Goal: Task Accomplishment & Management: Use online tool/utility

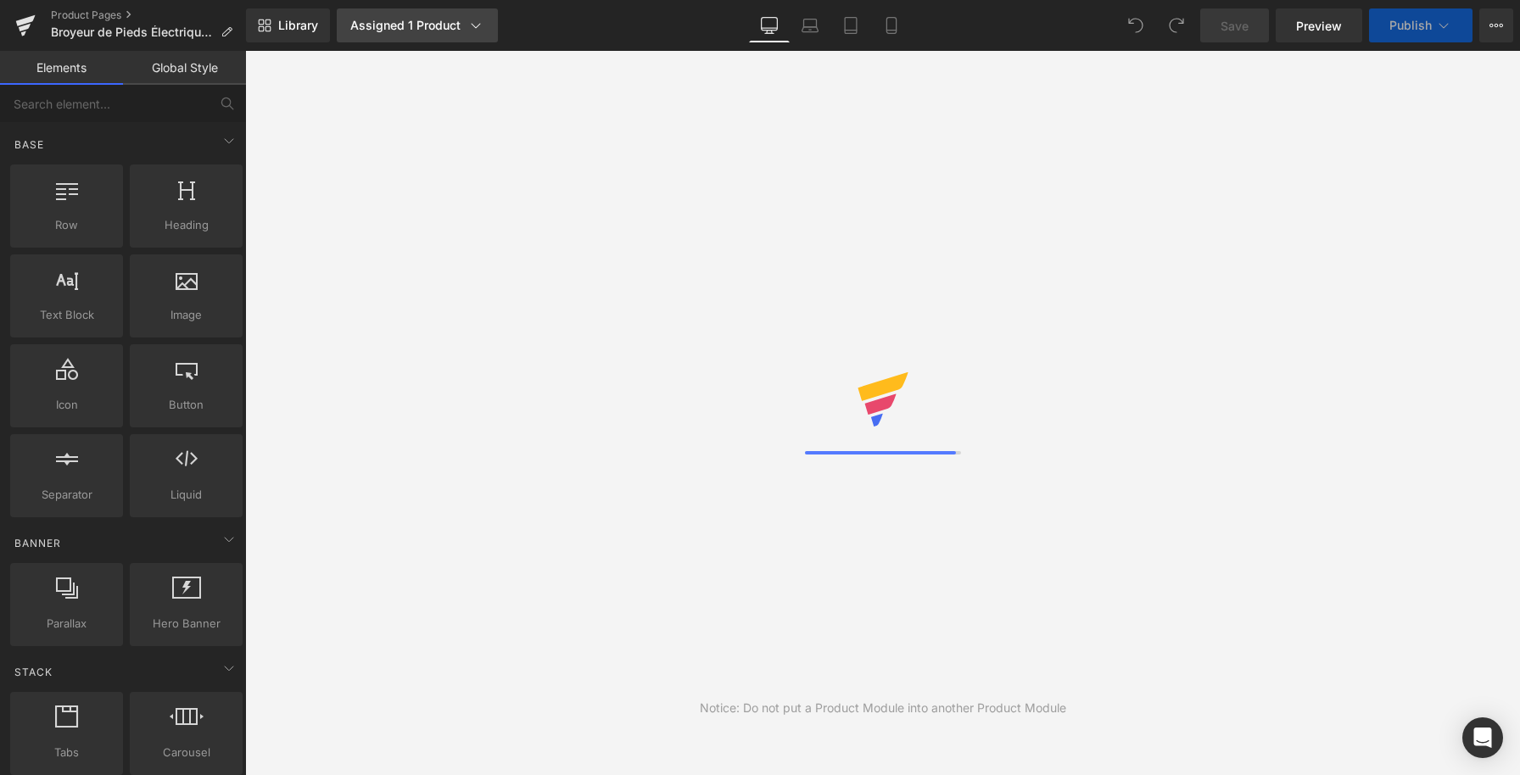
click at [475, 25] on icon at bounding box center [475, 25] width 17 height 17
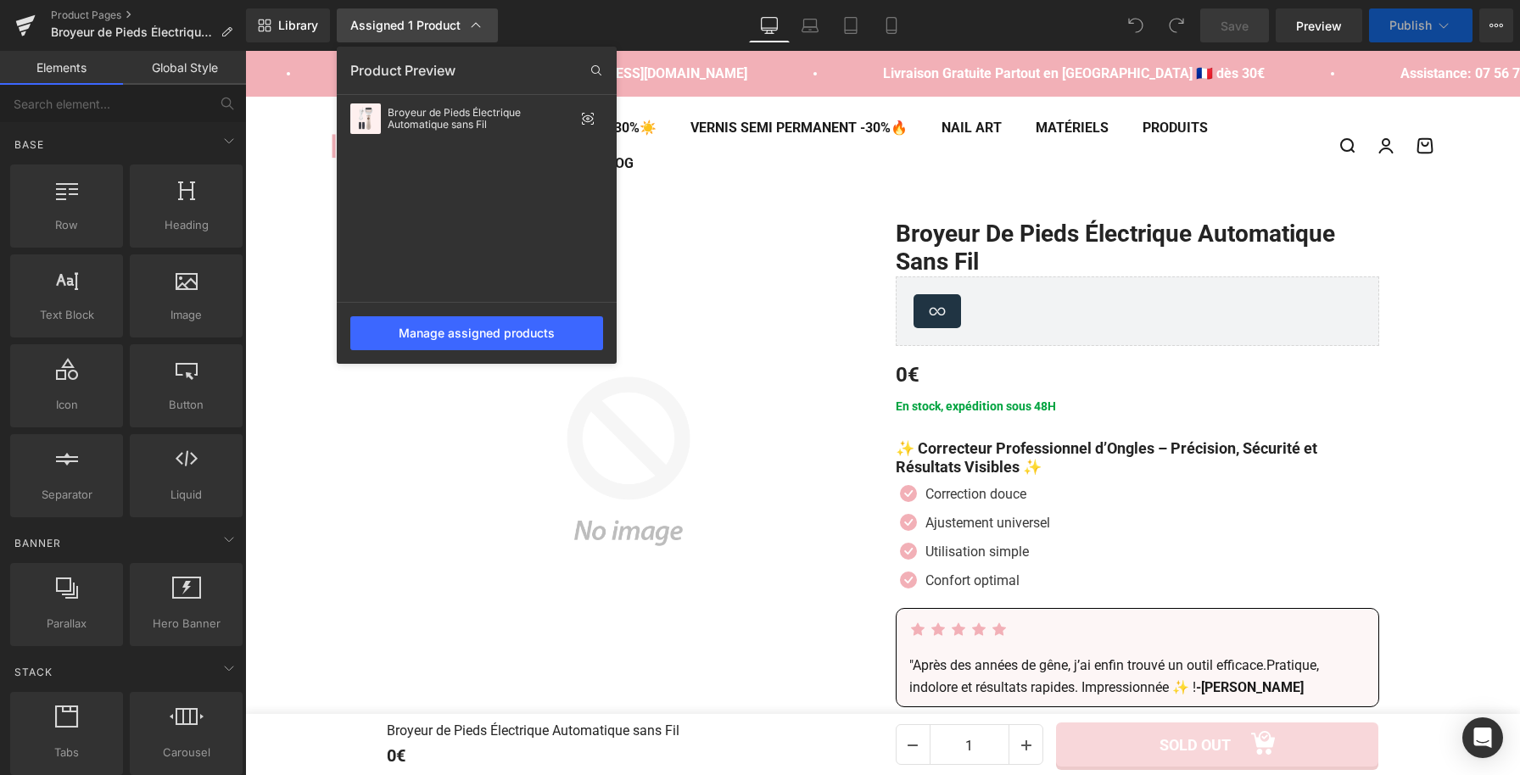
click at [475, 25] on icon at bounding box center [475, 25] width 17 height 17
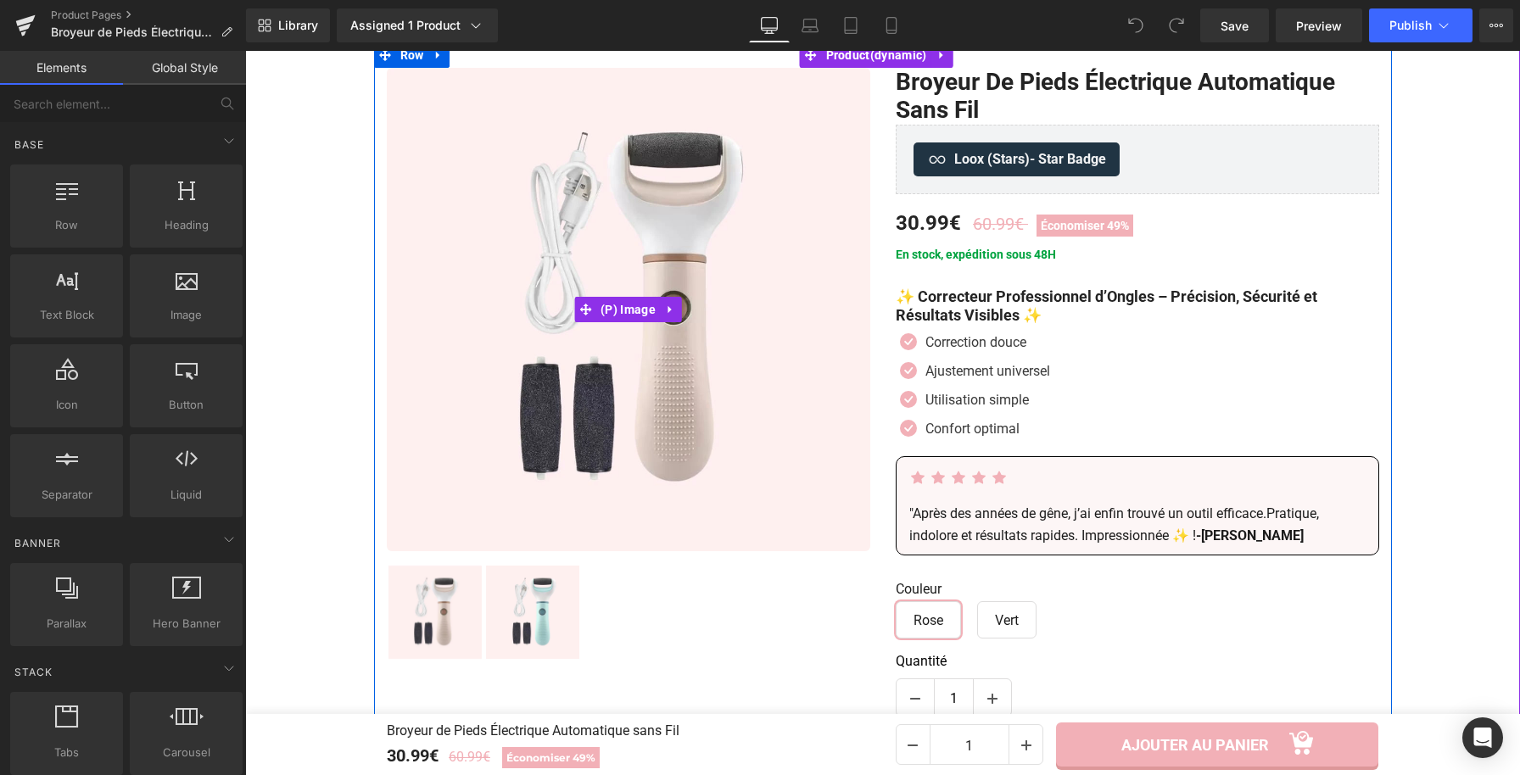
scroll to position [187, 0]
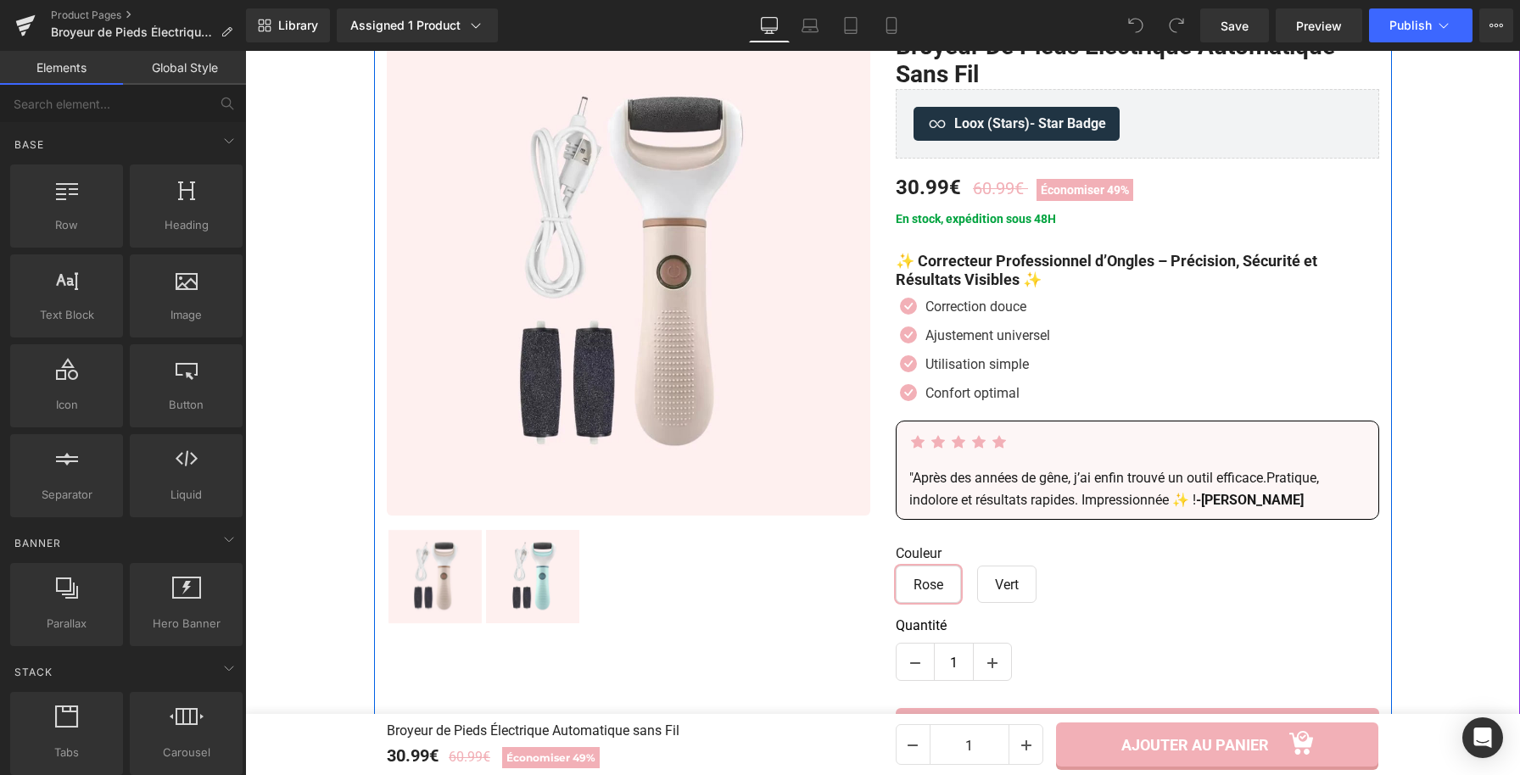
click at [950, 478] on p ""Après des années de gêne, j’ai enfin trouvé un outil efficace.Pratique, indolo…" at bounding box center [1137, 488] width 456 height 43
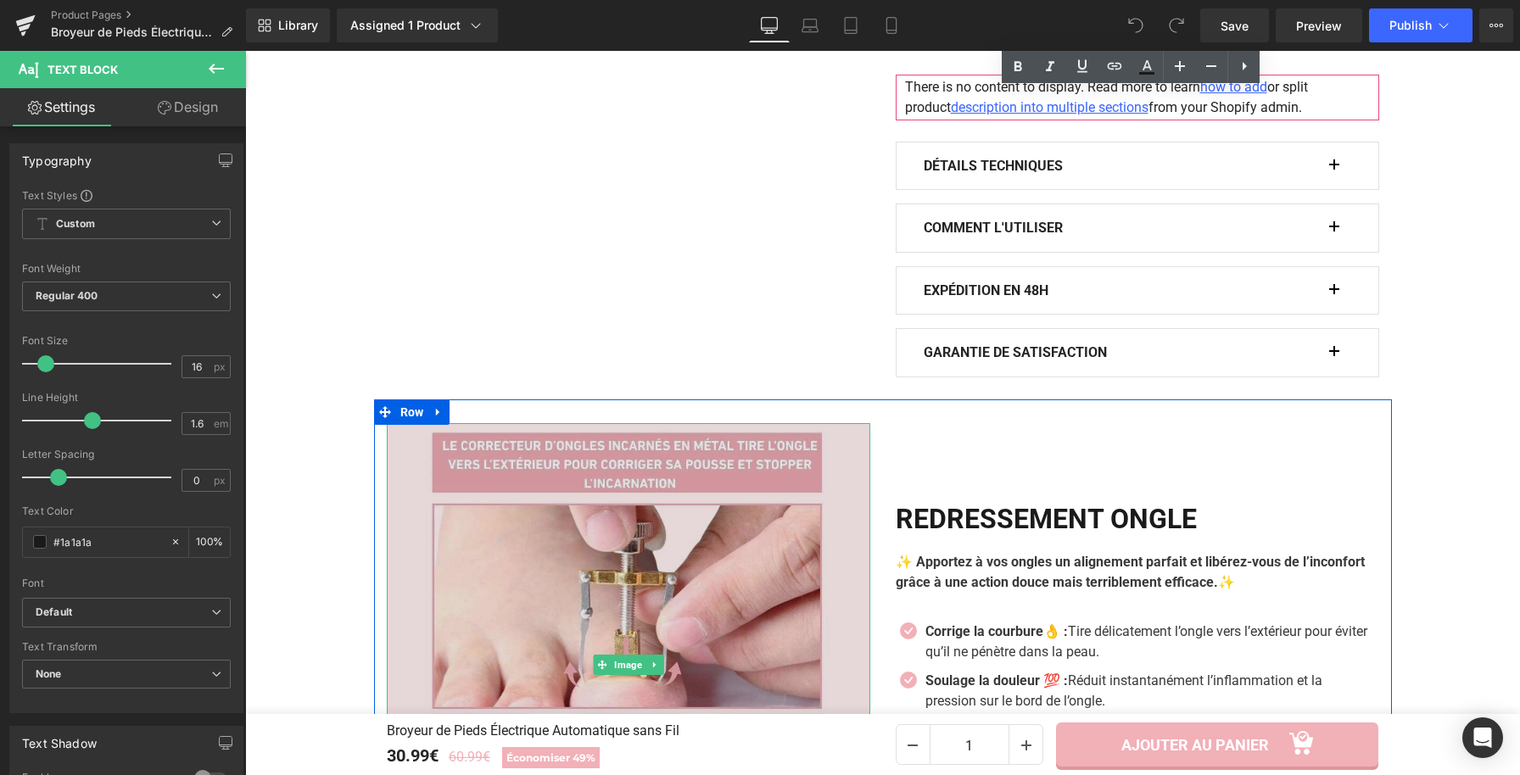
scroll to position [1064, 0]
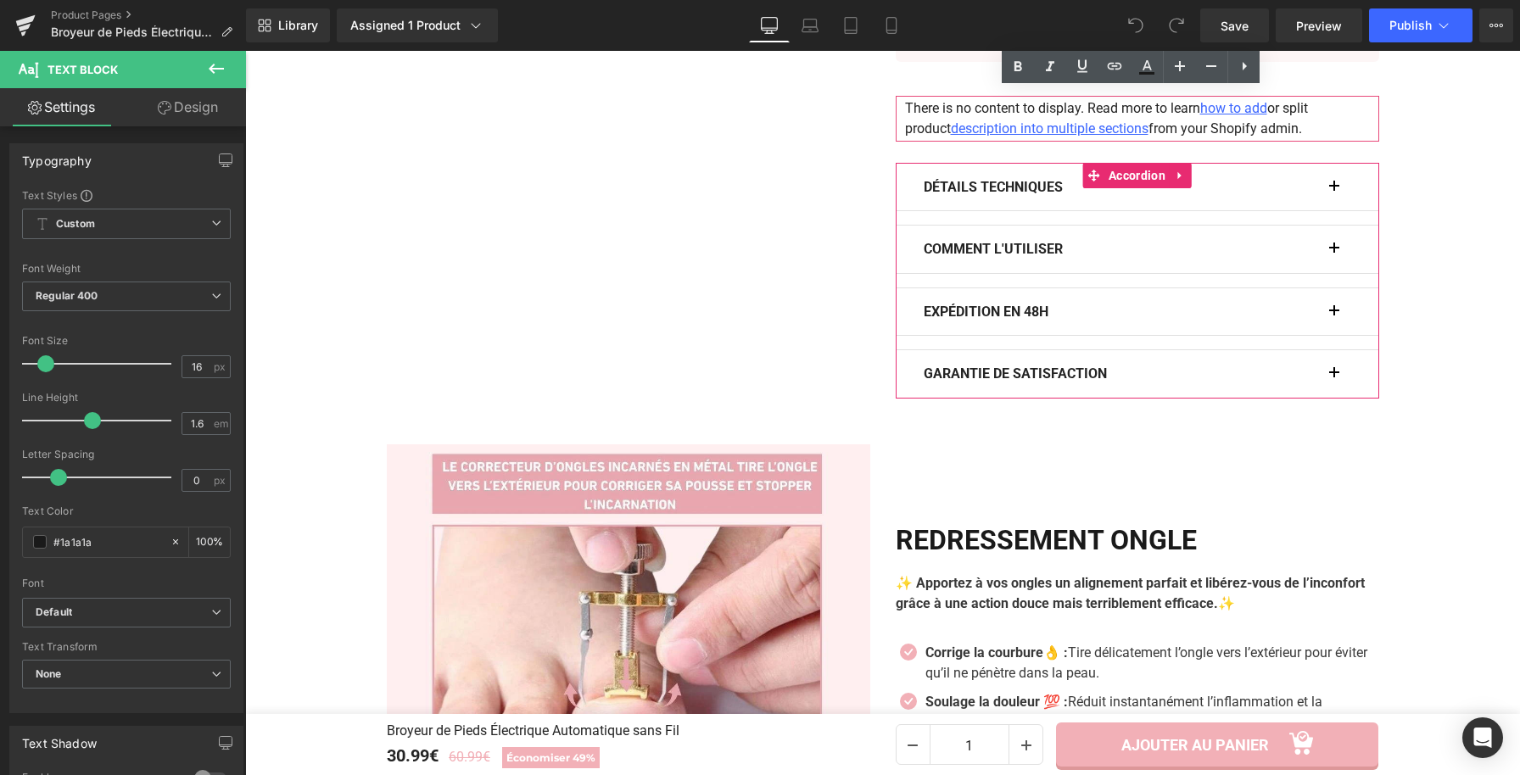
drag, startPoint x: 1023, startPoint y: 183, endPoint x: 1148, endPoint y: 266, distance: 150.6
click at [1023, 183] on b "Détails Techniques" at bounding box center [993, 187] width 139 height 16
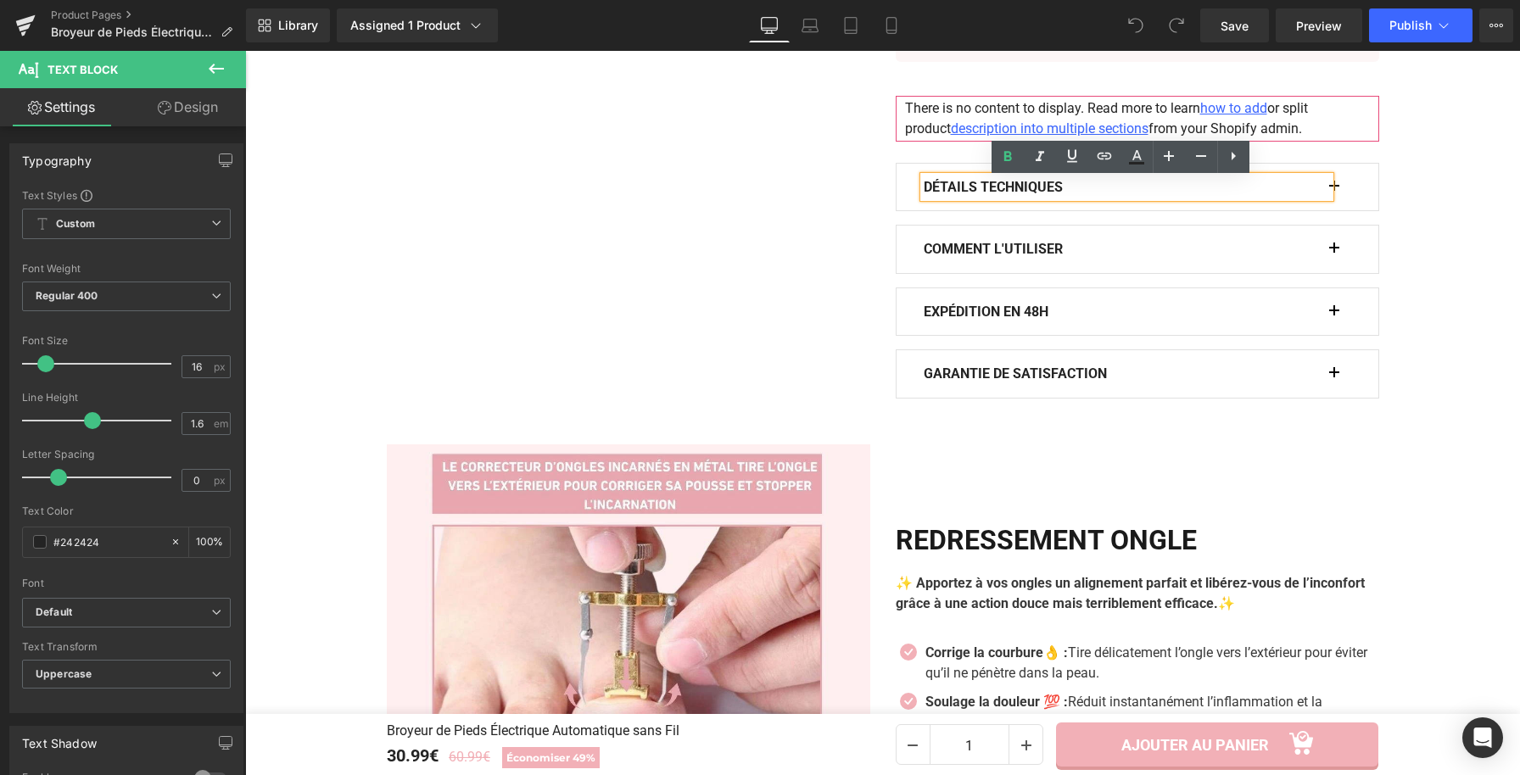
click at [1334, 191] on button "button" at bounding box center [1342, 187] width 17 height 47
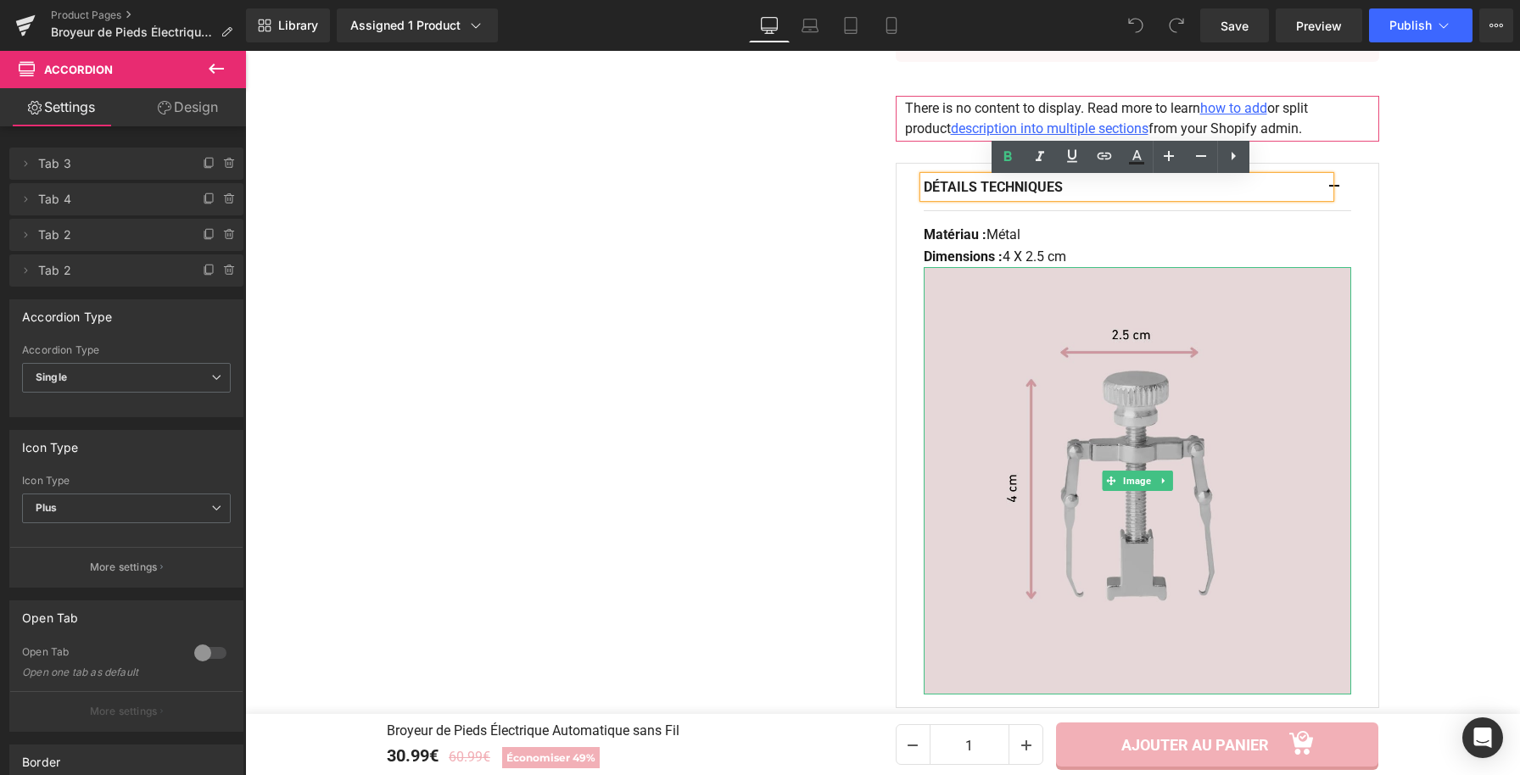
click at [1125, 442] on img at bounding box center [1137, 480] width 427 height 427
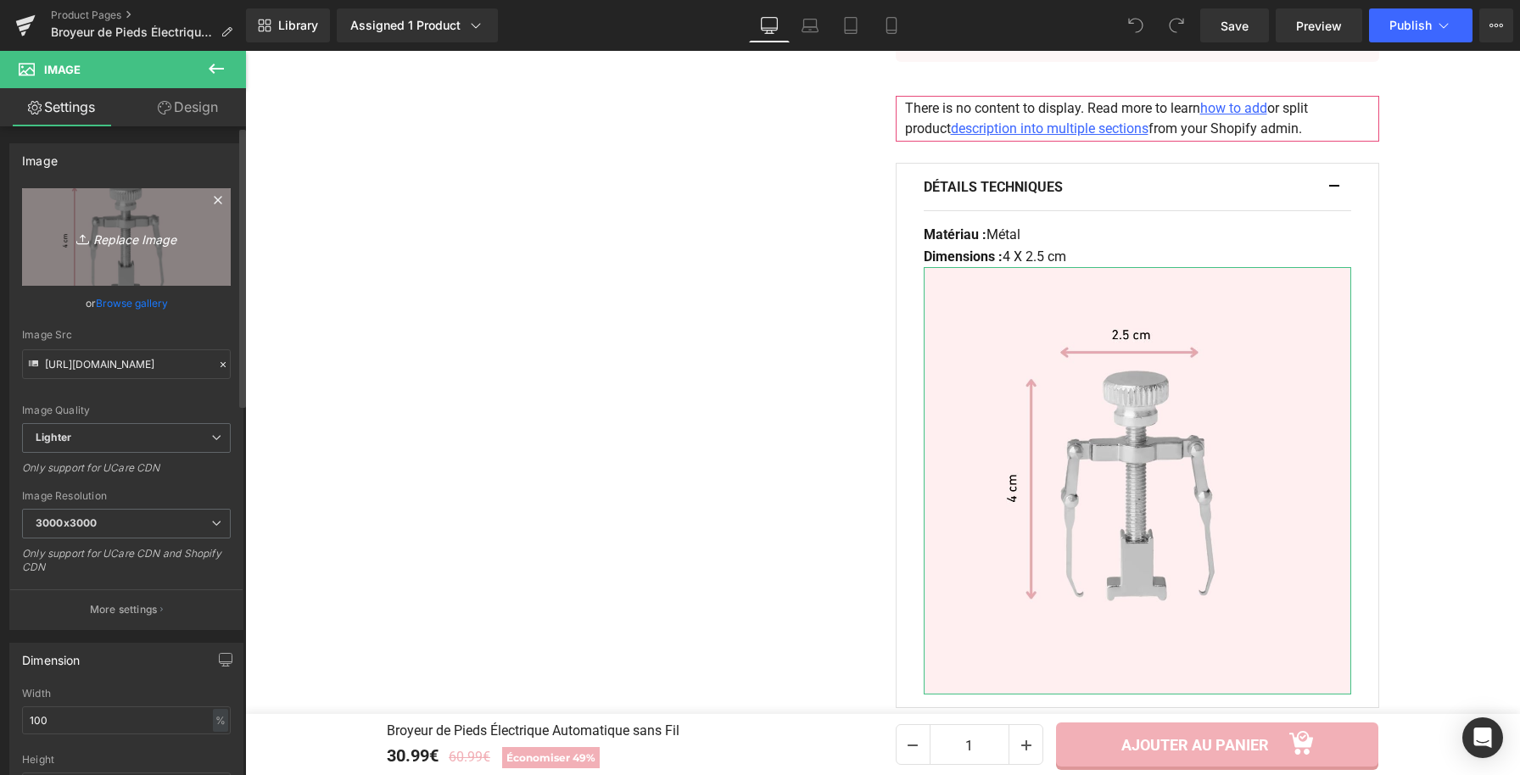
click at [135, 225] on link "Replace Image" at bounding box center [126, 237] width 209 height 98
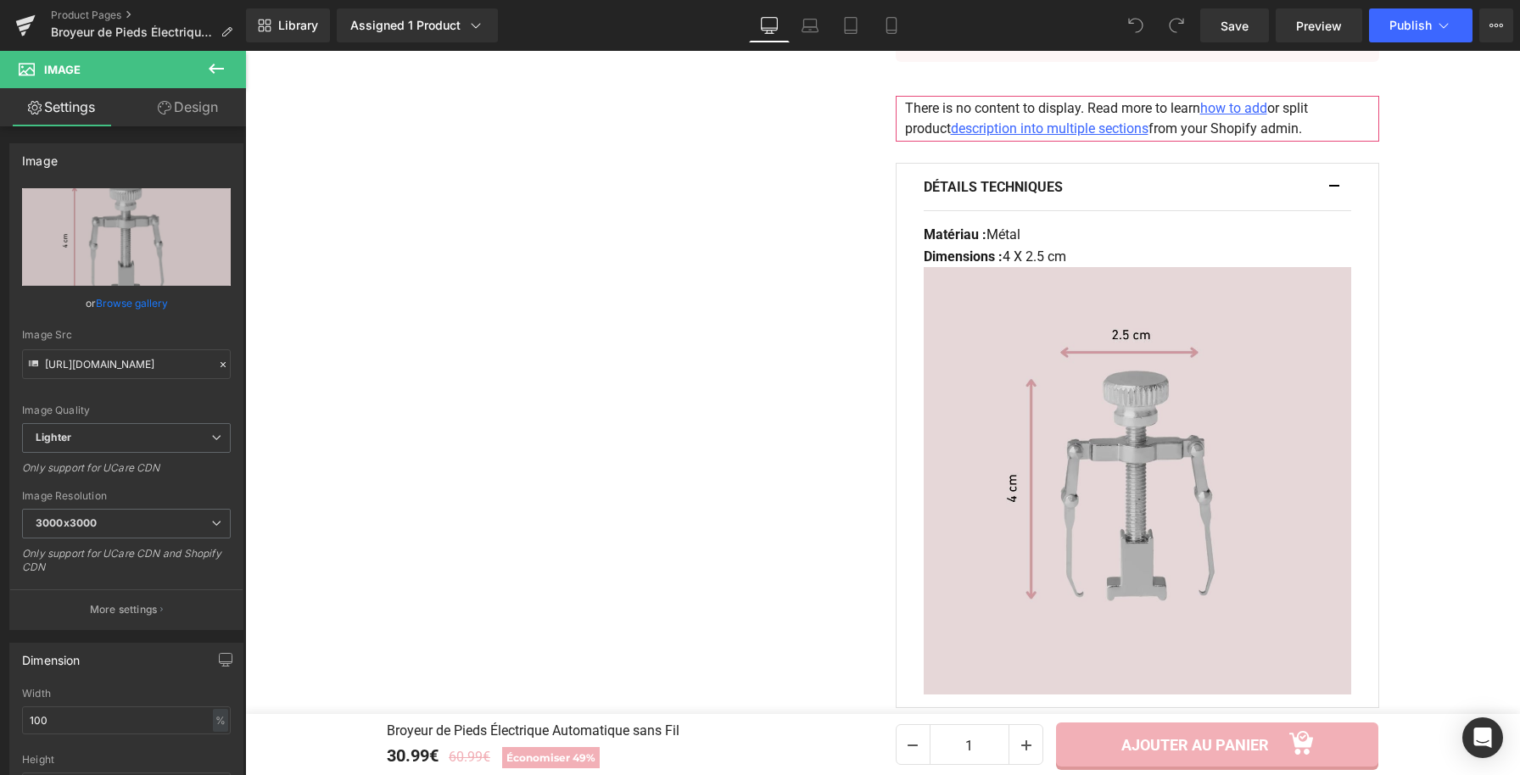
type input "C:\fakepath\Broyeur de Pieds Électrique Automatique sans Fil (7).webp"
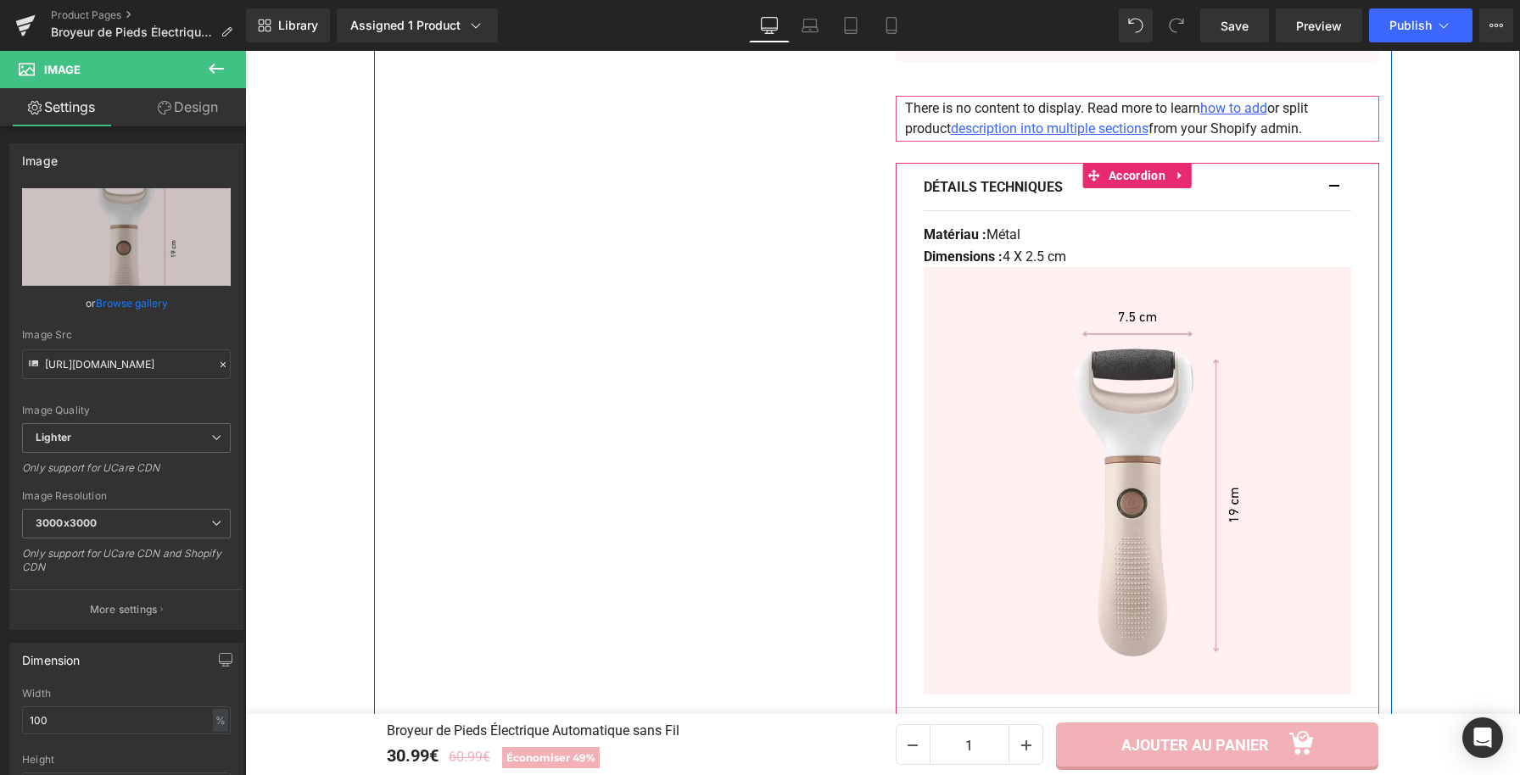
click at [1334, 191] on button "button" at bounding box center [1342, 187] width 17 height 47
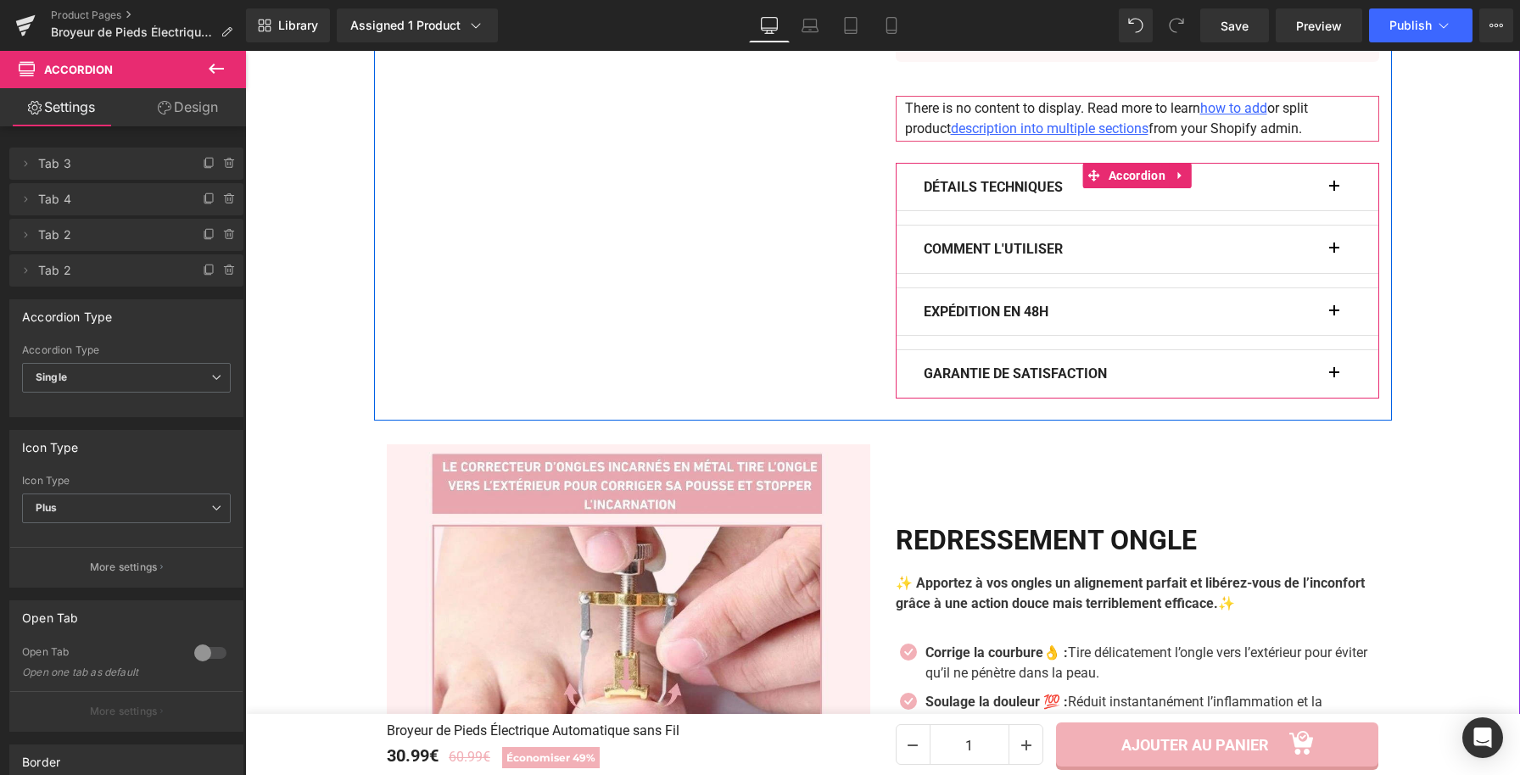
click at [1334, 254] on span "button" at bounding box center [1334, 254] width 0 height 0
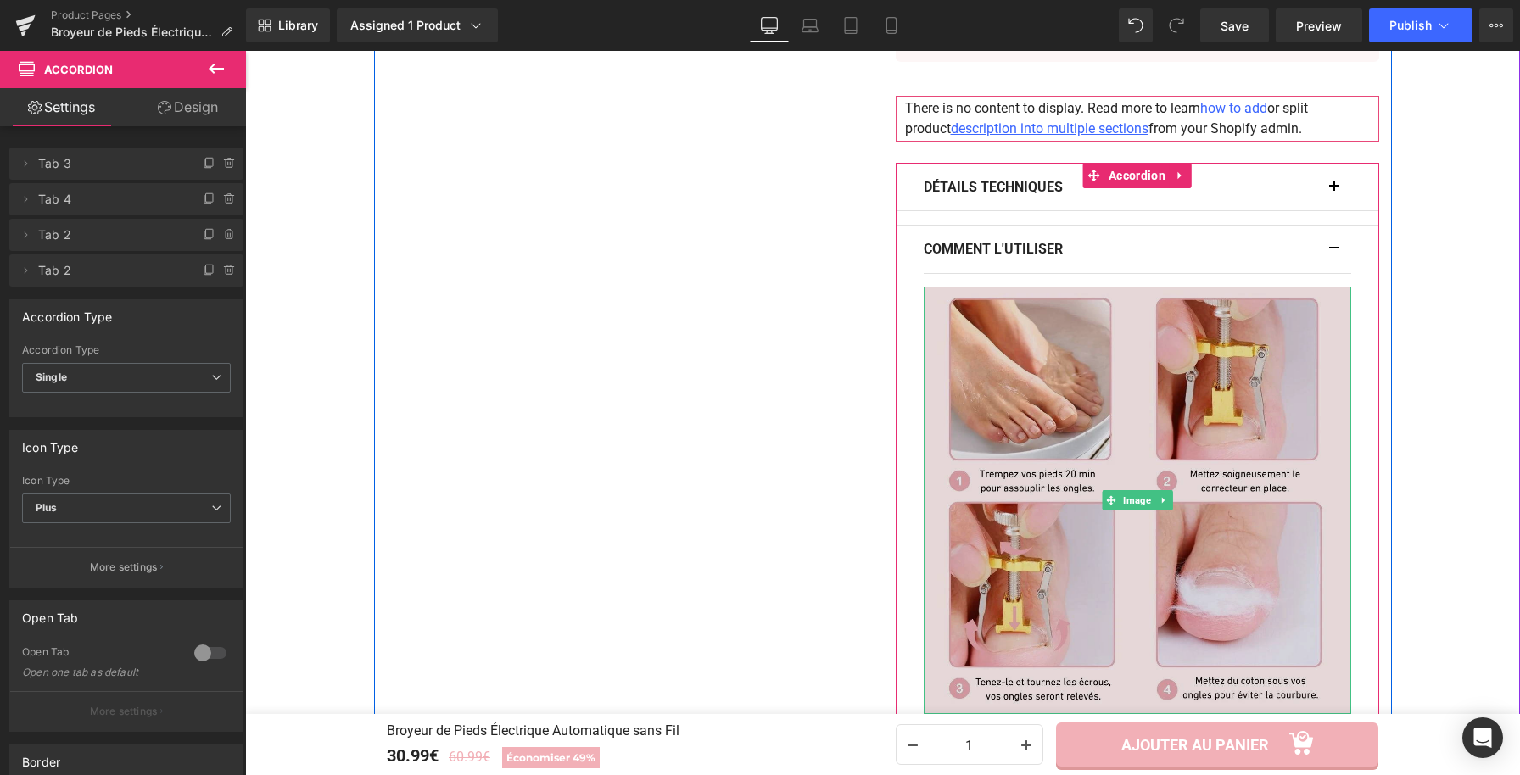
click at [1187, 483] on img at bounding box center [1137, 500] width 427 height 427
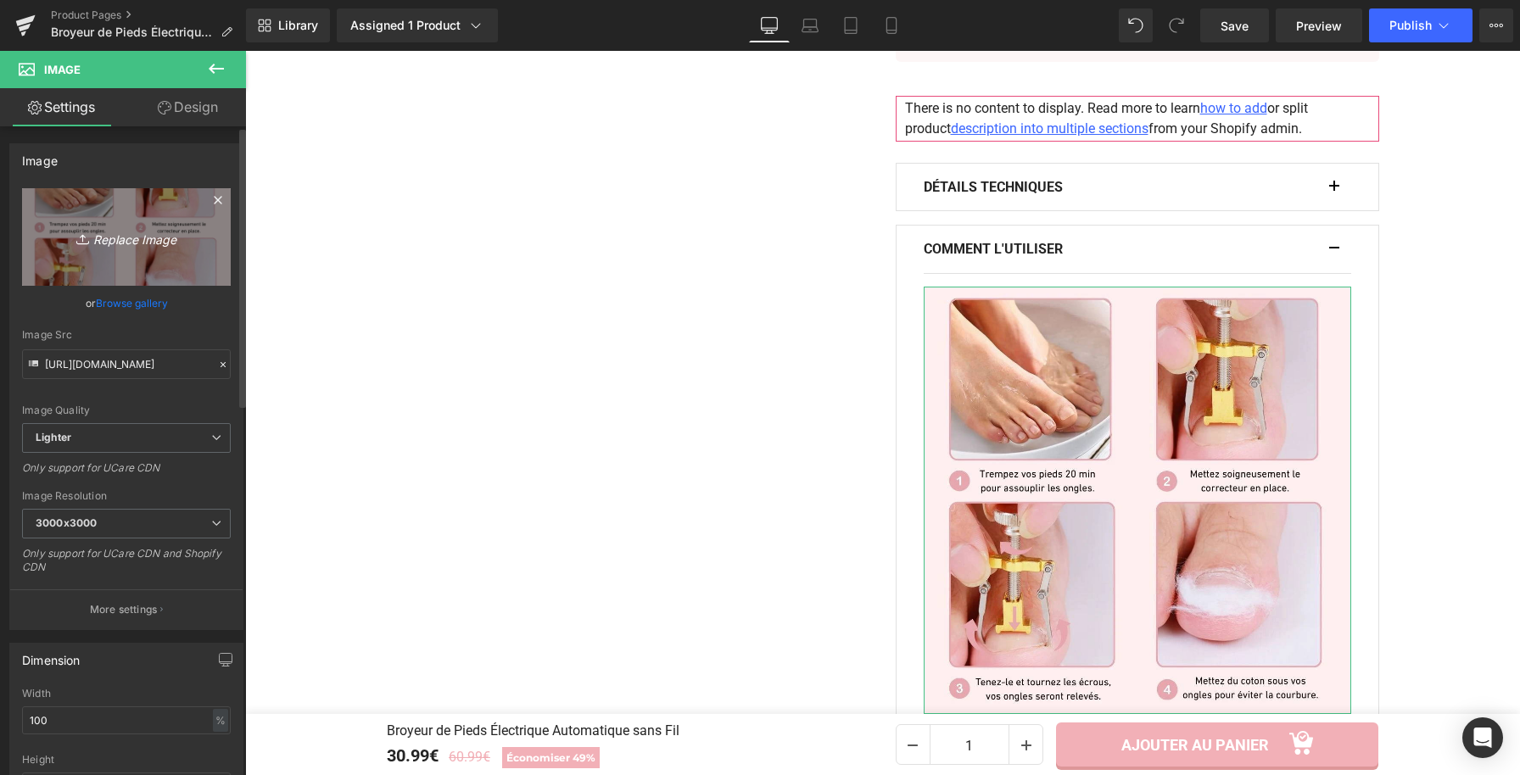
click at [171, 235] on icon "Replace Image" at bounding box center [127, 236] width 136 height 21
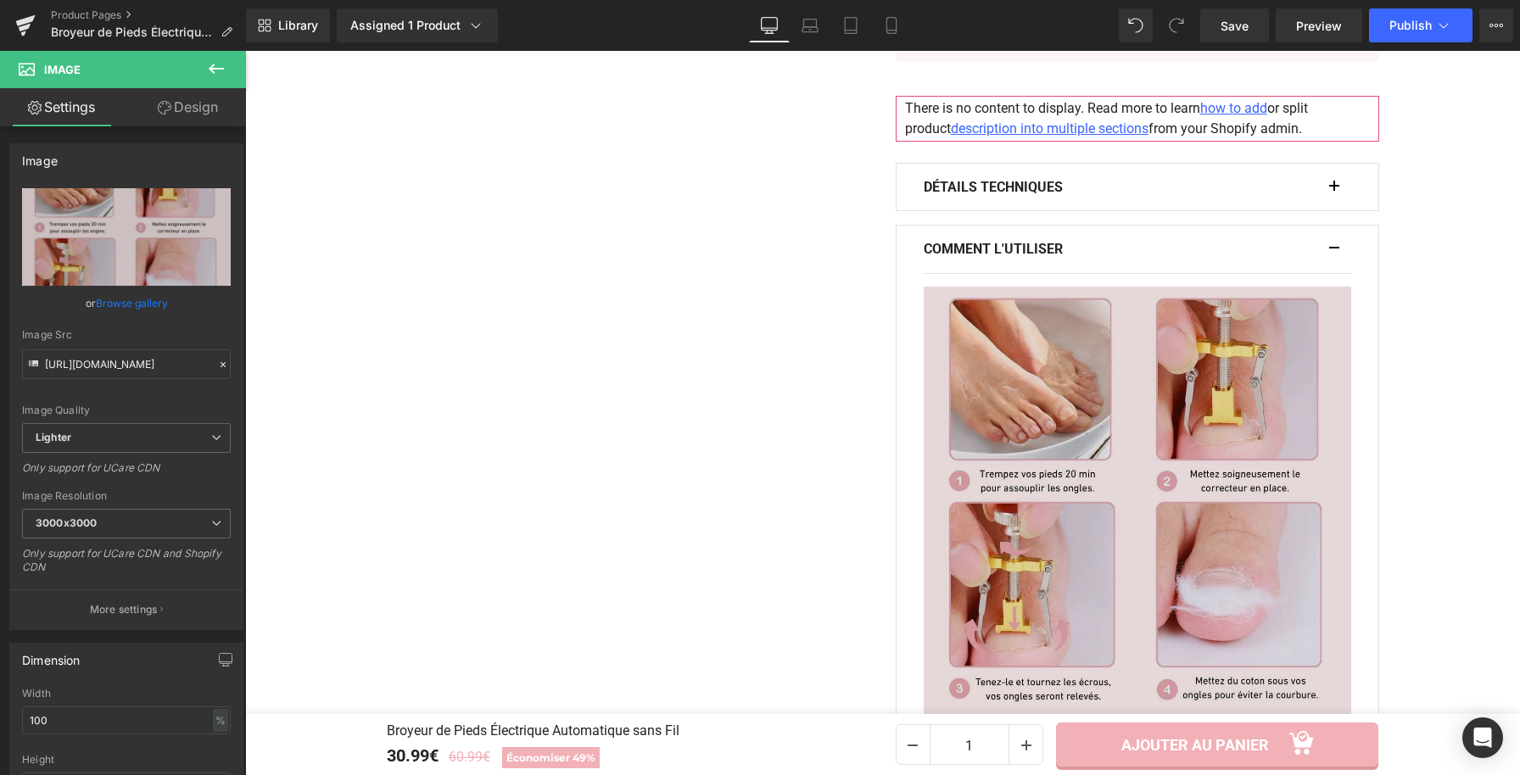
type input "C:\fakepath\Broyeur de Pieds Électrique Automatique sans Fil (8).webp"
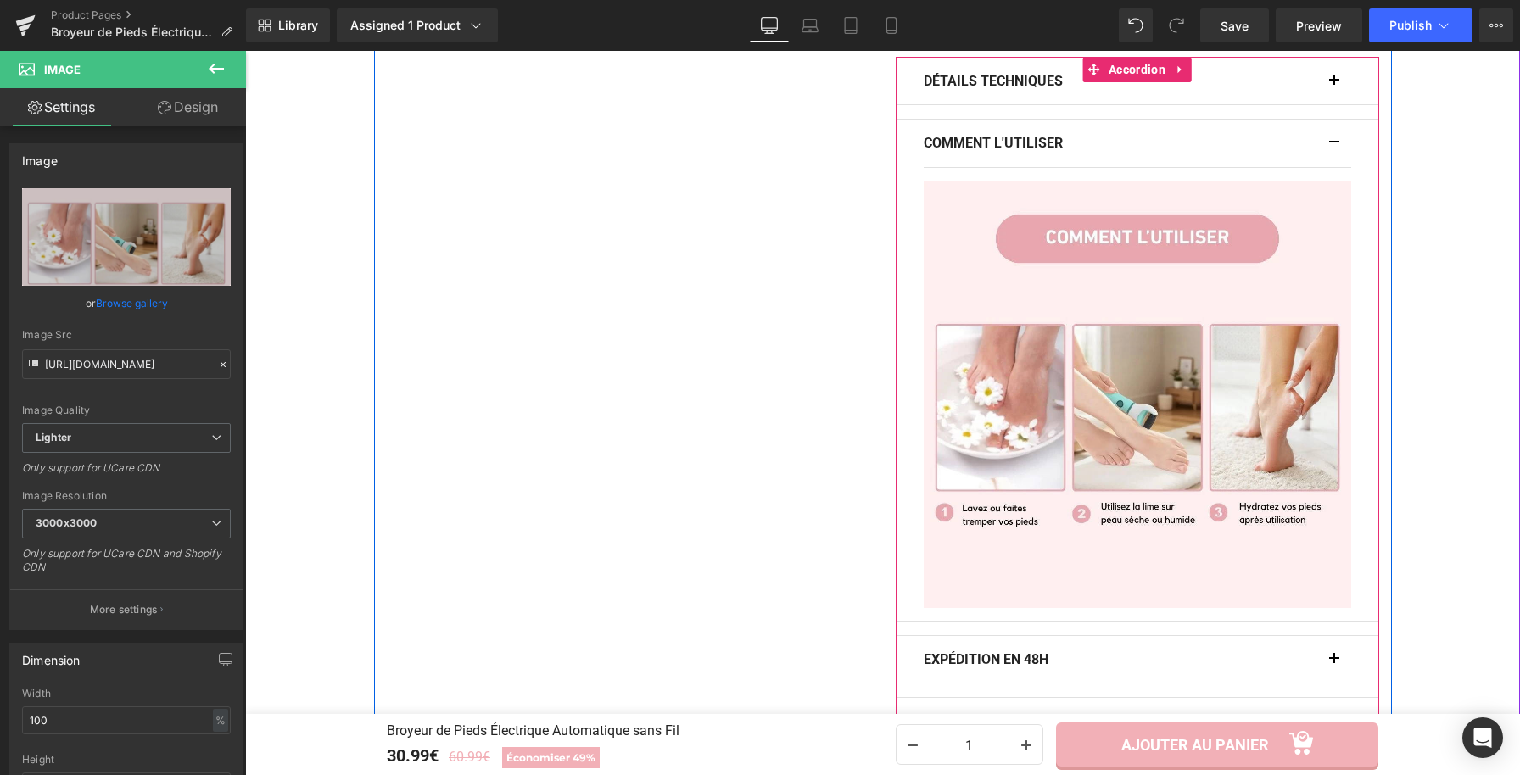
scroll to position [1130, 0]
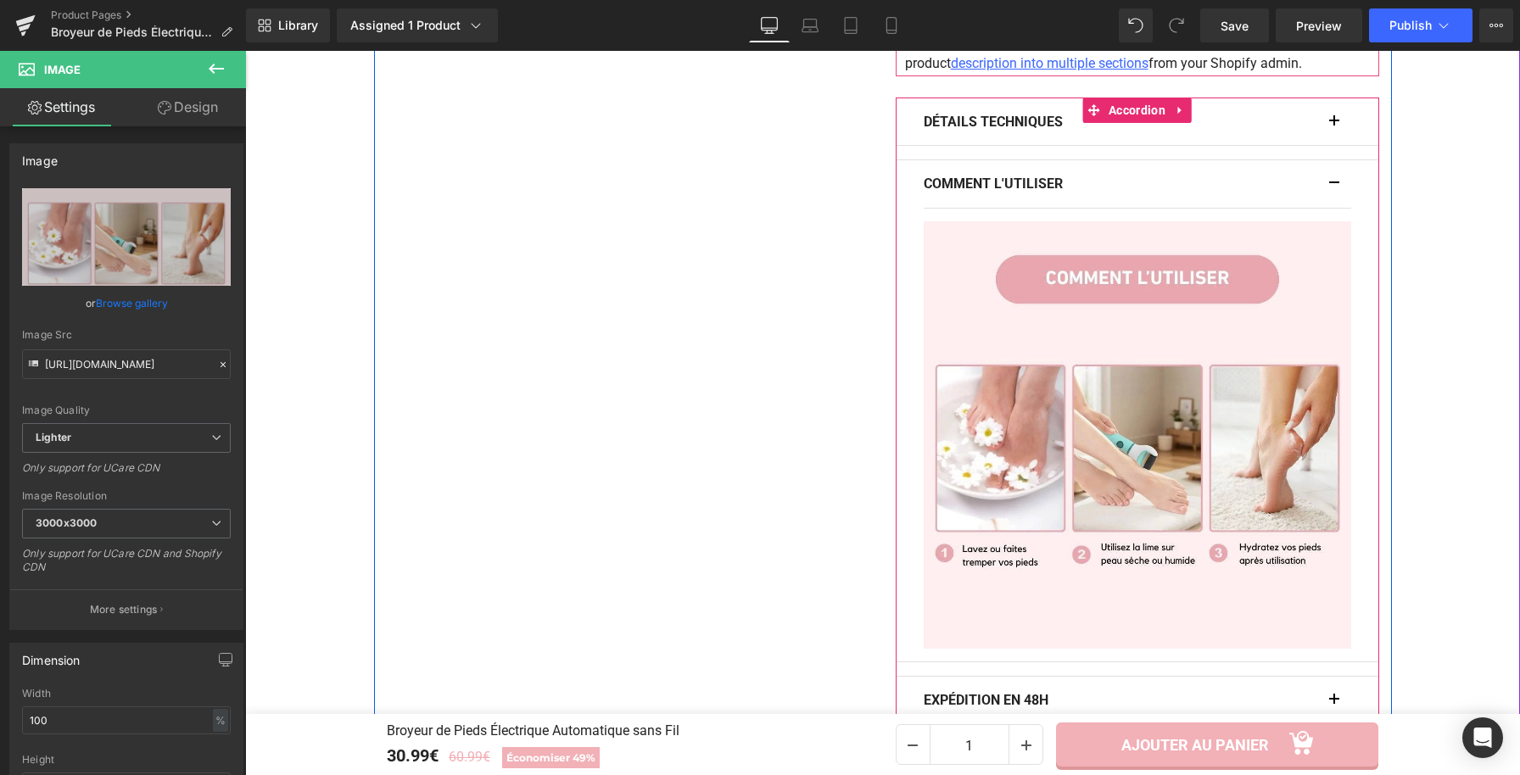
click at [1334, 191] on button "button" at bounding box center [1342, 183] width 17 height 47
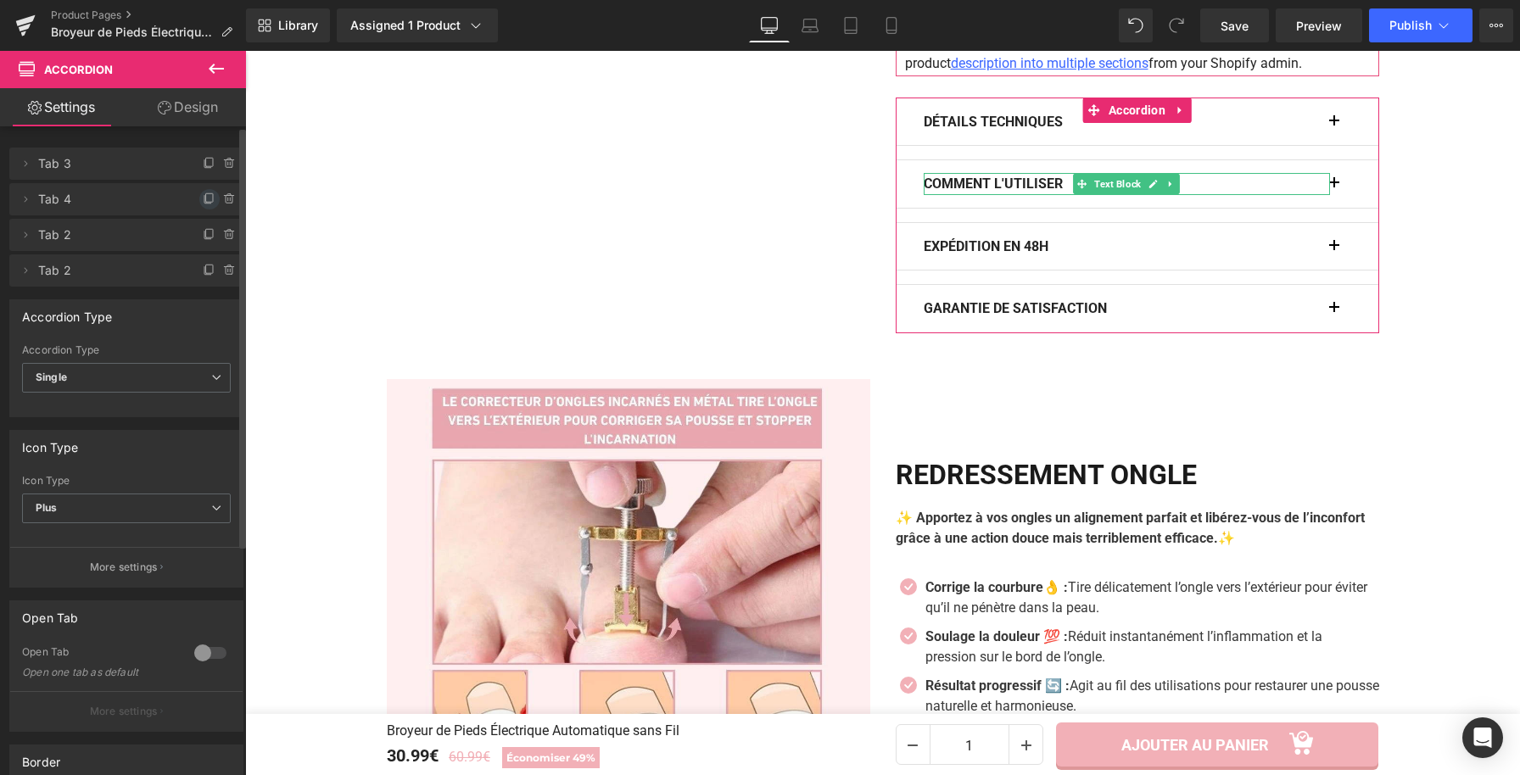
click at [207, 198] on icon at bounding box center [210, 200] width 14 height 14
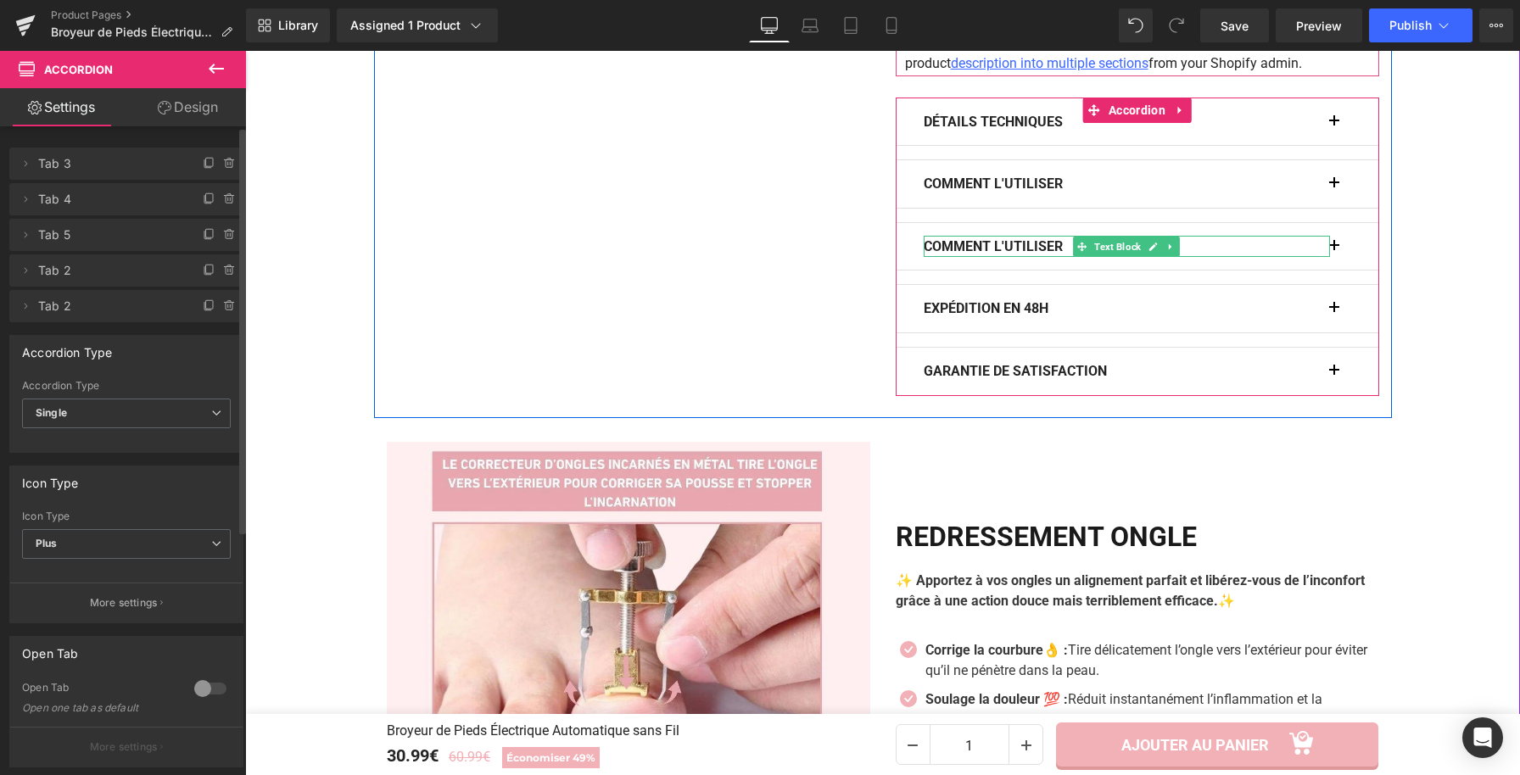
click at [1059, 248] on b "COMMENT L'UTILISER" at bounding box center [993, 246] width 139 height 16
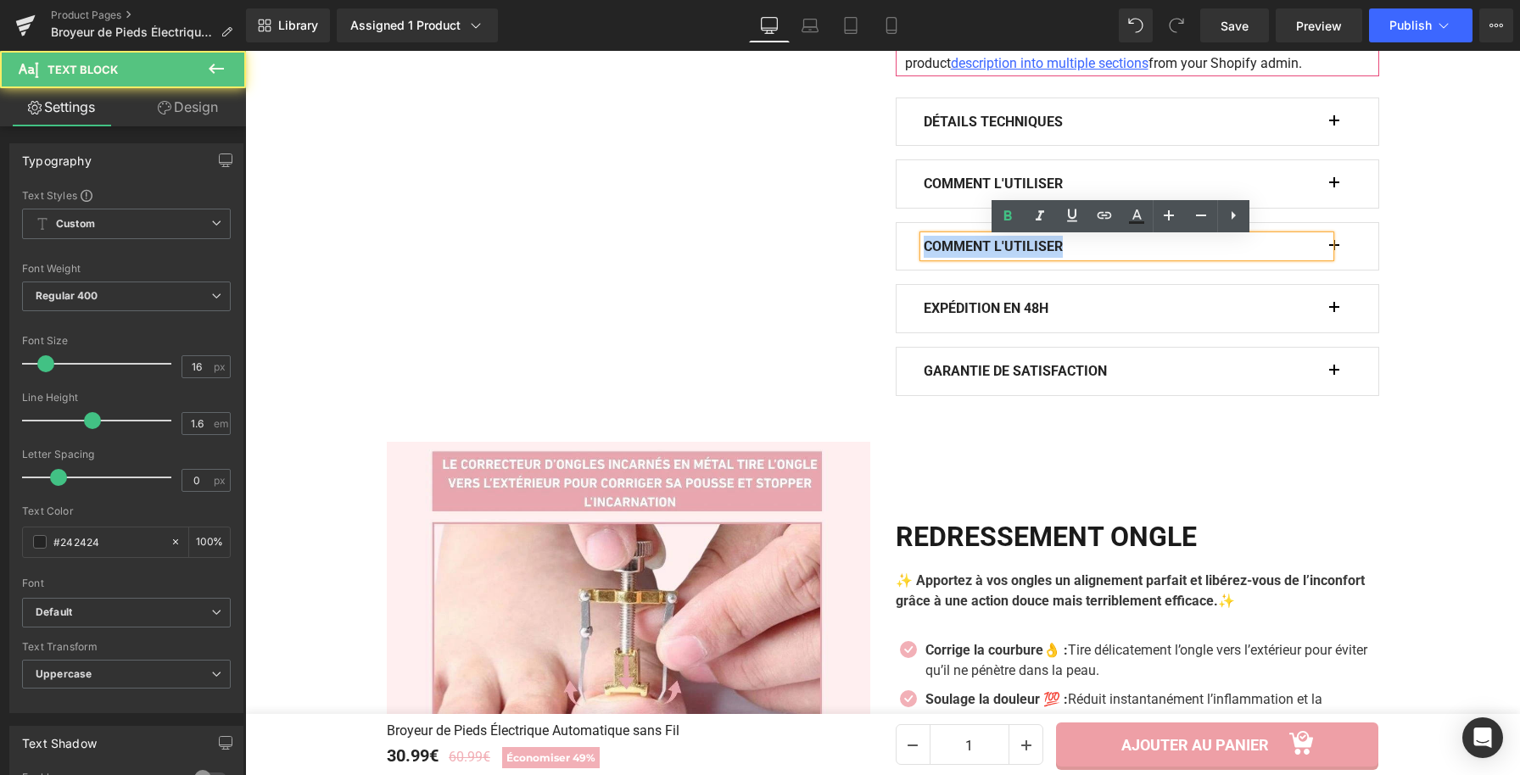
drag, startPoint x: 1066, startPoint y: 248, endPoint x: 1274, endPoint y: 743, distance: 537.2
click at [902, 248] on div "COMMENT L'UTILISER Text Block Image" at bounding box center [1137, 246] width 483 height 49
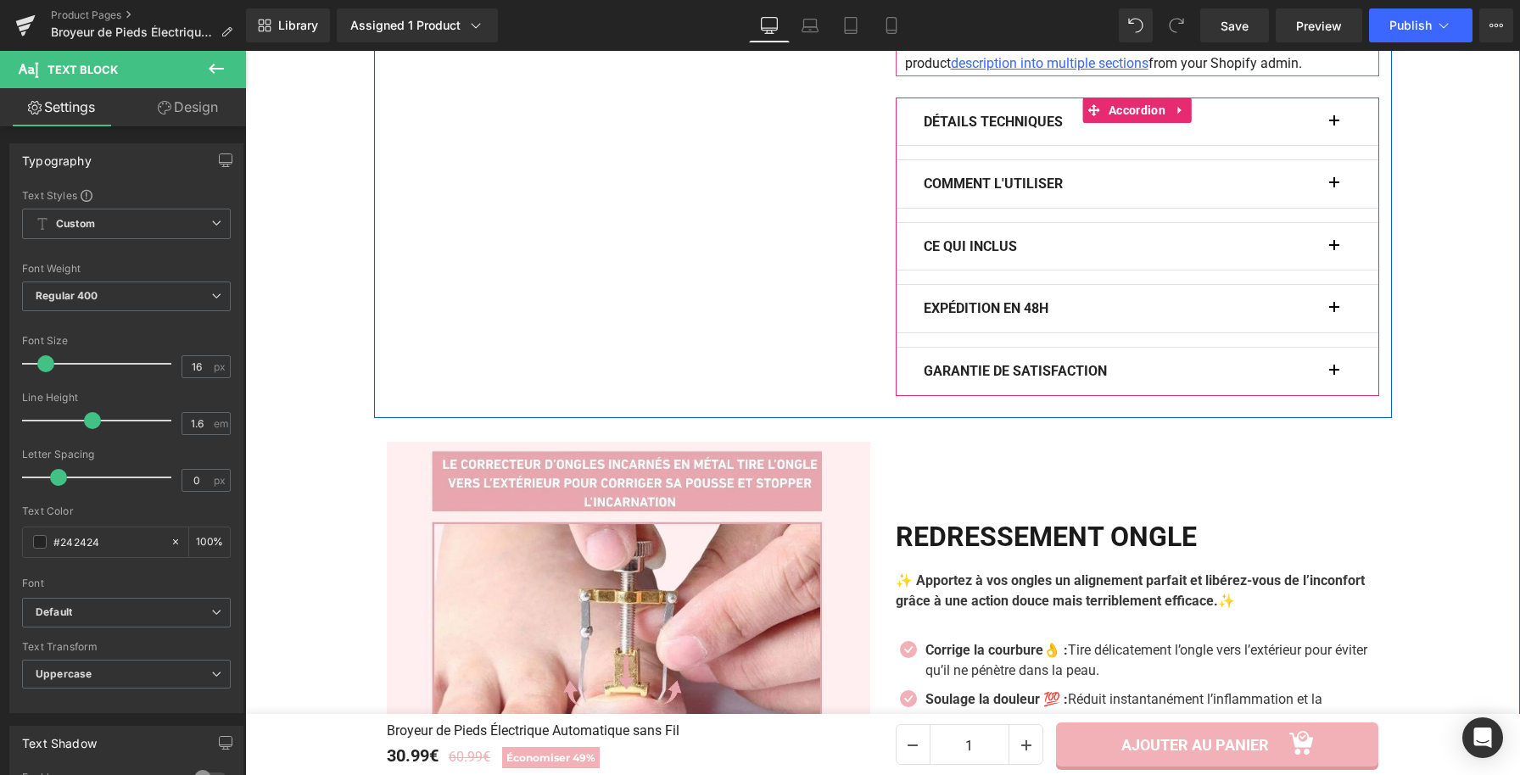
click at [1334, 236] on button "button" at bounding box center [1342, 246] width 17 height 47
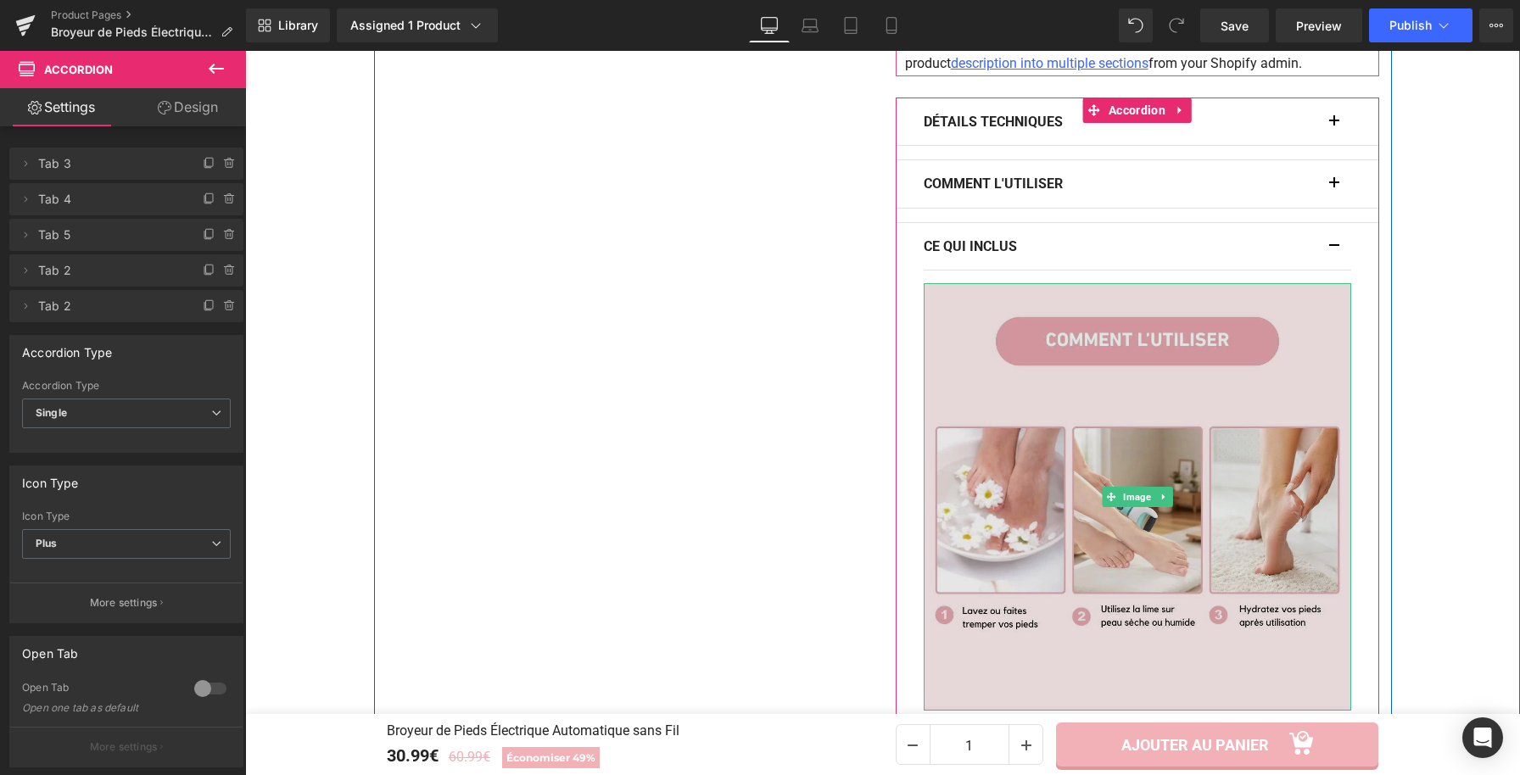
click at [1202, 422] on img at bounding box center [1137, 496] width 427 height 427
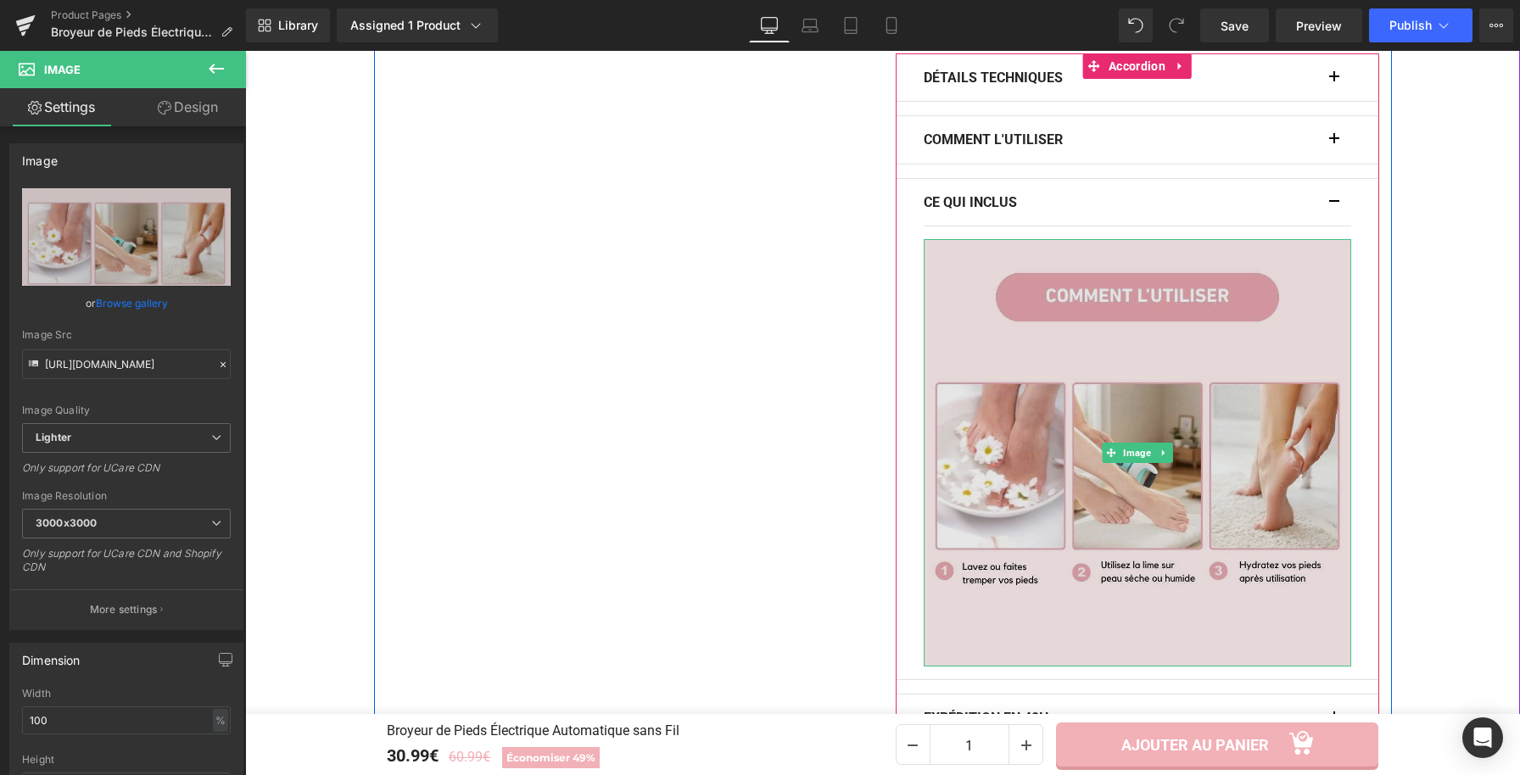
scroll to position [1172, 0]
click at [1036, 261] on img at bounding box center [1137, 454] width 427 height 427
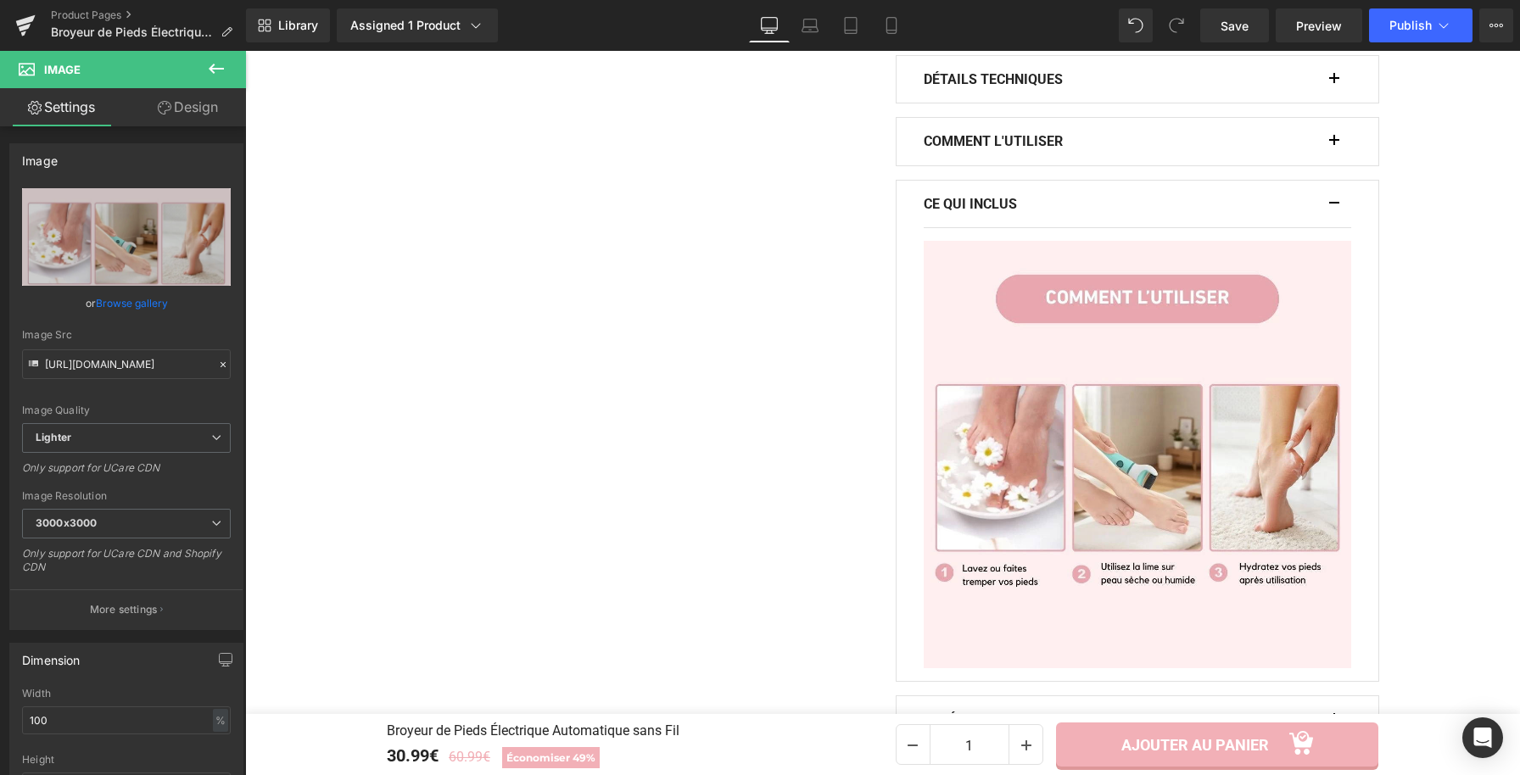
click at [211, 71] on icon at bounding box center [216, 69] width 15 height 10
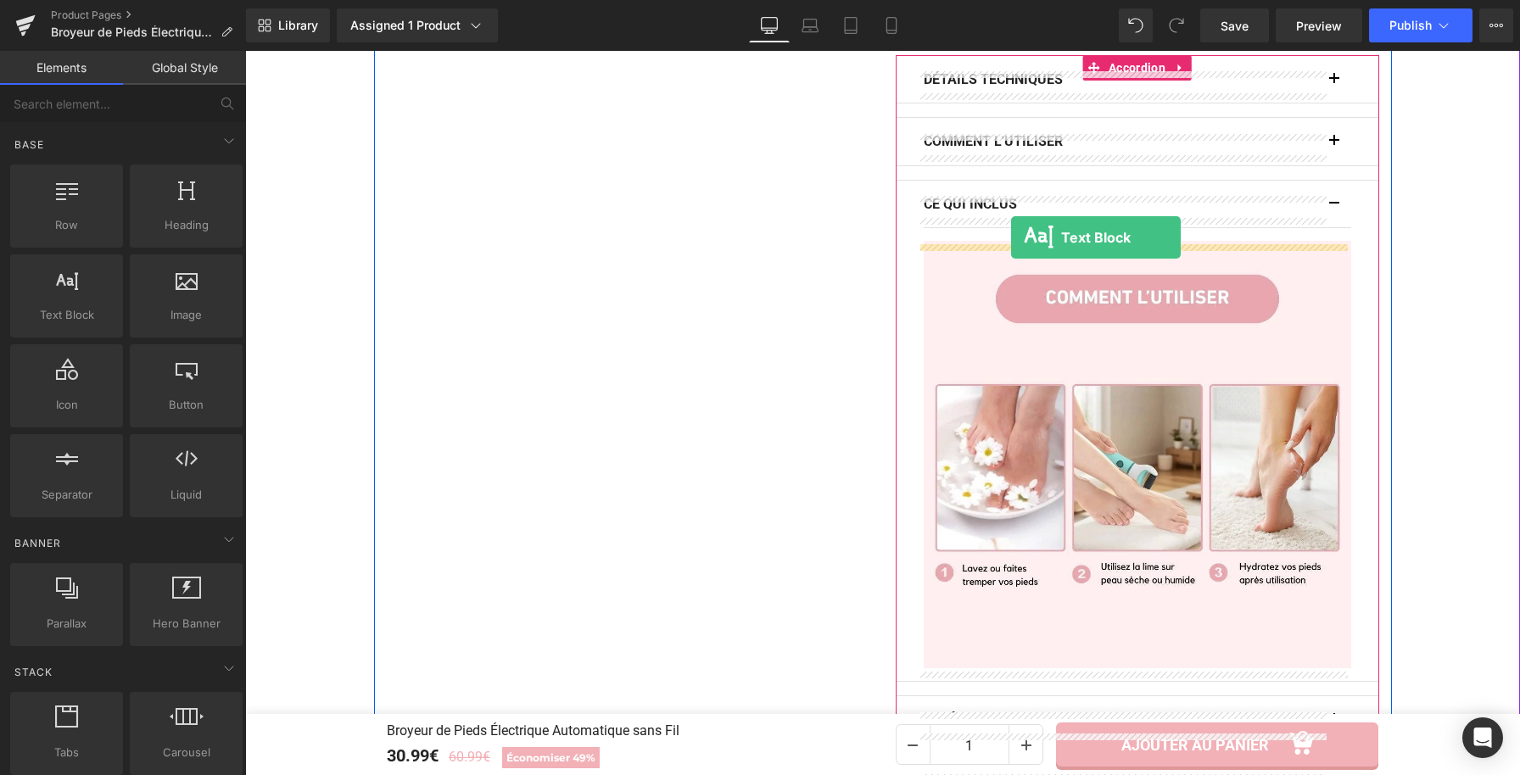
drag, startPoint x: 430, startPoint y: 372, endPoint x: 1011, endPoint y: 237, distance: 596.3
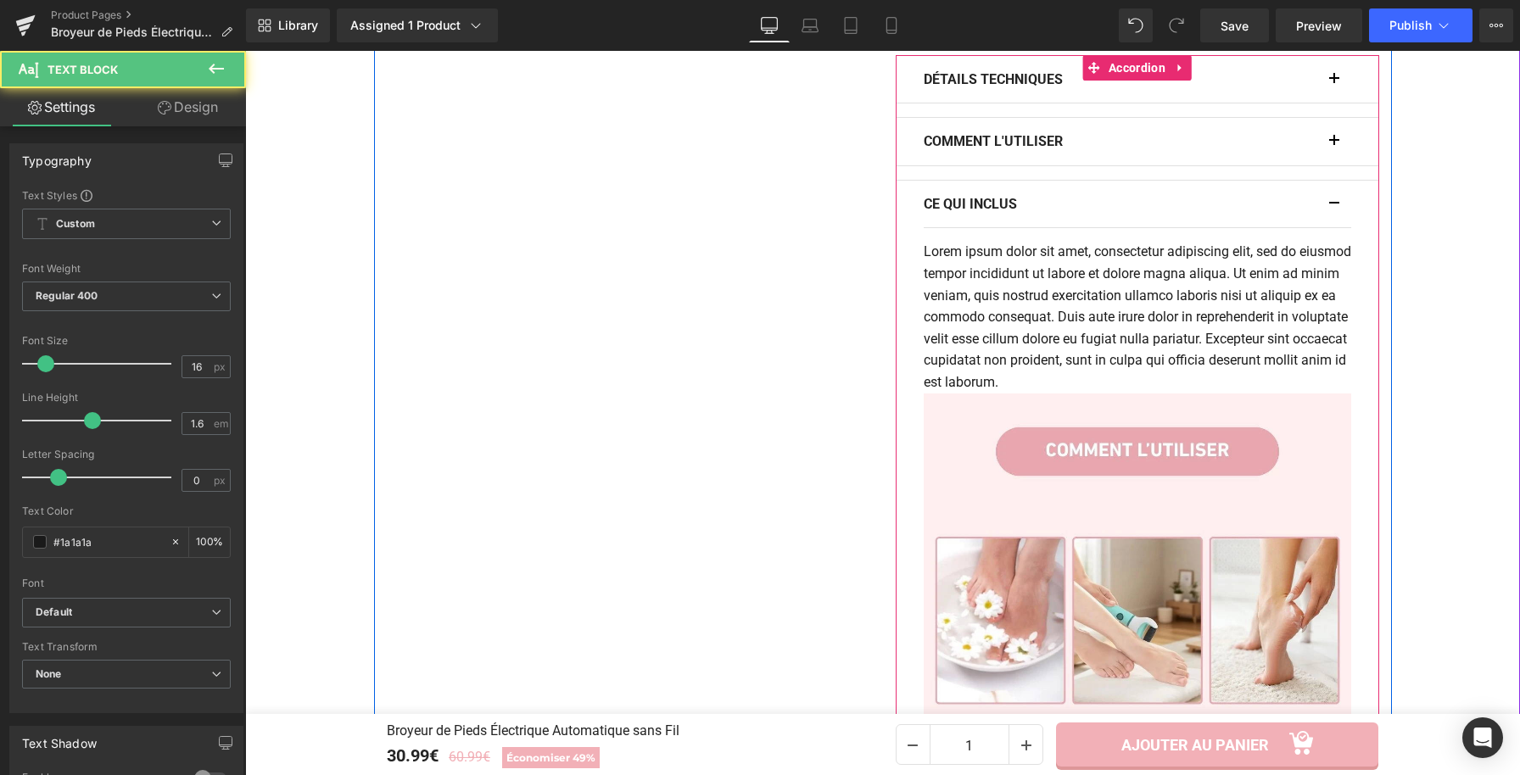
click at [1159, 338] on p "Lorem ipsum dolor sit amet, consectetur adipiscing elit, sed do eiusmod tempor …" at bounding box center [1137, 317] width 427 height 152
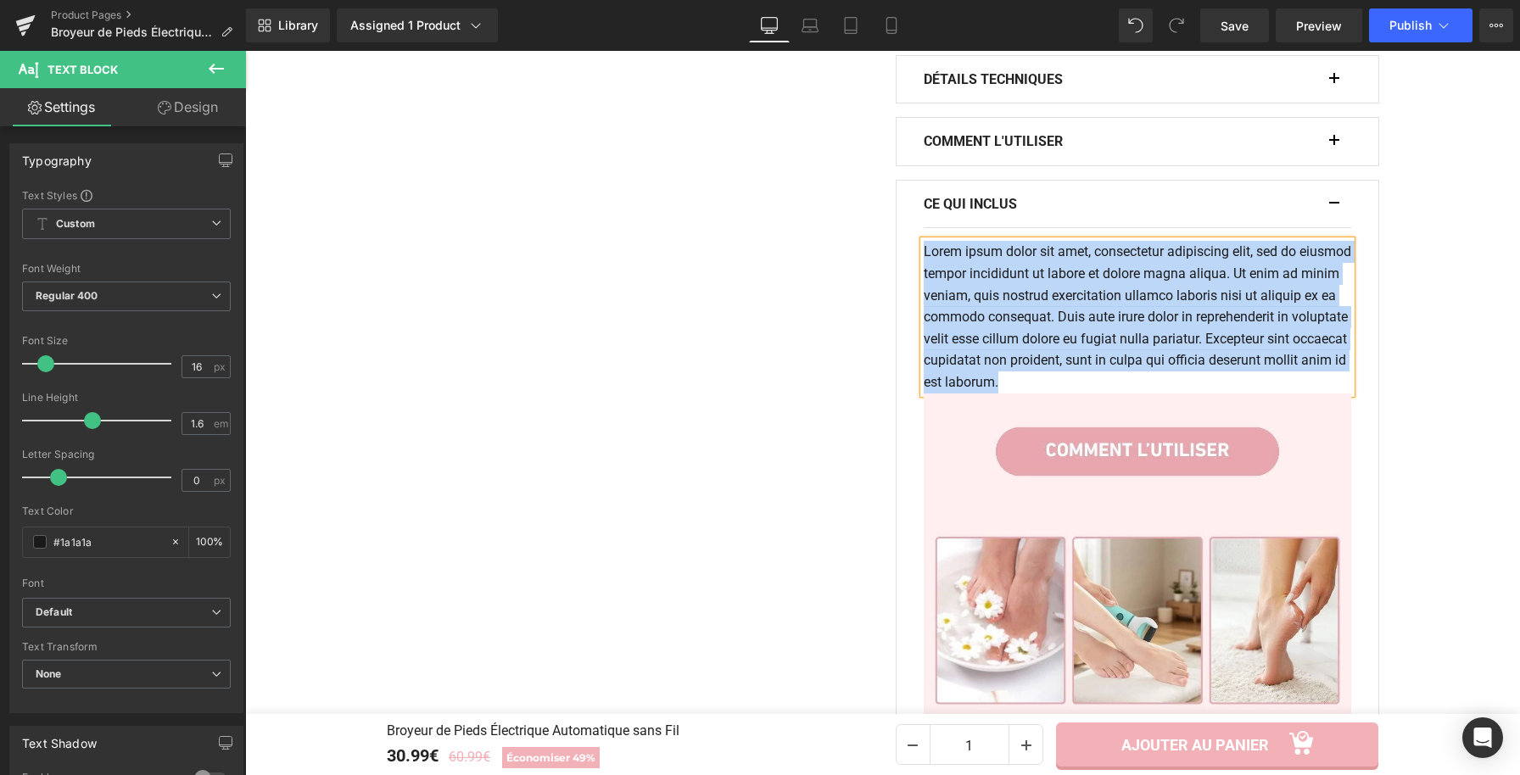
paste div
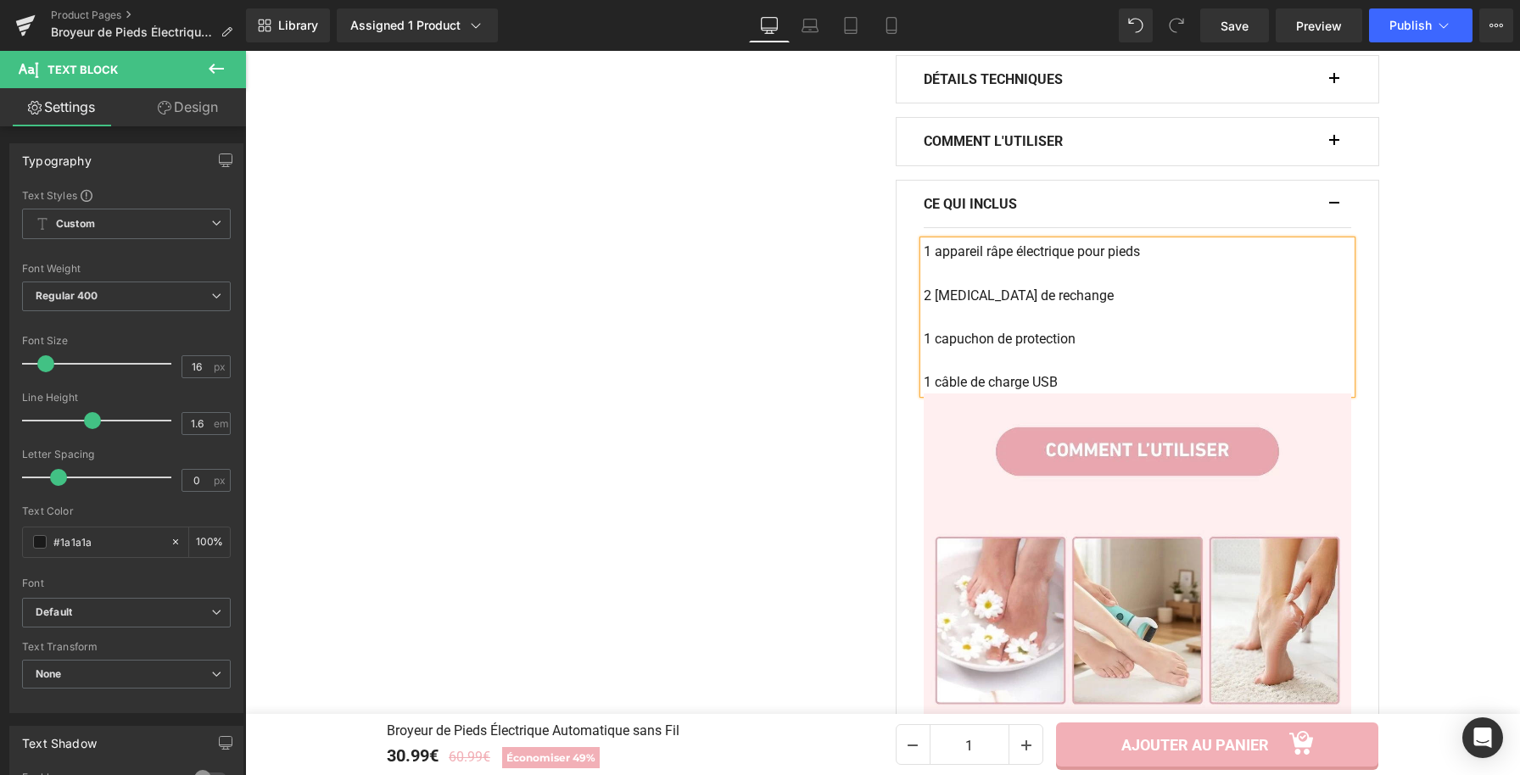
click at [925, 383] on p "1 câble de charge USB" at bounding box center [1137, 383] width 427 height 22
click at [924, 384] on p "1 X câble de charge USB" at bounding box center [1137, 383] width 427 height 22
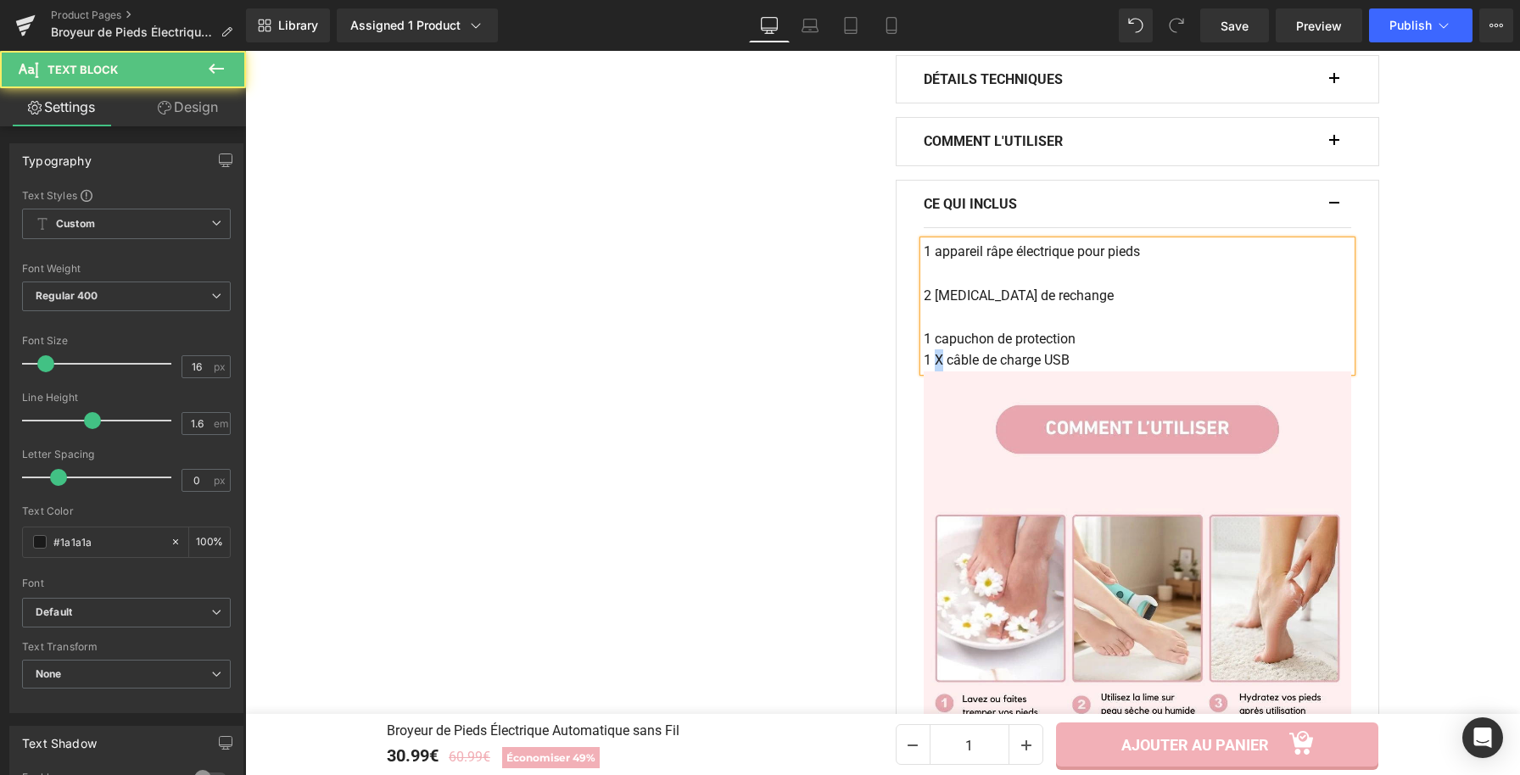
click at [931, 362] on span "1 X câble de charge USB" at bounding box center [997, 360] width 146 height 16
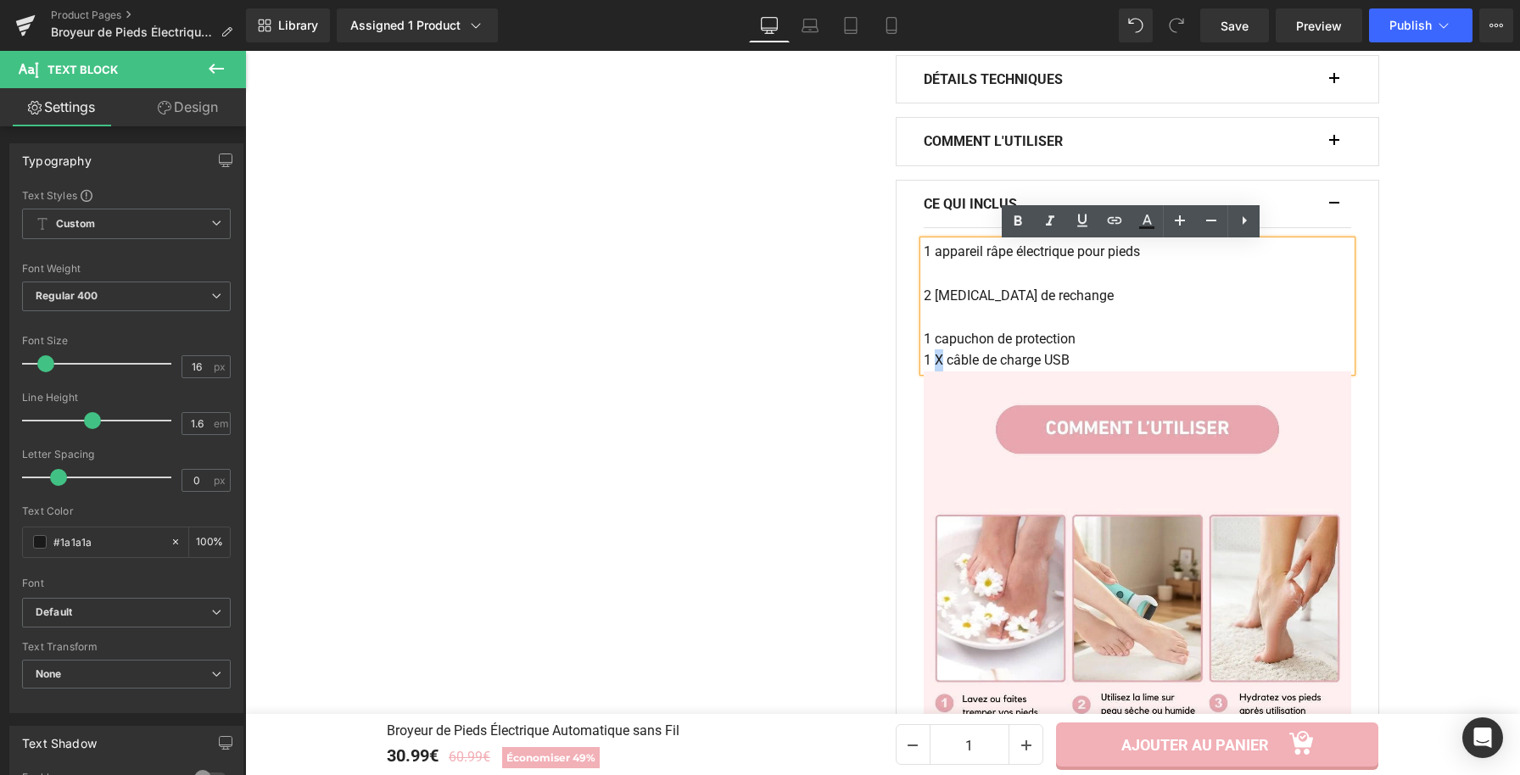
copy span "X"
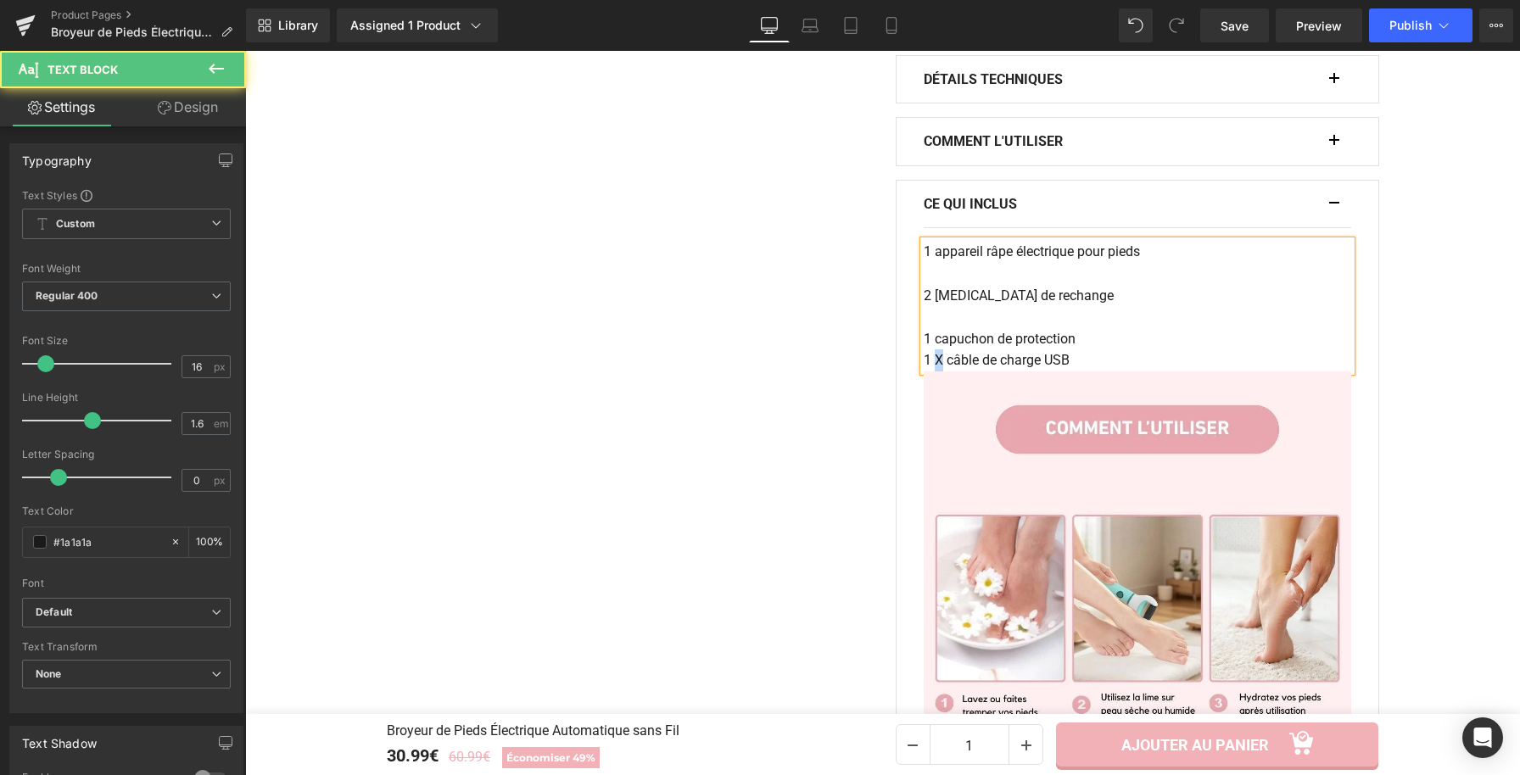
click at [925, 344] on p "1 capuchon de protection" at bounding box center [1137, 339] width 427 height 22
click at [925, 344] on p "1X capuchon de protection" at bounding box center [1137, 339] width 427 height 22
click at [927, 298] on p "2 rouleaux de rechange" at bounding box center [1137, 296] width 427 height 22
click at [925, 255] on p "1 appareil râpe électrique pour pieds" at bounding box center [1137, 252] width 427 height 22
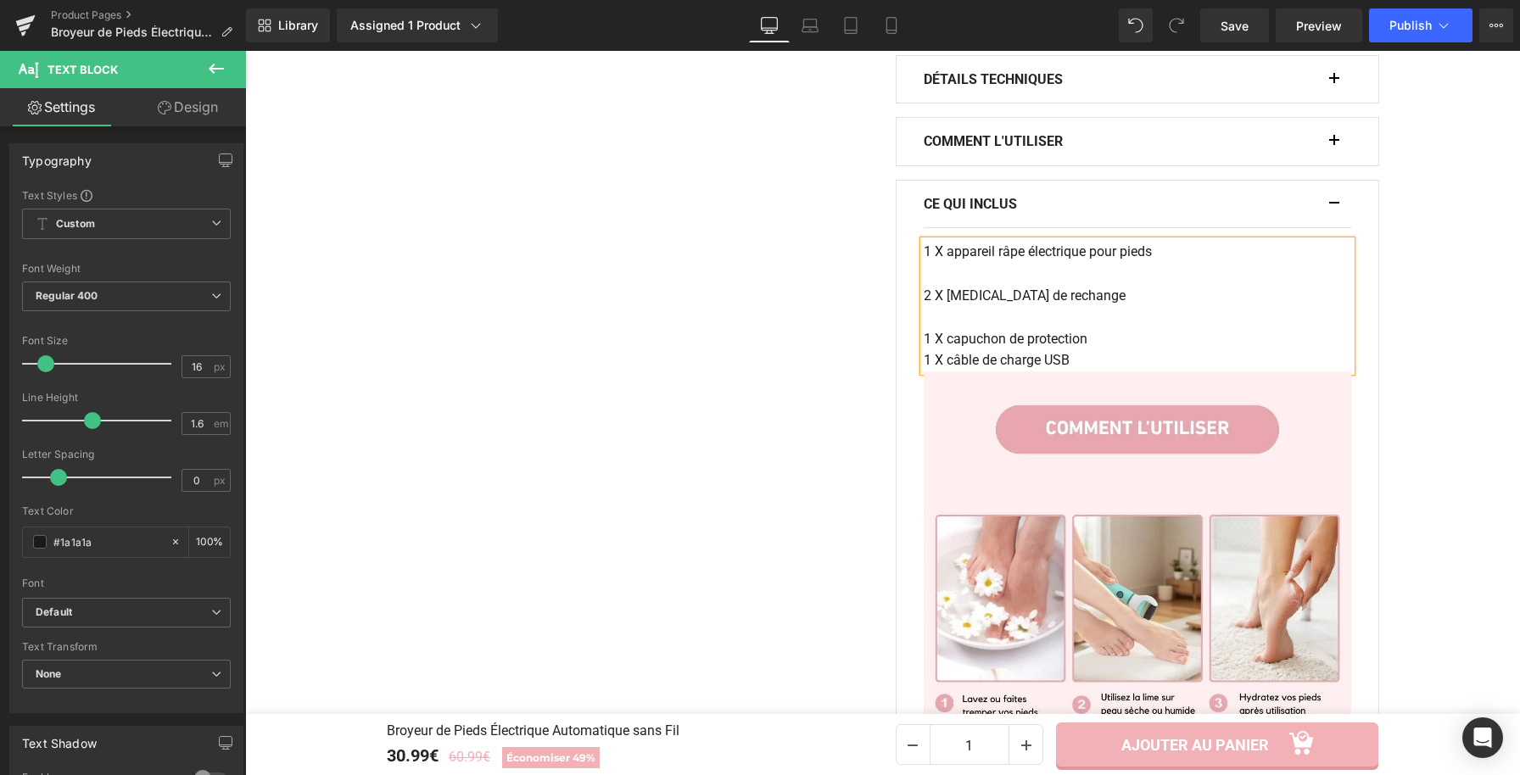
click at [924, 338] on p "1 X capuchon de protection" at bounding box center [1137, 339] width 427 height 22
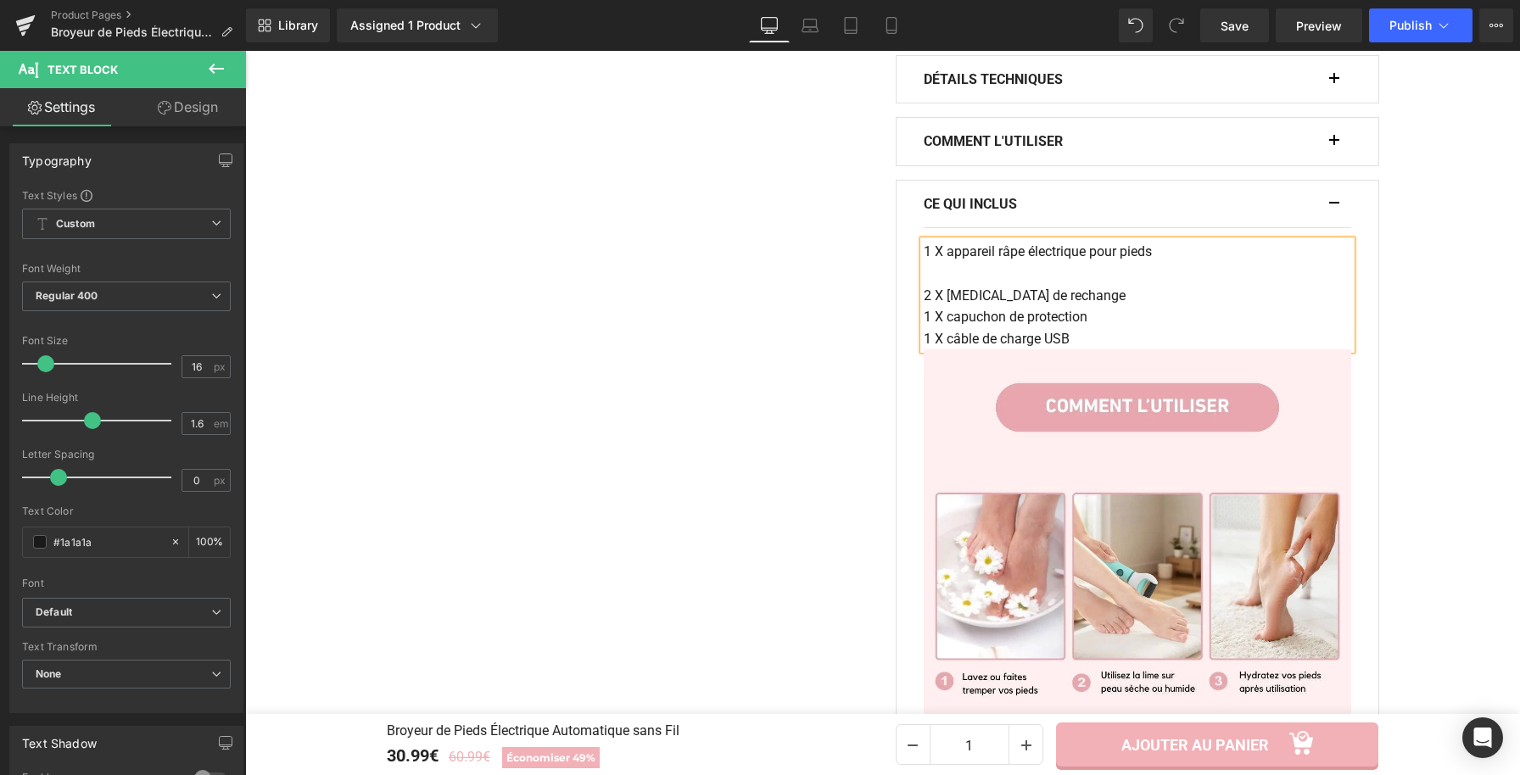
click at [924, 306] on p "2 X rouleaux de rechange" at bounding box center [1137, 296] width 427 height 22
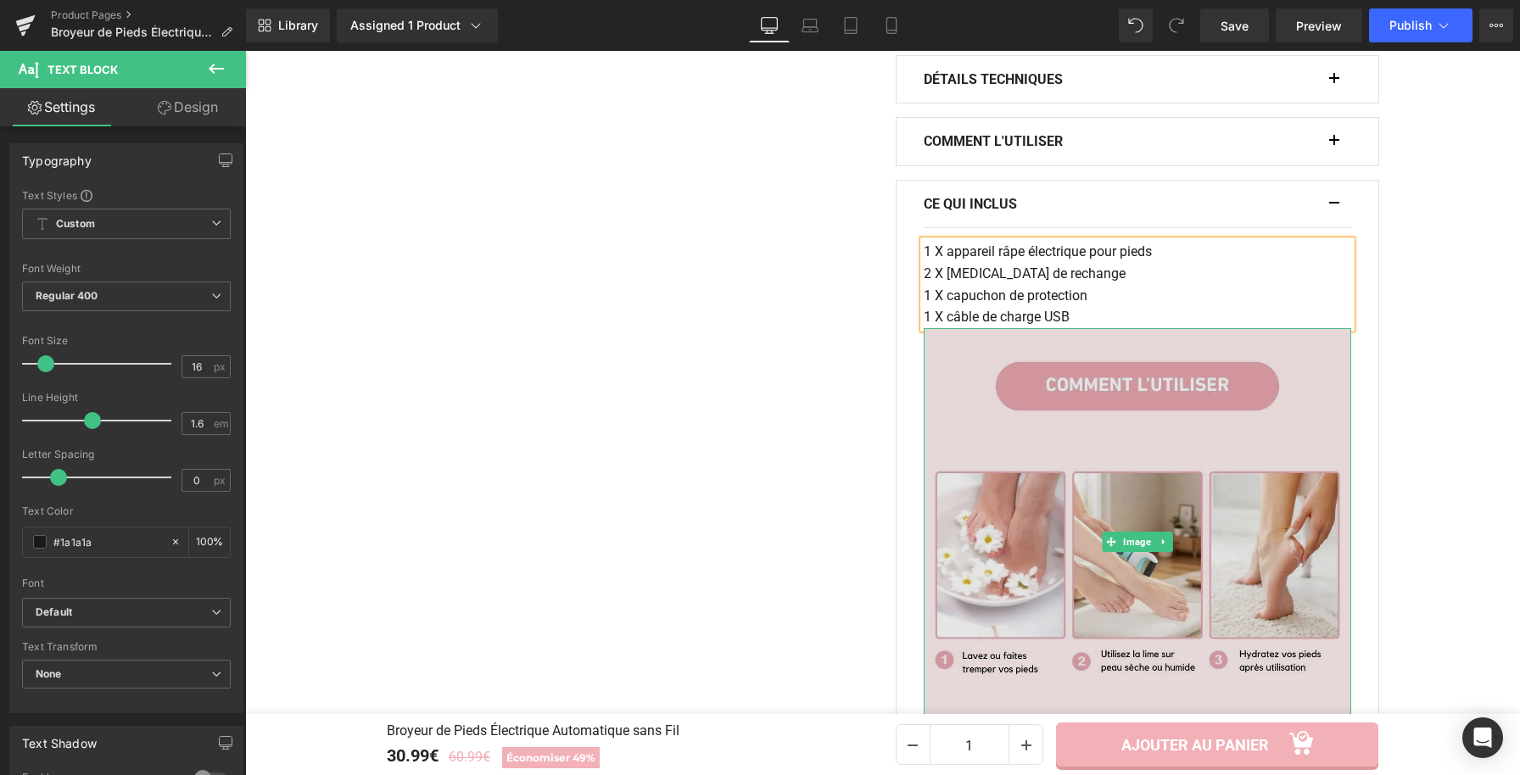
click at [1031, 474] on img at bounding box center [1137, 541] width 427 height 427
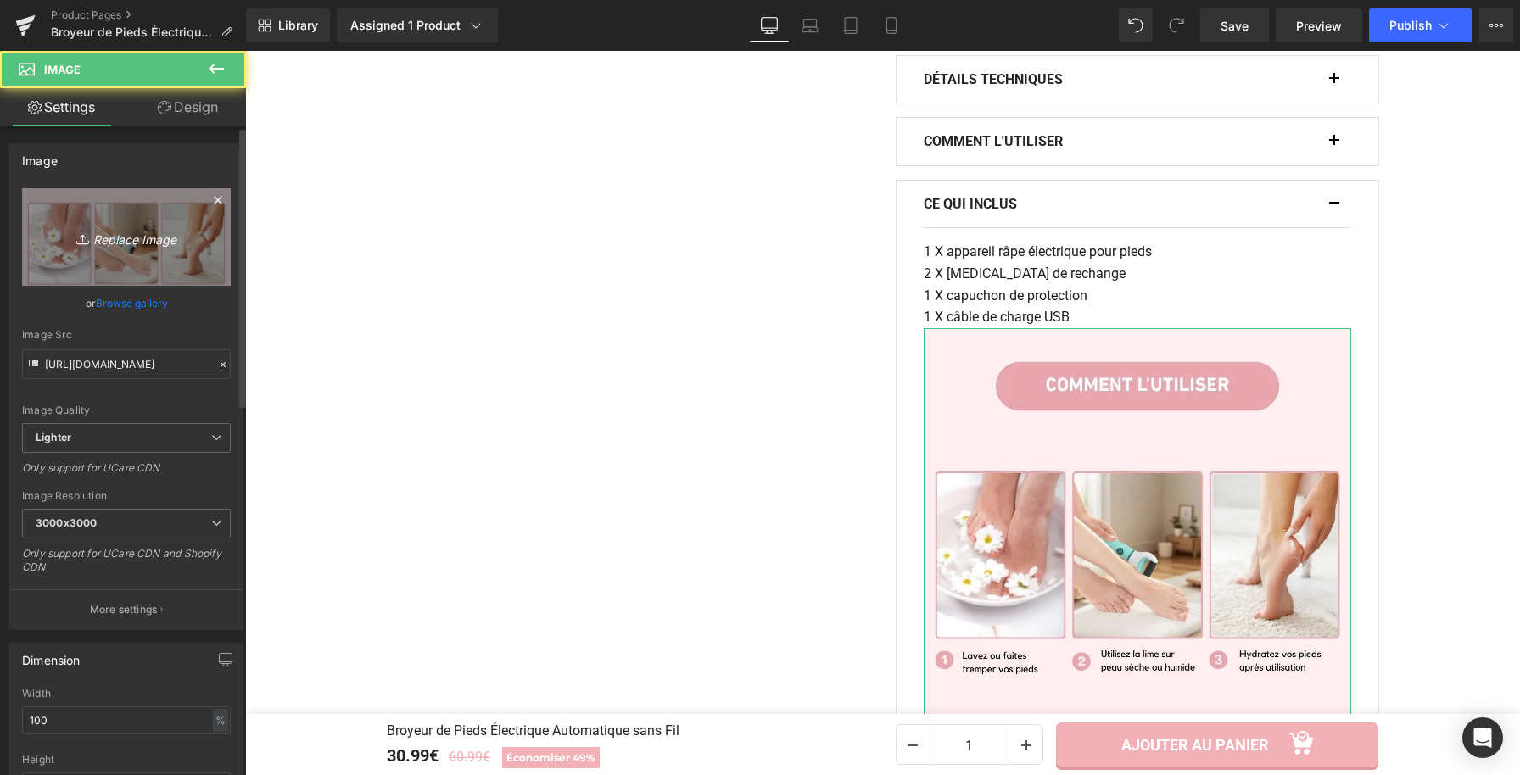
click at [135, 222] on link "Replace Image" at bounding box center [126, 237] width 209 height 98
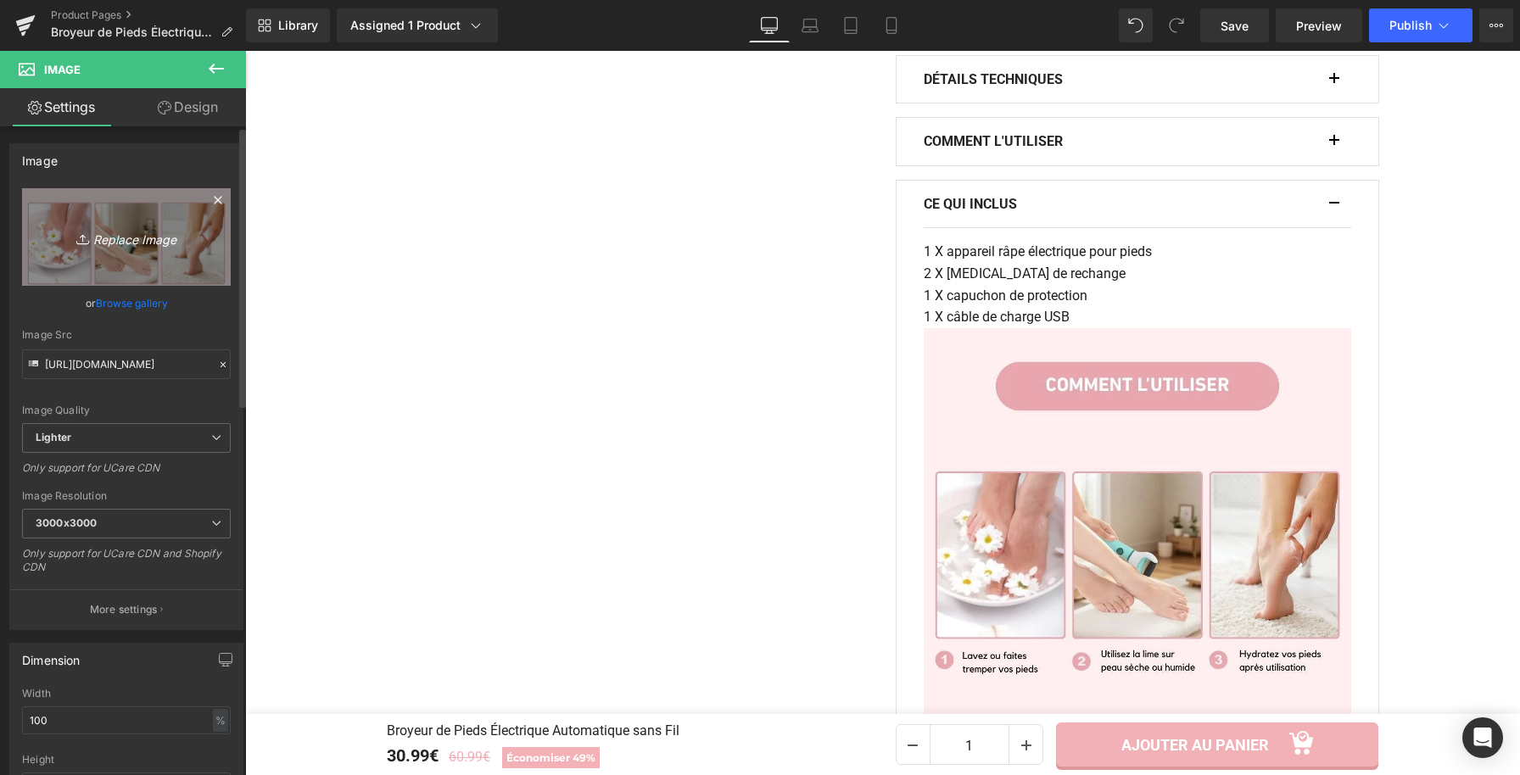
type input "C:\fakepath\Broyeur de Pieds Électrique Automatique sans Fil (15).webp"
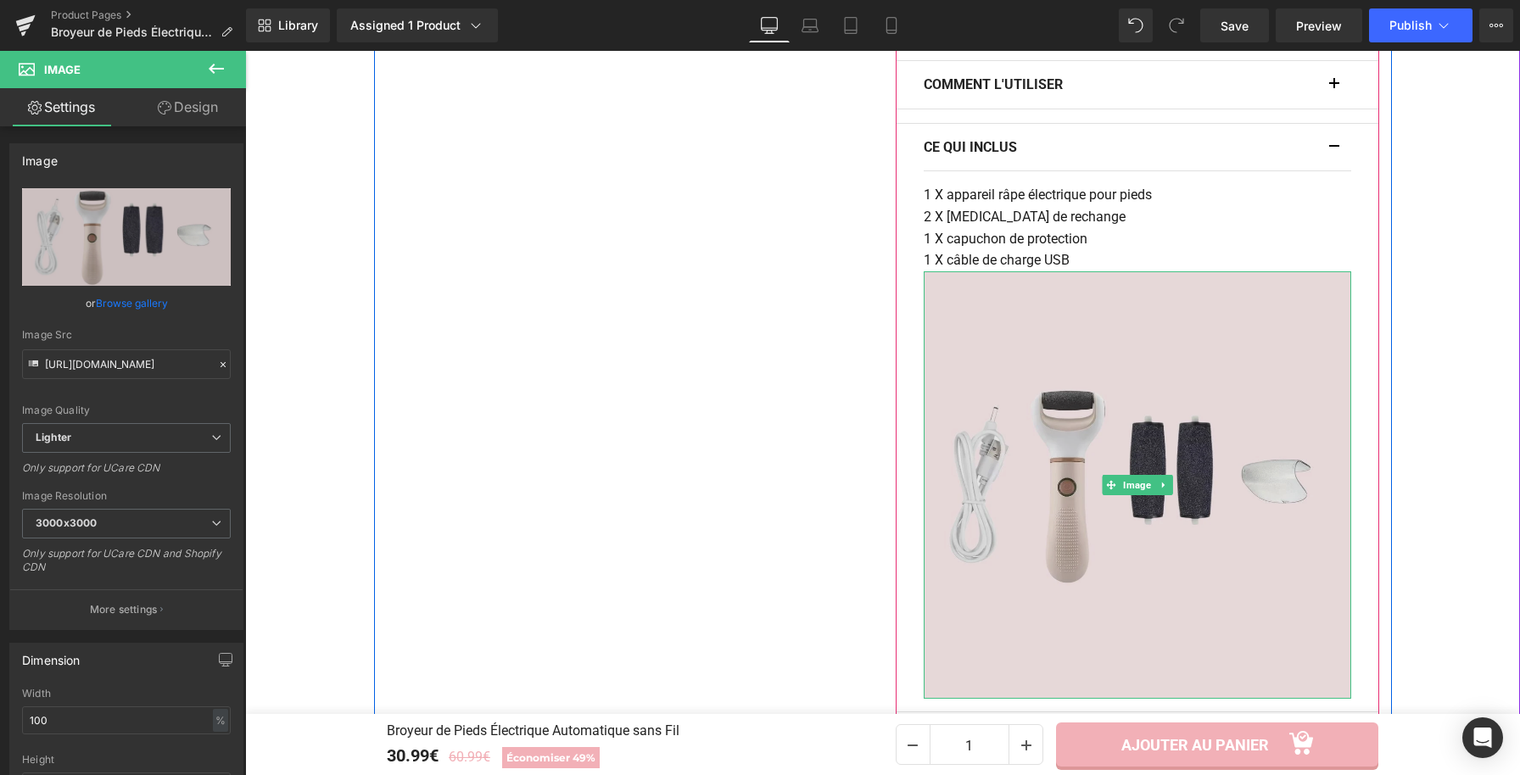
scroll to position [1232, 0]
drag, startPoint x: 1315, startPoint y: 145, endPoint x: 1269, endPoint y: 455, distance: 313.8
click at [1315, 145] on p "CE QUI INCLUS" at bounding box center [1127, 145] width 406 height 22
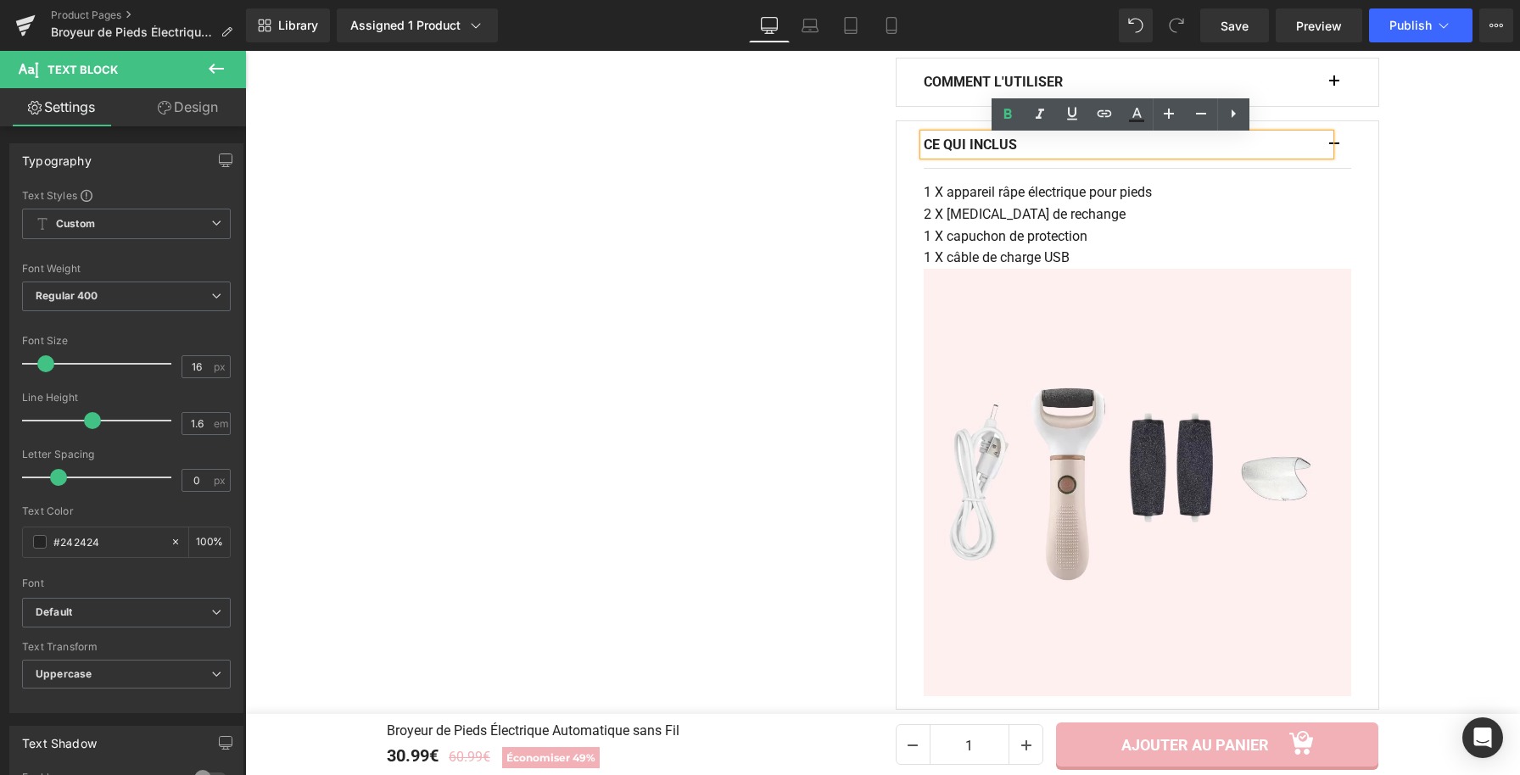
click at [1334, 143] on button "button" at bounding box center [1342, 144] width 17 height 47
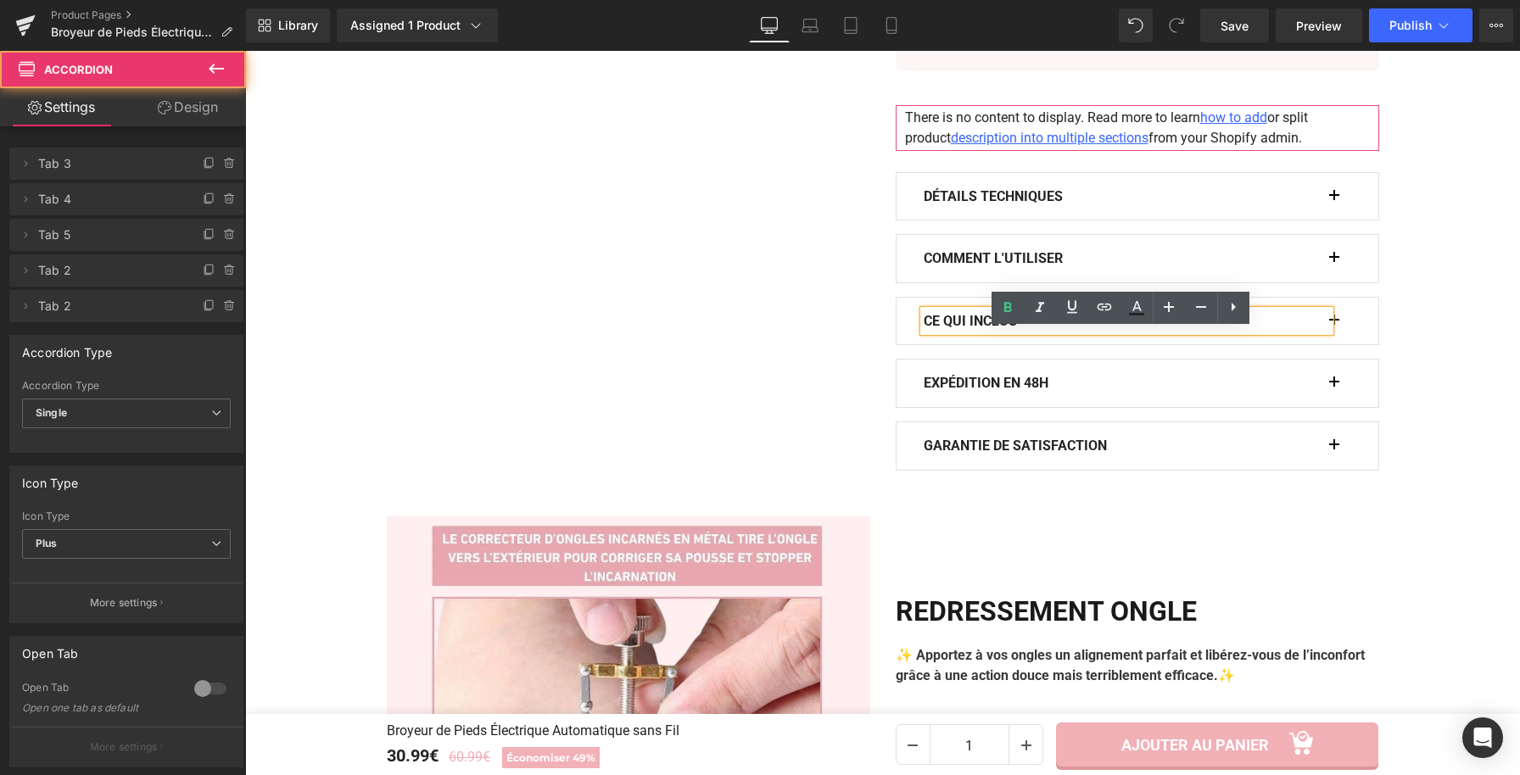
scroll to position [1038, 0]
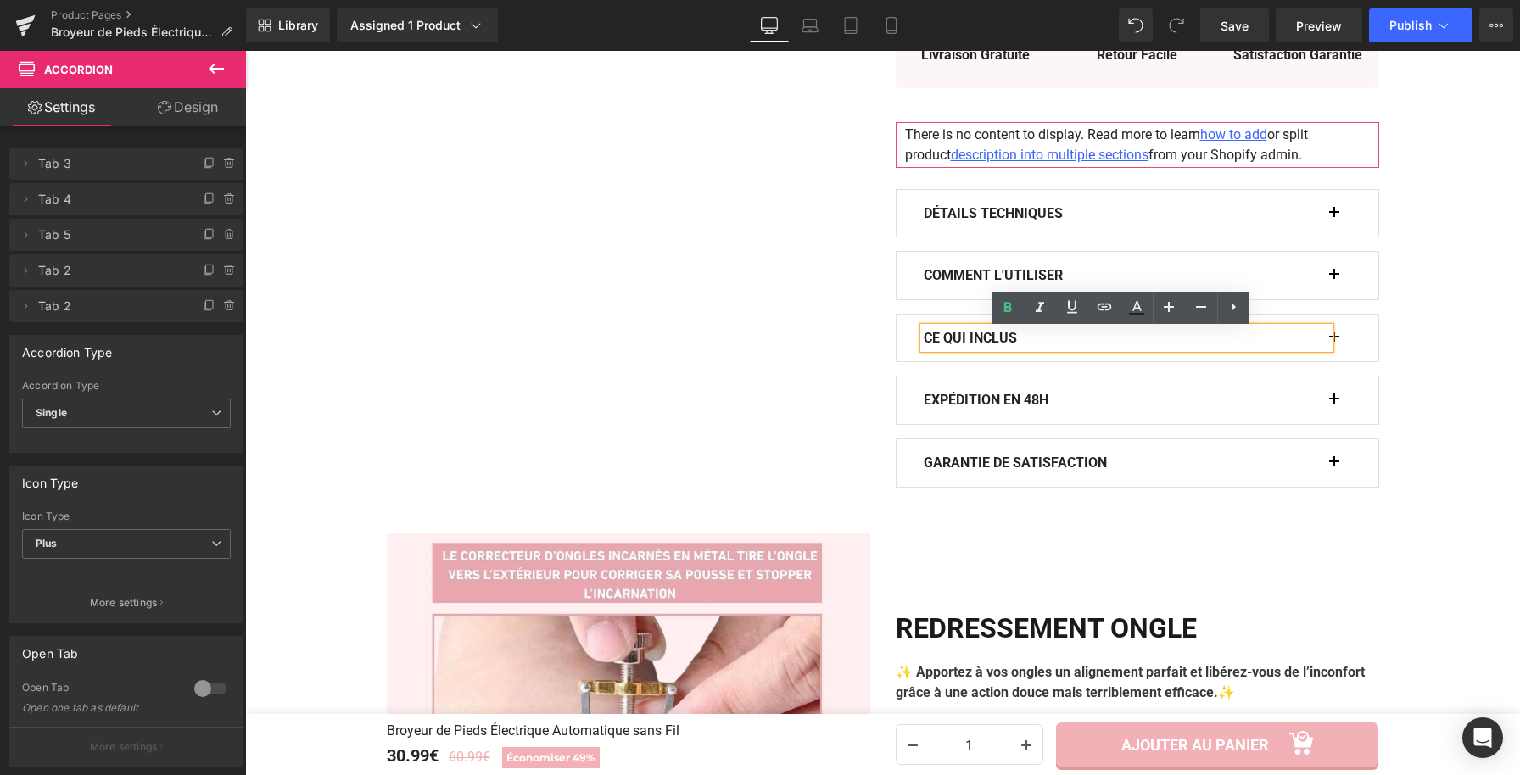
click at [1334, 271] on button "button" at bounding box center [1342, 275] width 17 height 47
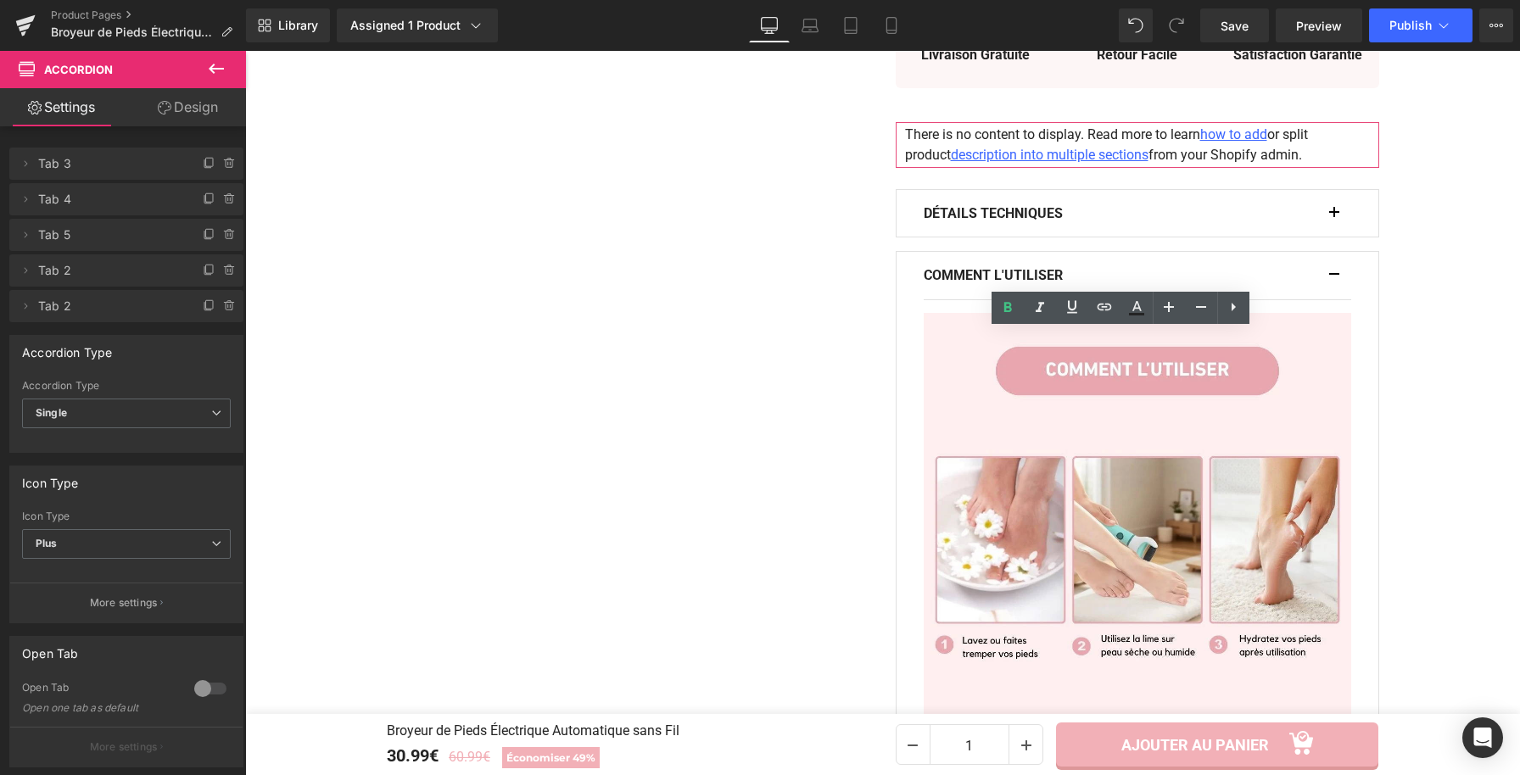
click at [1334, 272] on button "button" at bounding box center [1342, 275] width 17 height 47
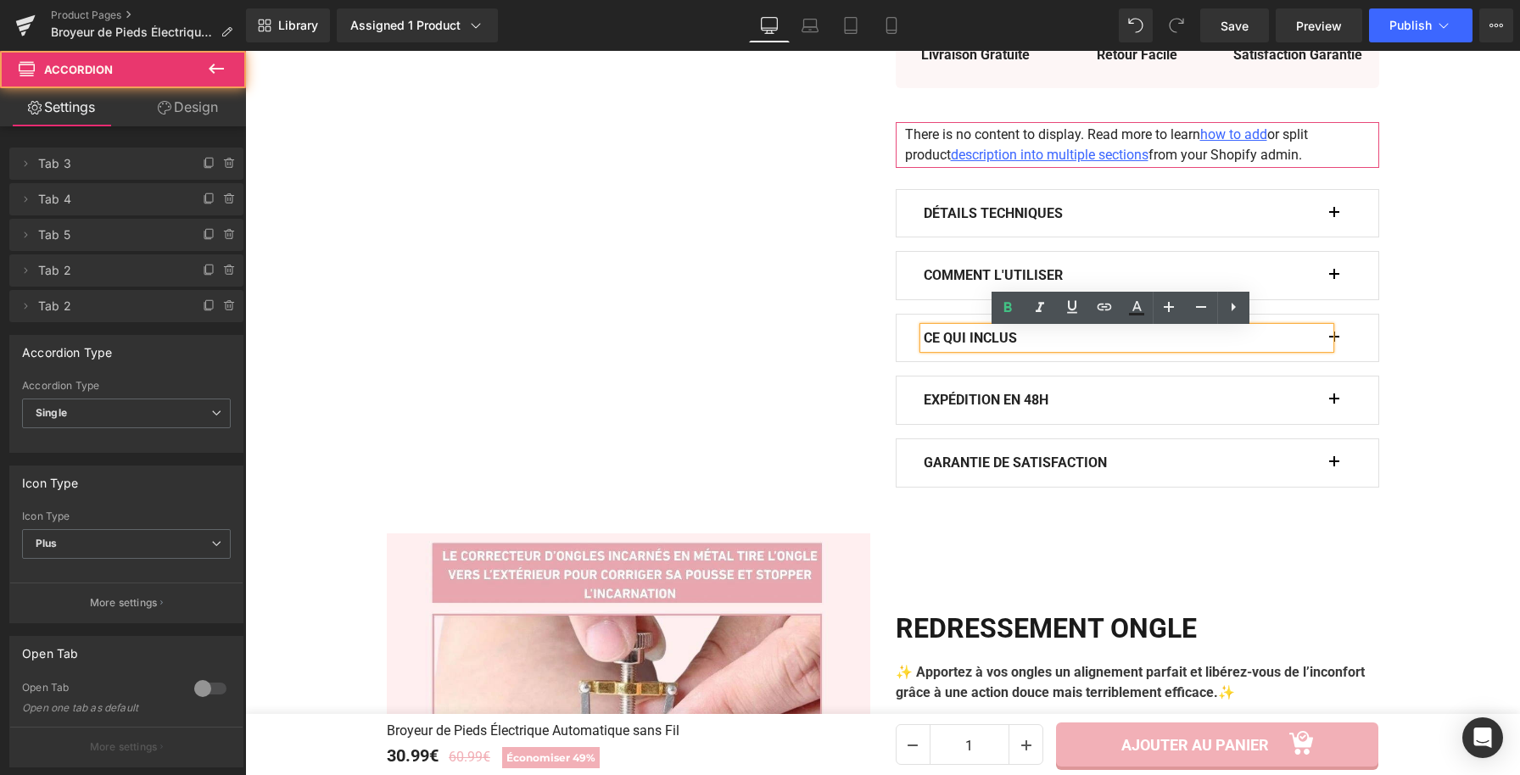
click at [1337, 212] on button "button" at bounding box center [1342, 213] width 17 height 47
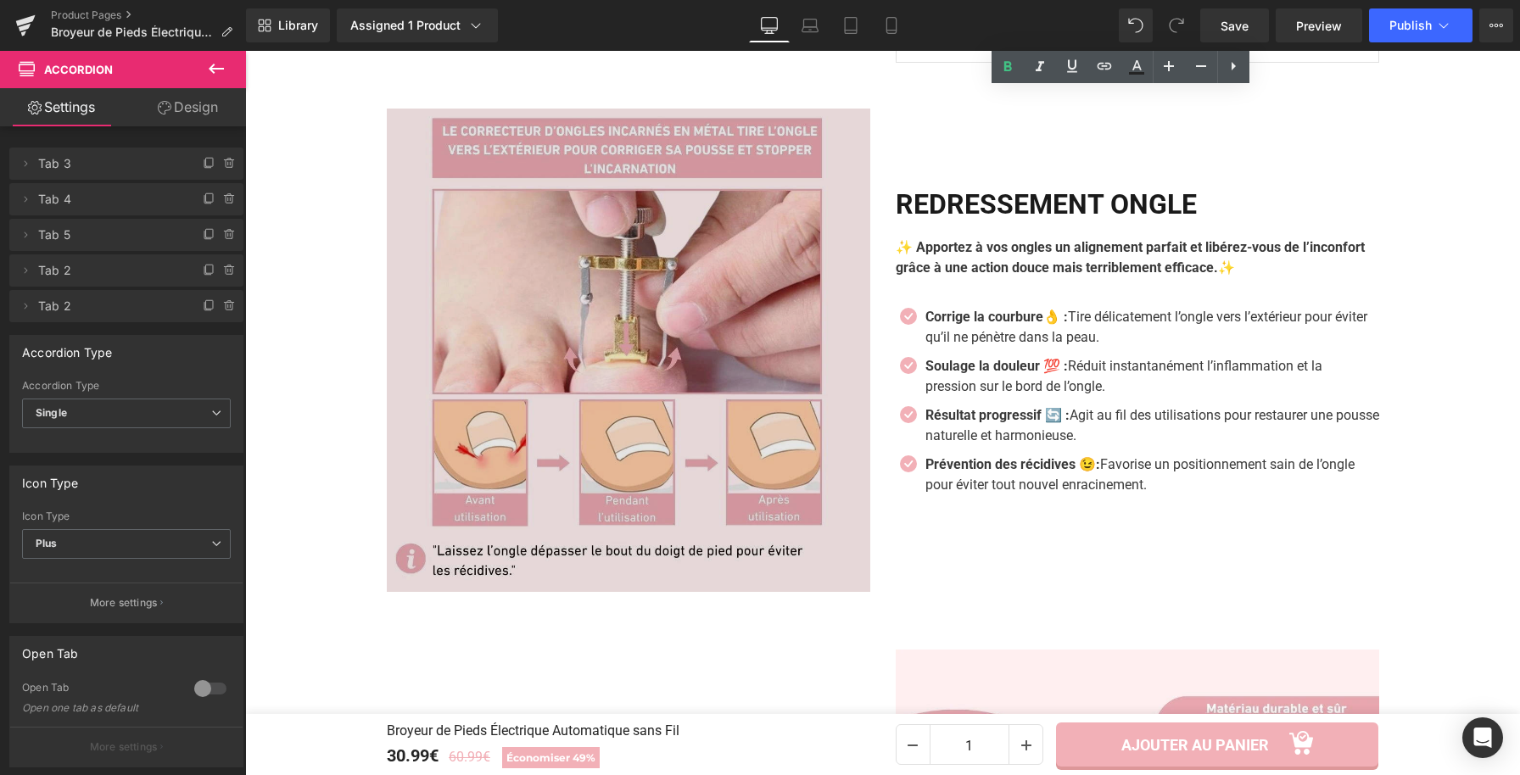
scroll to position [1961, 0]
click at [637, 378] on img at bounding box center [628, 349] width 483 height 483
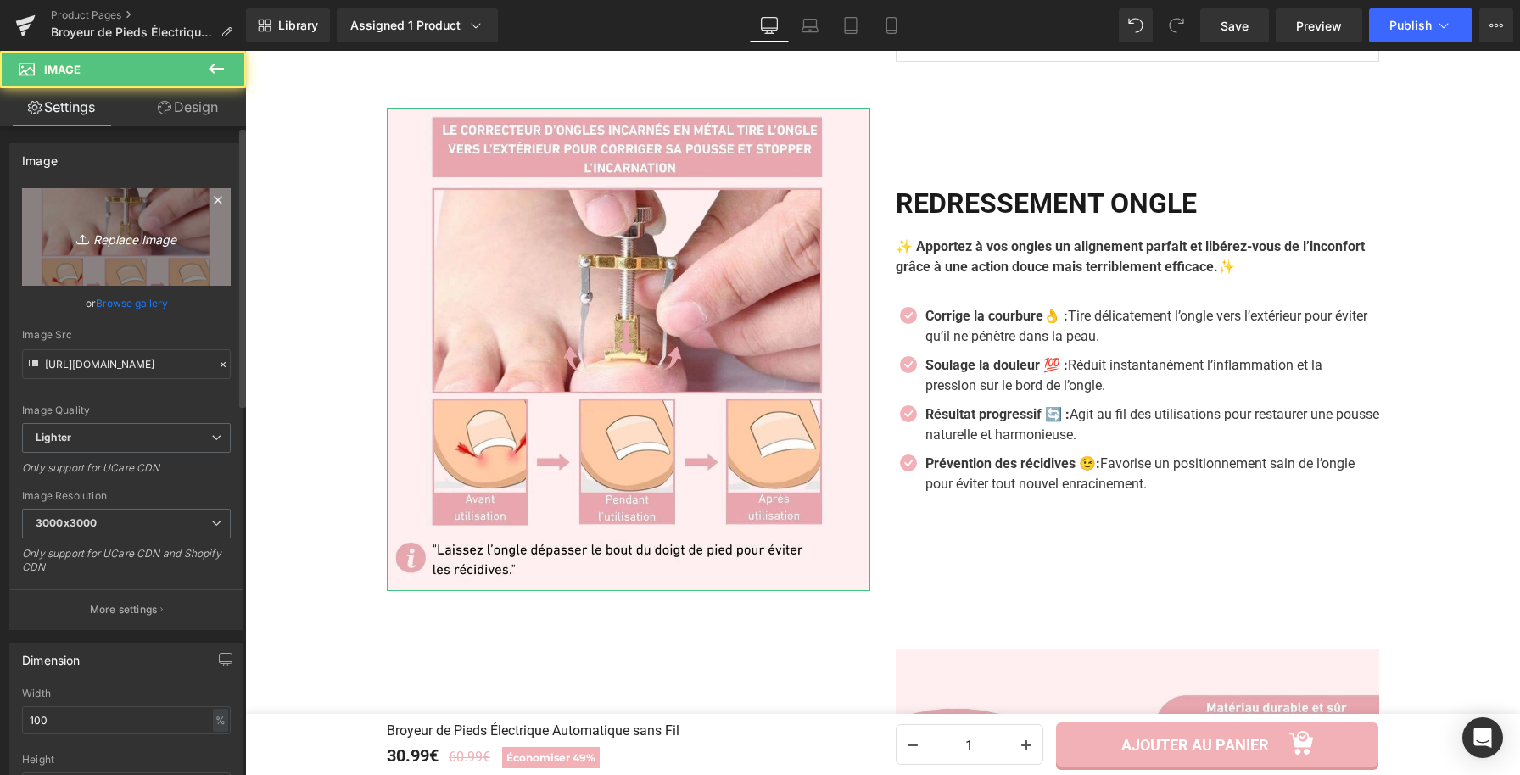
click at [113, 215] on link "Replace Image" at bounding box center [126, 237] width 209 height 98
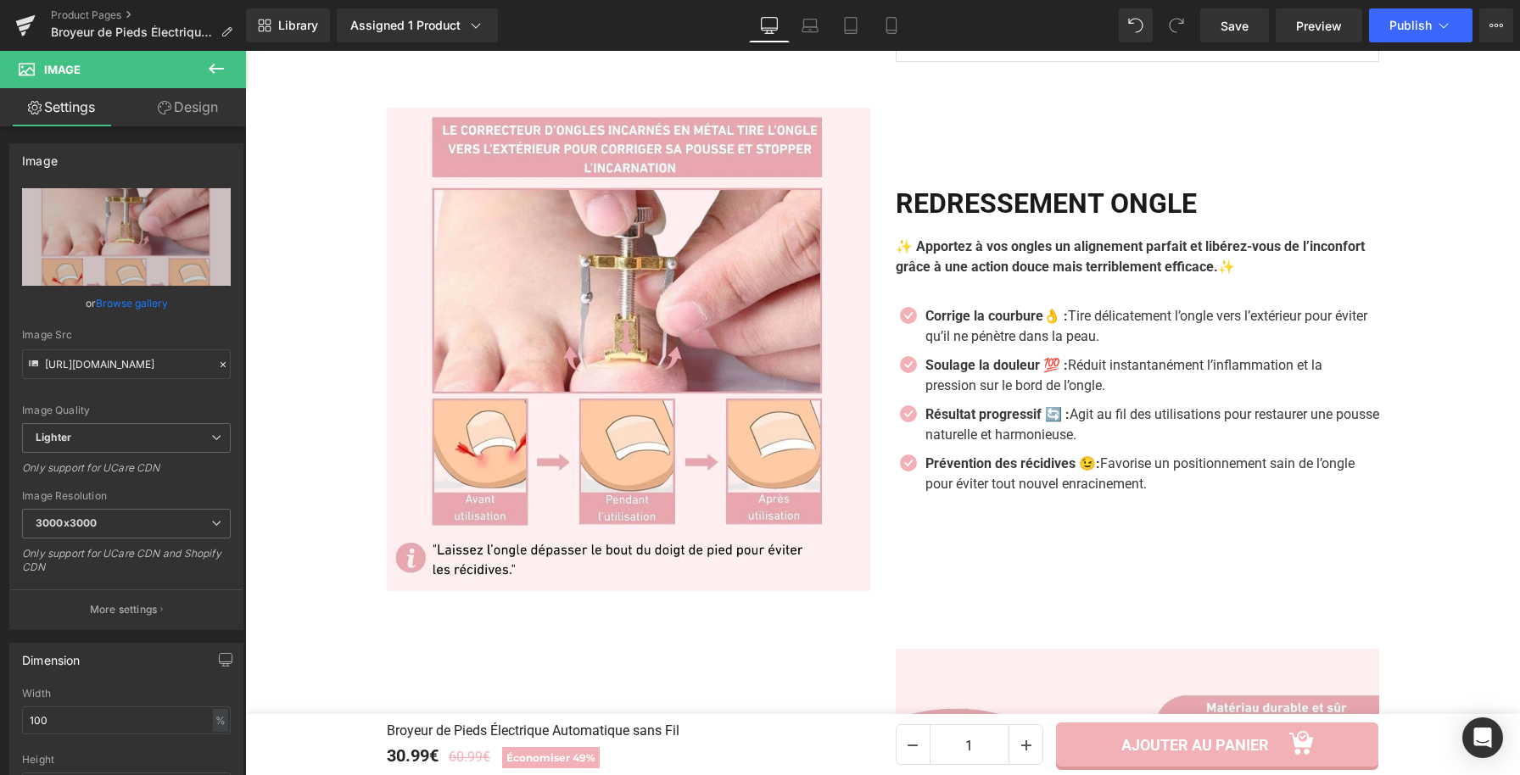
type input "C:\fakepath\Broyeur de Pieds Électrique Automatique sans Fil (5).webp"
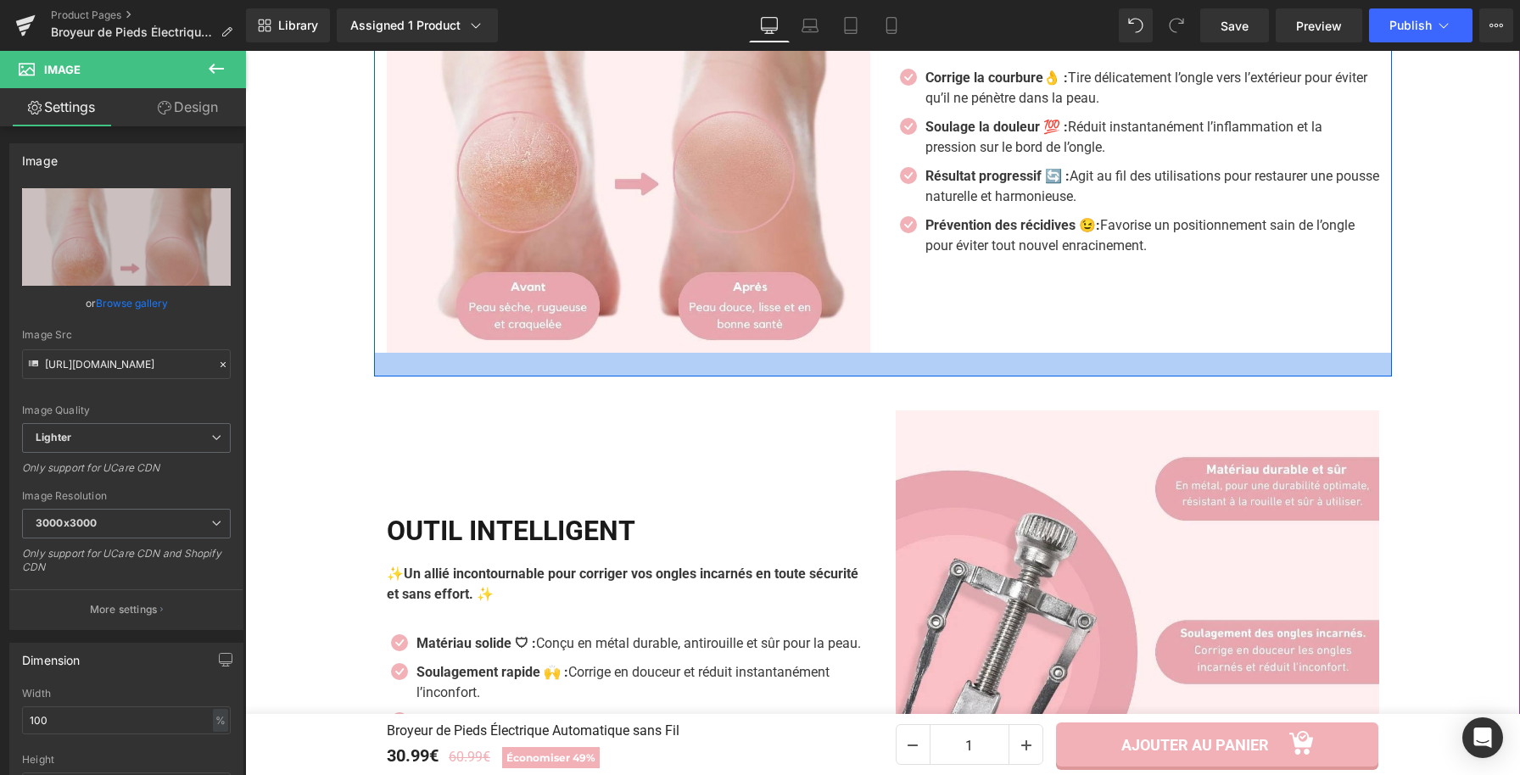
scroll to position [2228, 0]
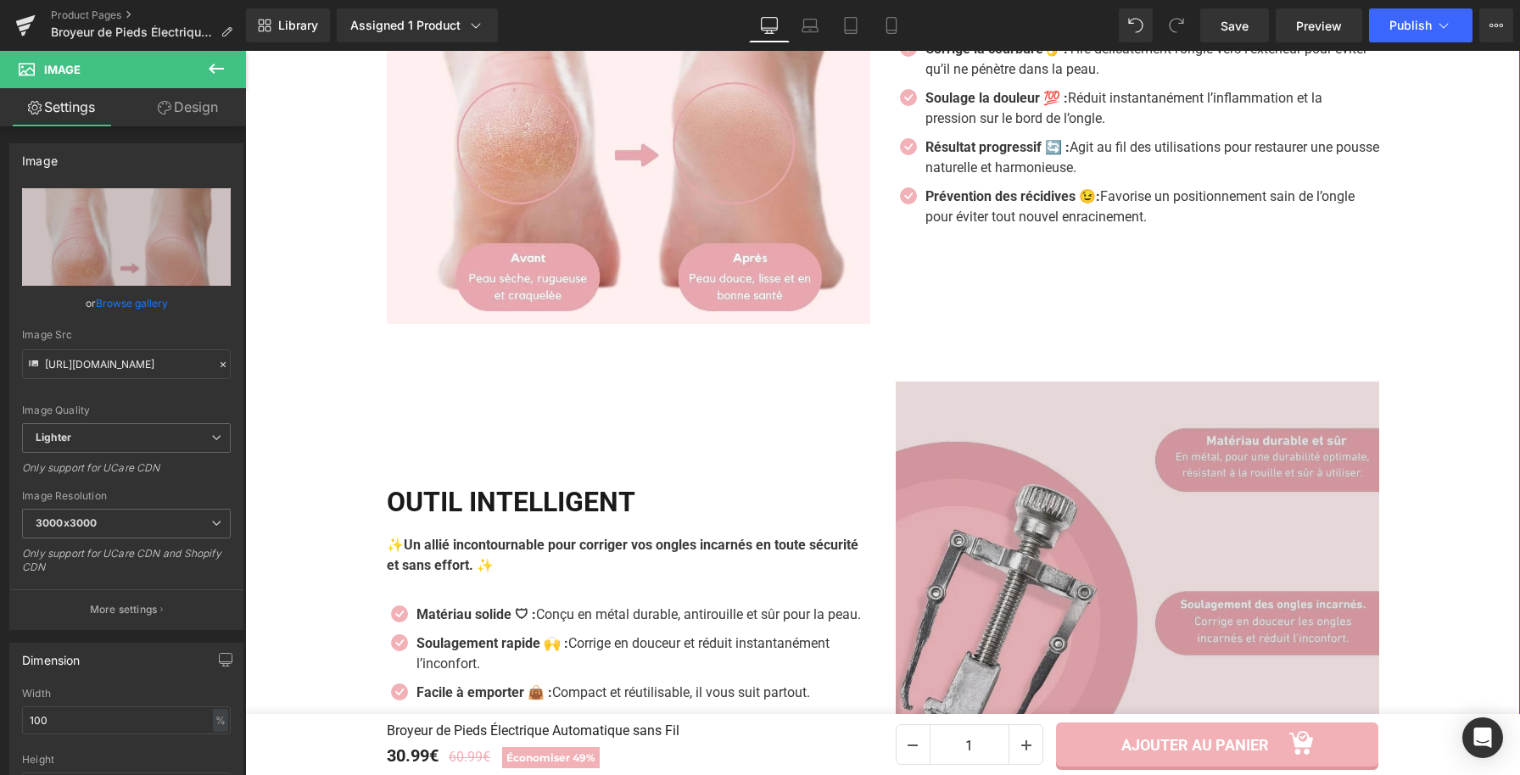
click at [1081, 589] on img at bounding box center [1137, 623] width 483 height 483
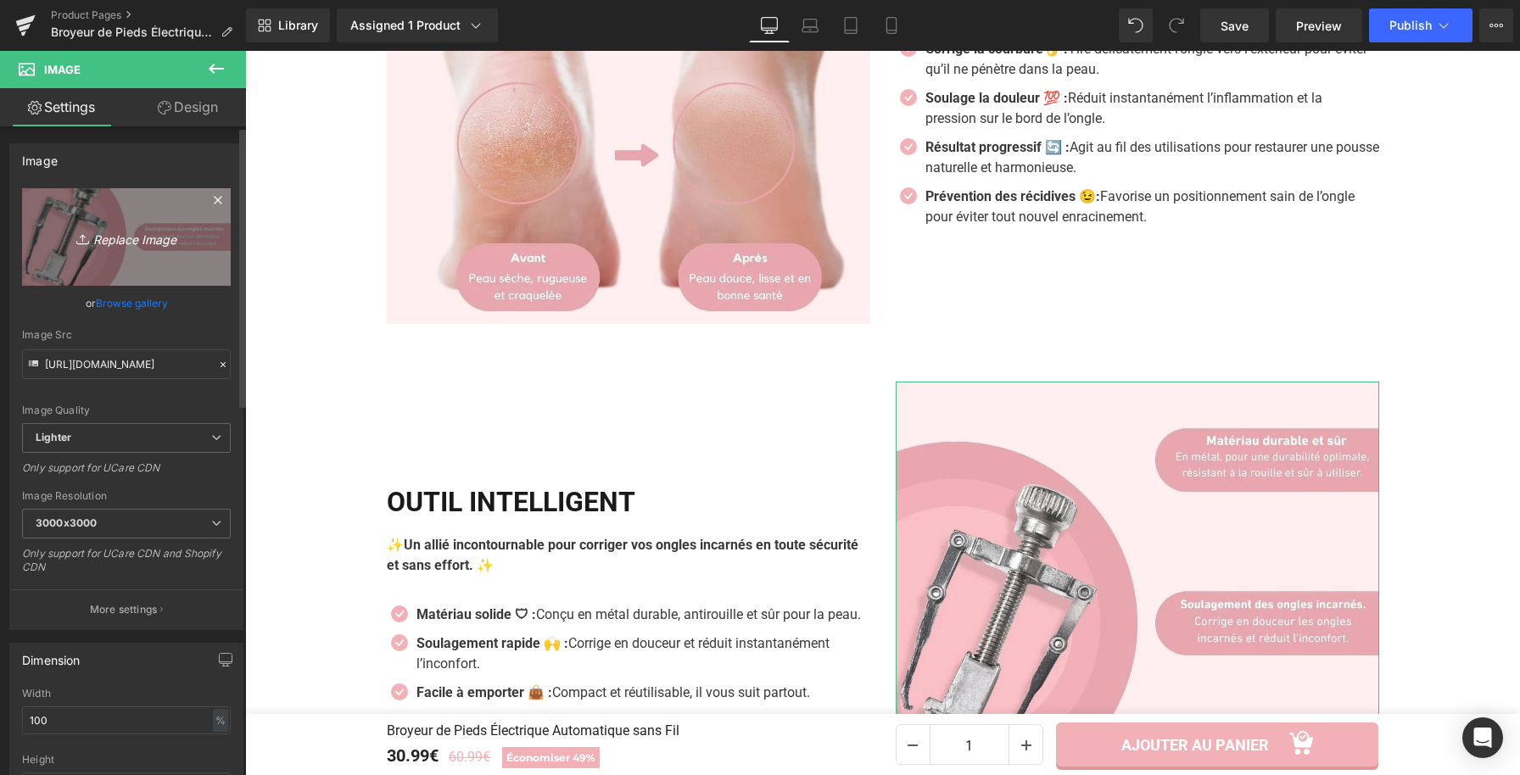
click at [167, 222] on link "Replace Image" at bounding box center [126, 237] width 209 height 98
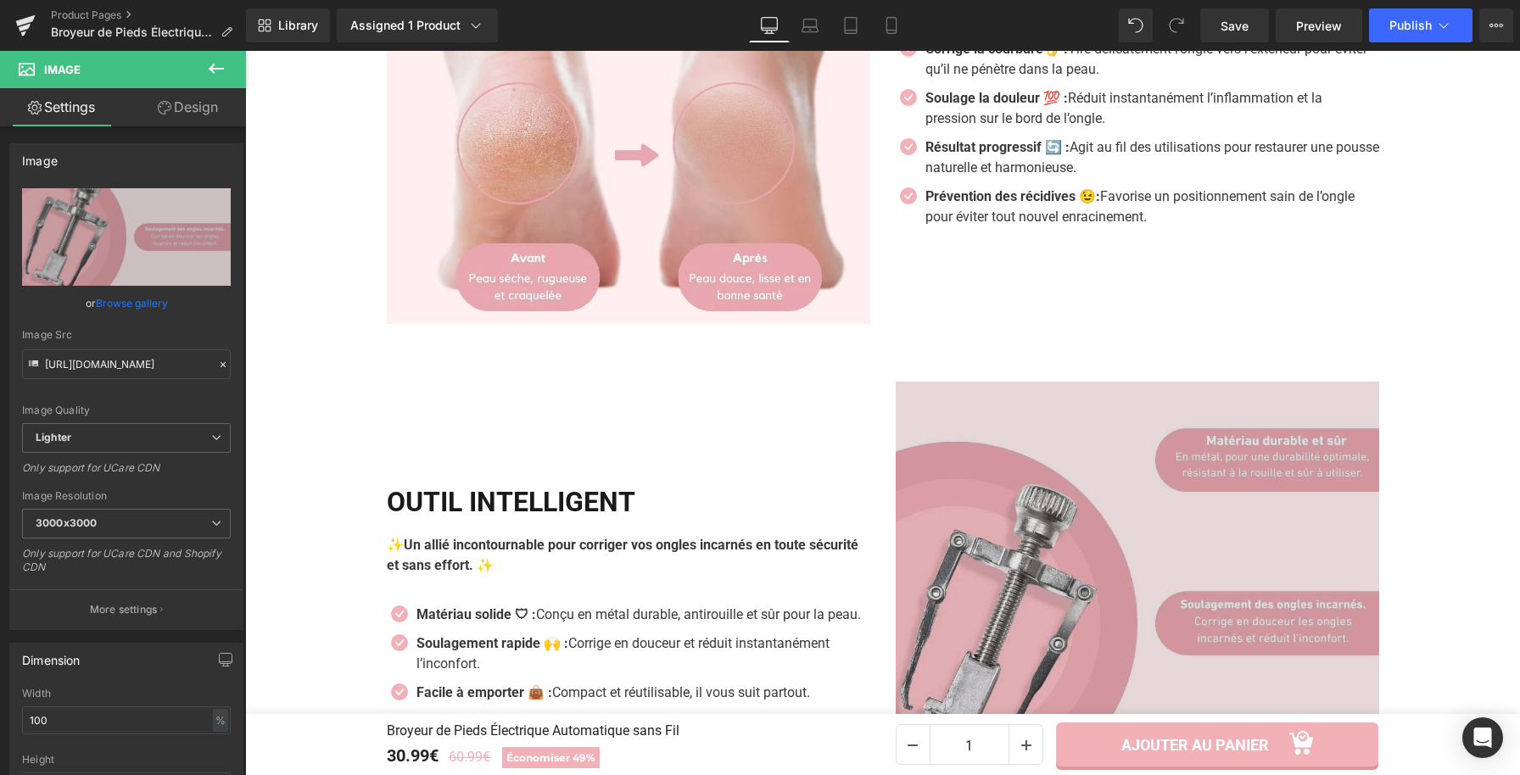
type input "C:\fakepath\Broyeur de Pieds Électrique Automatique sans Fil (6).webp"
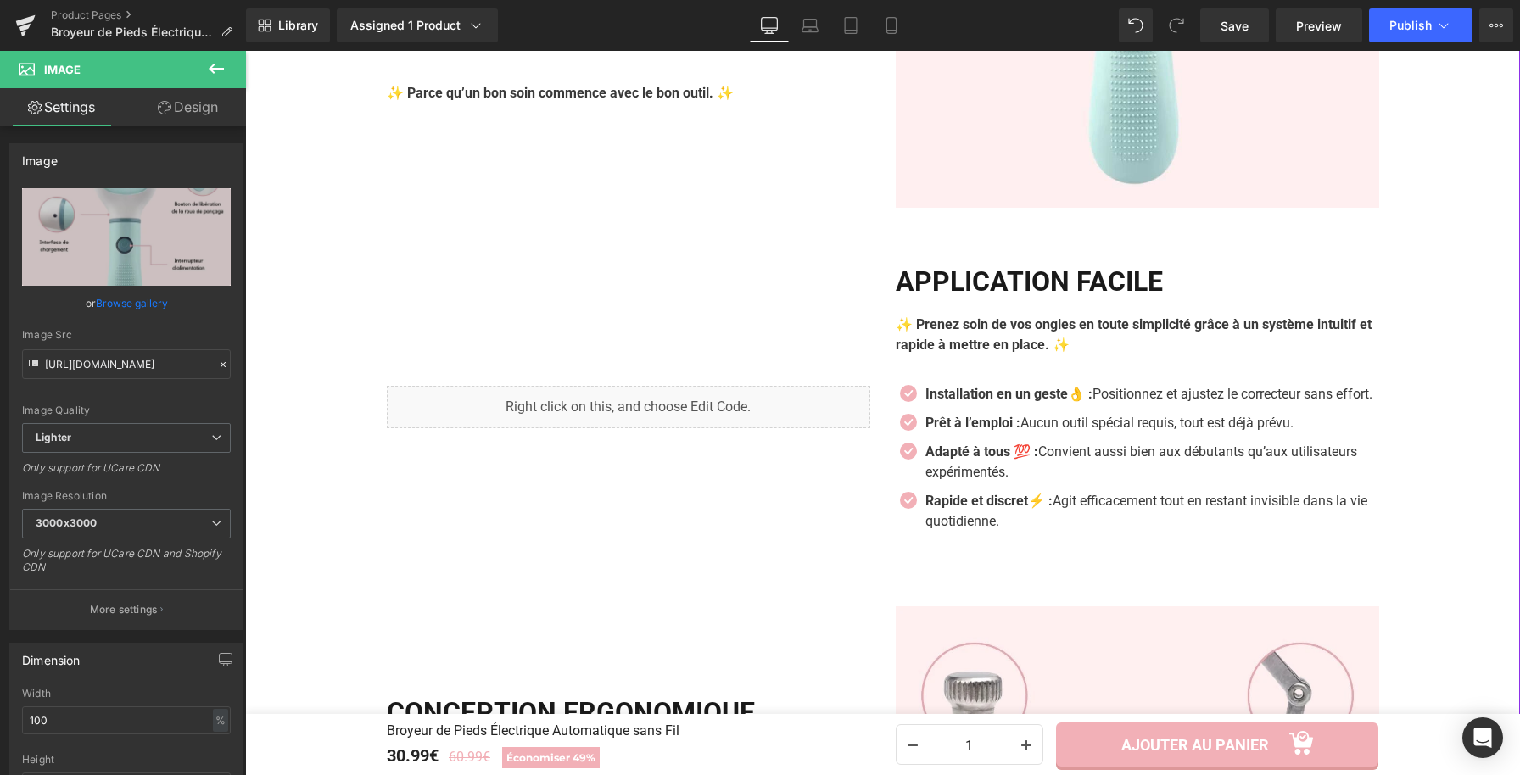
scroll to position [2893, 0]
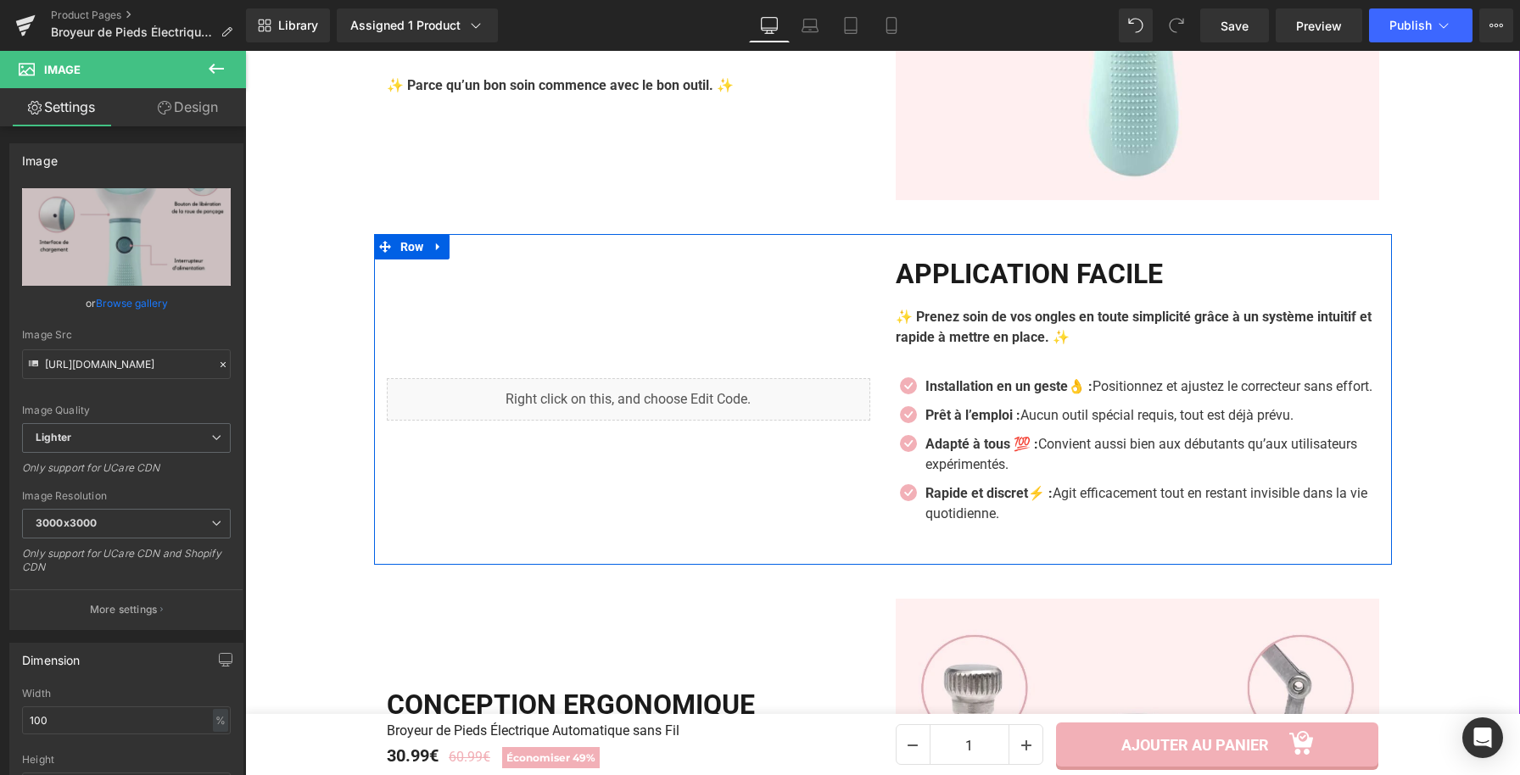
click at [672, 444] on div "Liquid" at bounding box center [628, 399] width 509 height 283
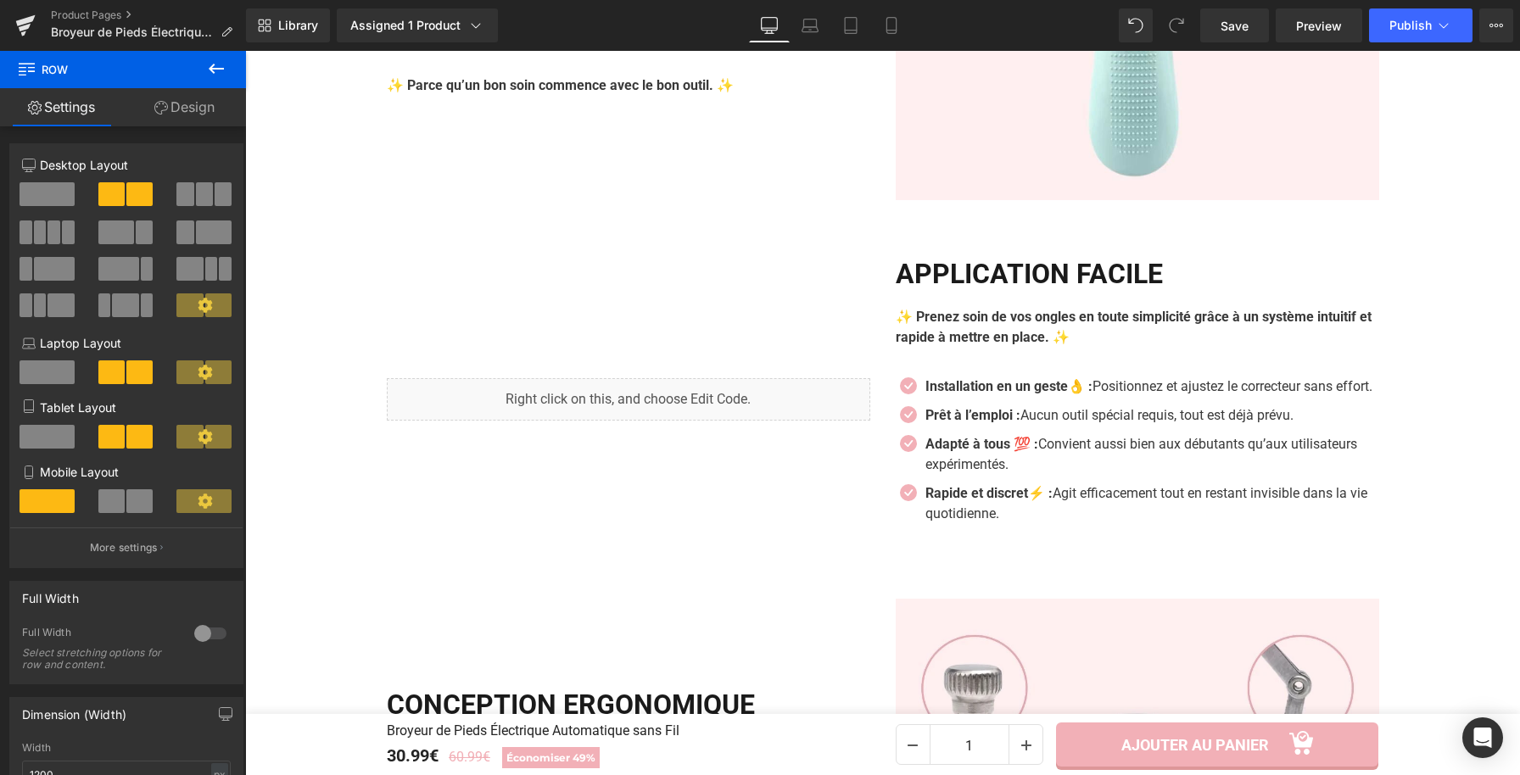
click at [226, 64] on icon at bounding box center [216, 69] width 20 height 20
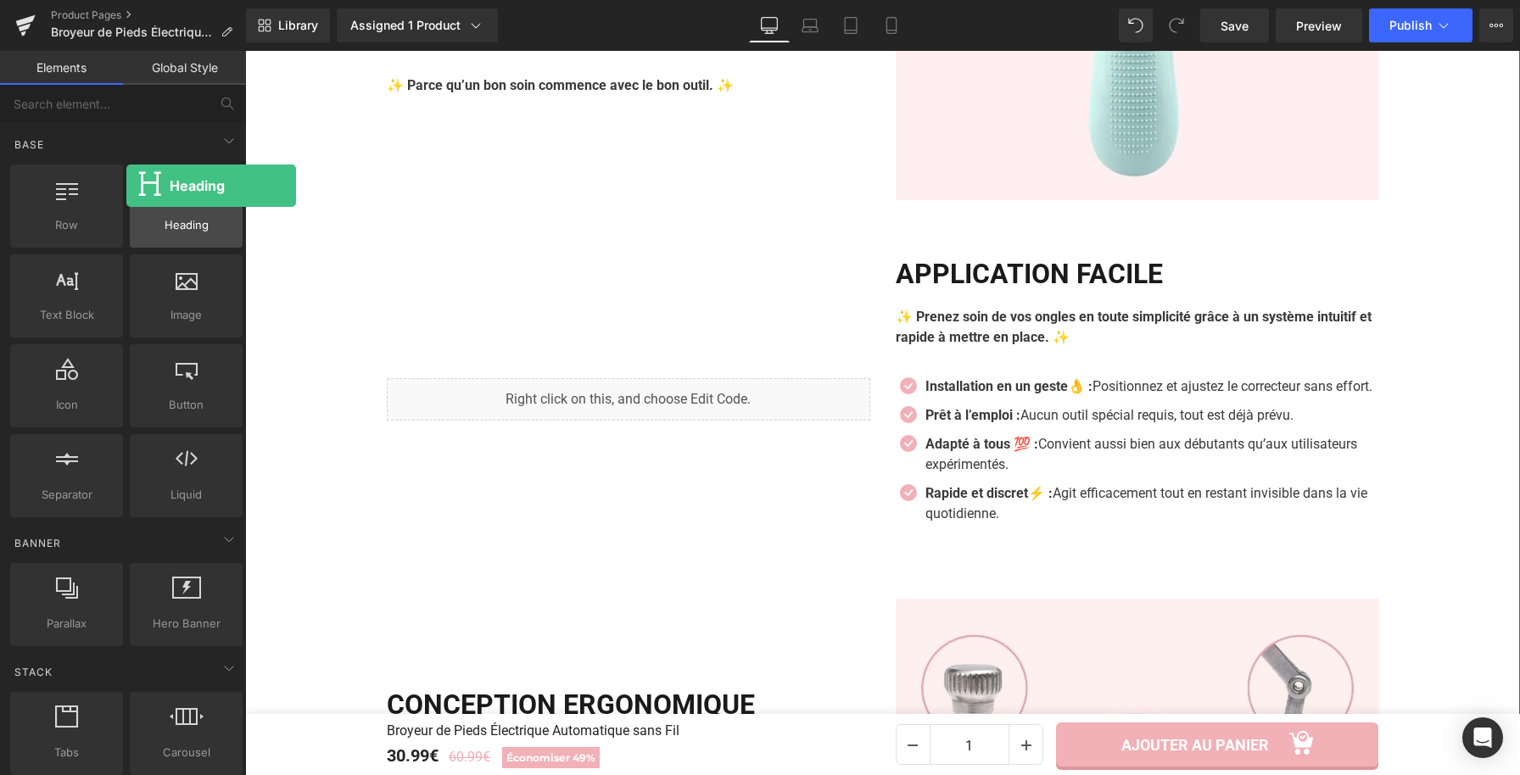
drag, startPoint x: 183, startPoint y: 198, endPoint x: 126, endPoint y: 186, distance: 58.2
click at [130, 186] on div "Heading headings, titles, h1,h2,h3,h4,h5,h6" at bounding box center [186, 206] width 113 height 83
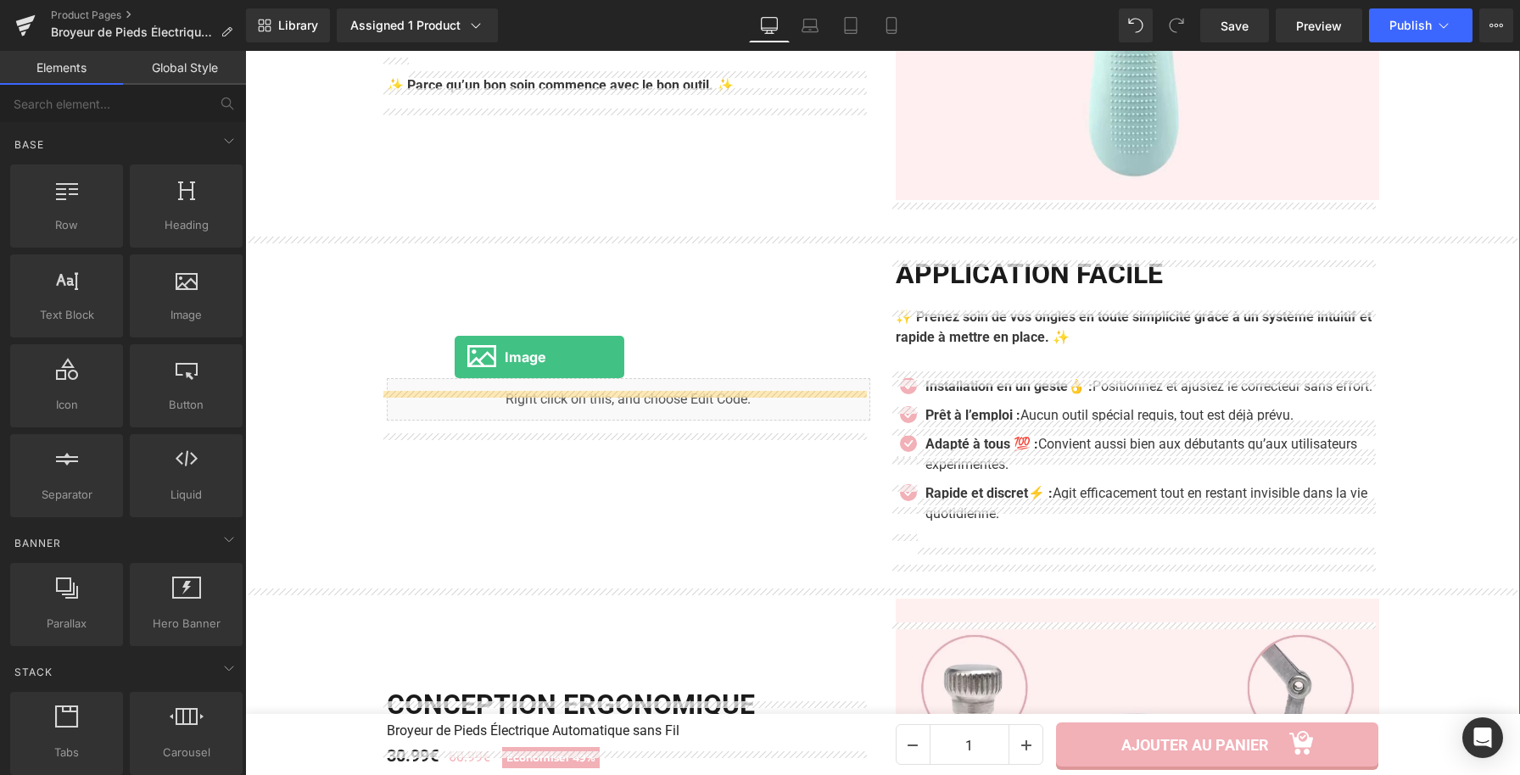
drag, startPoint x: 423, startPoint y: 339, endPoint x: 455, endPoint y: 357, distance: 36.1
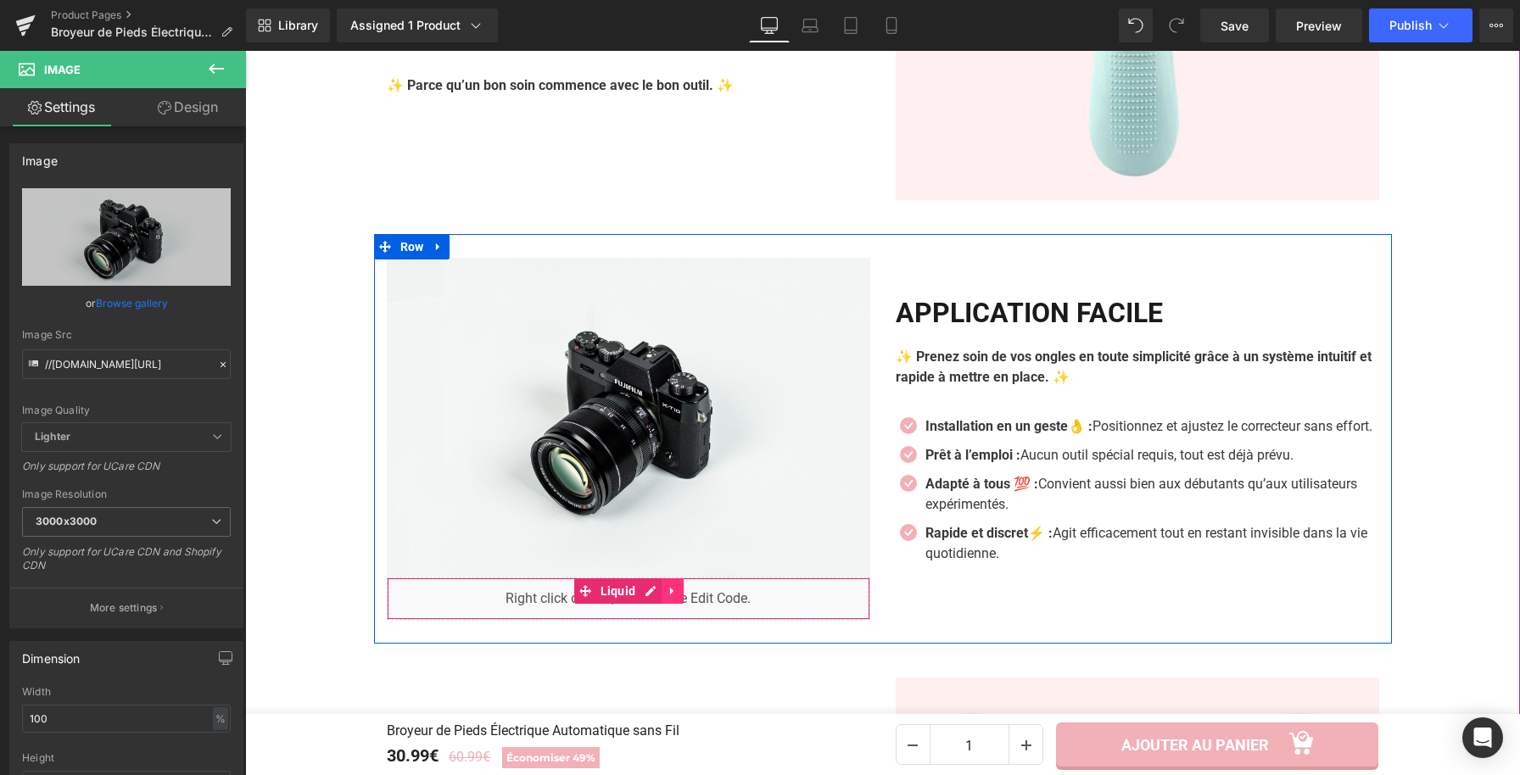
click at [670, 595] on icon at bounding box center [671, 592] width 3 height 8
click at [678, 595] on icon at bounding box center [684, 591] width 12 height 12
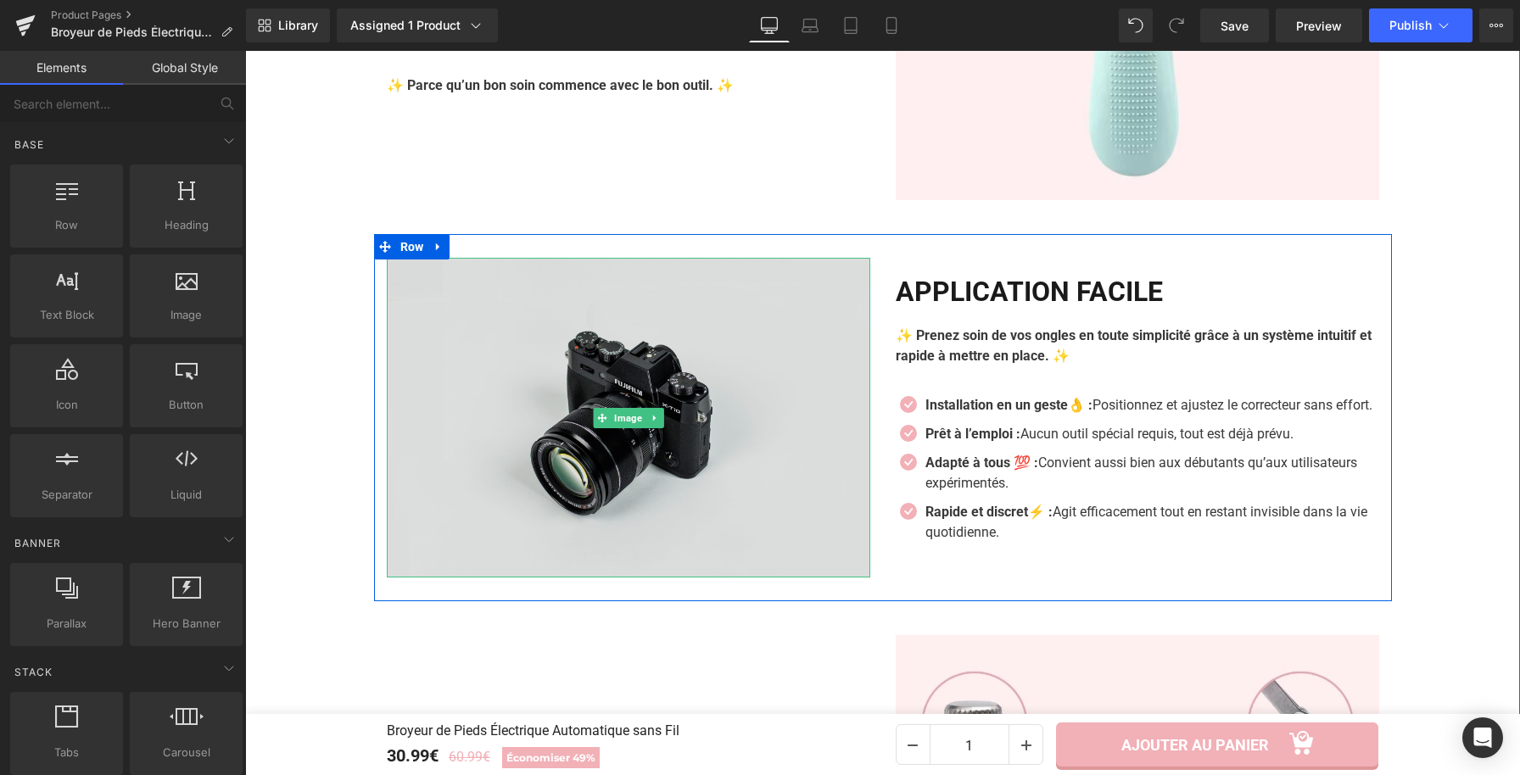
click at [572, 446] on img at bounding box center [628, 418] width 483 height 321
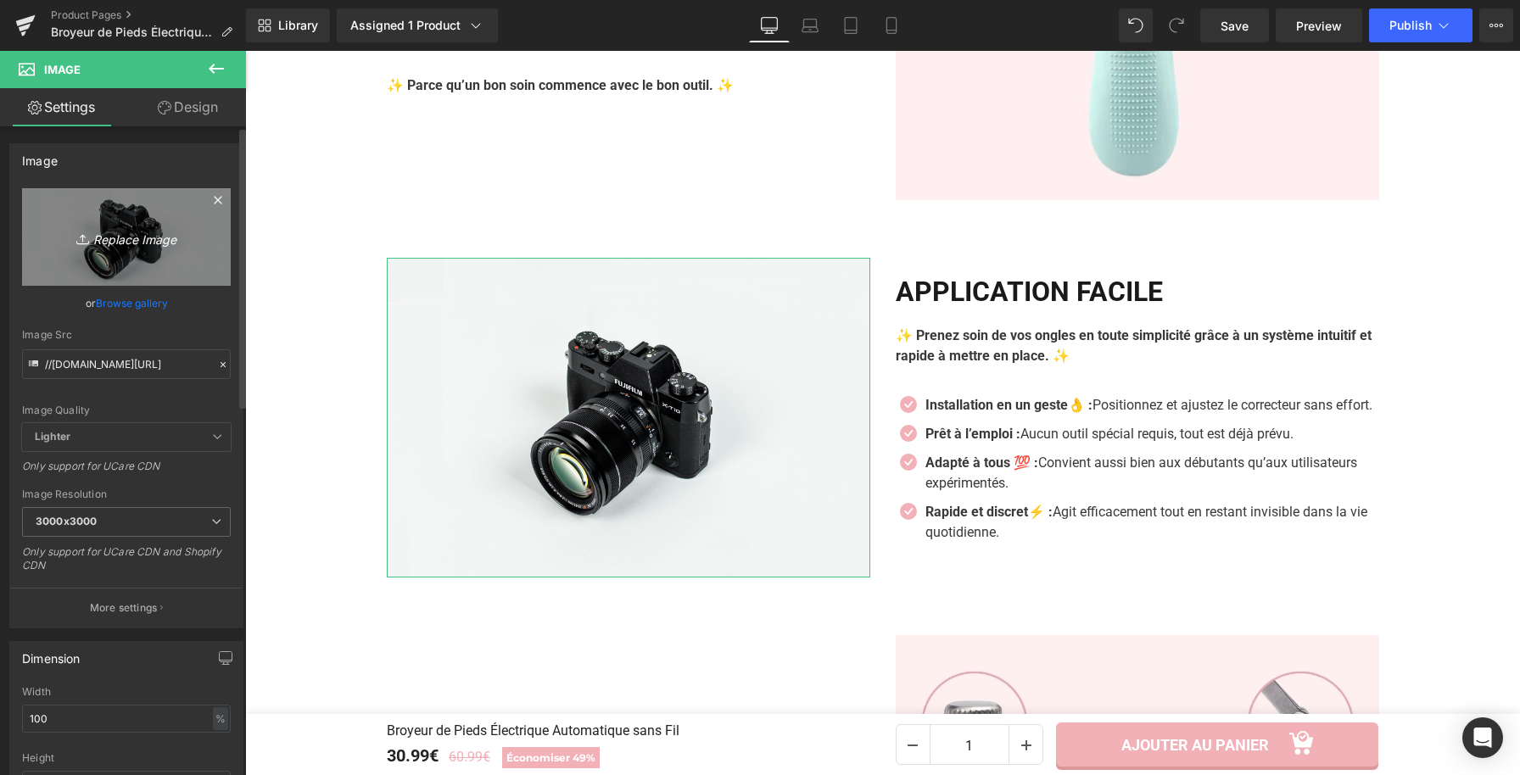
click at [128, 246] on icon "Replace Image" at bounding box center [127, 236] width 136 height 21
click at [129, 236] on icon "Replace Image" at bounding box center [127, 236] width 136 height 21
type input "C:\fakepath\Broyeur de Pieds Électrique Automatique sans Fil (14).webp"
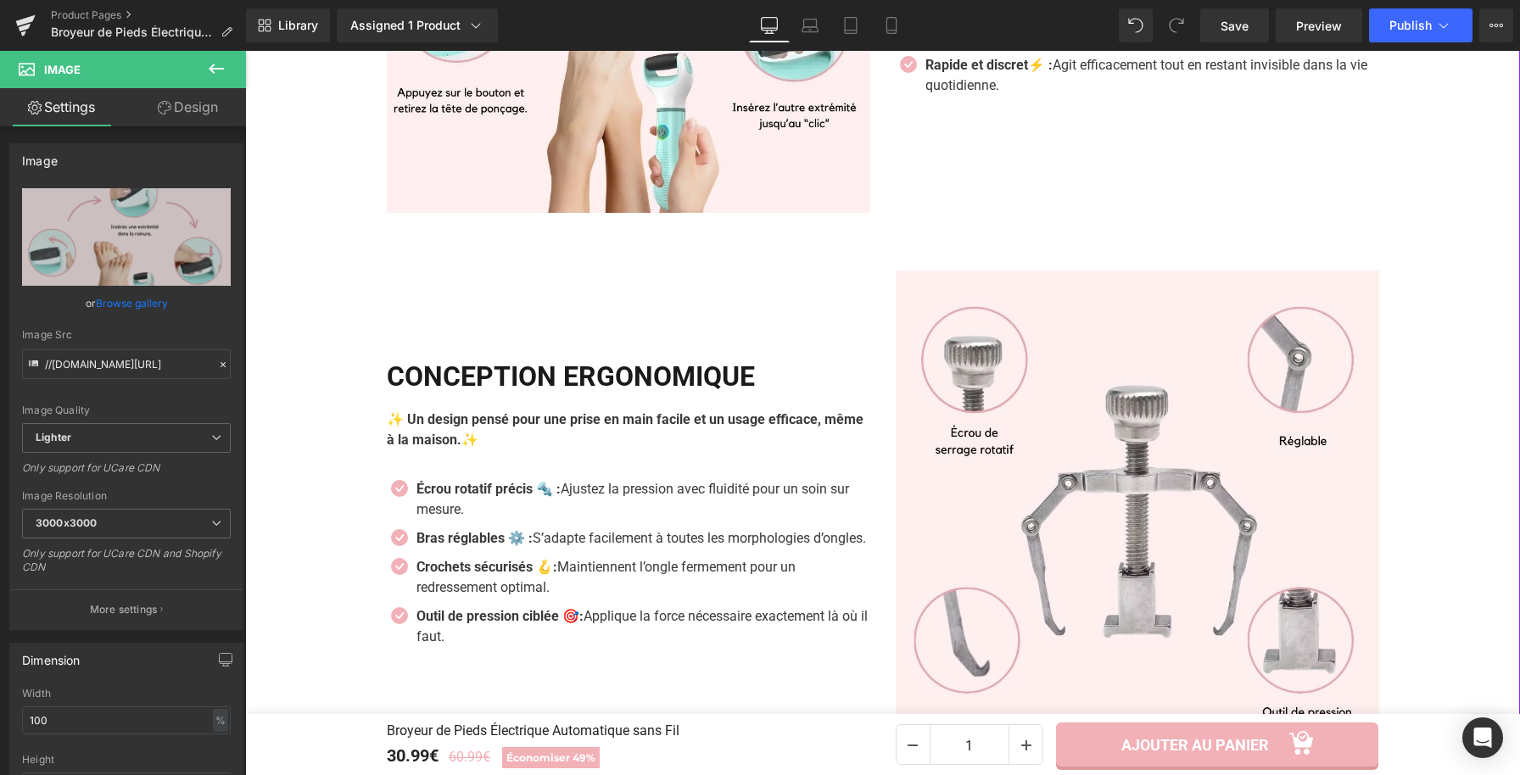
scroll to position [3536, 0]
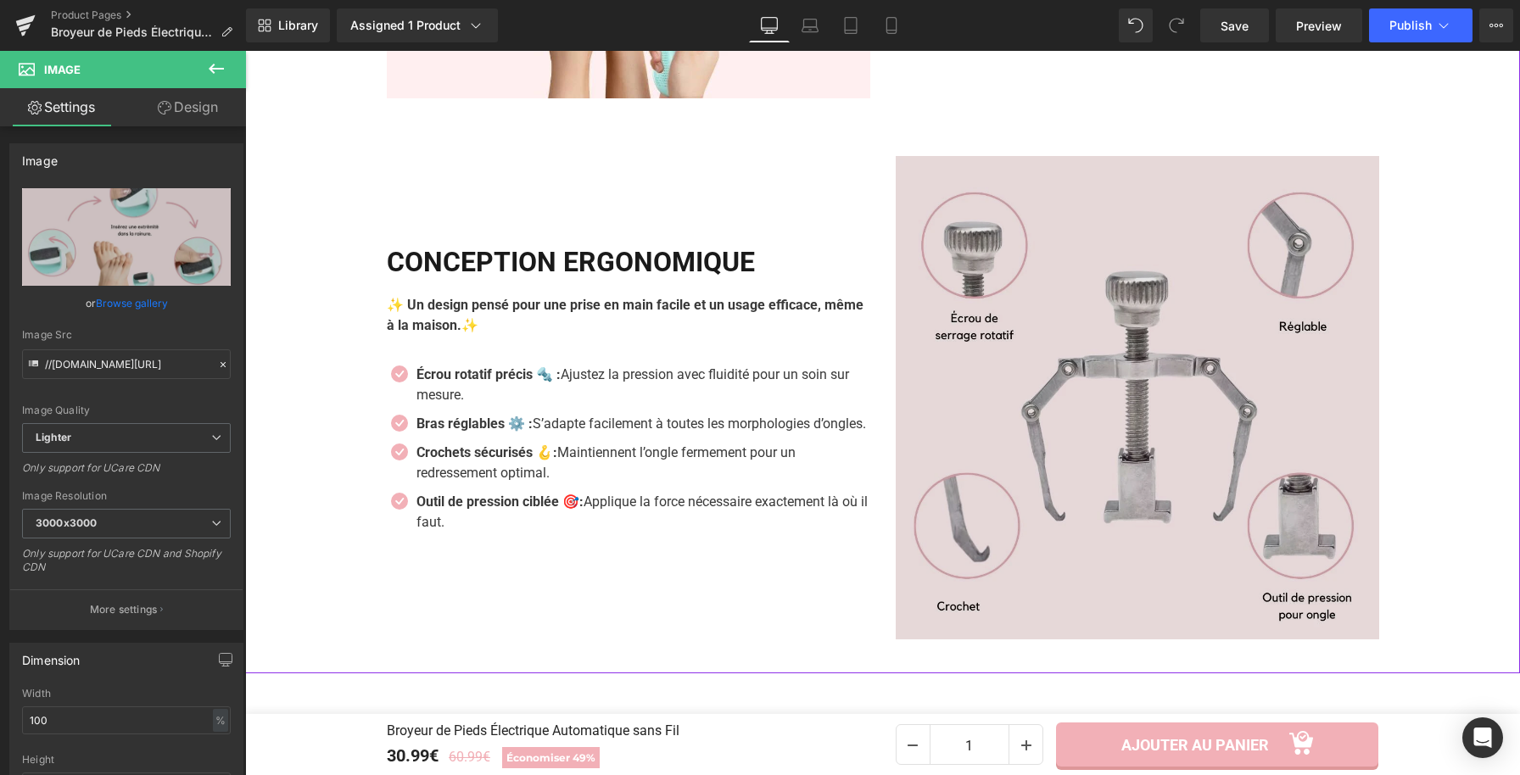
click at [1140, 500] on img at bounding box center [1137, 397] width 483 height 483
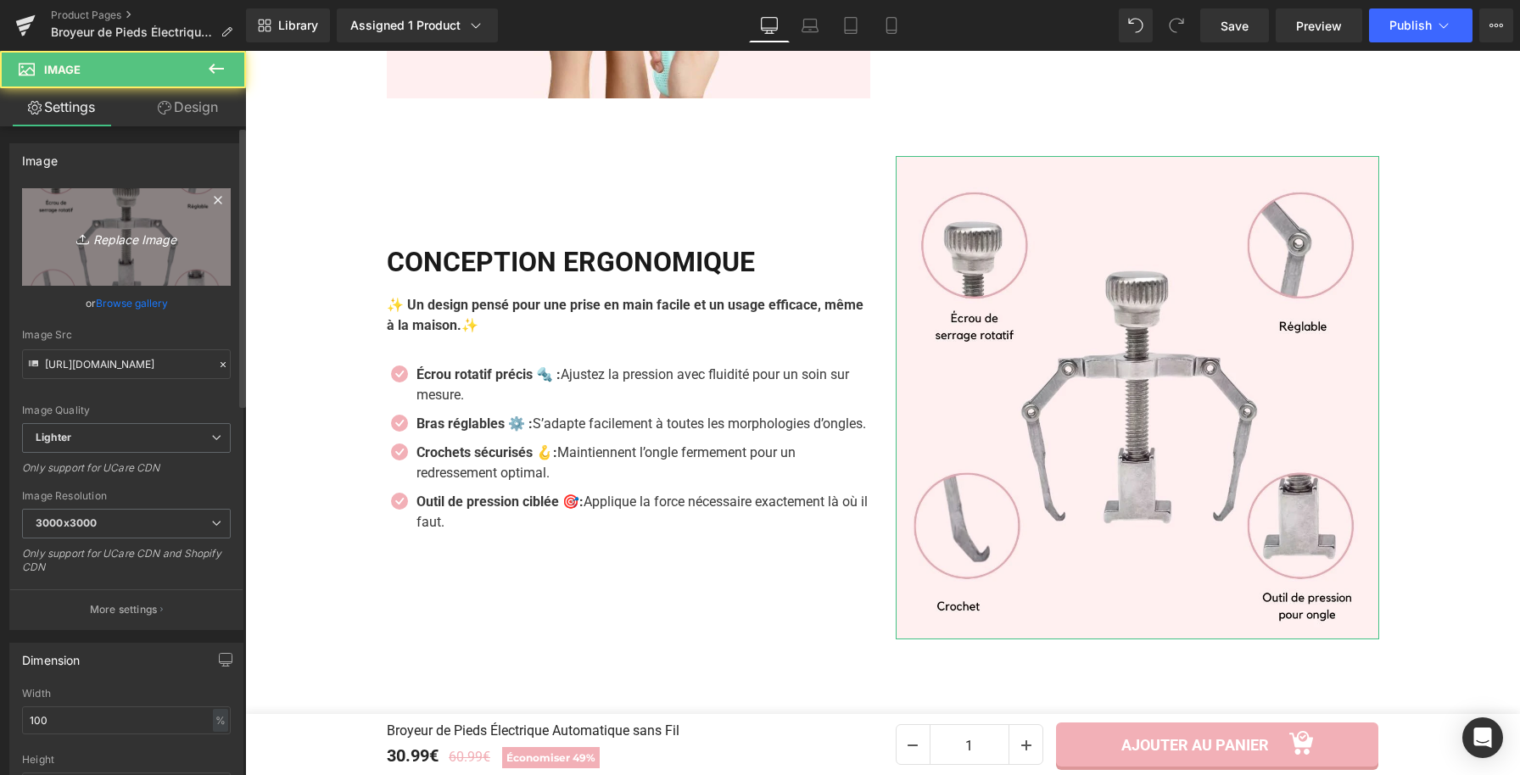
click at [142, 246] on icon "Replace Image" at bounding box center [127, 236] width 136 height 21
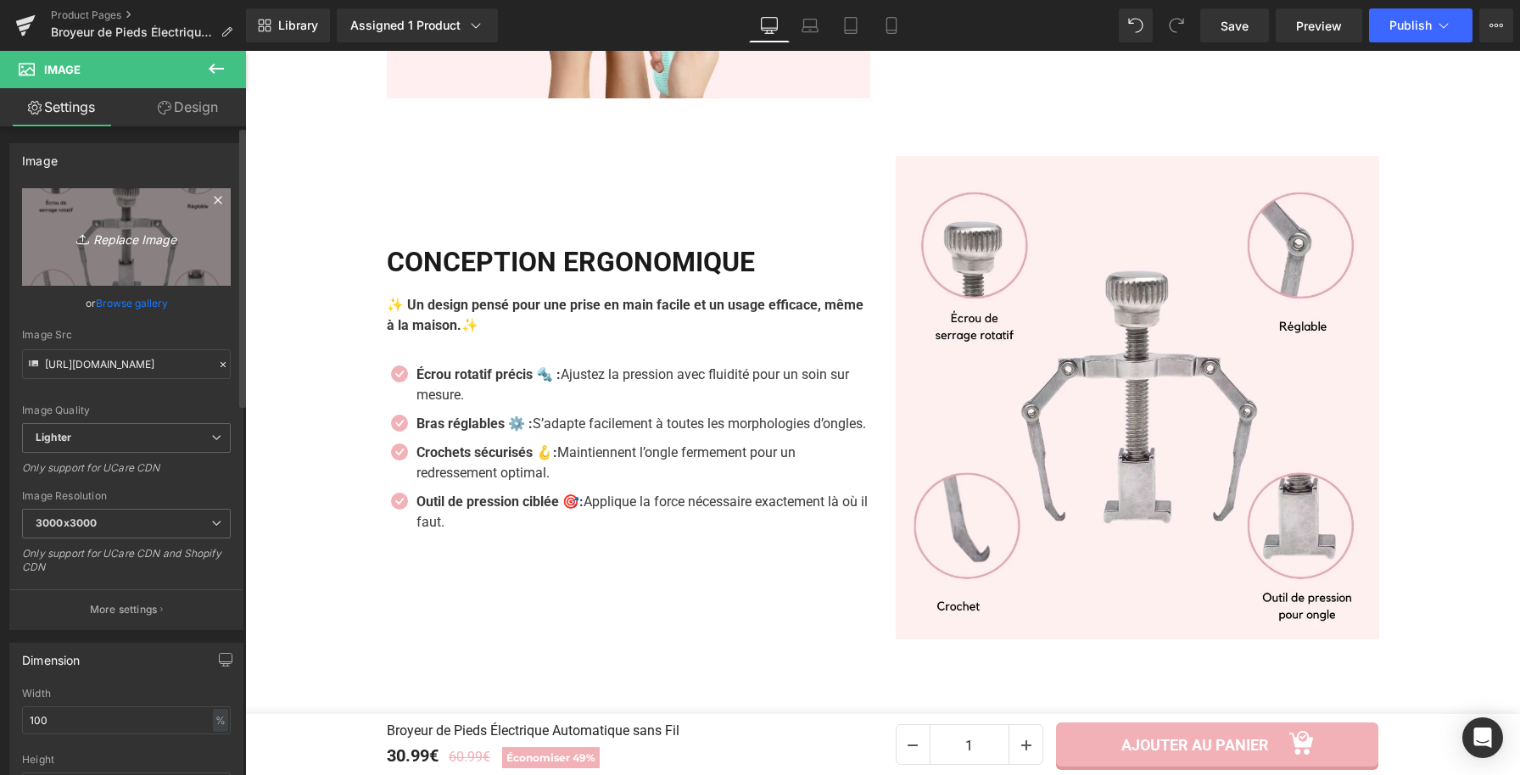
type input "C:\fakepath\Broyeur de Pieds Électrique Automatique sans Fil (9).webp"
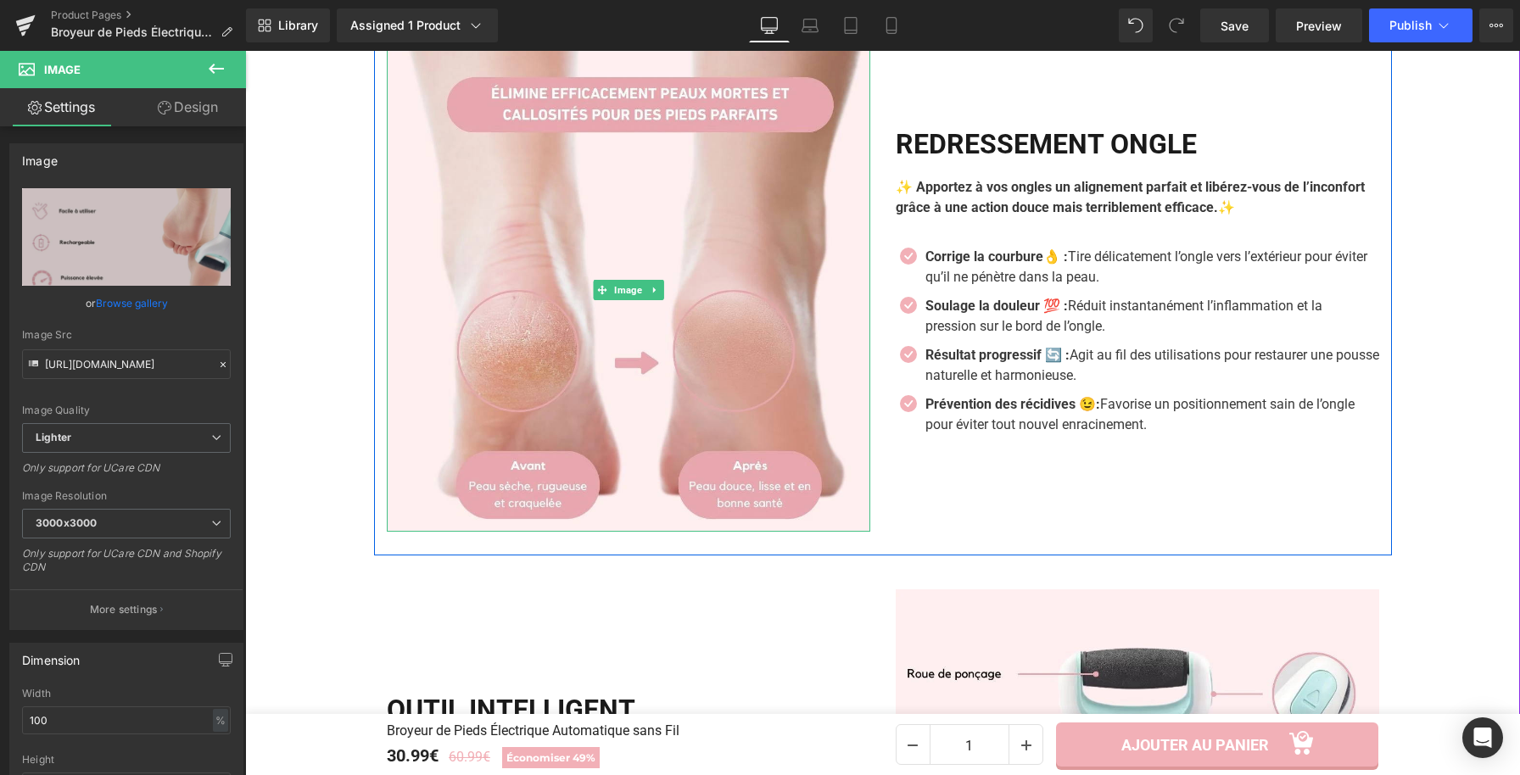
scroll to position [1808, 0]
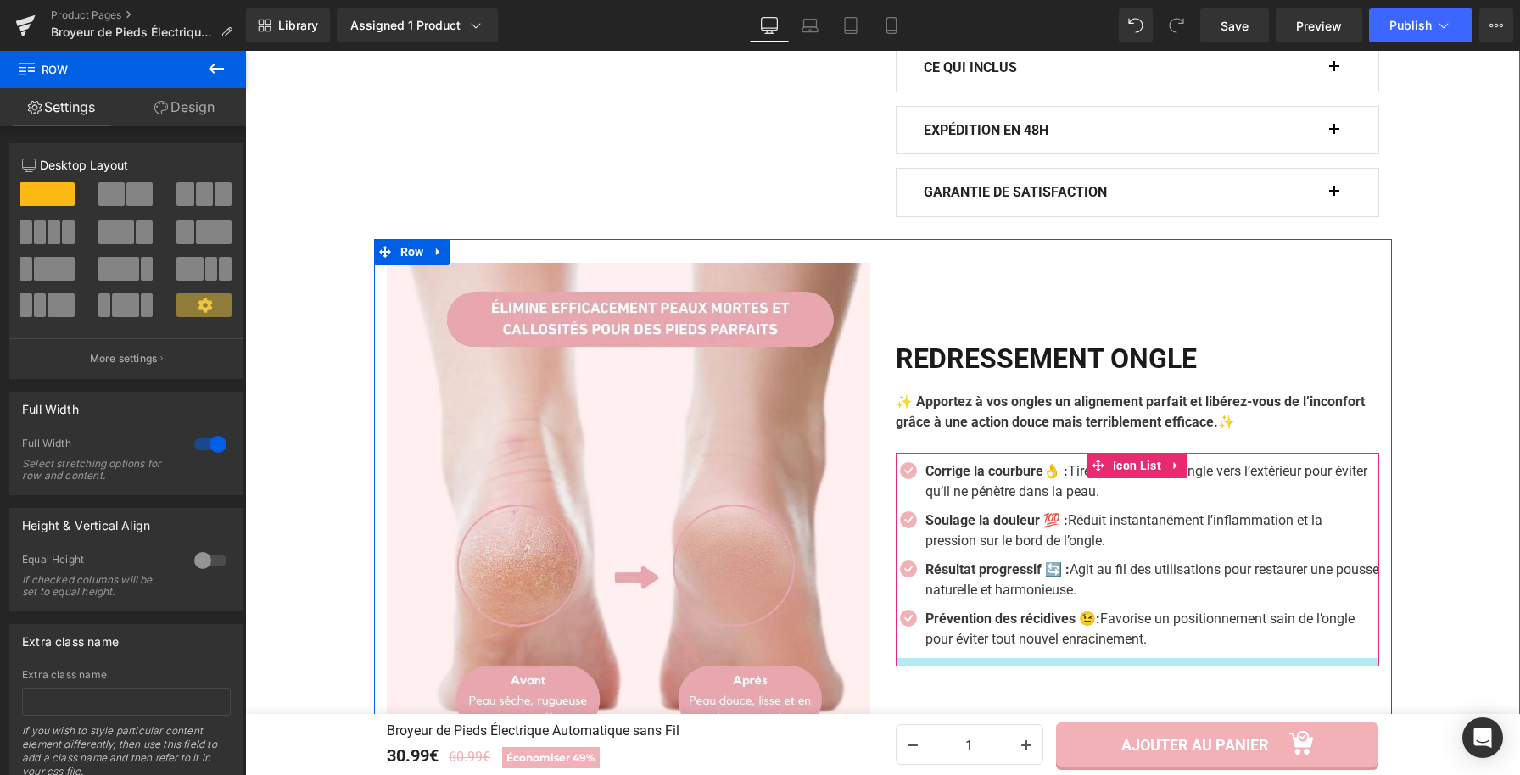
scroll to position [1707, 0]
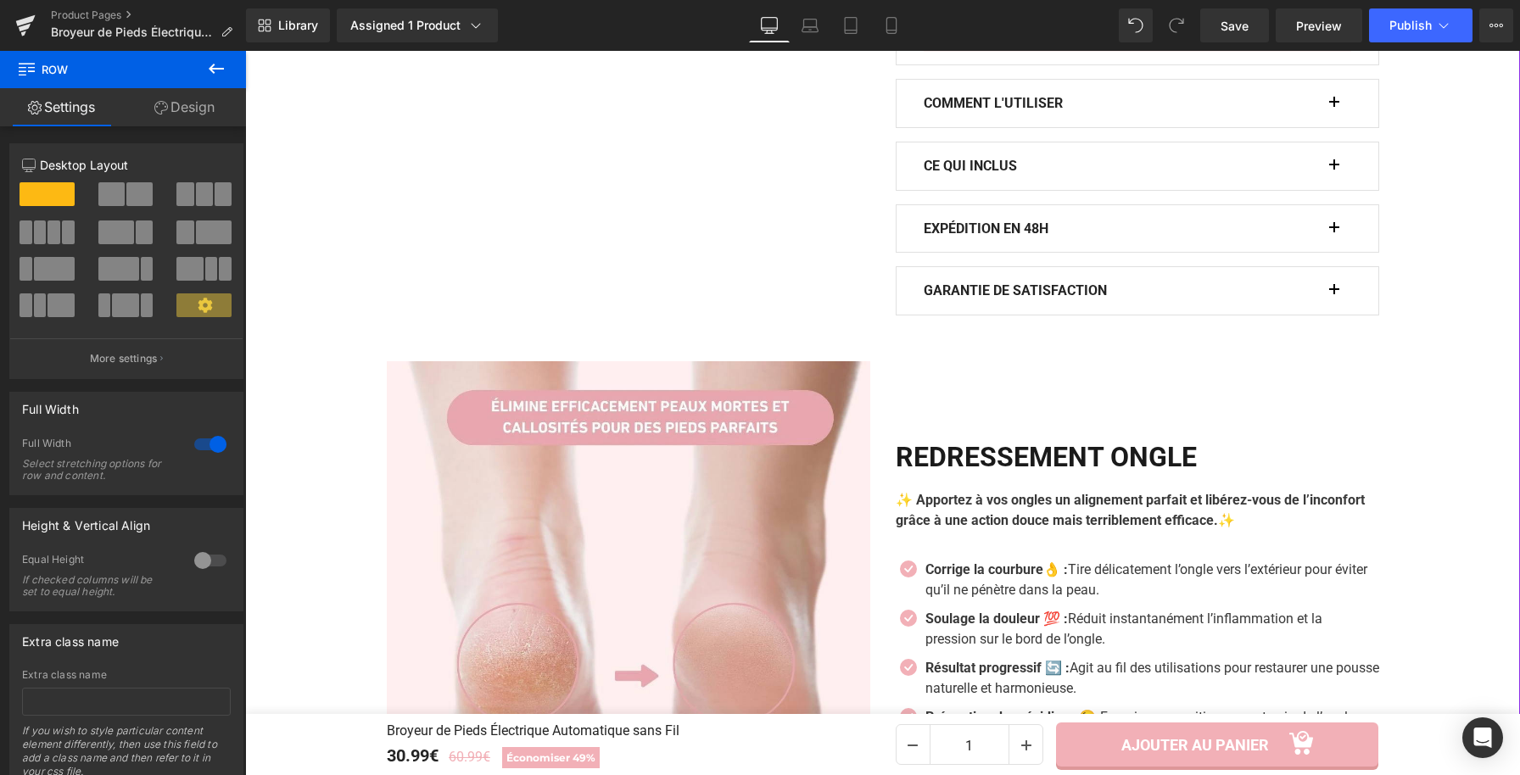
click at [1325, 173] on div "CE QUI INCLUS Text Block" at bounding box center [1137, 165] width 427 height 47
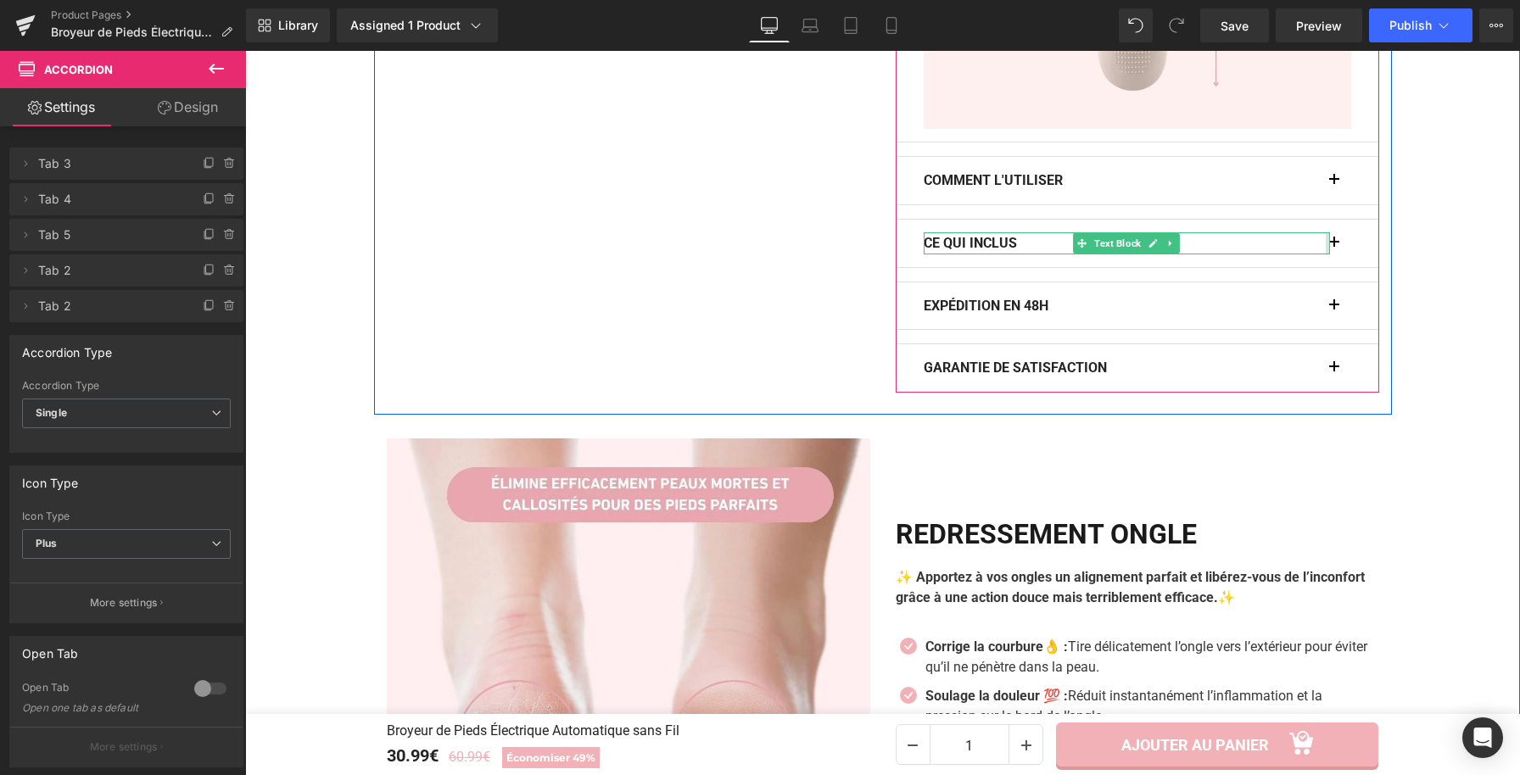
scroll to position [1584, 0]
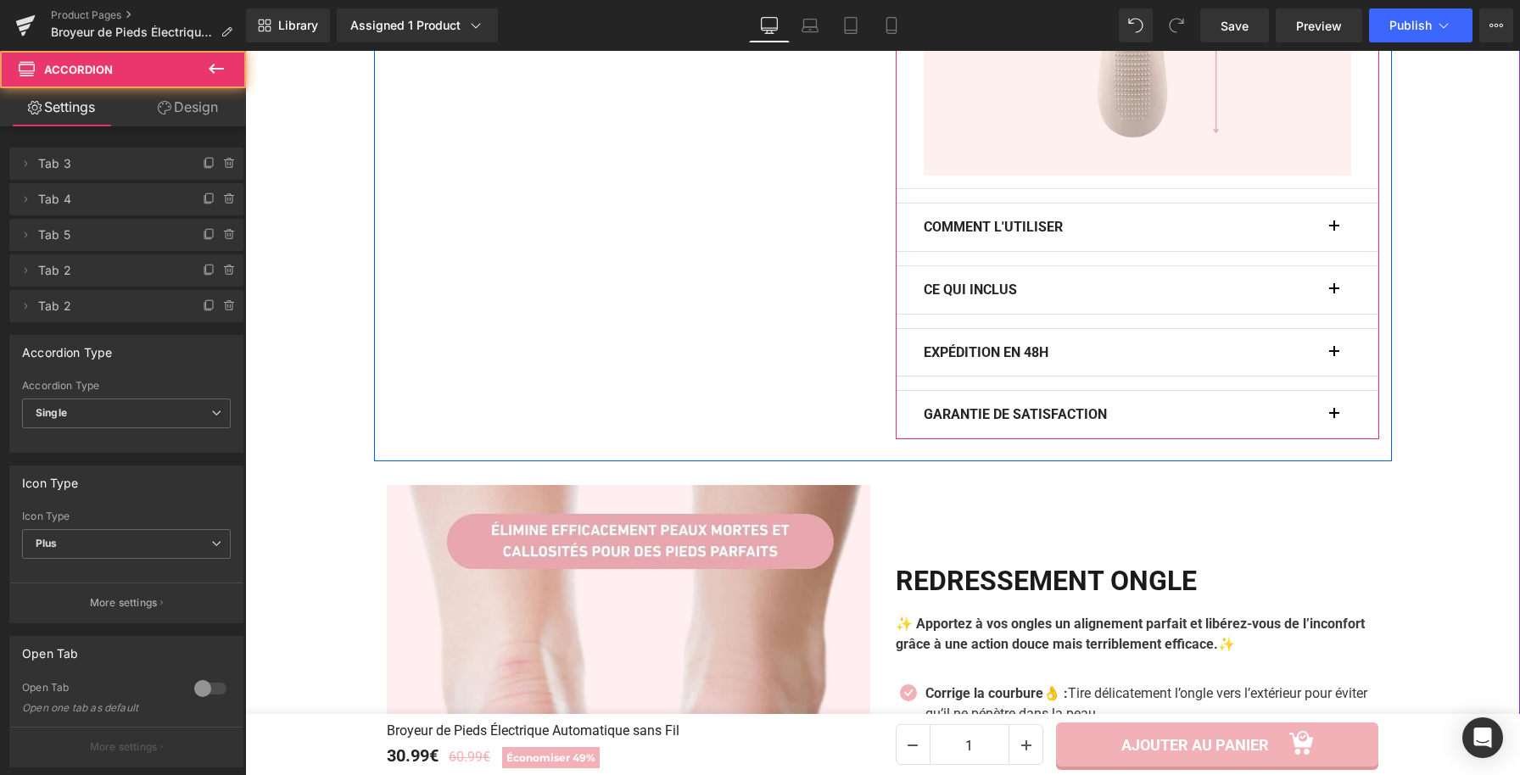
click at [1334, 232] on button "button" at bounding box center [1342, 227] width 17 height 47
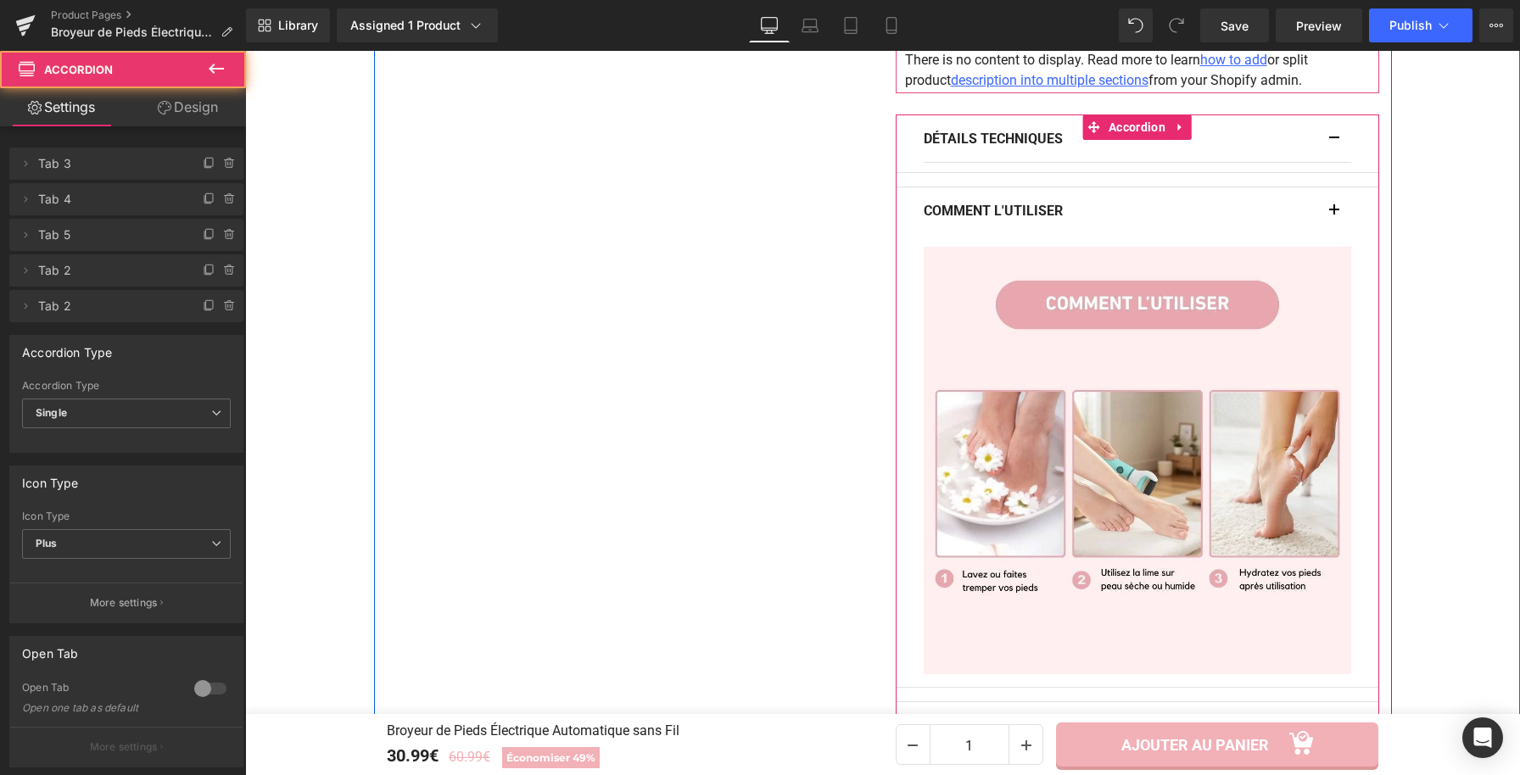
scroll to position [1087, 0]
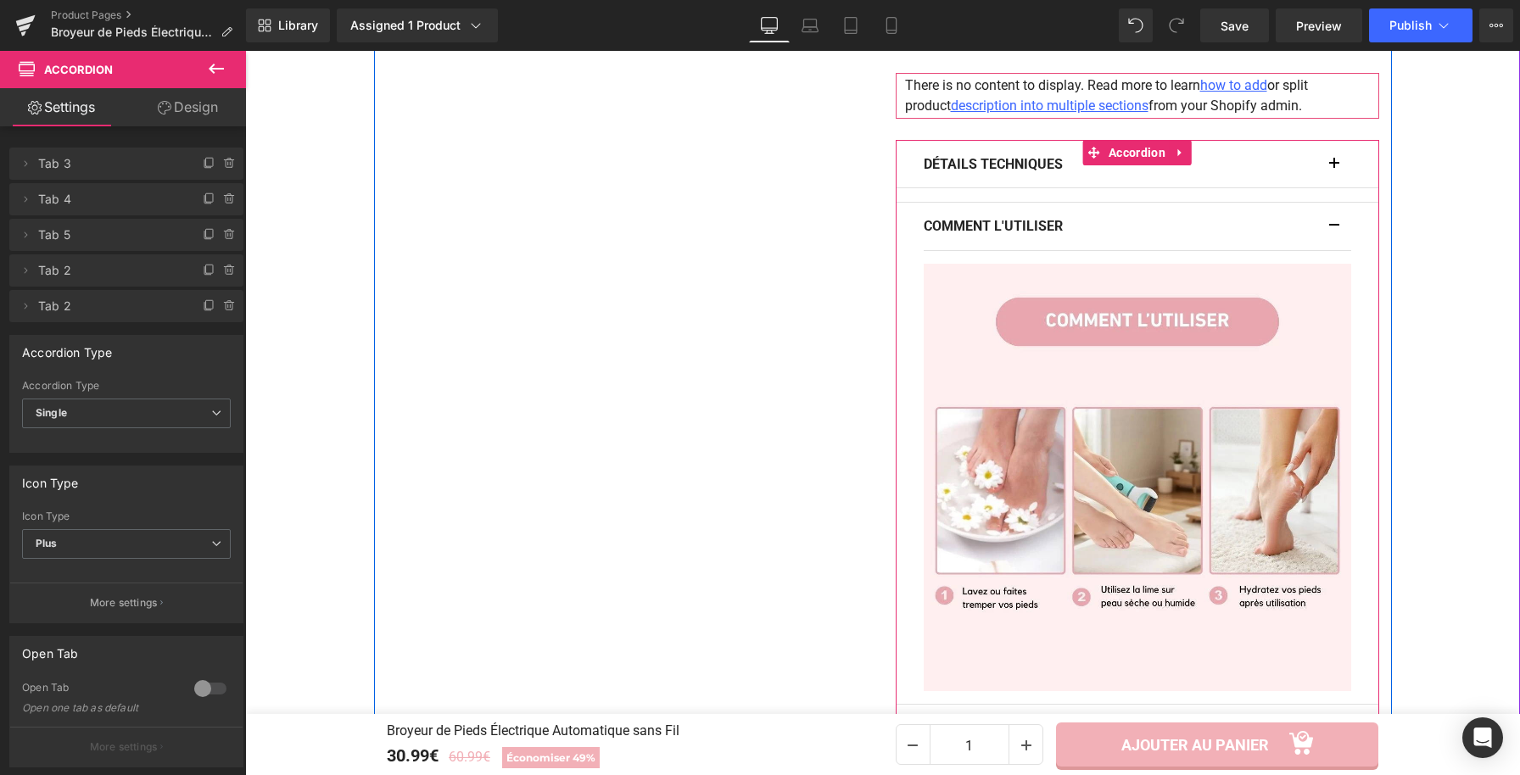
click at [1334, 228] on button "button" at bounding box center [1342, 226] width 17 height 47
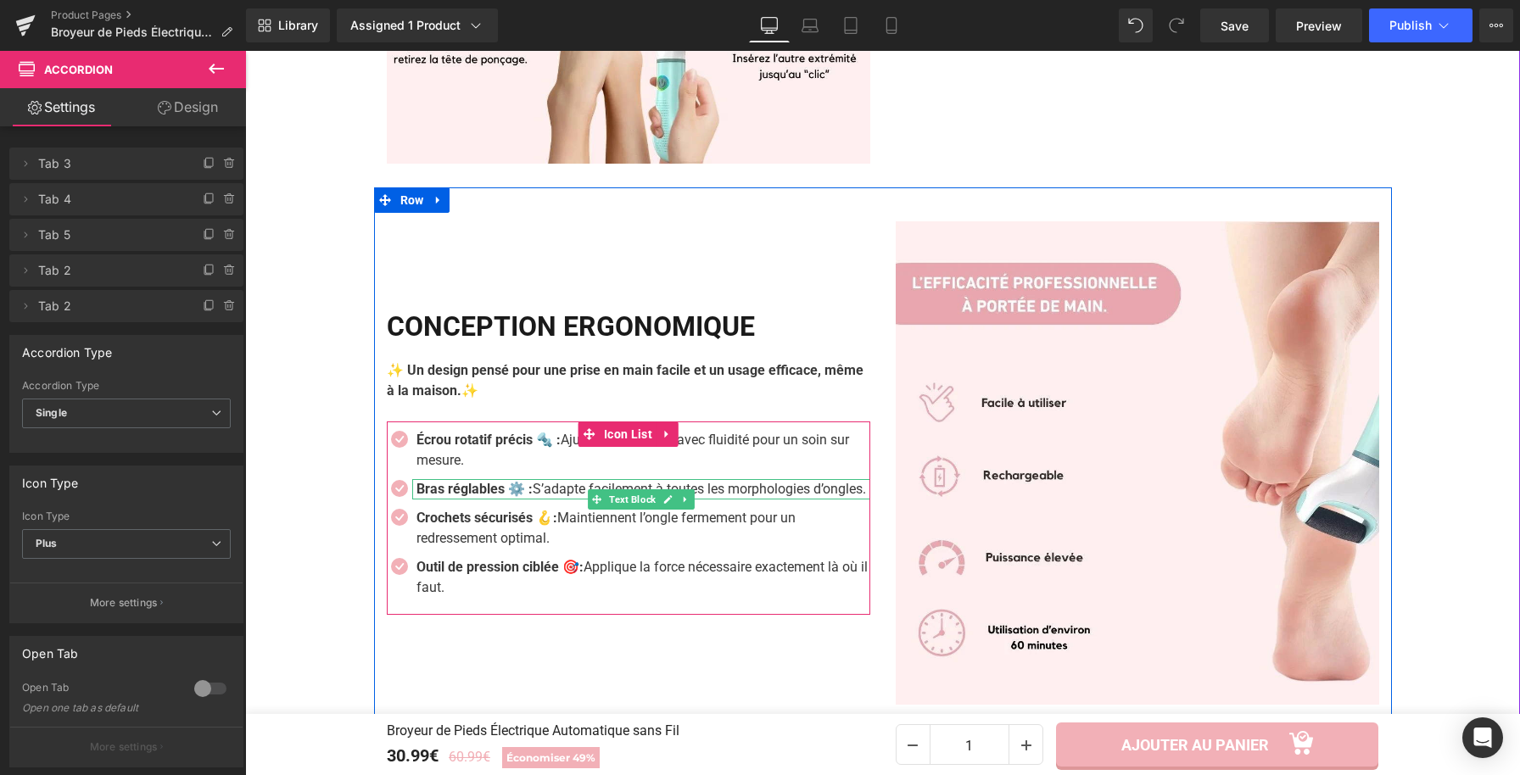
scroll to position [2978, 0]
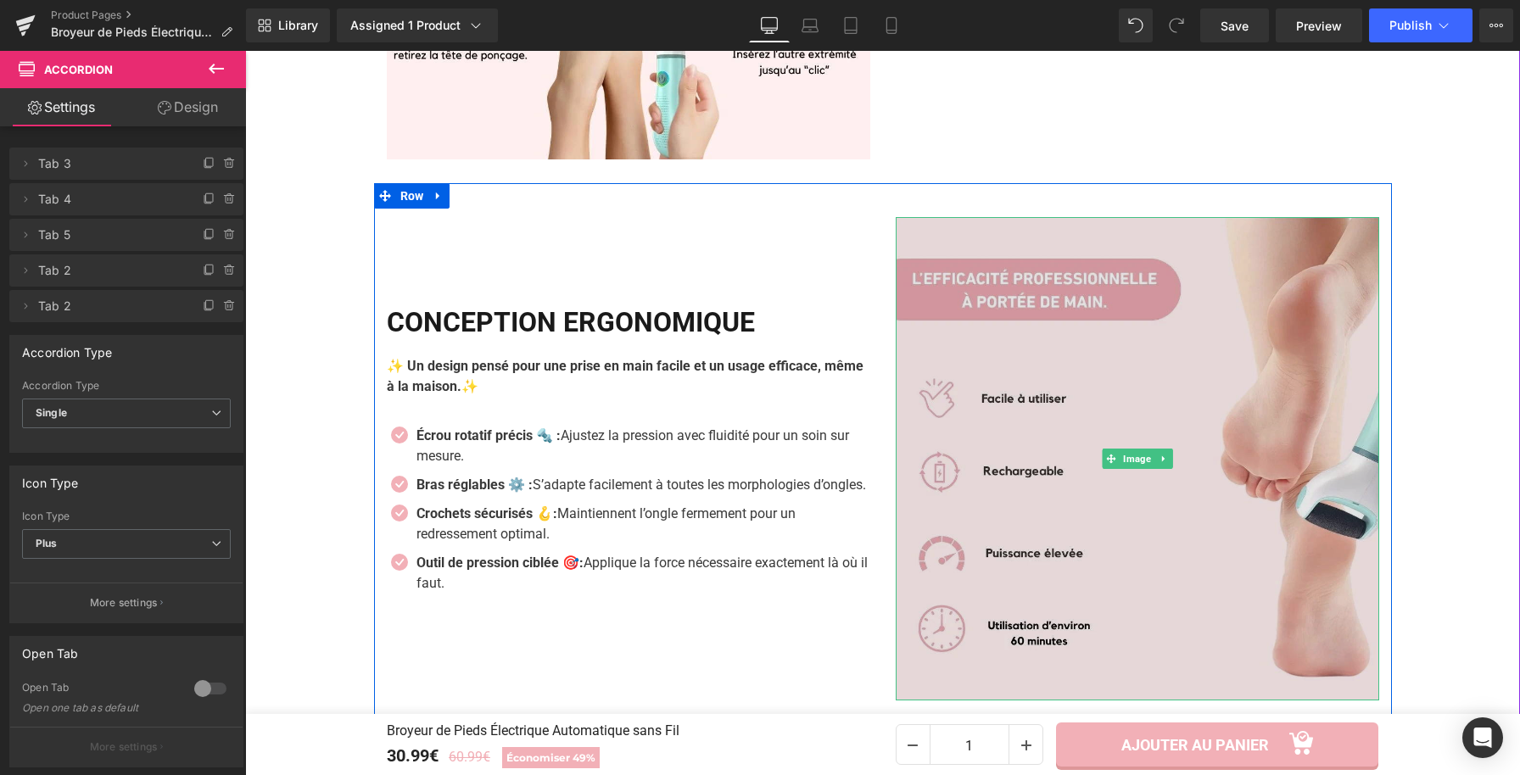
click at [1076, 460] on img at bounding box center [1137, 458] width 483 height 483
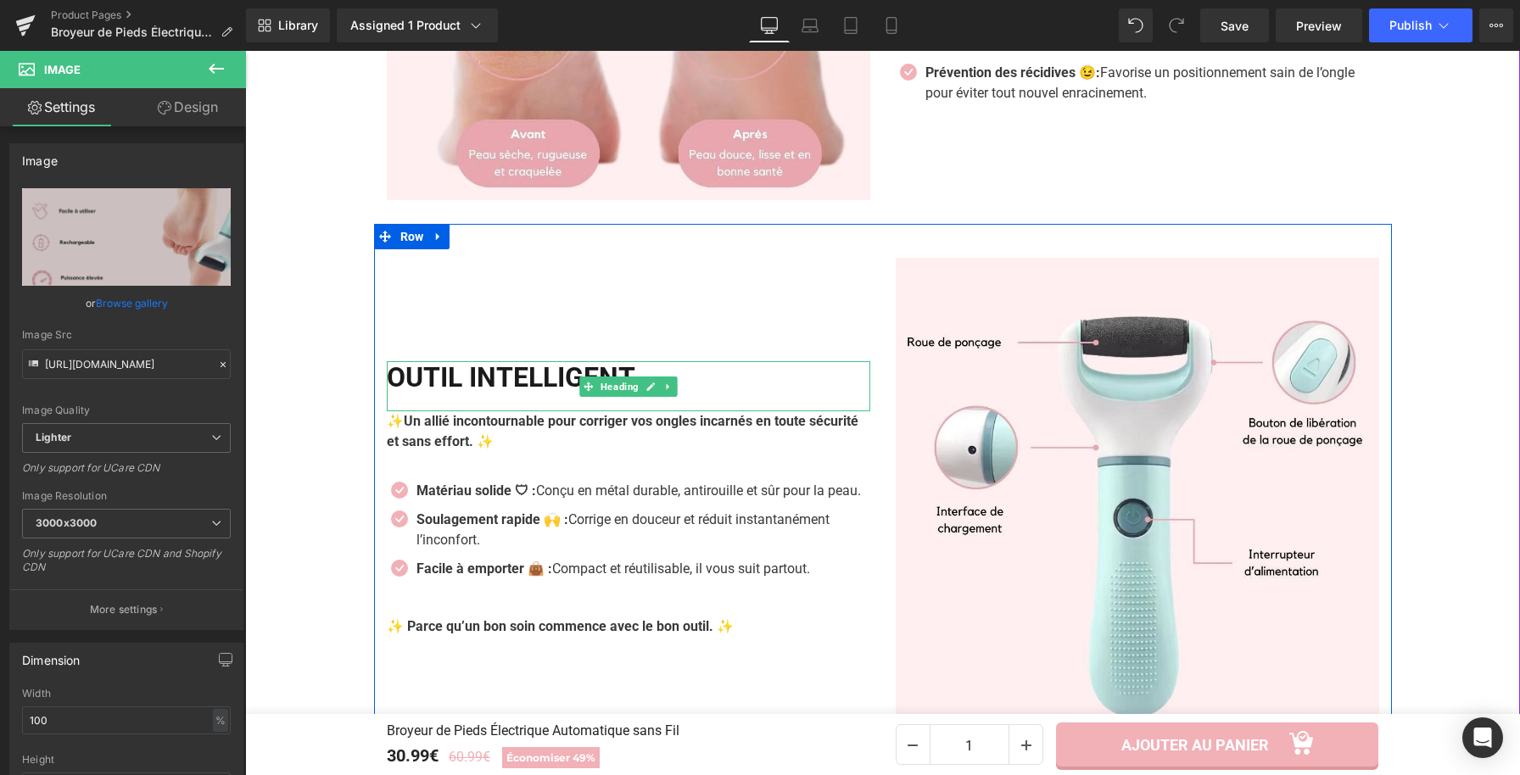
scroll to position [1981, 0]
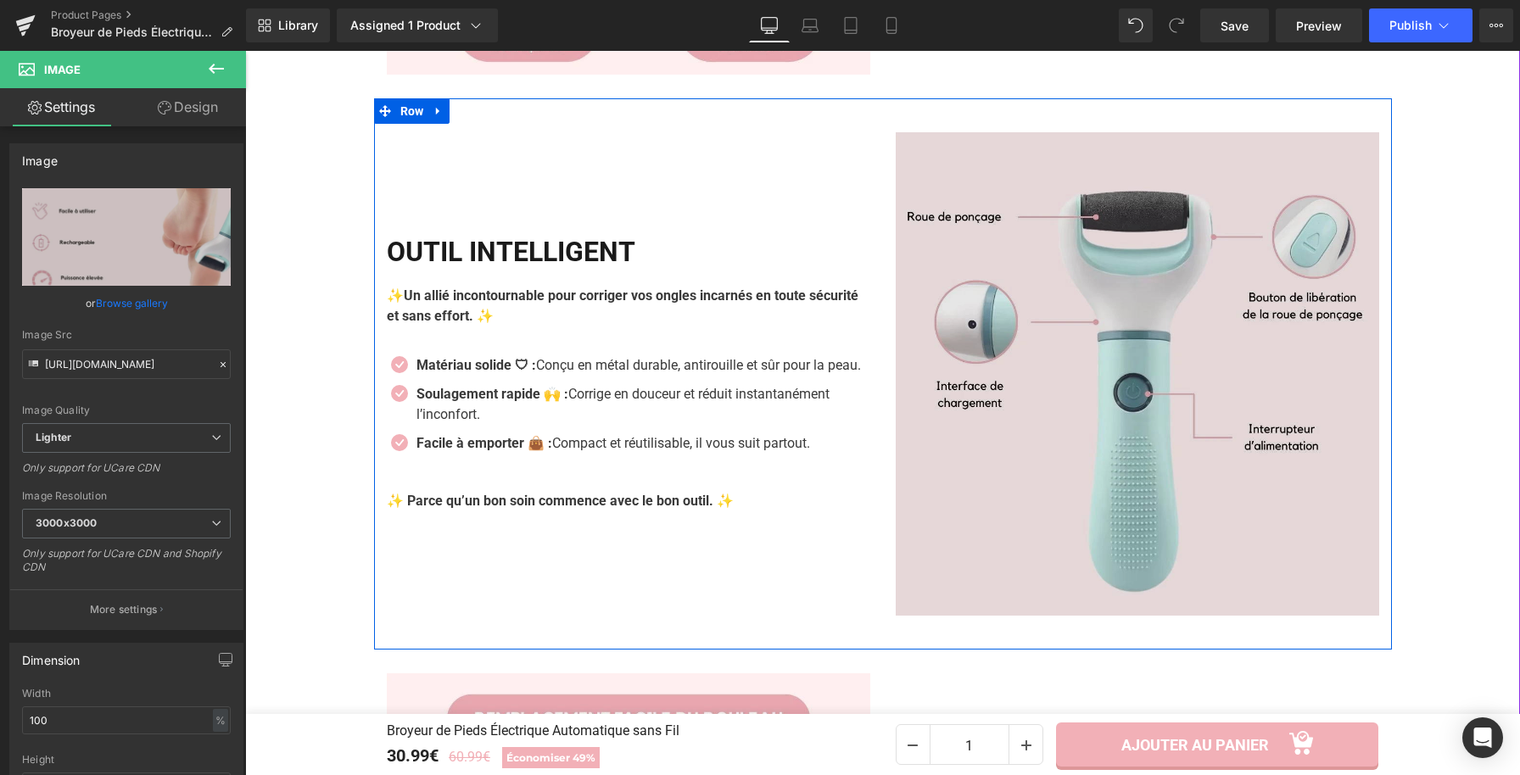
click at [1056, 439] on img at bounding box center [1137, 373] width 483 height 483
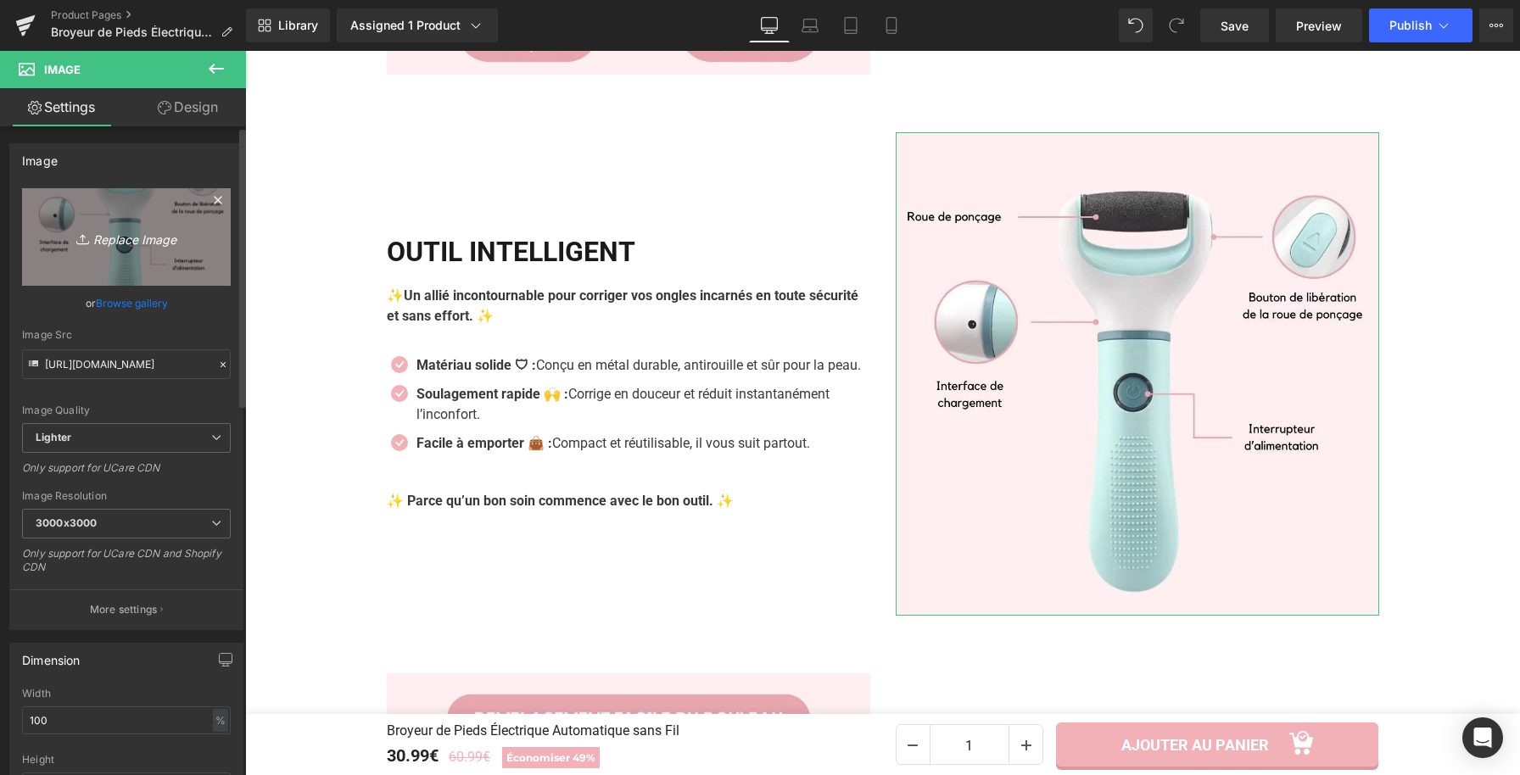
click at [154, 239] on icon "Replace Image" at bounding box center [127, 236] width 136 height 21
type input "C:\fakepath\Broyeur de Pieds Électrique Automatique sans Fil (9).webp"
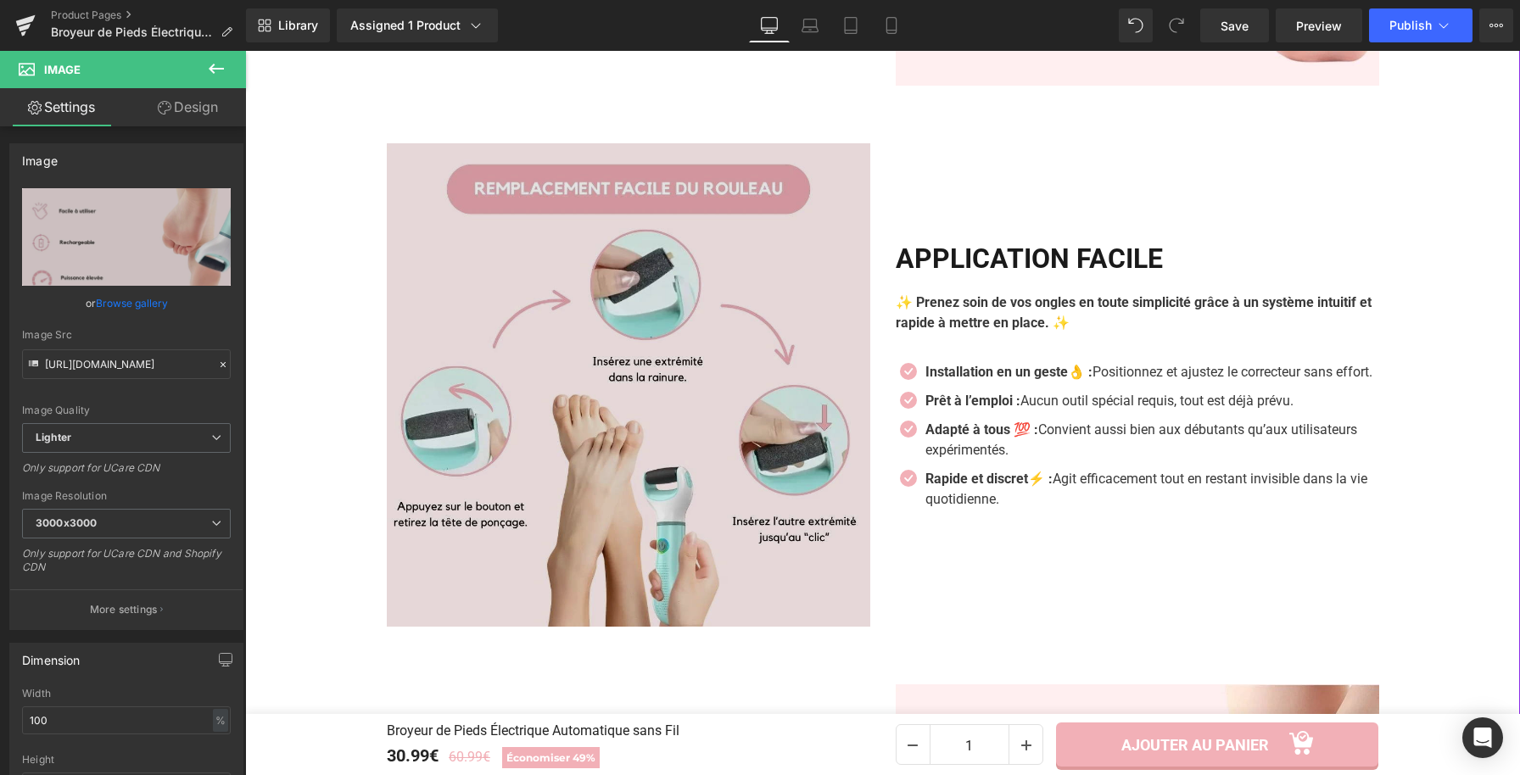
scroll to position [2512, 0]
click at [851, 324] on img at bounding box center [628, 383] width 483 height 483
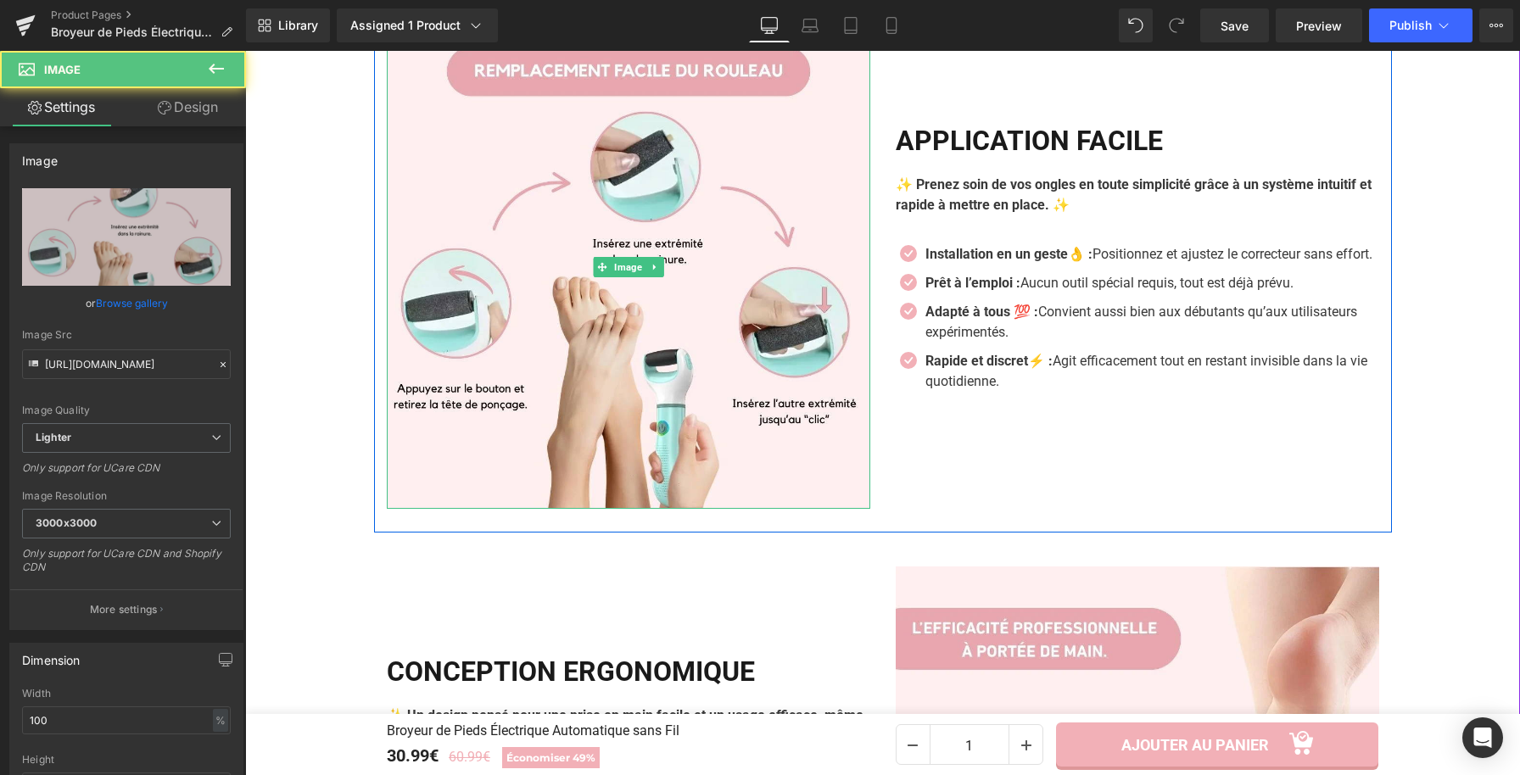
scroll to position [2651, 0]
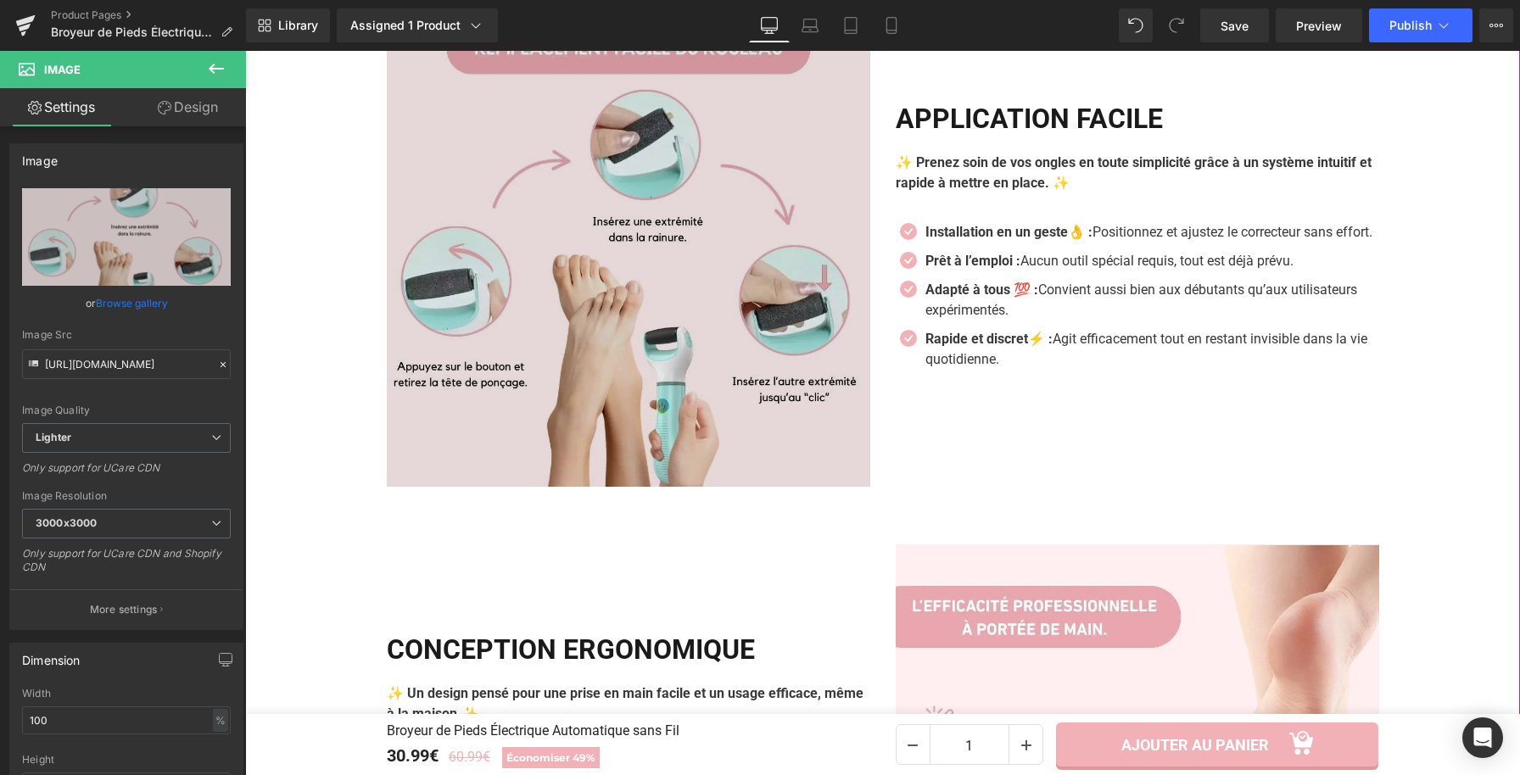
click at [1065, 573] on img at bounding box center [1137, 786] width 483 height 483
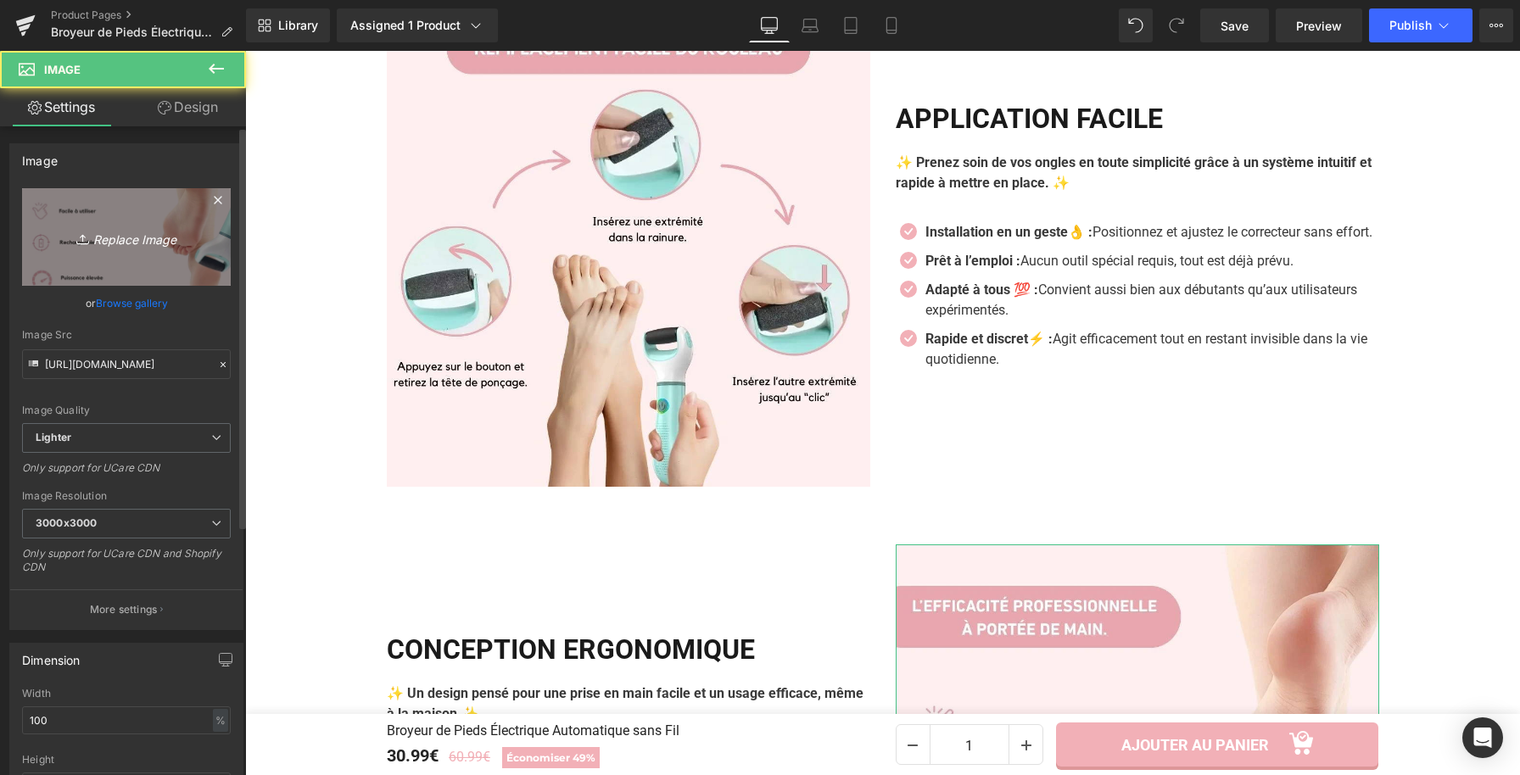
click at [206, 250] on link "Replace Image" at bounding box center [126, 237] width 209 height 98
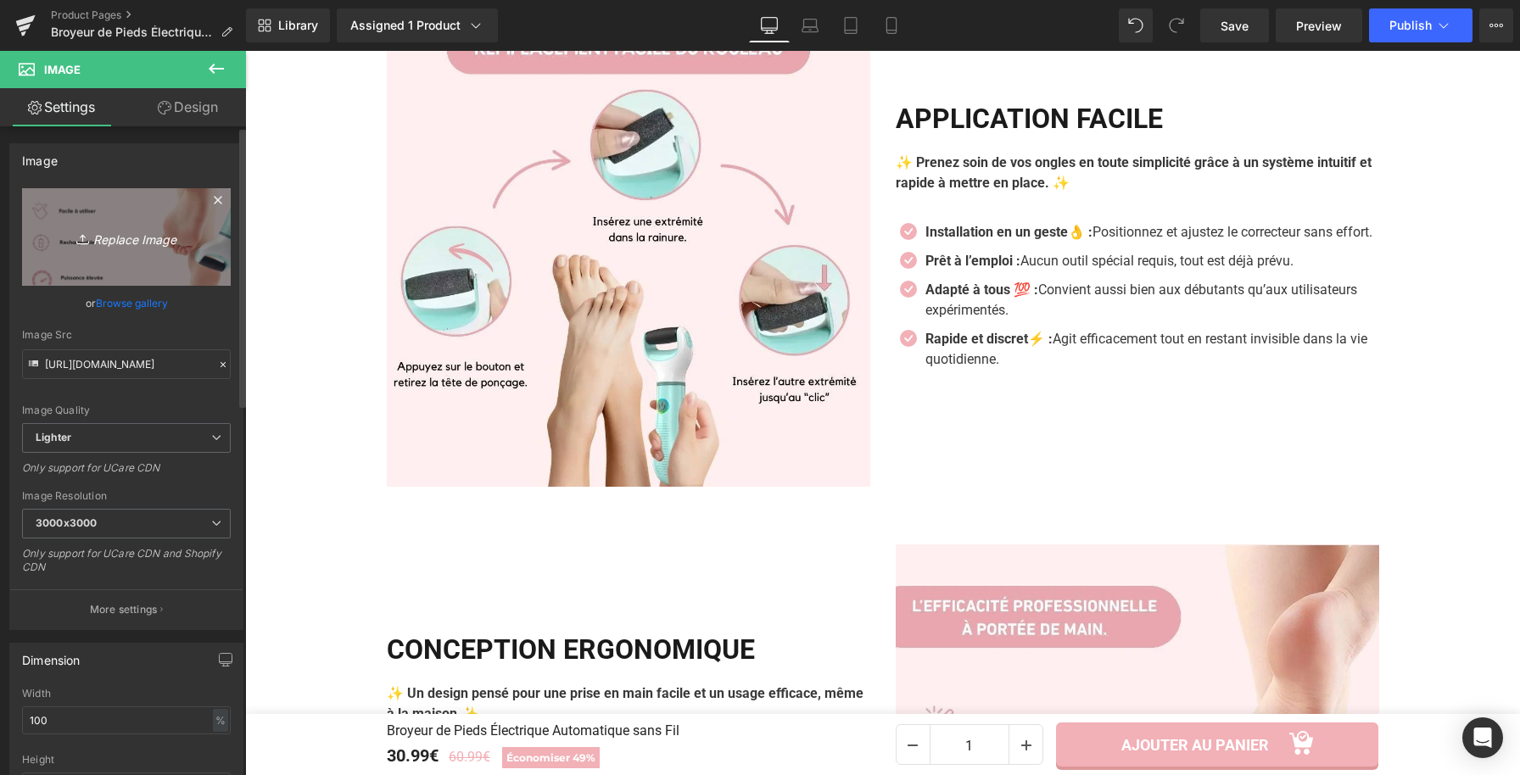
type input "C:\fakepath\Broyeur de Pieds Électrique Automatique sans Fil (6).webp"
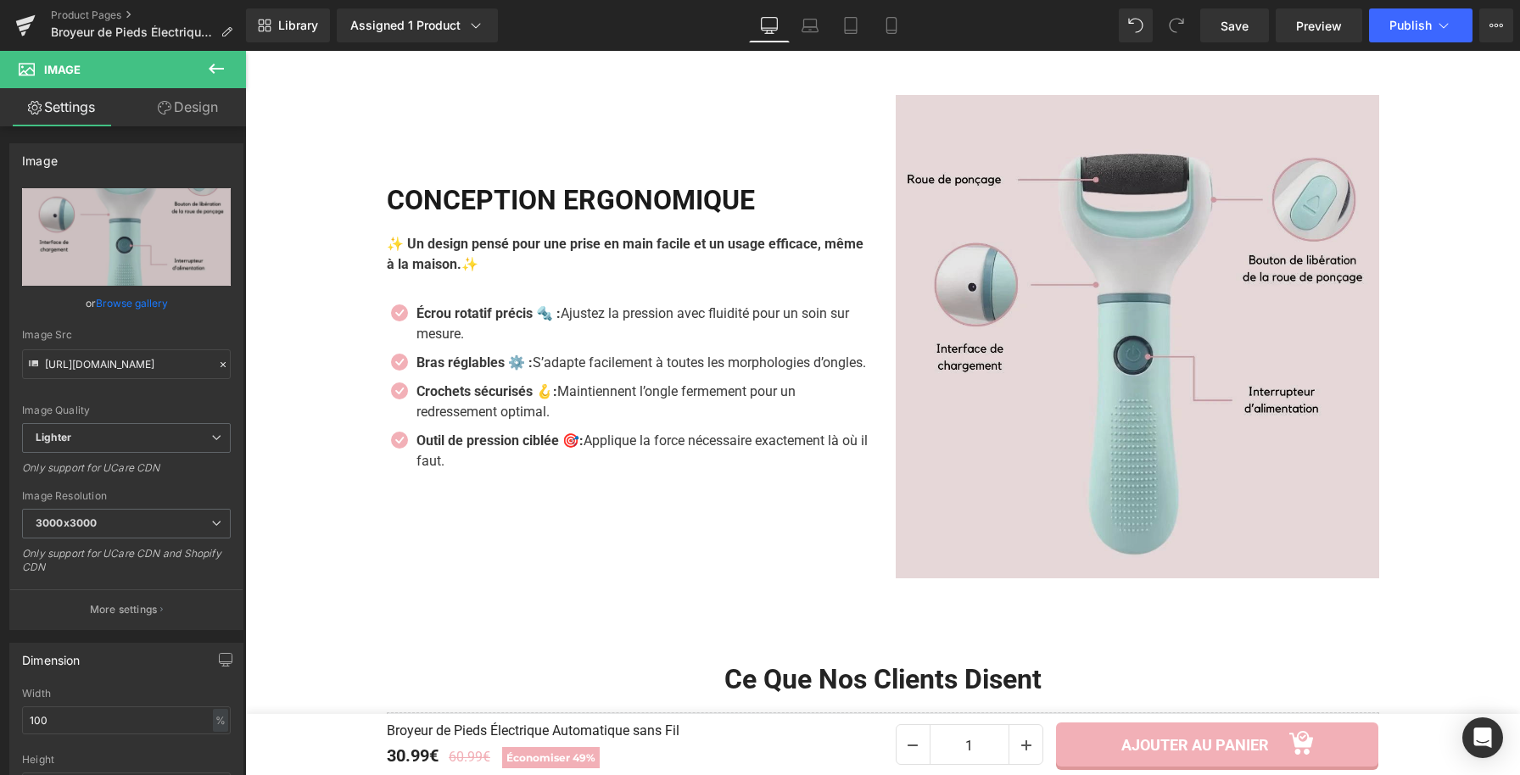
scroll to position [3147, 0]
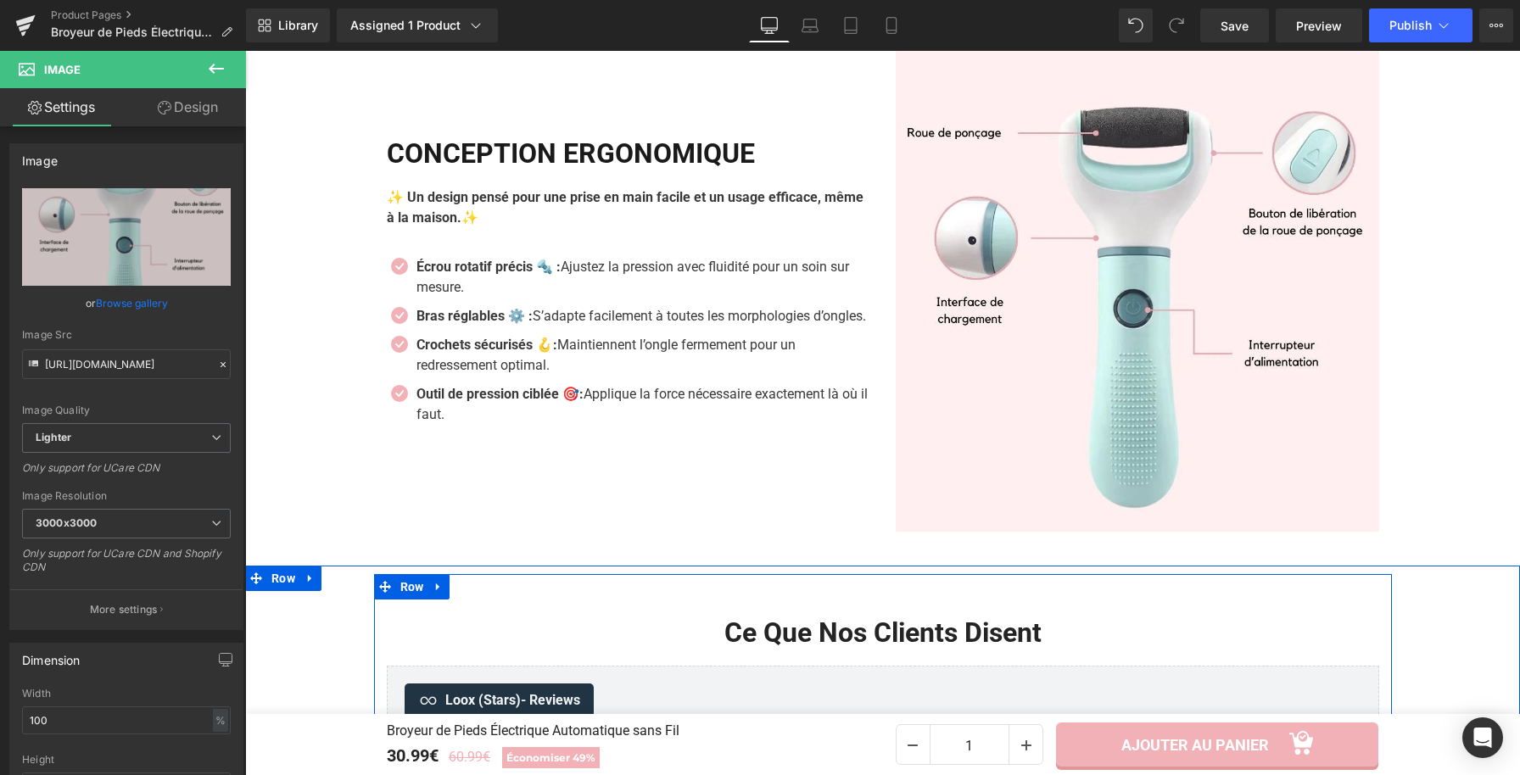
click at [1210, 592] on div "Ce Que Nos Clients Disent Heading Loox (Stars) - Reviews Loox (Stars) Row" at bounding box center [883, 667] width 1018 height 187
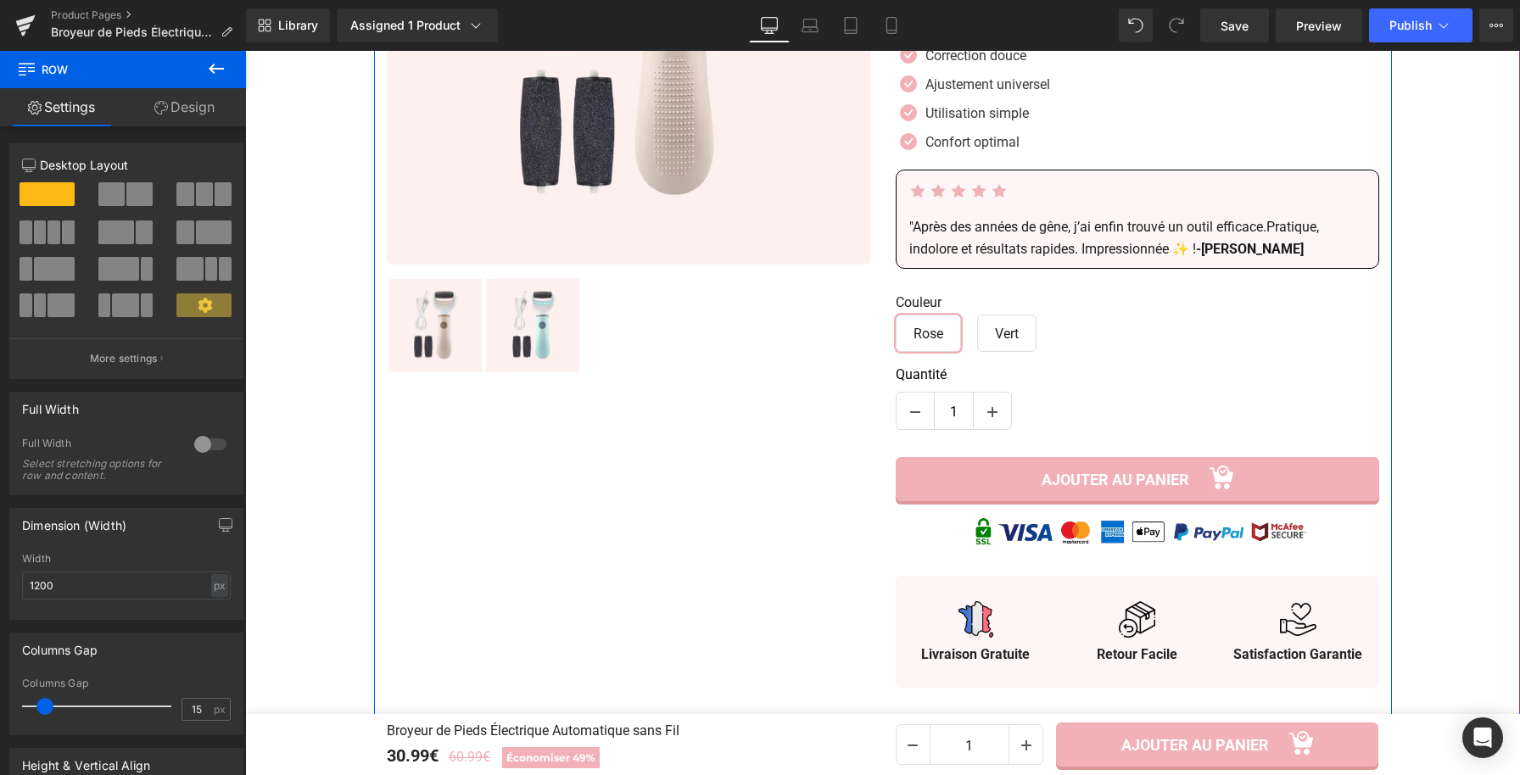
scroll to position [784, 0]
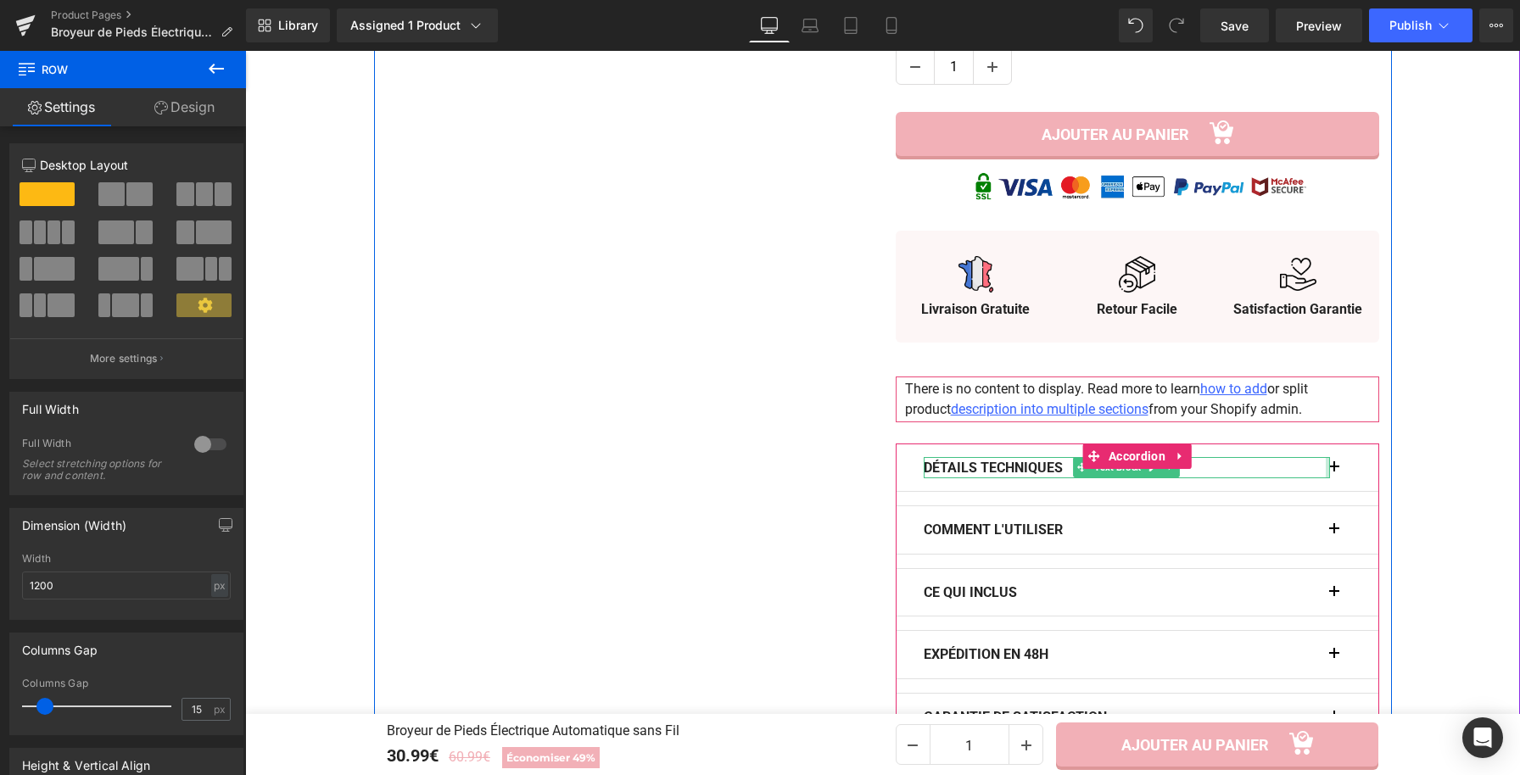
click at [1326, 472] on div at bounding box center [1328, 468] width 4 height 22
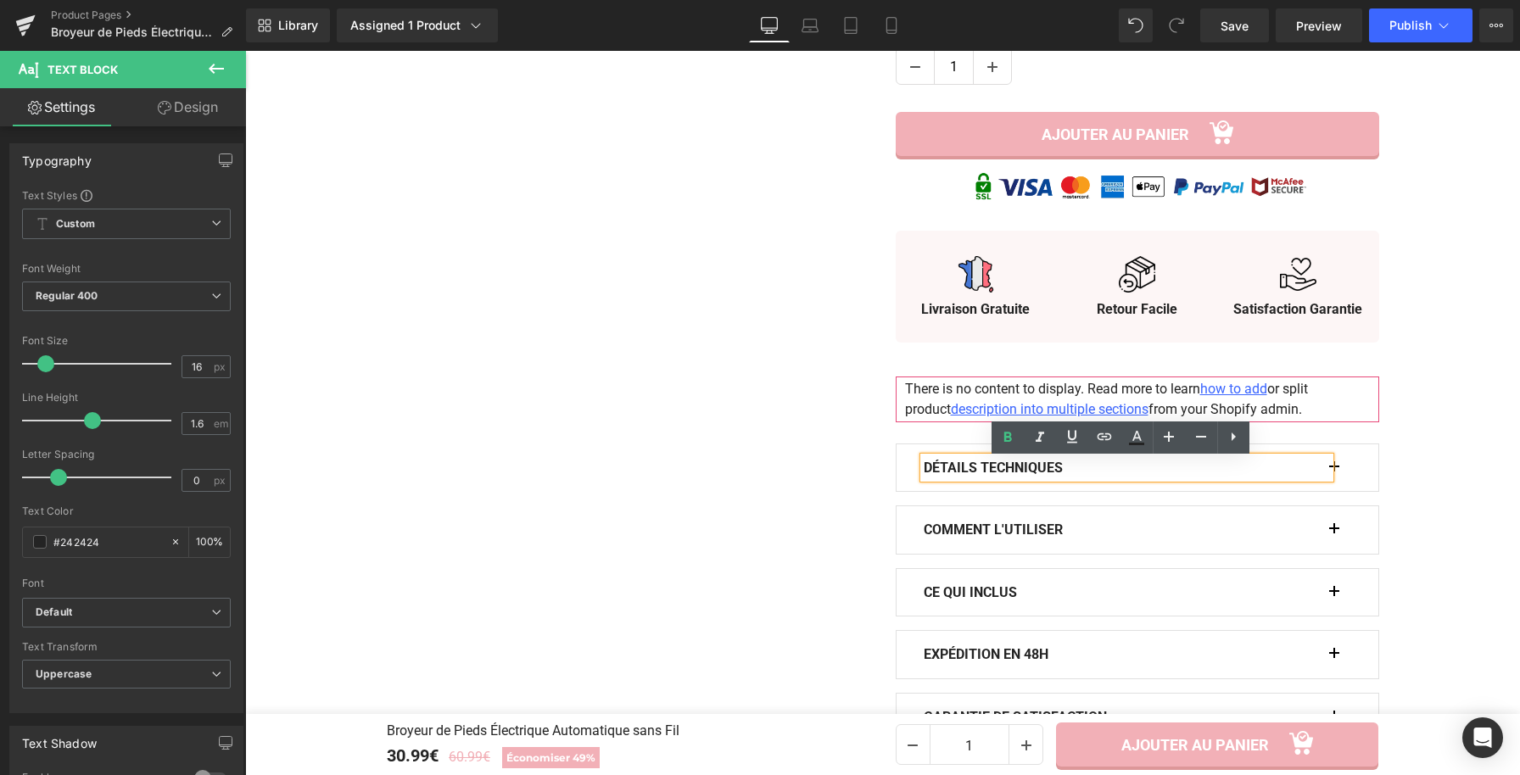
click at [1334, 473] on button "button" at bounding box center [1342, 467] width 17 height 47
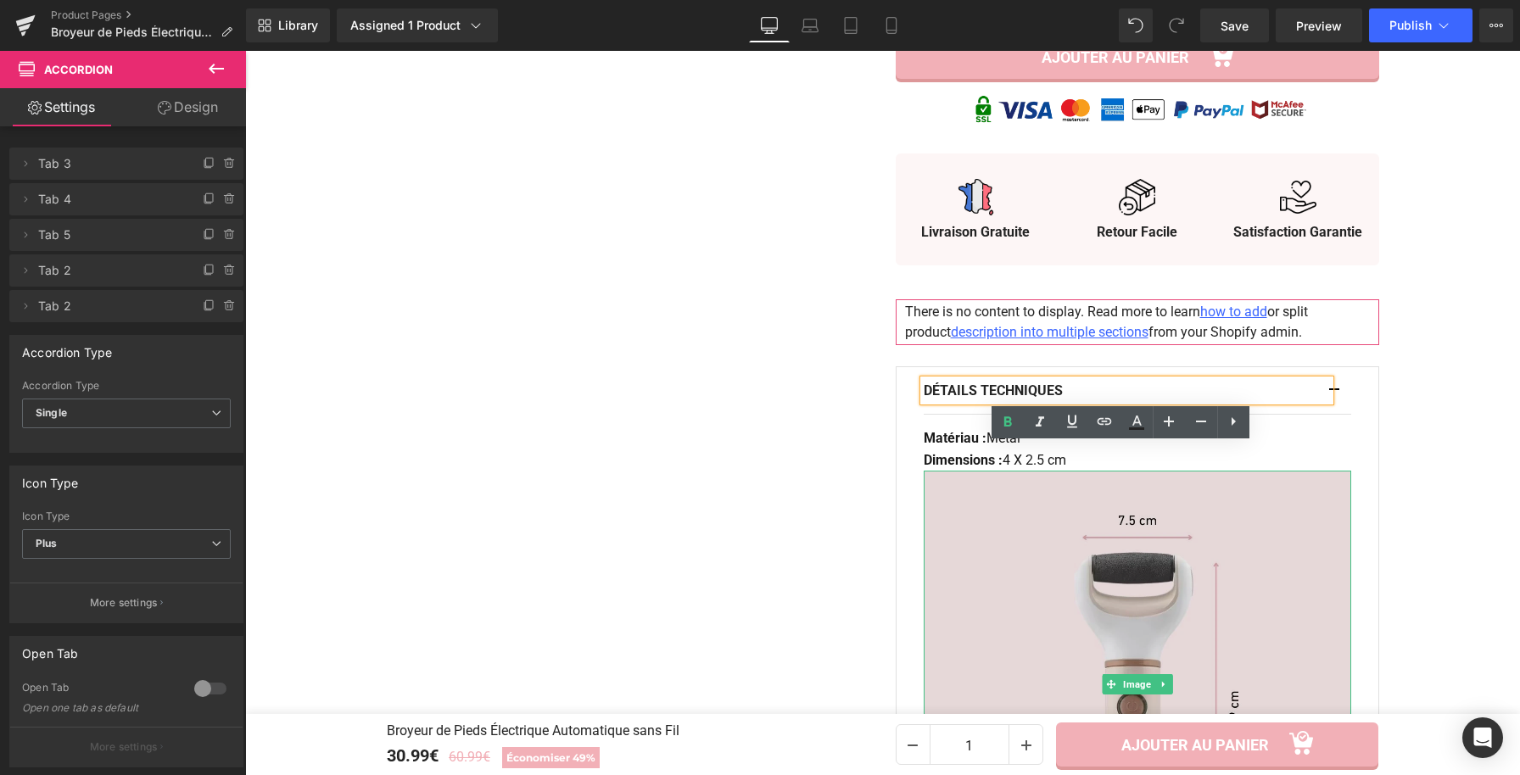
scroll to position [905, 0]
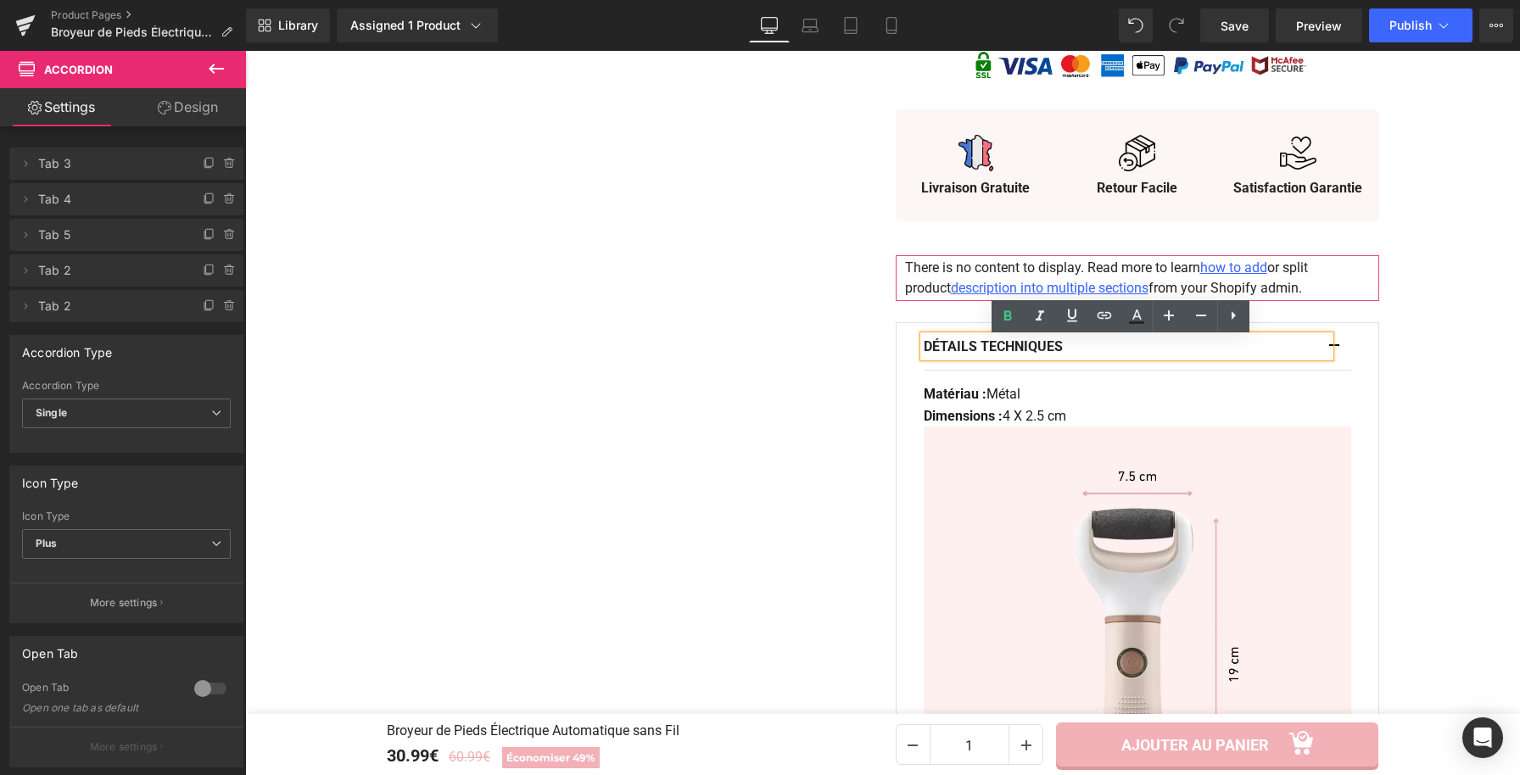
click at [1025, 398] on p "Matériau : Métal" at bounding box center [1137, 394] width 427 height 22
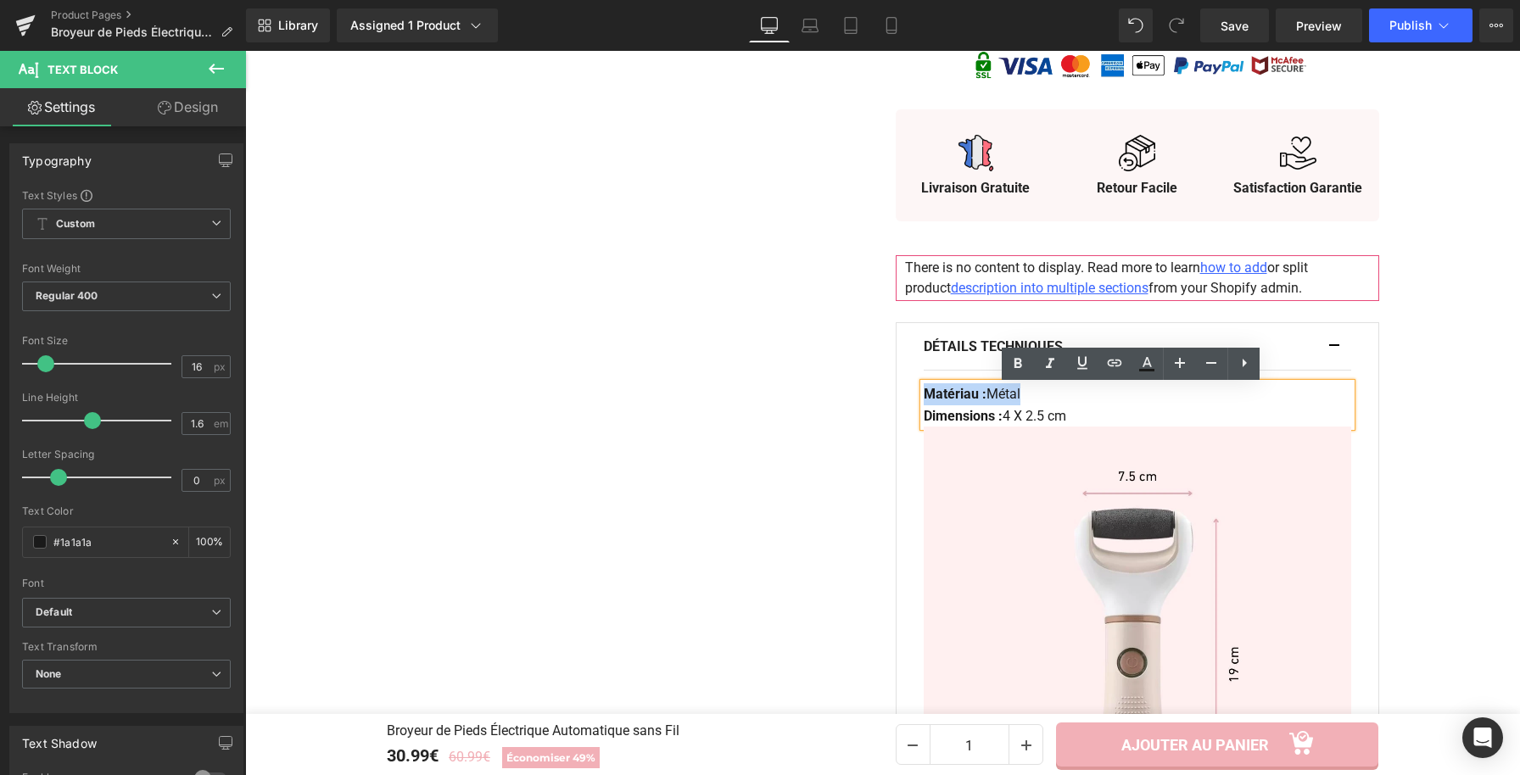
drag, startPoint x: 1020, startPoint y: 395, endPoint x: 920, endPoint y: 392, distance: 99.3
click at [924, 392] on p "Matériau : Métal" at bounding box center [1137, 394] width 427 height 22
paste div
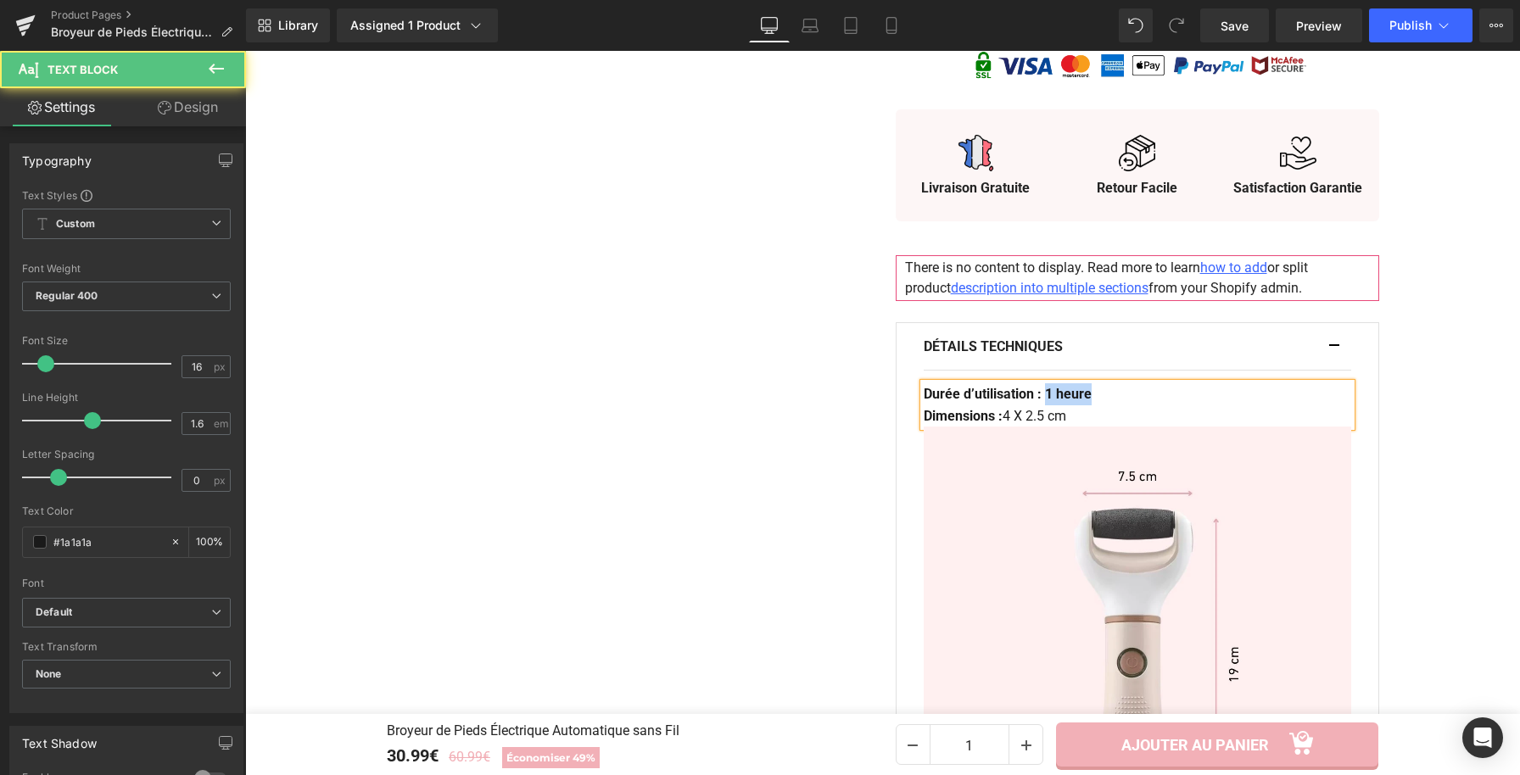
drag, startPoint x: 1049, startPoint y: 395, endPoint x: 1107, endPoint y: 403, distance: 58.2
click at [1107, 403] on p "Durée d’utilisation : 1 heure" at bounding box center [1137, 394] width 427 height 22
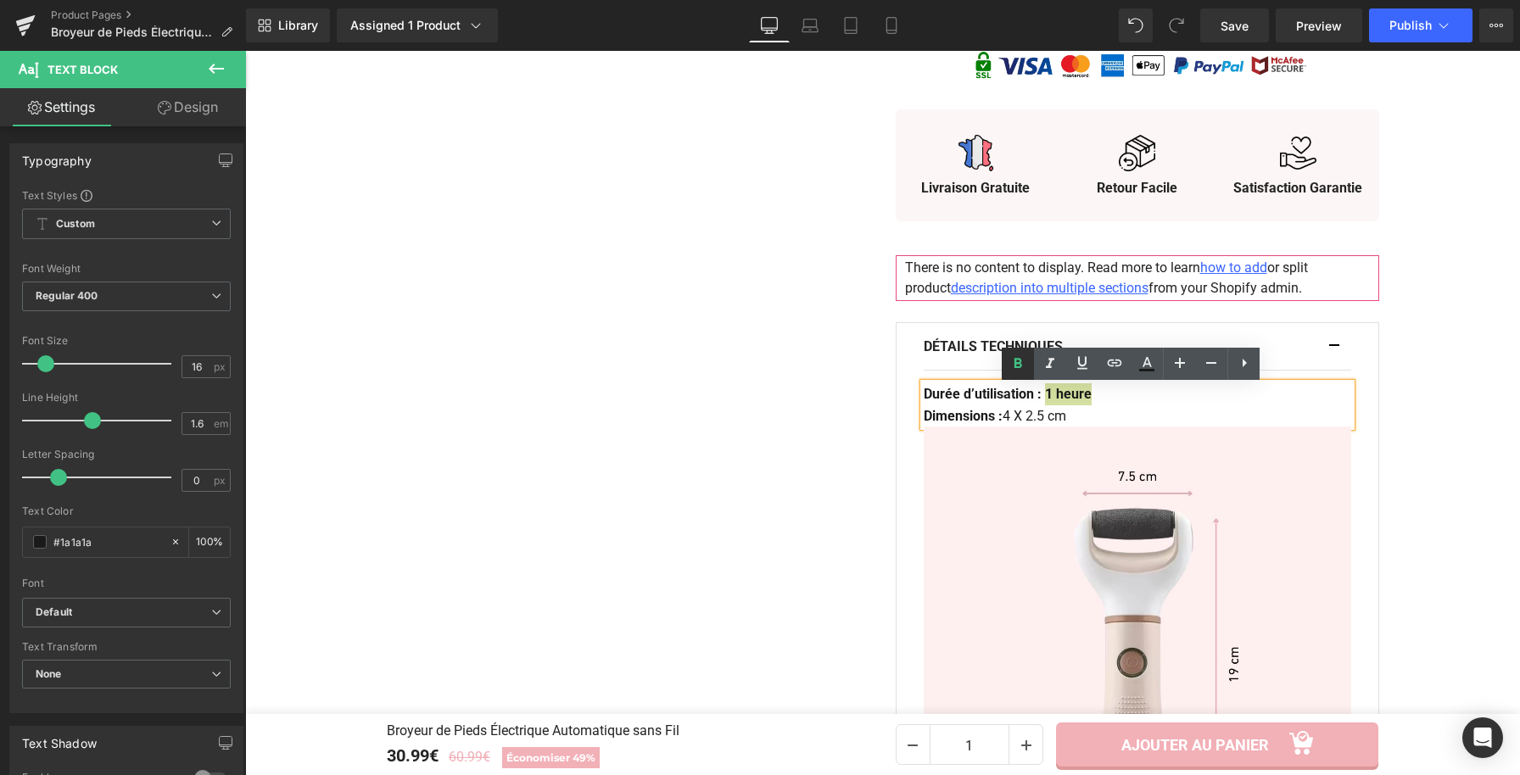
click at [1024, 366] on icon at bounding box center [1018, 364] width 20 height 20
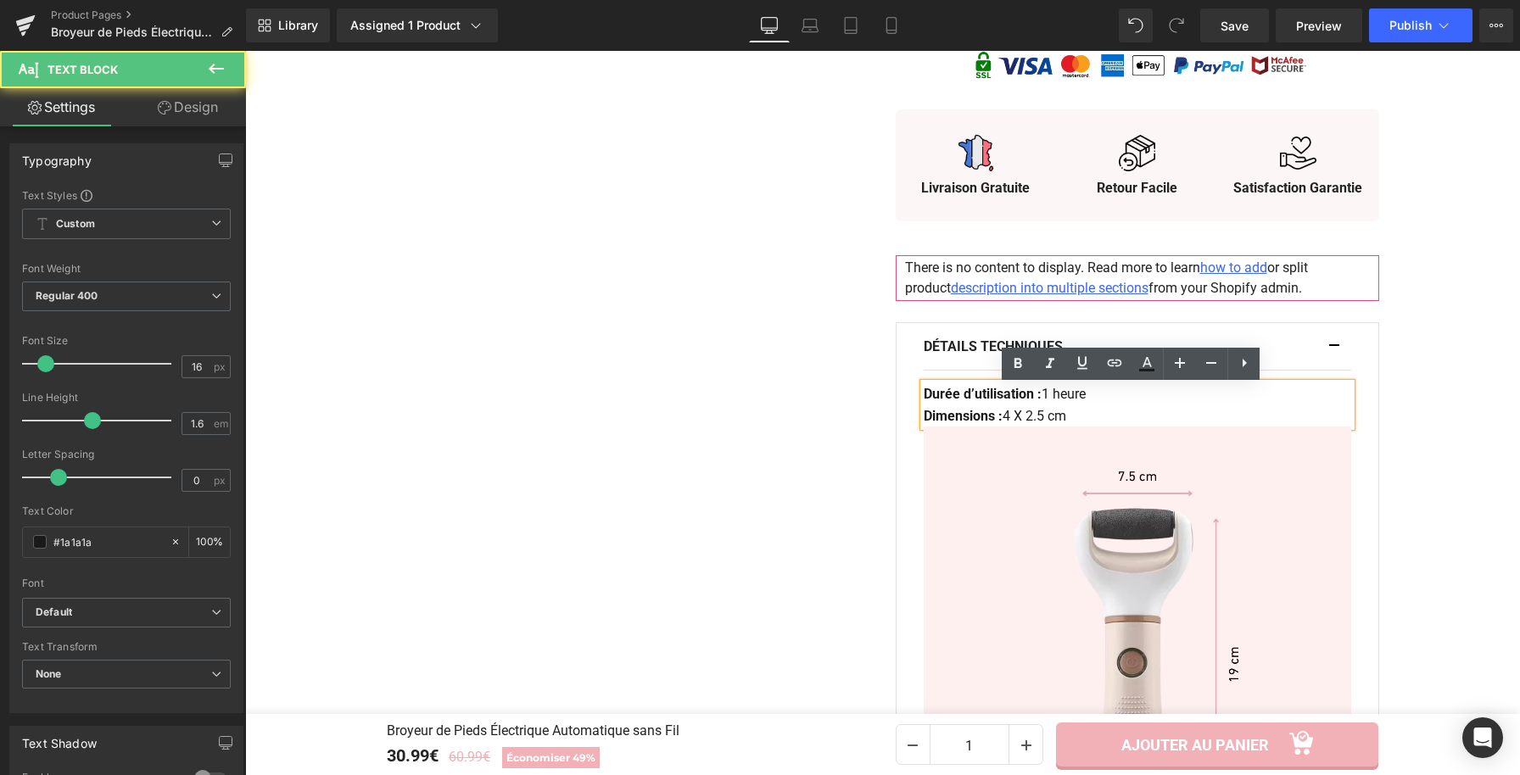
click at [1075, 422] on p "Dimensions : 4 X 2.5 cm" at bounding box center [1137, 416] width 427 height 22
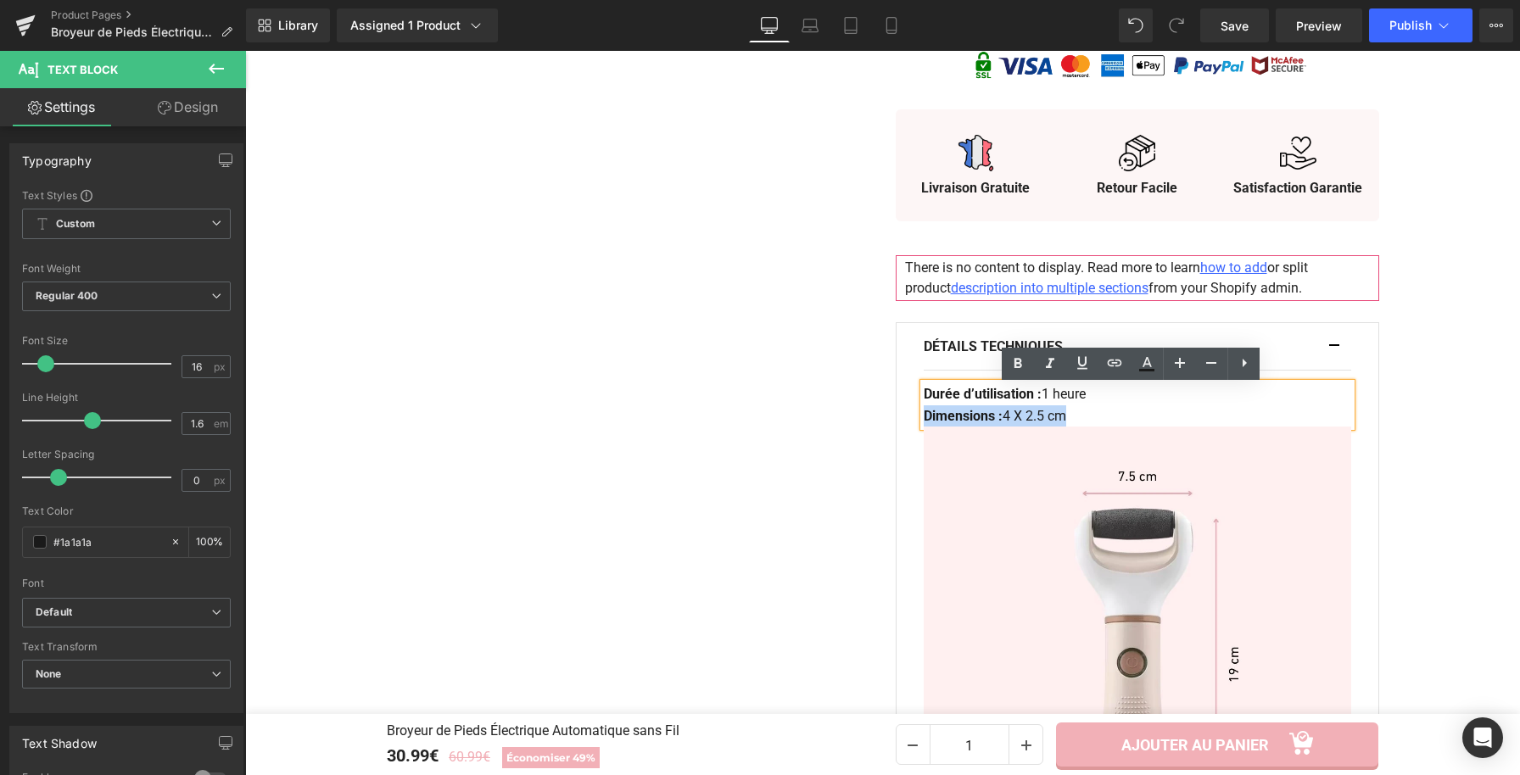
drag, startPoint x: 1076, startPoint y: 421, endPoint x: 901, endPoint y: 419, distance: 174.7
click at [901, 419] on div "Détails Techniques Text Block Durée d’utilisation : 1 heure Dimensions : 4 X 2.…" at bounding box center [1137, 595] width 483 height 546
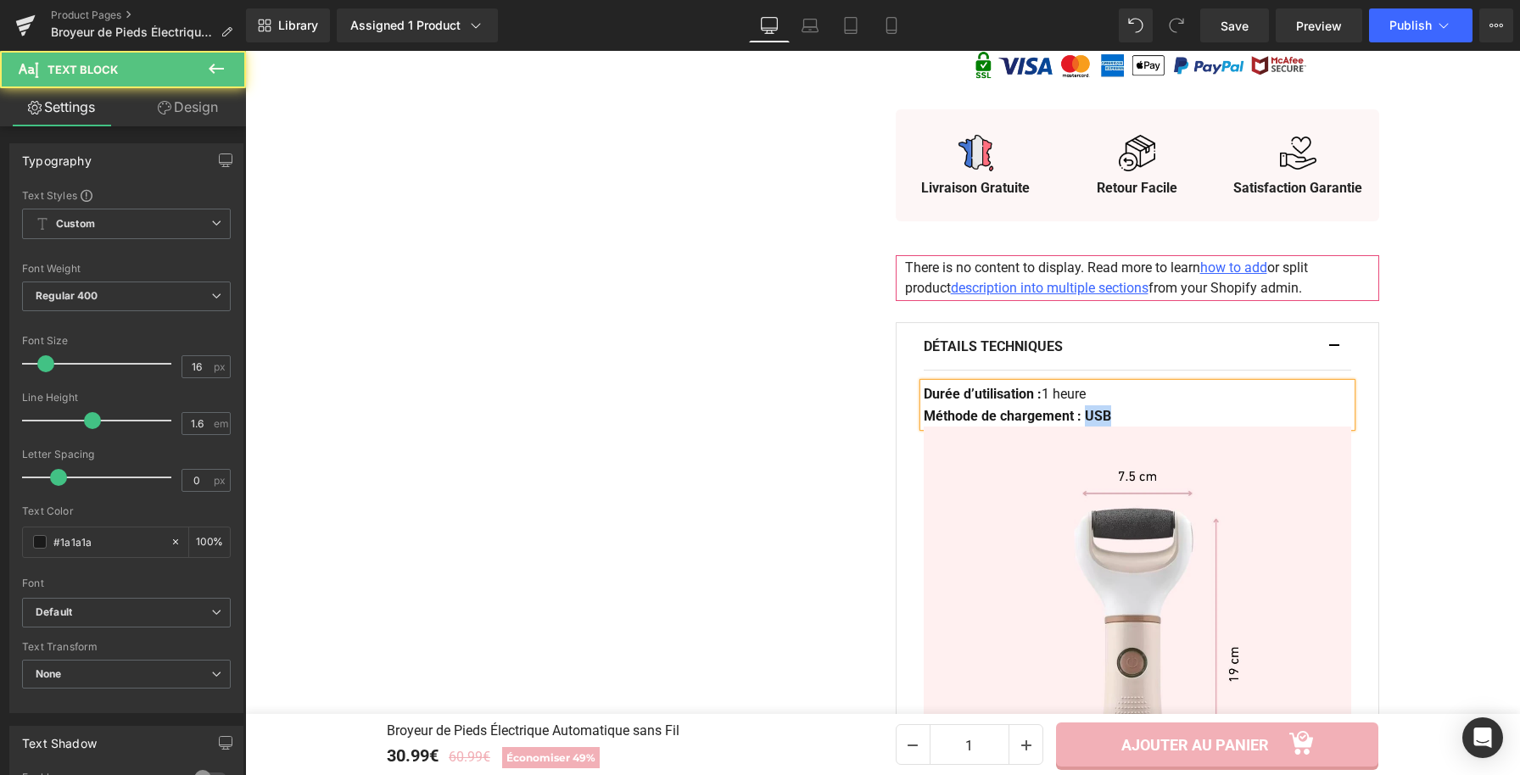
drag, startPoint x: 1120, startPoint y: 416, endPoint x: 1088, endPoint y: 420, distance: 31.6
click at [1088, 420] on p "Méthode de chargement : USB" at bounding box center [1137, 416] width 427 height 22
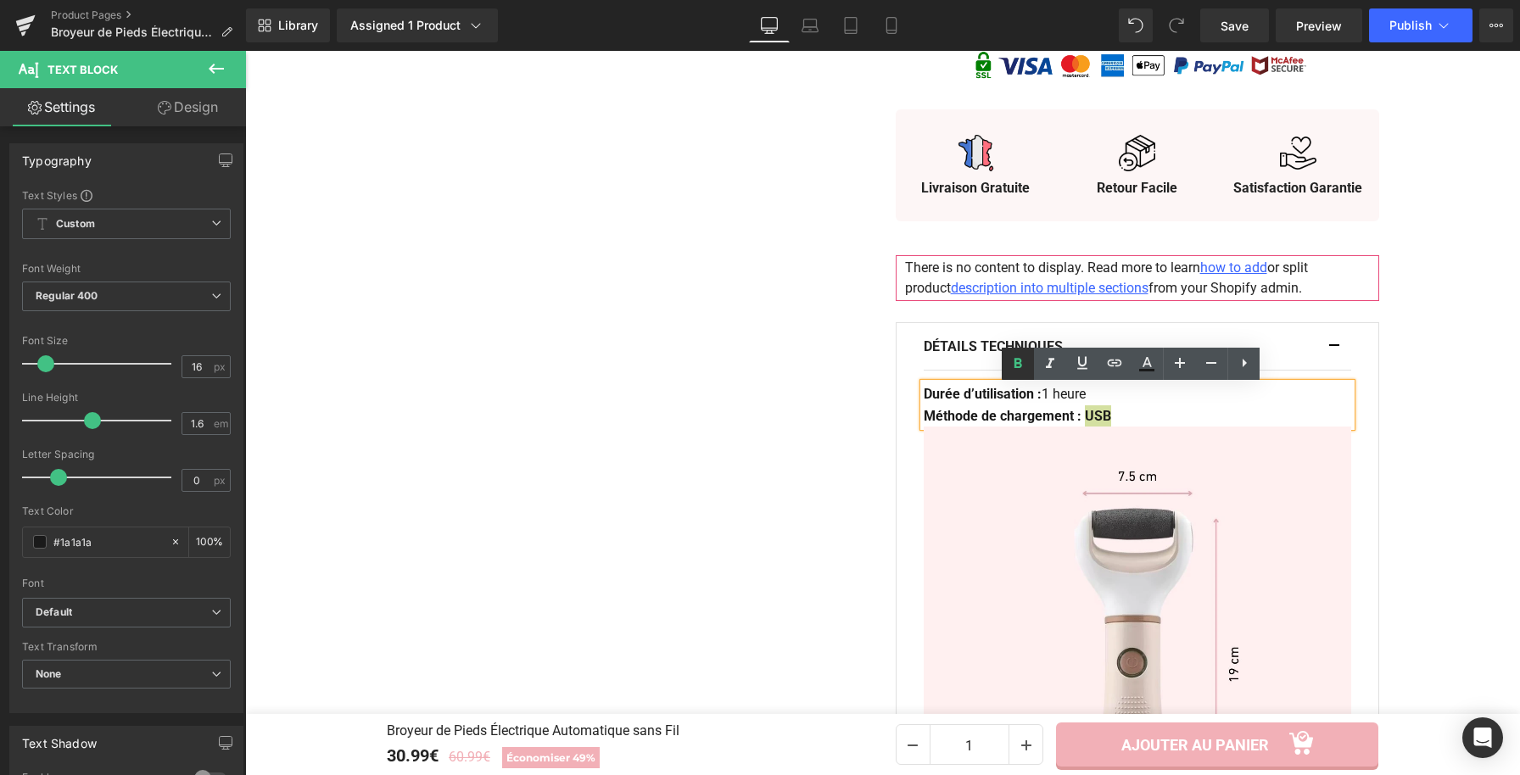
click at [1025, 372] on icon at bounding box center [1018, 364] width 20 height 20
click at [1121, 415] on p "Méthode de chargement : USB" at bounding box center [1137, 416] width 427 height 22
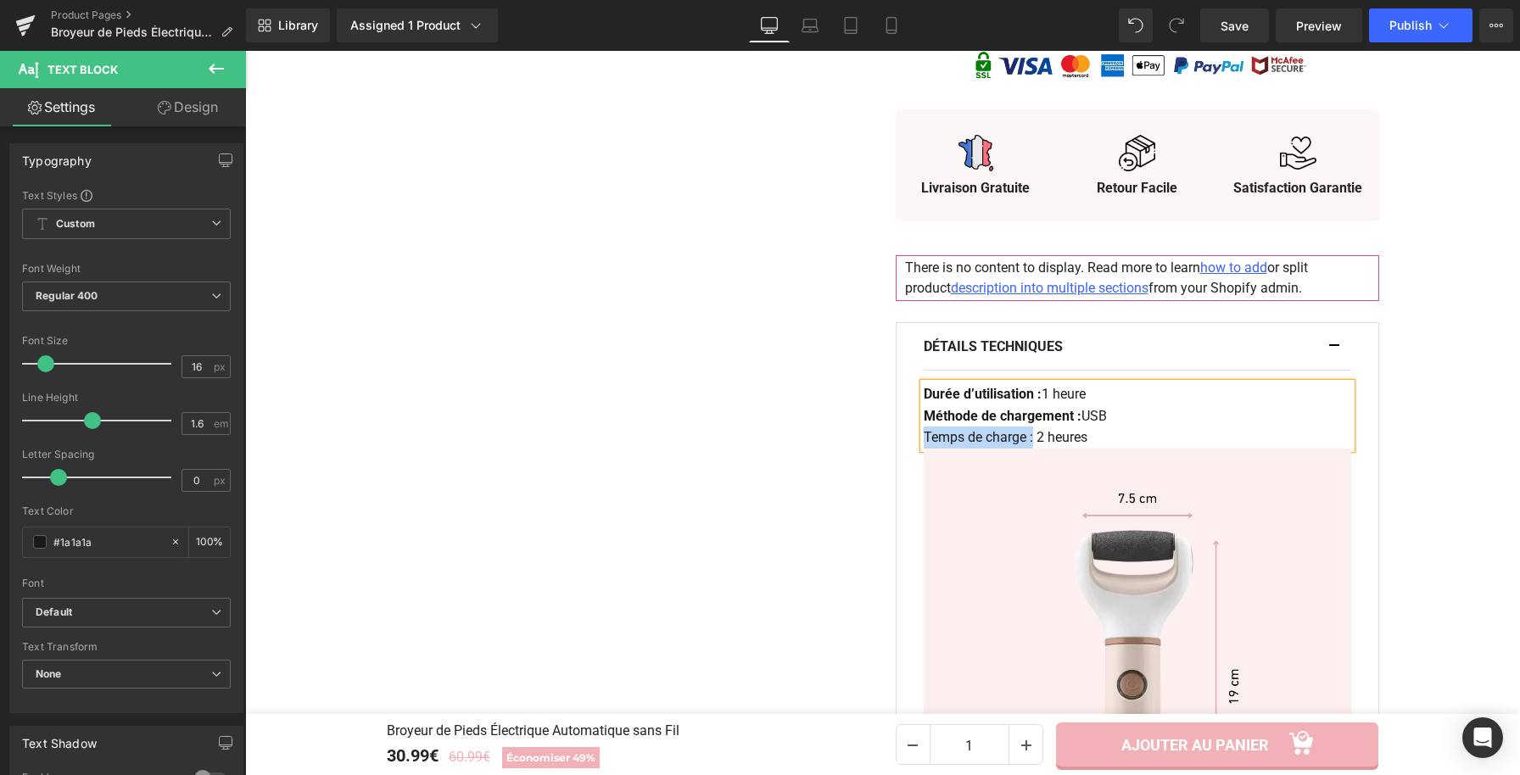
drag, startPoint x: 1030, startPoint y: 441, endPoint x: 919, endPoint y: 439, distance: 110.3
click at [924, 439] on p "Temps de charge : 2 heures" at bounding box center [1137, 438] width 427 height 22
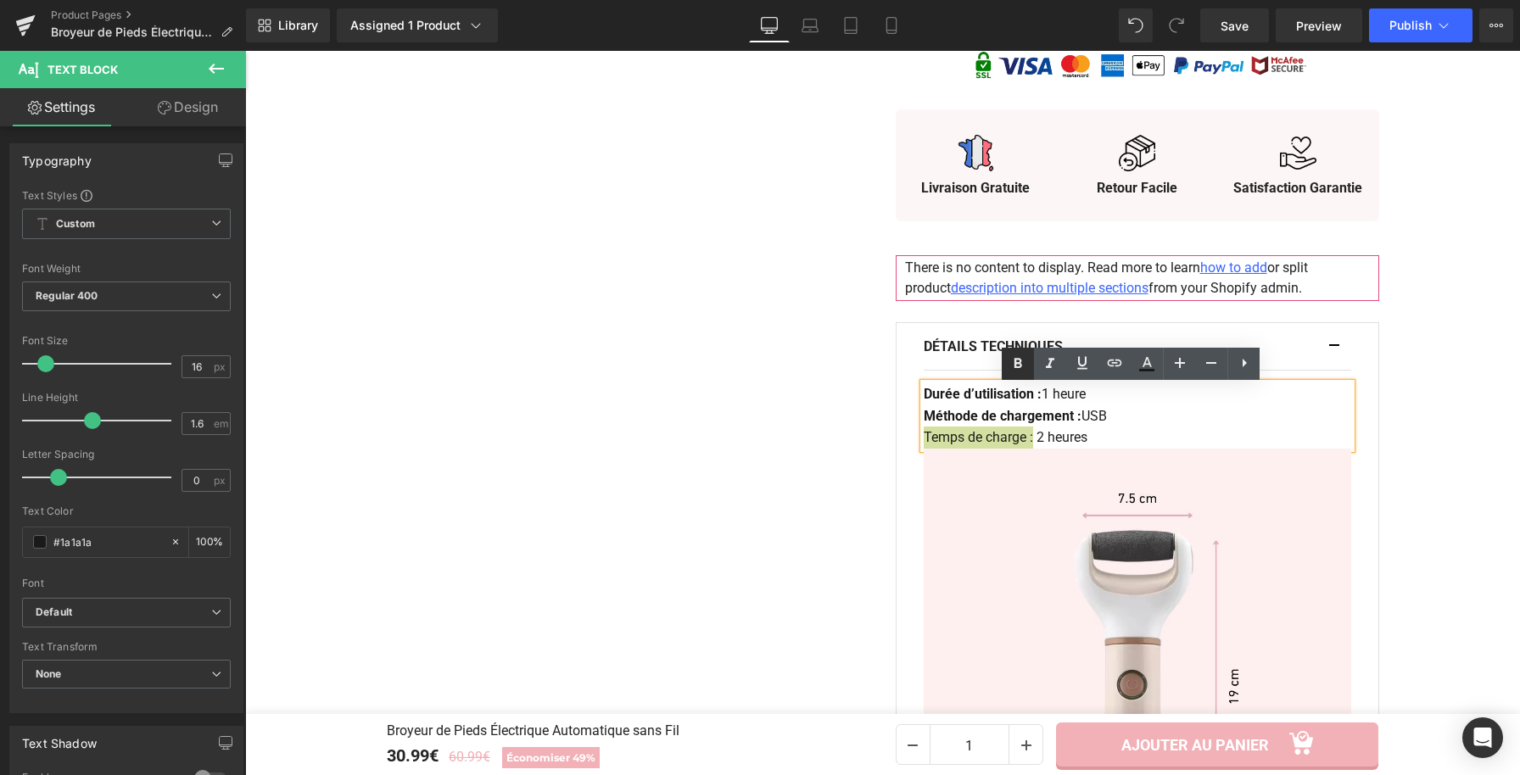
drag, startPoint x: 1010, startPoint y: 360, endPoint x: 869, endPoint y: 372, distance: 142.1
click at [1010, 360] on icon at bounding box center [1018, 364] width 20 height 20
click at [1120, 430] on div "Durée d’utilisation : 1 heure Méthode de chargement : USB Temps de charge : 2 h…" at bounding box center [1137, 415] width 427 height 65
click at [1109, 441] on p "Temps de charge : 2 heures" at bounding box center [1137, 438] width 427 height 22
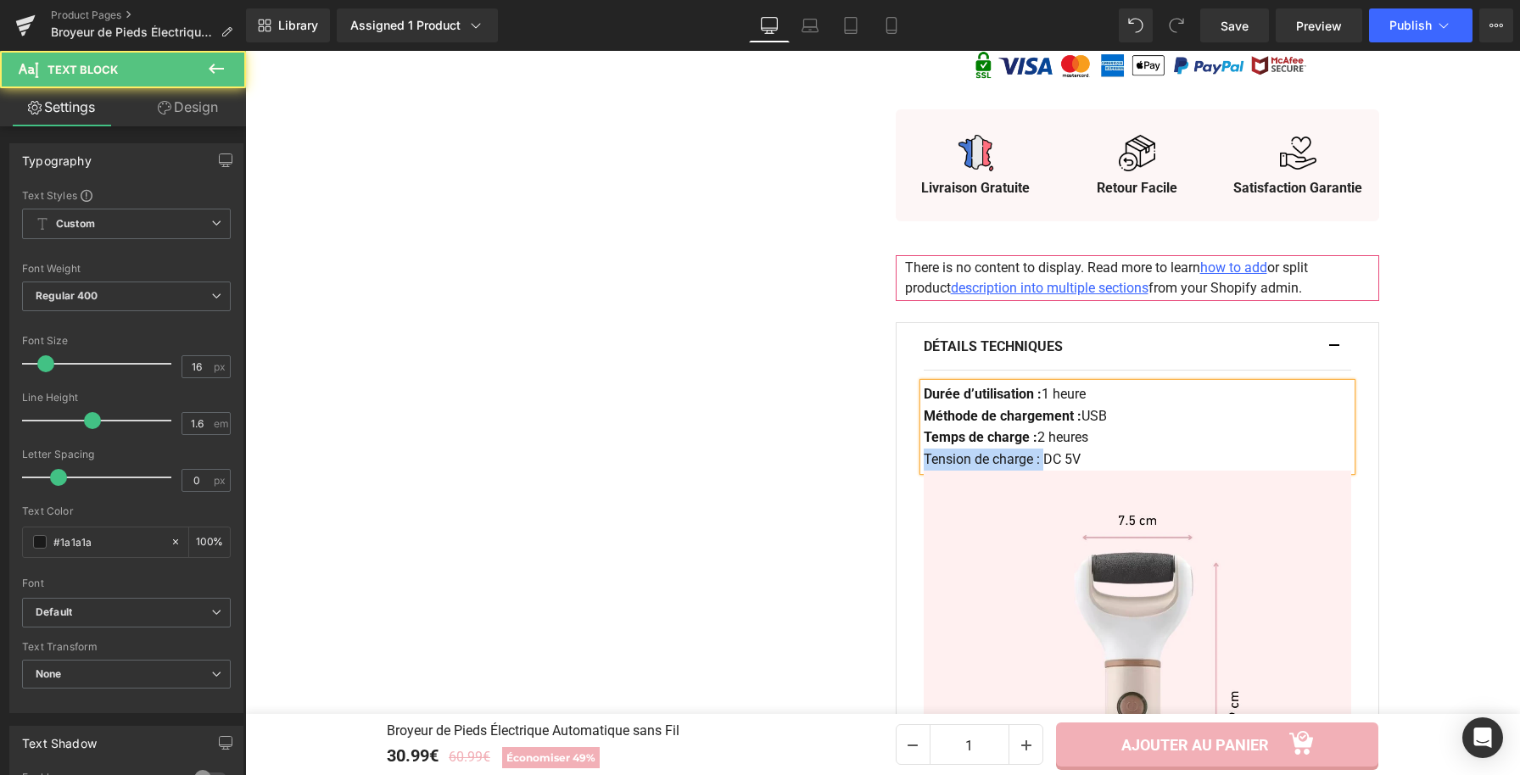
drag, startPoint x: 1036, startPoint y: 461, endPoint x: 918, endPoint y: 461, distance: 117.9
click at [924, 461] on p "Tension de charge : DC 5V" at bounding box center [1137, 460] width 427 height 22
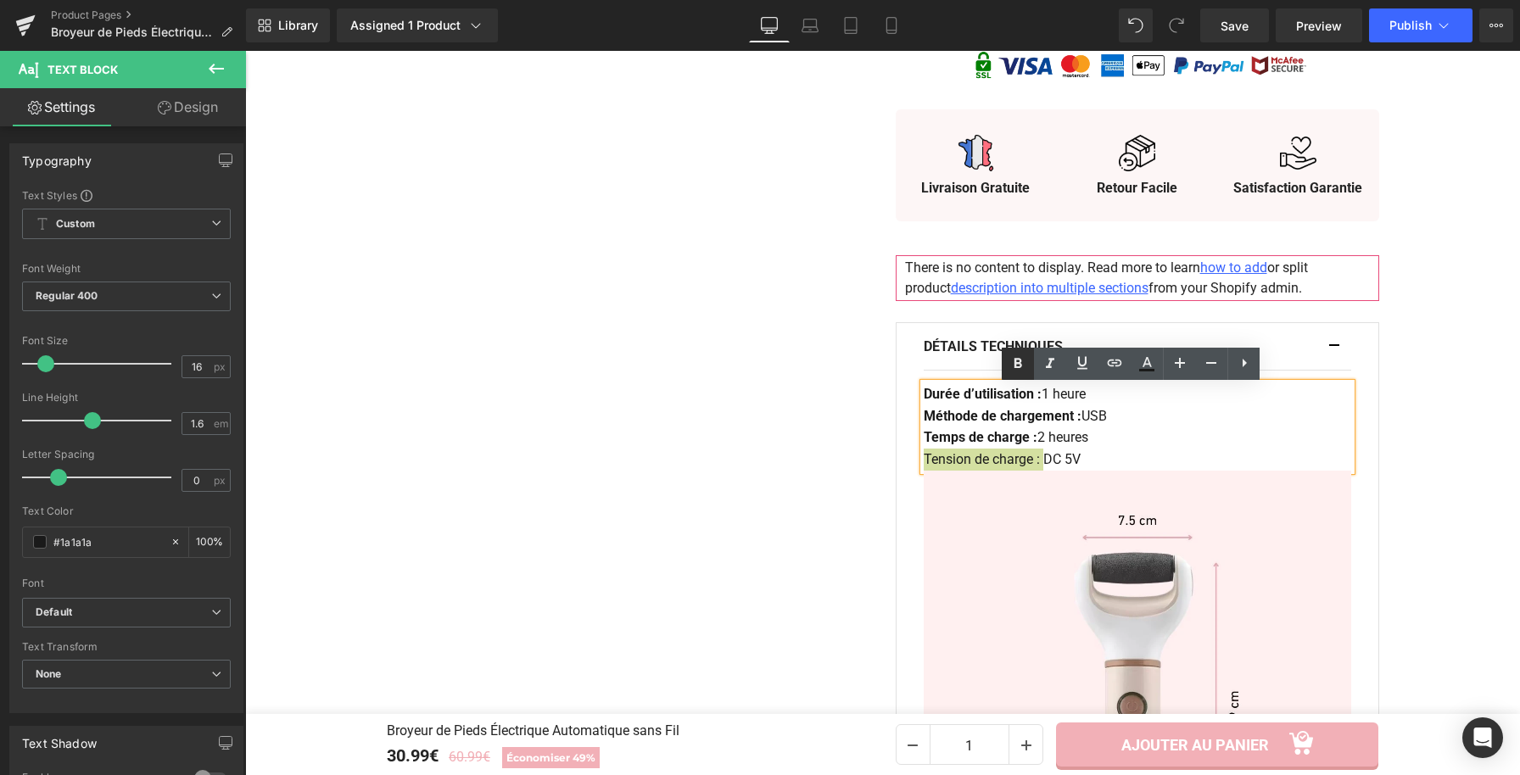
click at [1008, 360] on icon at bounding box center [1018, 364] width 20 height 20
click at [1098, 466] on p "Tension de charge : DC 5V" at bounding box center [1137, 460] width 427 height 22
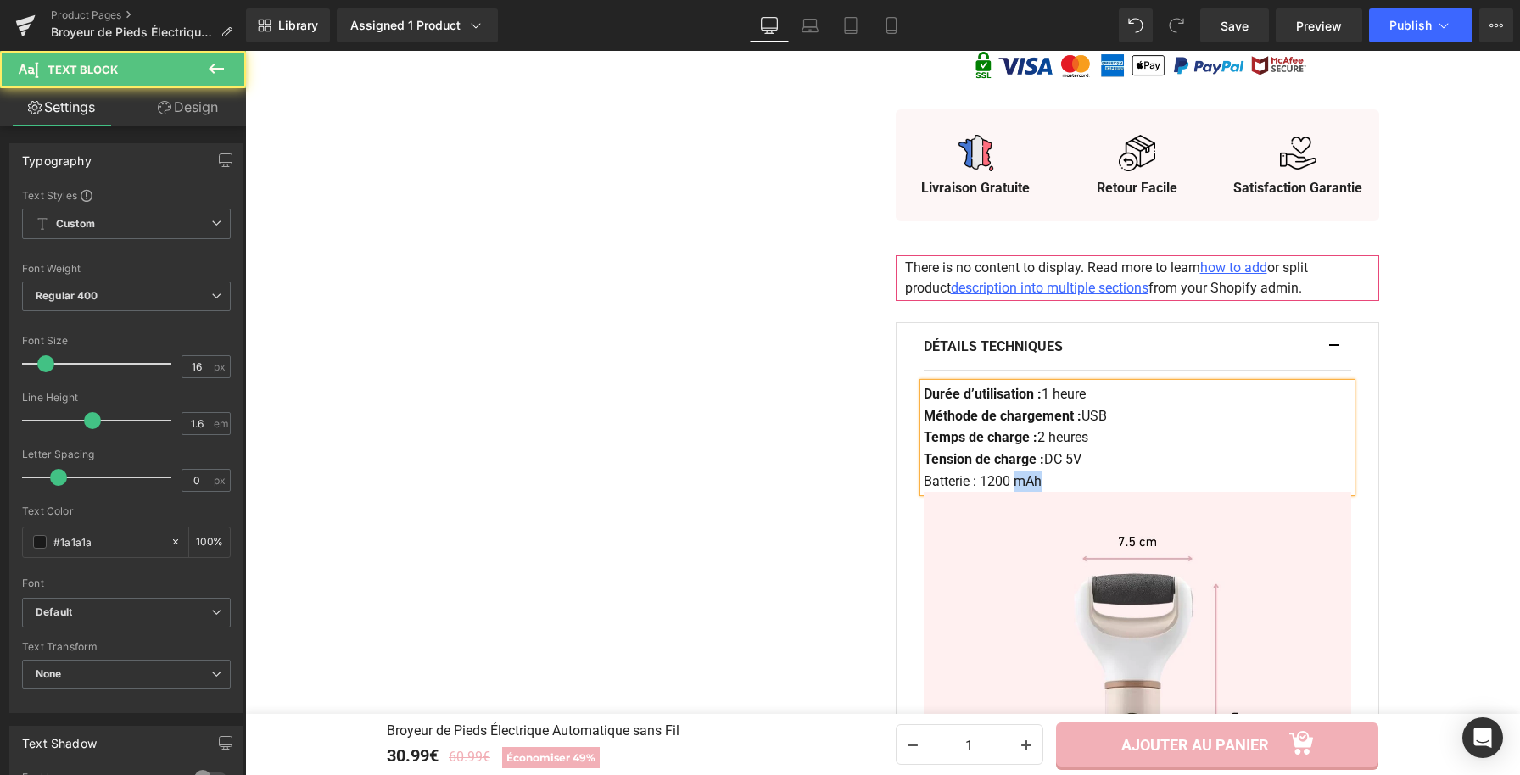
drag, startPoint x: 1031, startPoint y: 480, endPoint x: 1013, endPoint y: 483, distance: 18.0
click at [1013, 483] on p "Batterie : 1200 mAh" at bounding box center [1137, 482] width 427 height 22
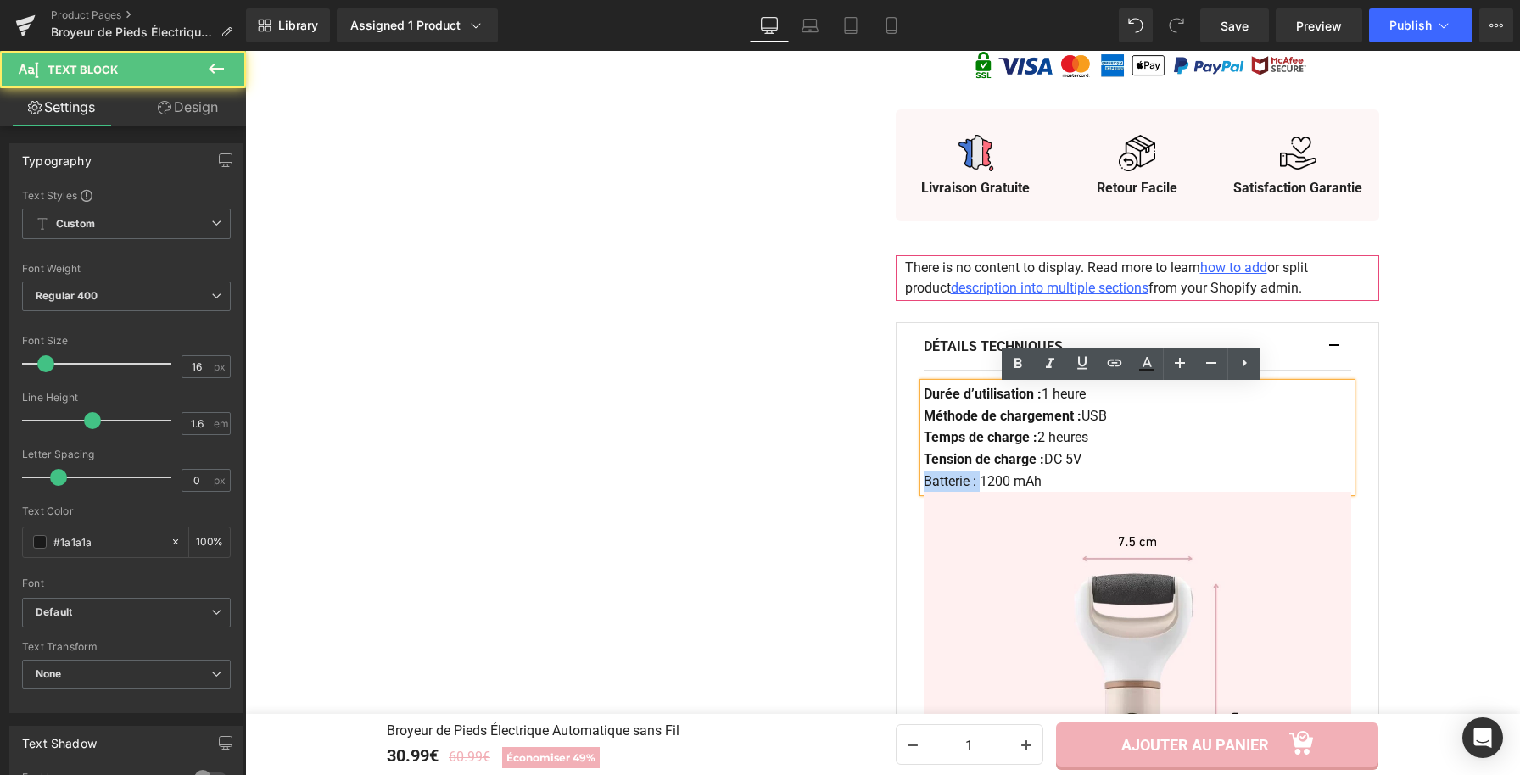
drag, startPoint x: 975, startPoint y: 485, endPoint x: 919, endPoint y: 485, distance: 56.0
click at [924, 485] on p "Batterie : 1200 mAh" at bounding box center [1137, 482] width 427 height 22
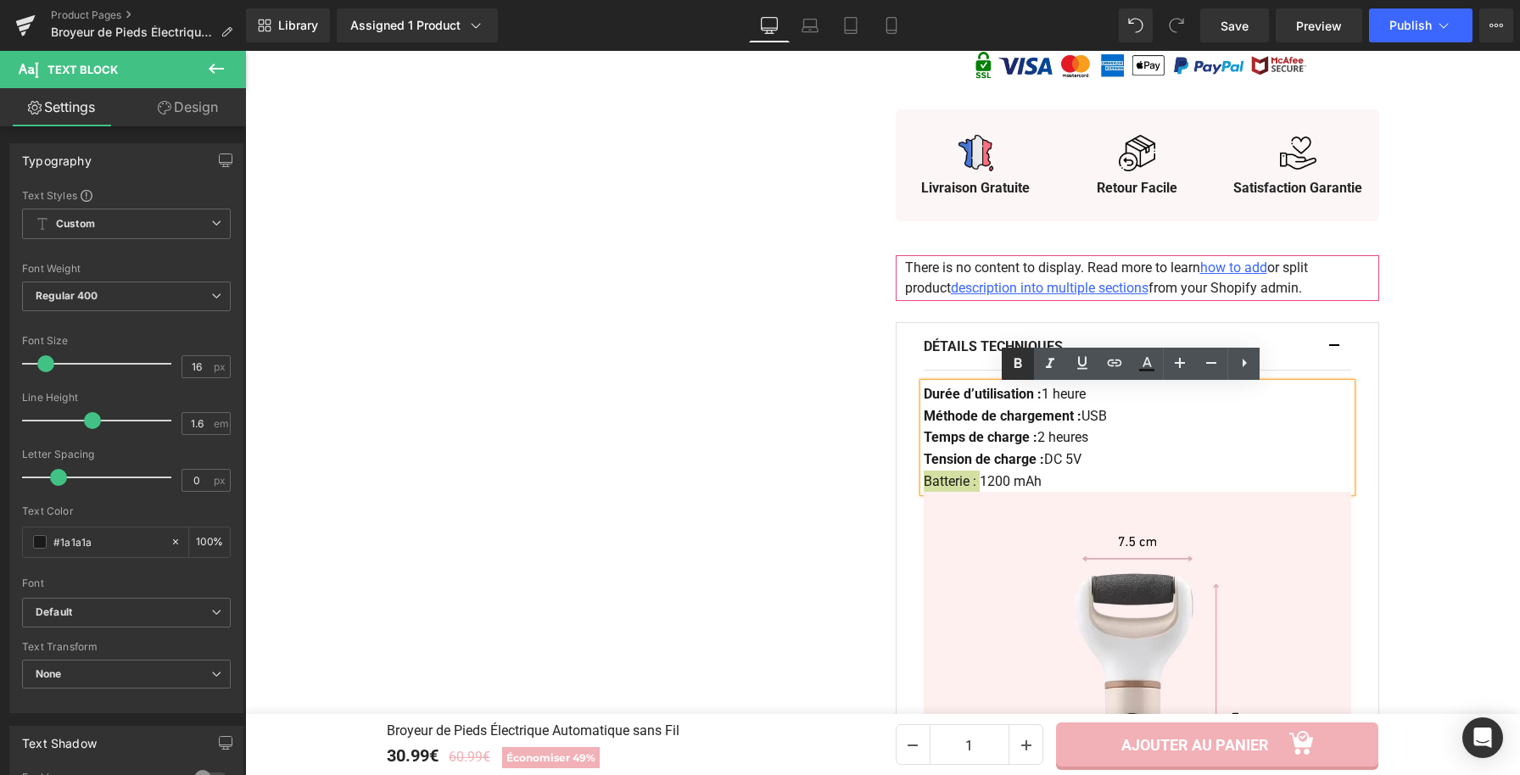
click at [1020, 364] on icon at bounding box center [1018, 363] width 8 height 10
click at [1325, 344] on div "Détails Techniques Text Block" at bounding box center [1137, 347] width 427 height 48
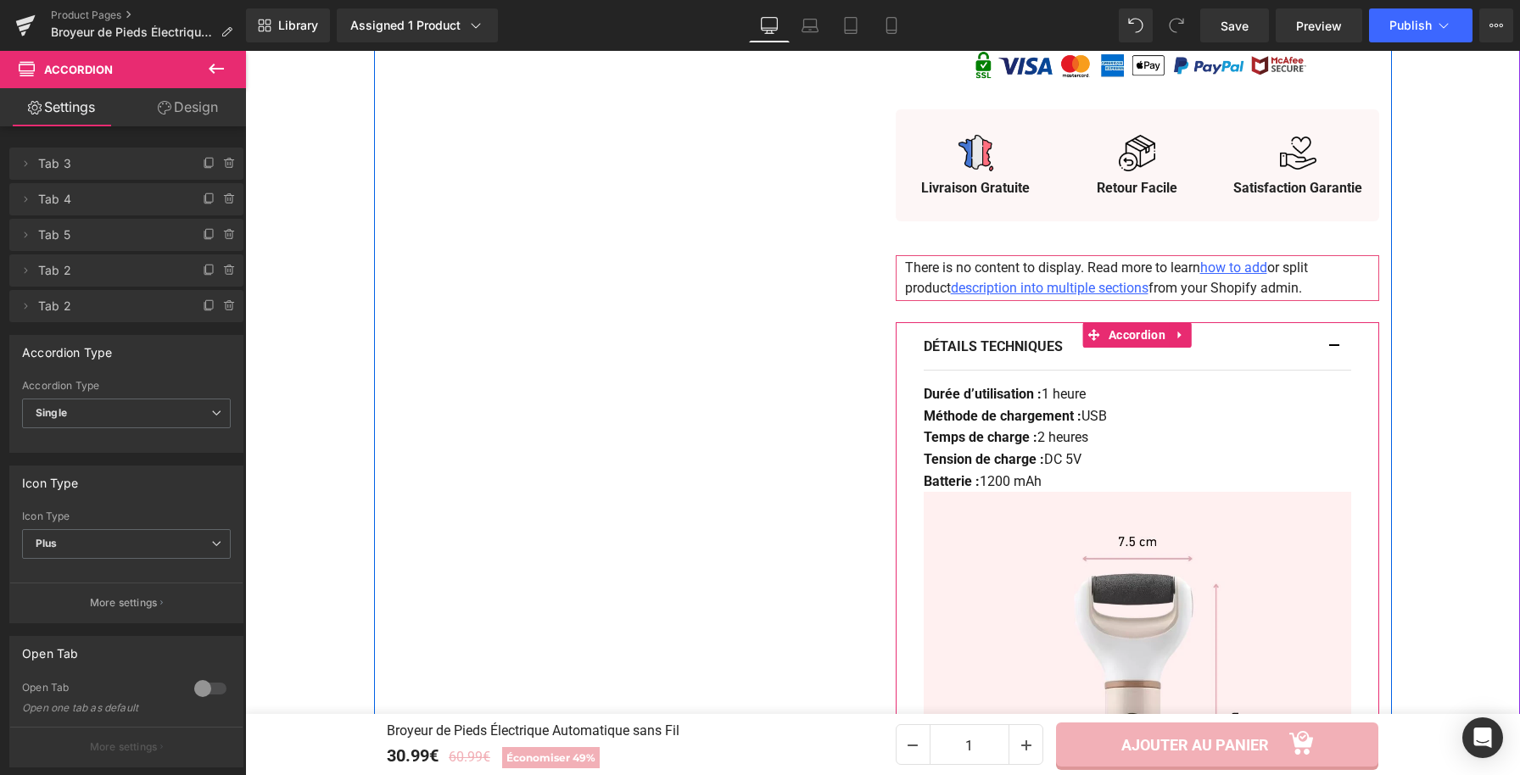
click at [1334, 344] on button "button" at bounding box center [1342, 346] width 17 height 47
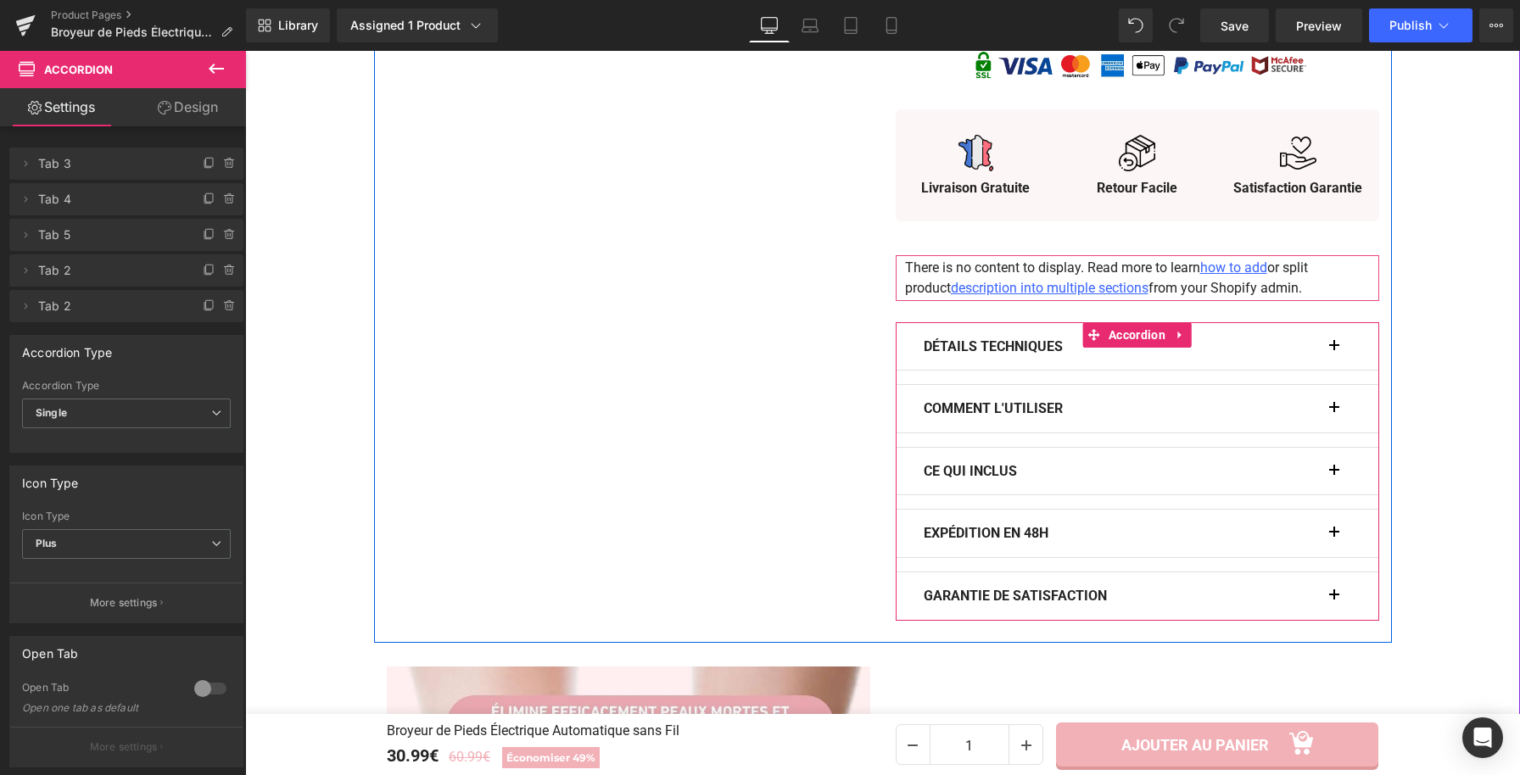
click at [1334, 415] on button "button" at bounding box center [1342, 408] width 17 height 47
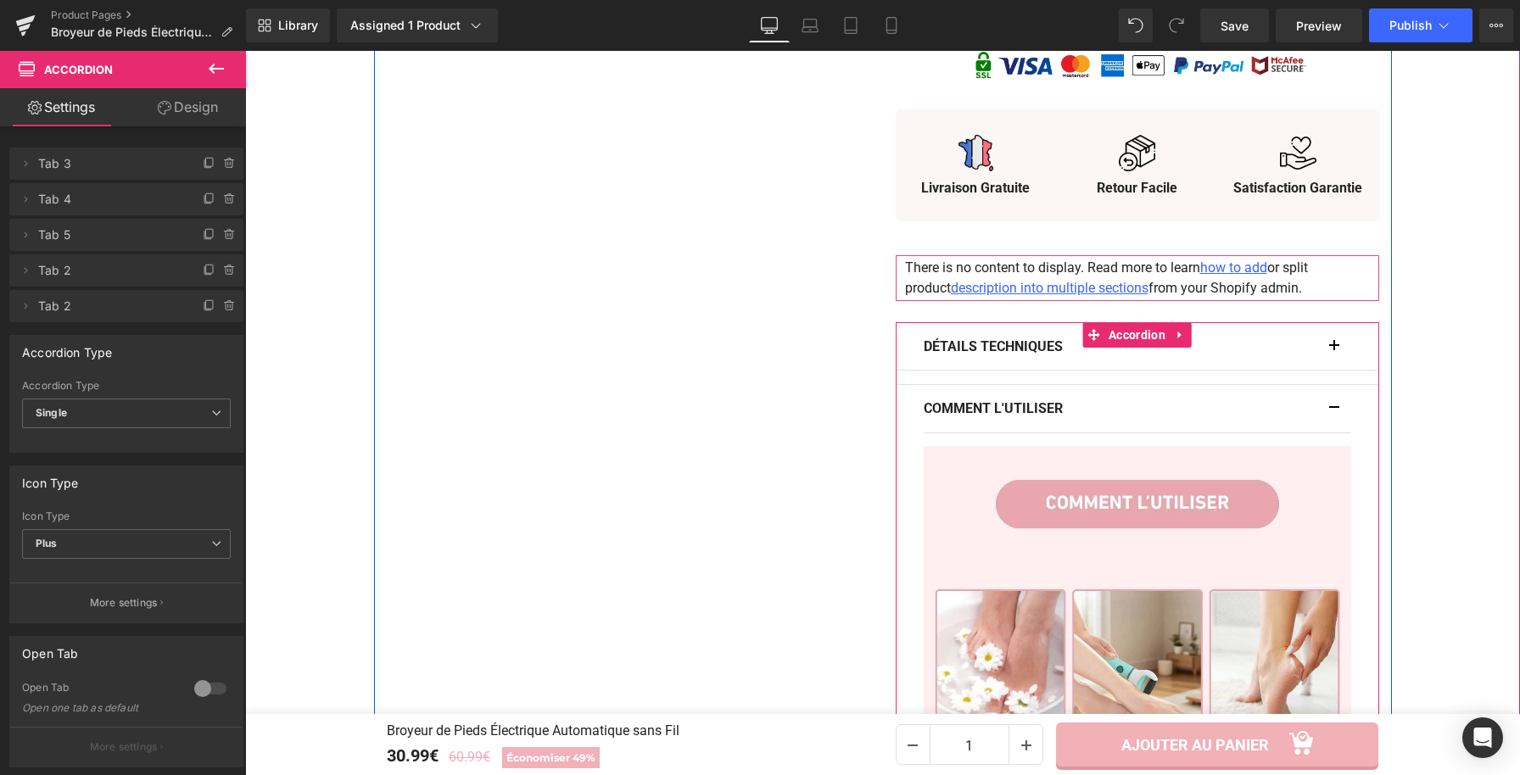
click at [1334, 415] on button "button" at bounding box center [1342, 408] width 17 height 47
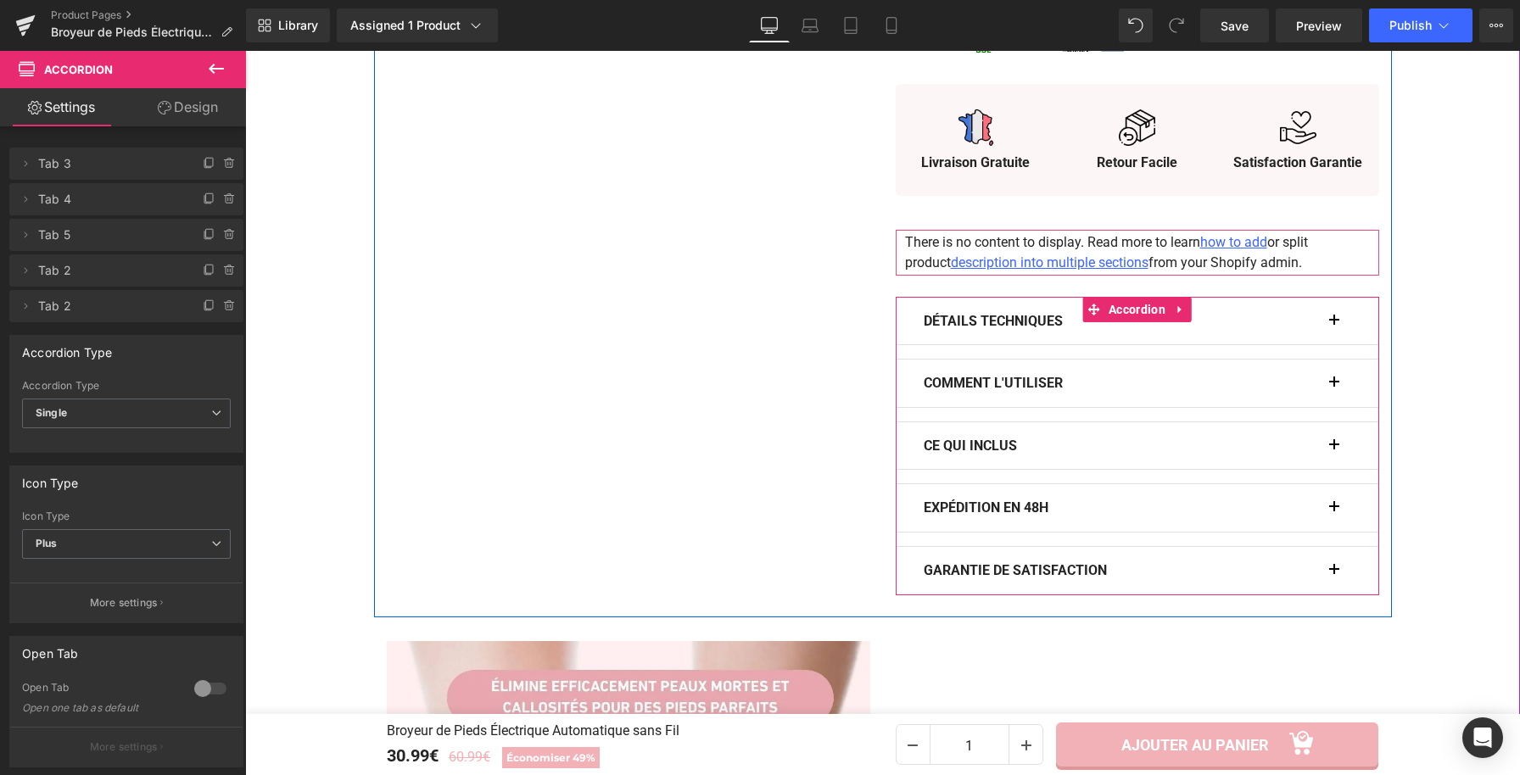
scroll to position [951, 0]
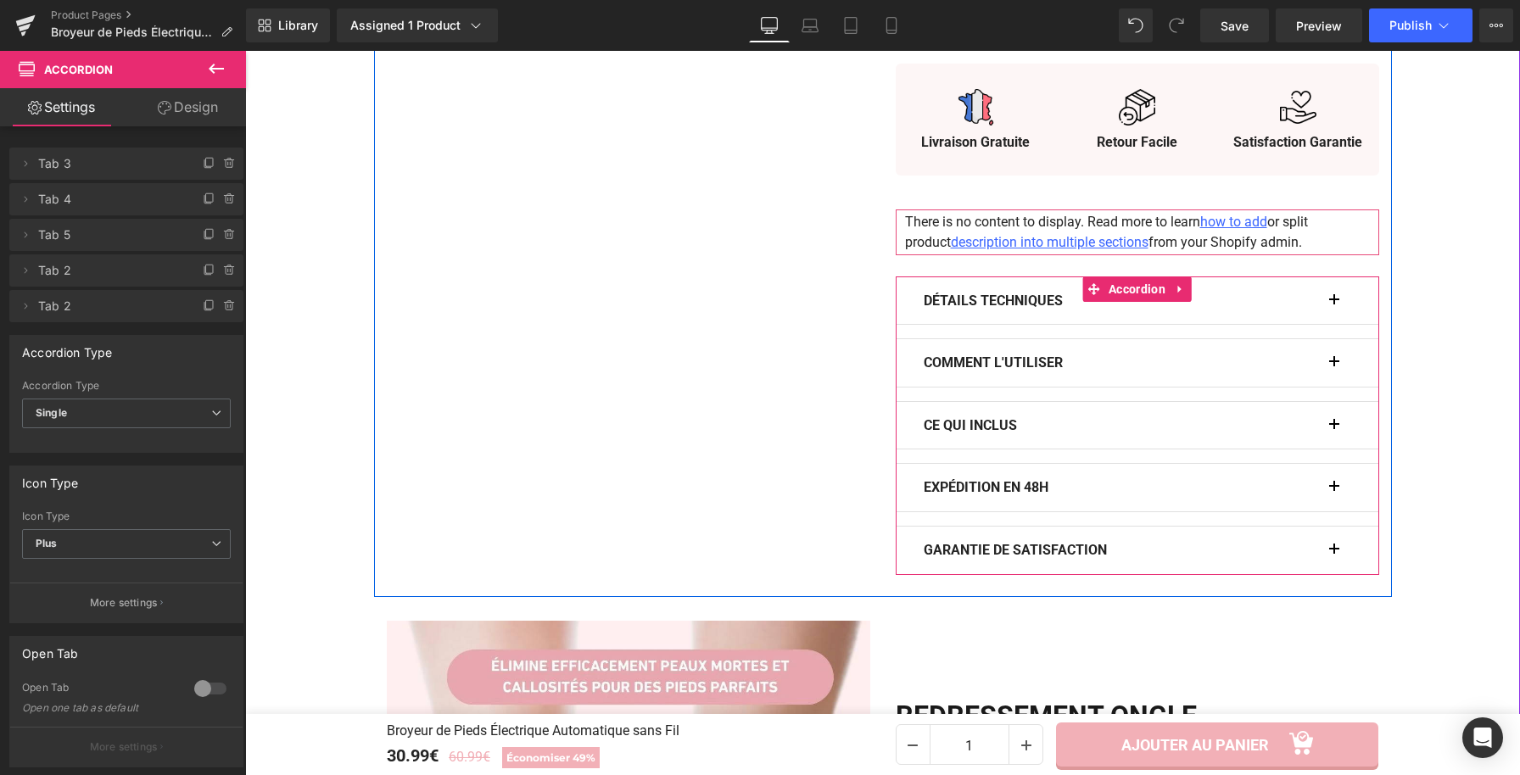
click at [1334, 430] on span "button" at bounding box center [1334, 430] width 0 height 0
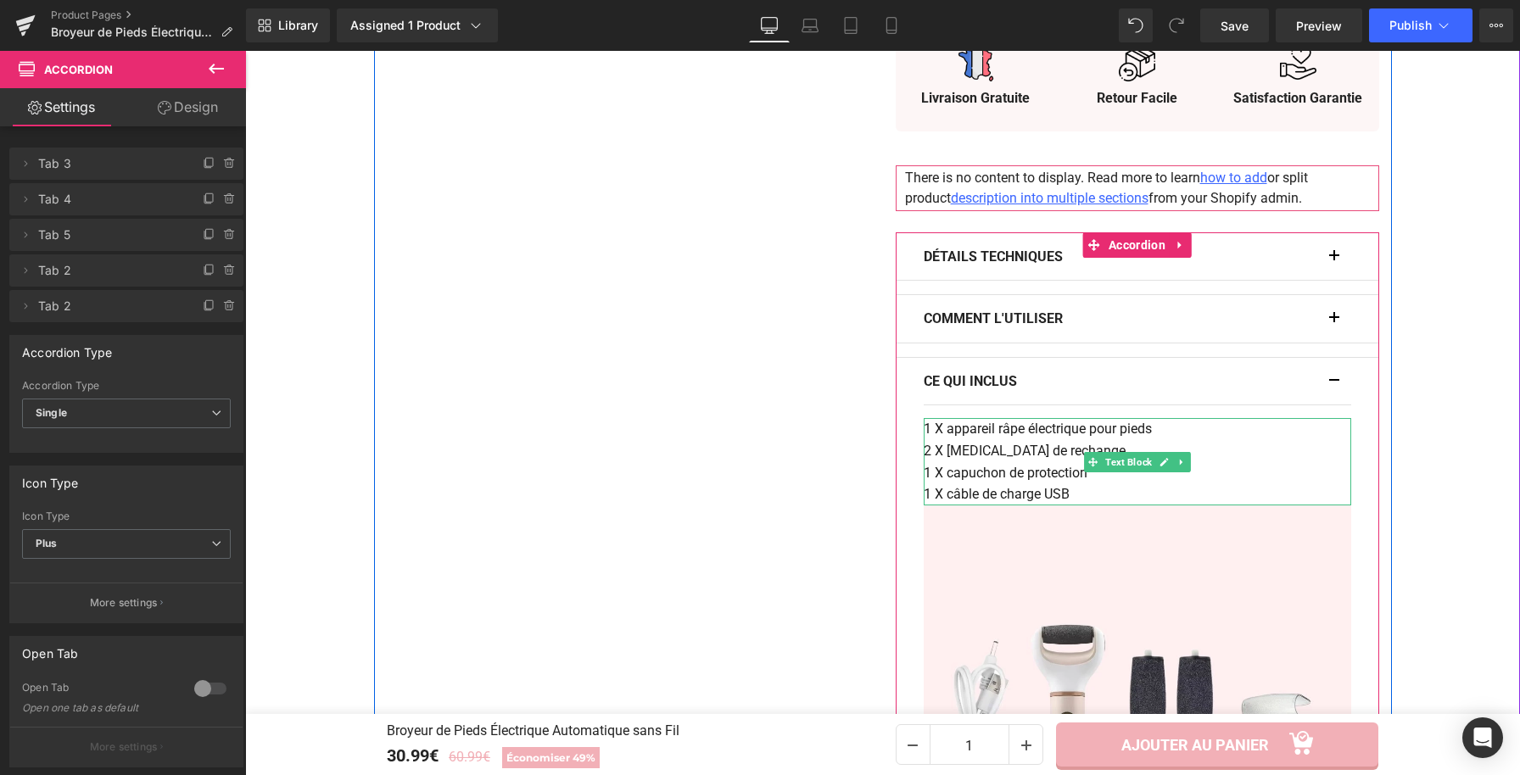
scroll to position [996, 0]
click at [1334, 383] on button "button" at bounding box center [1342, 380] width 17 height 47
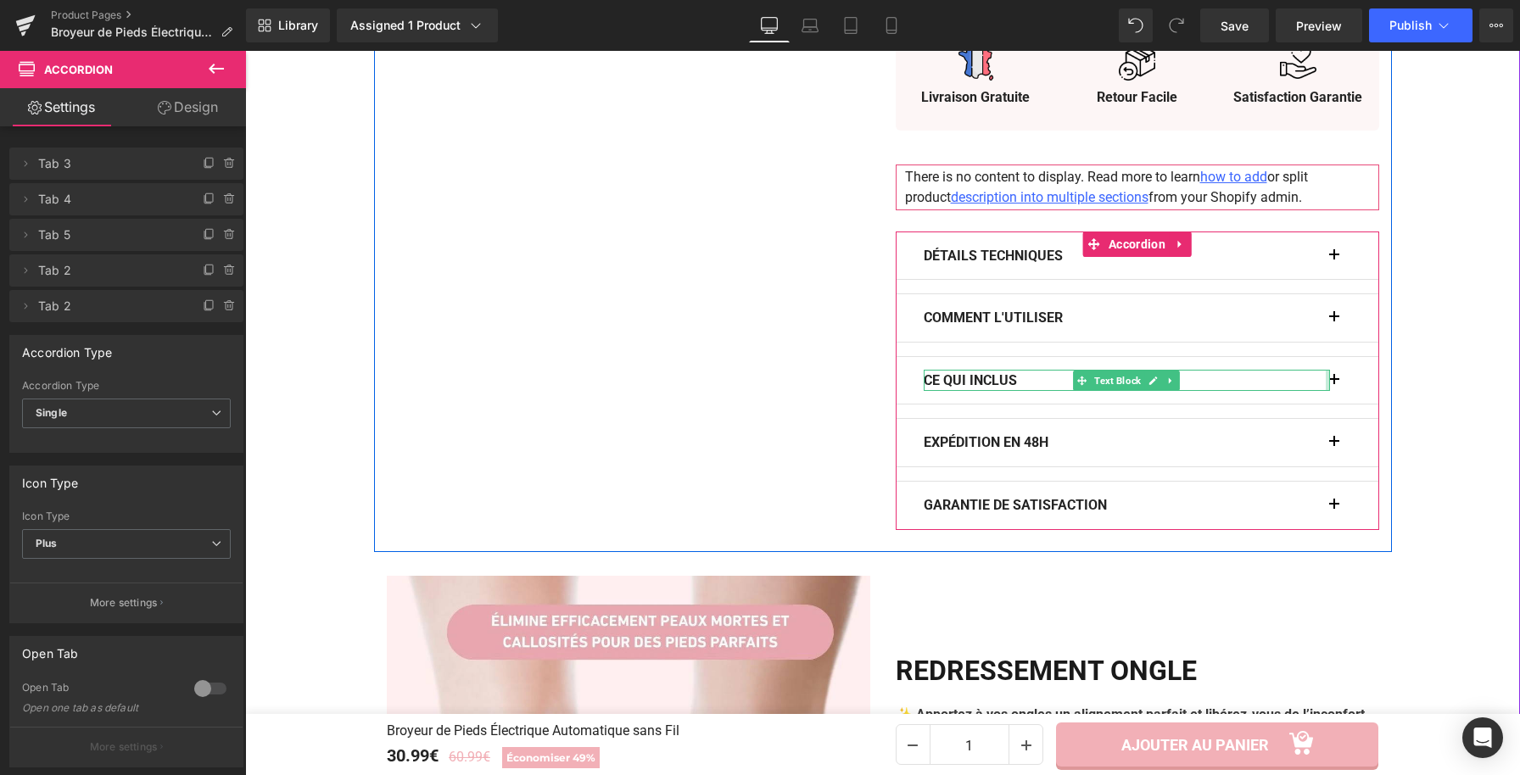
click at [1326, 379] on div at bounding box center [1328, 381] width 4 height 22
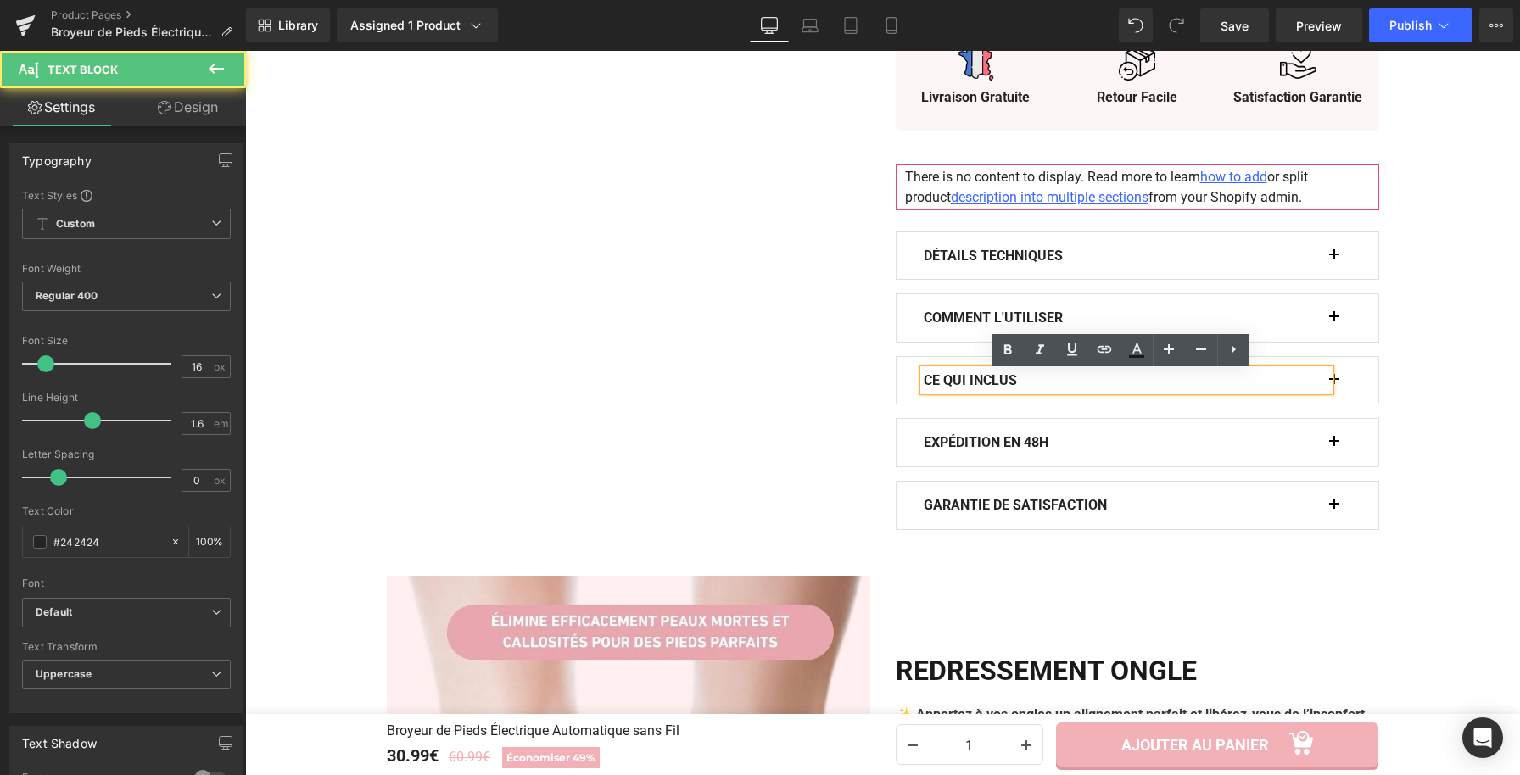
click at [1334, 383] on button "button" at bounding box center [1342, 380] width 17 height 47
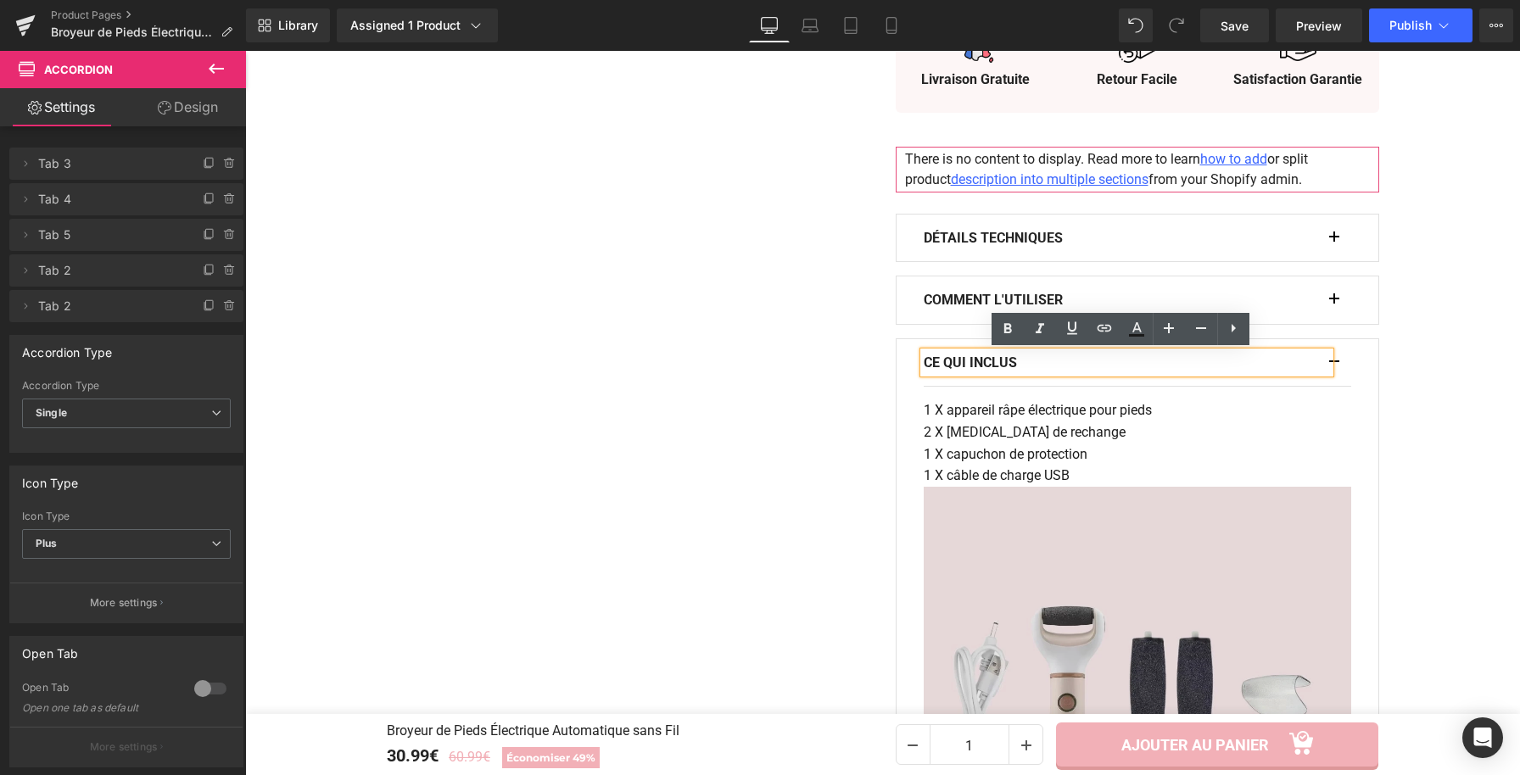
scroll to position [1025, 0]
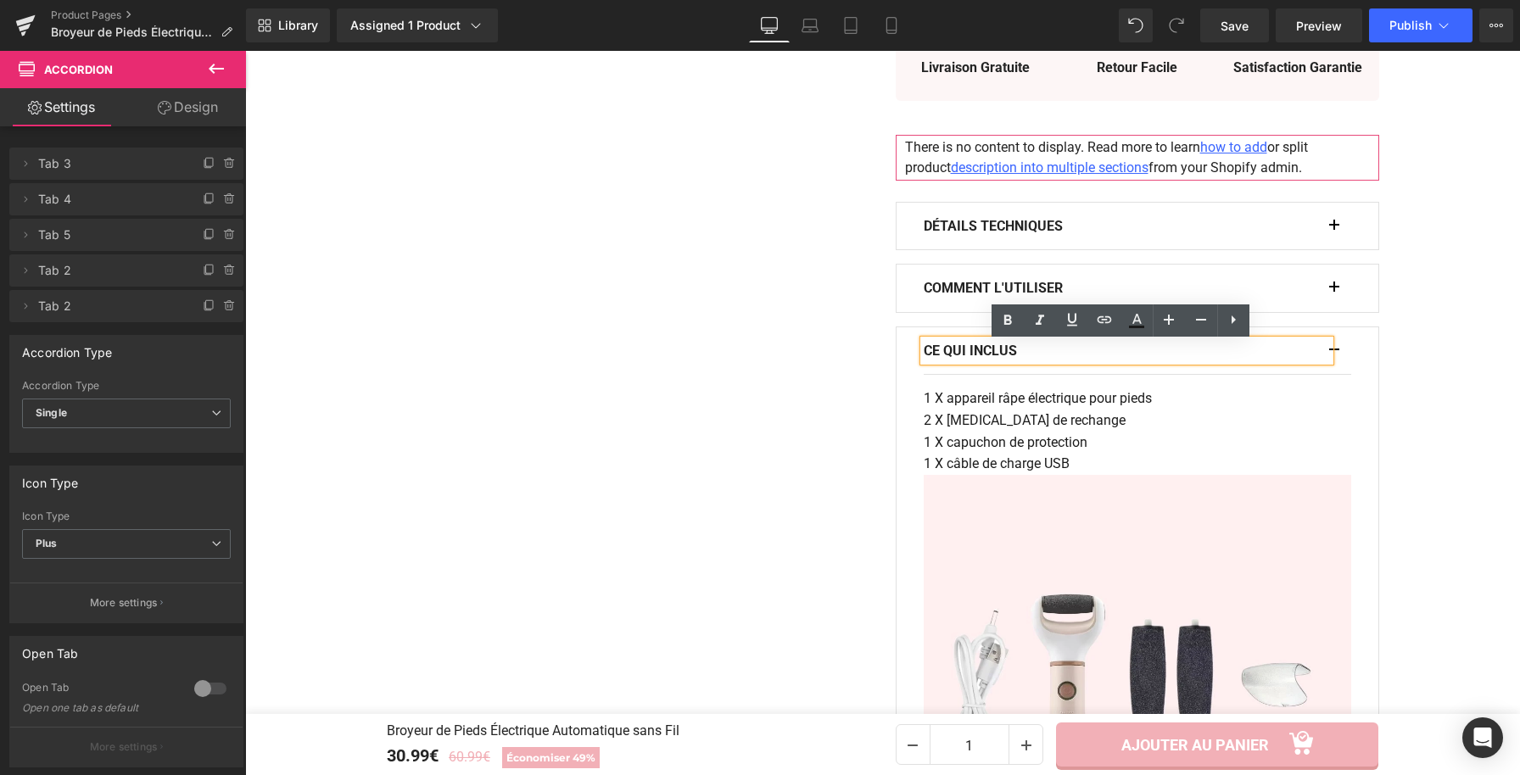
click at [1340, 353] on button "button" at bounding box center [1342, 350] width 17 height 47
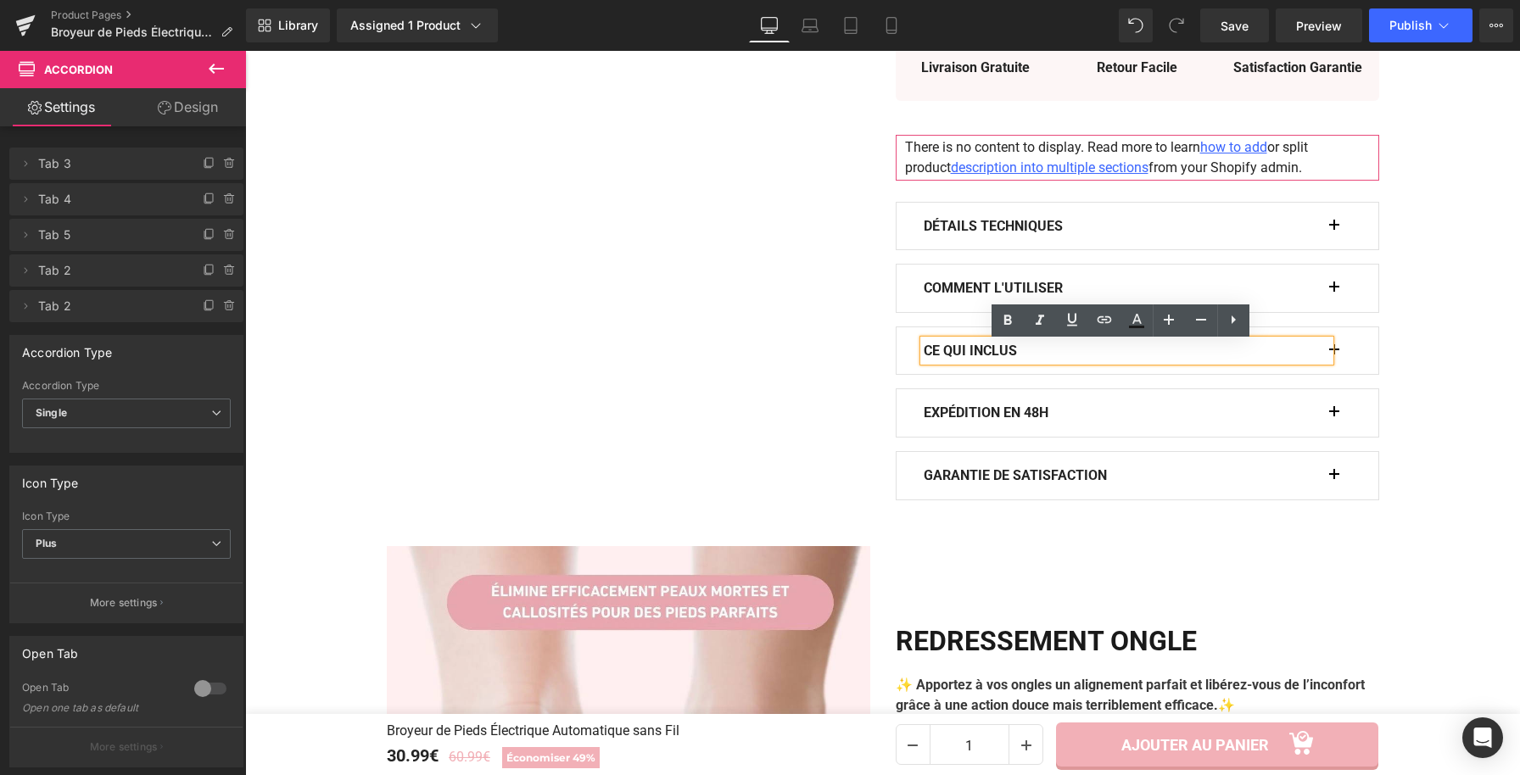
click at [1334, 417] on span "button" at bounding box center [1334, 417] width 0 height 0
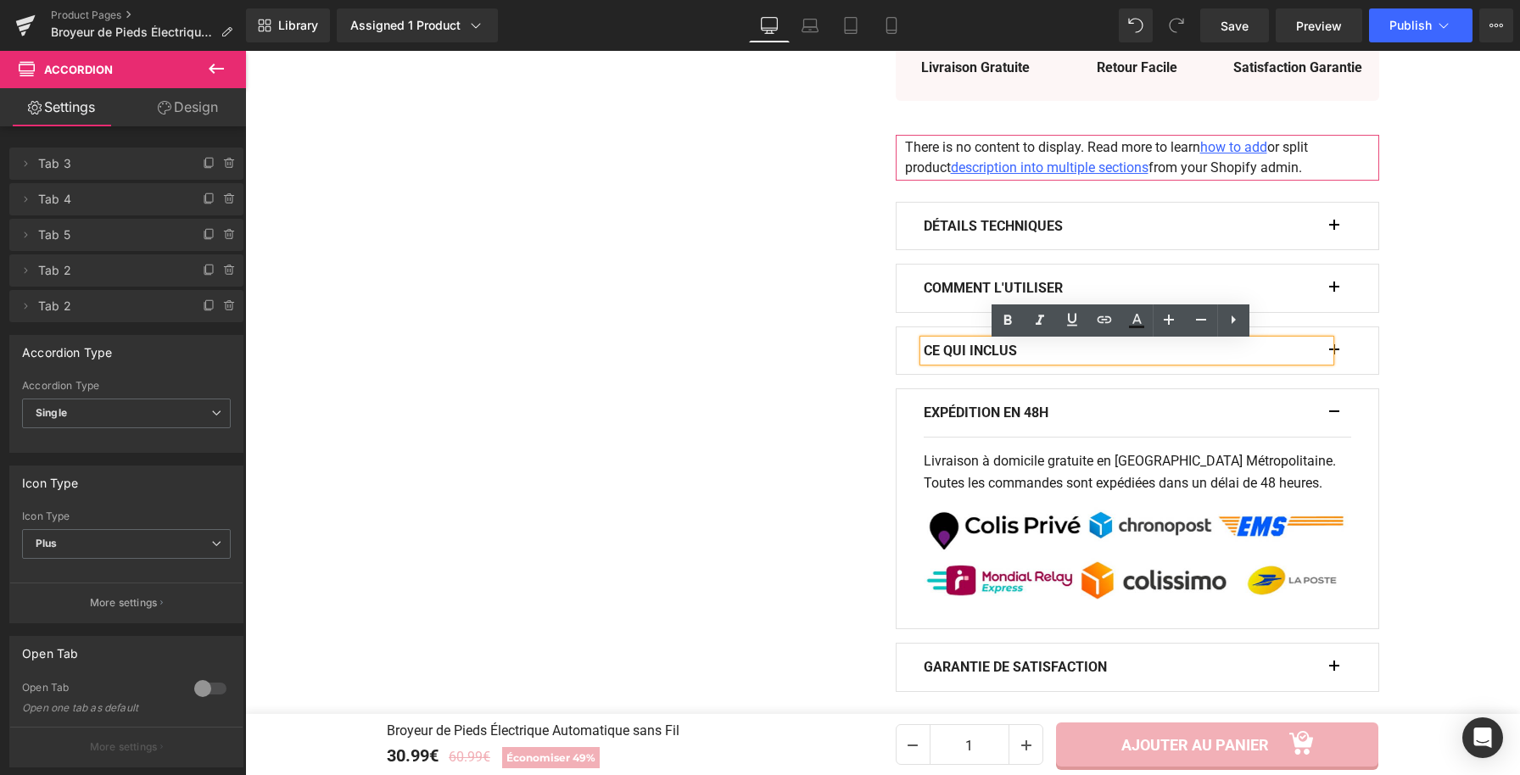
click at [1334, 418] on button "button" at bounding box center [1342, 412] width 17 height 47
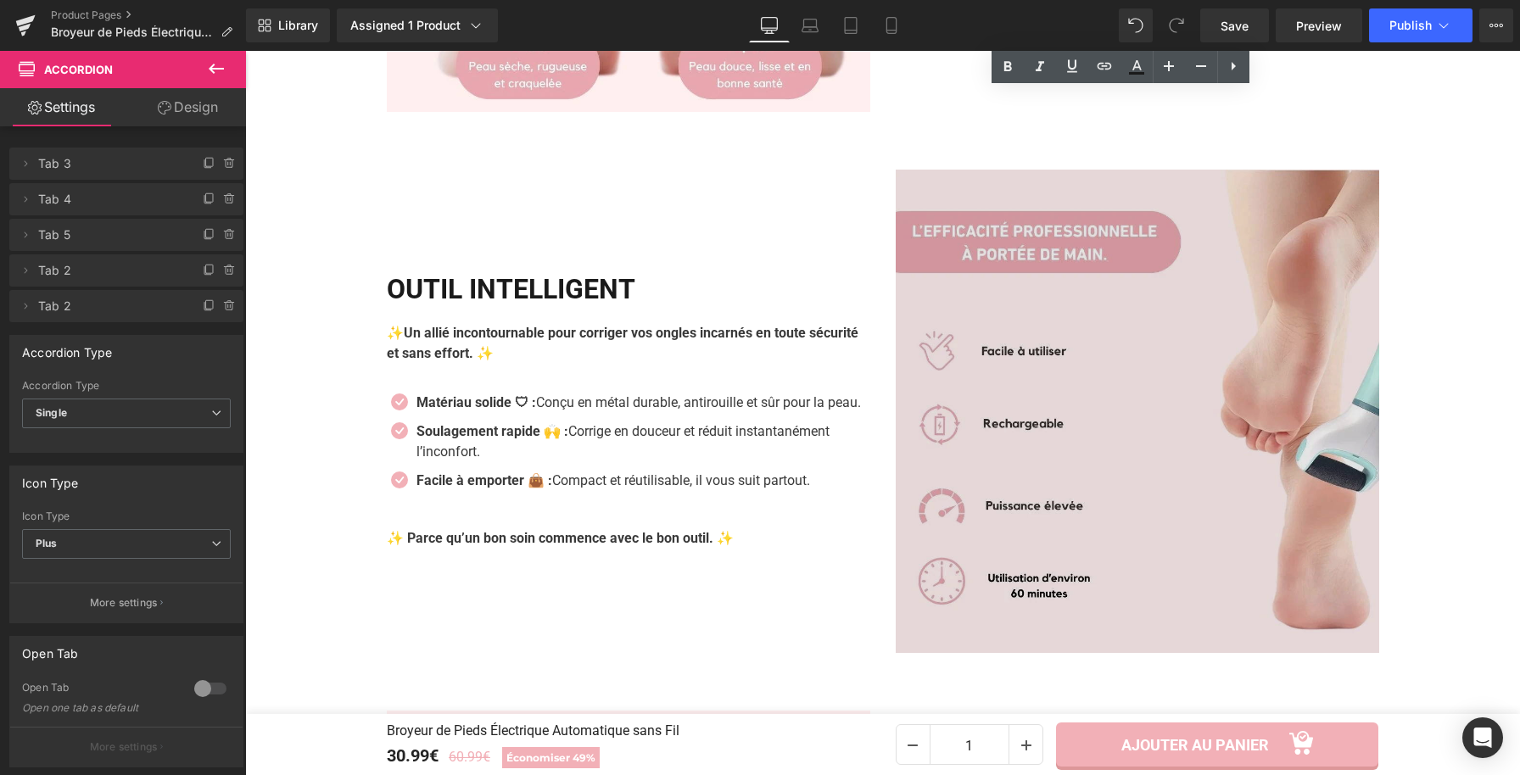
scroll to position [2000, 0]
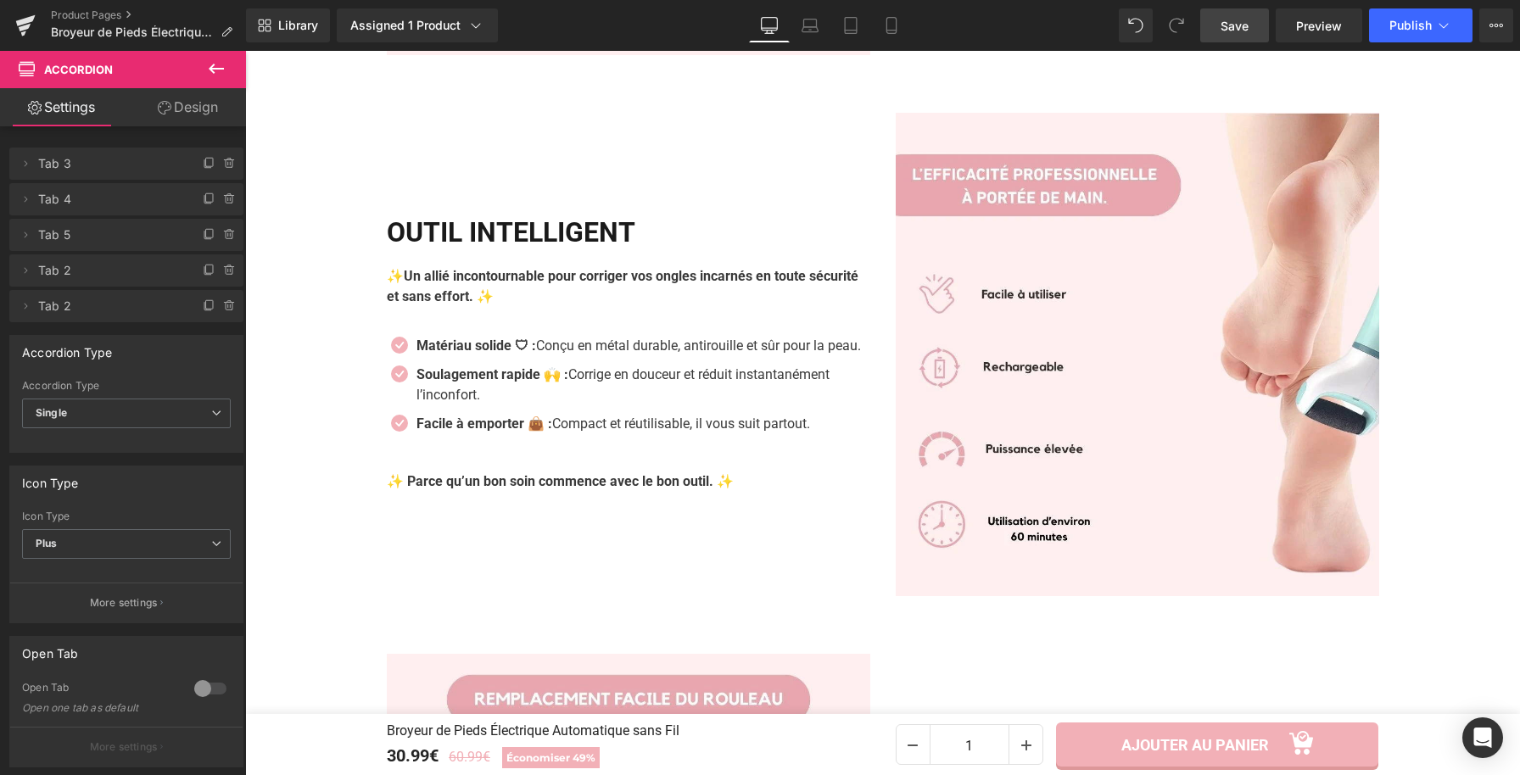
click at [1237, 31] on span "Save" at bounding box center [1235, 26] width 28 height 18
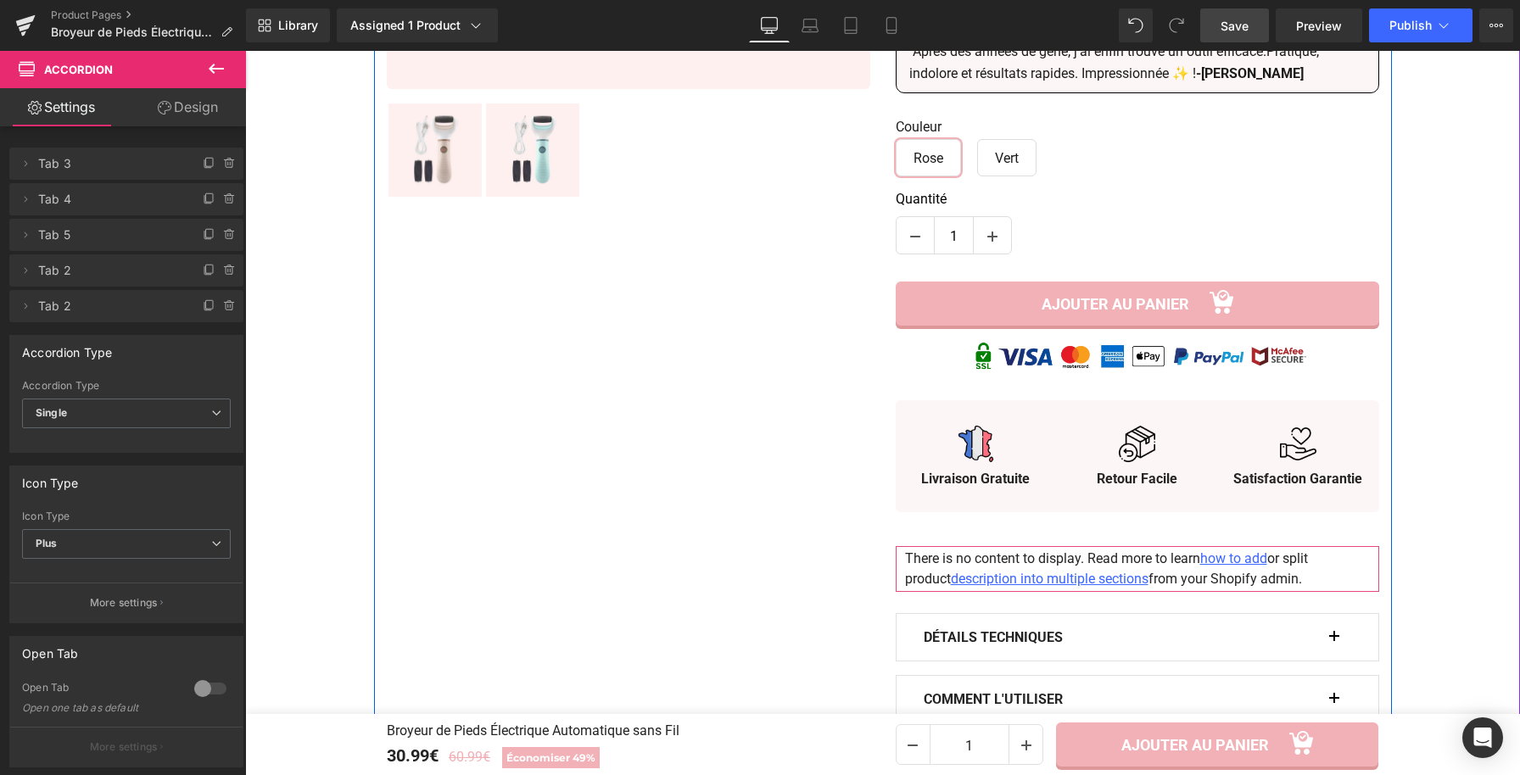
scroll to position [961, 0]
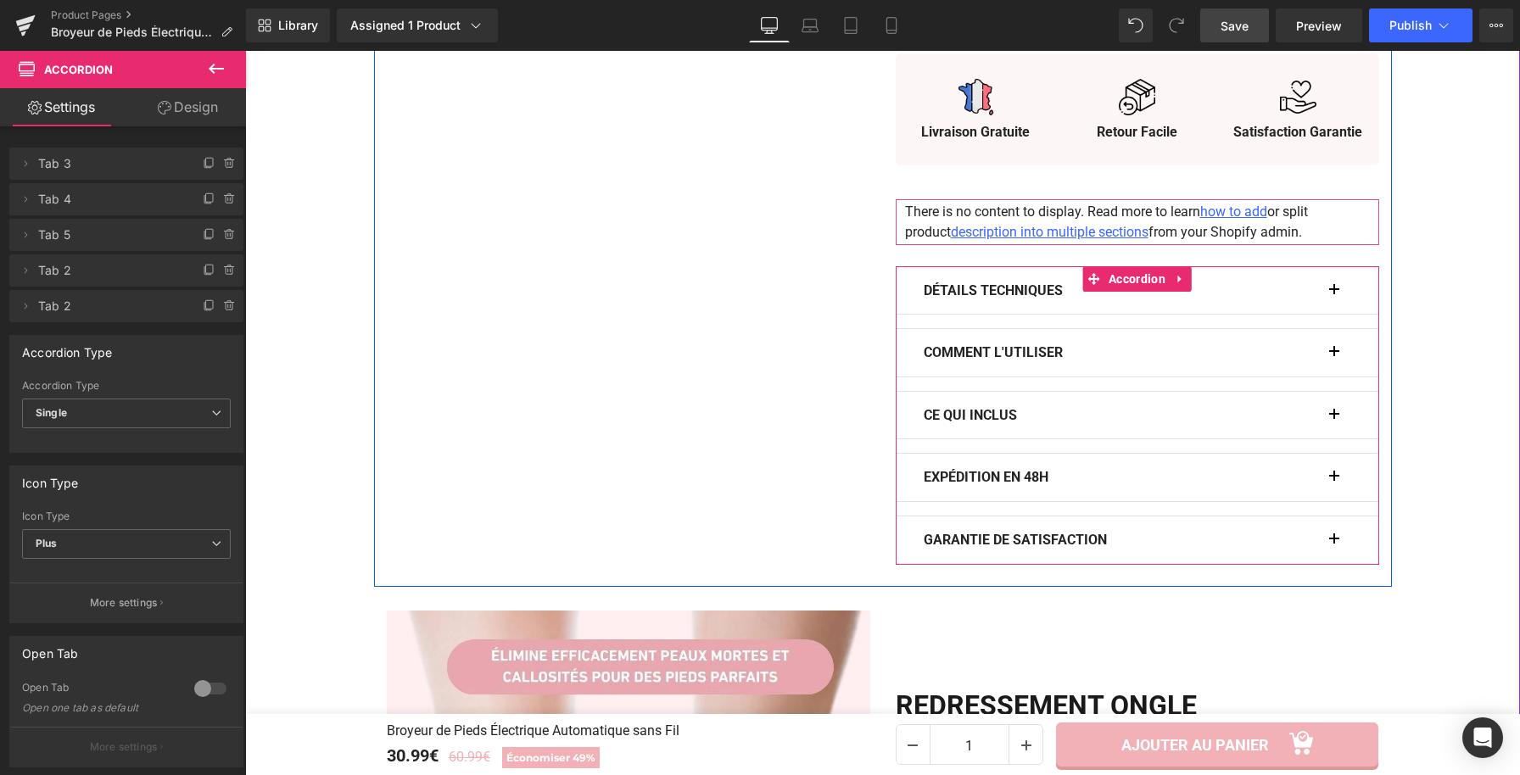
click at [1334, 295] on span "button" at bounding box center [1334, 295] width 0 height 0
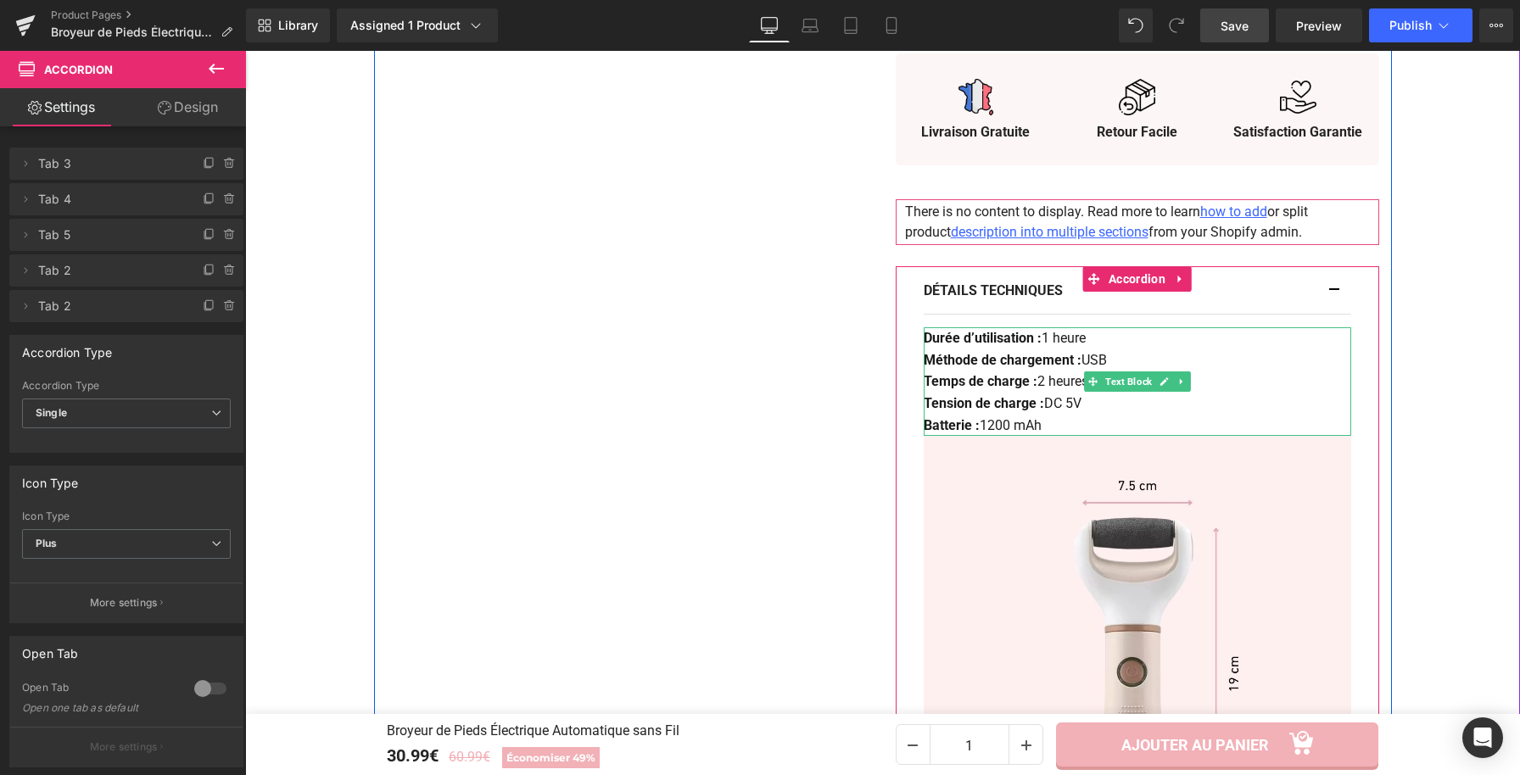
click at [925, 387] on strong "Temps de charge :" at bounding box center [981, 381] width 114 height 16
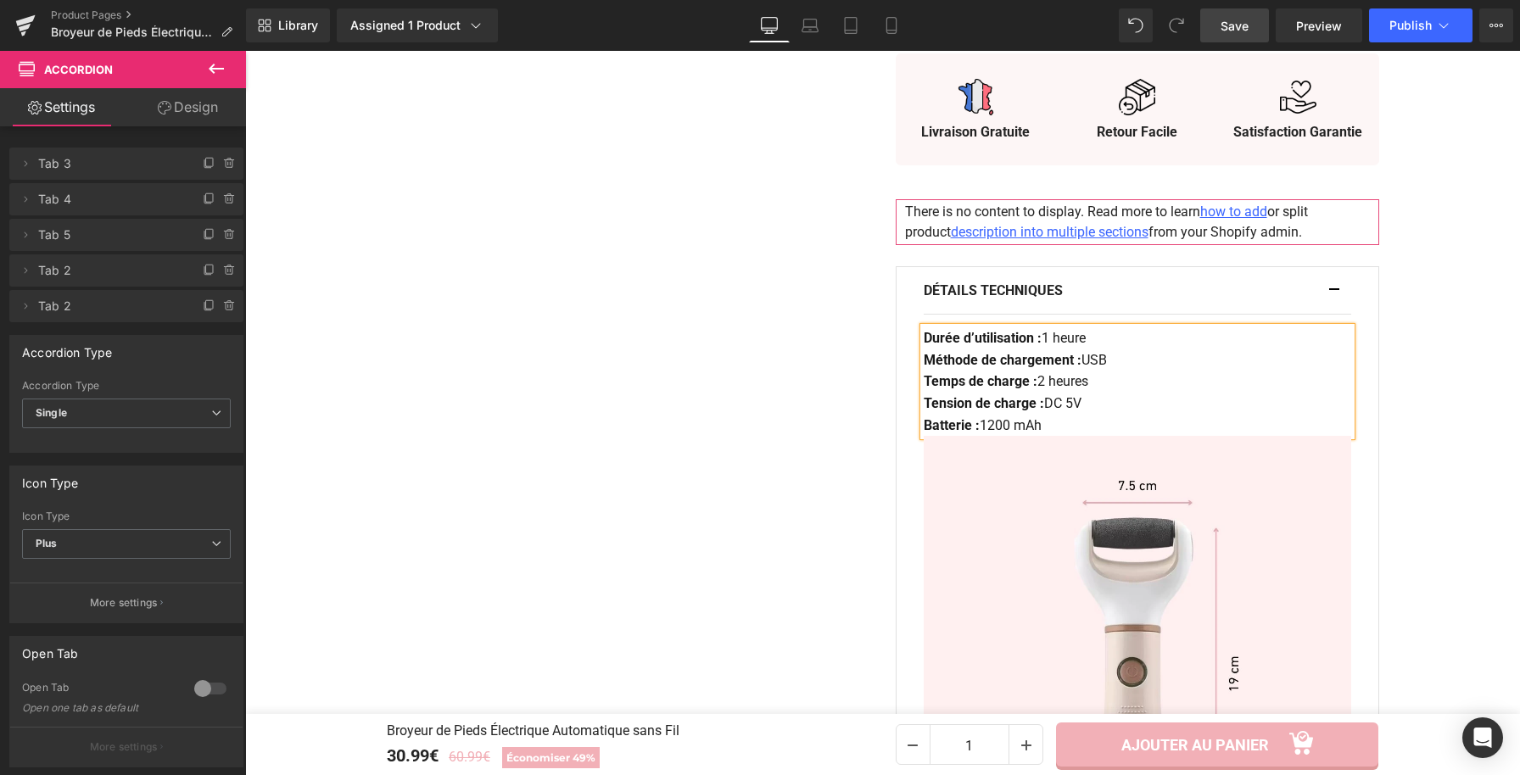
click at [924, 387] on strong "Temps de charge :" at bounding box center [981, 381] width 114 height 16
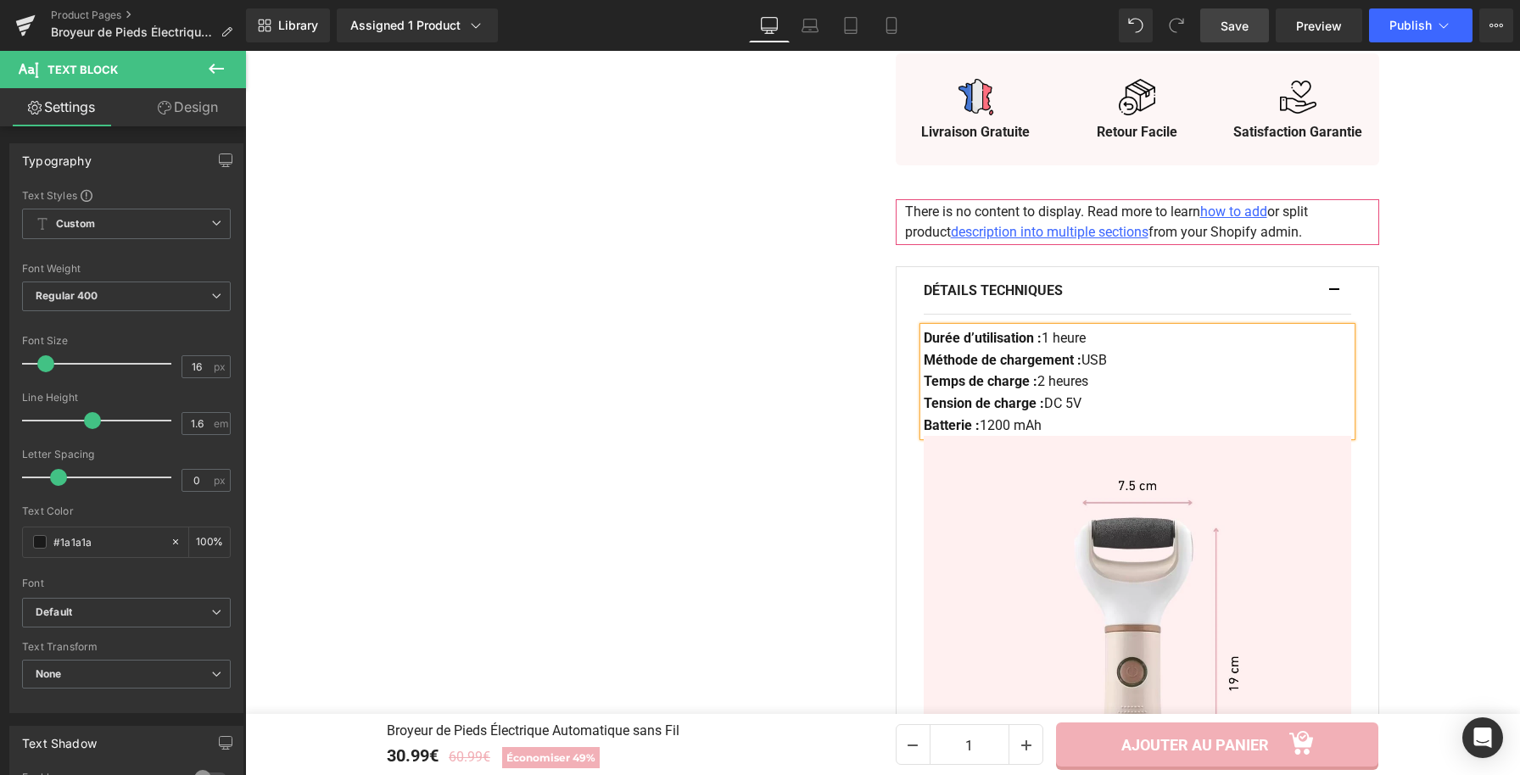
click at [1339, 289] on button "button" at bounding box center [1342, 290] width 17 height 47
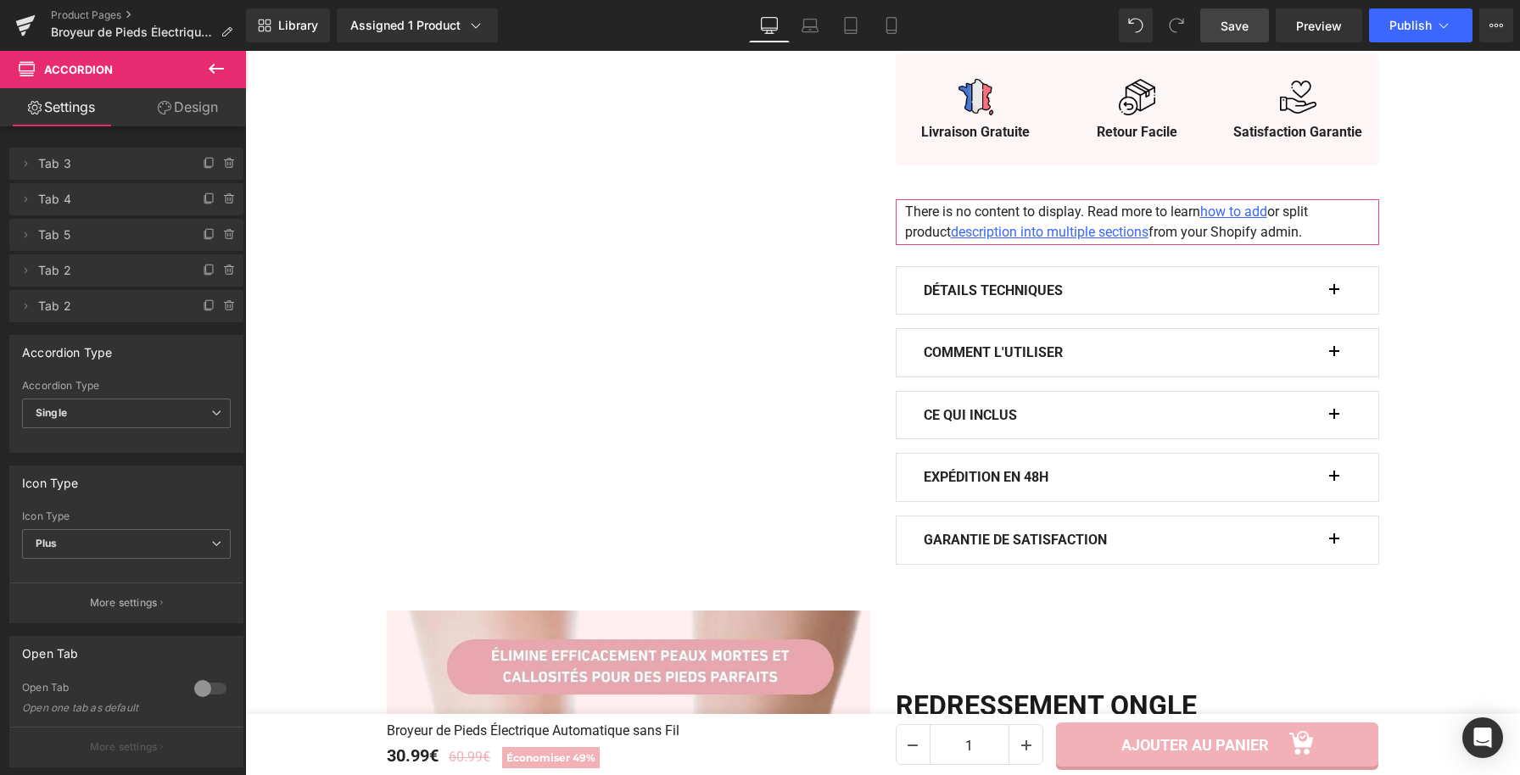
click at [1334, 357] on span "button" at bounding box center [1334, 357] width 0 height 0
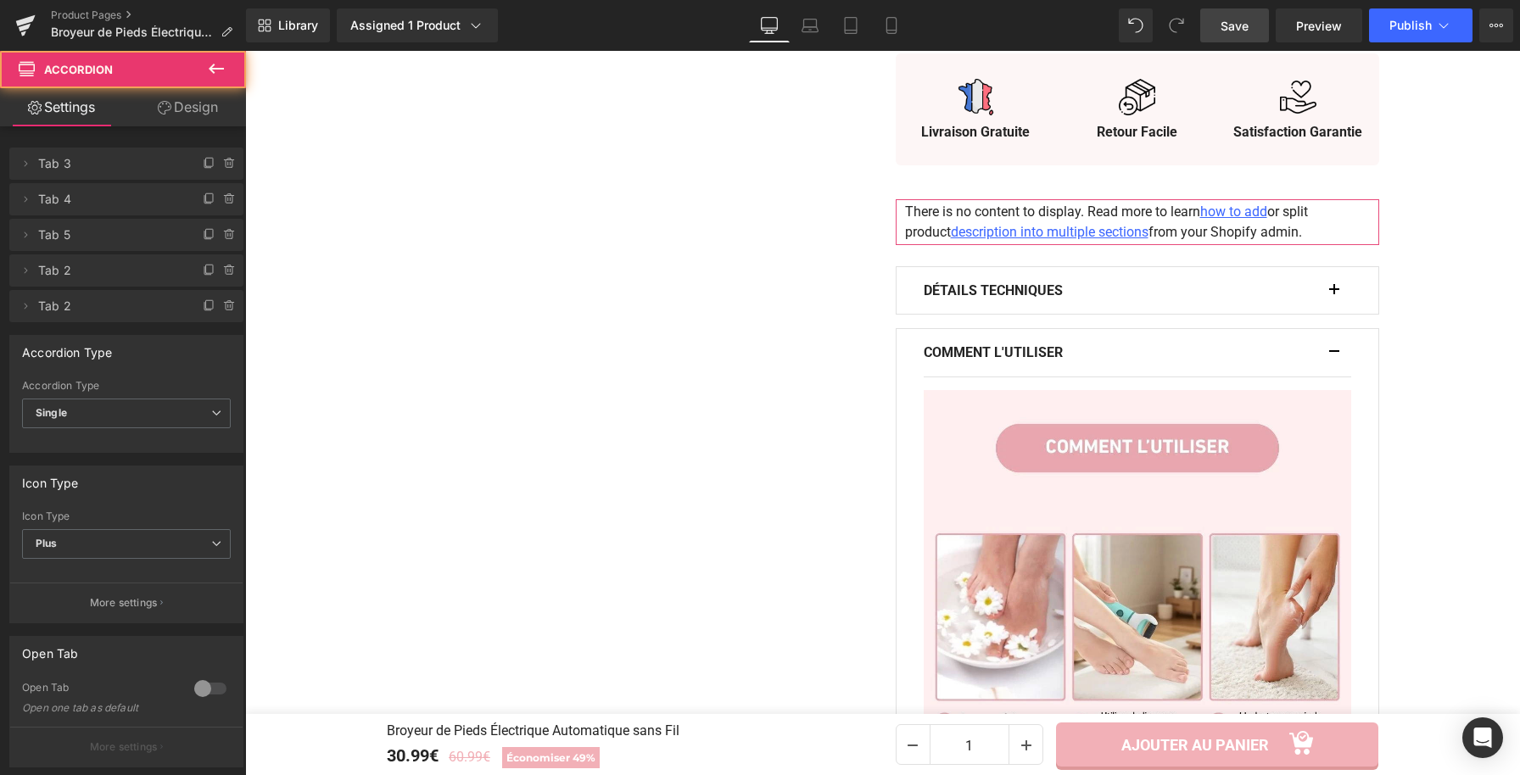
click at [1334, 357] on span "button" at bounding box center [1334, 357] width 0 height 0
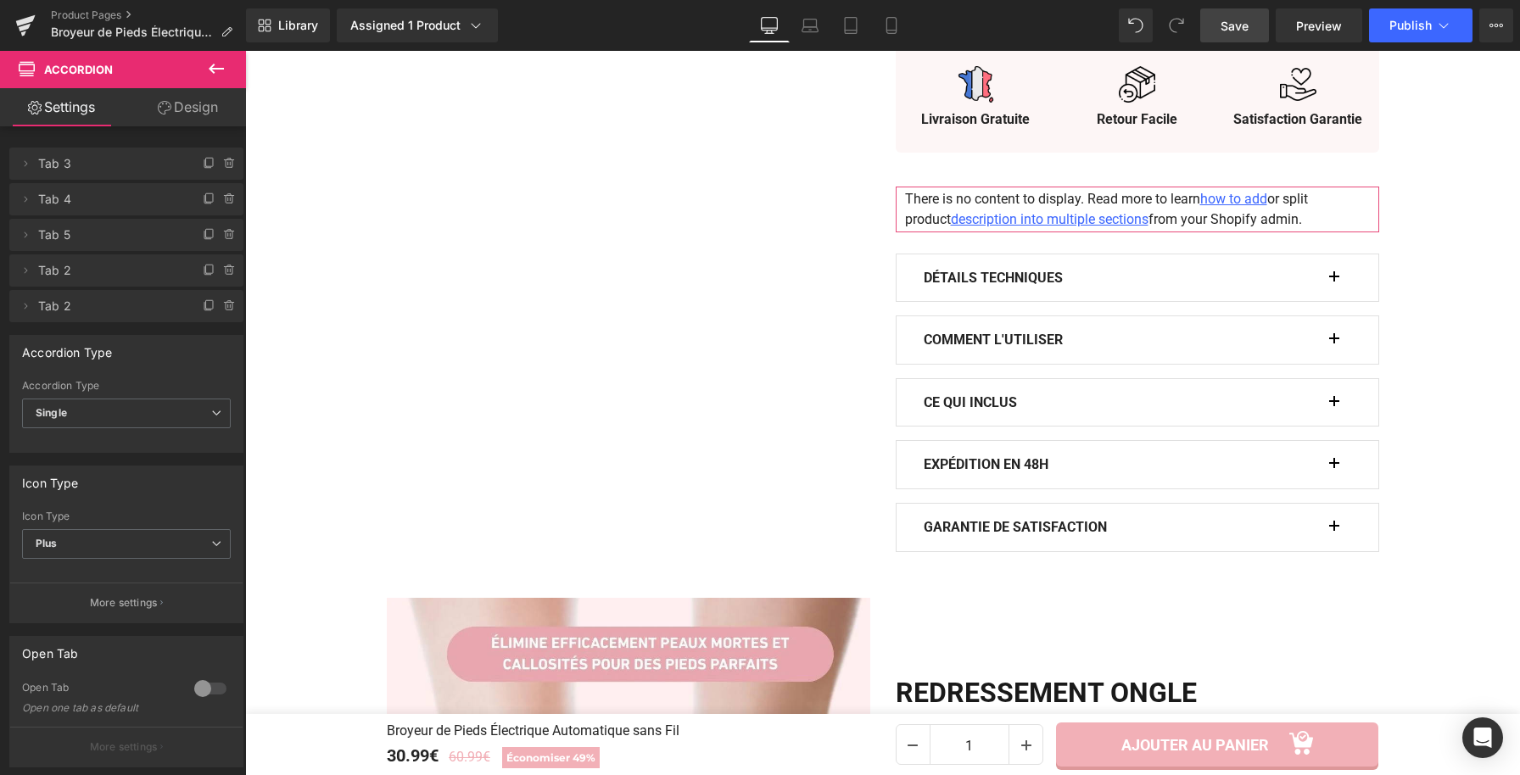
scroll to position [975, 0]
click at [1334, 406] on button "button" at bounding box center [1342, 401] width 17 height 47
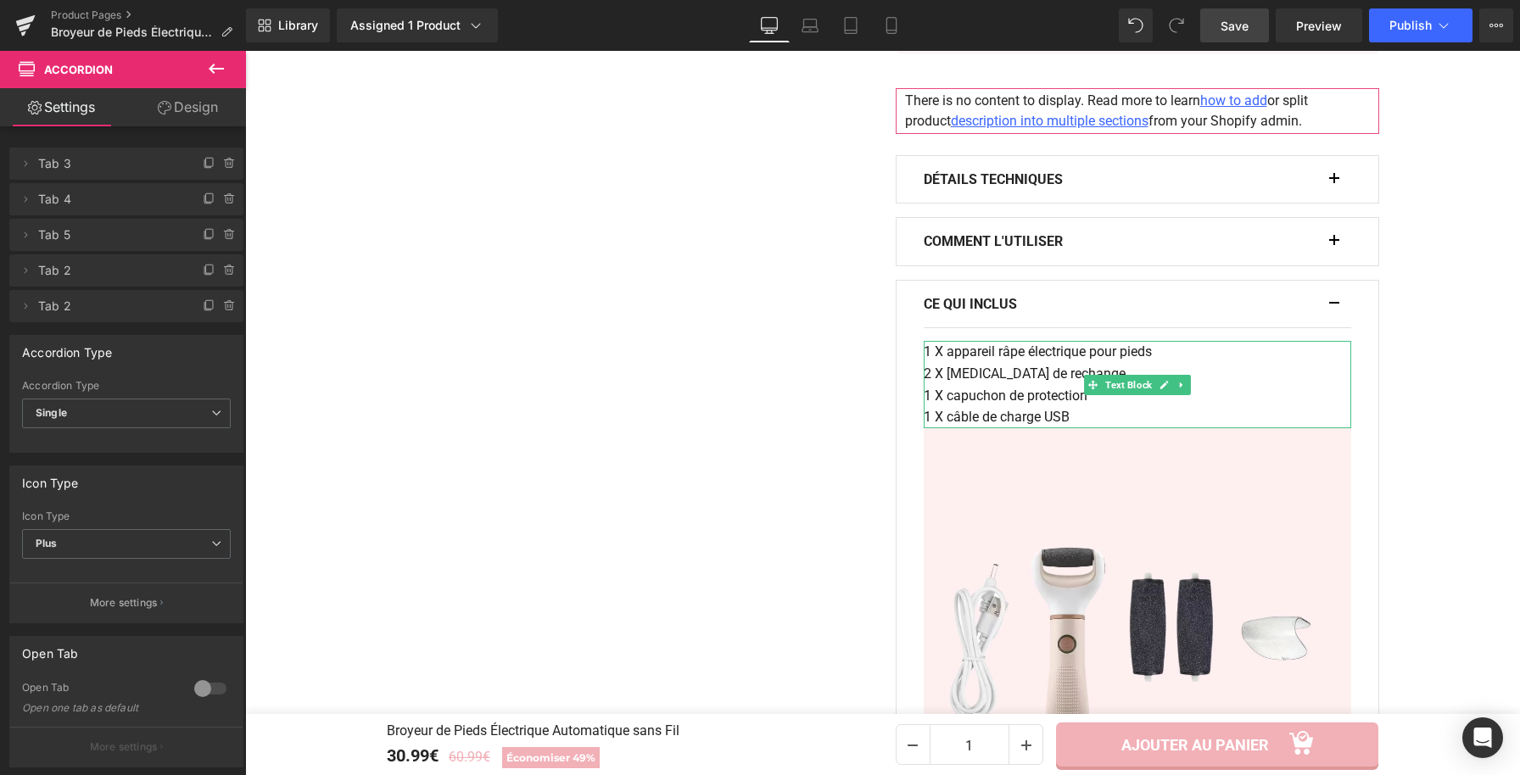
scroll to position [1087, 0]
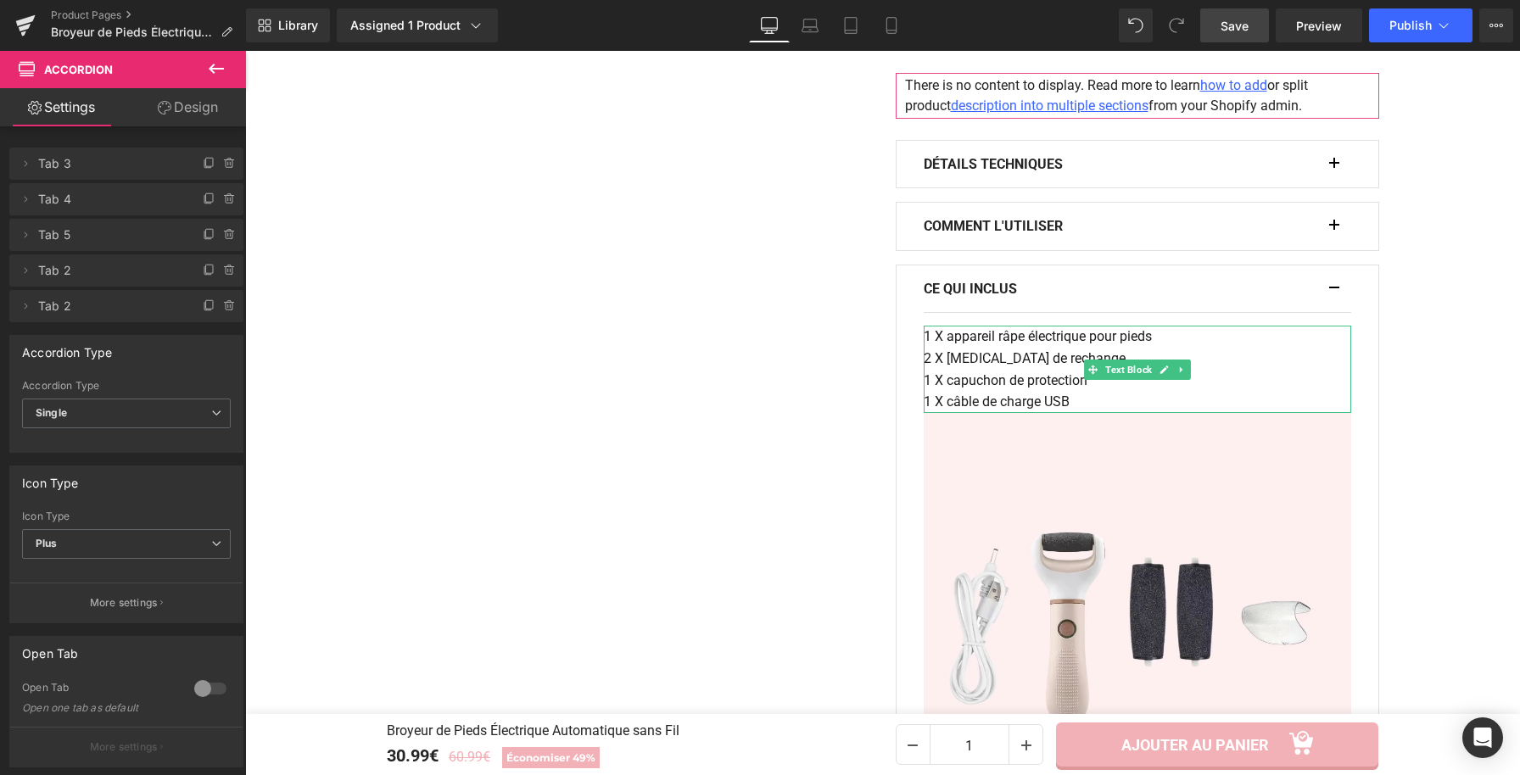
click at [949, 341] on p "1 X appareil râpe électrique pour pieds" at bounding box center [1137, 337] width 427 height 22
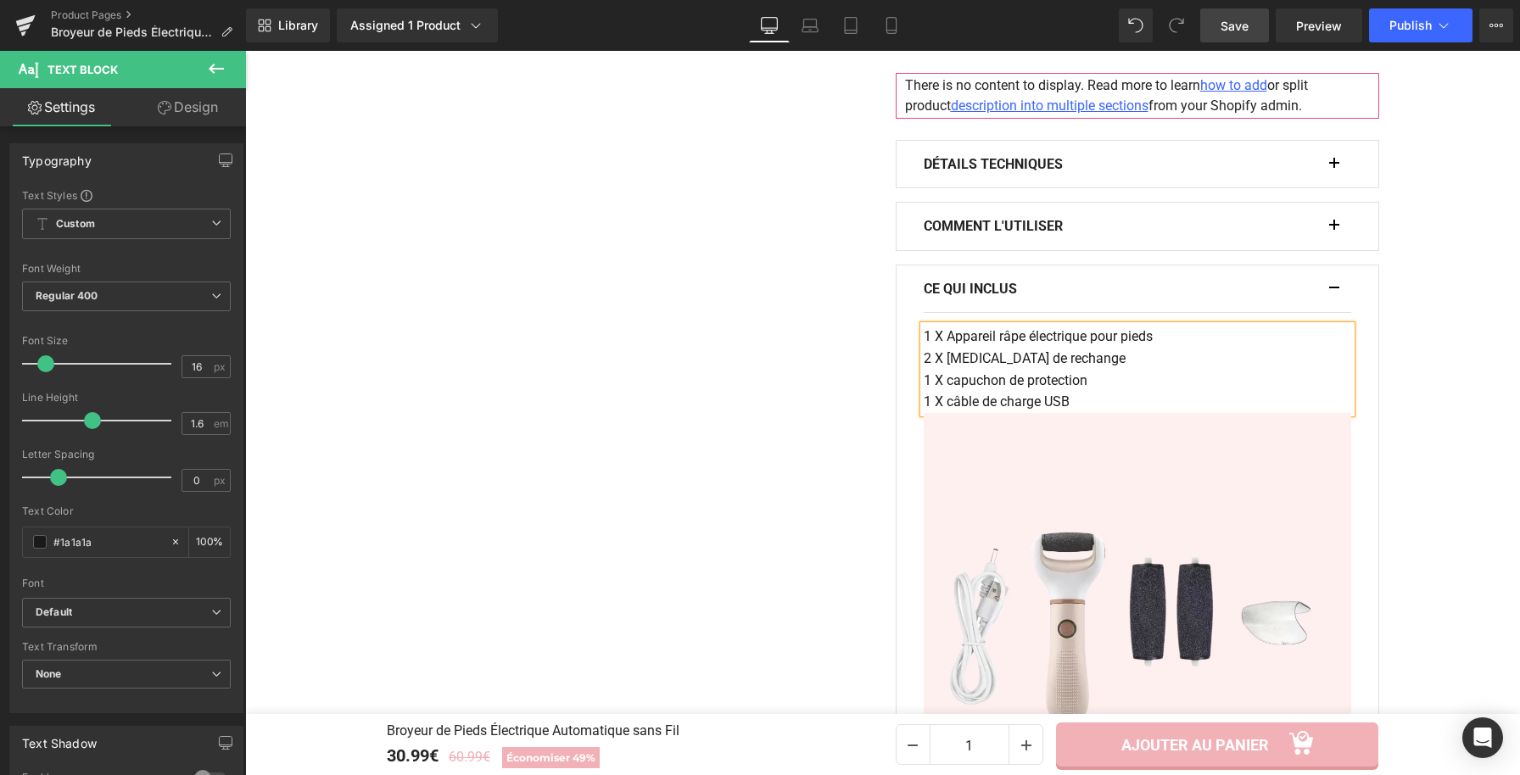
click at [947, 362] on span "2 X rouleaux de rechange" at bounding box center [1025, 358] width 202 height 16
click at [947, 383] on span "1 X capuchon de protection" at bounding box center [1006, 380] width 164 height 16
click at [947, 400] on span "1 X câble de charge USB" at bounding box center [997, 402] width 146 height 16
click at [1334, 288] on button "button" at bounding box center [1342, 288] width 17 height 47
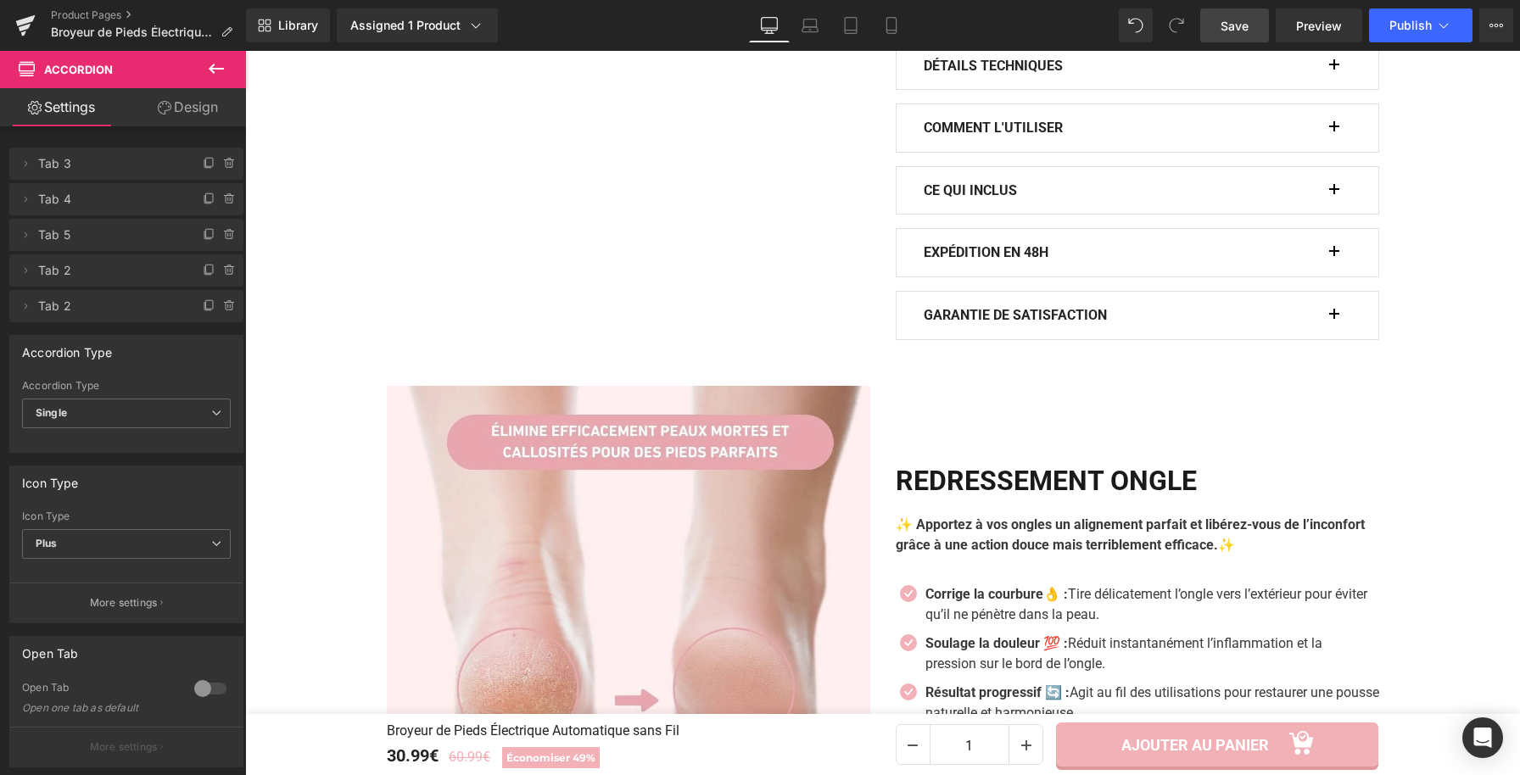
scroll to position [1202, 0]
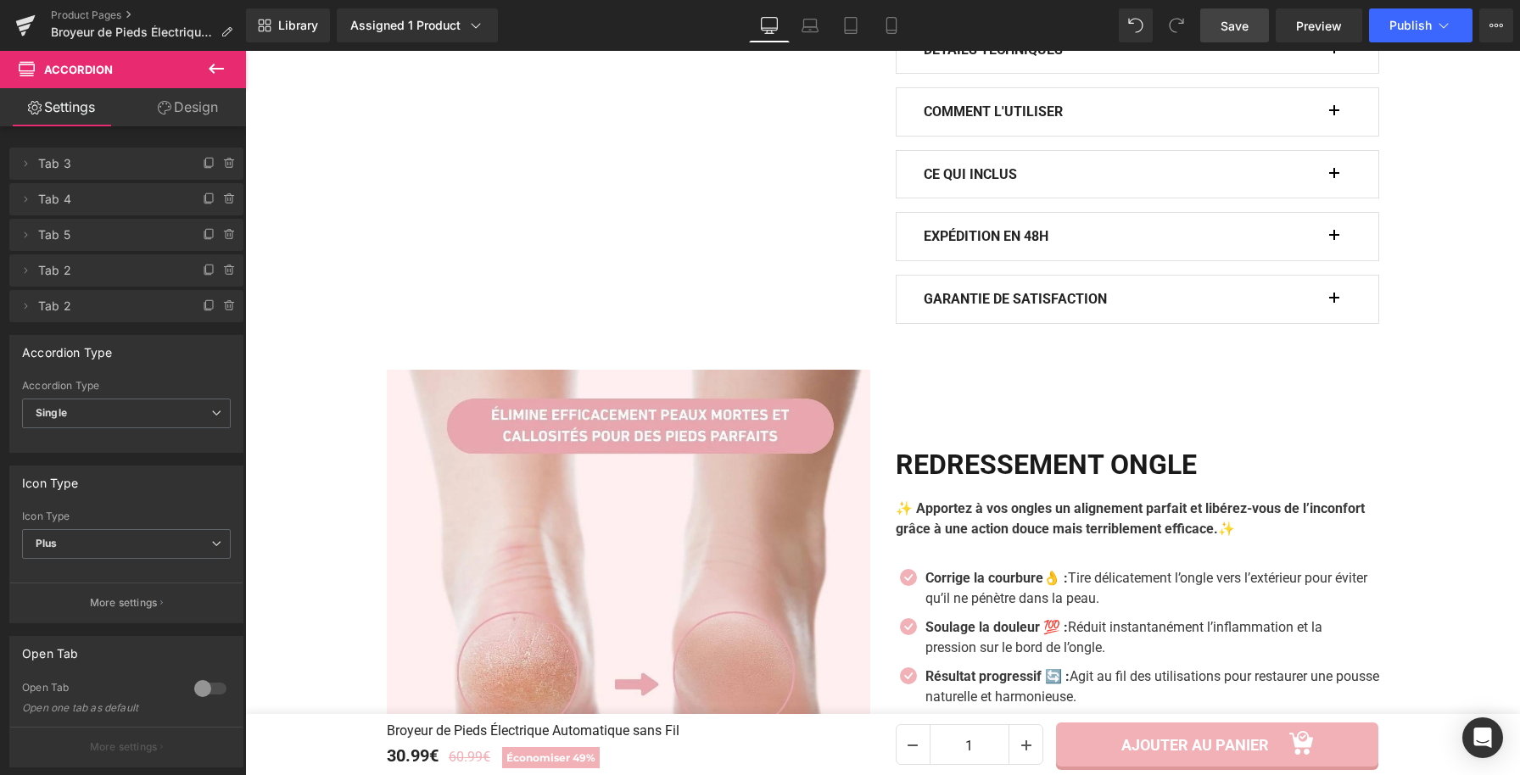
click at [1222, 25] on span "Save" at bounding box center [1235, 26] width 28 height 18
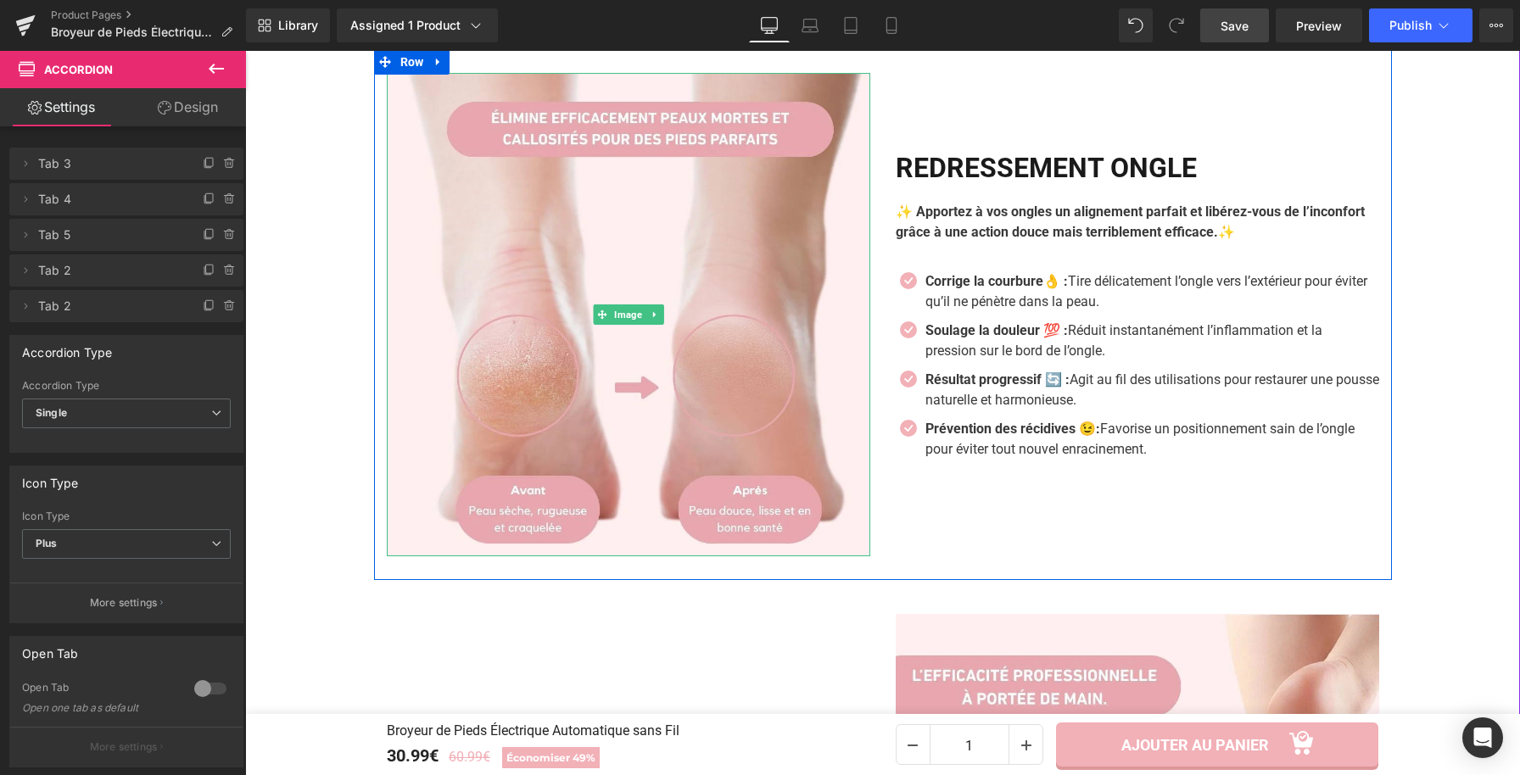
scroll to position [1459, 0]
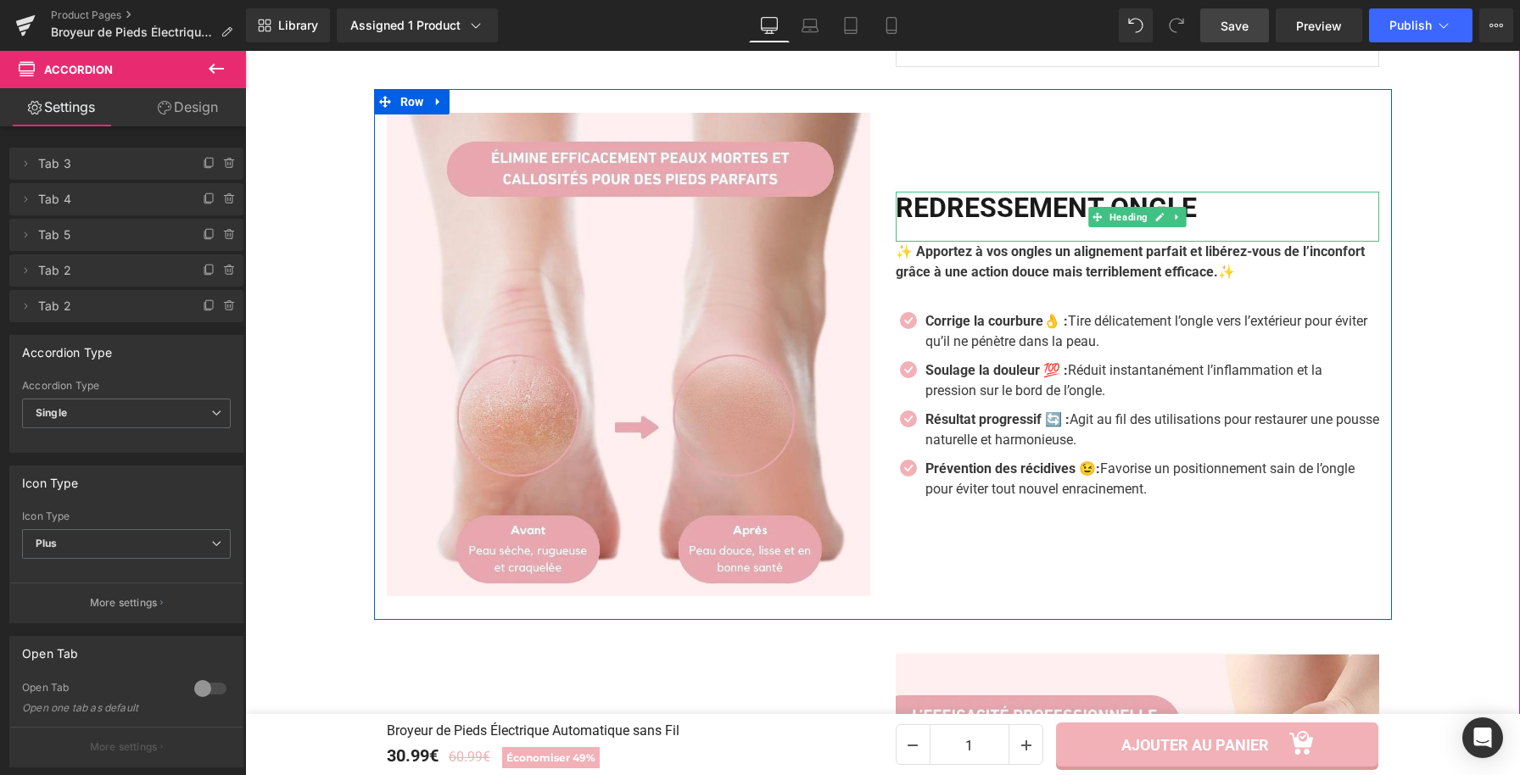
click at [941, 215] on h2 "REDRESSEMENT ONGLE" at bounding box center [1137, 208] width 483 height 32
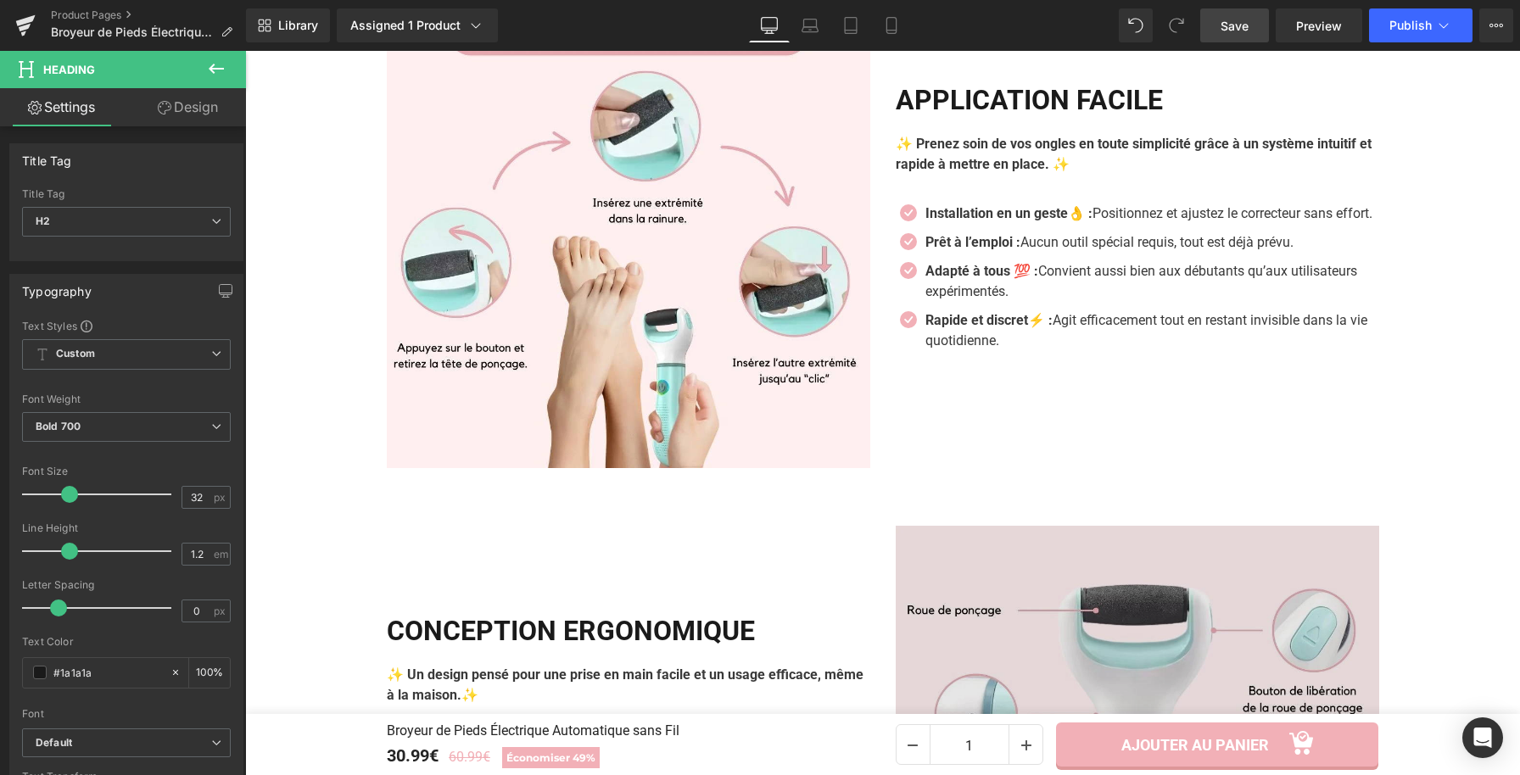
scroll to position [2713, 0]
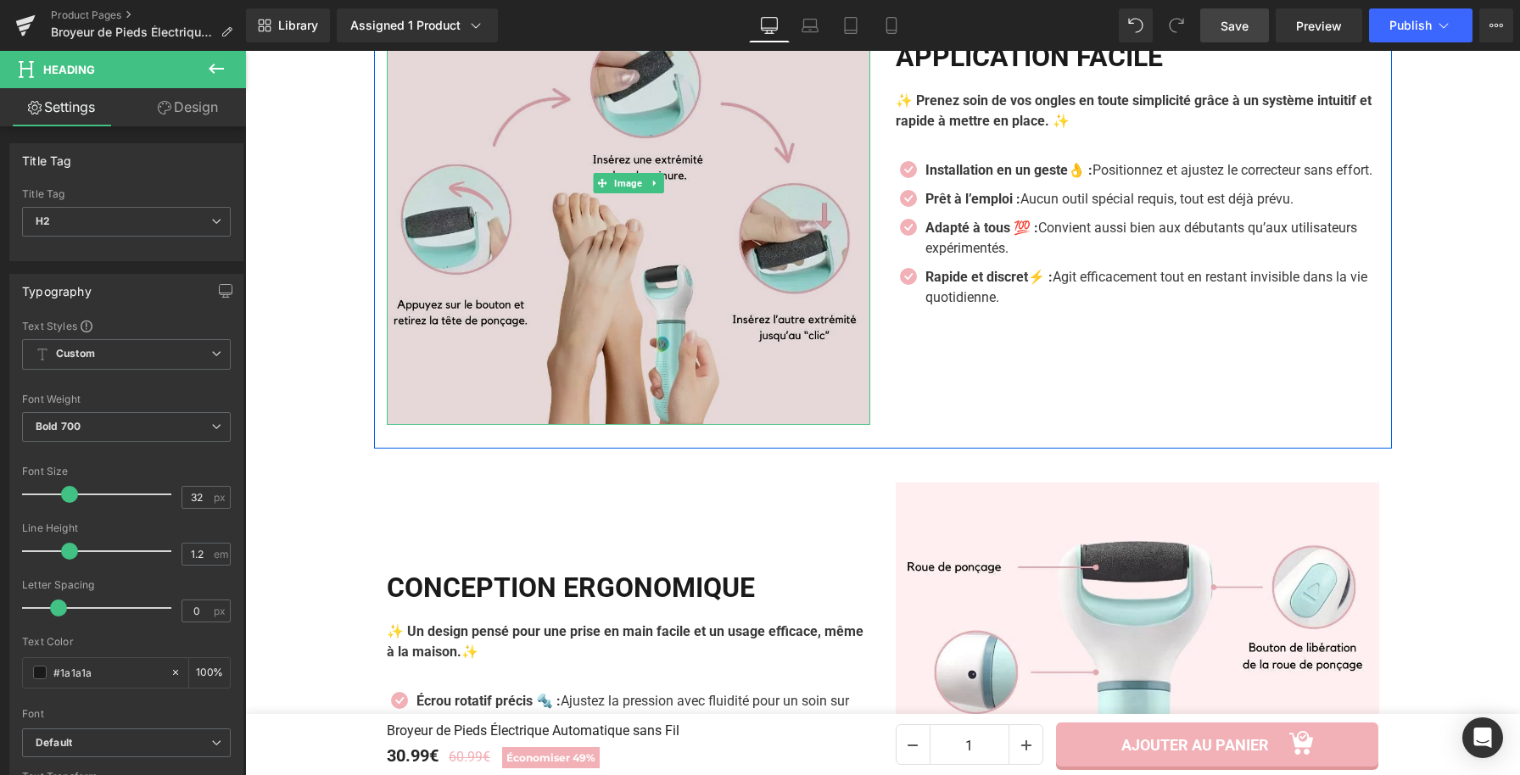
click at [763, 316] on img at bounding box center [628, 182] width 483 height 483
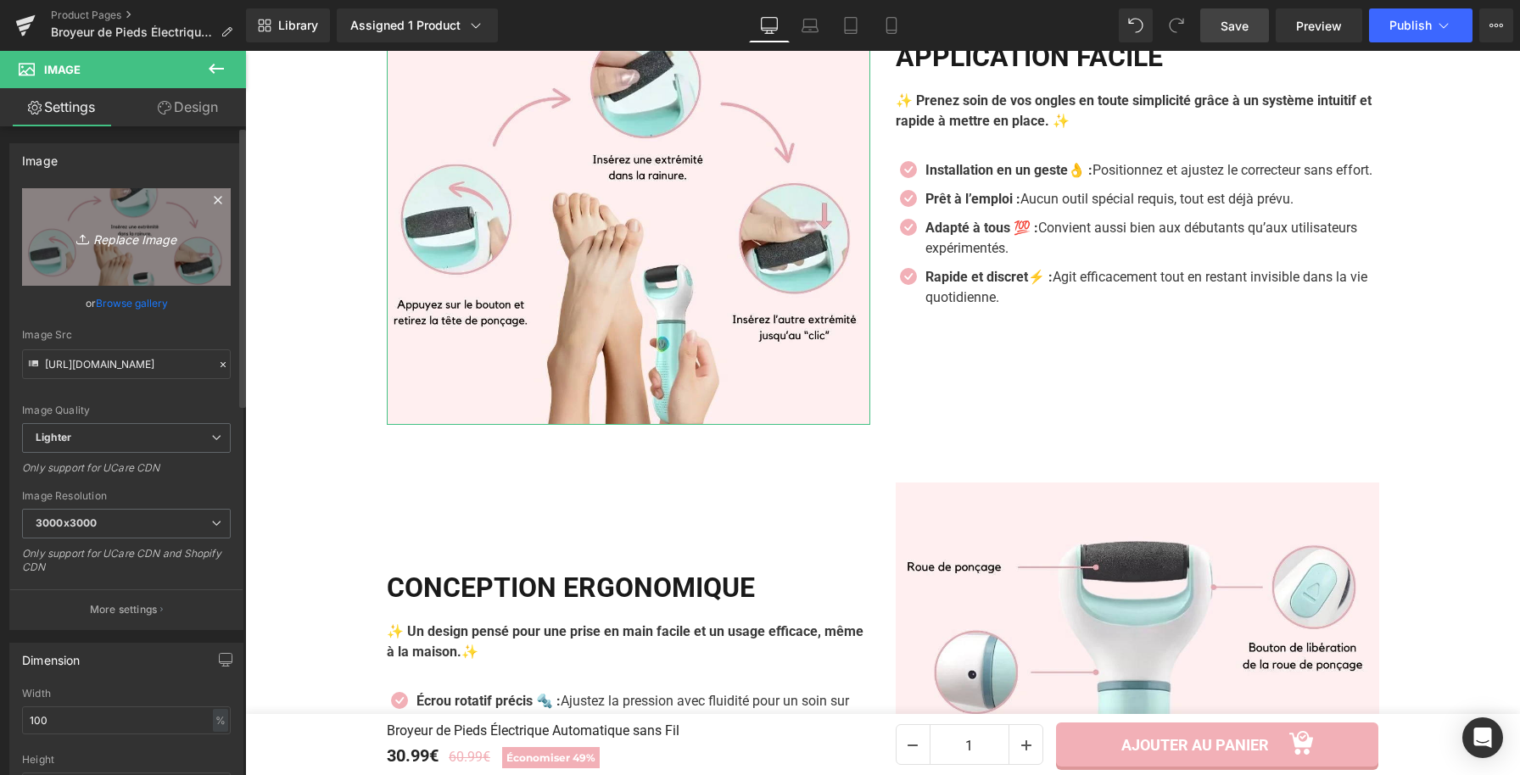
click at [149, 226] on icon "Replace Image" at bounding box center [127, 236] width 136 height 21
type input "C:\fakepath\Broyeur de Pieds Électrique Automatique sans Fil (6).webp"
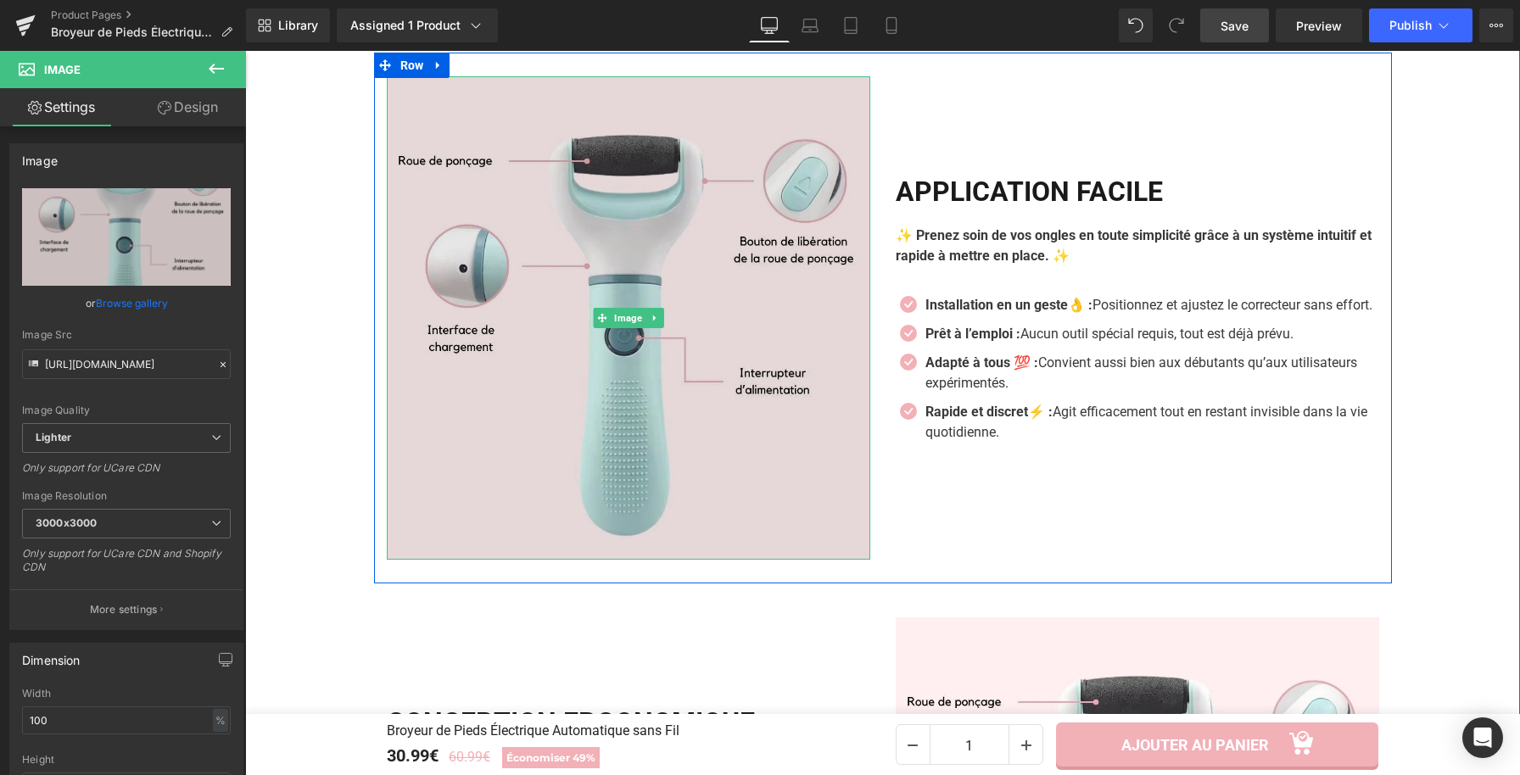
scroll to position [2896, 0]
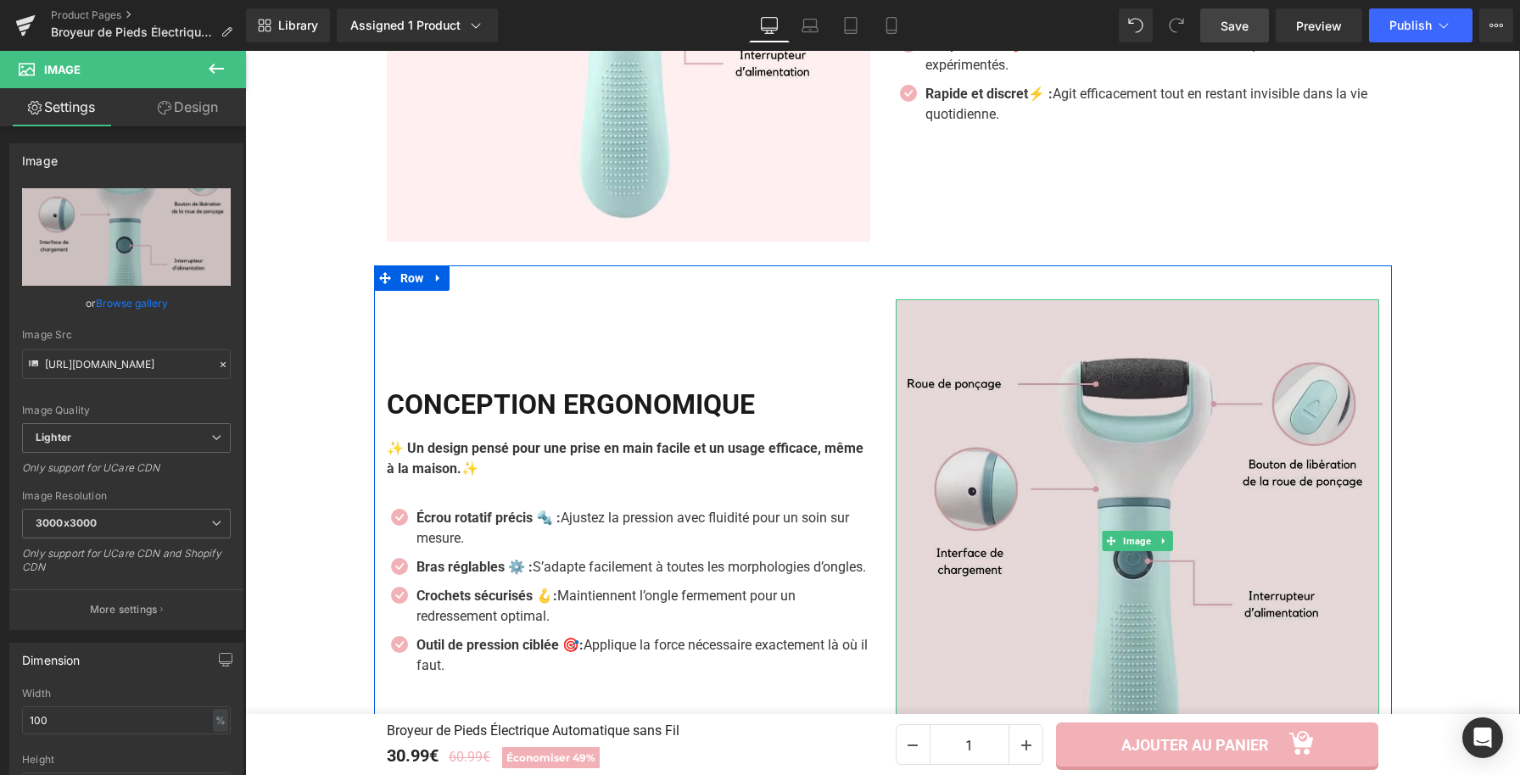
click at [1027, 484] on img at bounding box center [1137, 540] width 483 height 483
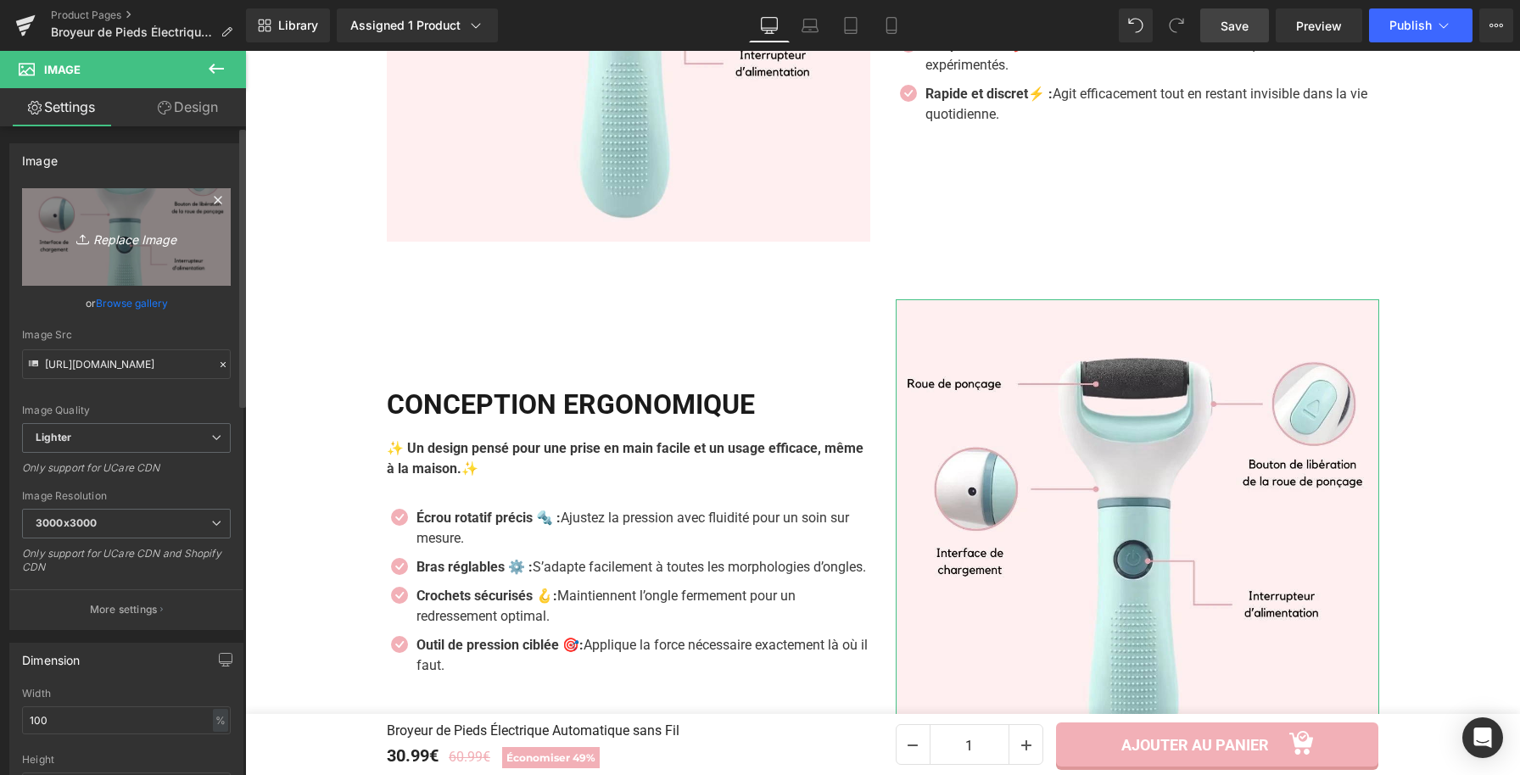
click at [157, 249] on link "Replace Image" at bounding box center [126, 237] width 209 height 98
type input "C:\fakepath\Broyeur de Pieds Électrique Automatique sans Fil (5).webp"
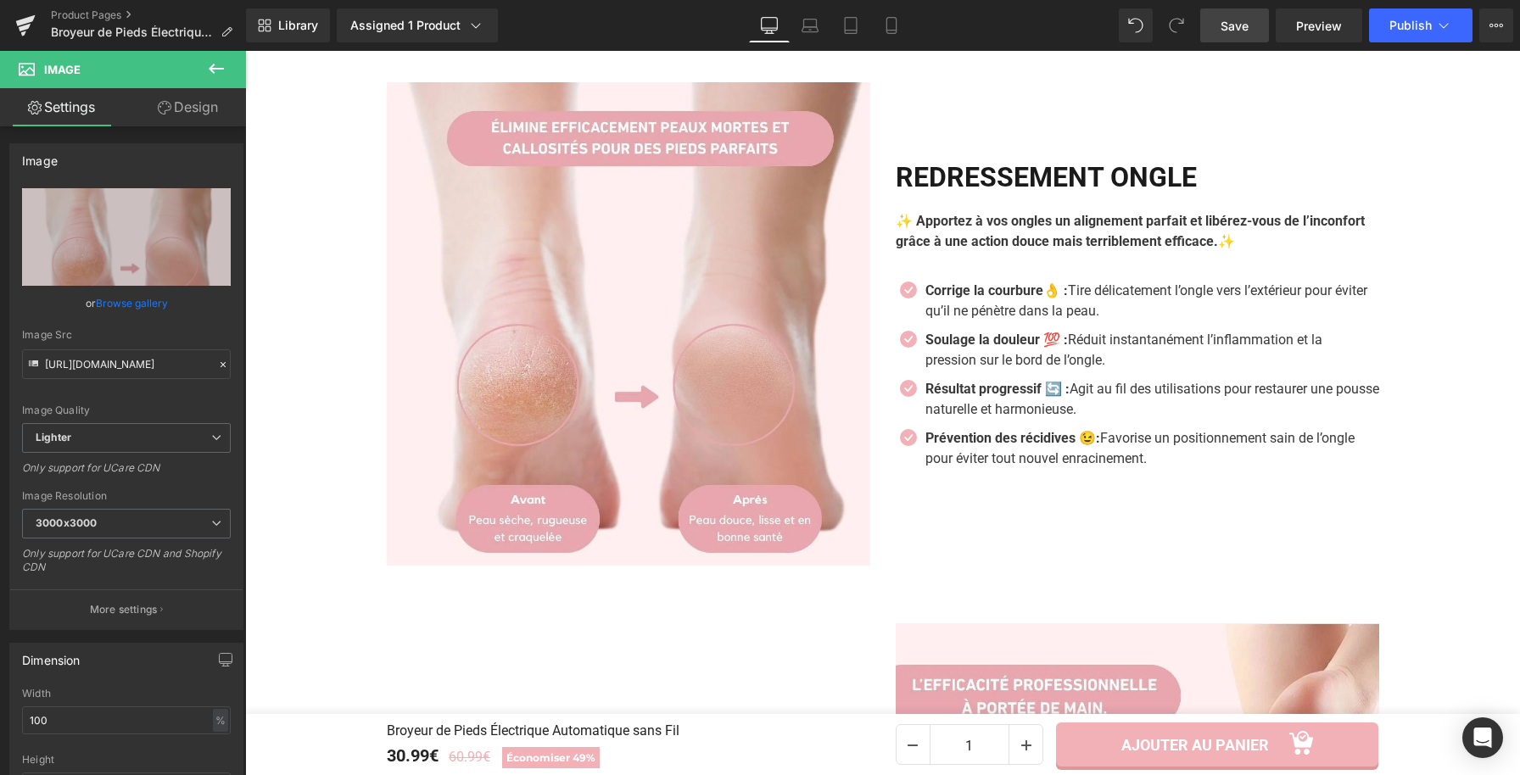
scroll to position [1396, 0]
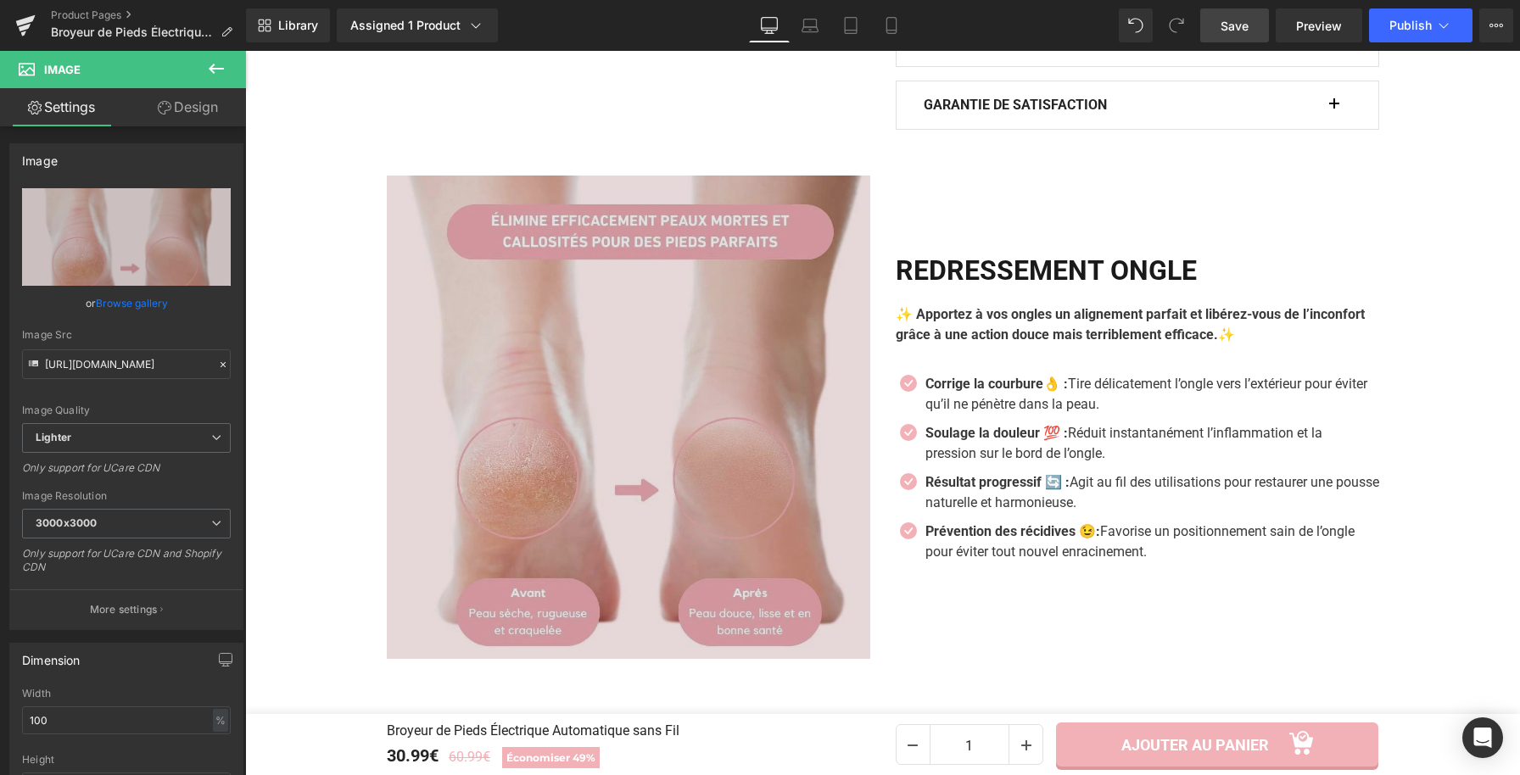
click at [707, 460] on img at bounding box center [628, 417] width 483 height 483
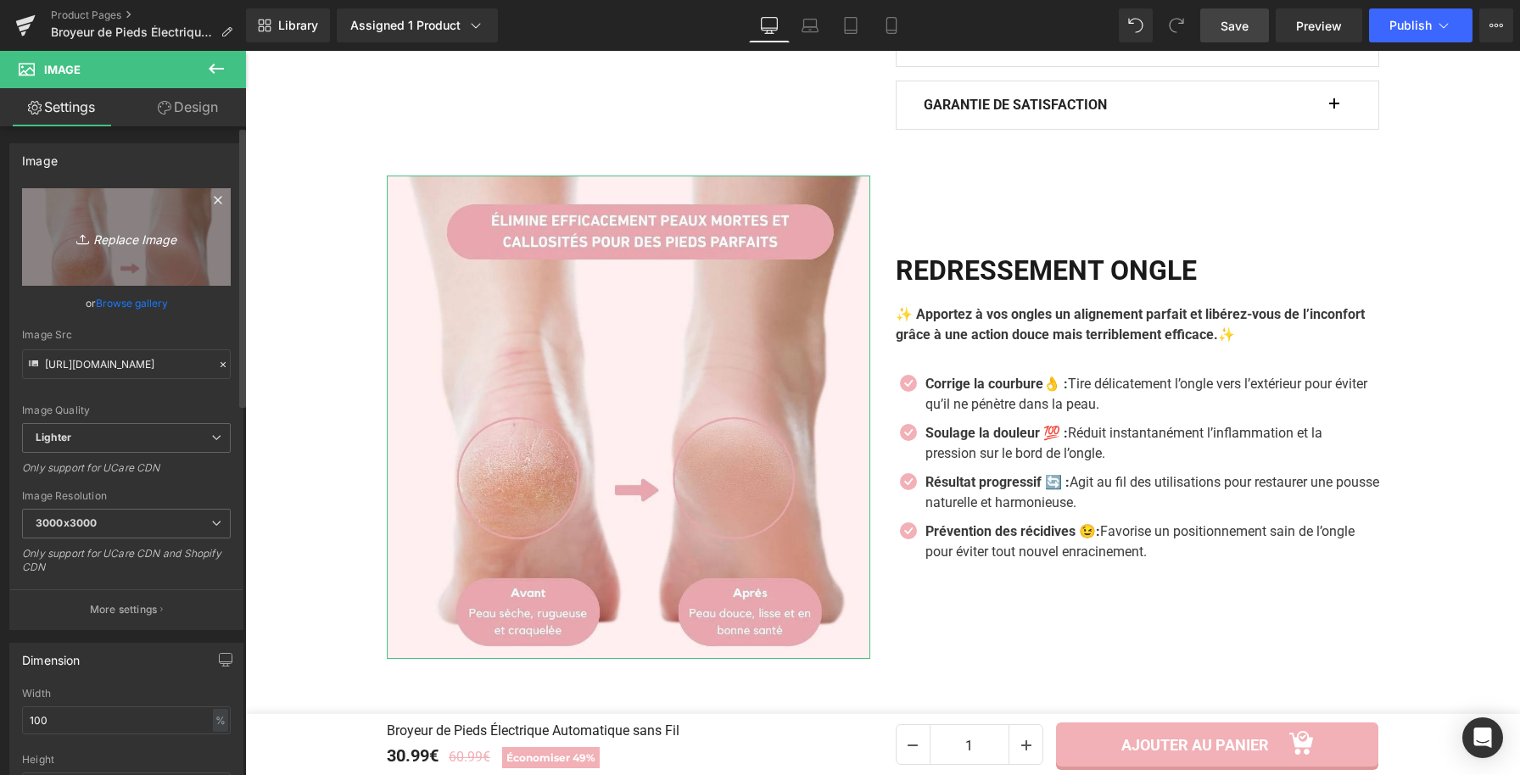
click at [168, 227] on icon "Replace Image" at bounding box center [127, 236] width 136 height 21
type input "C:\fakepath\Broyeur de Pieds Électrique Automatique sans Fil (6).webp"
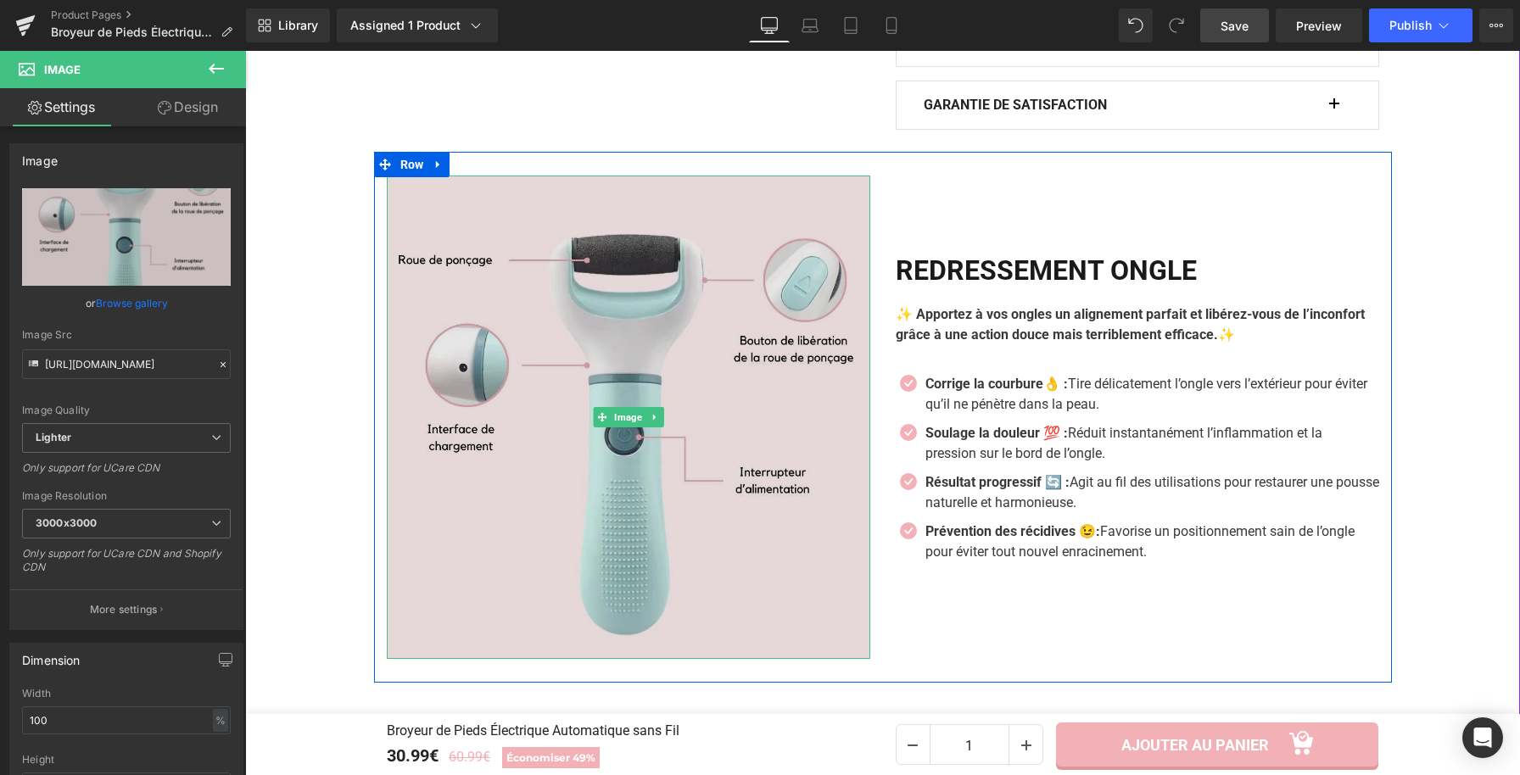
click at [485, 310] on img at bounding box center [628, 417] width 483 height 483
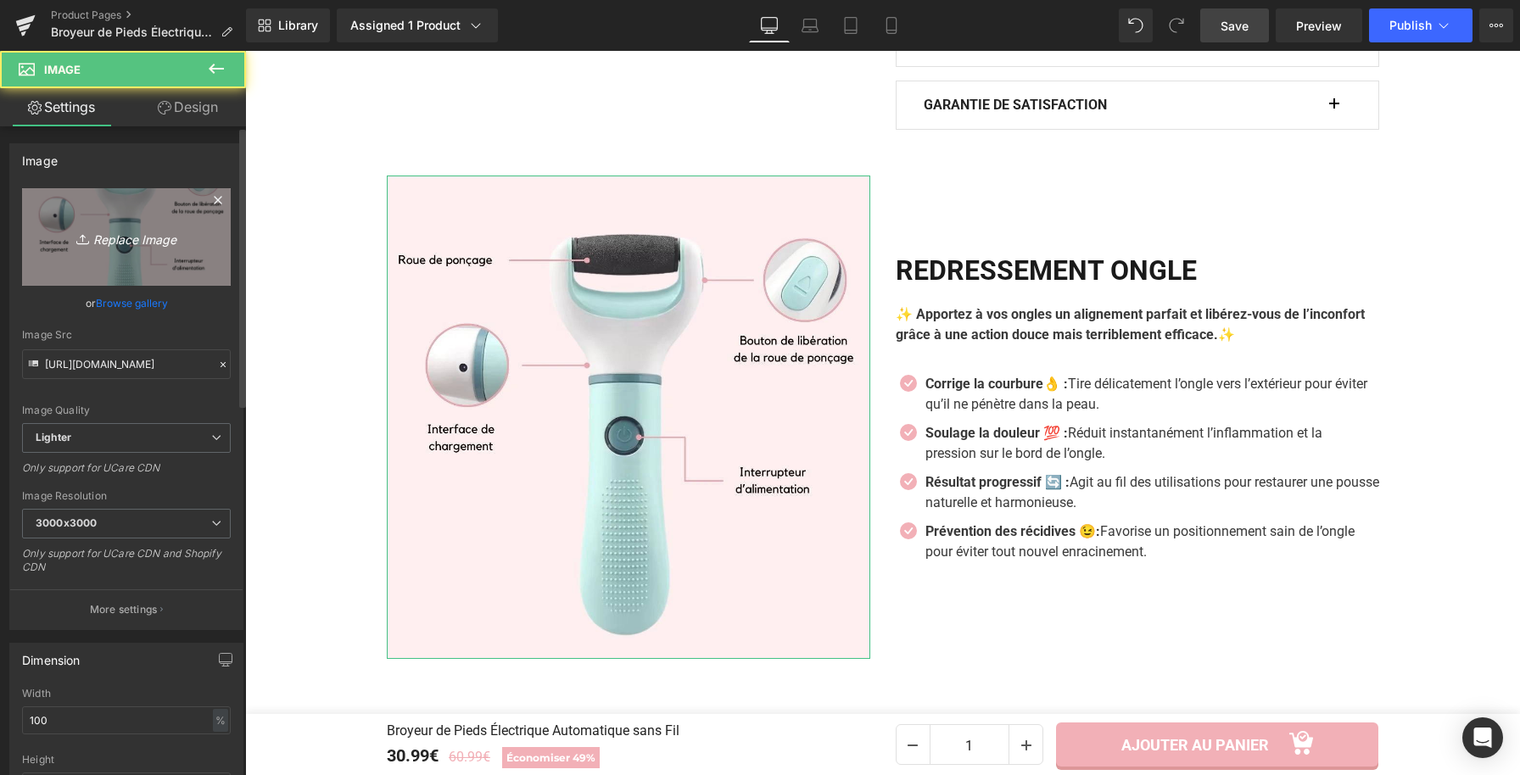
click at [128, 235] on icon "Replace Image" at bounding box center [127, 236] width 136 height 21
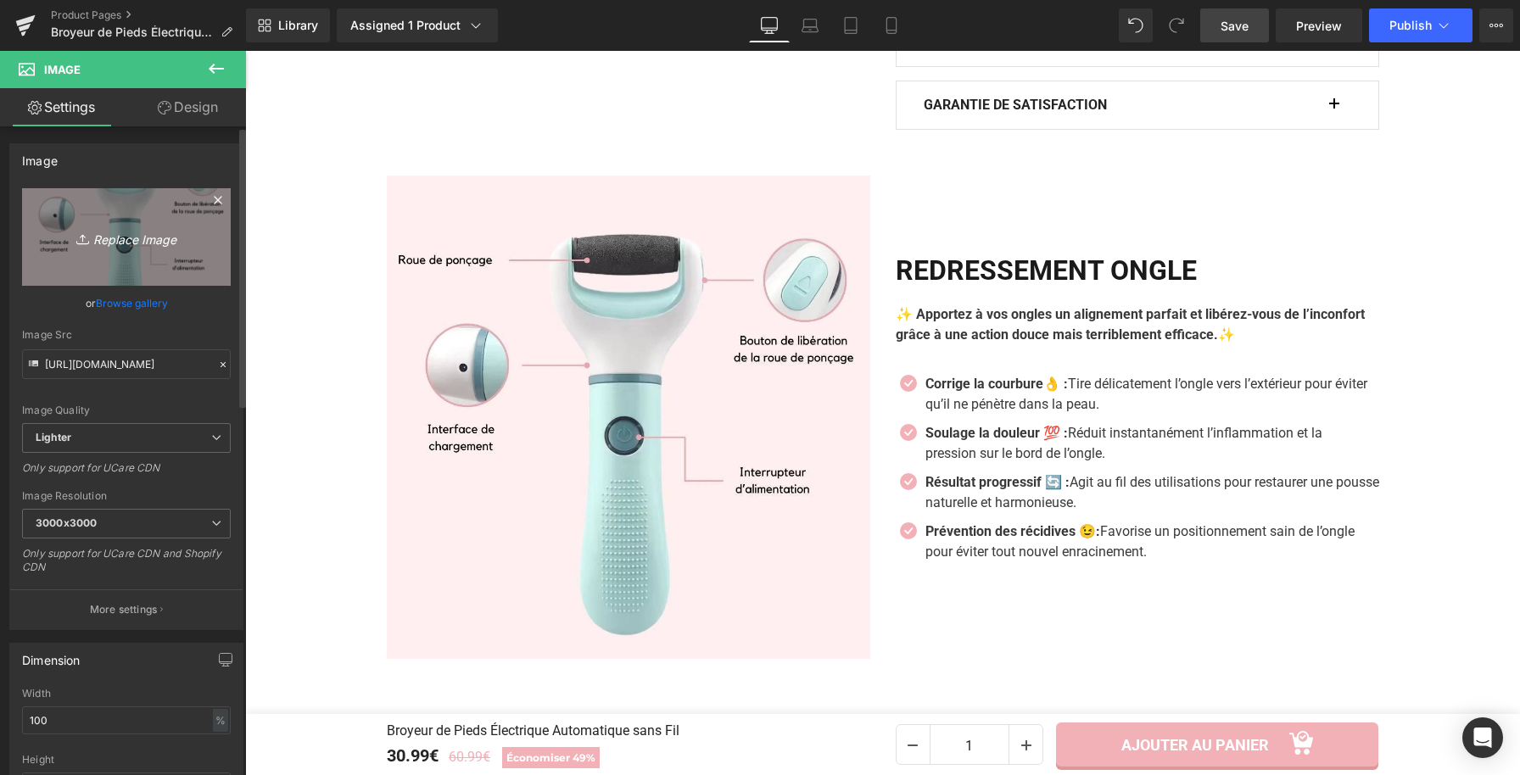
type input "C:\fakepath\Broyeur de Pieds Électrique Automatique sans Fil (9).webp"
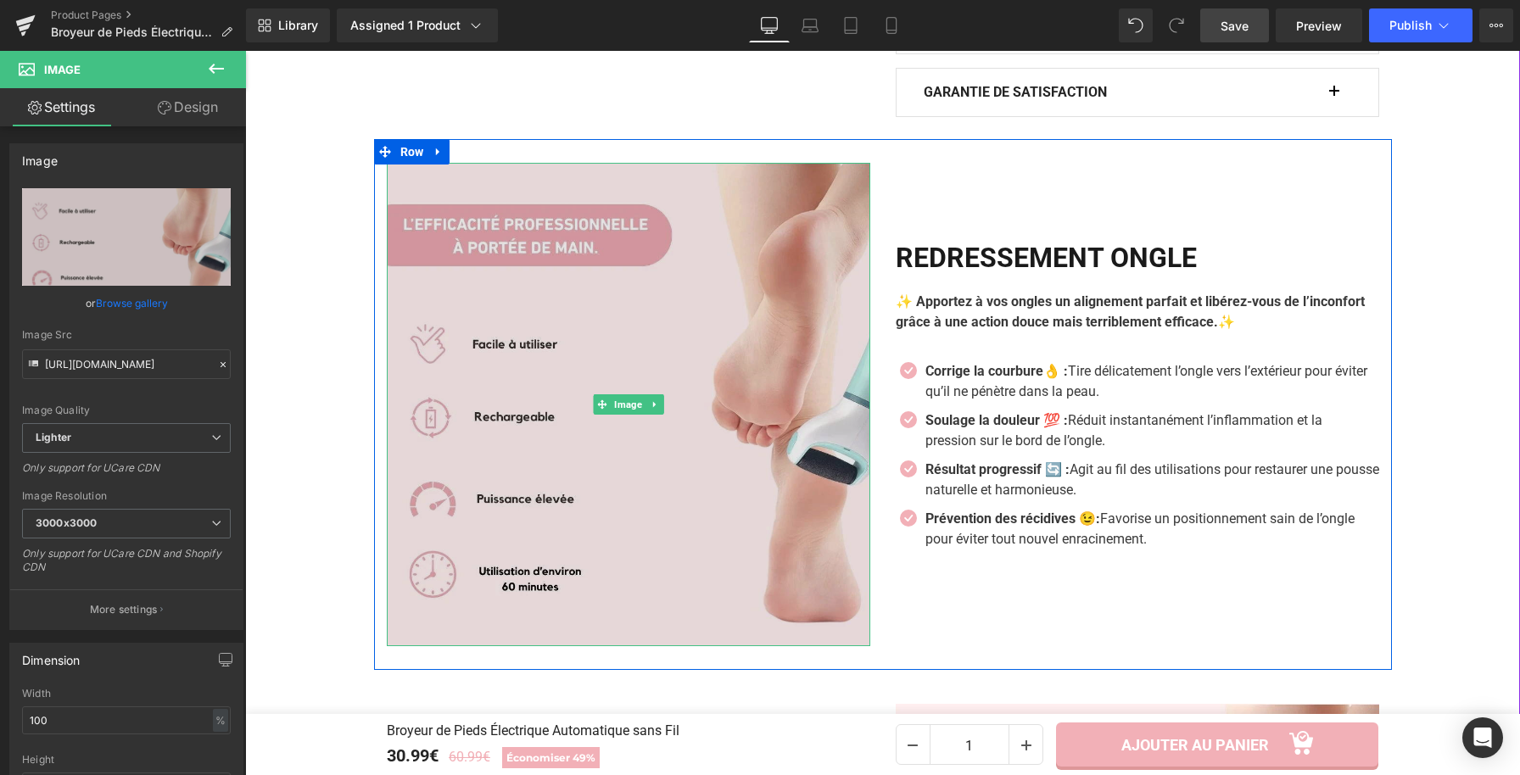
scroll to position [1621, 0]
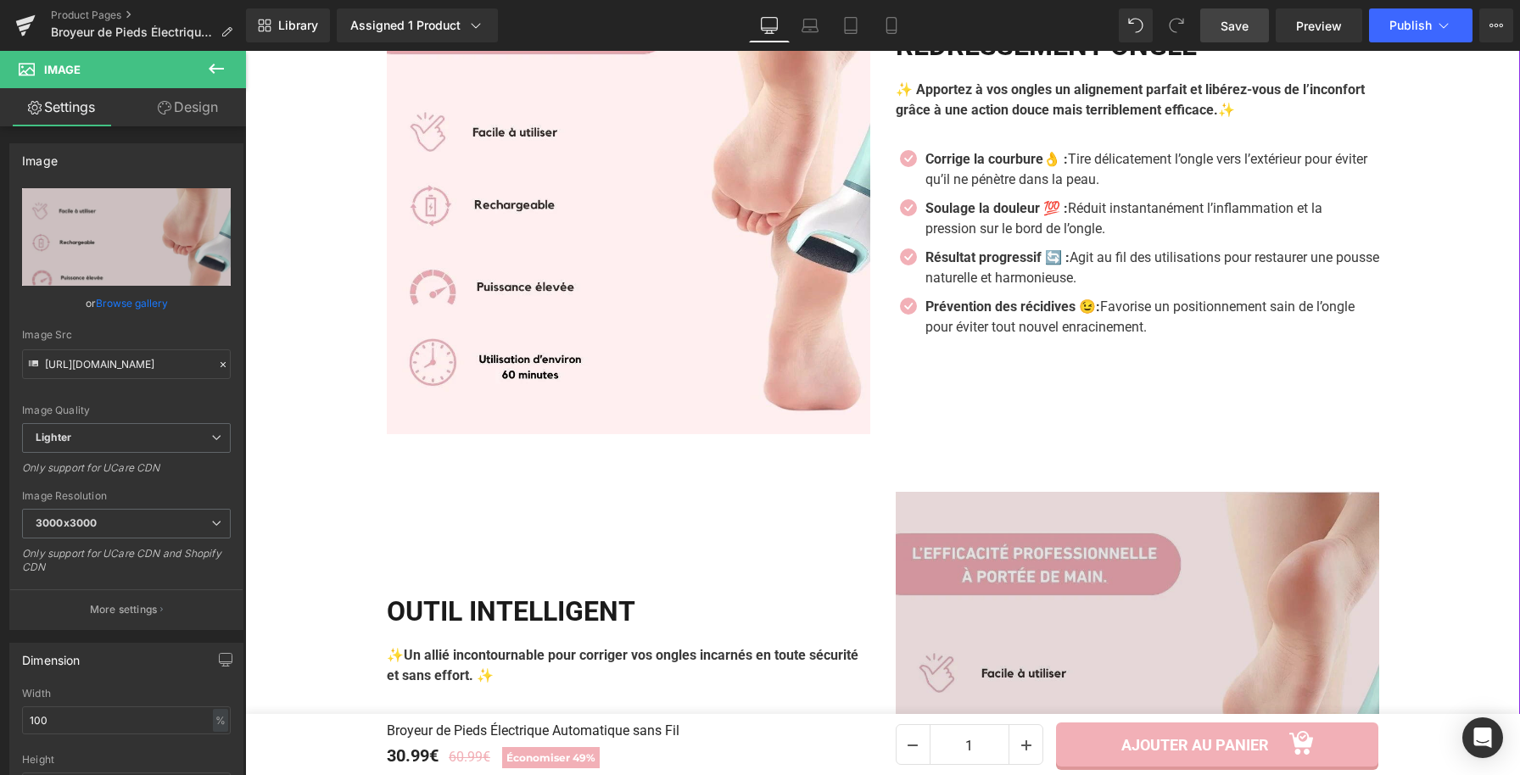
click at [987, 597] on img at bounding box center [1137, 733] width 483 height 483
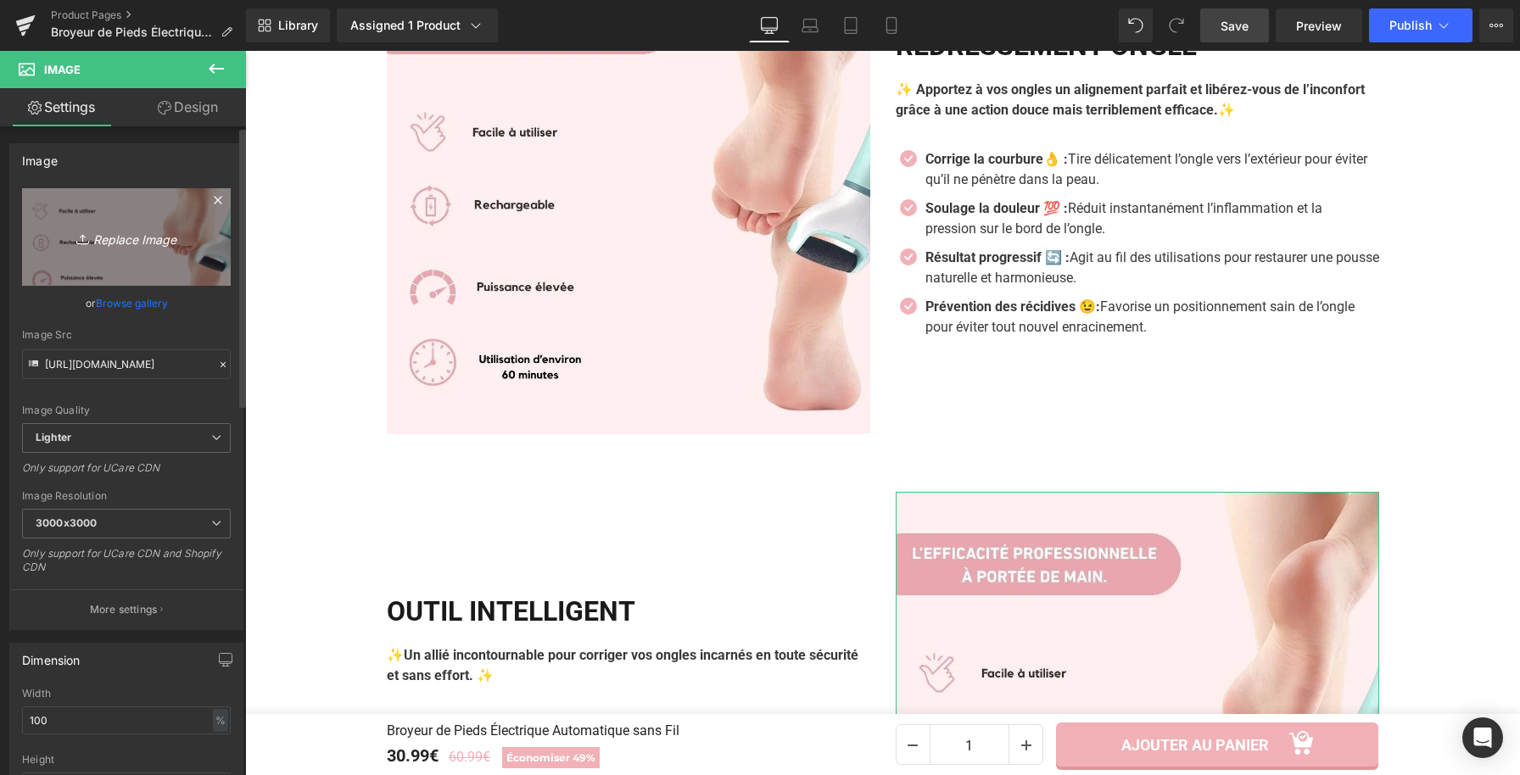
click at [128, 223] on link "Replace Image" at bounding box center [126, 237] width 209 height 98
type input "C:\fakepath\Broyeur de Pieds Électrique Automatique sans Fil (5).webp"
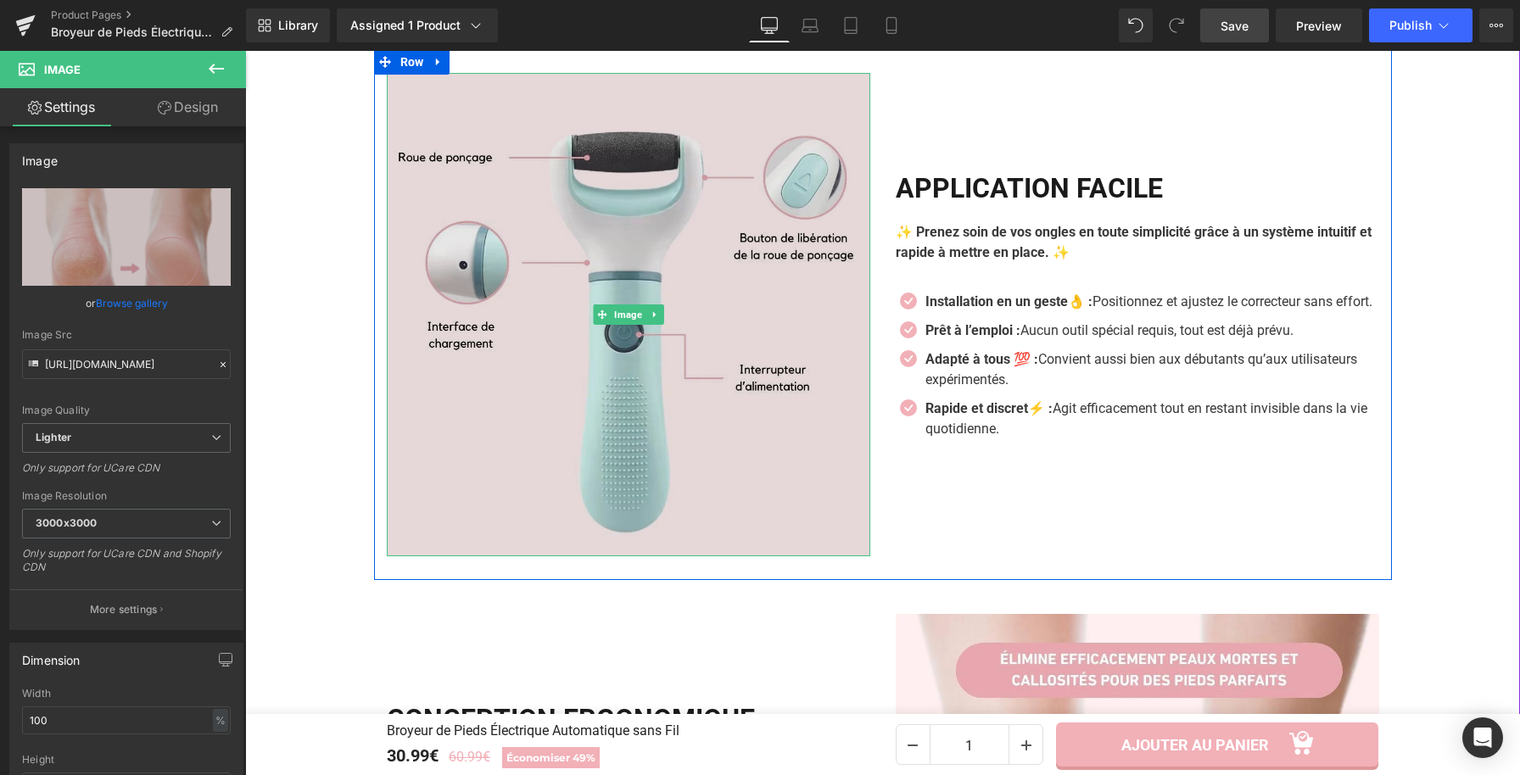
scroll to position [2584, 0]
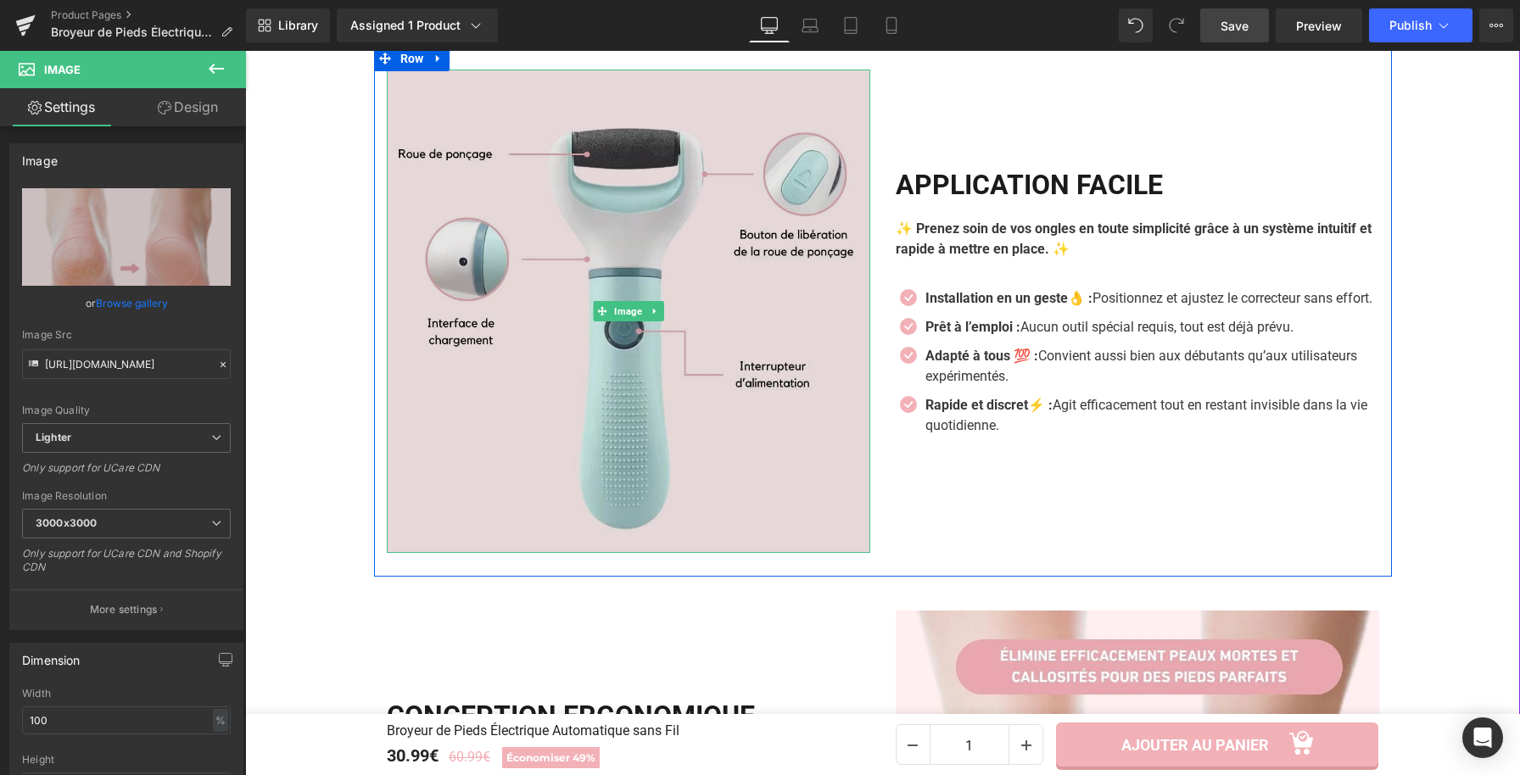
click at [689, 500] on img at bounding box center [628, 311] width 483 height 483
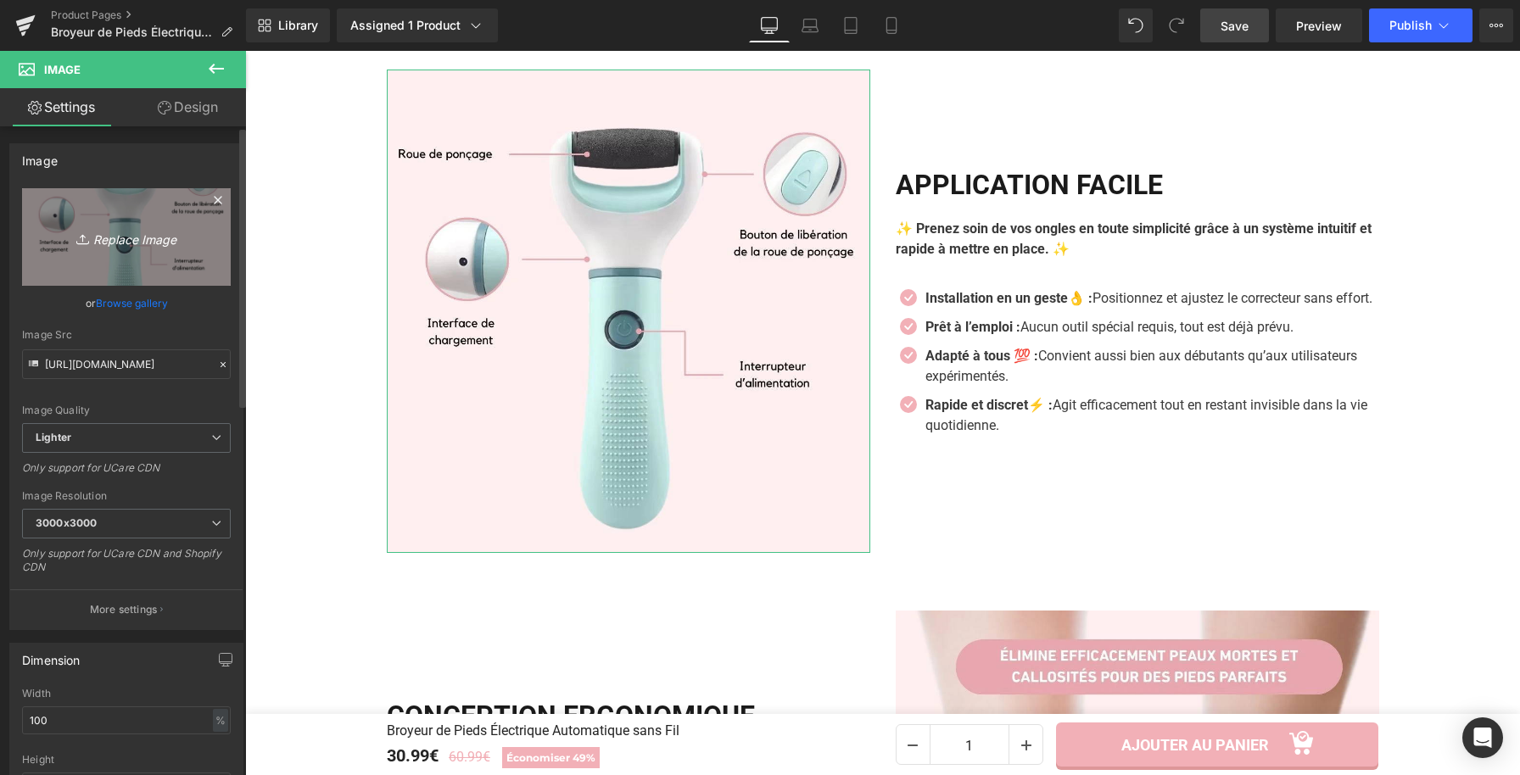
click at [149, 211] on link "Replace Image" at bounding box center [126, 237] width 209 height 98
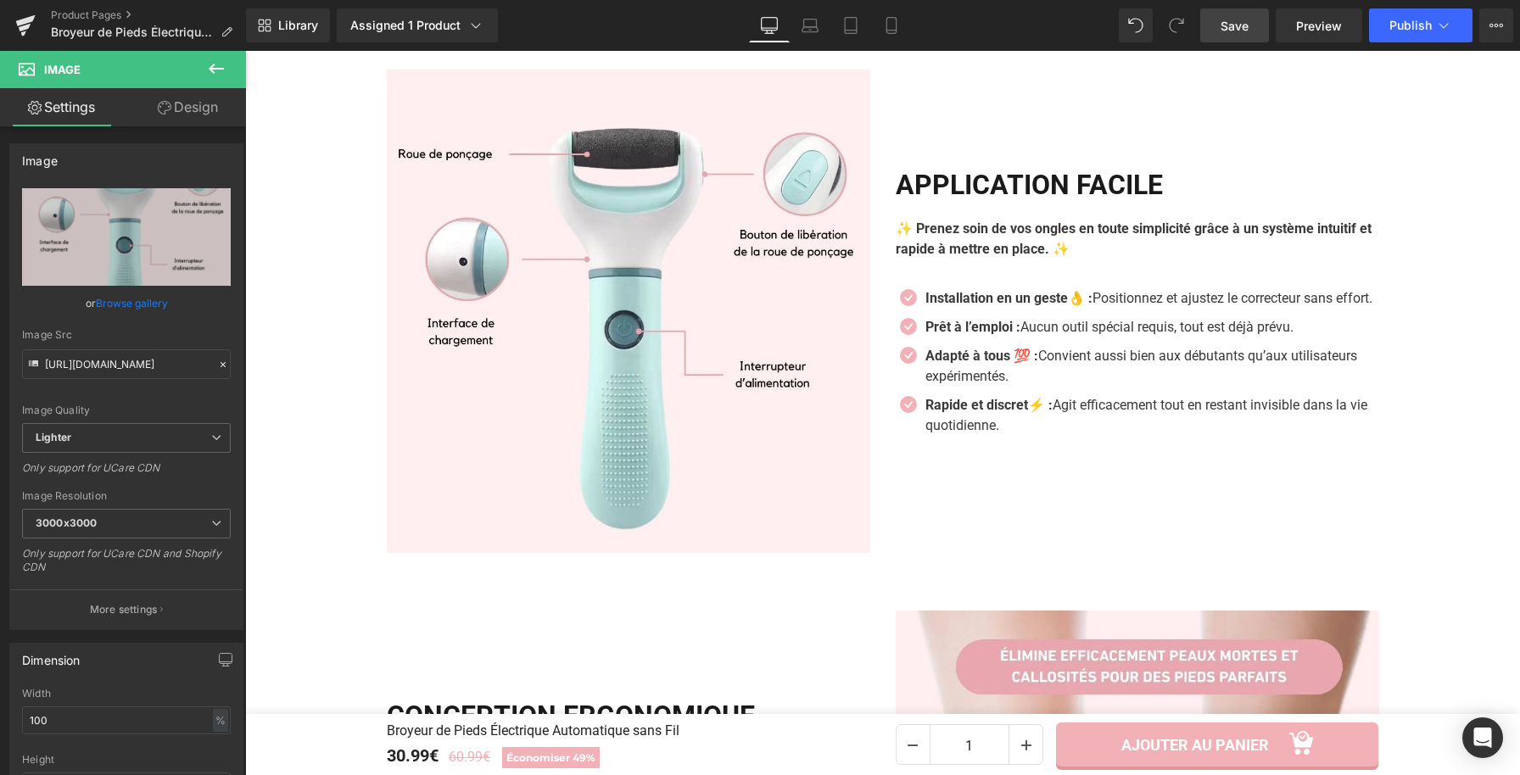
type input "C:\fakepath\Broyeur de Pieds Électrique Automatique sans Fil (14).jpg"
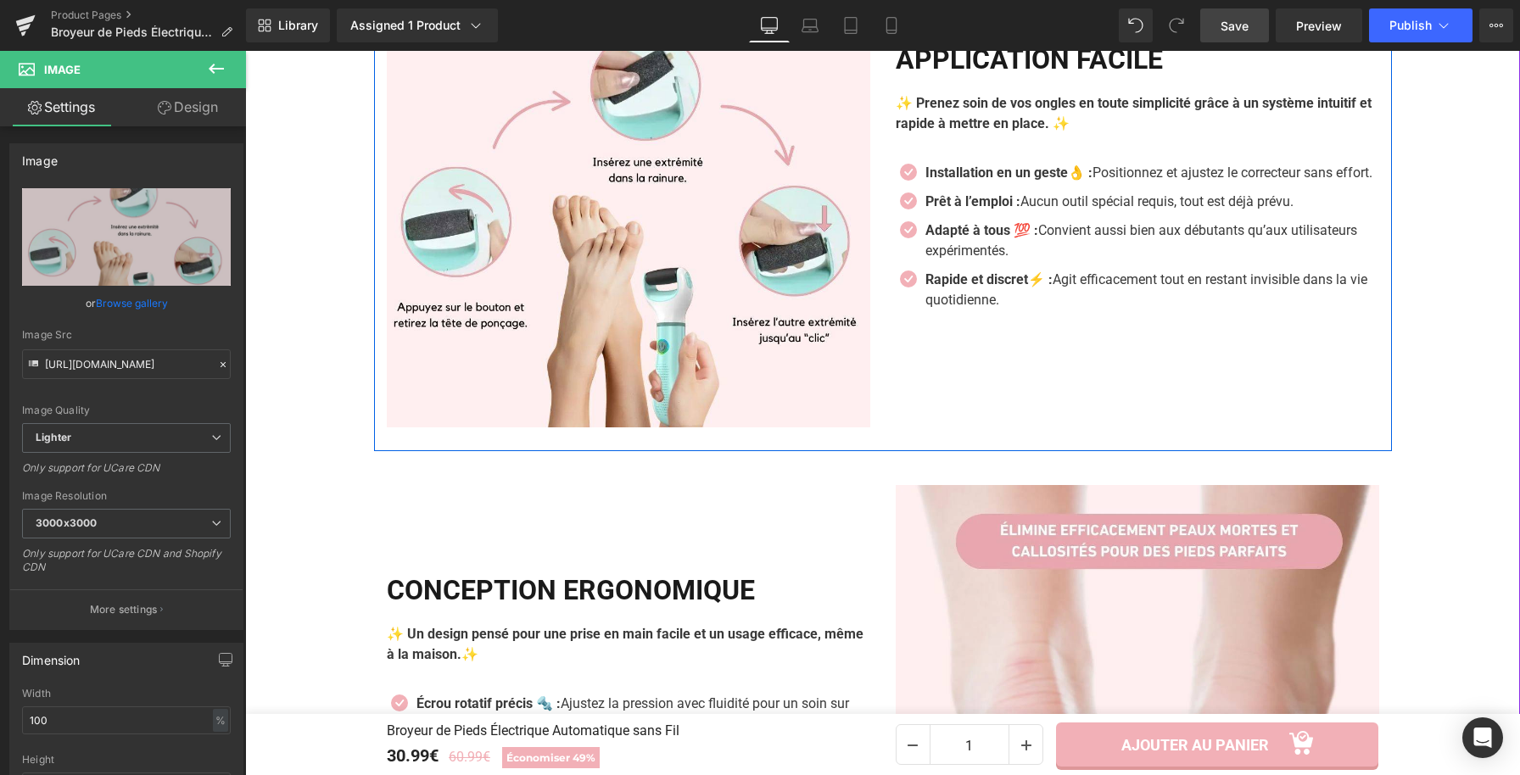
scroll to position [2747, 0]
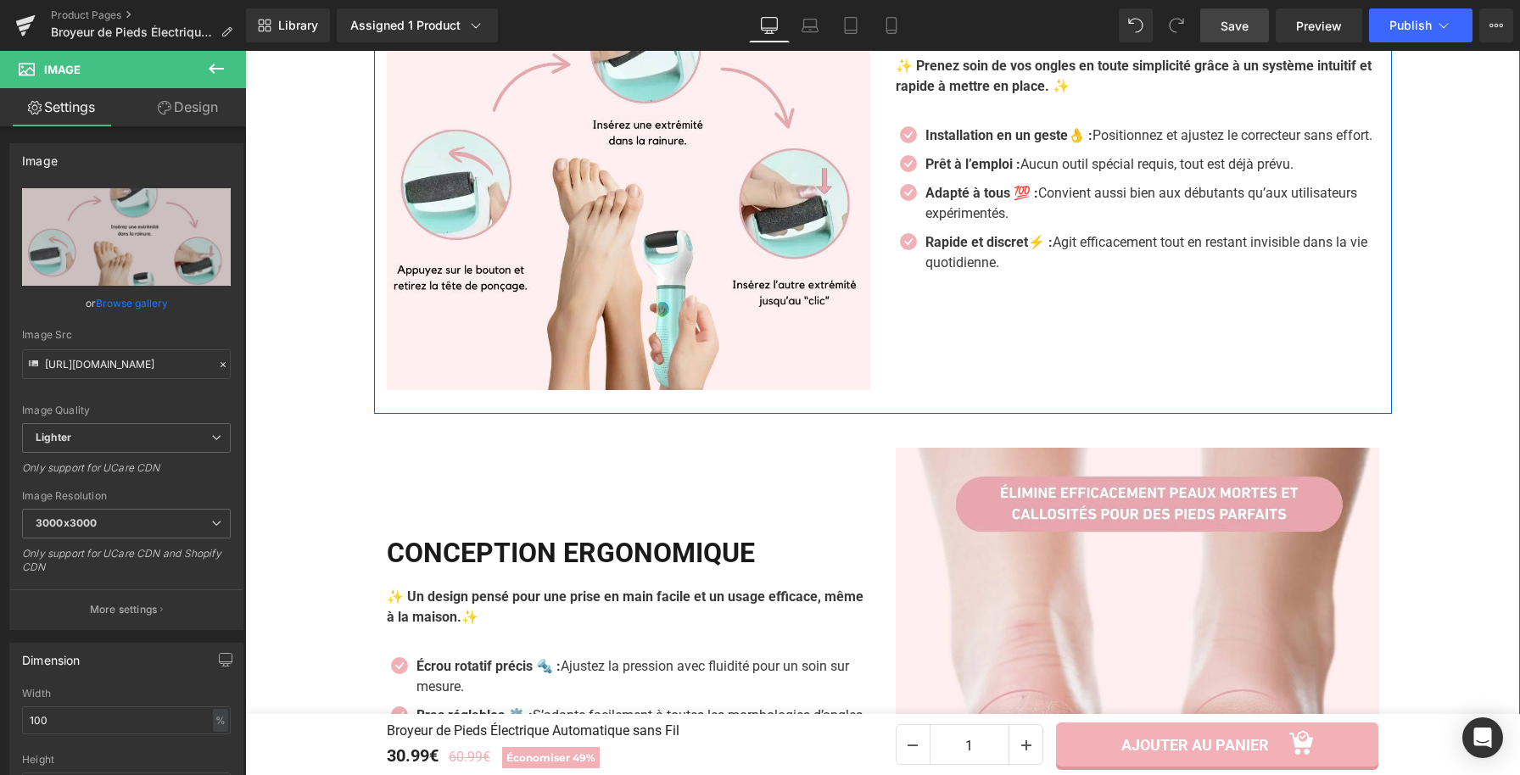
click at [999, 556] on img at bounding box center [1137, 689] width 483 height 483
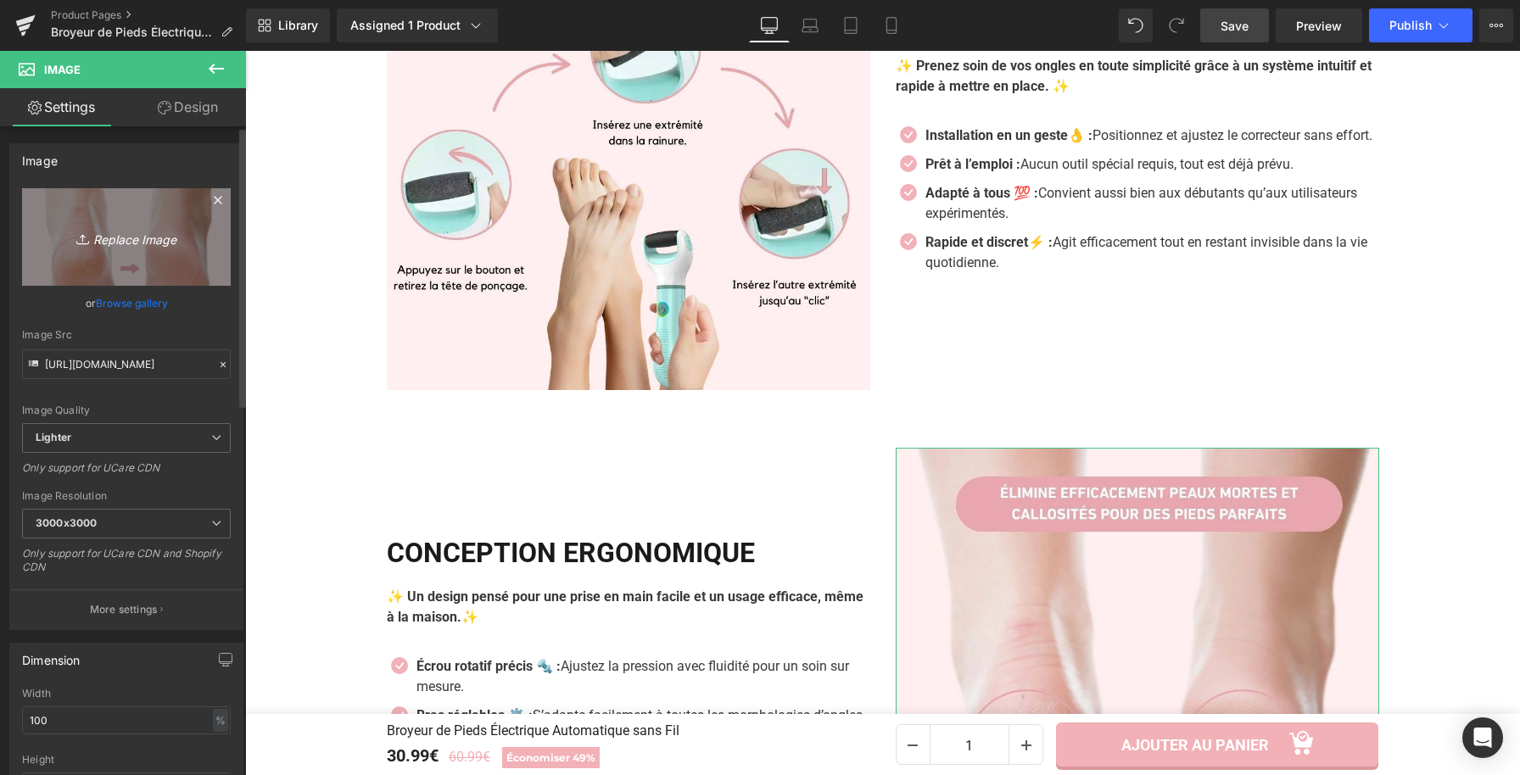
click at [131, 215] on link "Replace Image" at bounding box center [126, 237] width 209 height 98
type input "C:\fakepath\Broyeur de Pieds Électrique Automatique sans Fil (6).webp"
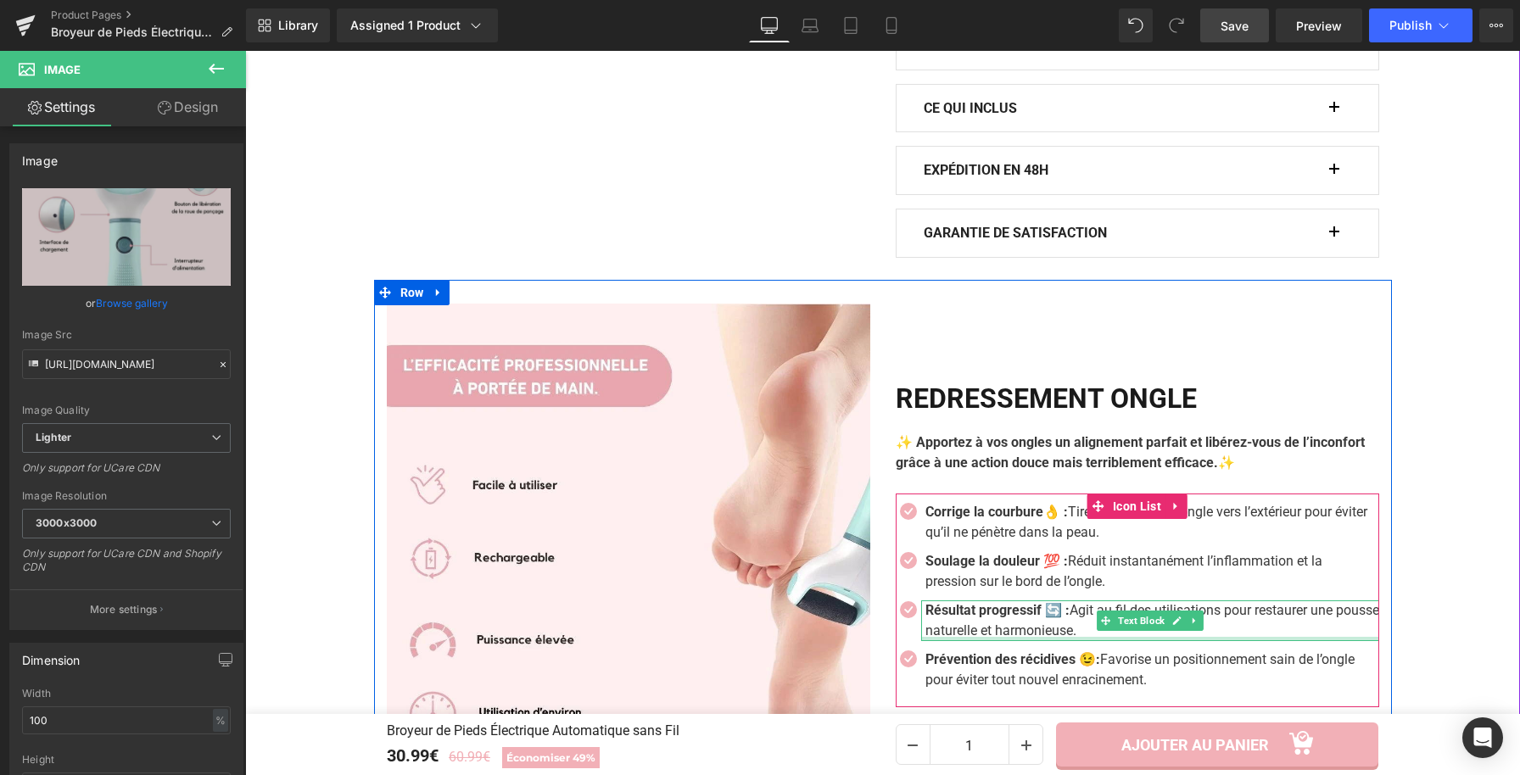
scroll to position [1263, 0]
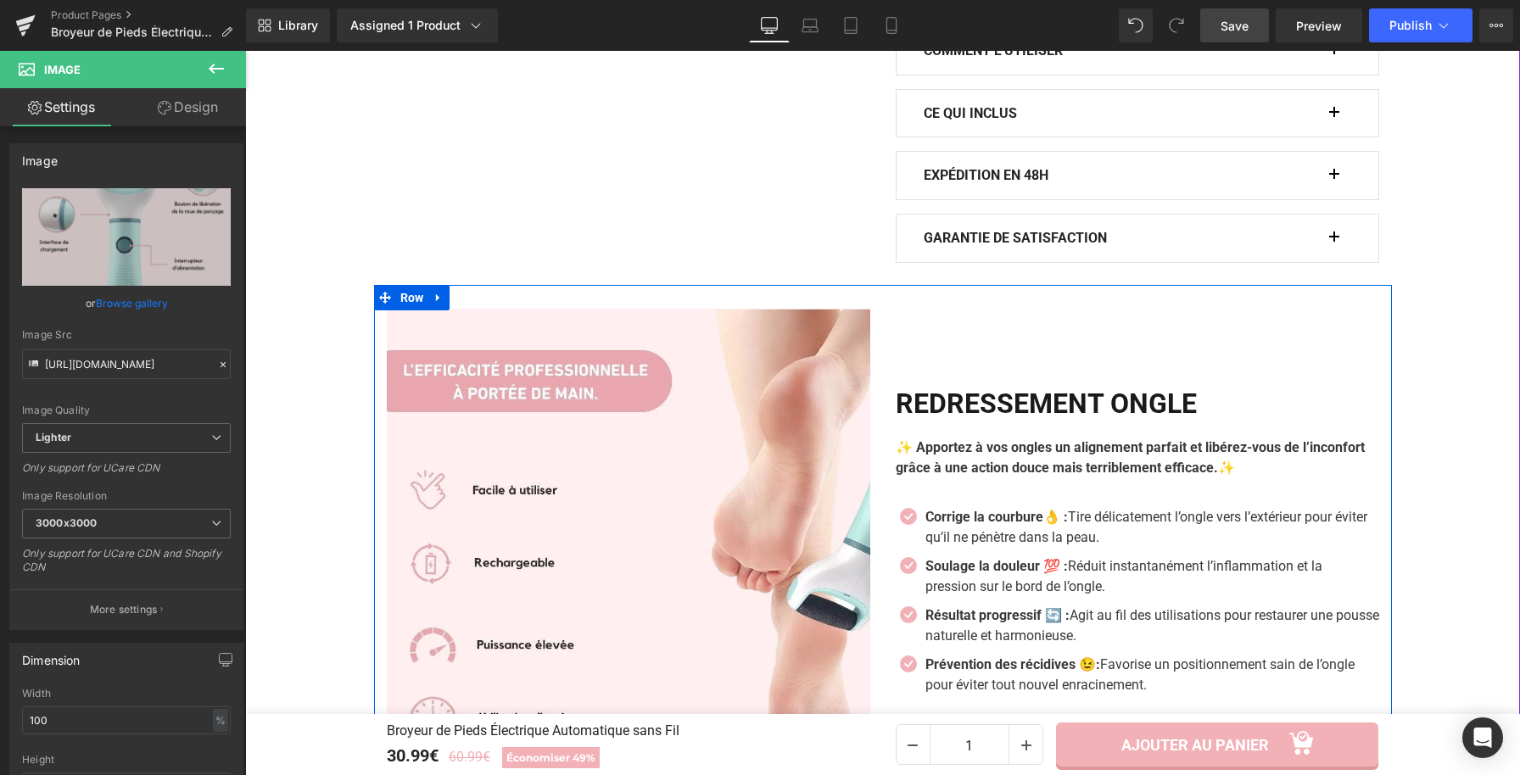
click at [916, 405] on h2 "REDRESSEMENT ONGLE" at bounding box center [1137, 404] width 483 height 32
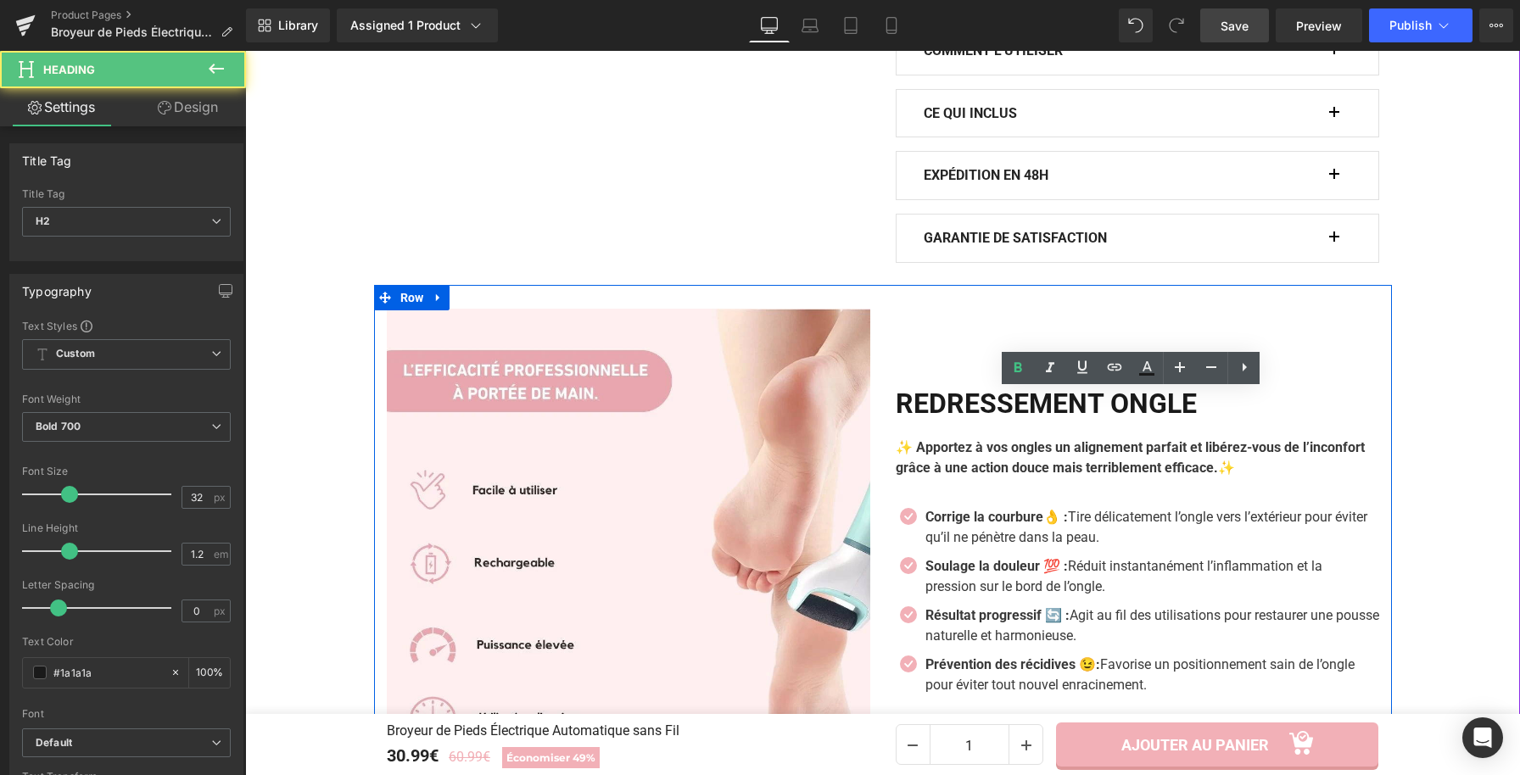
click at [958, 411] on h2 "REDRESSEMENT ONGLE" at bounding box center [1137, 404] width 483 height 32
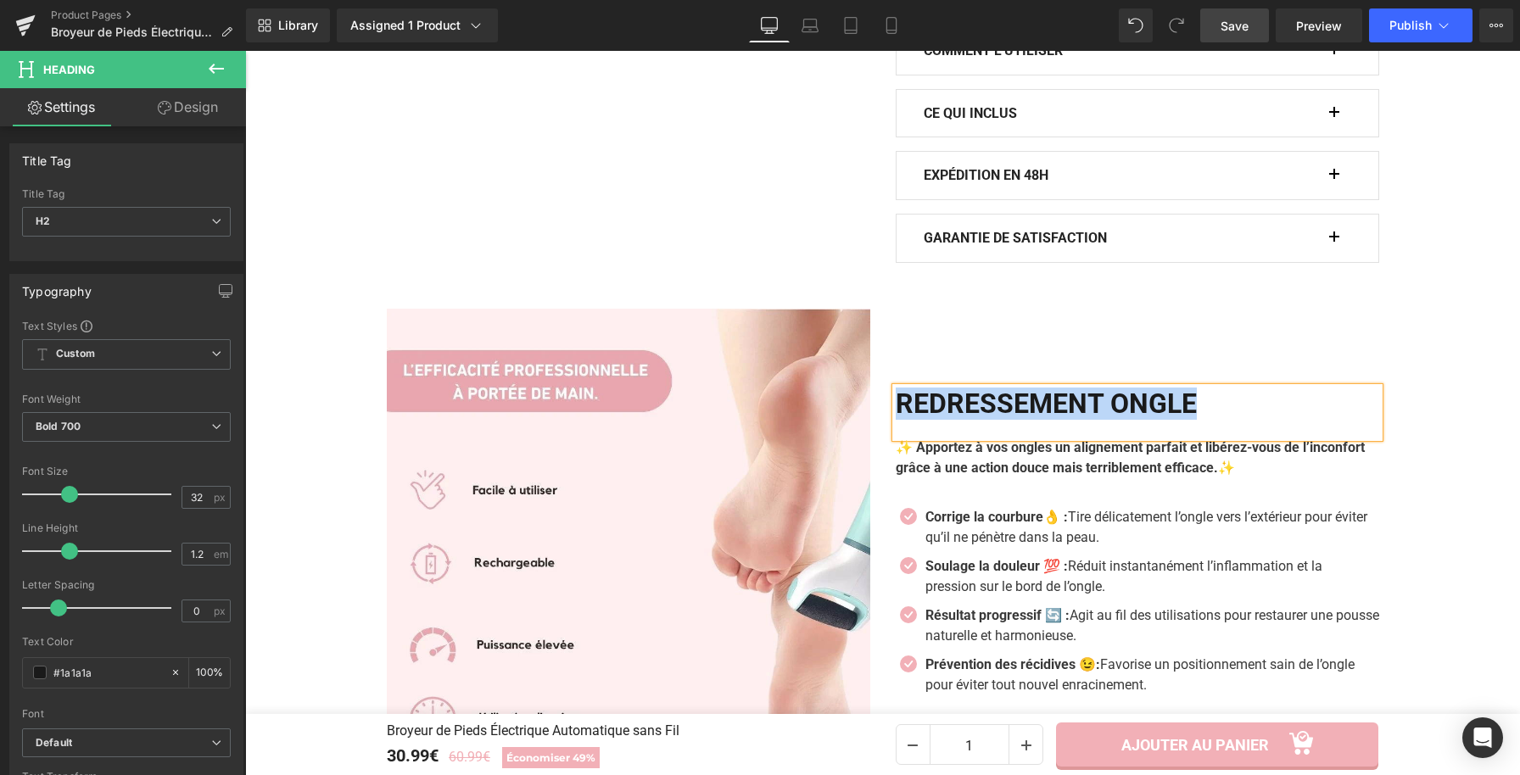
paste div
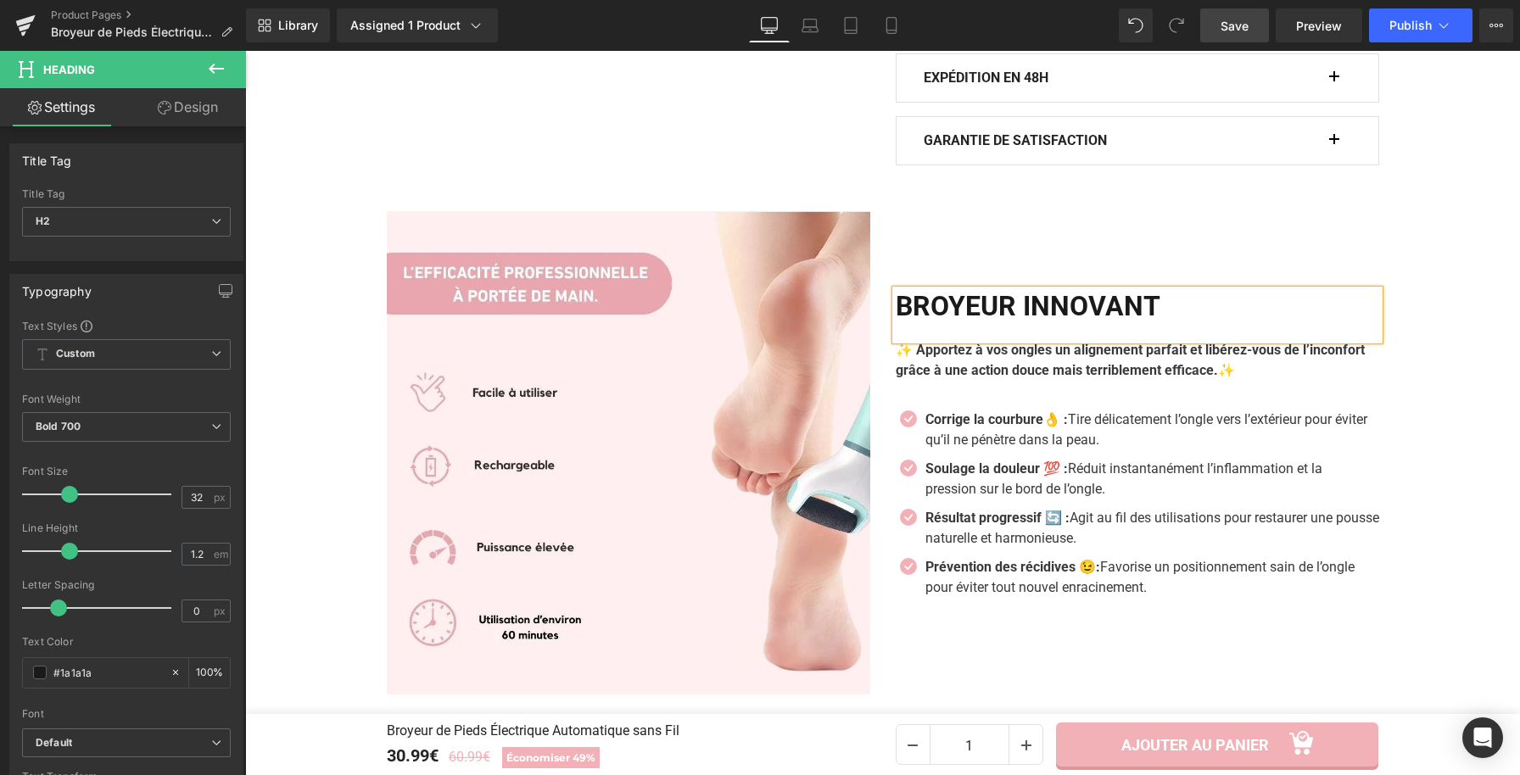
scroll to position [1361, 0]
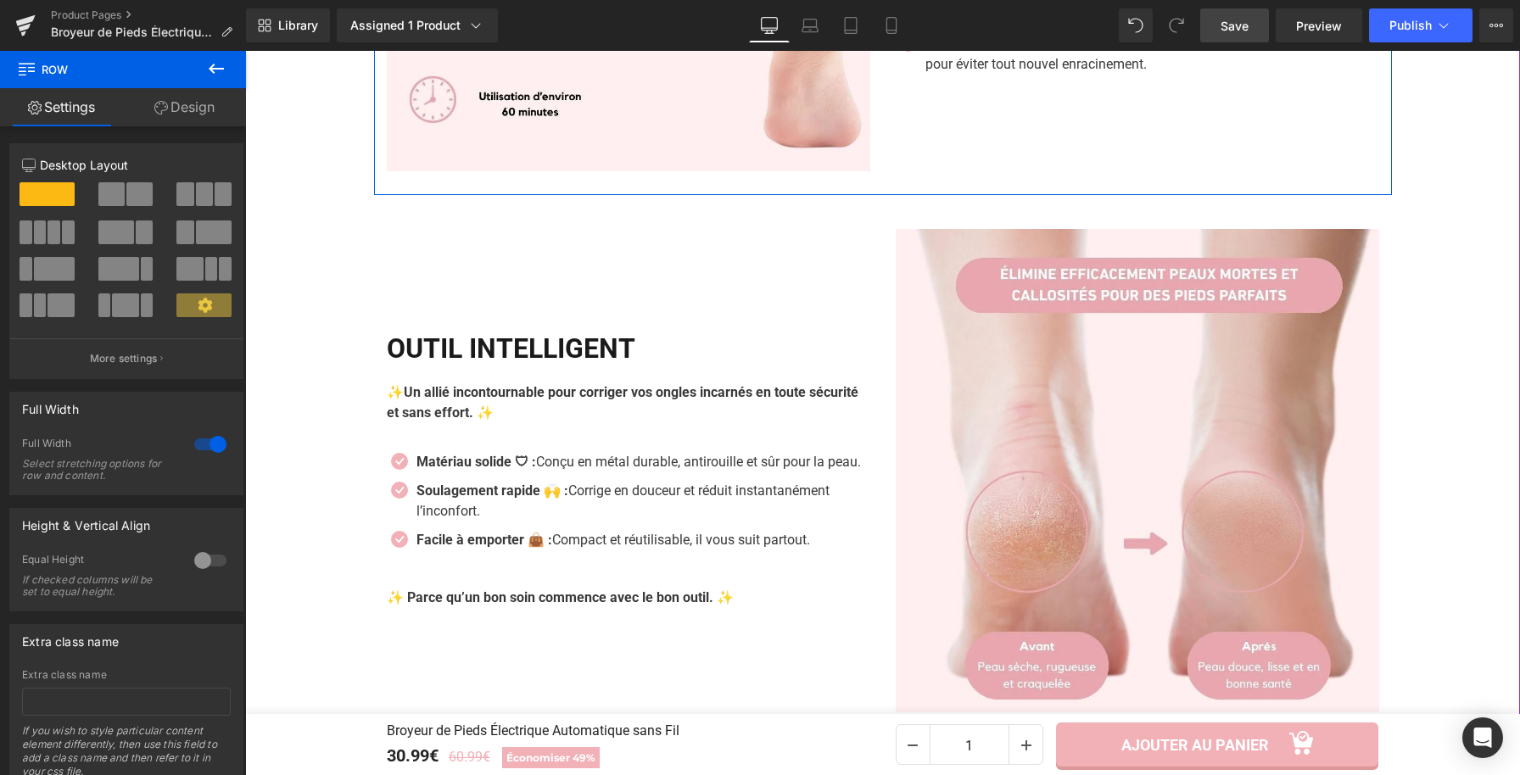
scroll to position [1953, 0]
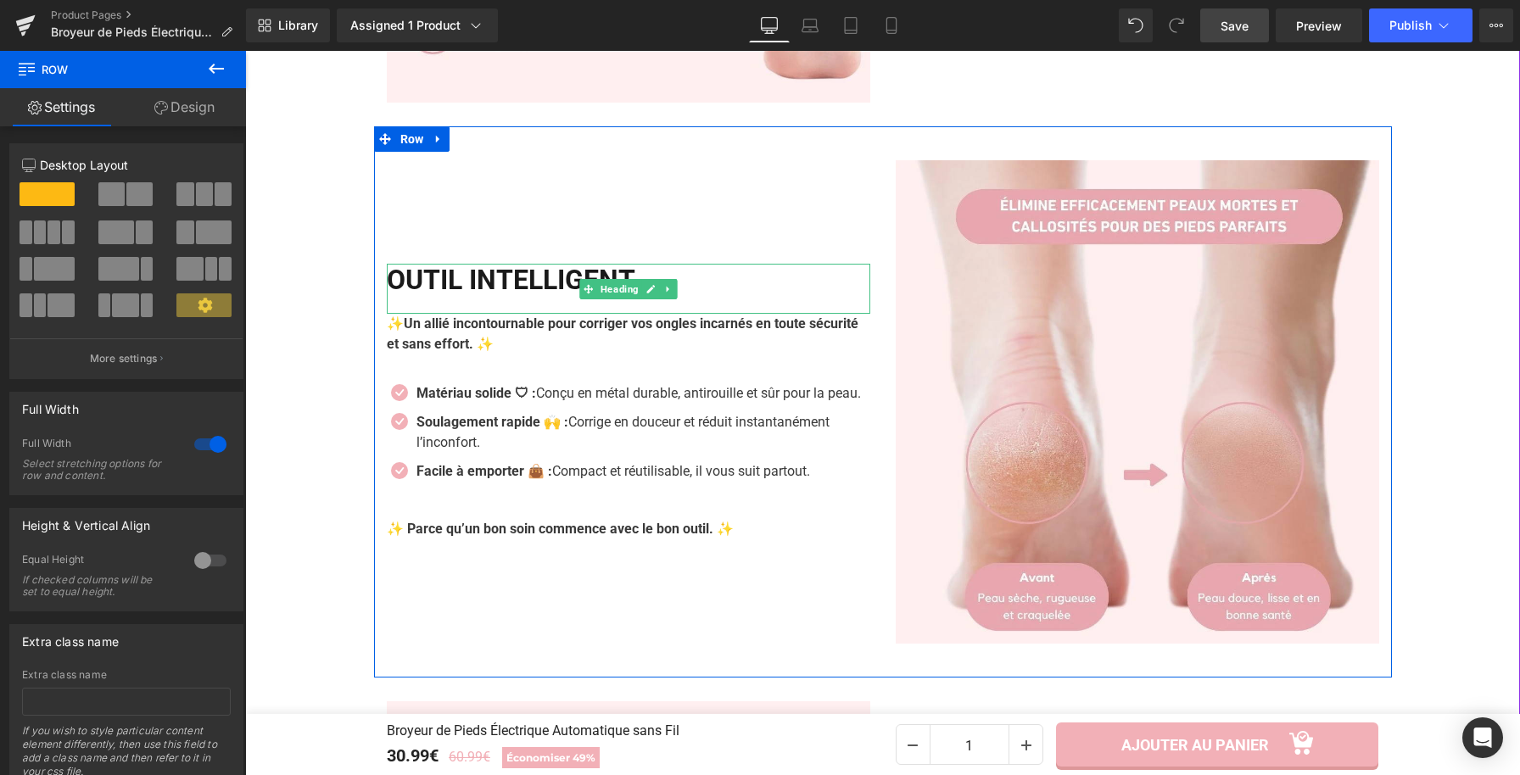
click at [690, 271] on h2 "OUTIL INTELLIGENT" at bounding box center [628, 280] width 483 height 32
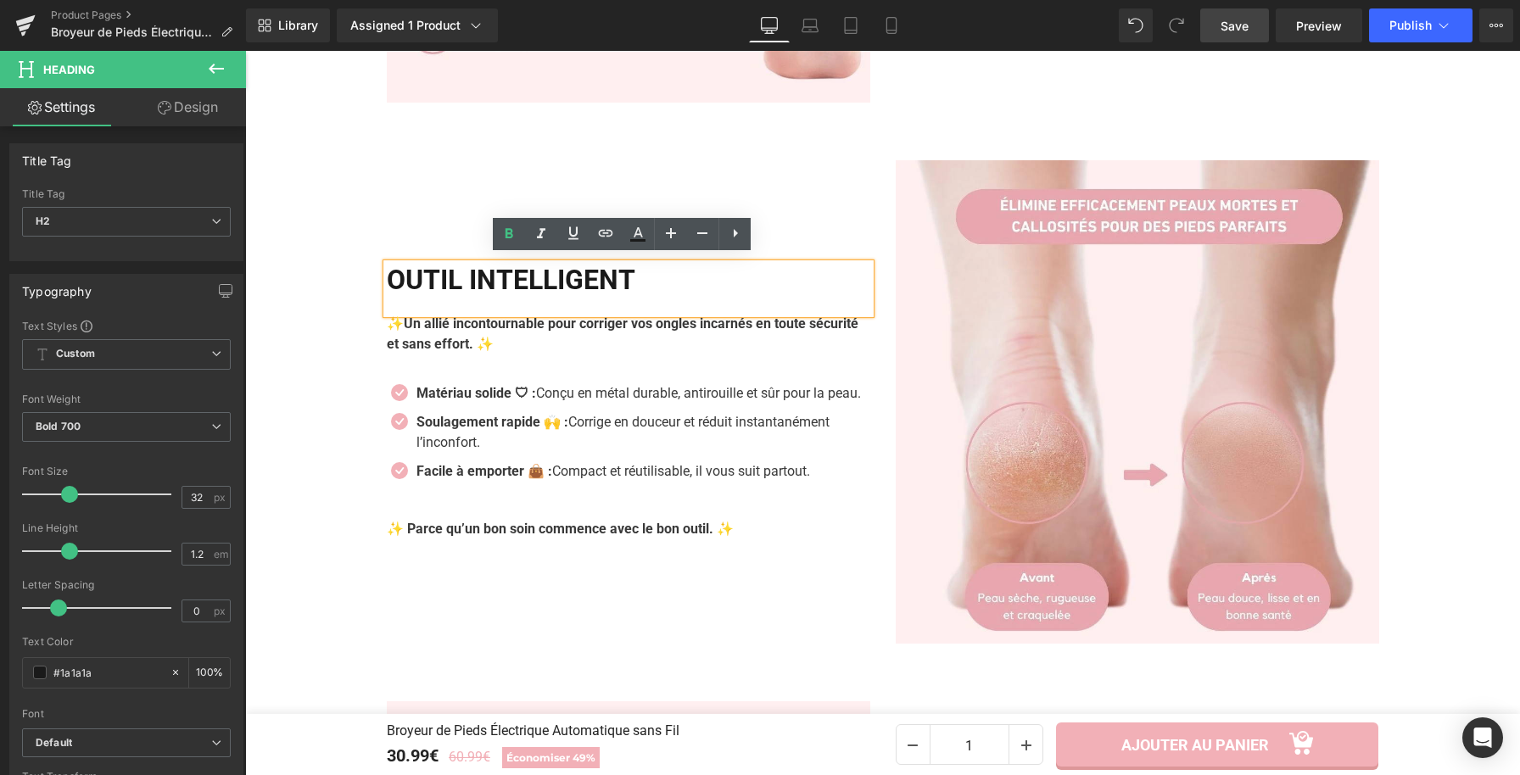
click at [668, 268] on h2 "OUTIL INTELLIGENT" at bounding box center [628, 280] width 483 height 32
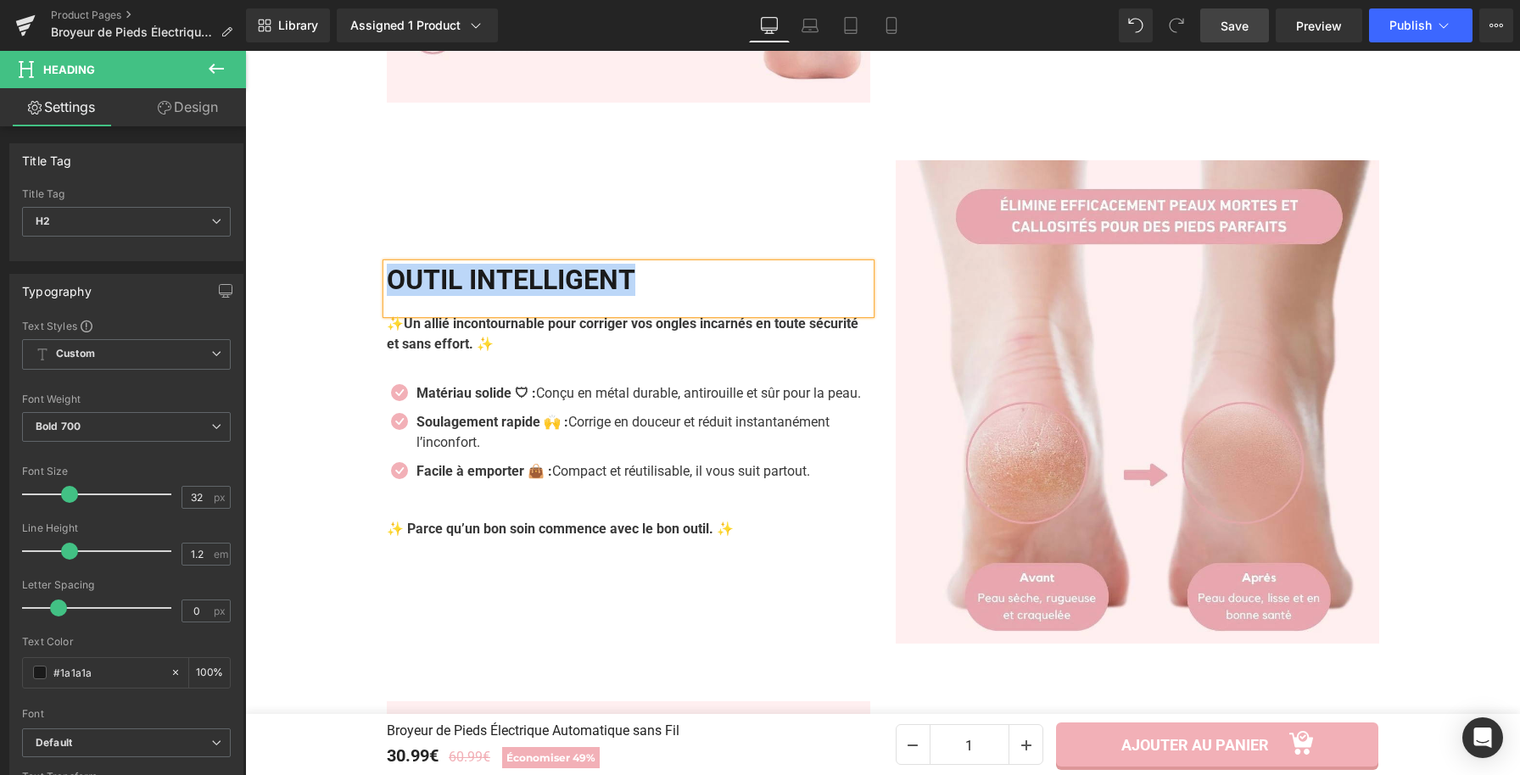
paste div
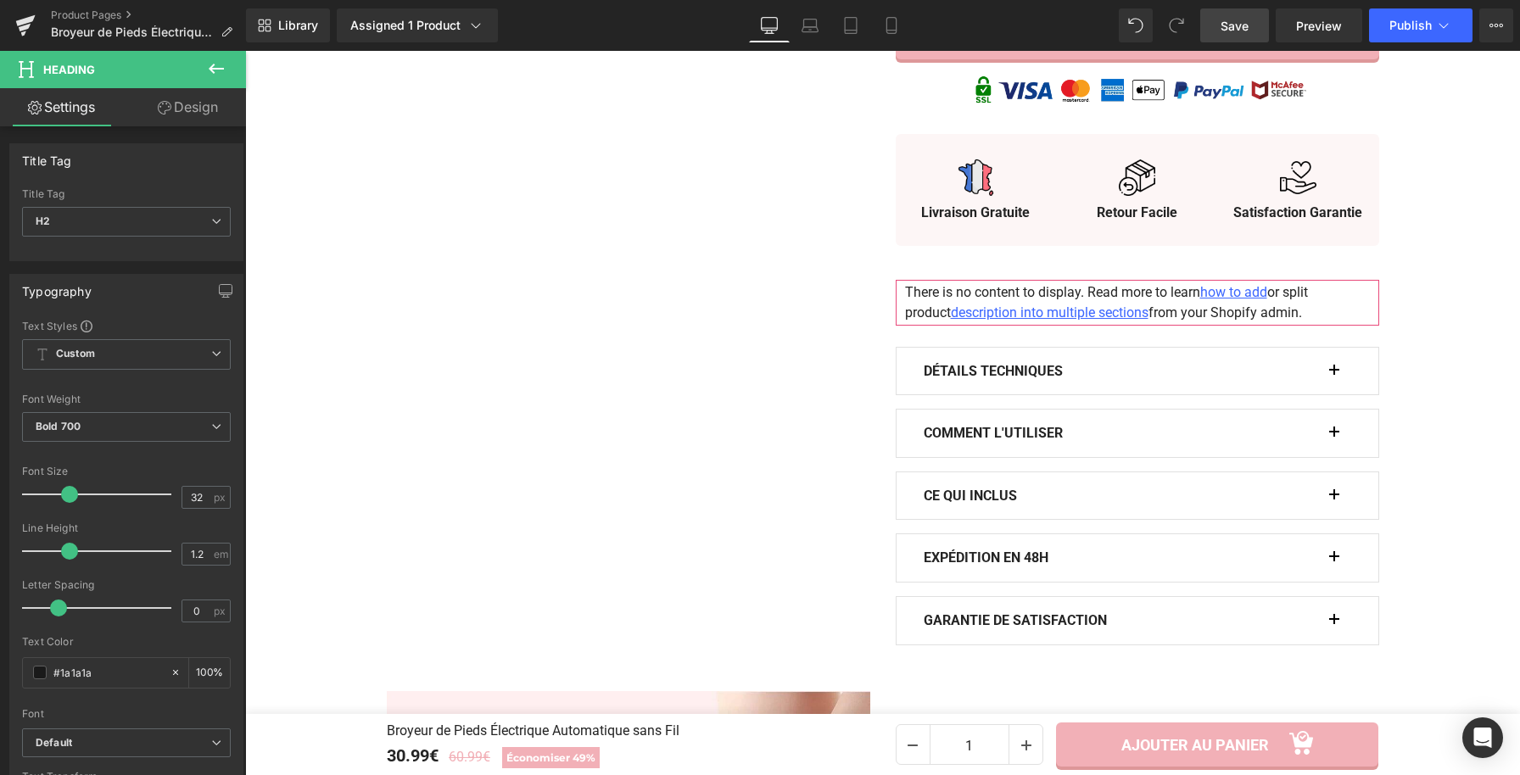
scroll to position [986, 0]
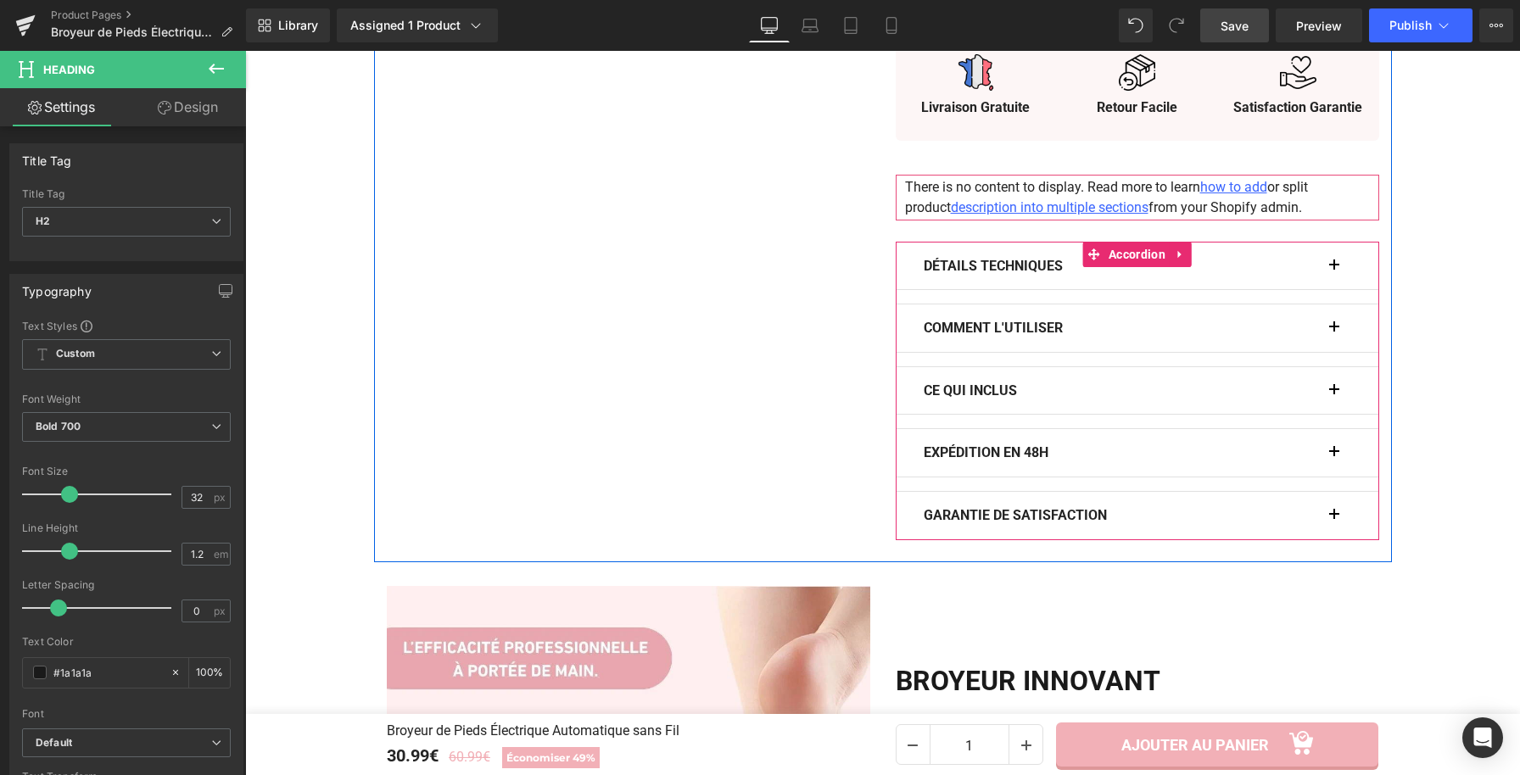
click at [1334, 271] on span "button" at bounding box center [1334, 271] width 0 height 0
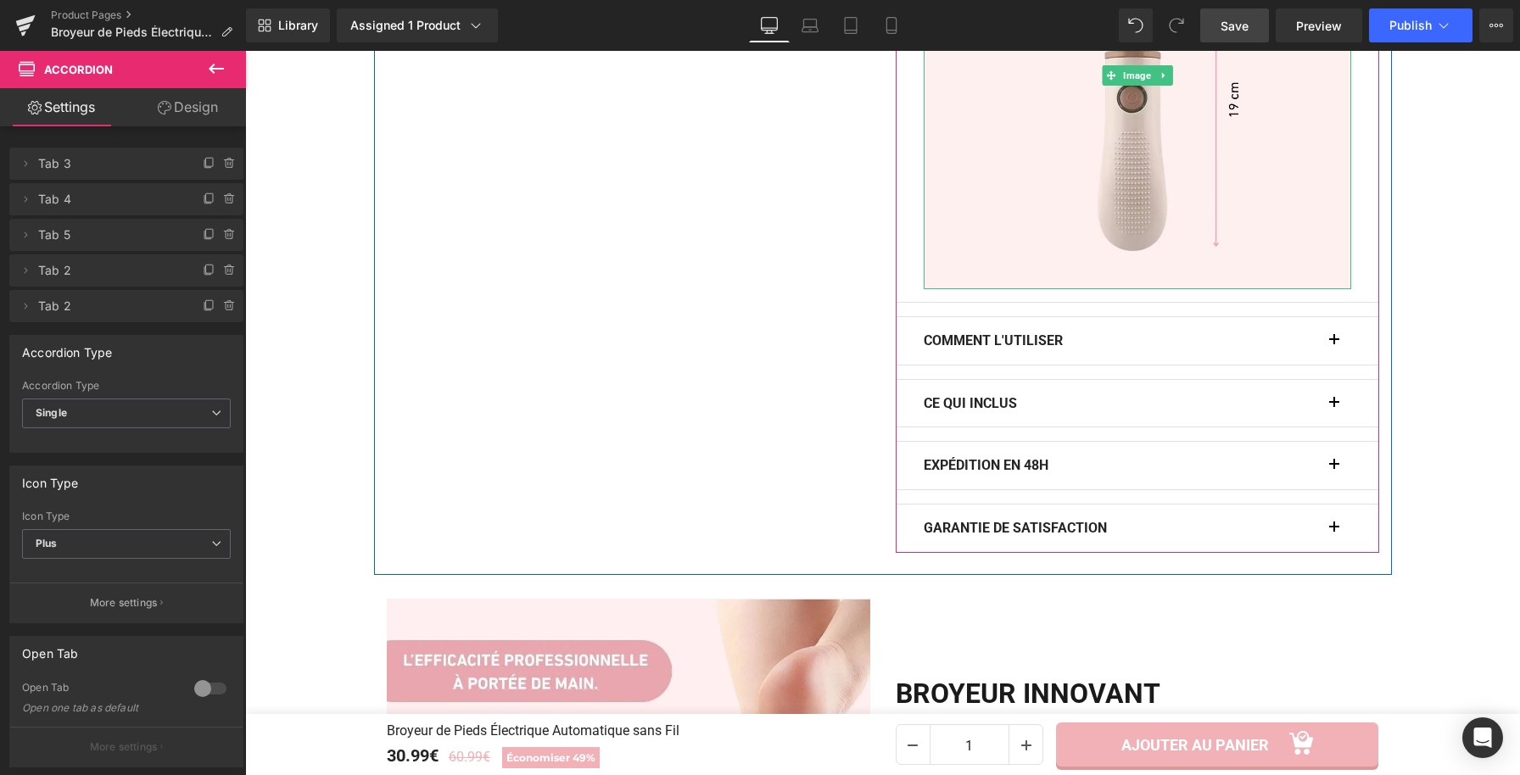
scroll to position [1537, 0]
click at [1334, 331] on button "button" at bounding box center [1342, 339] width 17 height 47
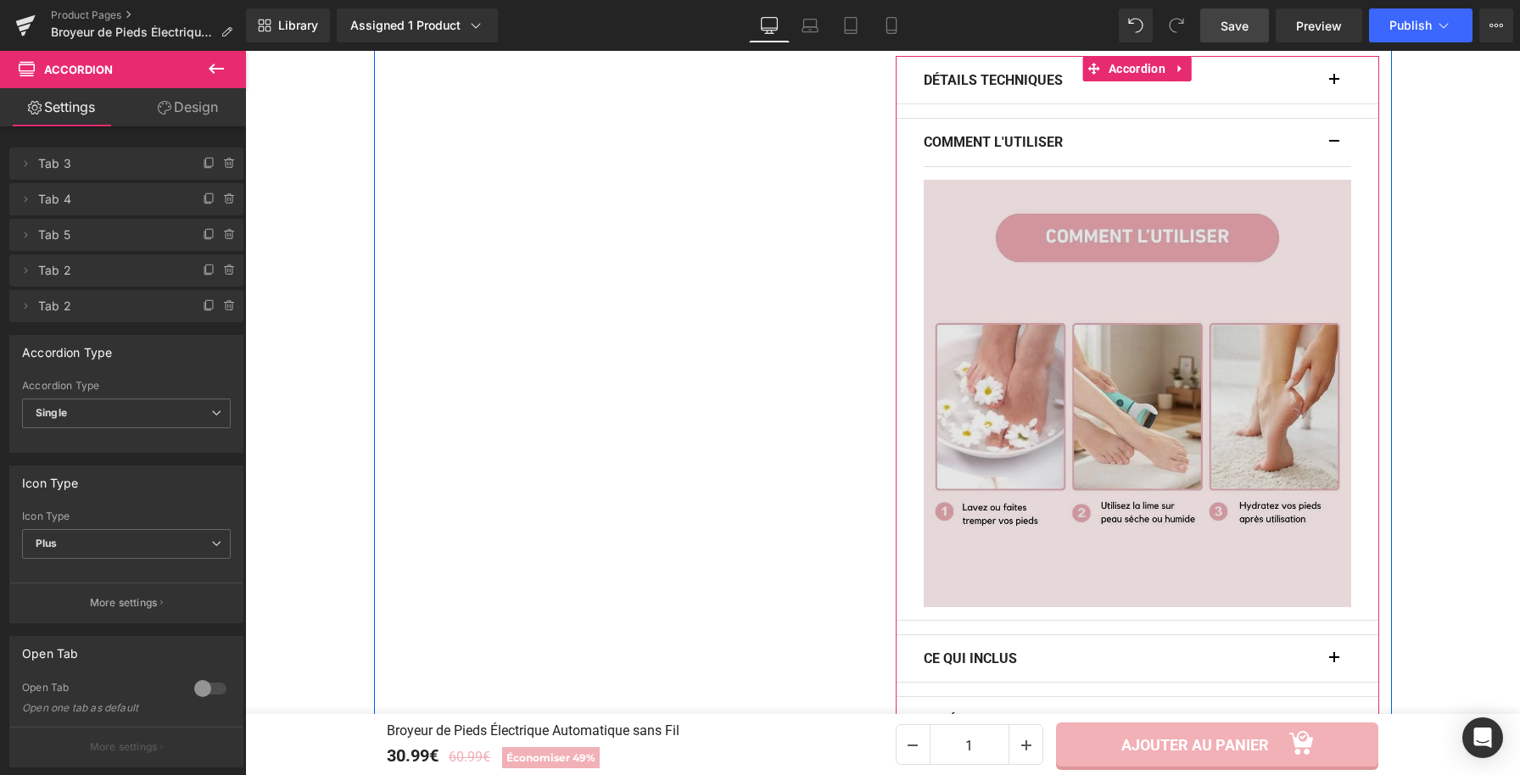
scroll to position [1221, 0]
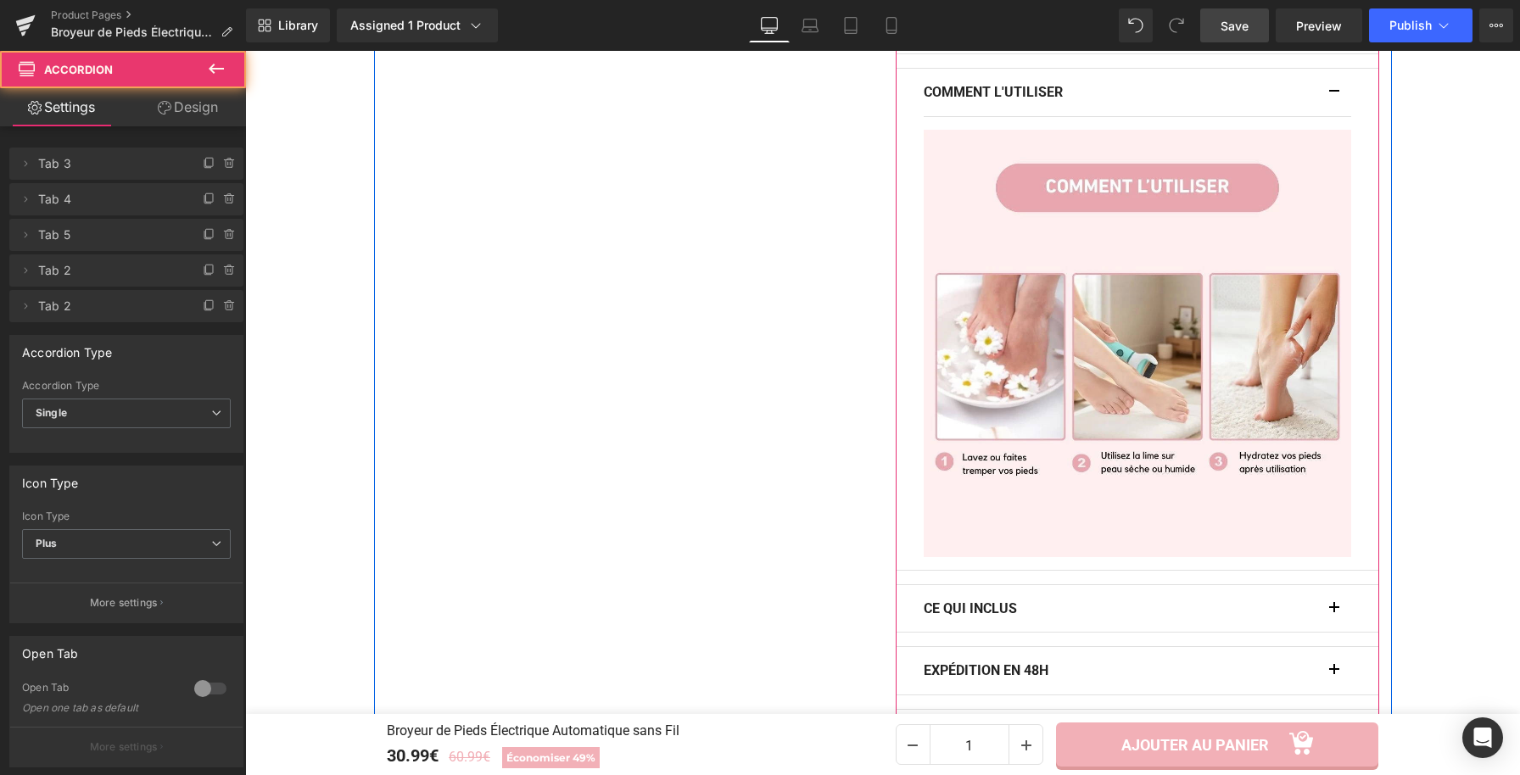
click at [1334, 614] on button "button" at bounding box center [1342, 608] width 17 height 47
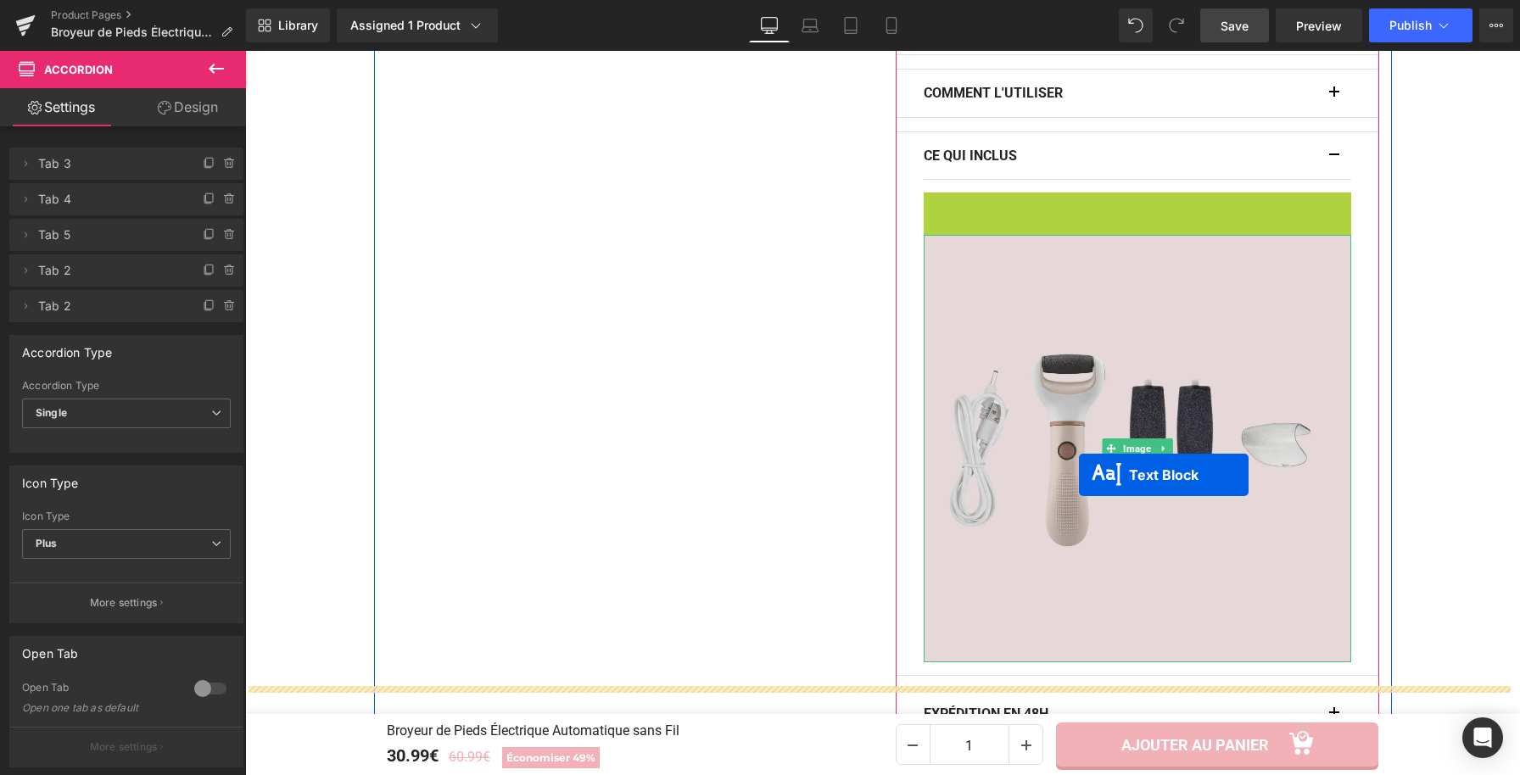
scroll to position [1228, 0]
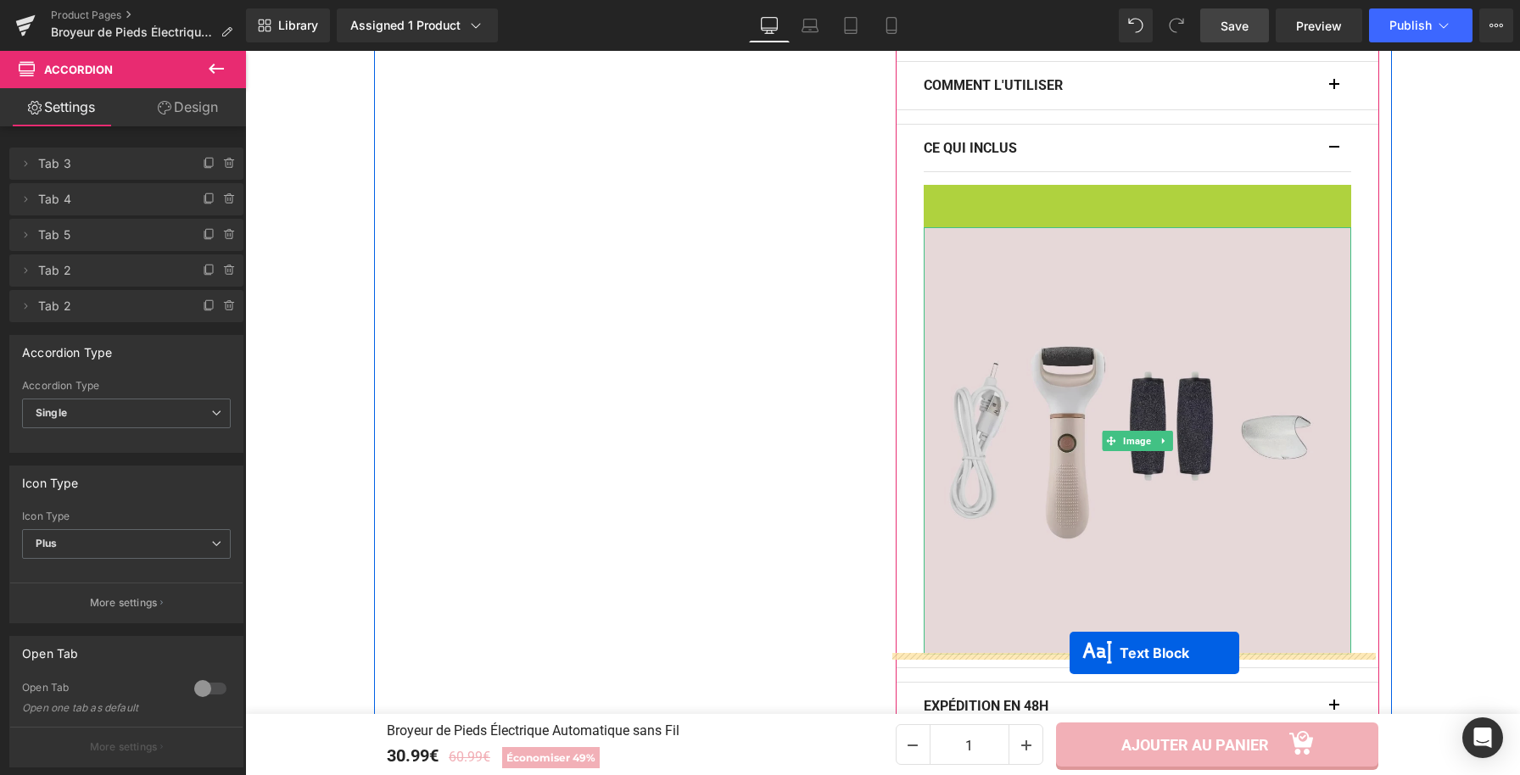
drag, startPoint x: 1086, startPoint y: 305, endPoint x: 1070, endPoint y: 652, distance: 347.3
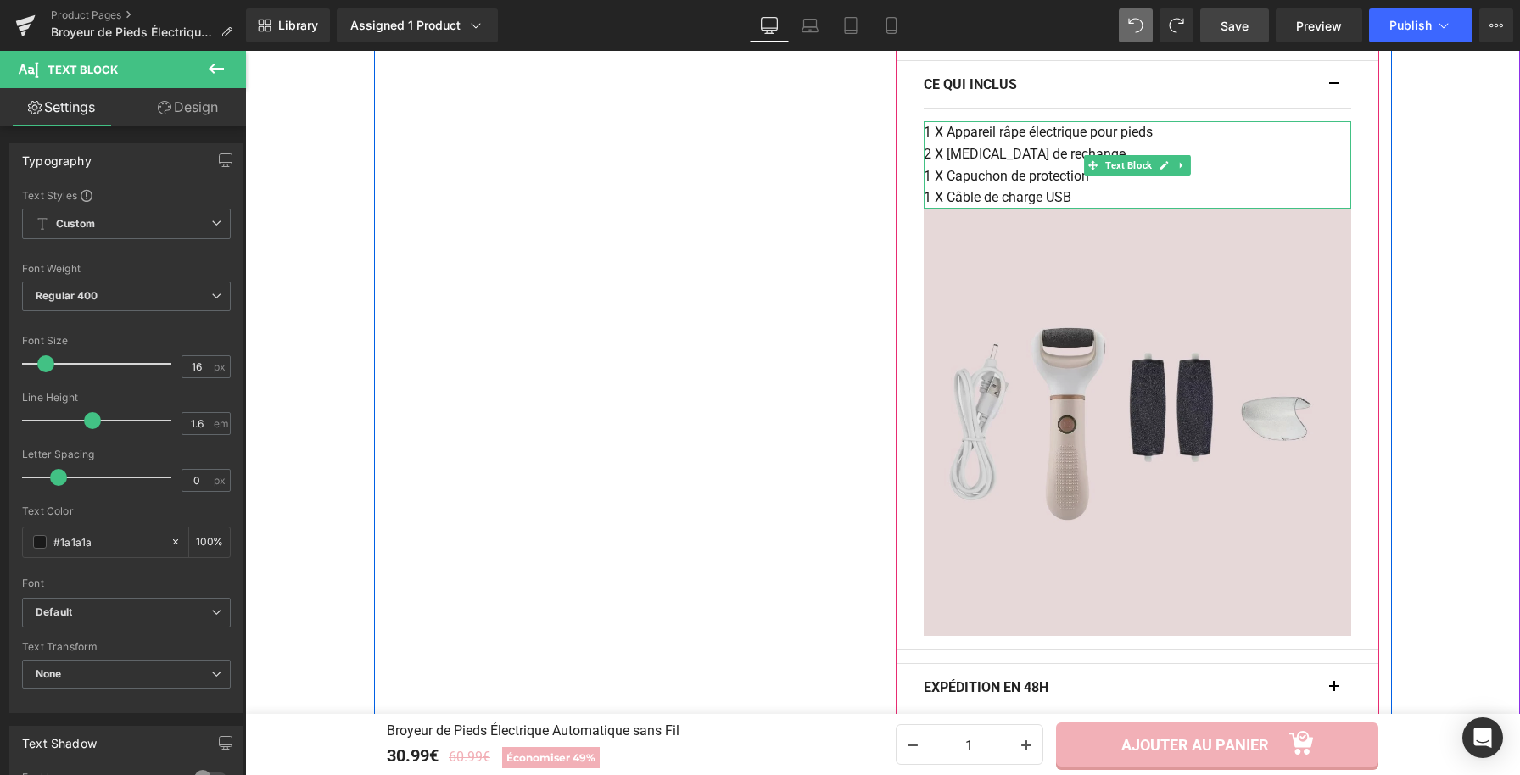
scroll to position [1247, 0]
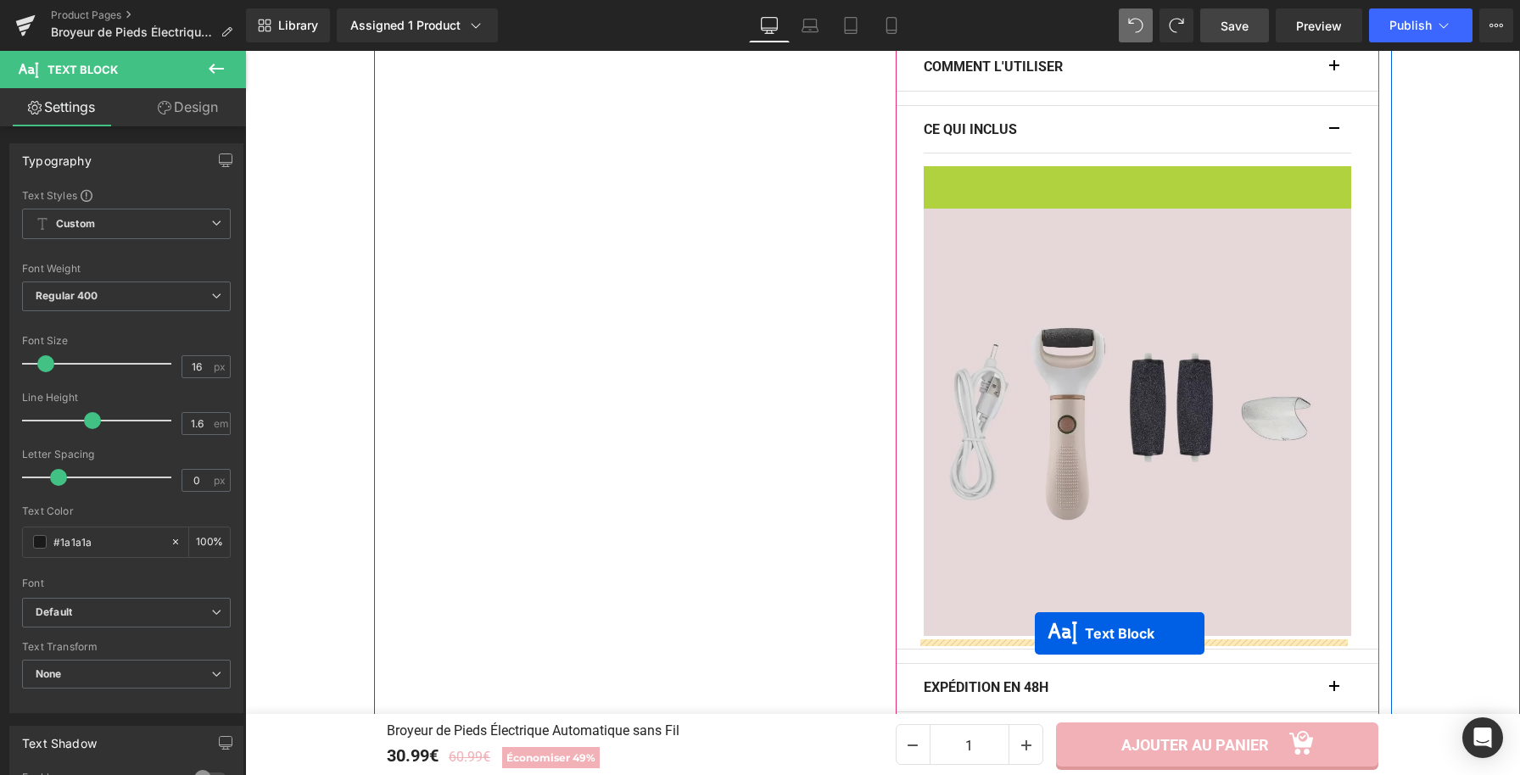
drag, startPoint x: 1086, startPoint y: 168, endPoint x: 1035, endPoint y: 634, distance: 468.4
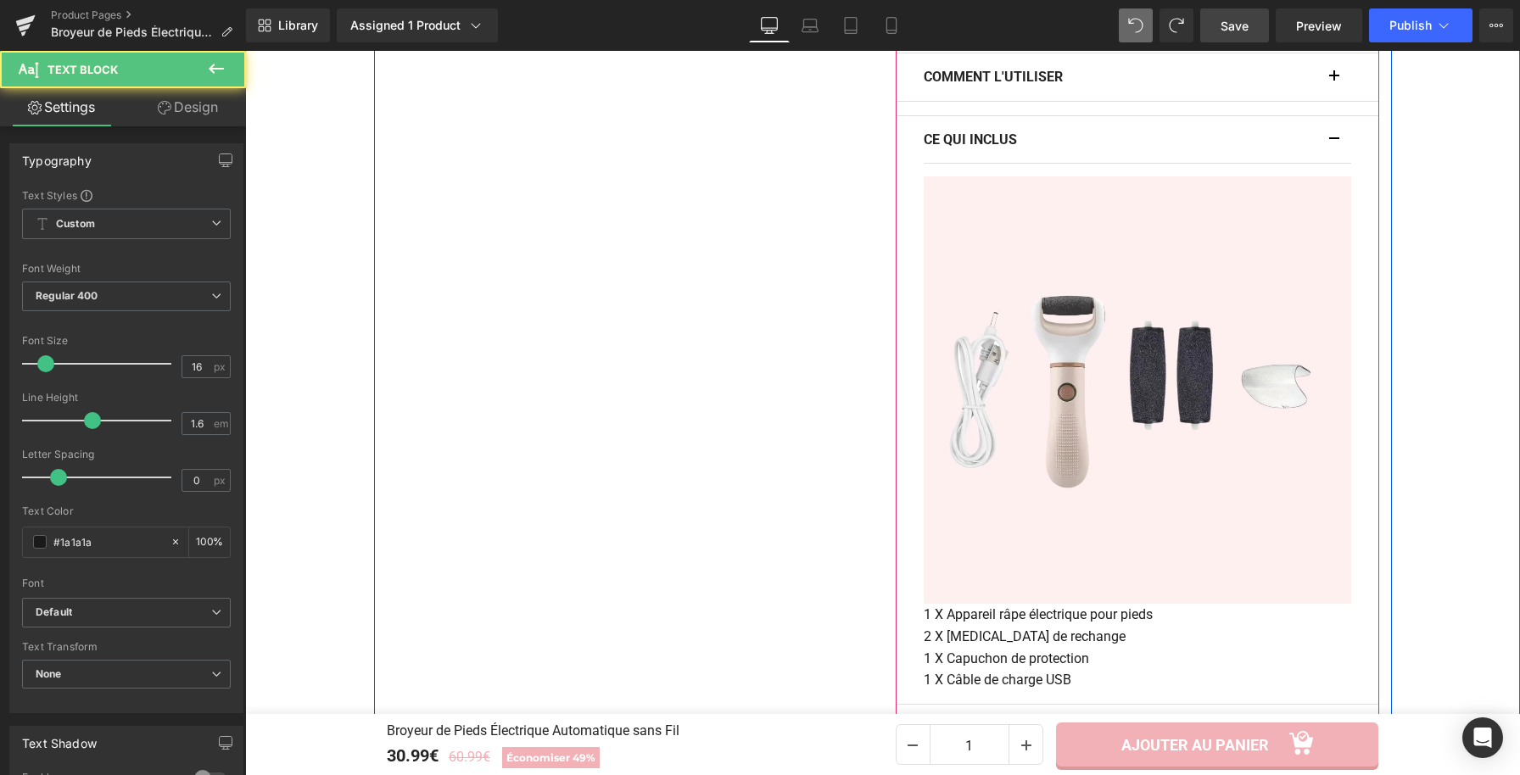
scroll to position [1271, 0]
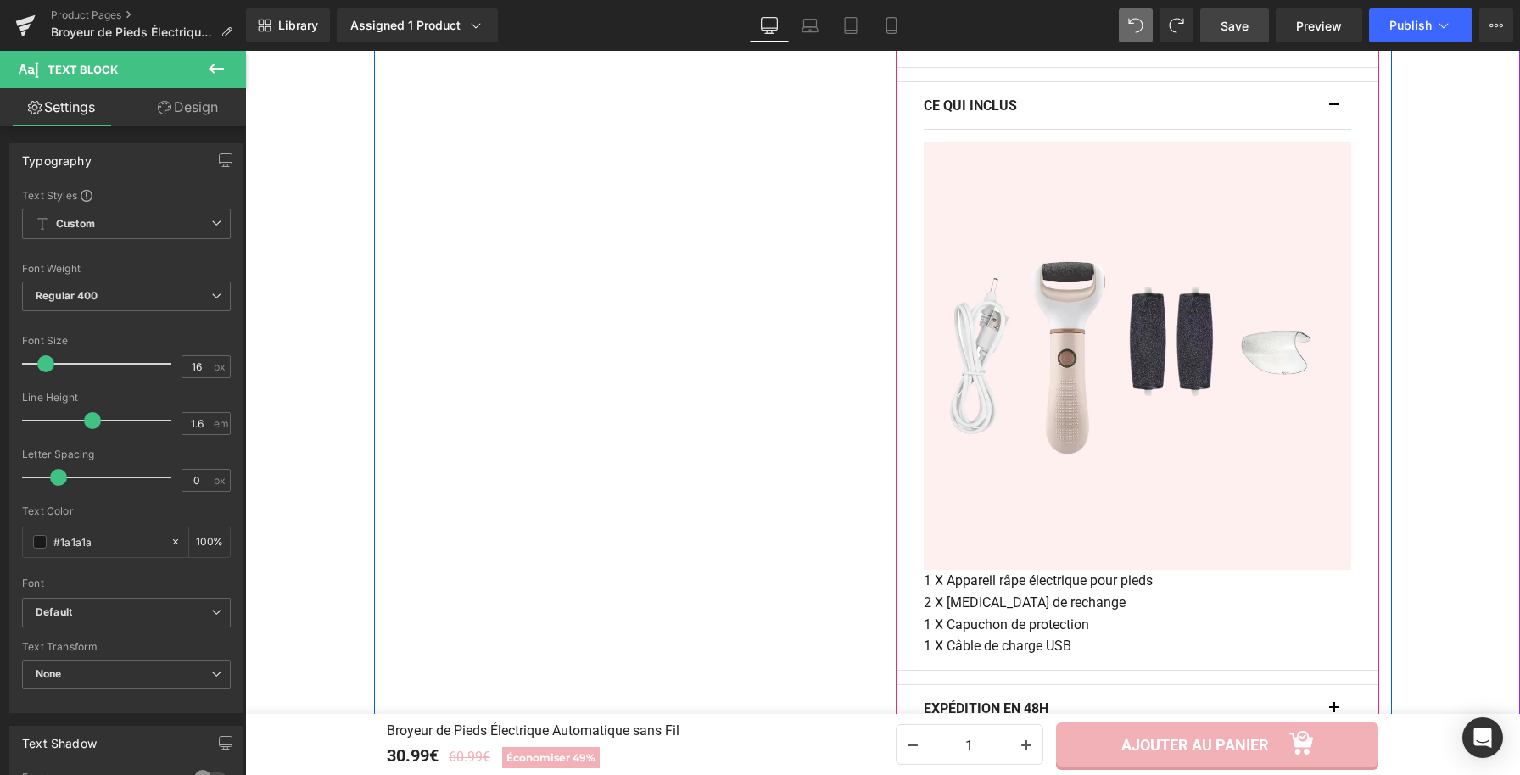
click at [1334, 102] on button "button" at bounding box center [1342, 105] width 17 height 47
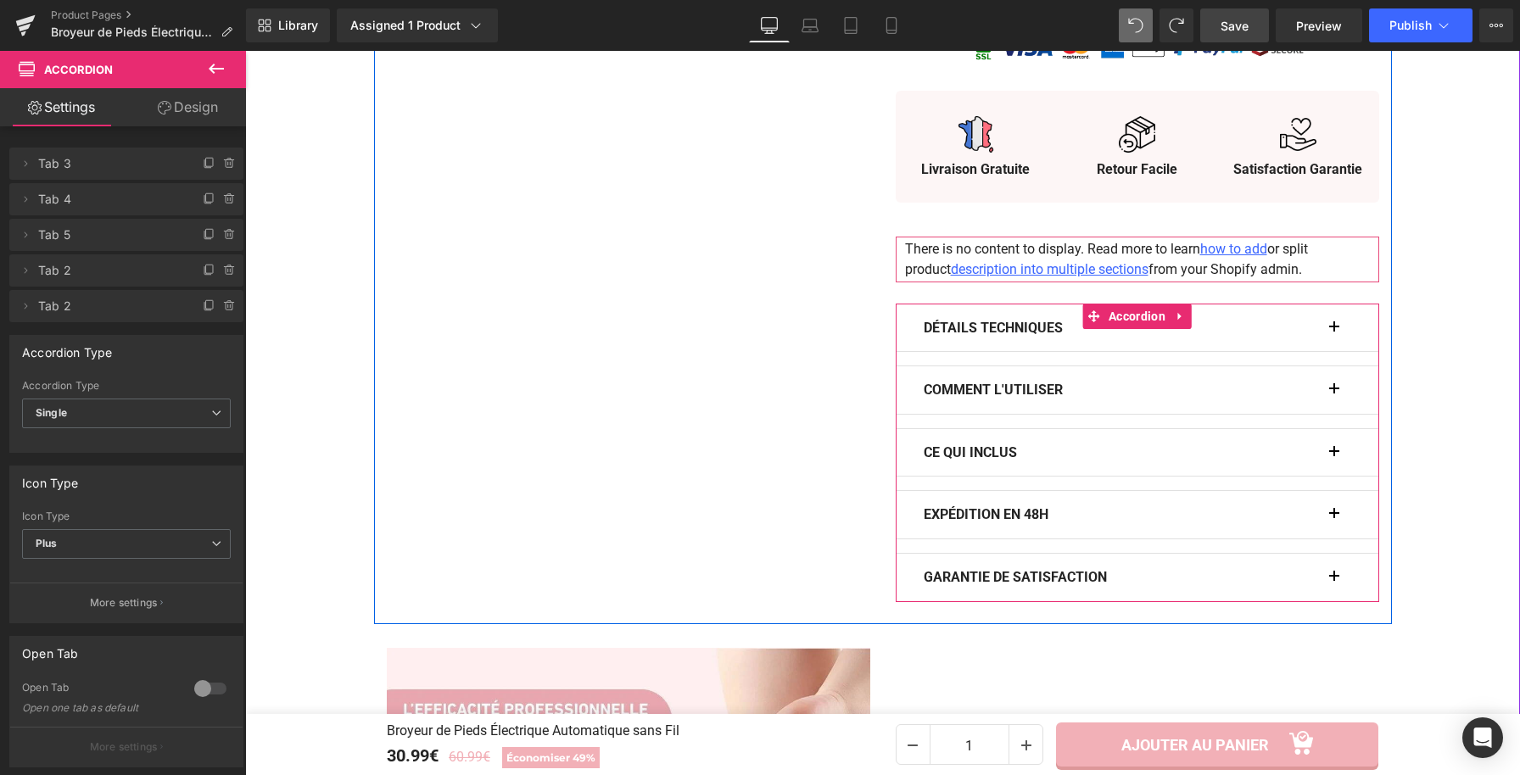
scroll to position [1036, 0]
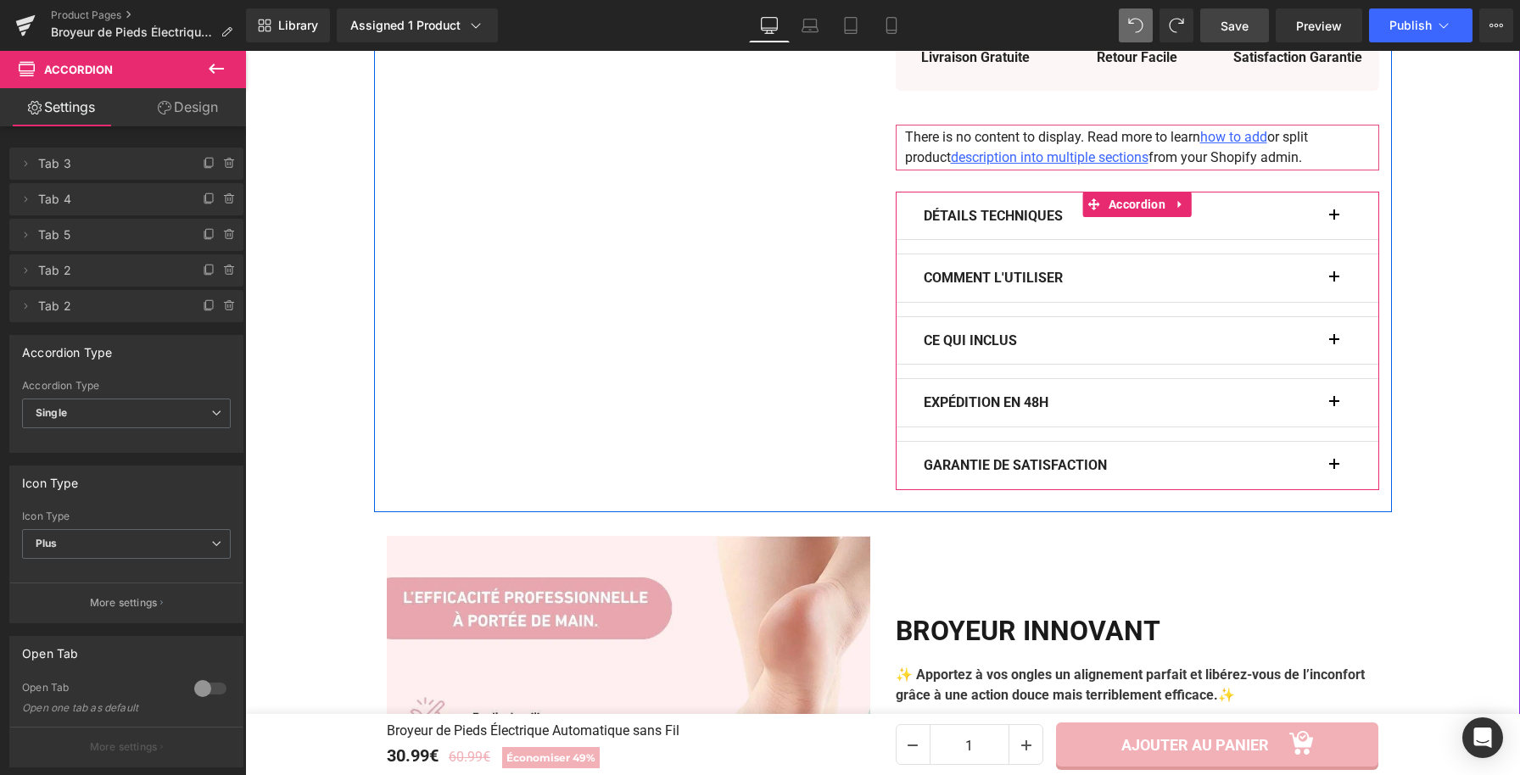
click at [1338, 340] on button "button" at bounding box center [1342, 340] width 17 height 47
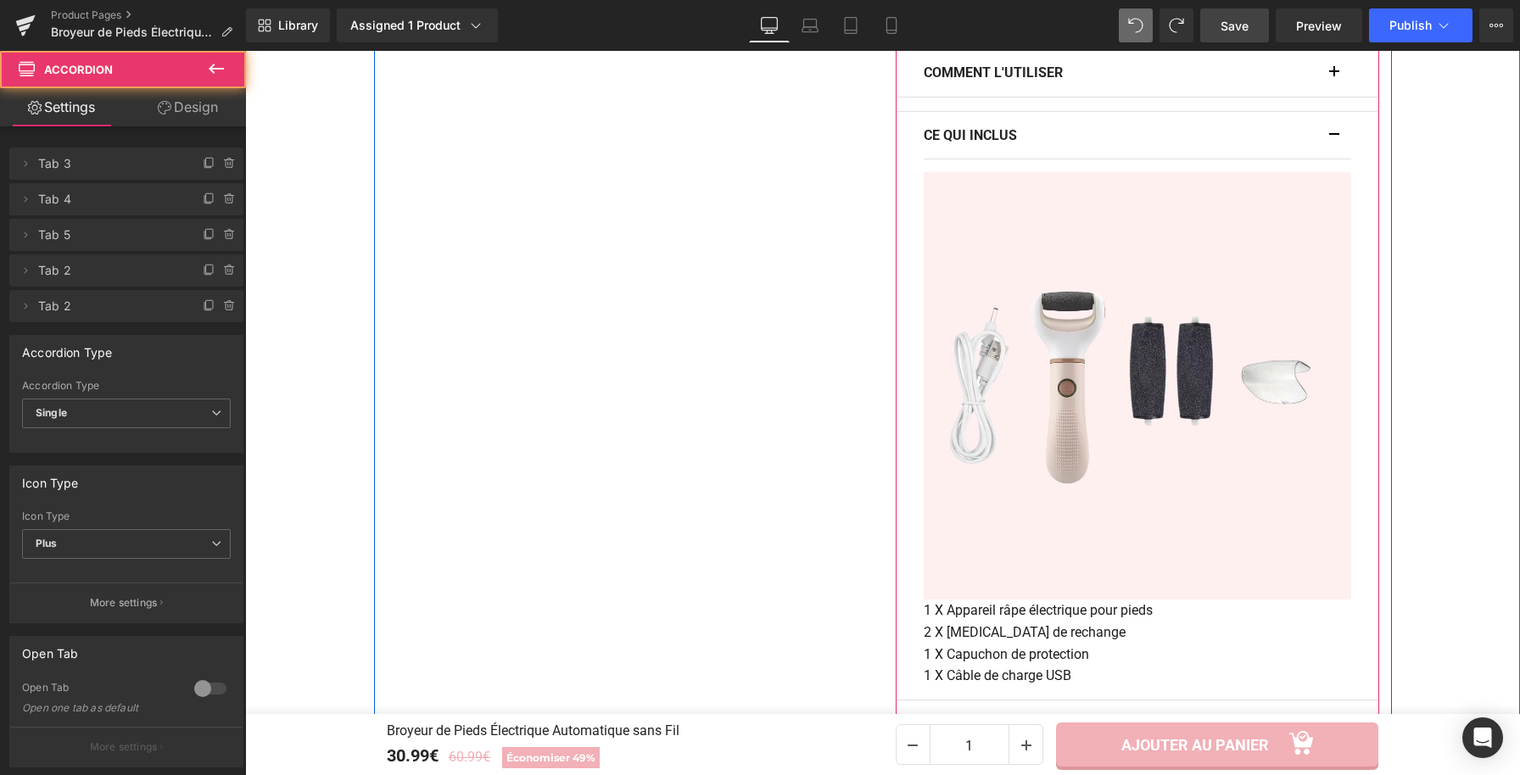
scroll to position [1370, 0]
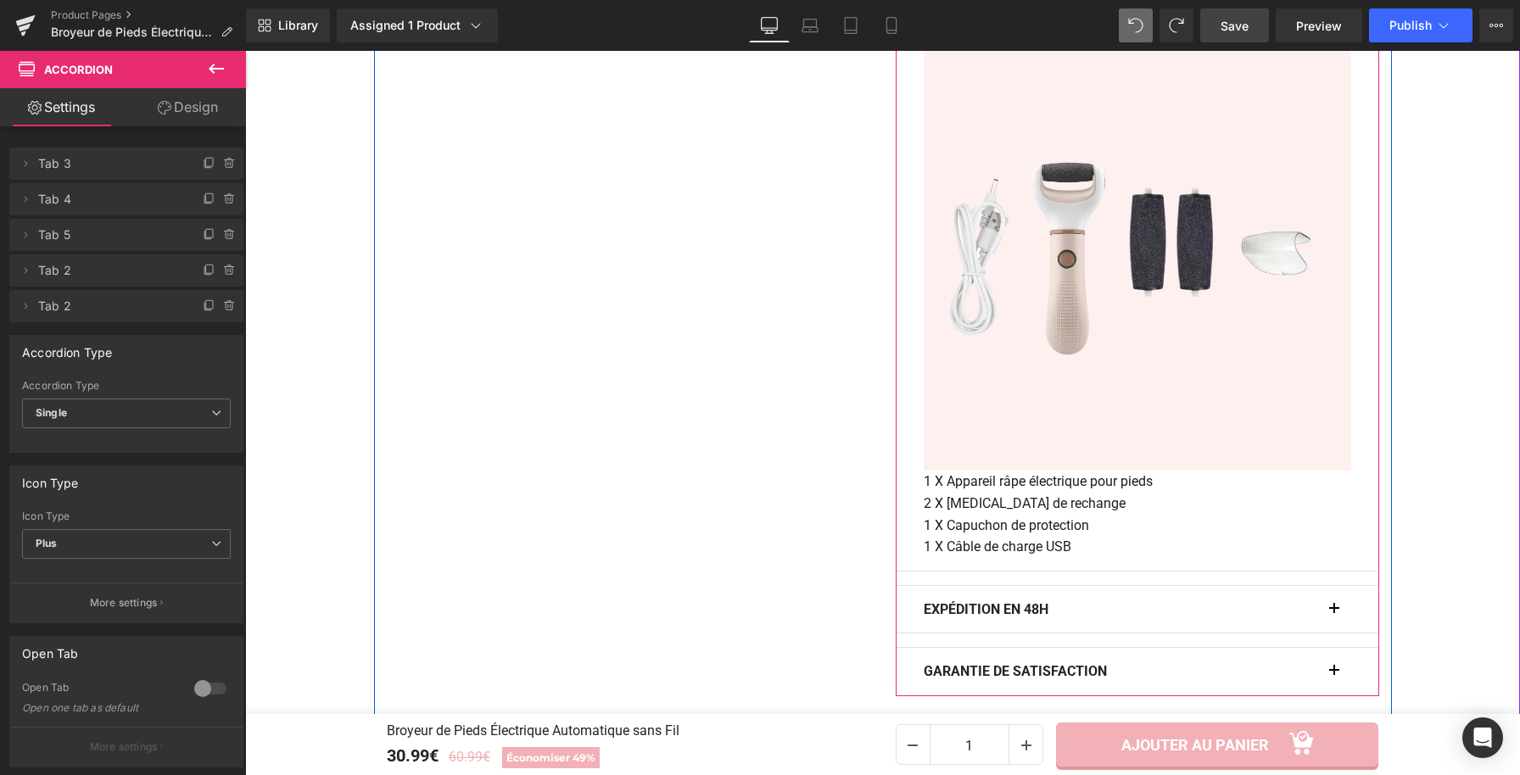
click at [909, 550] on div "CE QUI INCLUS Text Block Image 1 X Appareil râpe électrique pour pieds 2 X Roul…" at bounding box center [1137, 277] width 483 height 590
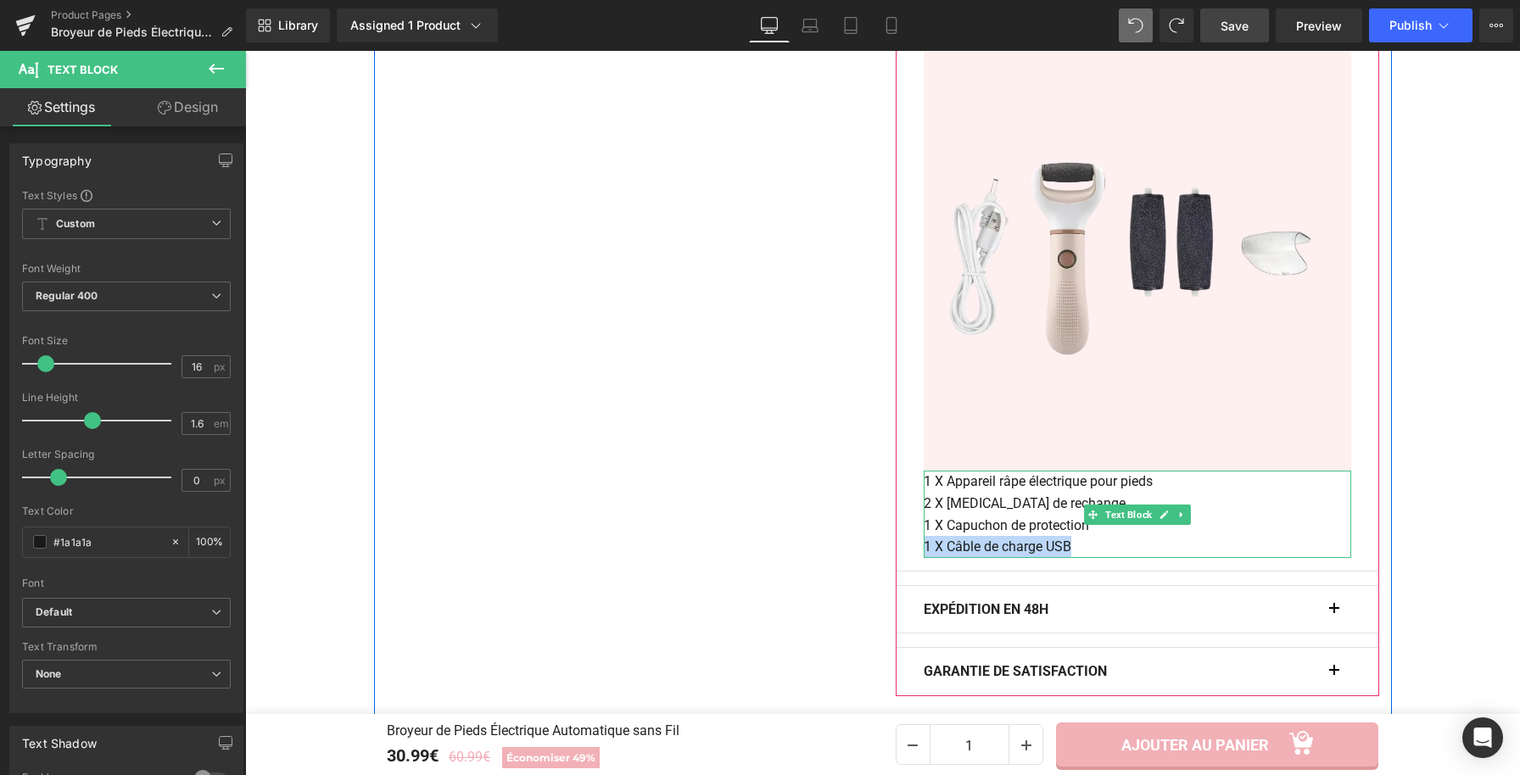
click at [1088, 547] on p "1 X Câble de charge USB" at bounding box center [1137, 547] width 427 height 22
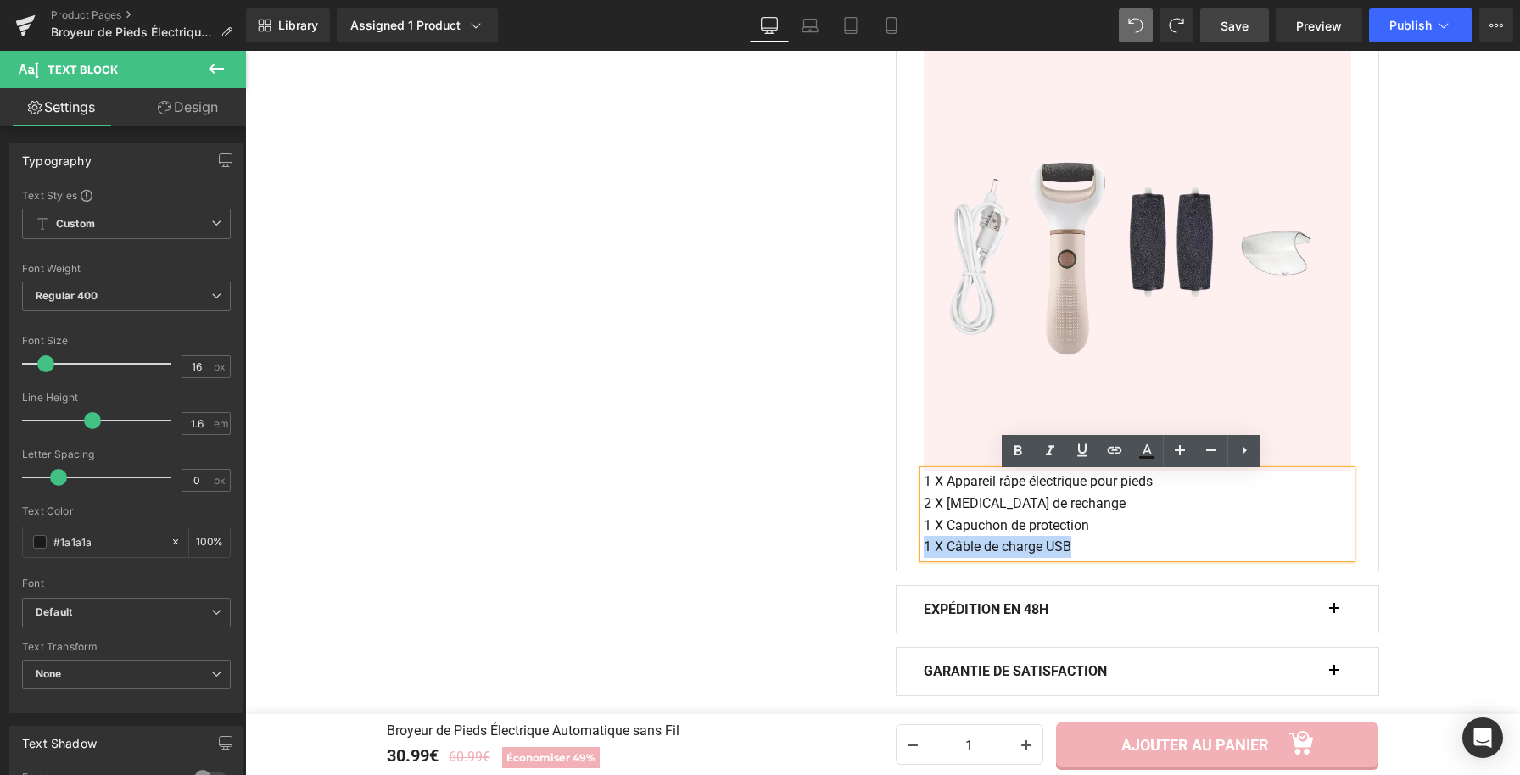
drag, startPoint x: 1088, startPoint y: 547, endPoint x: 1081, endPoint y: 552, distance: 9.2
click at [1081, 552] on p "1 X Câble de charge USB" at bounding box center [1137, 547] width 427 height 22
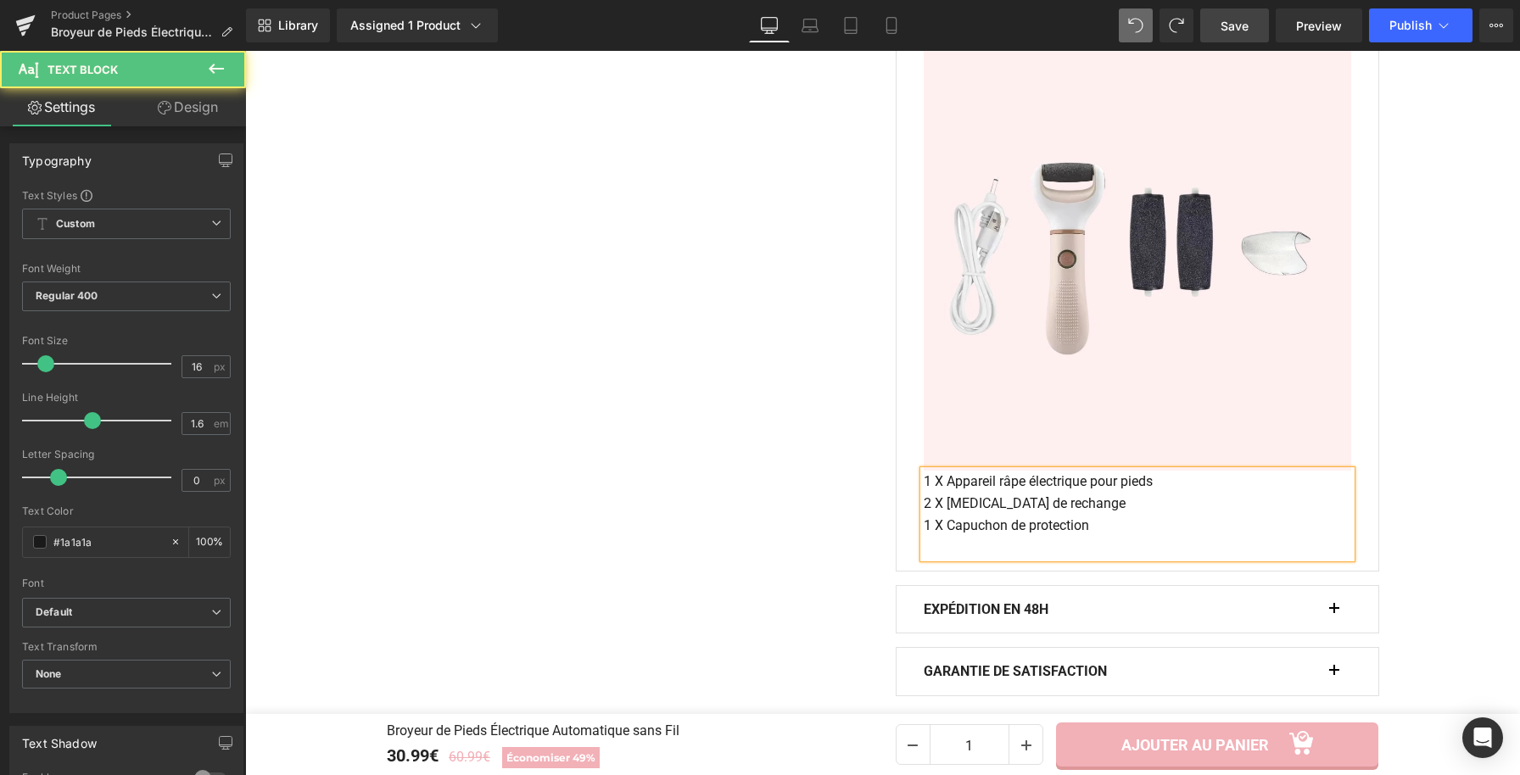
click at [924, 483] on p "1 X Appareil râpe électrique pour pieds" at bounding box center [1137, 482] width 427 height 22
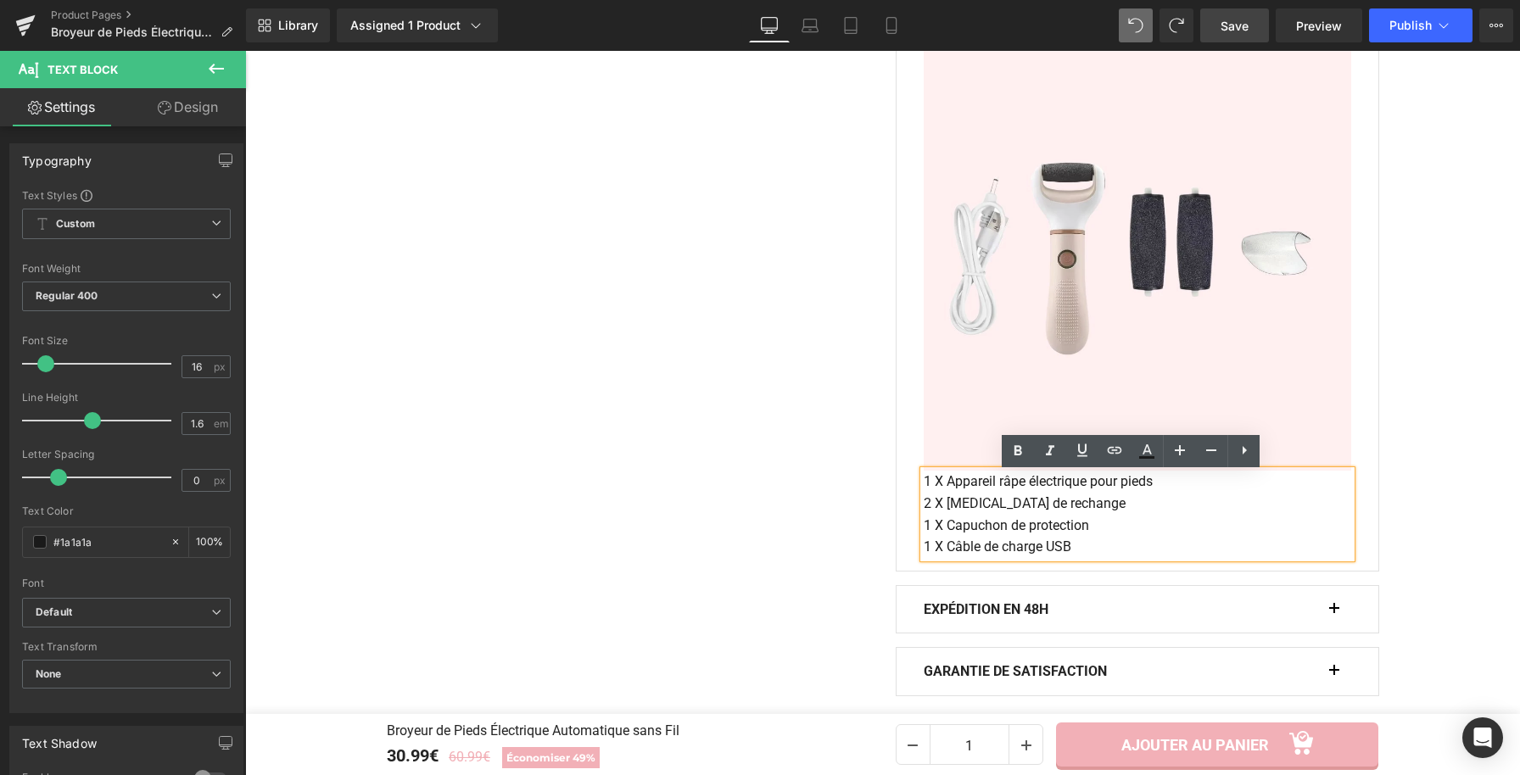
click at [1228, 31] on span "Save" at bounding box center [1235, 26] width 28 height 18
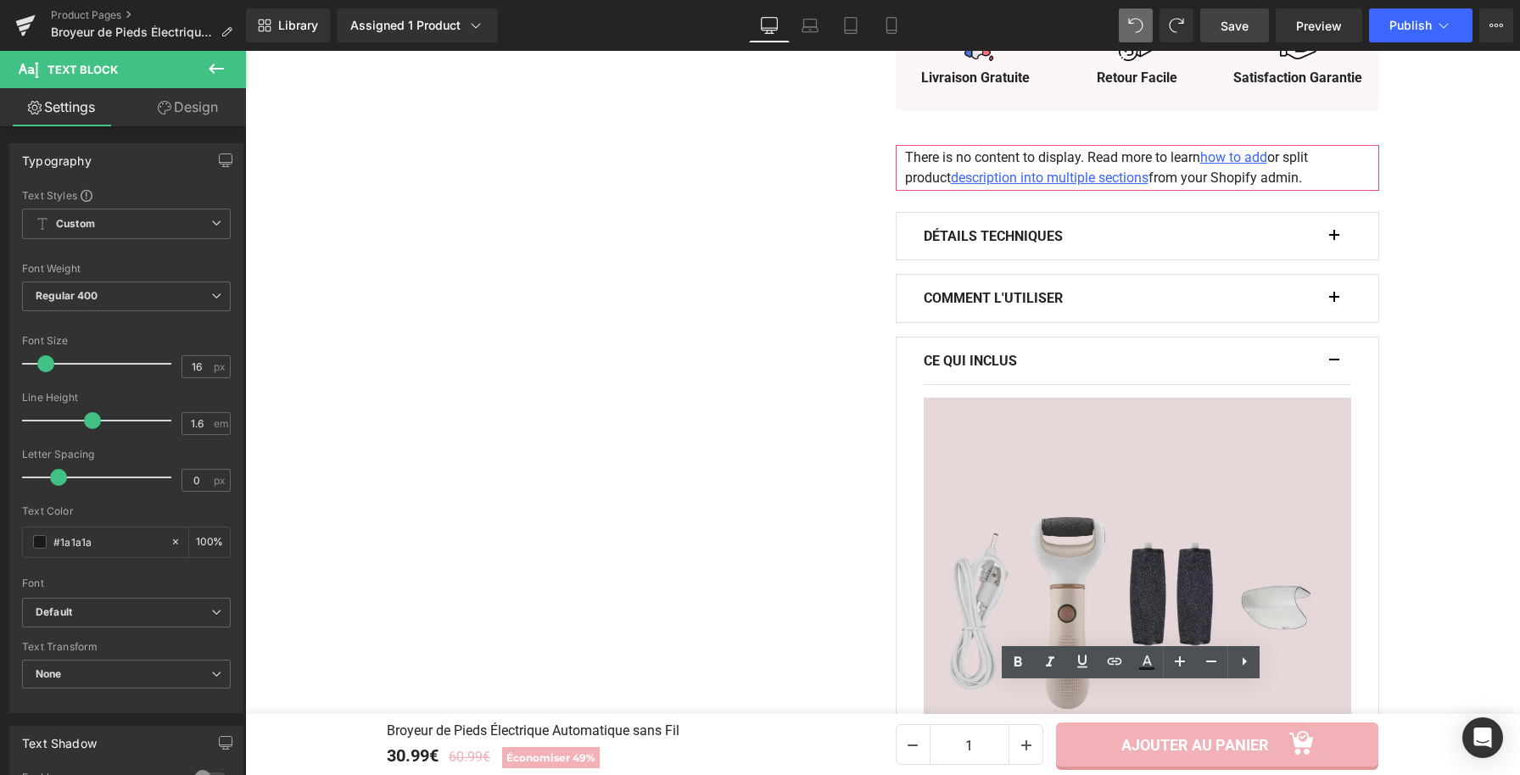
scroll to position [1175, 0]
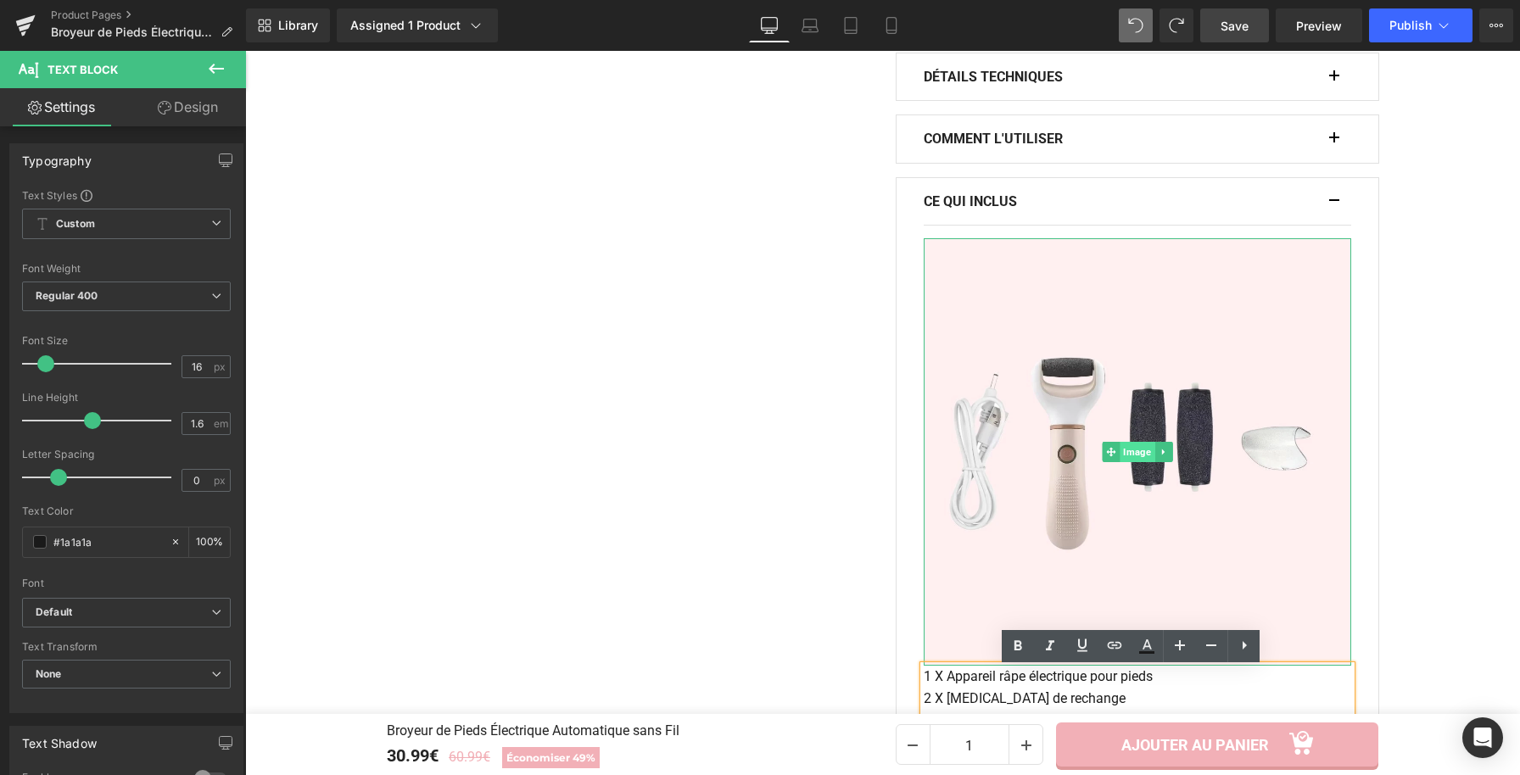
click at [1126, 453] on span "Image" at bounding box center [1137, 452] width 35 height 20
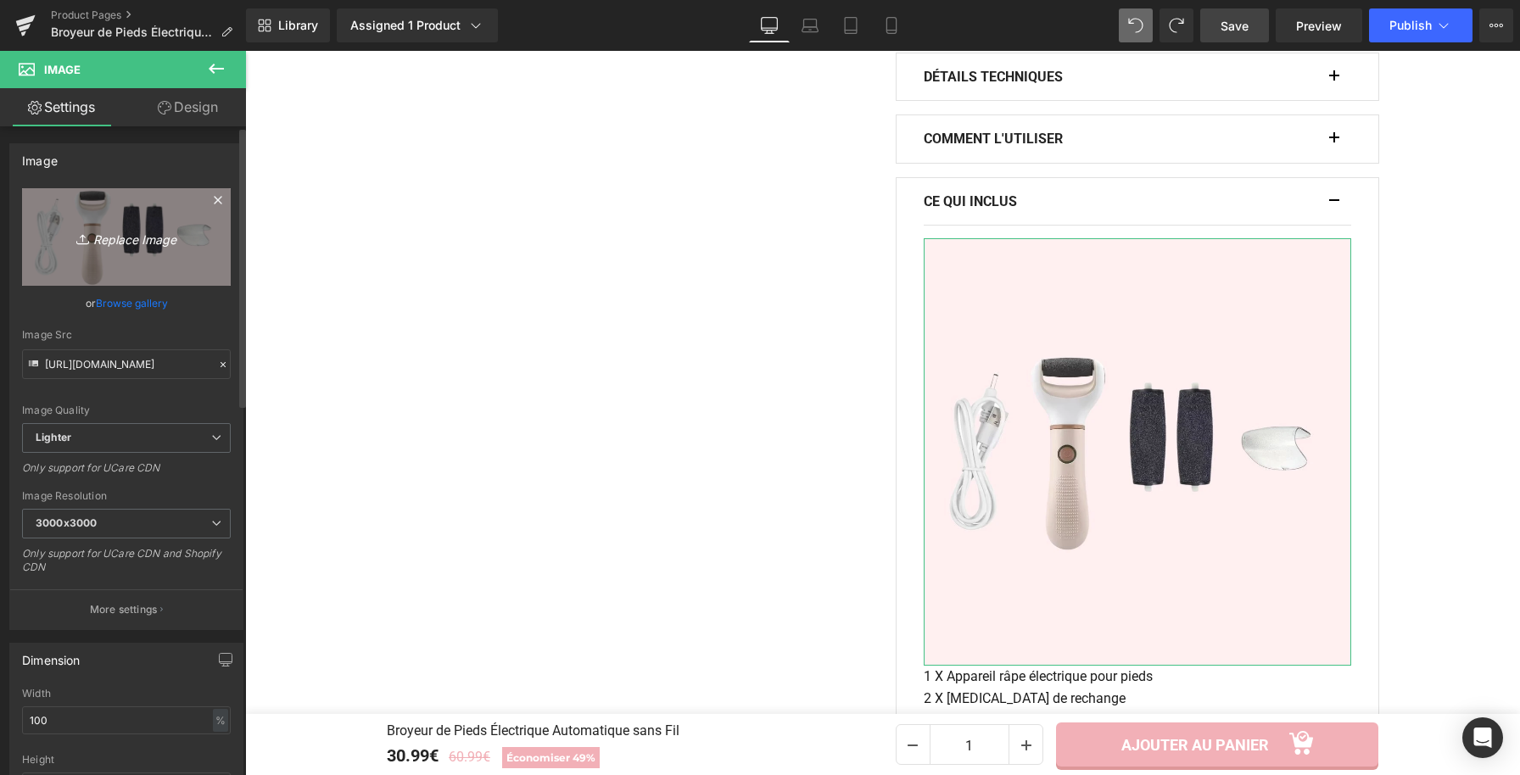
click at [145, 226] on icon "Replace Image" at bounding box center [127, 236] width 136 height 21
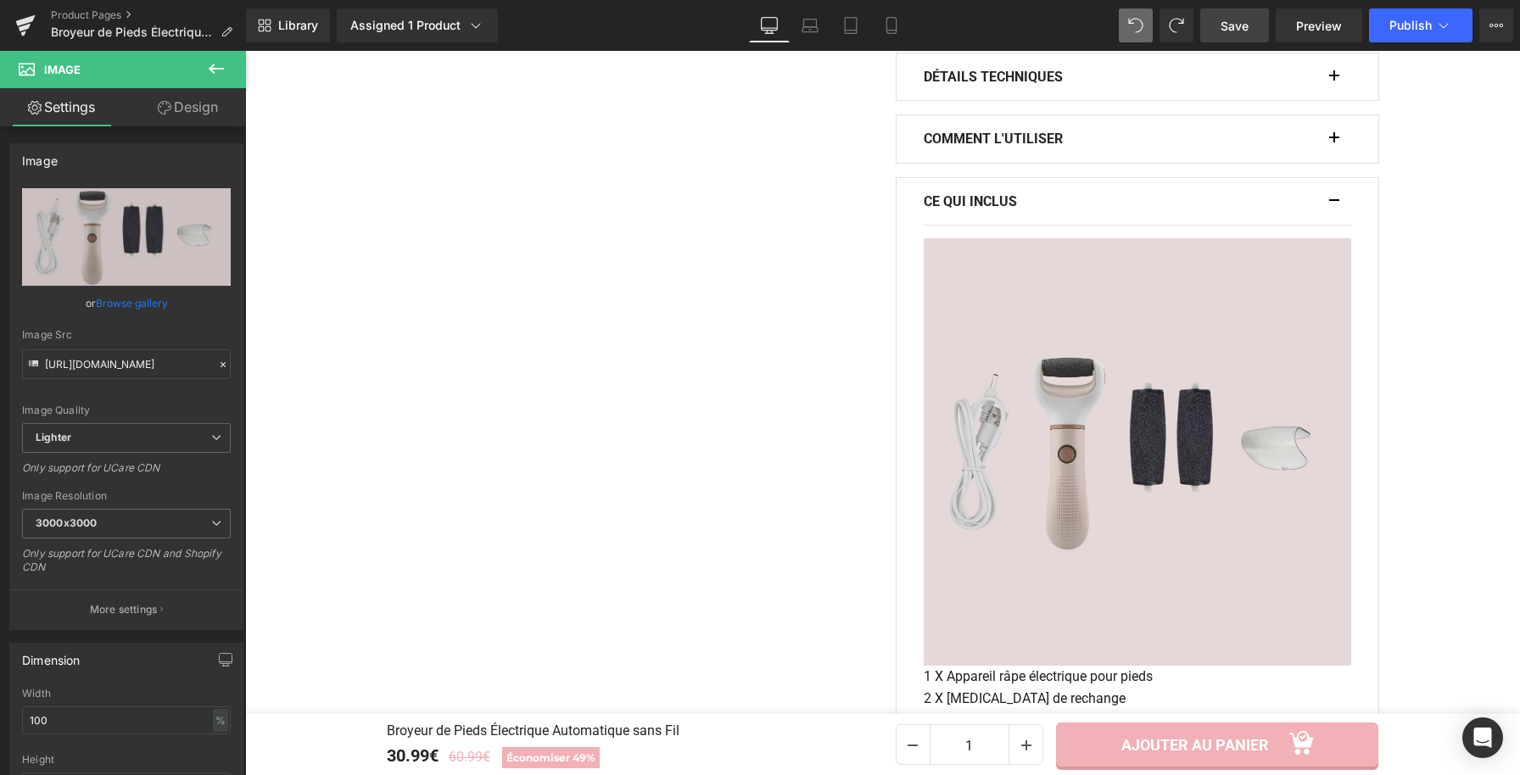
type input "C:\fakepath\Broyeur de Pieds Électrique Automatique sans Fil (16).webp"
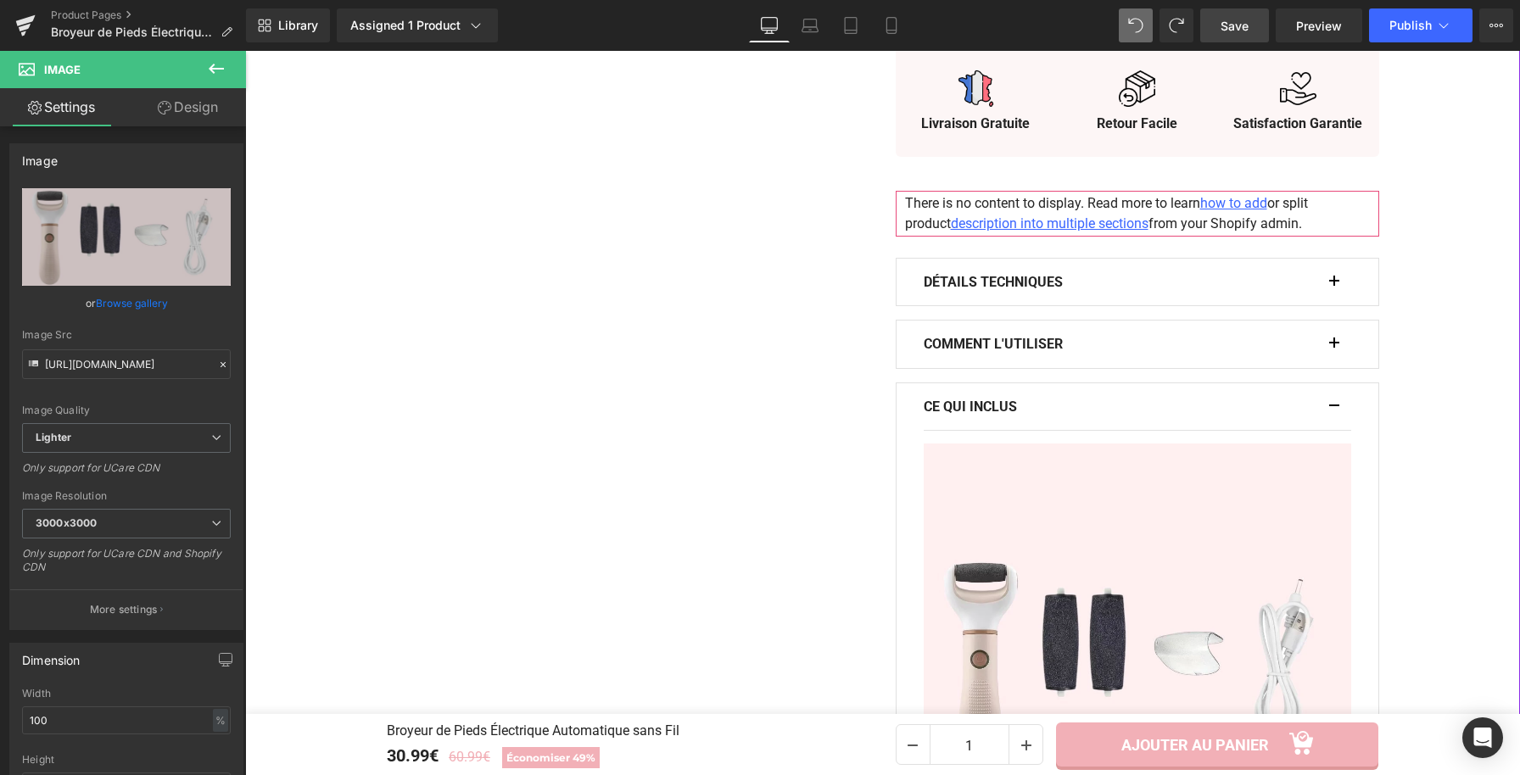
scroll to position [966, 0]
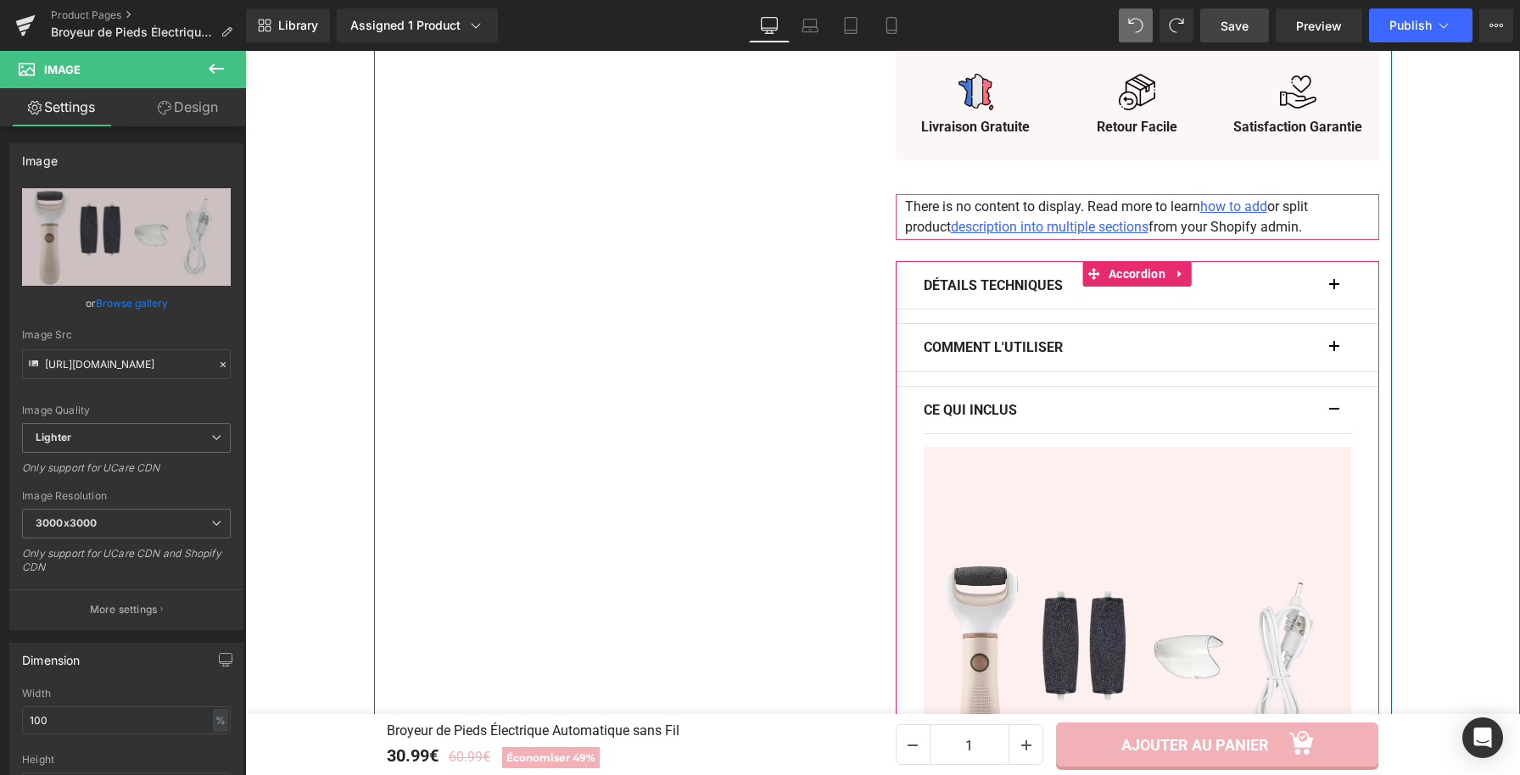
click at [1334, 410] on button "button" at bounding box center [1342, 410] width 17 height 47
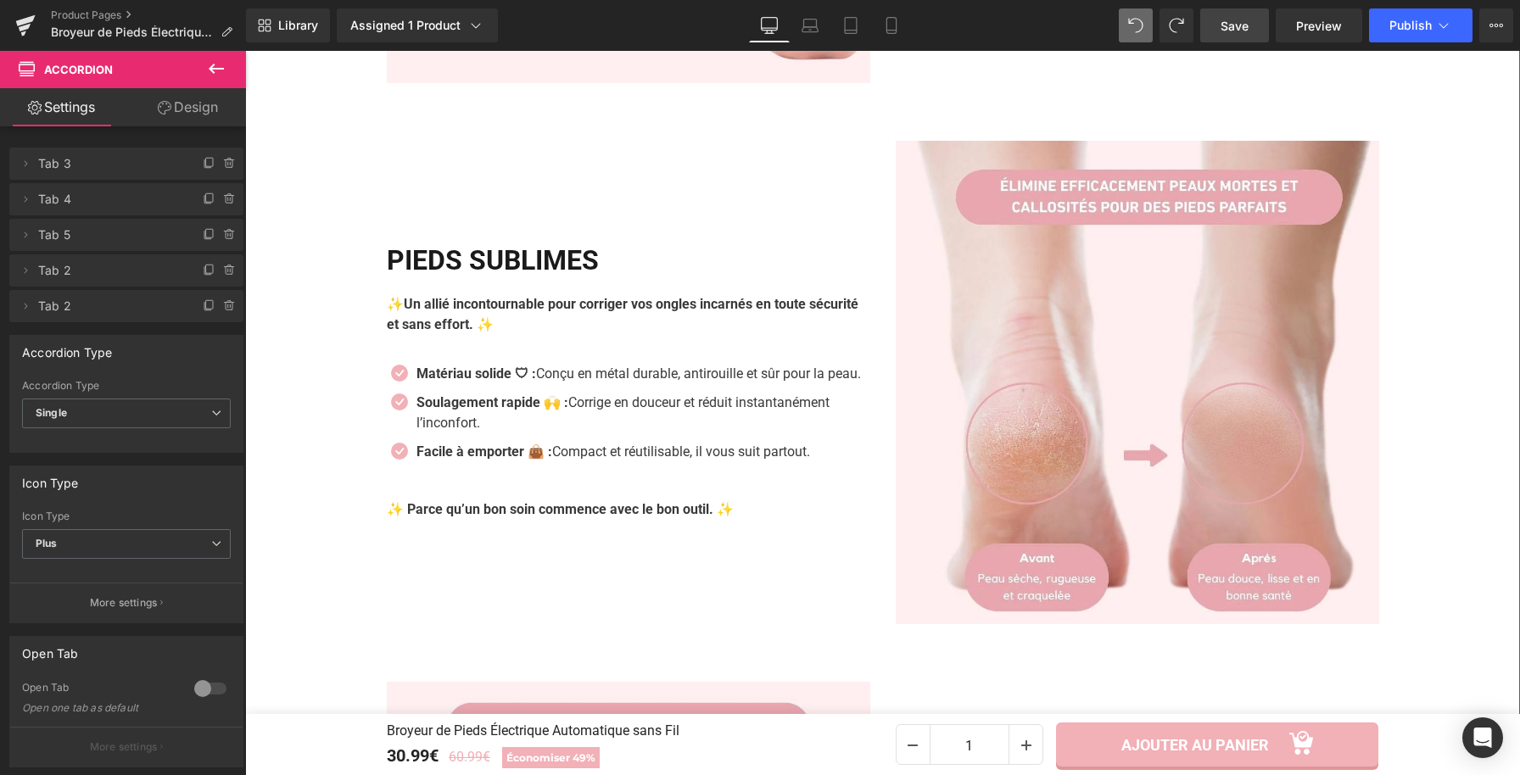
scroll to position [1981, 0]
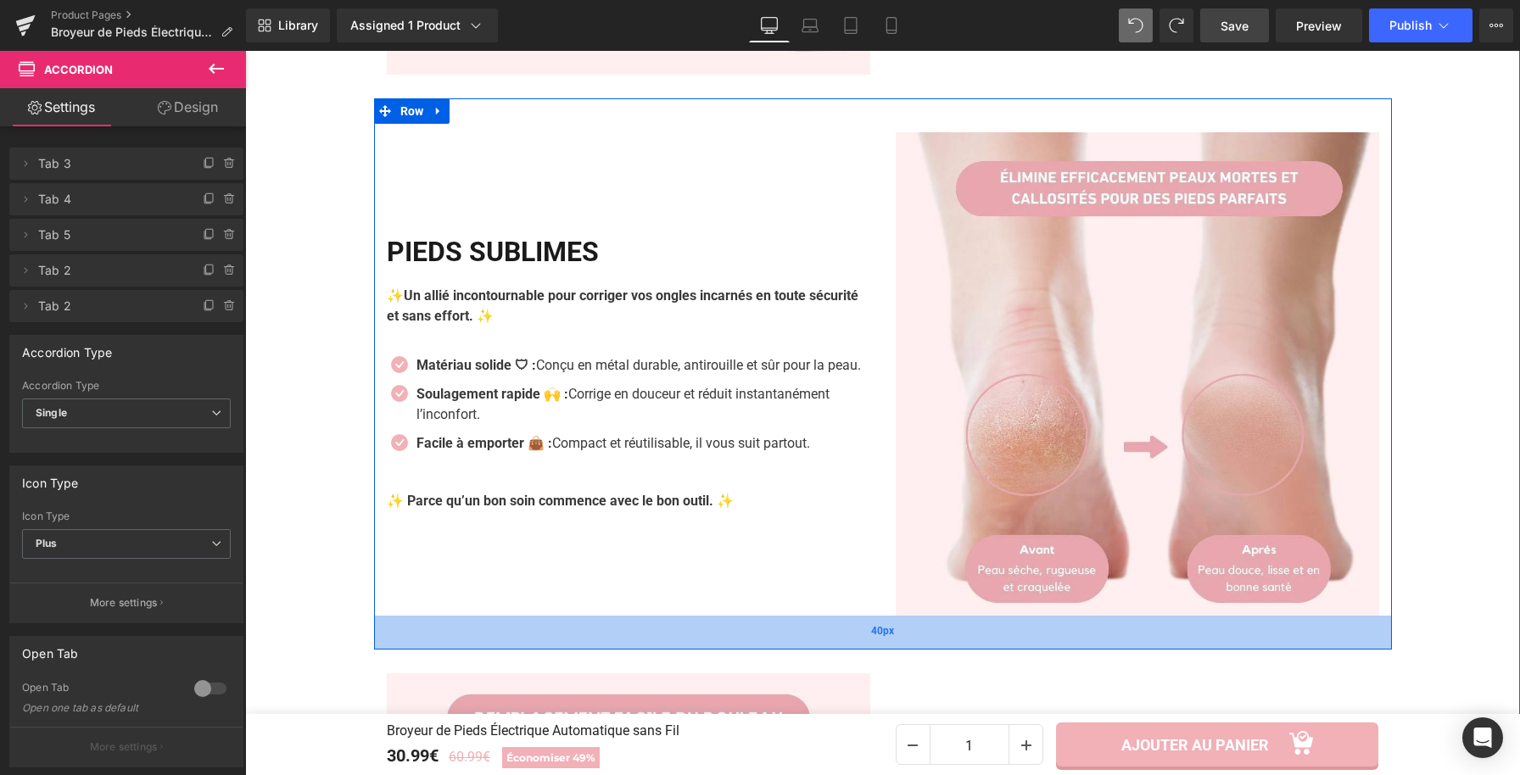
click at [1210, 640] on div "40px" at bounding box center [883, 633] width 1018 height 34
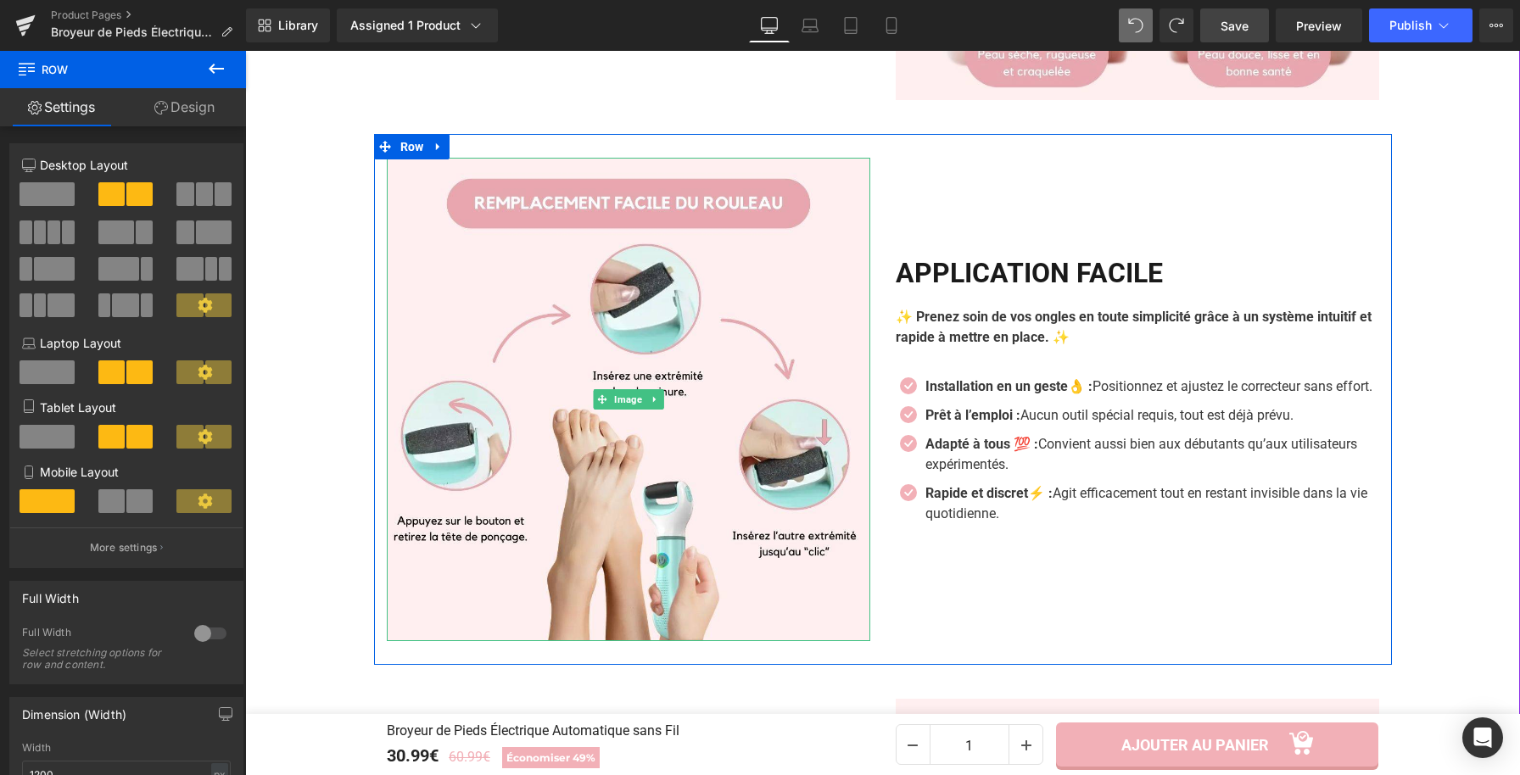
scroll to position [2497, 0]
click at [935, 264] on h2 "application facile" at bounding box center [1137, 272] width 483 height 32
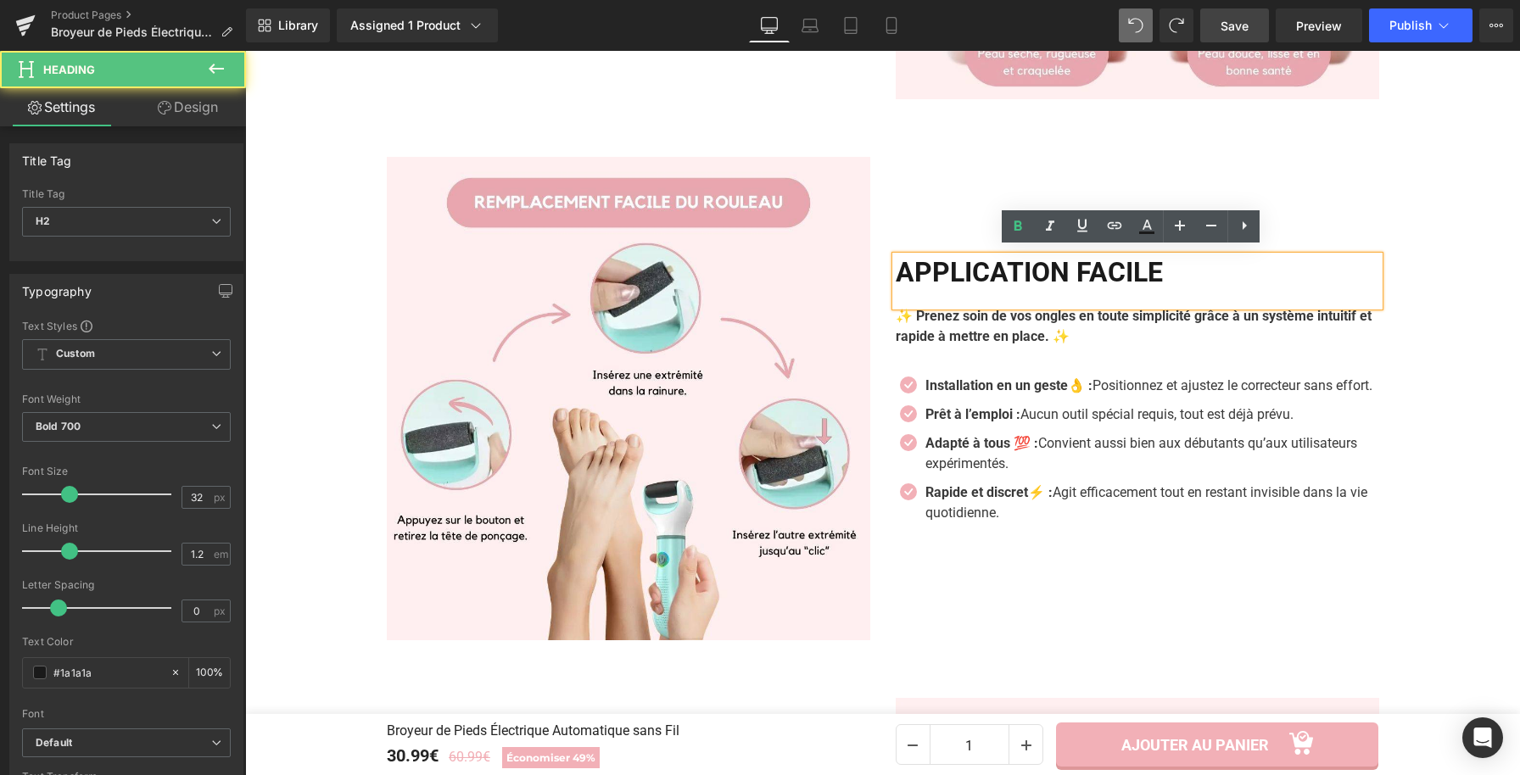
click at [1169, 279] on h2 "application facile" at bounding box center [1137, 272] width 483 height 32
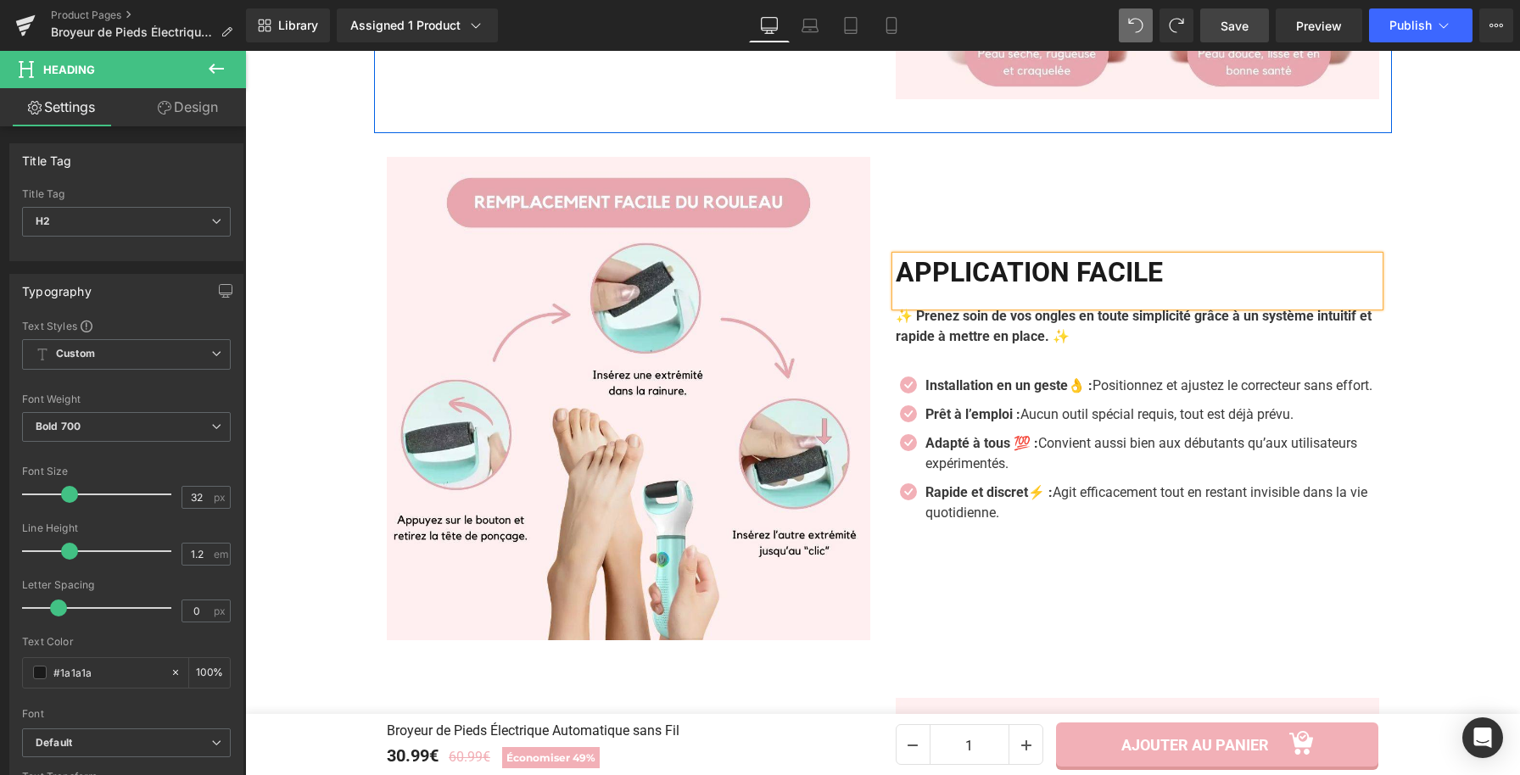
paste div
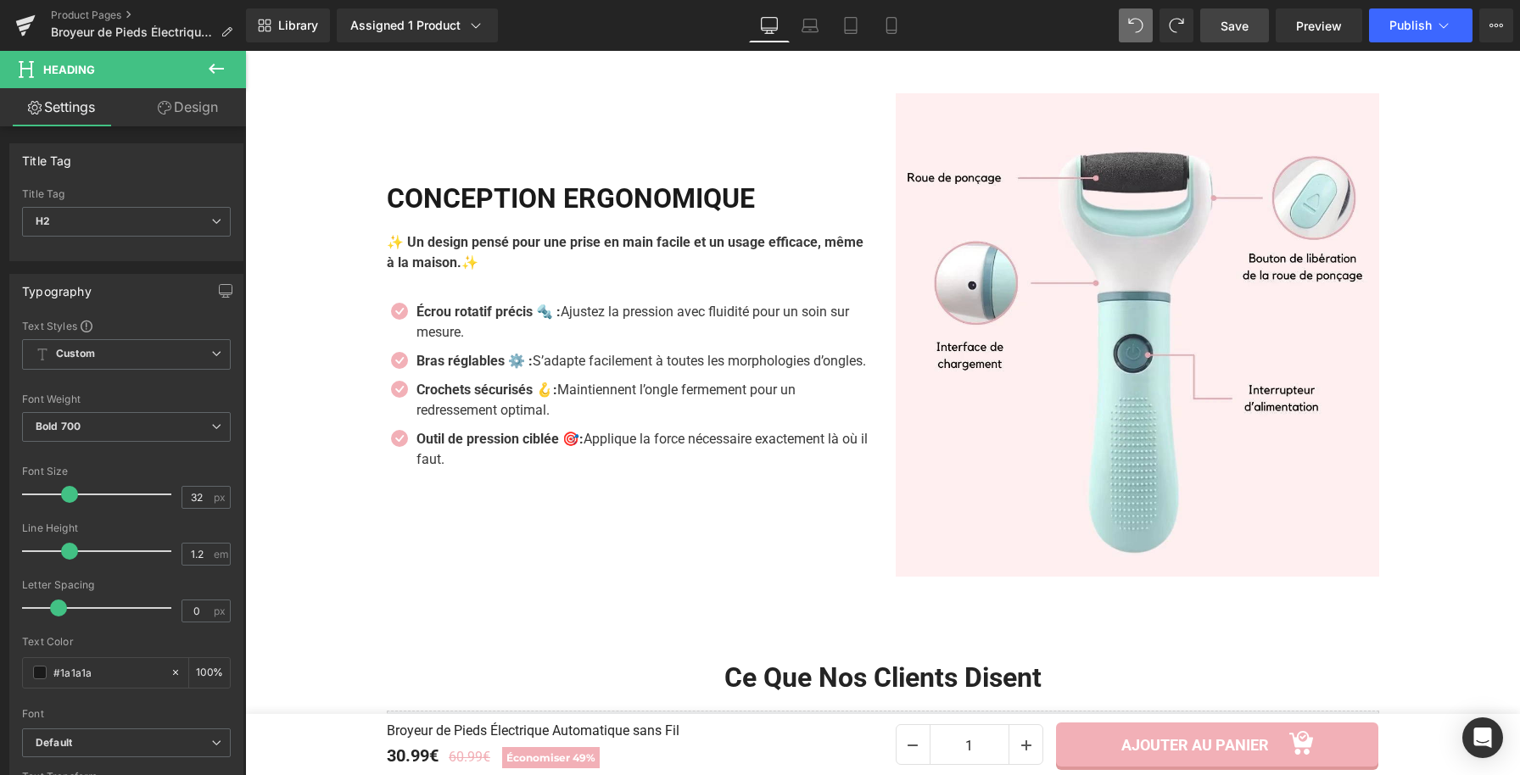
scroll to position [3088, 0]
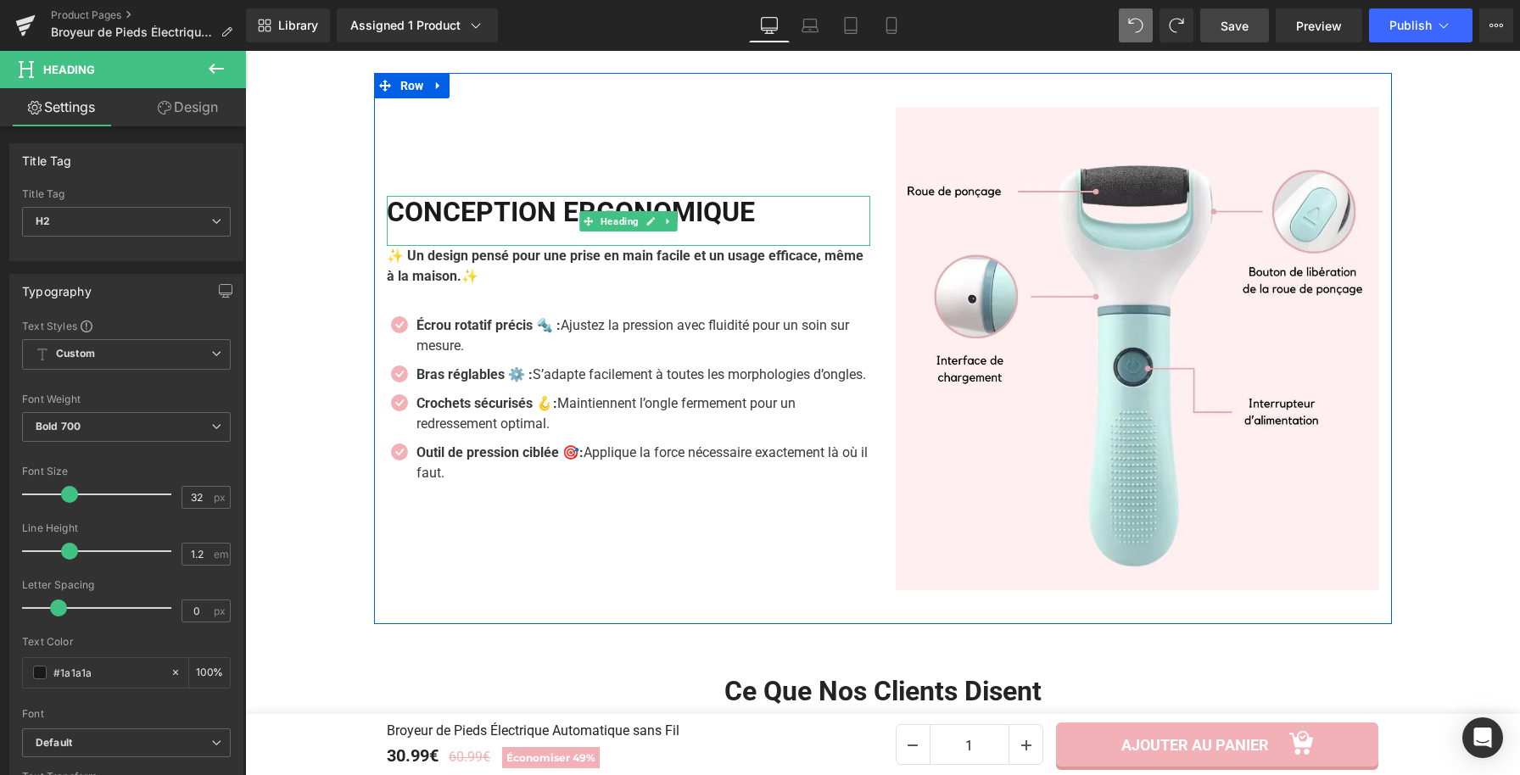
click at [701, 199] on h2 "CONCEPTION ERGONOMIQUE" at bounding box center [628, 212] width 483 height 32
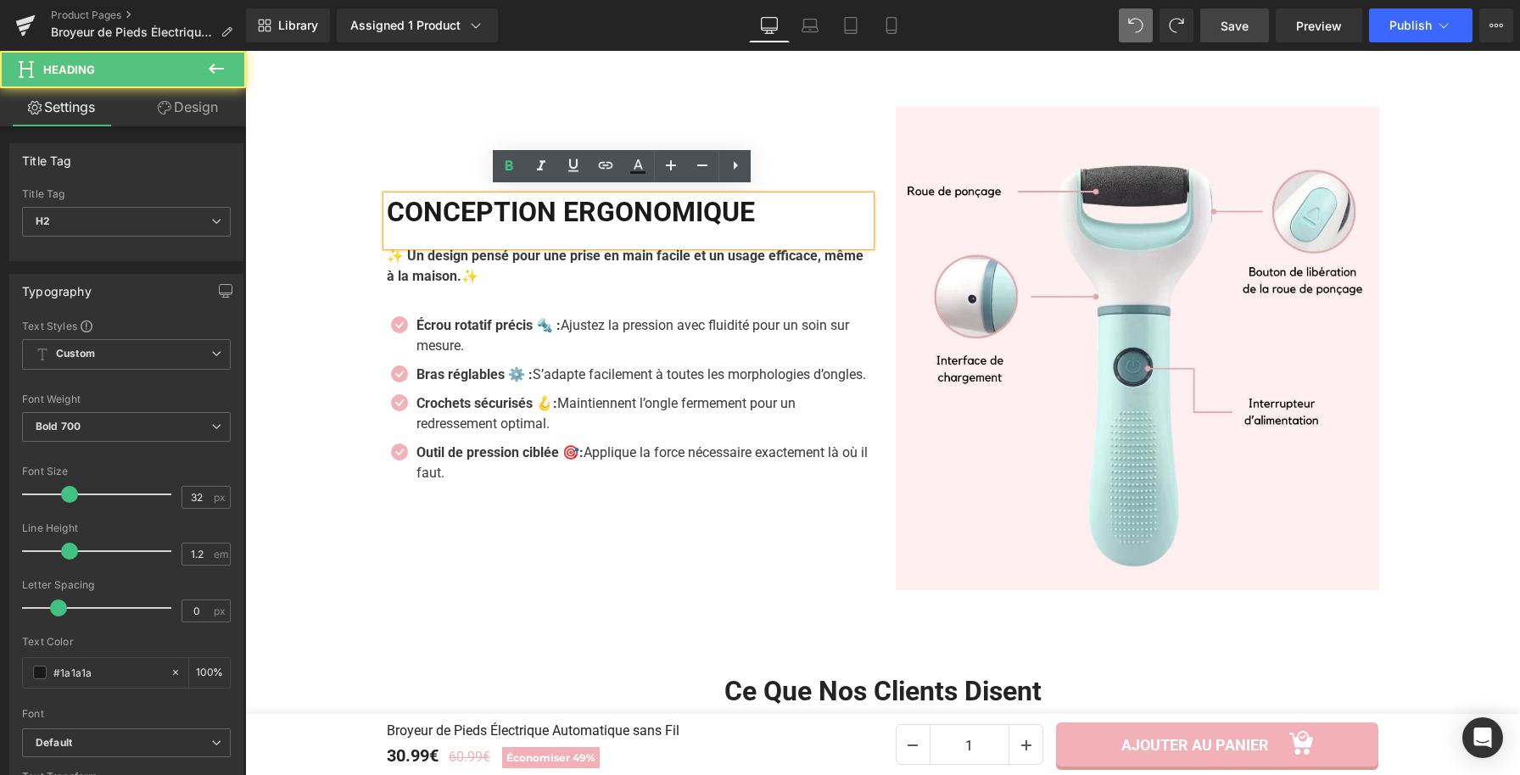
click at [783, 211] on h2 "CONCEPTION ERGONOMIQUE" at bounding box center [628, 212] width 483 height 32
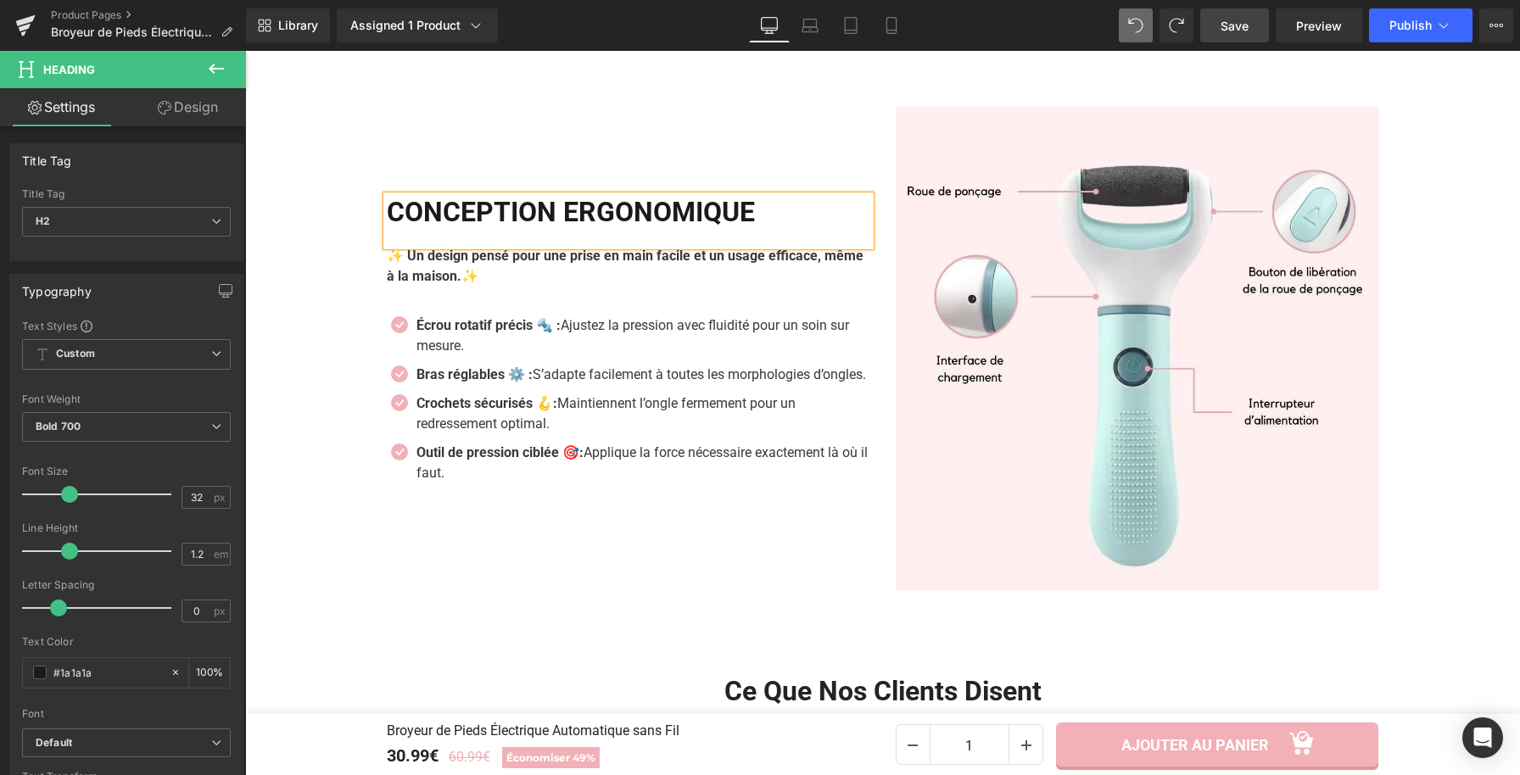
paste div
click at [789, 590] on div "Design Ergonomique Heading ✨ Un design pensé pour une prise en main facile et u…" at bounding box center [628, 348] width 509 height 483
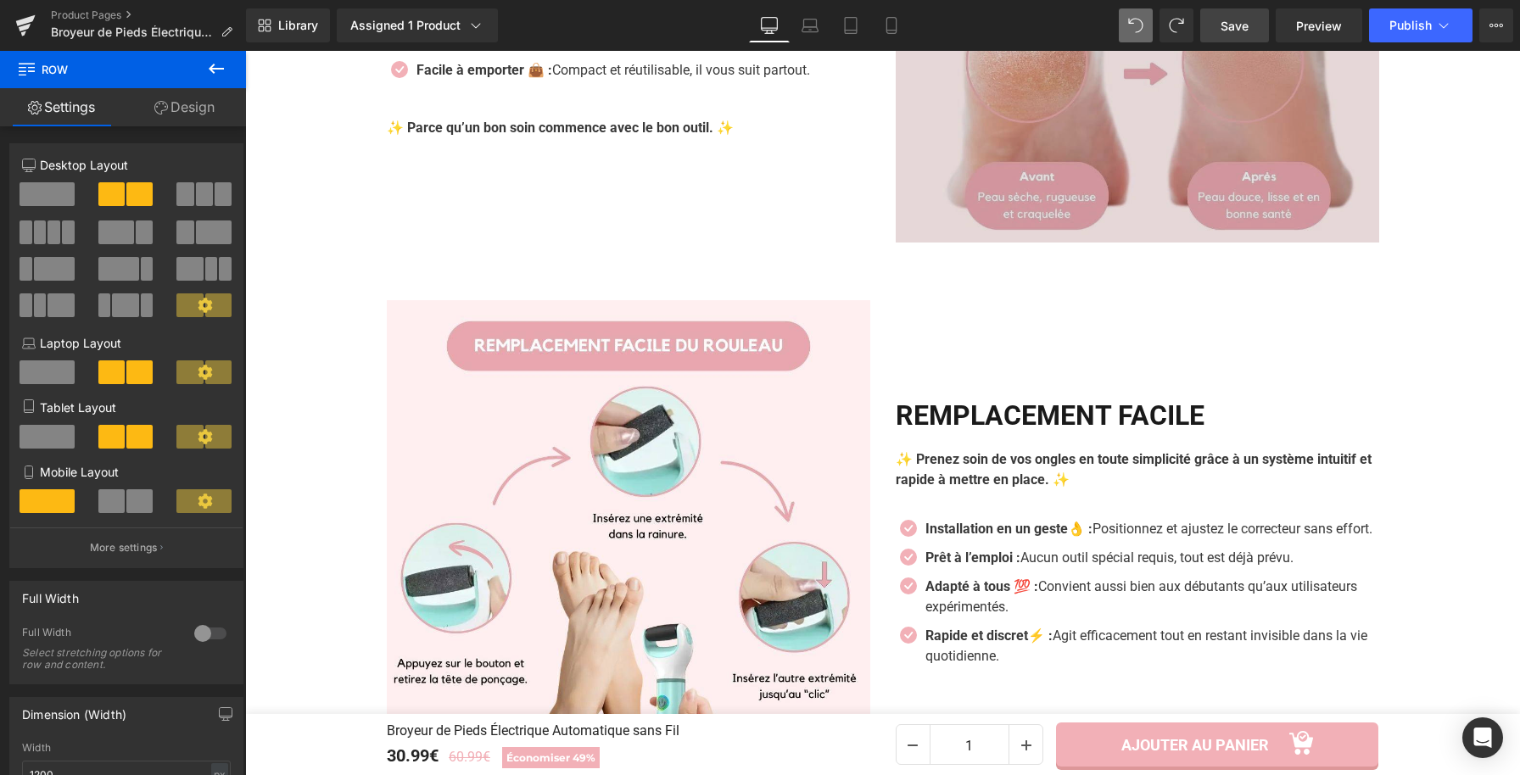
scroll to position [2259, 0]
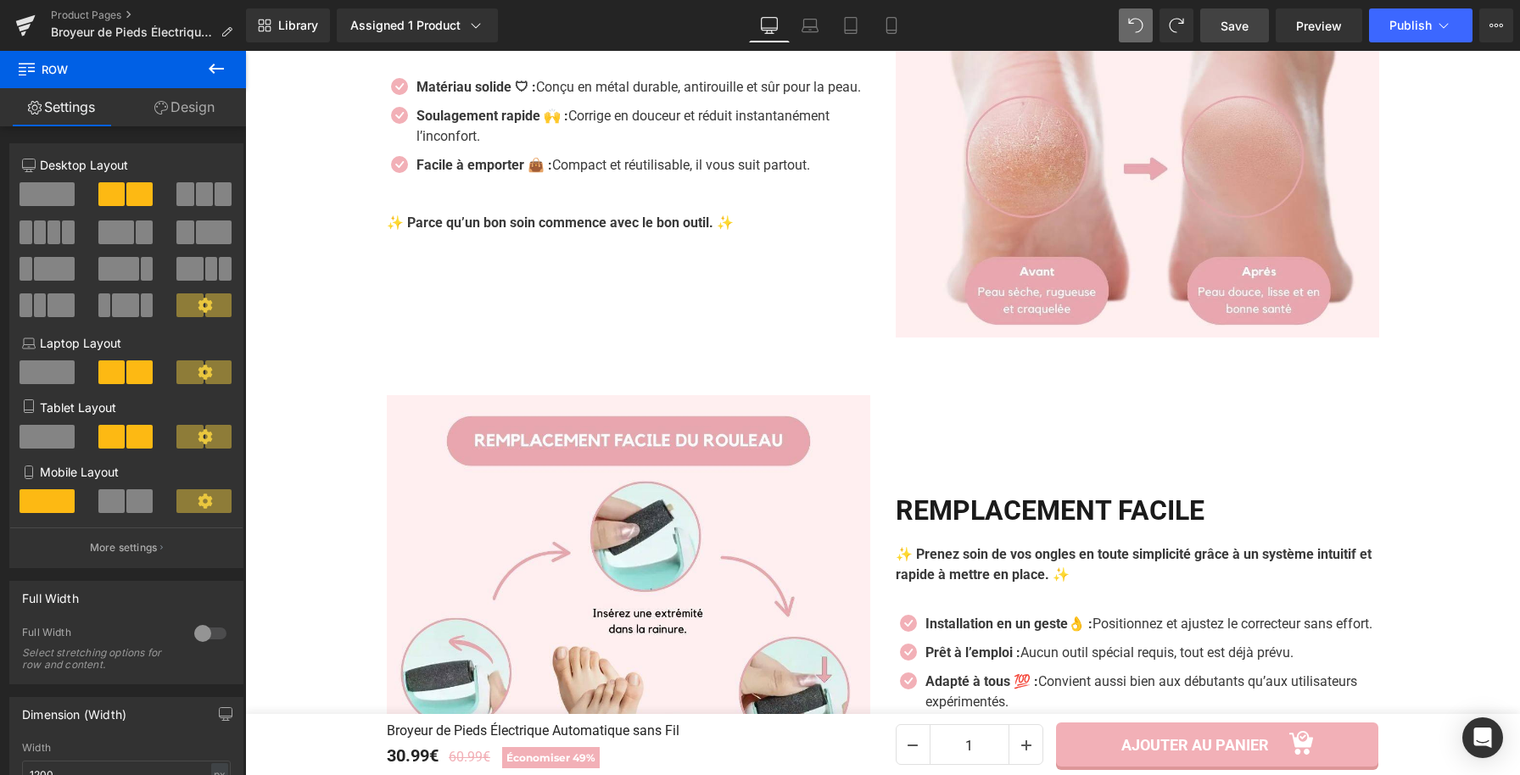
click at [1221, 28] on span "Save" at bounding box center [1235, 26] width 28 height 18
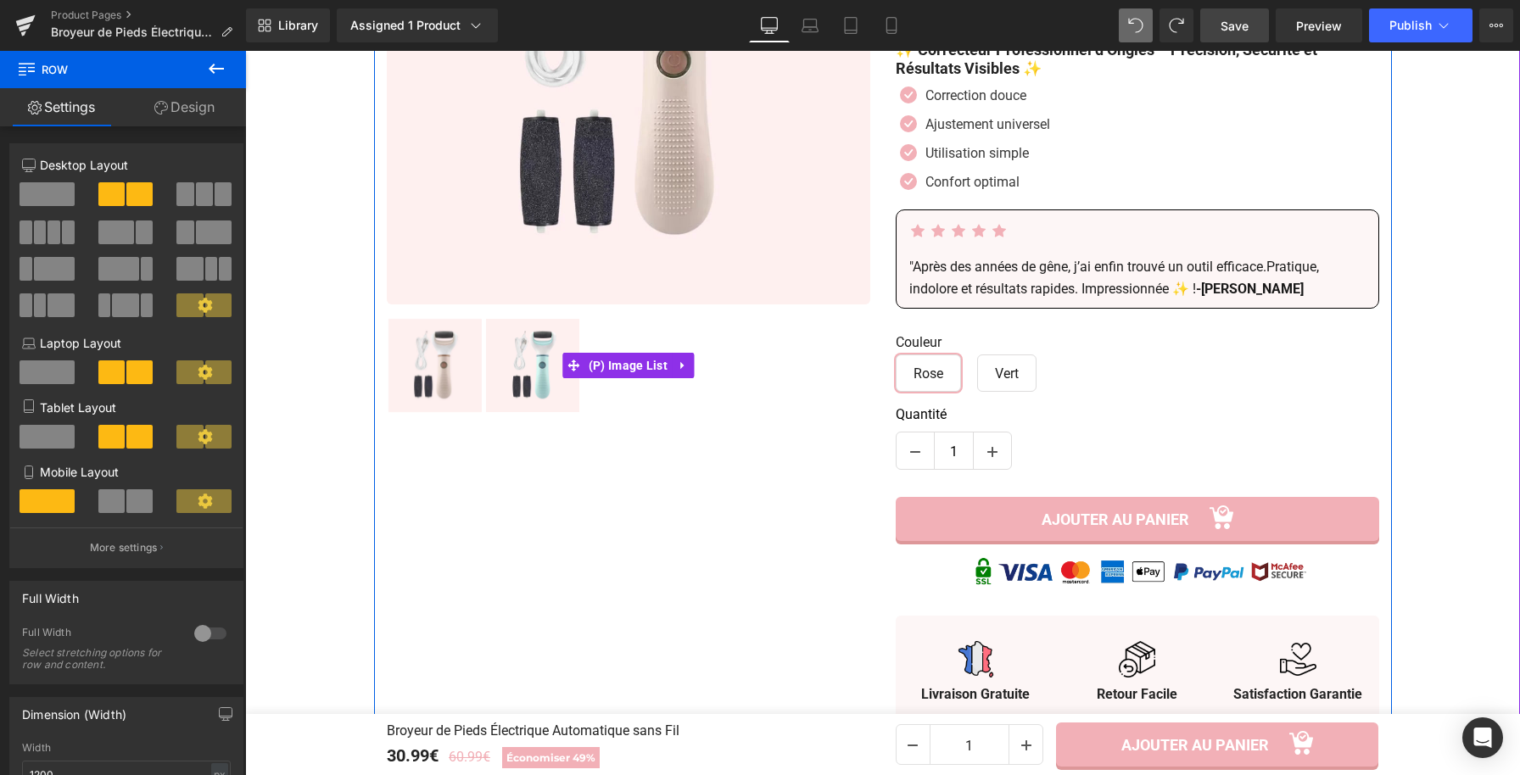
scroll to position [489, 0]
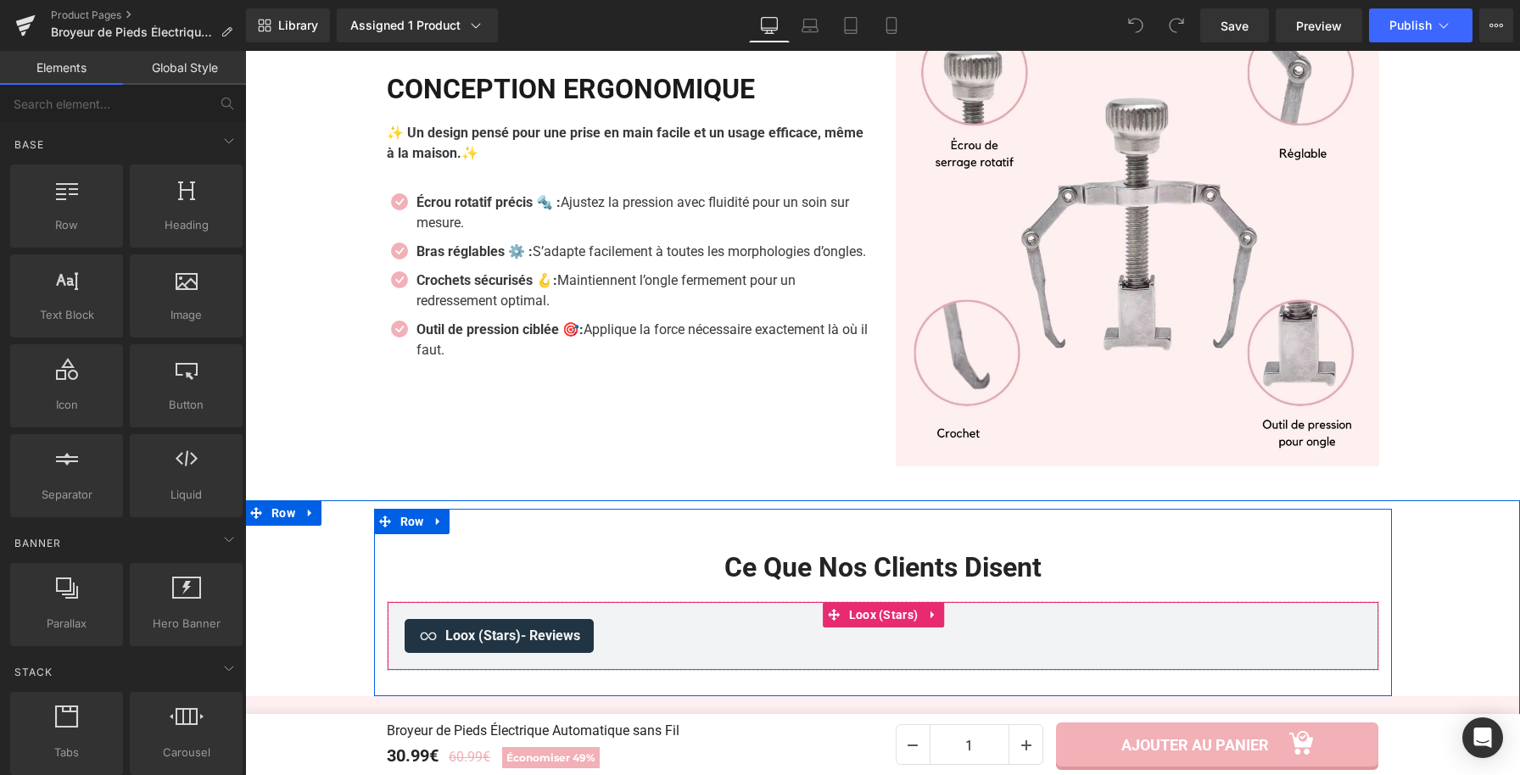
scroll to position [2495, 0]
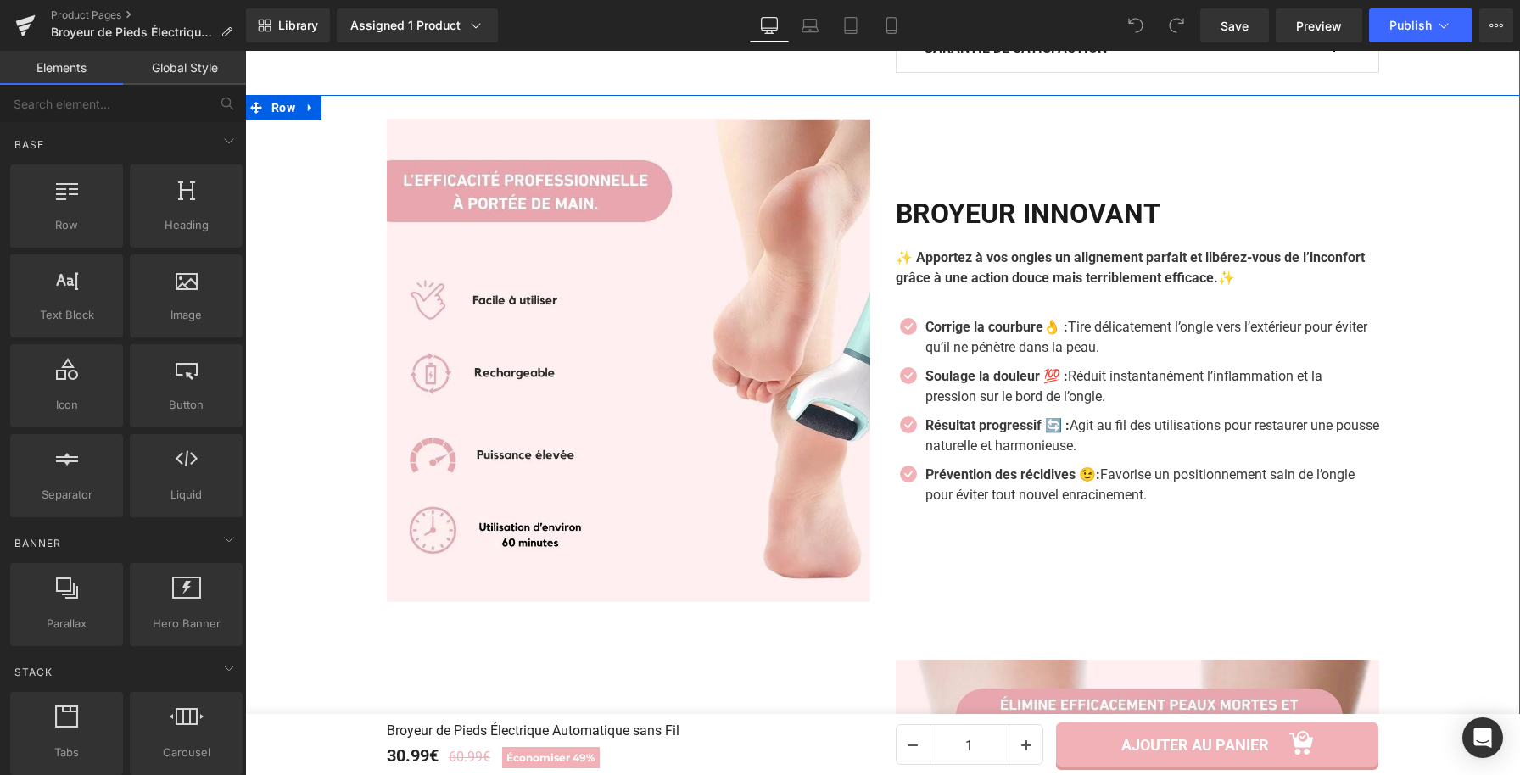
scroll to position [1394, 0]
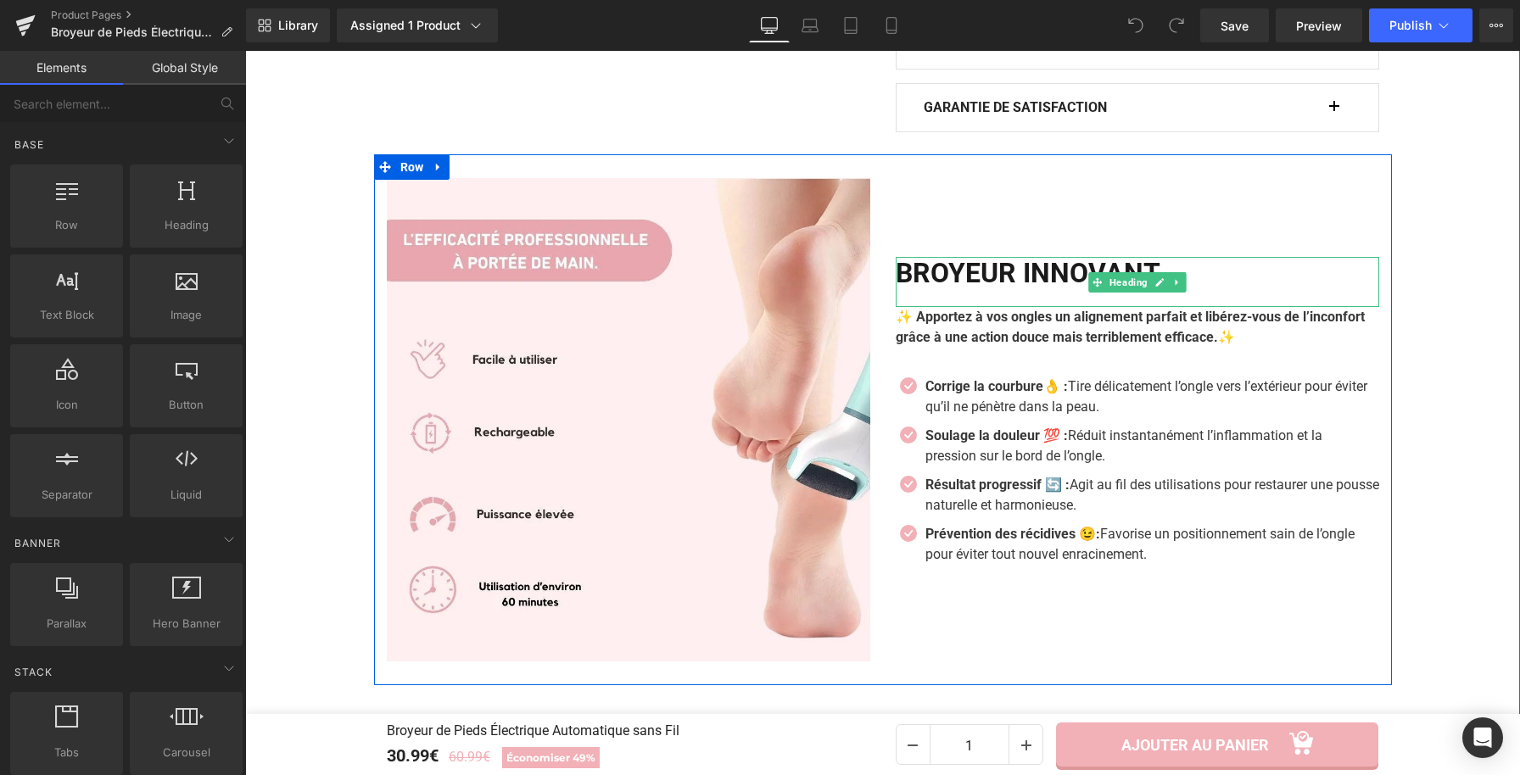
drag, startPoint x: 1214, startPoint y: 275, endPoint x: 1168, endPoint y: 272, distance: 45.9
click at [1214, 275] on h2 "BROYEUR INNOVANT" at bounding box center [1137, 273] width 483 height 32
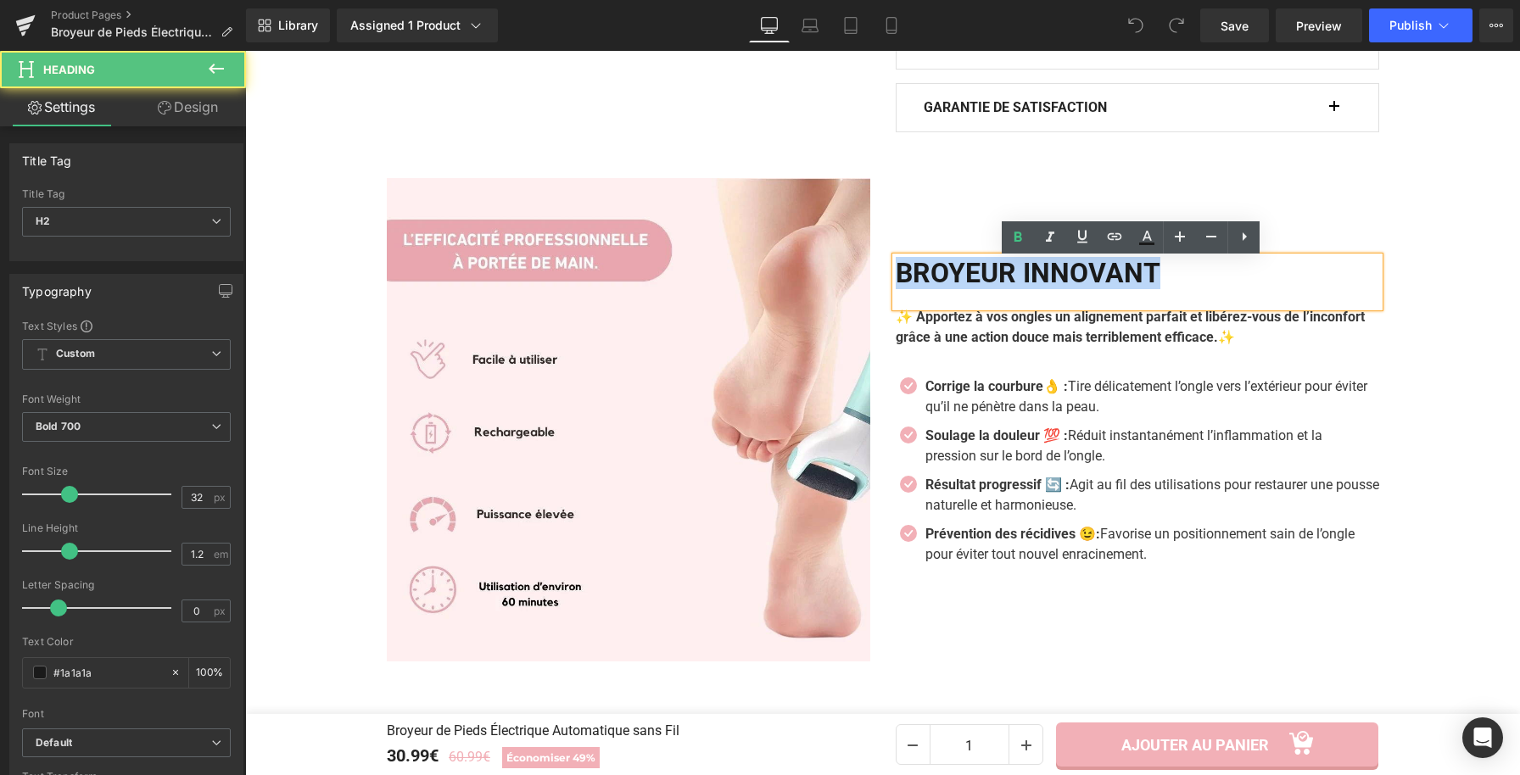
drag, startPoint x: 1165, startPoint y: 279, endPoint x: 873, endPoint y: 273, distance: 292.7
click at [873, 273] on div "Image BROYEUR INNOVANT Heading ✨ Apportez à vos ongles un alignement parfait et…" at bounding box center [883, 419] width 1018 height 531
copy h2 "BROYEUR INNOVANT"
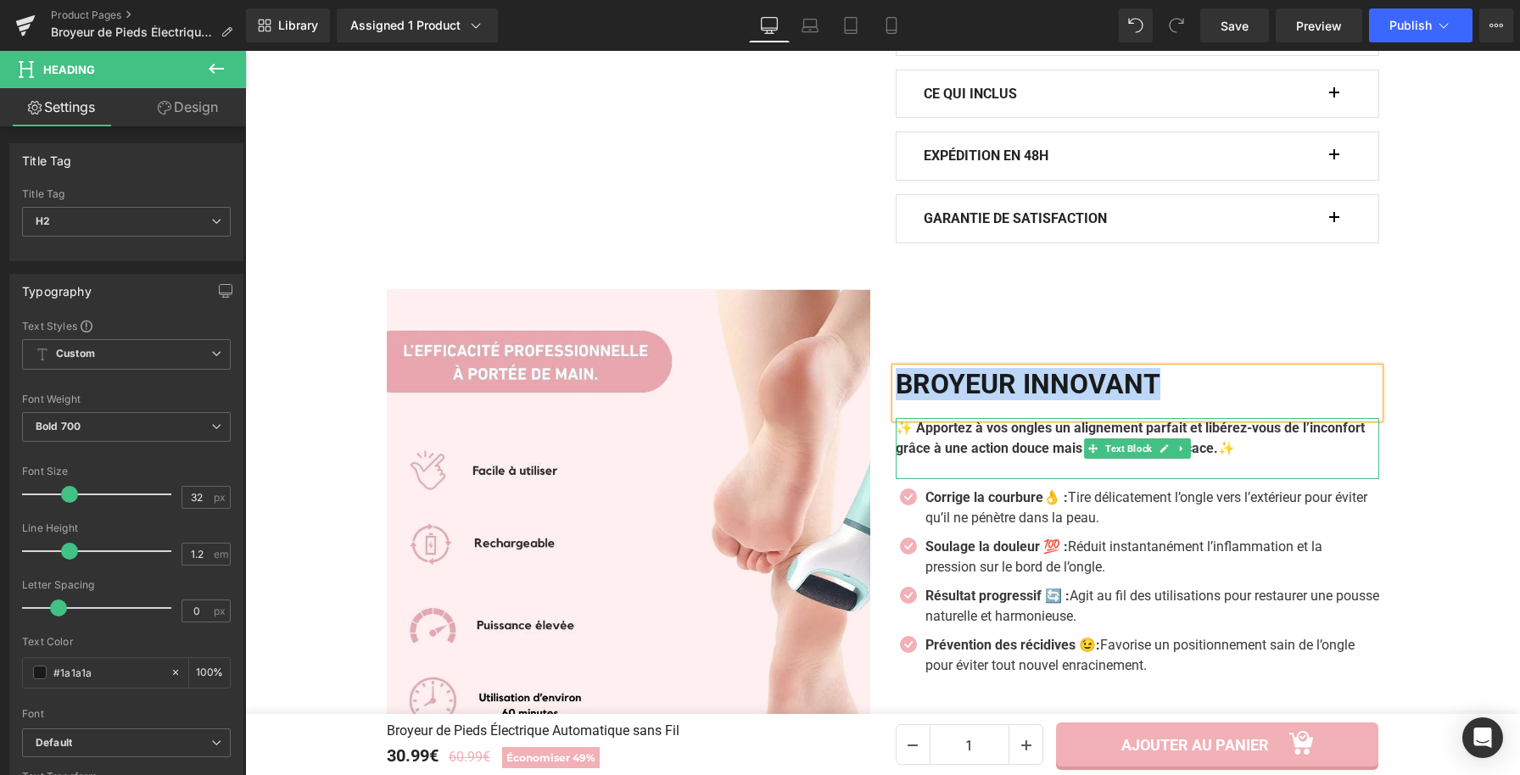
scroll to position [1389, 0]
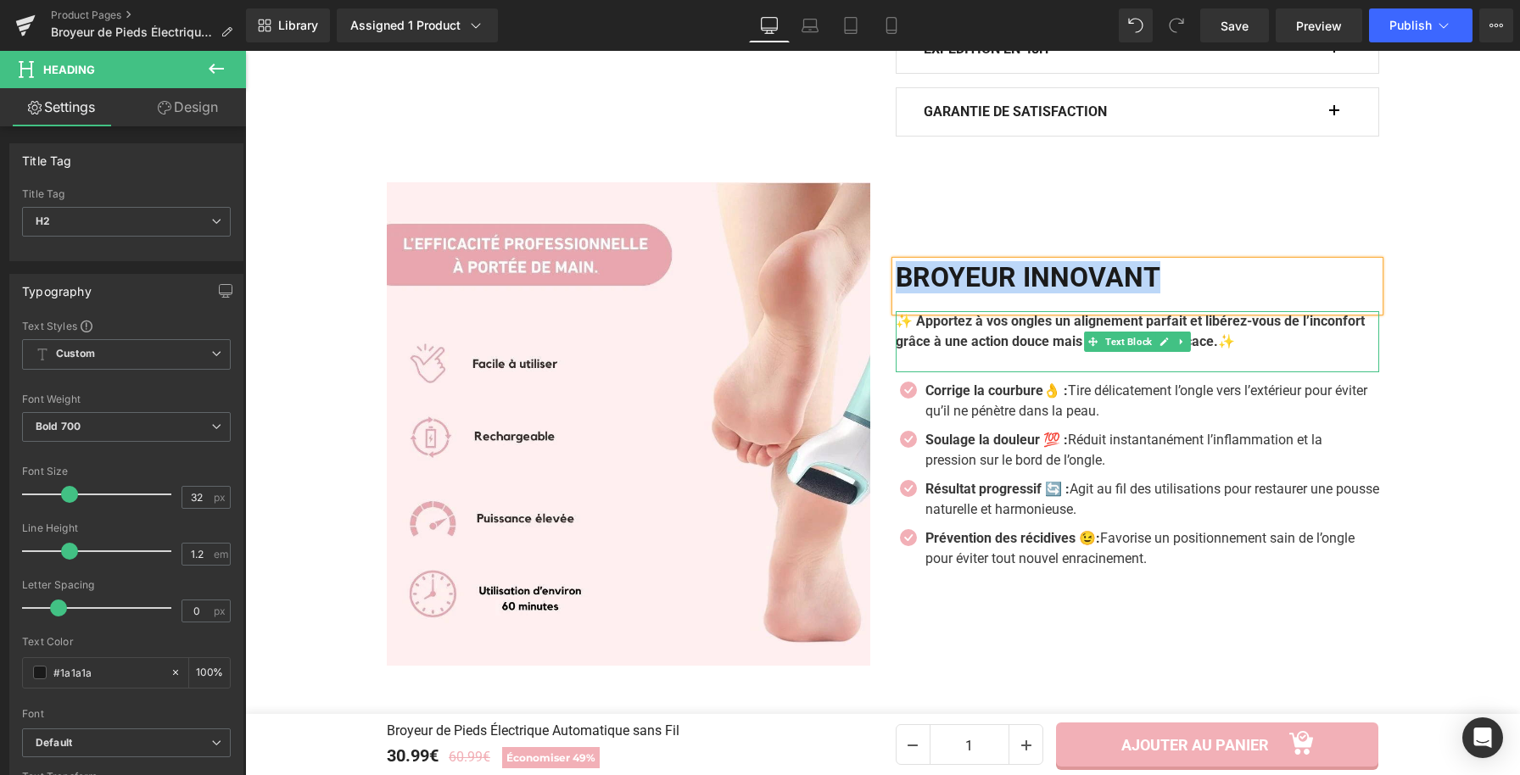
drag, startPoint x: 929, startPoint y: 326, endPoint x: 912, endPoint y: 326, distance: 17.0
click at [929, 326] on b "✨ Apportez à vos ongles un alignement parfait et libérez-vous de l’inconfort gr…" at bounding box center [1130, 331] width 469 height 36
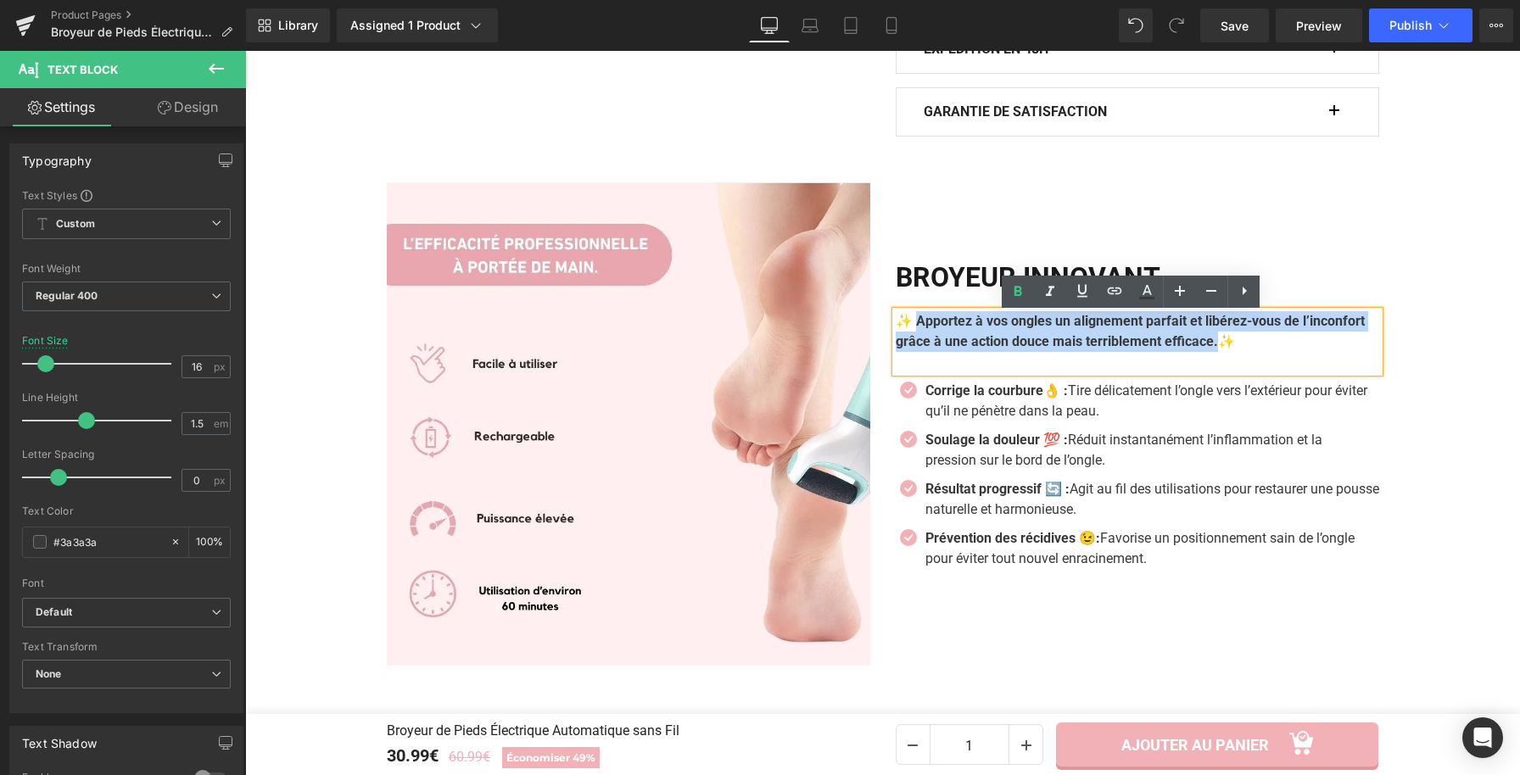
drag, startPoint x: 919, startPoint y: 326, endPoint x: 1299, endPoint y: 349, distance: 380.7
click at [1299, 349] on b "✨ Apportez à vos ongles un alignement parfait et libérez-vous de l’inconfort gr…" at bounding box center [1130, 331] width 469 height 36
paste div
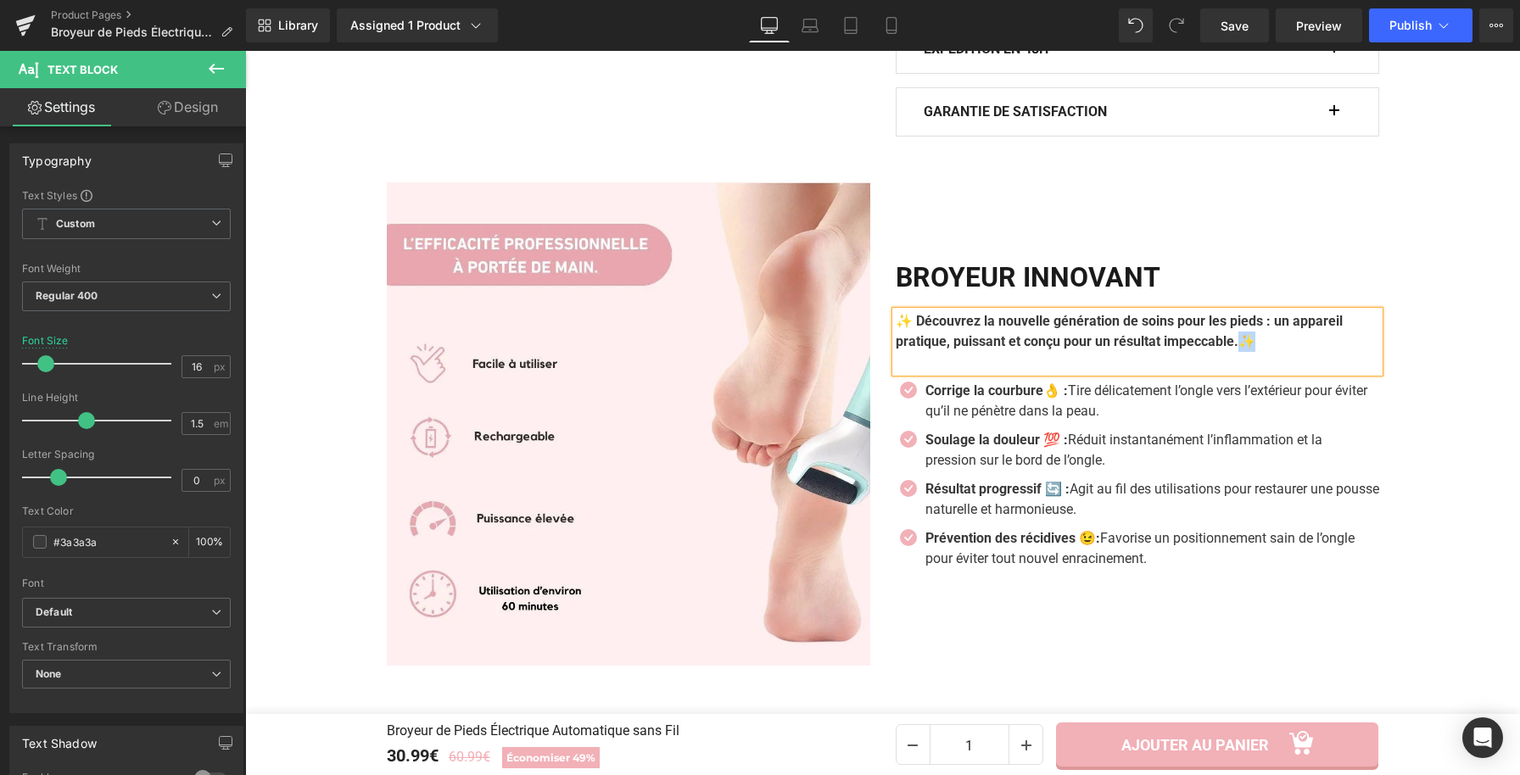
drag, startPoint x: 1273, startPoint y: 345, endPoint x: 1263, endPoint y: 346, distance: 10.2
click at [1255, 346] on b "✨" at bounding box center [1246, 341] width 17 height 16
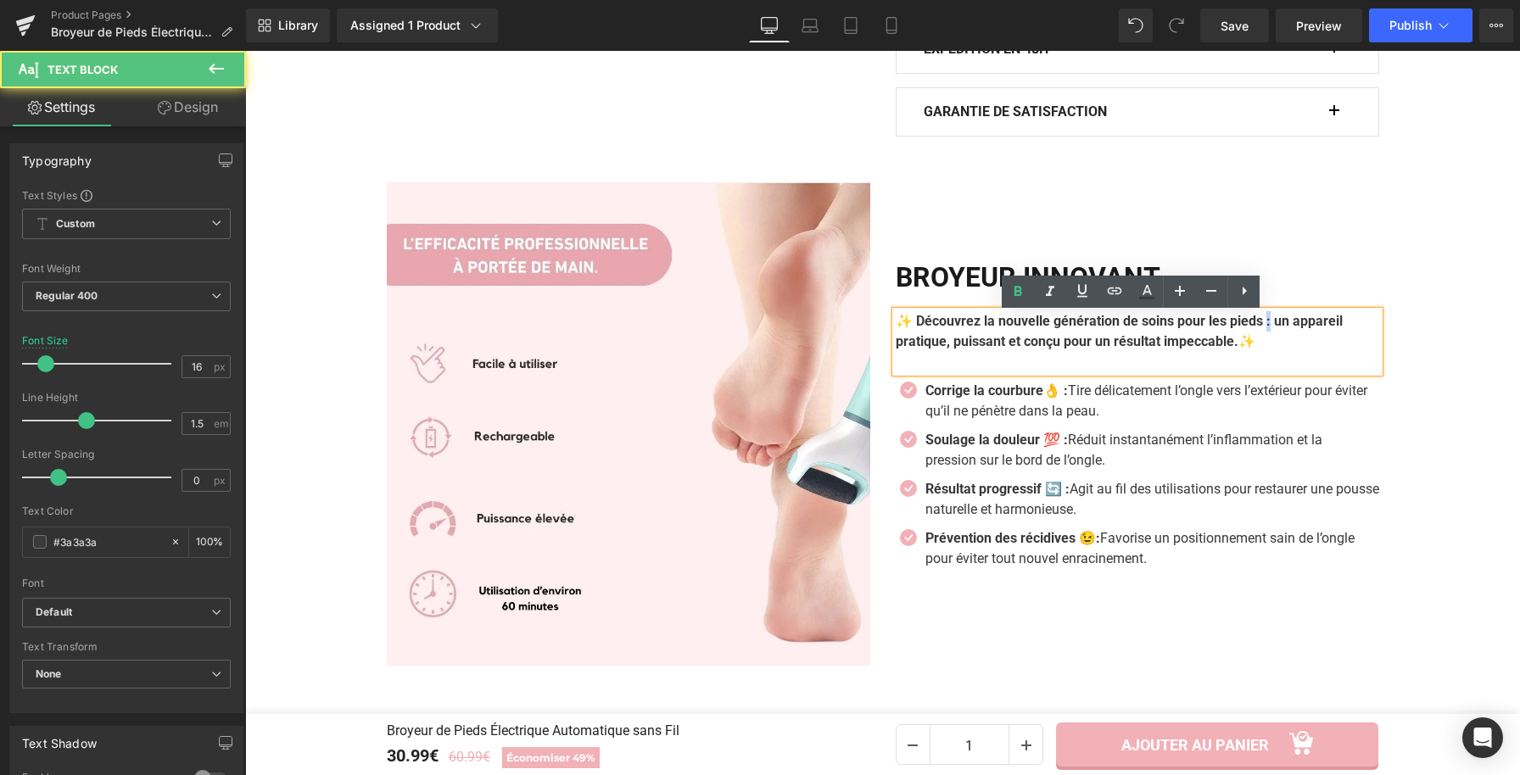
click at [1284, 326] on b "✨ Découvrez la nouvelle génération de soins pour les pieds : un appareil pratiq…" at bounding box center [1119, 331] width 447 height 36
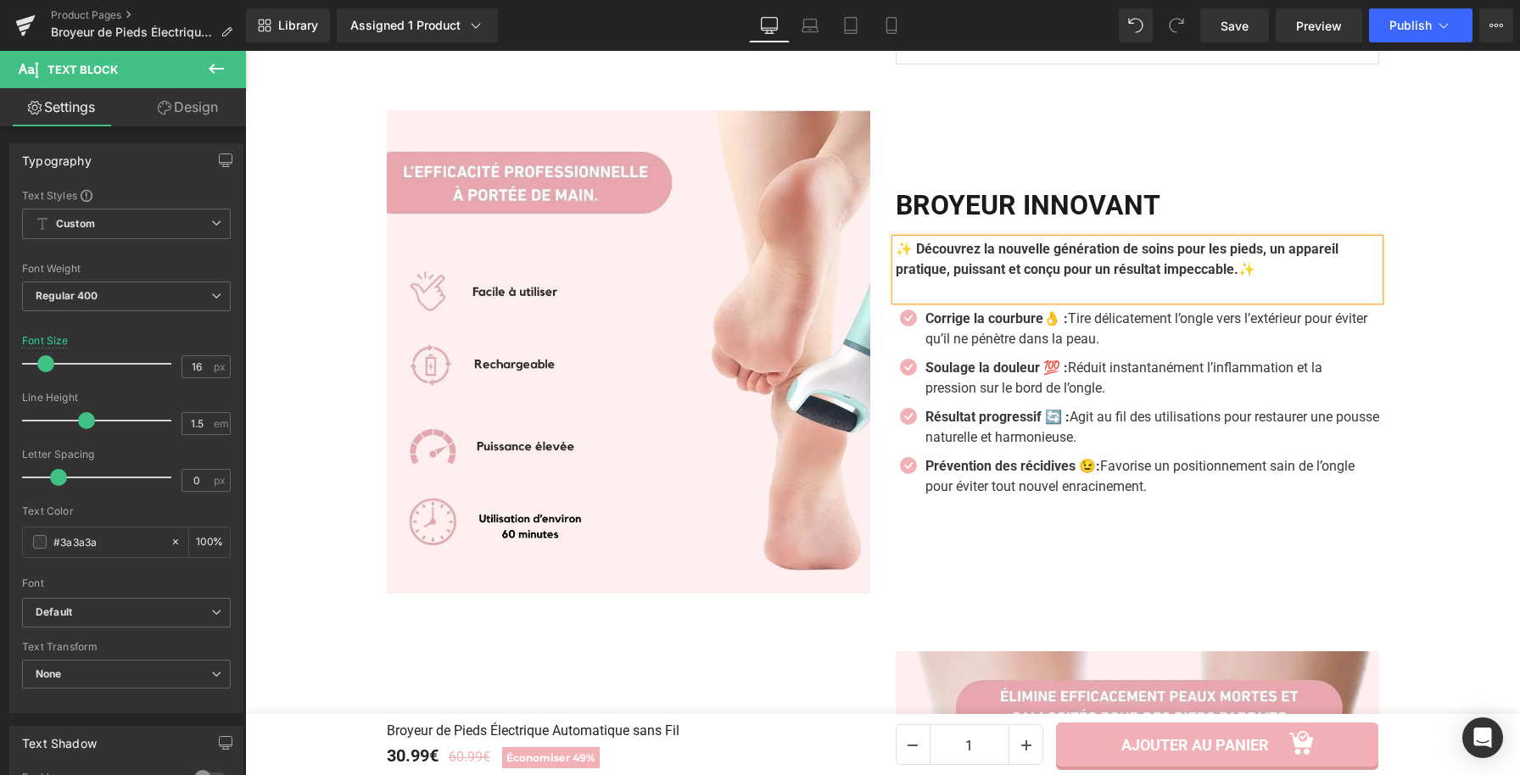
scroll to position [1462, 0]
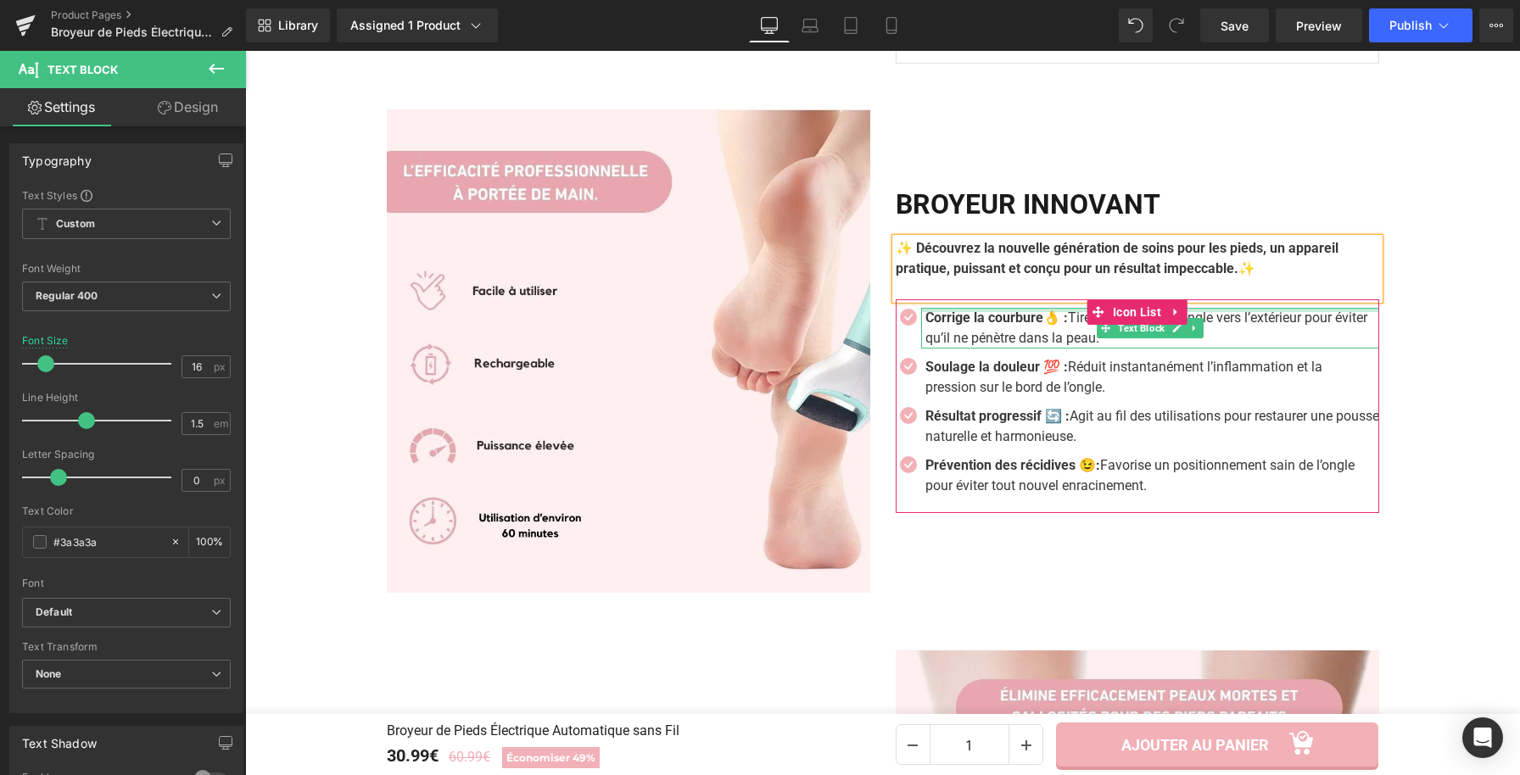
click at [953, 321] on strong "Corrige la courbure👌 :" at bounding box center [996, 318] width 142 height 16
click at [955, 321] on strong "Corrige la courbure👌 :" at bounding box center [996, 318] width 142 height 16
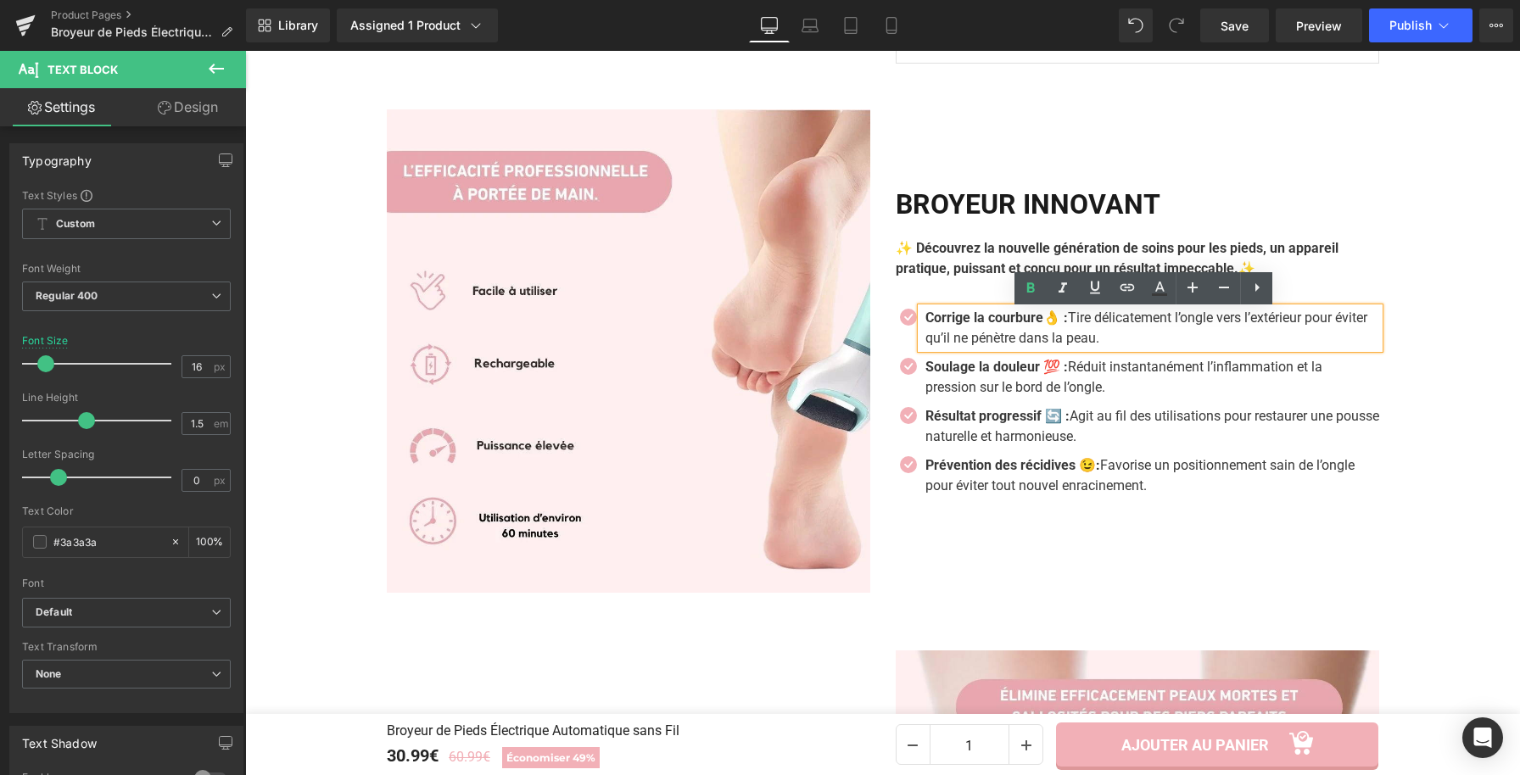
drag, startPoint x: 1139, startPoint y: 344, endPoint x: 1056, endPoint y: 326, distance: 85.2
click at [1056, 326] on p "Corrige la courbure👌 : Tire délicatement l’ongle vers l’extérieur pour éviter q…" at bounding box center [1152, 328] width 454 height 41
paste div
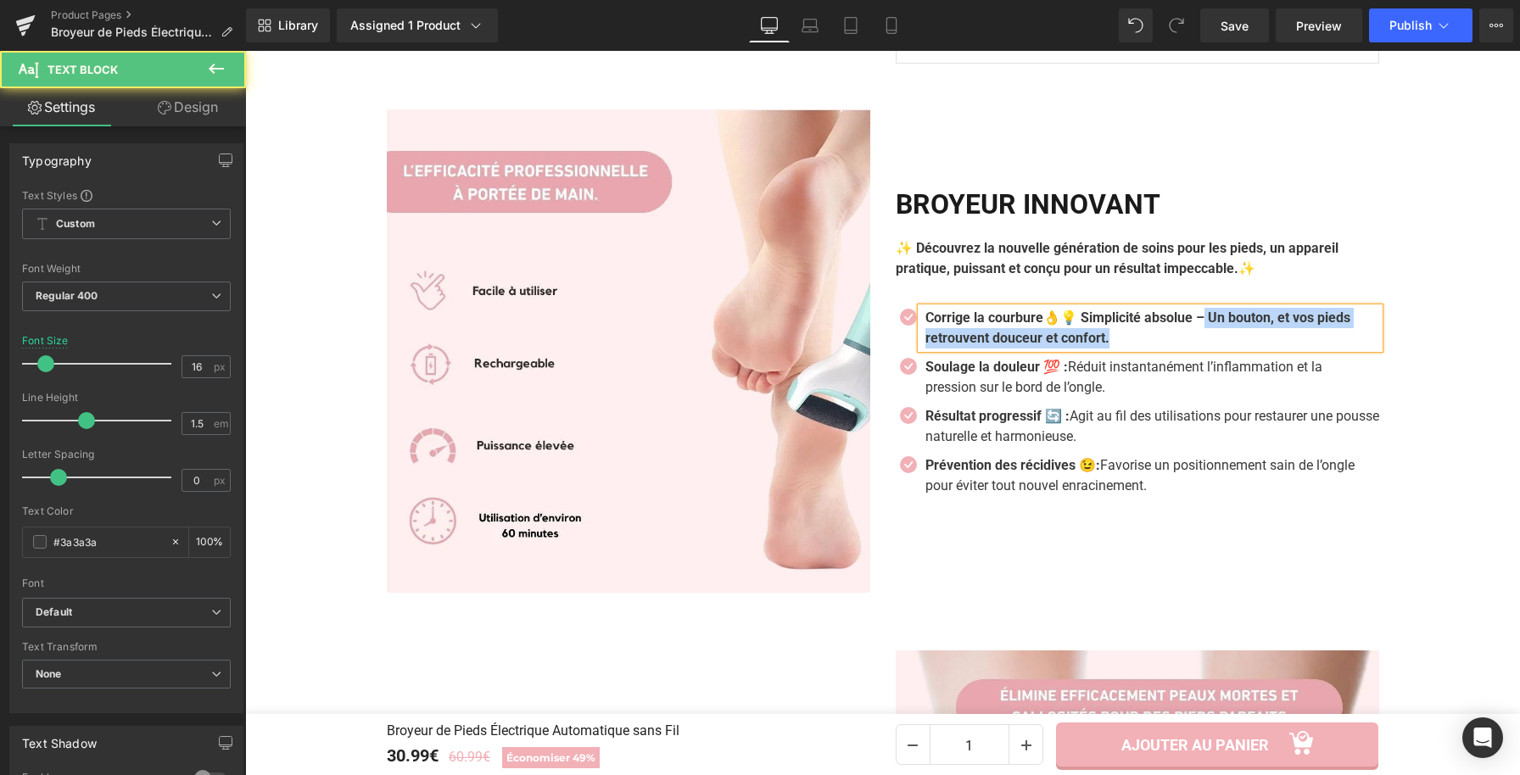
drag, startPoint x: 1220, startPoint y: 321, endPoint x: 1227, endPoint y: 332, distance: 12.7
click at [1227, 332] on p "Corrige la courbure👌💡 Simplicité absolue – Un bouton, et vos pieds retrouvent d…" at bounding box center [1152, 328] width 454 height 41
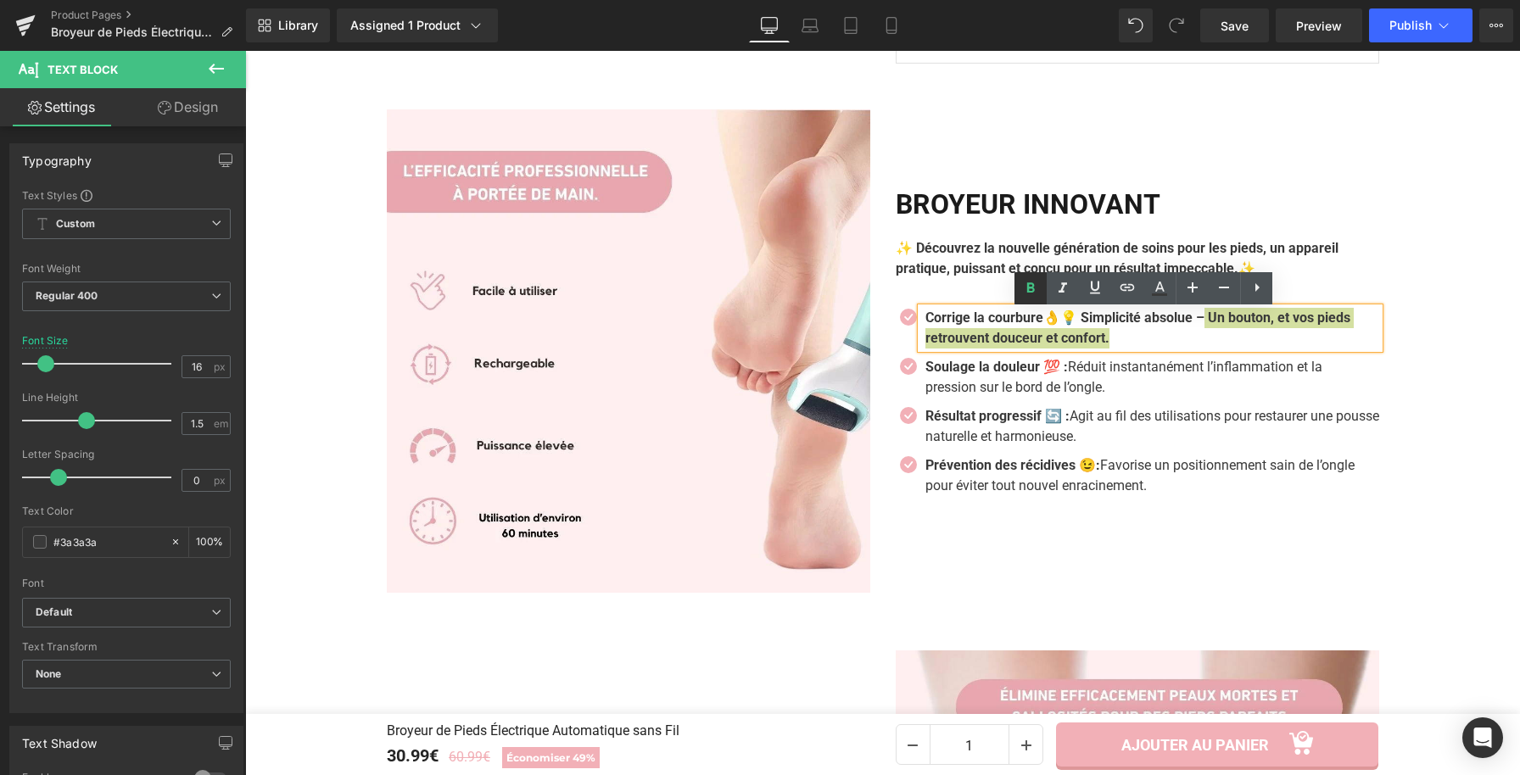
click at [1036, 288] on icon at bounding box center [1030, 288] width 20 height 20
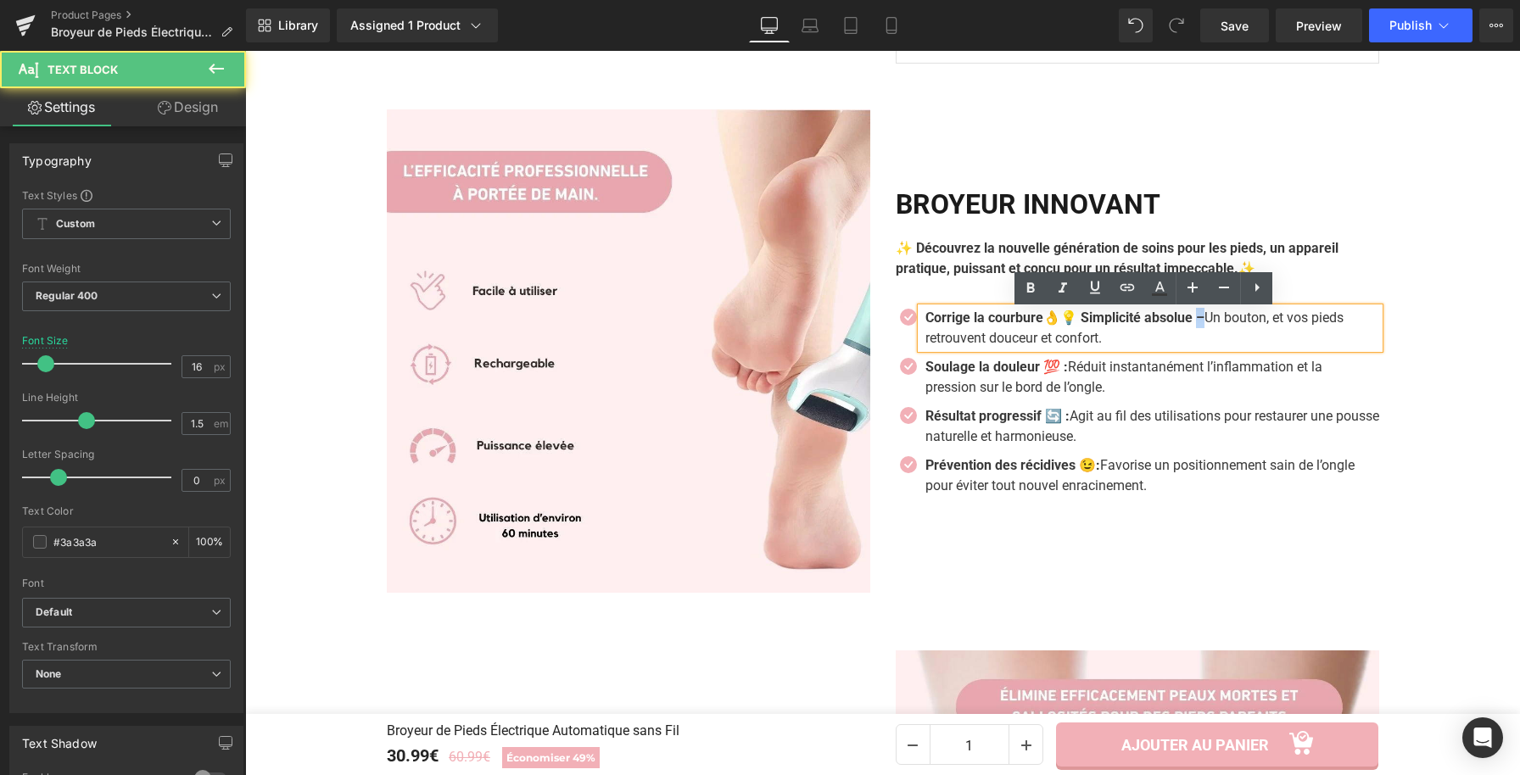
click at [1207, 325] on p "Corrige la courbure👌💡 Simplicité absolue – Un bouton, et vos pieds retrouvent d…" at bounding box center [1152, 328] width 454 height 41
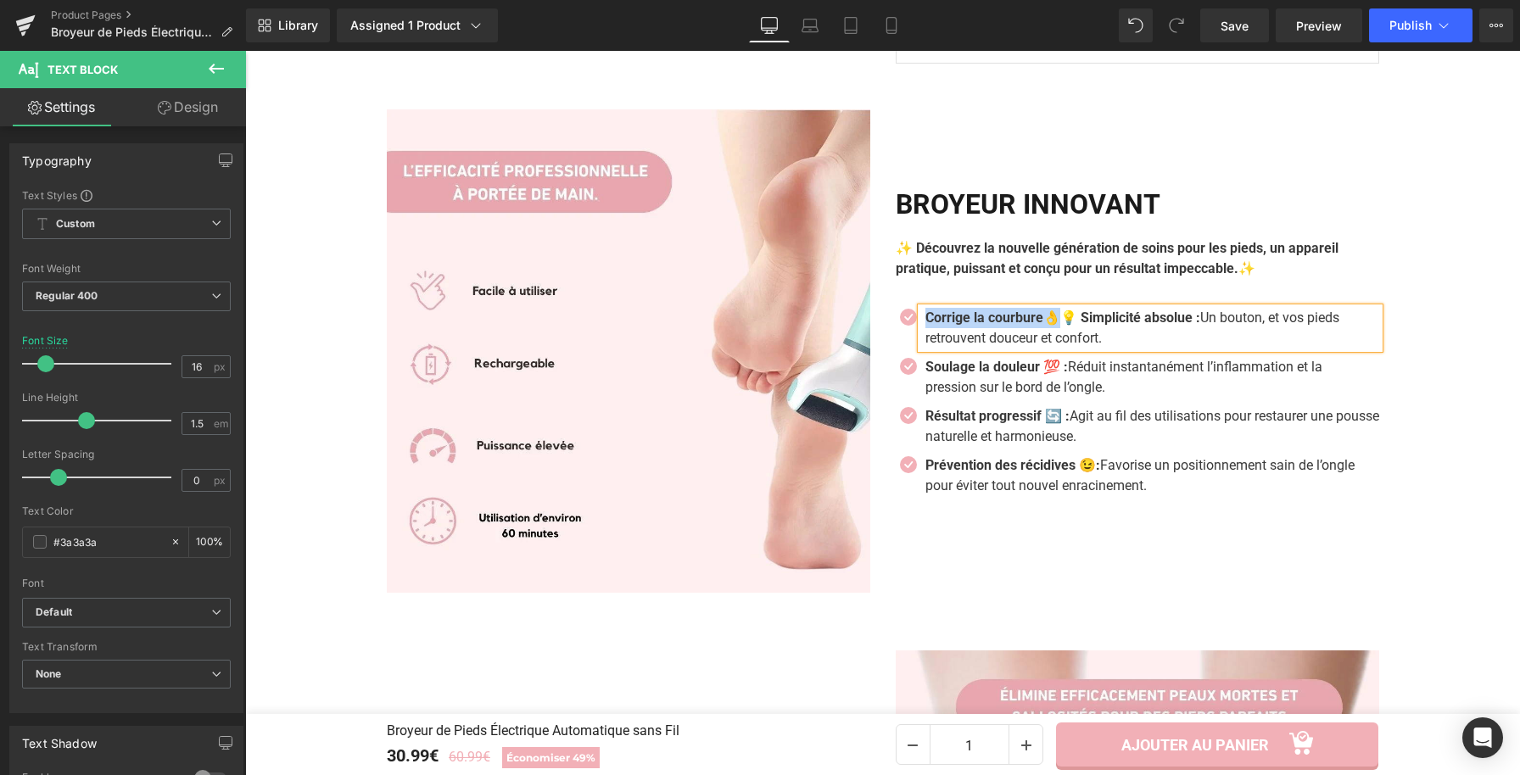
drag, startPoint x: 1062, startPoint y: 317, endPoint x: 916, endPoint y: 321, distance: 145.9
click at [921, 321] on div "Corrige la courbure👌💡 Simplicité absolue : Un bouton, et vos pieds retrouvent d…" at bounding box center [1150, 328] width 458 height 41
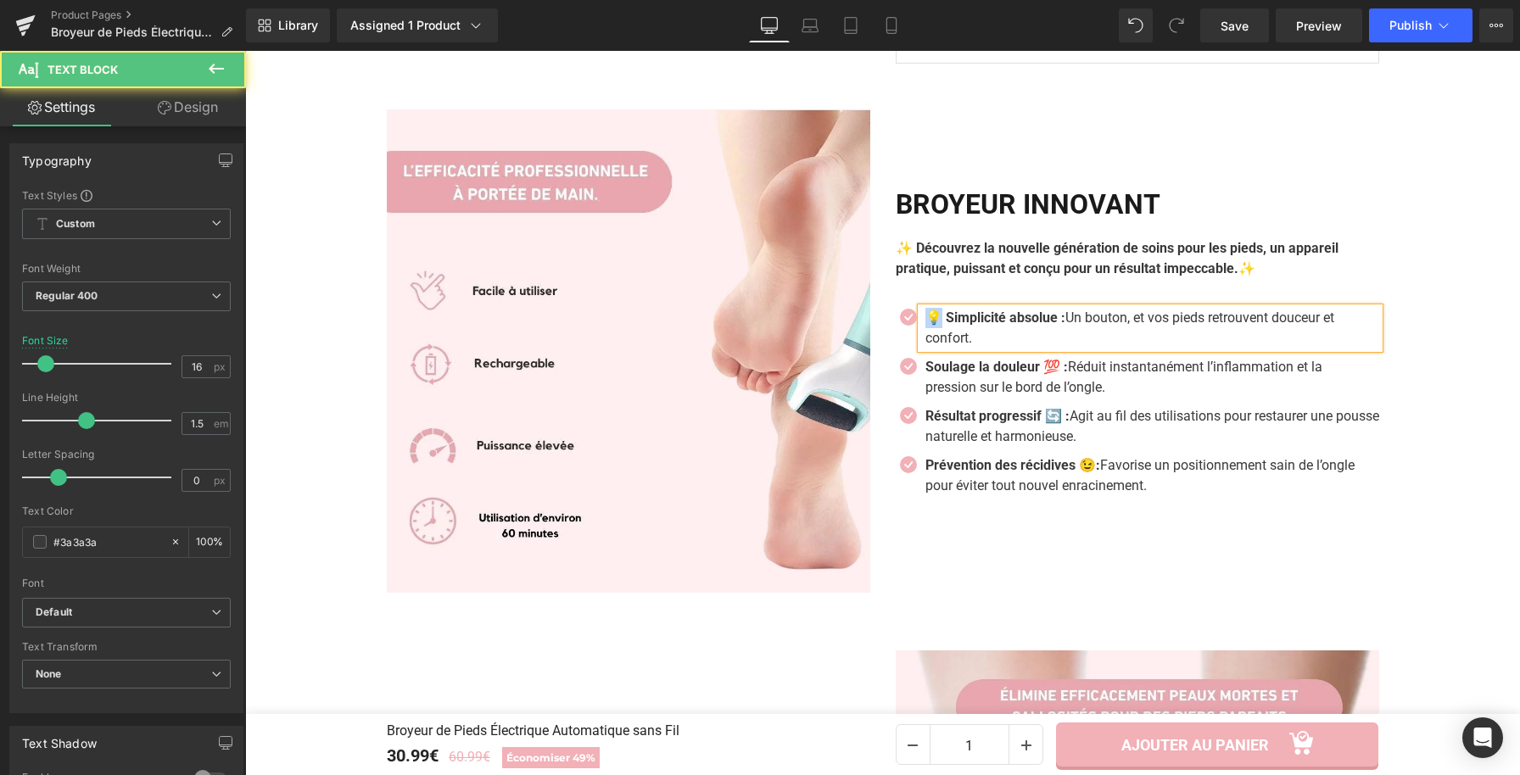
drag, startPoint x: 933, startPoint y: 319, endPoint x: 921, endPoint y: 321, distance: 12.0
click at [925, 321] on strong "💡 Simplicité absolue :" at bounding box center [995, 318] width 140 height 16
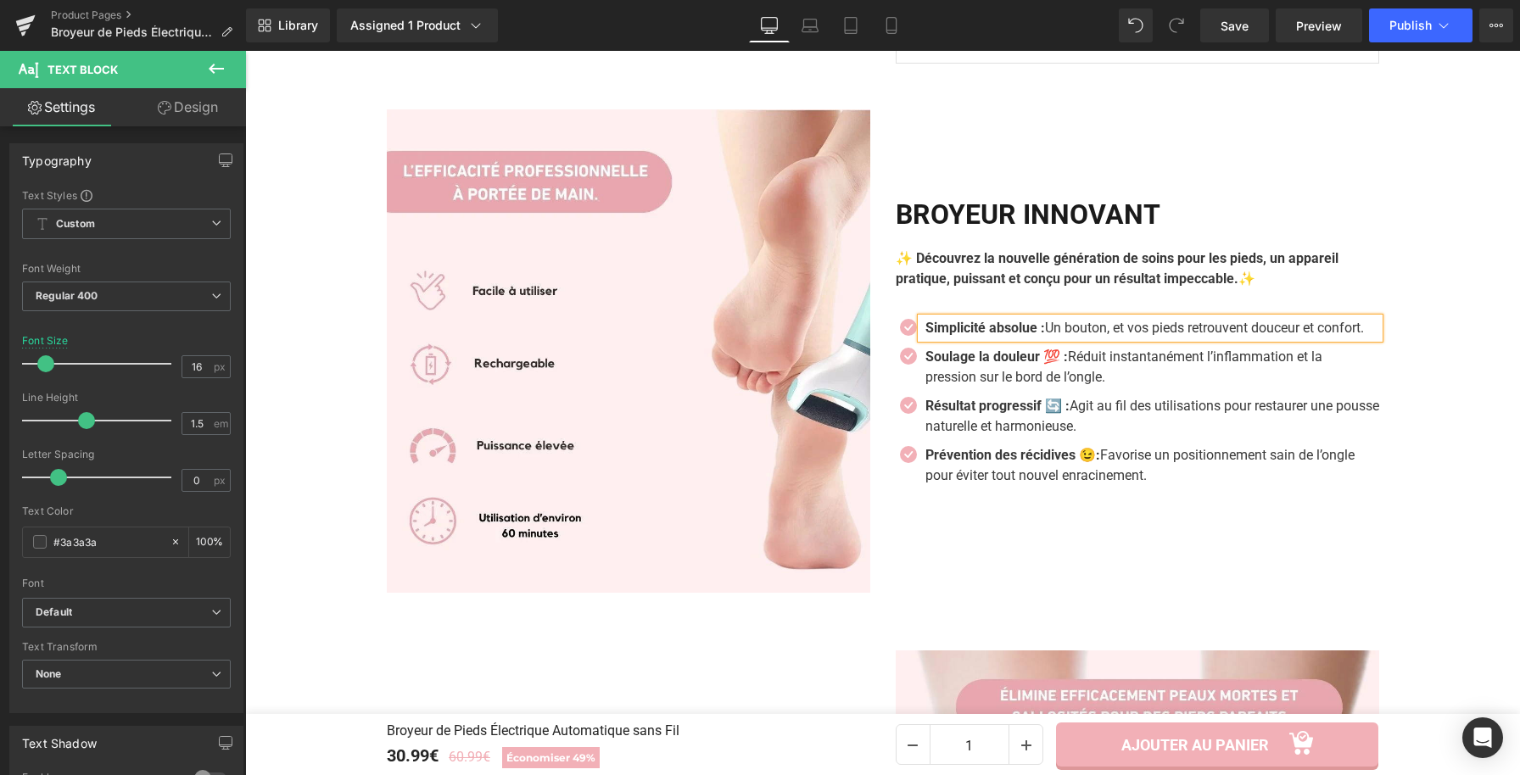
click at [1045, 324] on strong "Simplicité absolue :" at bounding box center [985, 328] width 120 height 16
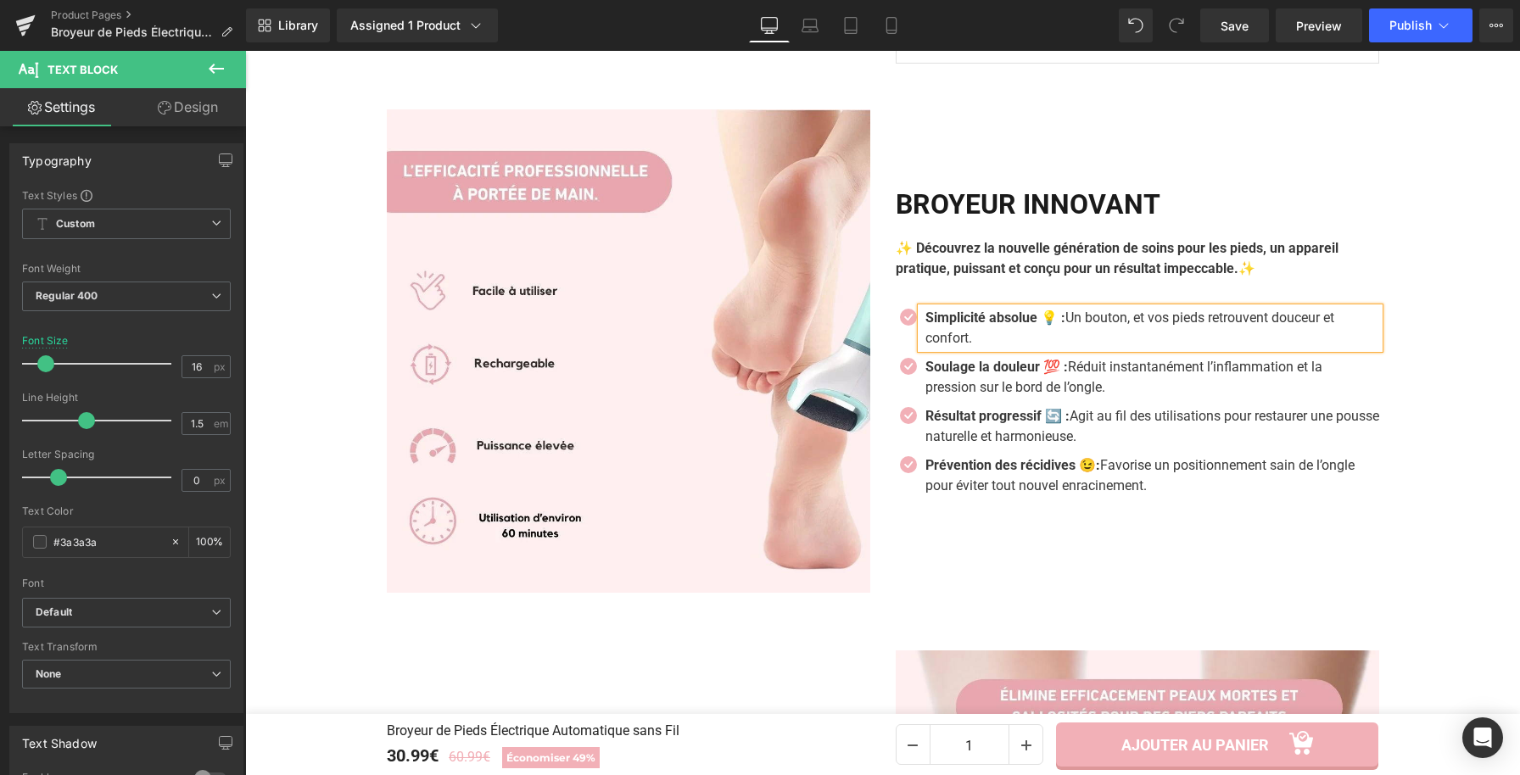
click at [925, 322] on strong "Simplicité absolue 💡 :" at bounding box center [995, 318] width 140 height 16
click at [1003, 375] on strong "Soulage la douleur 💯 :" at bounding box center [996, 367] width 142 height 16
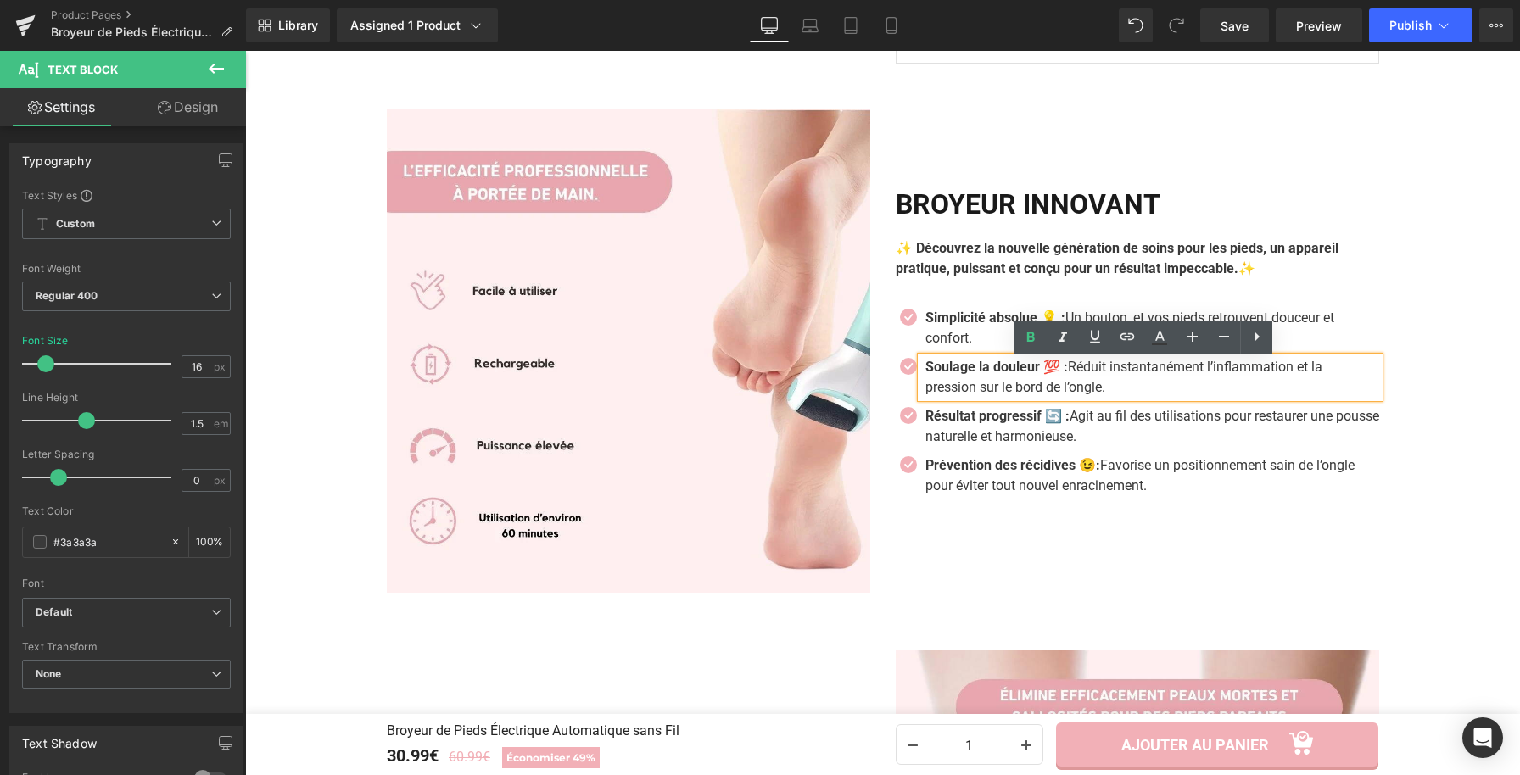
click at [1150, 397] on p "Soulage la douleur 💯 : Réduit instantanément l’inflammation et la pression sur …" at bounding box center [1146, 377] width 442 height 41
paste div
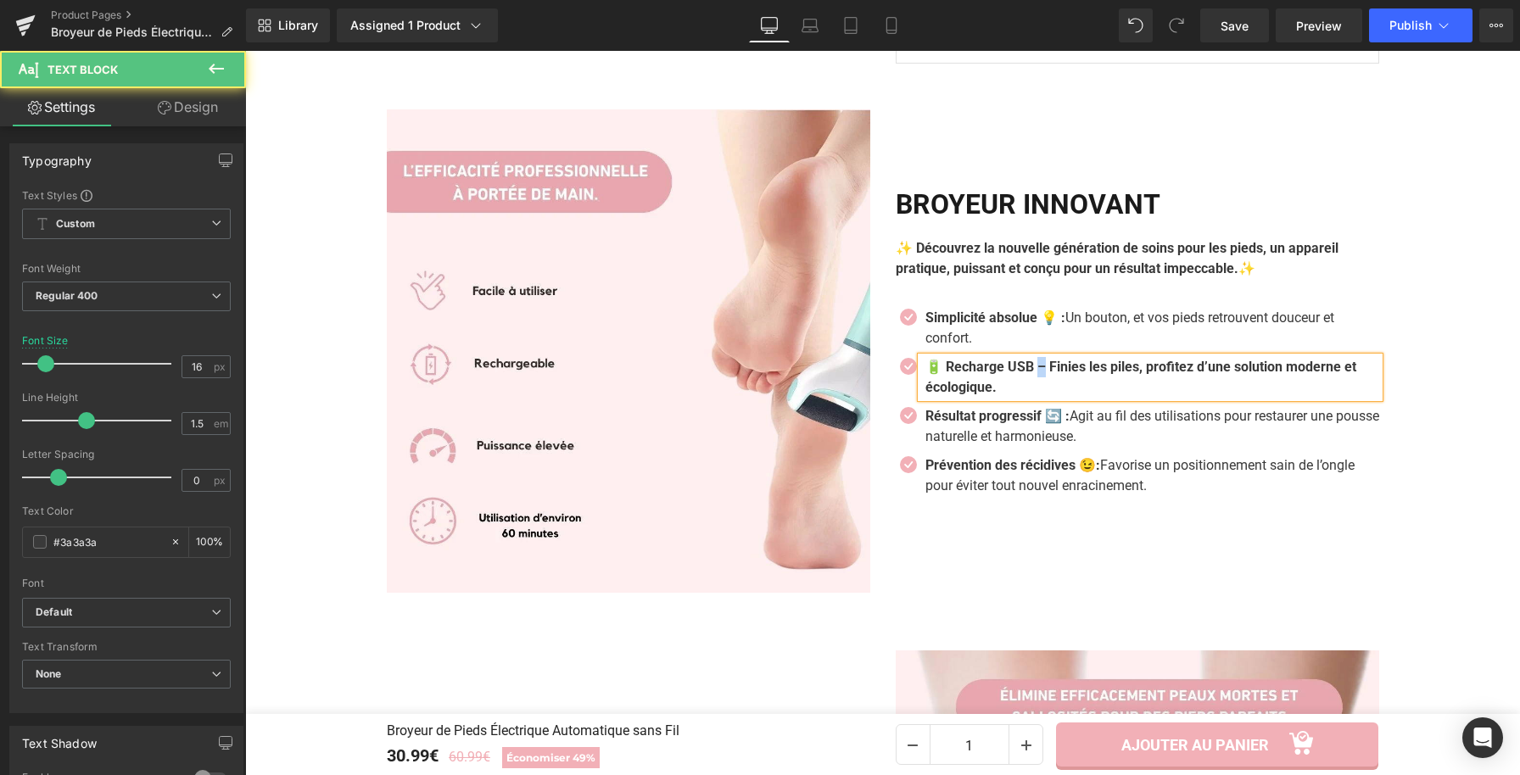
drag, startPoint x: 1046, startPoint y: 375, endPoint x: 1036, endPoint y: 373, distance: 10.3
click at [1036, 373] on b "🔋 Recharge USB – Finies les piles, profitez d’une solution moderne et écologiqu…" at bounding box center [1140, 377] width 431 height 36
drag, startPoint x: 1047, startPoint y: 367, endPoint x: 1053, endPoint y: 383, distance: 16.7
click at [1053, 383] on p "🔋 Recharge USB : Finies les piles, profitez d’une solution moderne et écologiqu…" at bounding box center [1146, 377] width 442 height 41
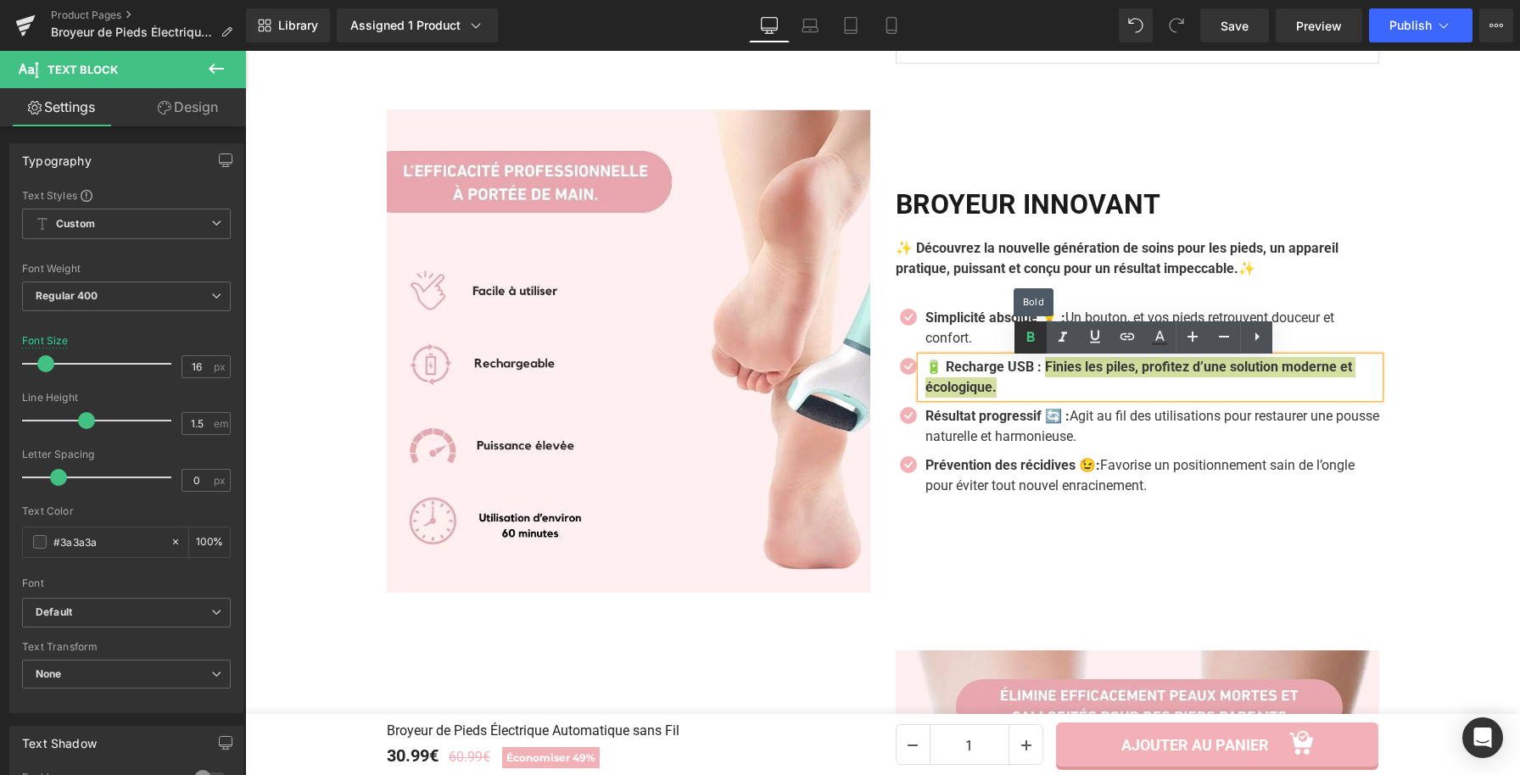
click at [1037, 343] on icon at bounding box center [1030, 337] width 20 height 20
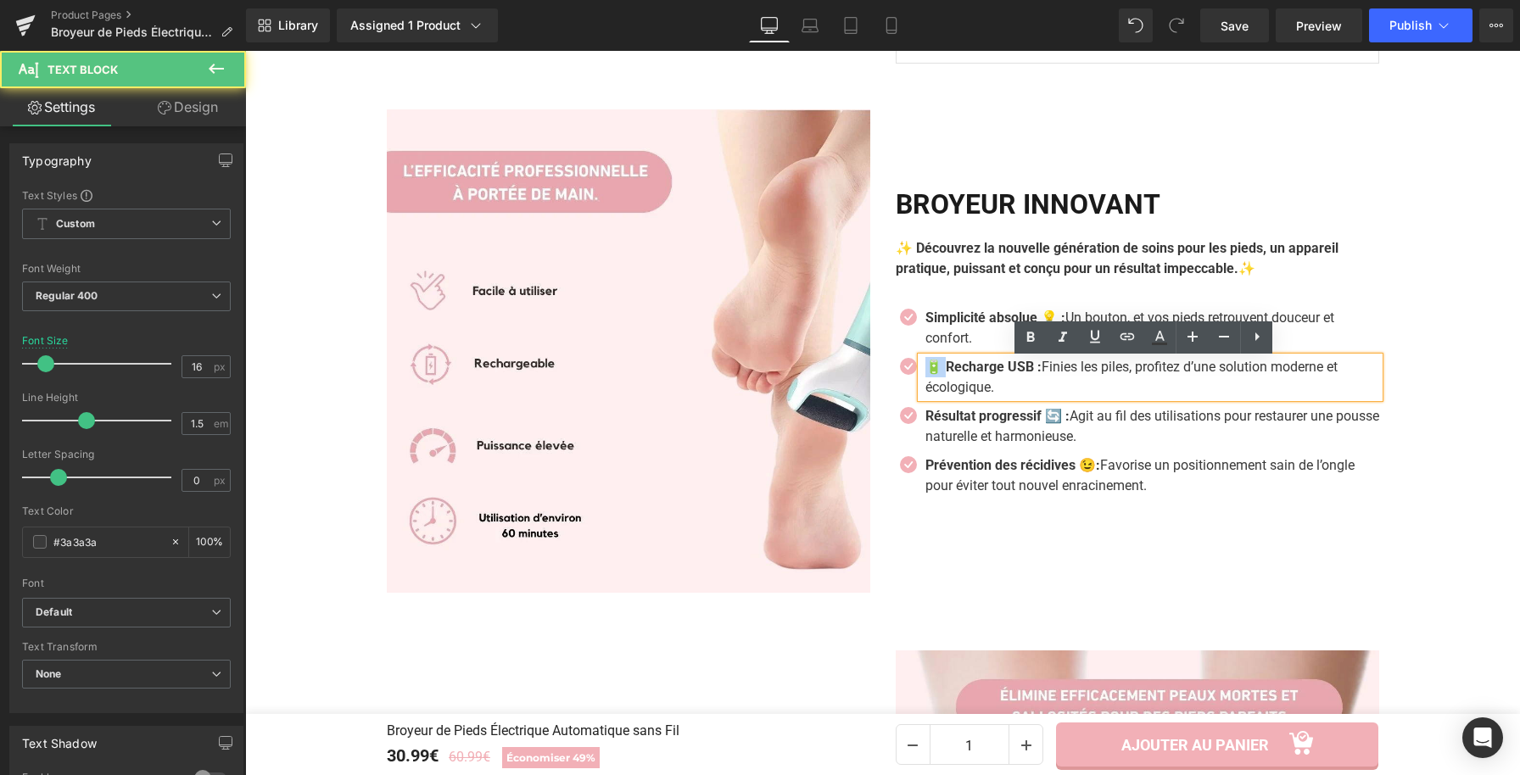
drag, startPoint x: 940, startPoint y: 364, endPoint x: 922, endPoint y: 365, distance: 17.8
click at [925, 365] on strong "🔋 Recharge USB :" at bounding box center [983, 367] width 116 height 16
click at [1017, 372] on strong "Recharge USB :" at bounding box center [973, 367] width 96 height 16
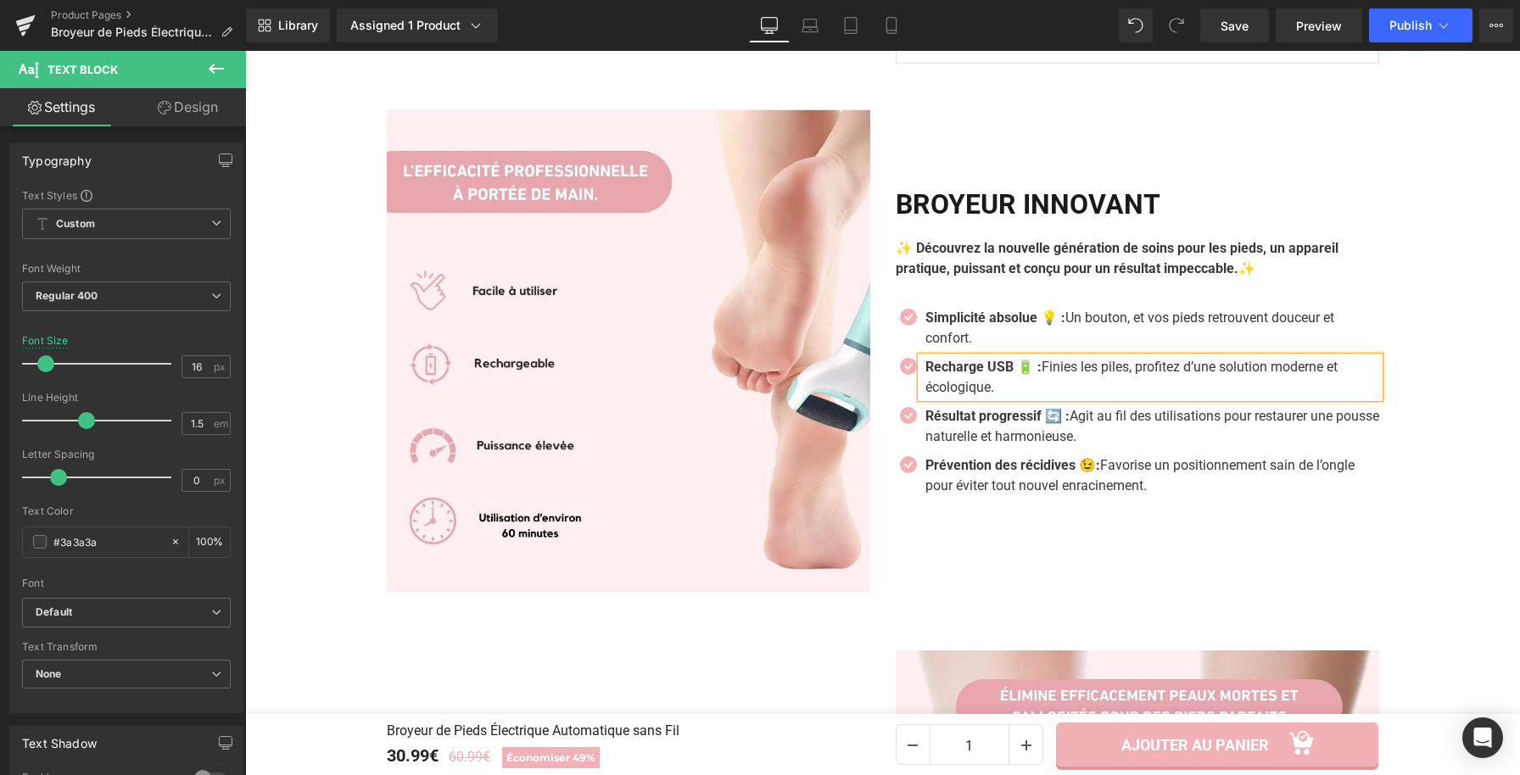
click at [1011, 408] on ul "Icon Simplicité absolue 💡 : Un bouton, et vos pieds retrouvent douceur et confo…" at bounding box center [1137, 406] width 483 height 197
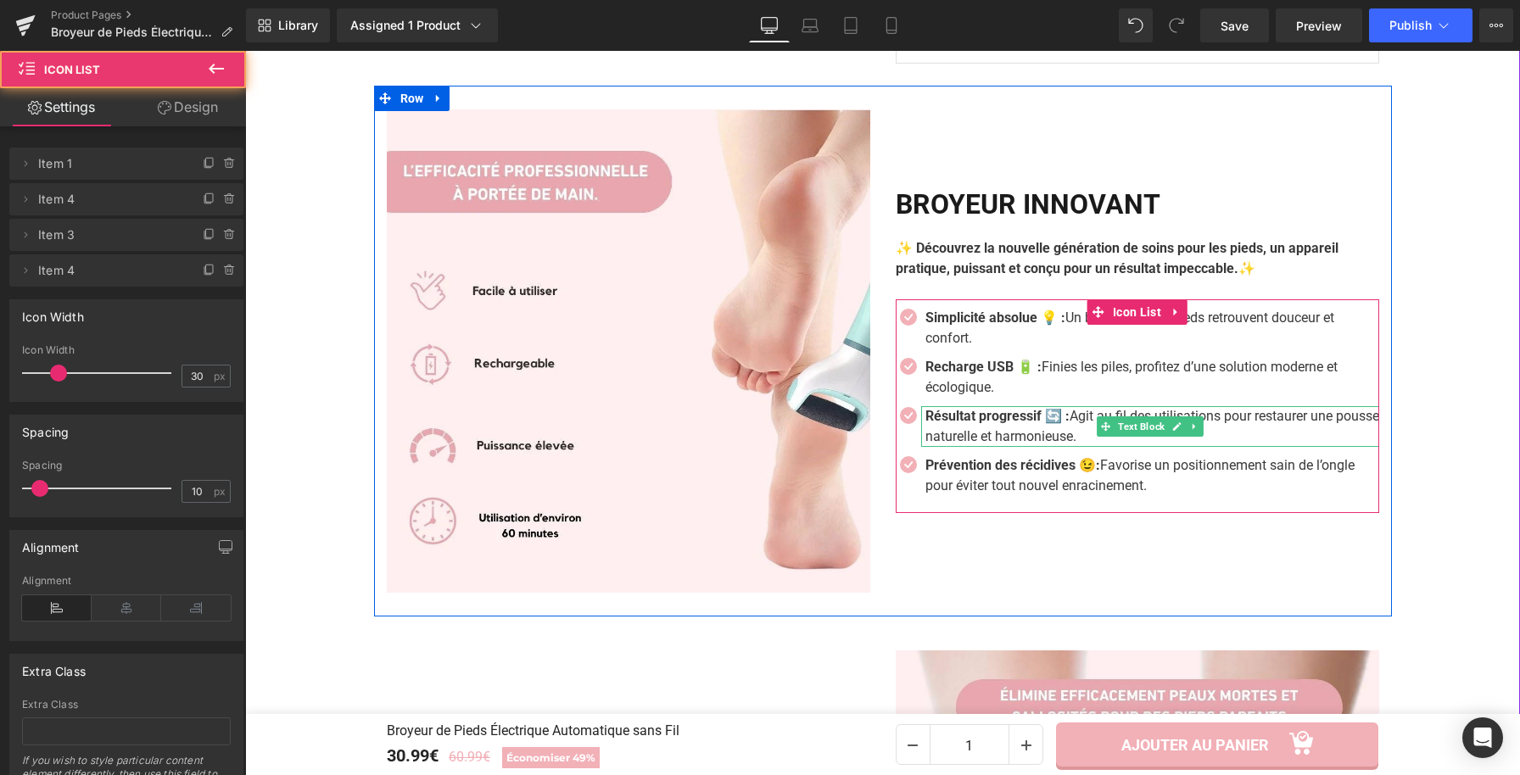
click at [1009, 422] on strong "Résultat progressif 🔄 :" at bounding box center [997, 416] width 144 height 16
click at [1009, 424] on strong "Résultat progressif 🔄 :" at bounding box center [997, 416] width 144 height 16
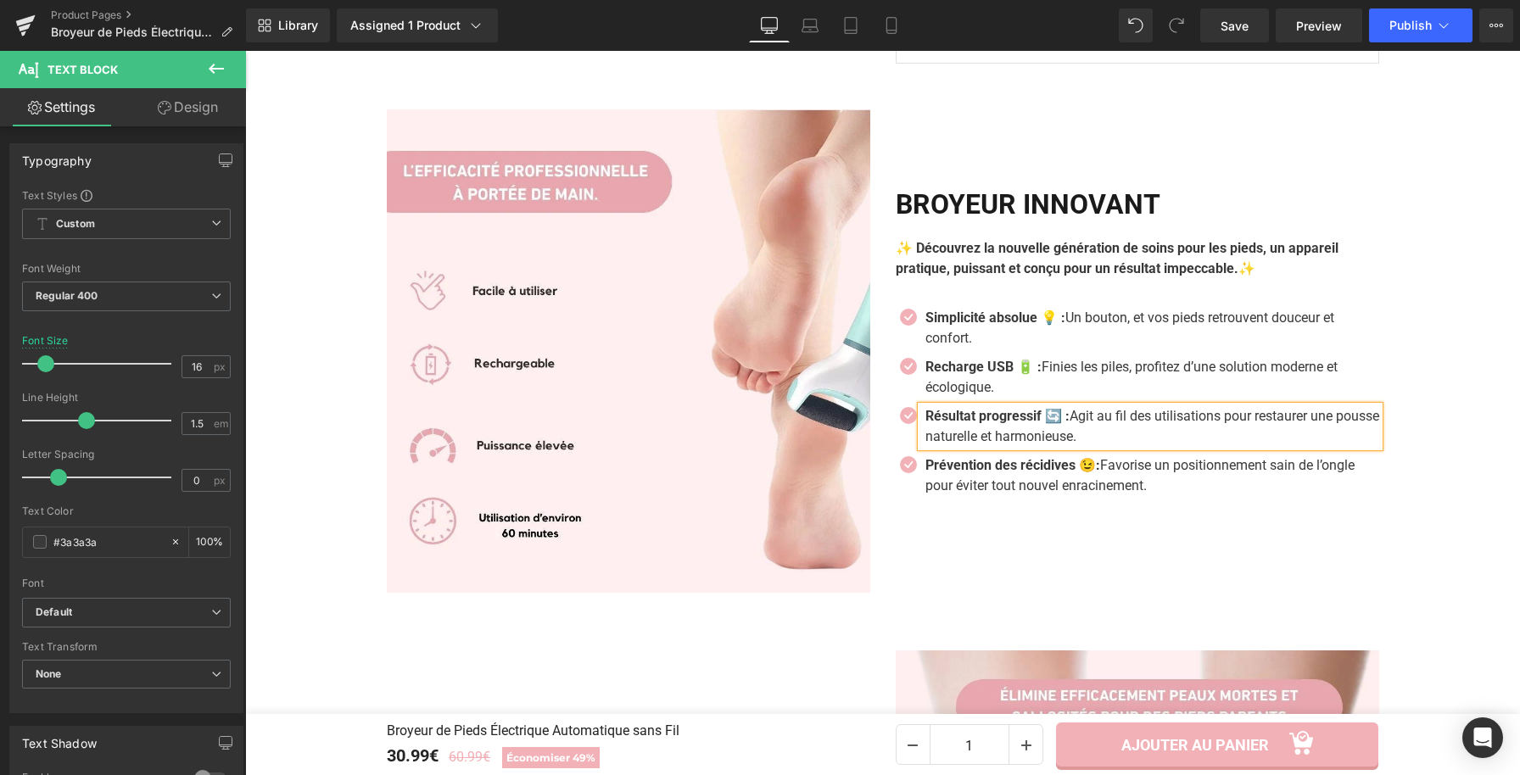
paste div
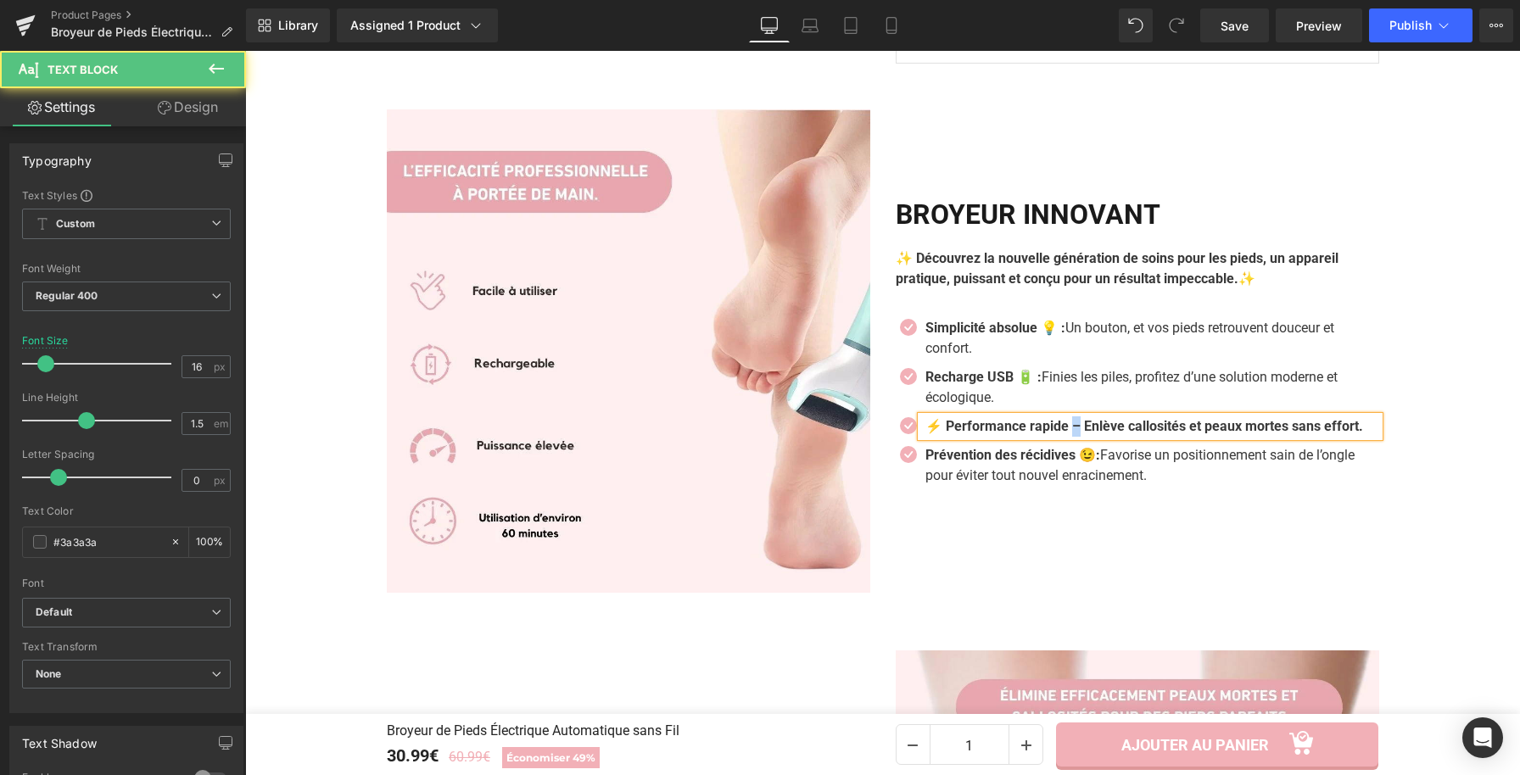
drag, startPoint x: 1079, startPoint y: 418, endPoint x: 1070, endPoint y: 420, distance: 8.7
click at [1070, 420] on b "⚡ Performance rapide – Enlève callosités et peaux mortes sans effort." at bounding box center [1144, 426] width 438 height 16
drag, startPoint x: 1084, startPoint y: 420, endPoint x: 1102, endPoint y: 438, distance: 25.2
click at [1102, 437] on p "⚡ Performance rapide : Enlève callosités et peaux mortes sans effort." at bounding box center [1152, 426] width 454 height 20
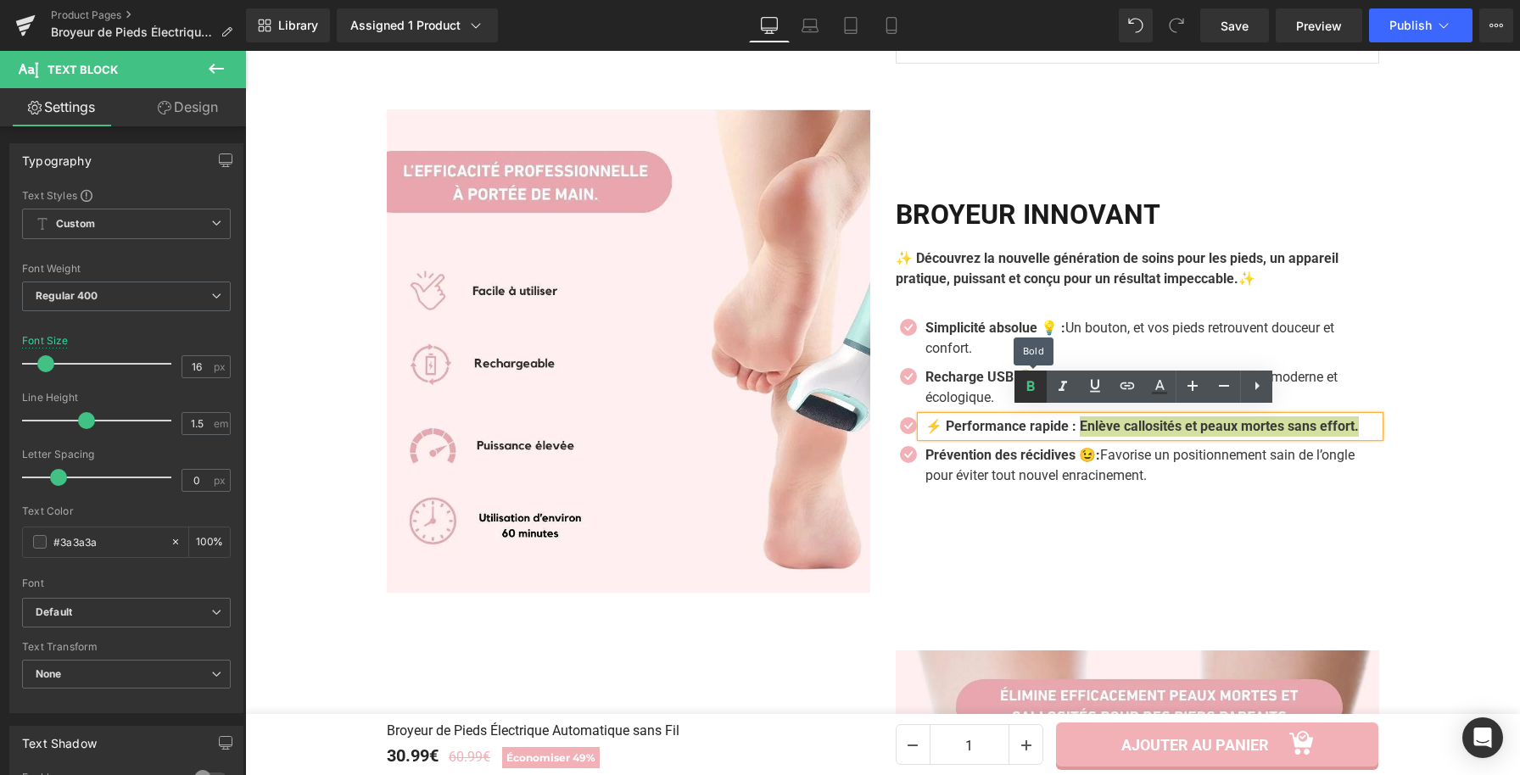
click at [1032, 393] on icon at bounding box center [1030, 387] width 20 height 20
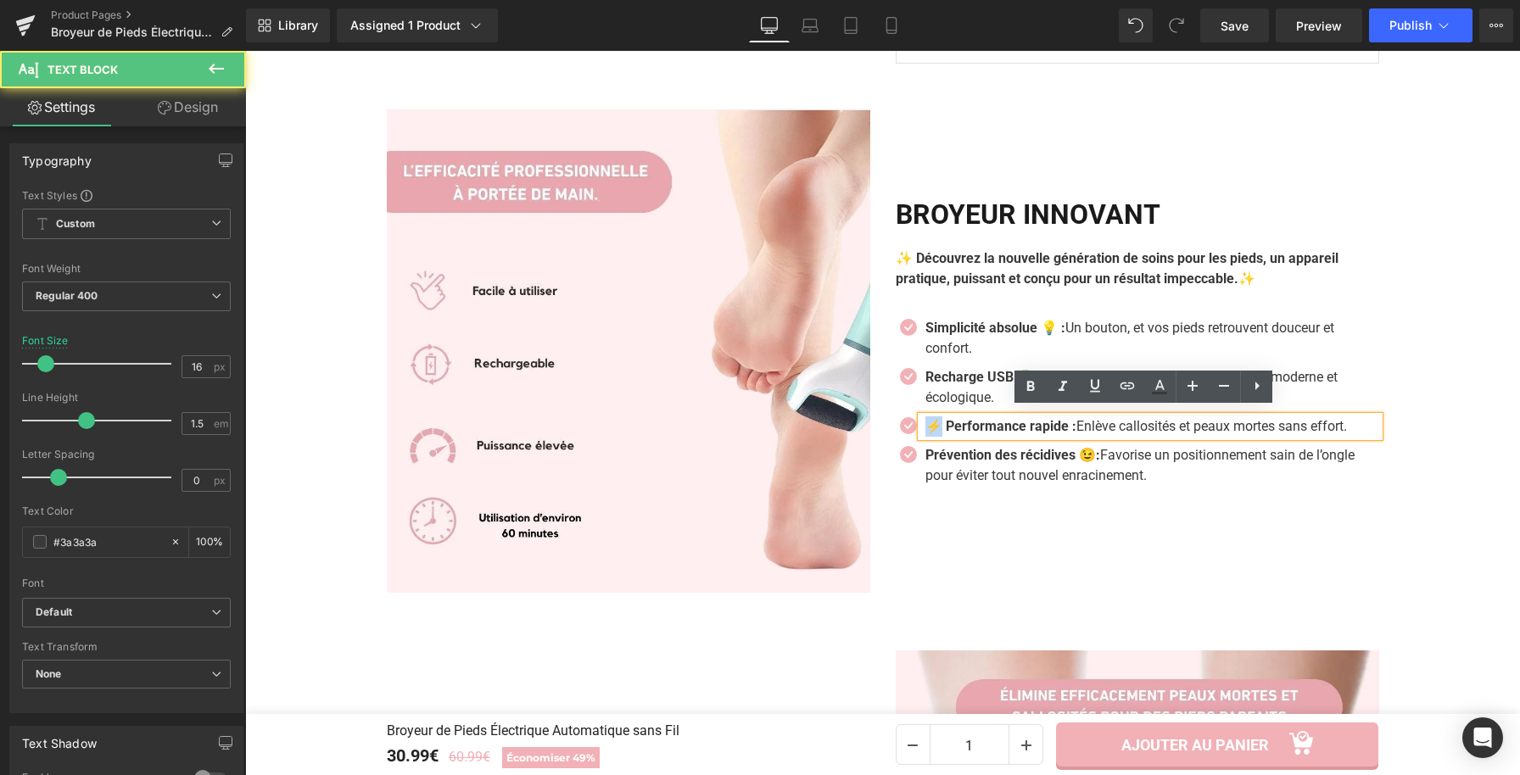
drag, startPoint x: 937, startPoint y: 432, endPoint x: 921, endPoint y: 431, distance: 16.1
click at [925, 431] on strong "⚡ Performance rapide :" at bounding box center [1000, 426] width 151 height 16
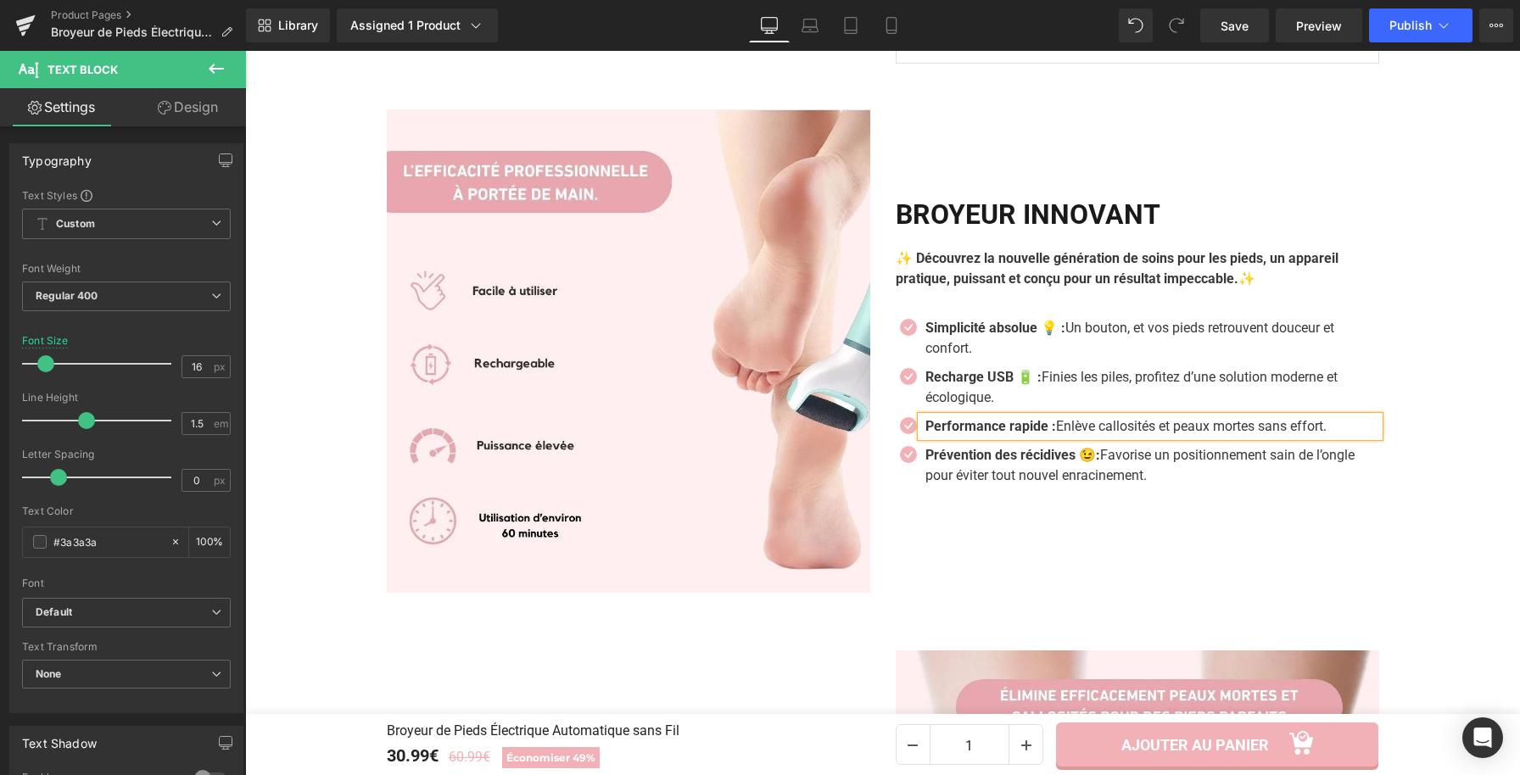
click at [1053, 433] on strong "Performance rapide :" at bounding box center [990, 426] width 131 height 16
click at [1038, 385] on strong "Recharge USB 🔋 :" at bounding box center [983, 377] width 116 height 16
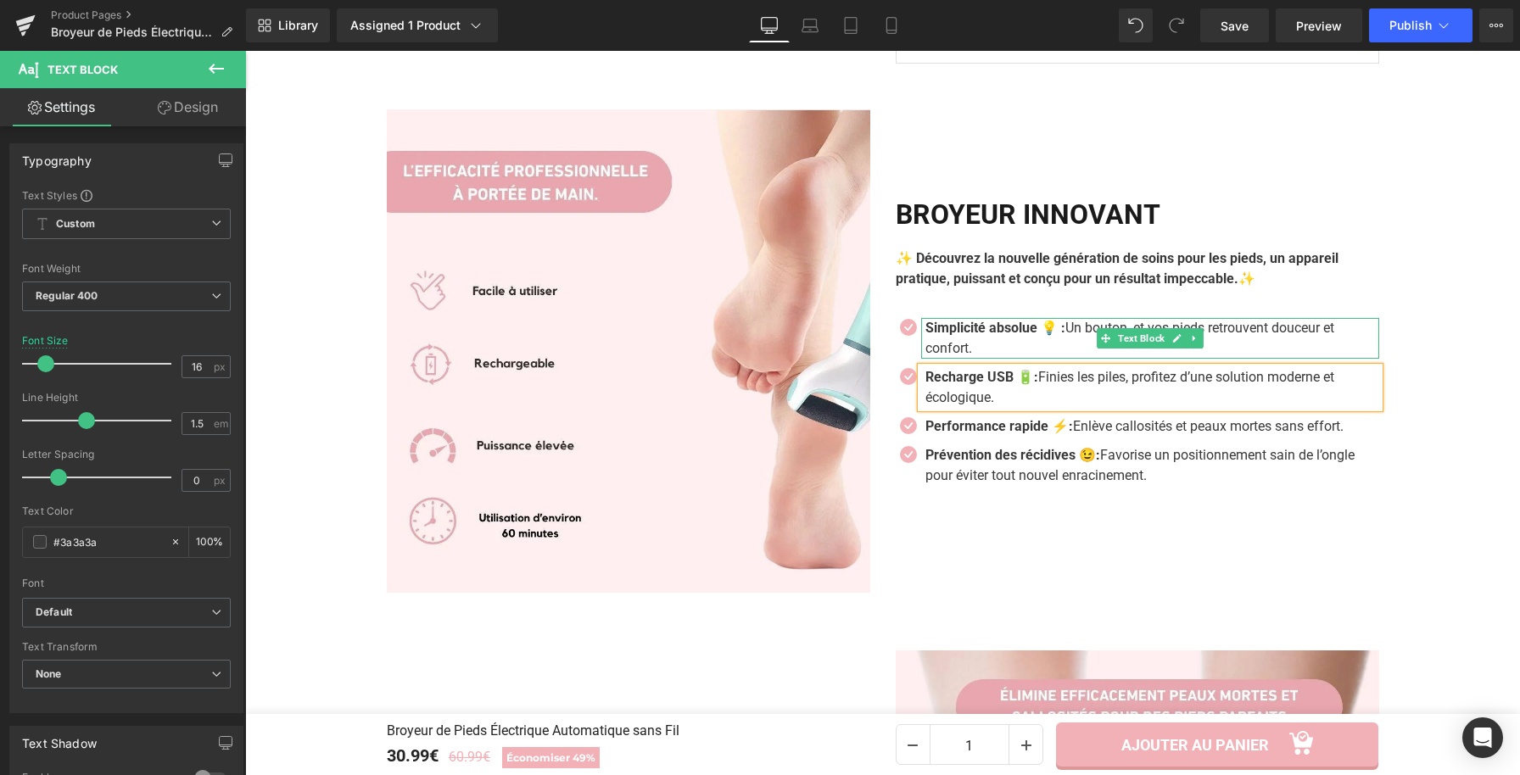
click at [1063, 334] on strong "Simplicité absolue 💡 :" at bounding box center [995, 328] width 140 height 16
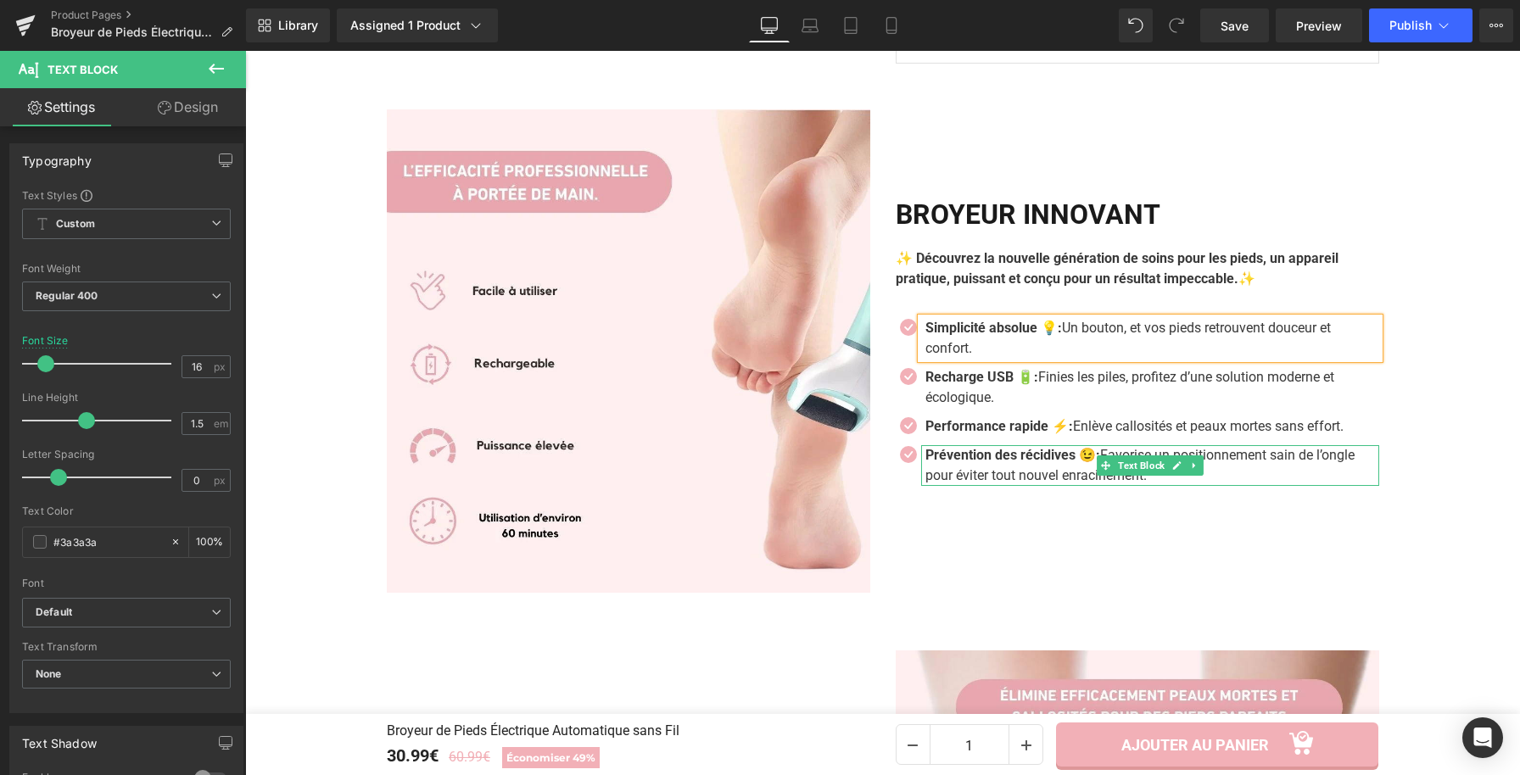
click at [1000, 469] on p "Prévention des récidives 😉 : Favorise un positionnement sain de l’ongle pour év…" at bounding box center [1152, 465] width 454 height 41
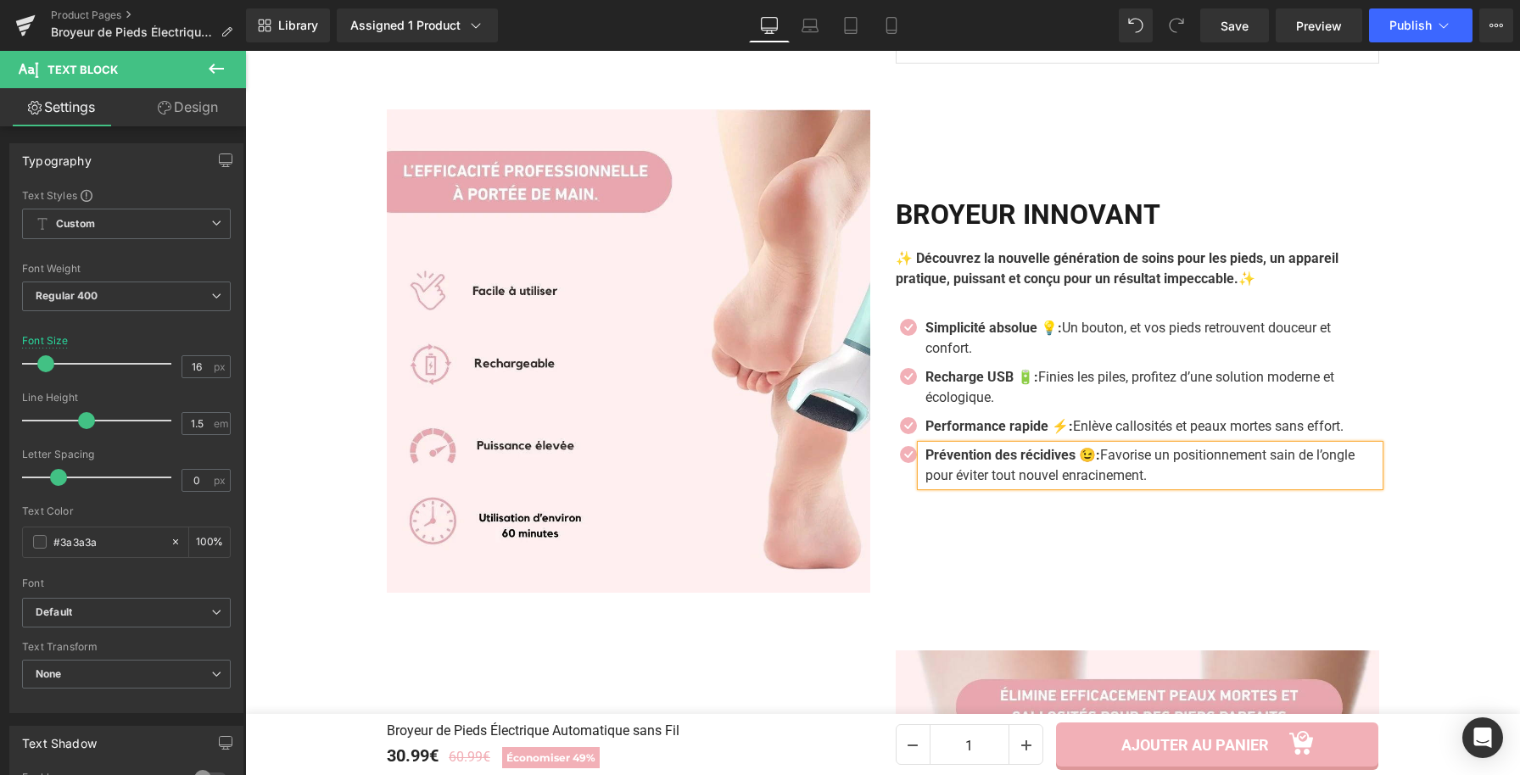
click at [1002, 467] on p "Prévention des récidives 😉 : Favorise un positionnement sain de l’ongle pour év…" at bounding box center [1152, 465] width 454 height 41
paste div
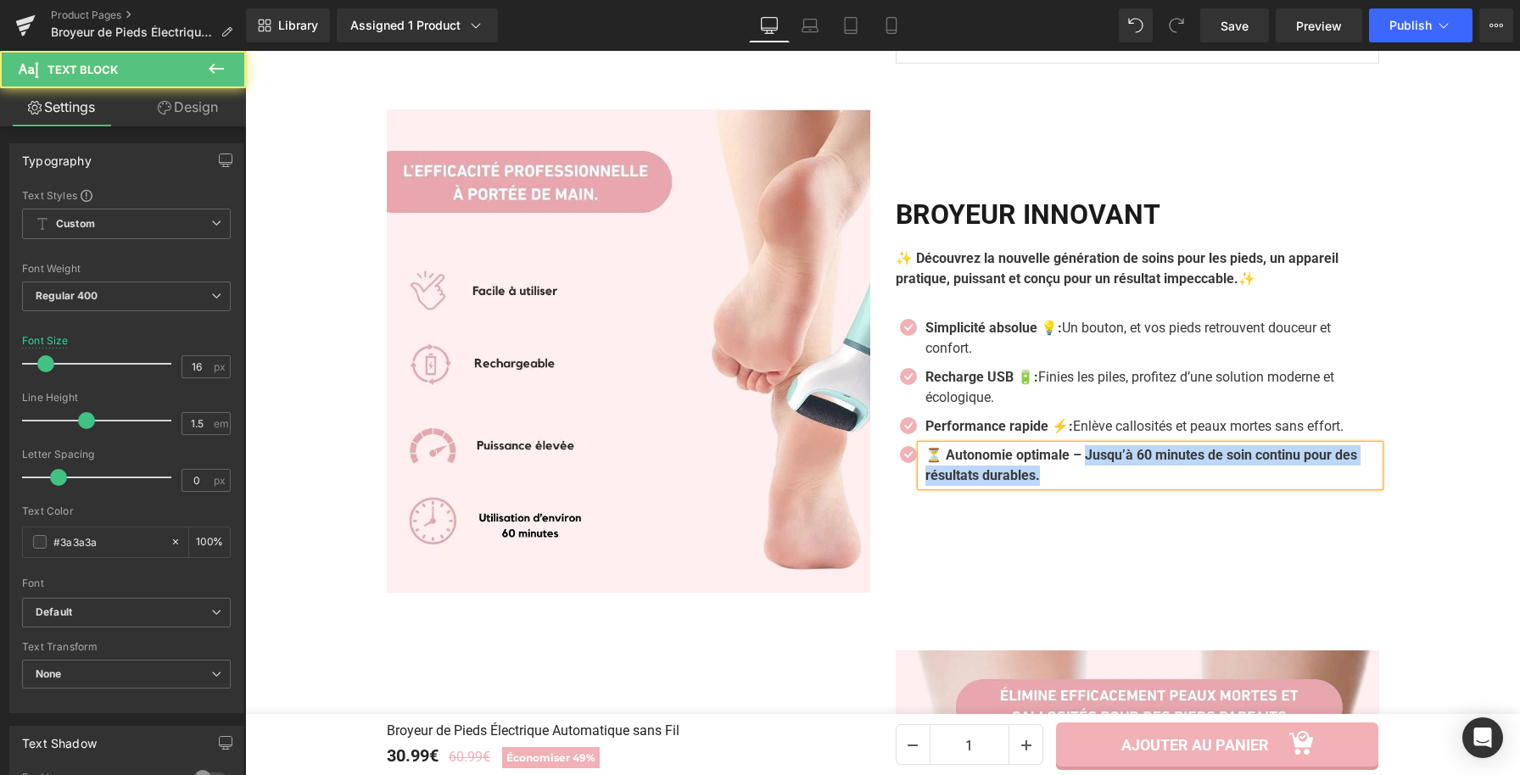
drag, startPoint x: 1090, startPoint y: 461, endPoint x: 1095, endPoint y: 481, distance: 20.2
click at [1095, 481] on p "⏳ Autonomie optimale – Jusqu’à 60 minutes de soin continu pour des résultats du…" at bounding box center [1152, 465] width 454 height 41
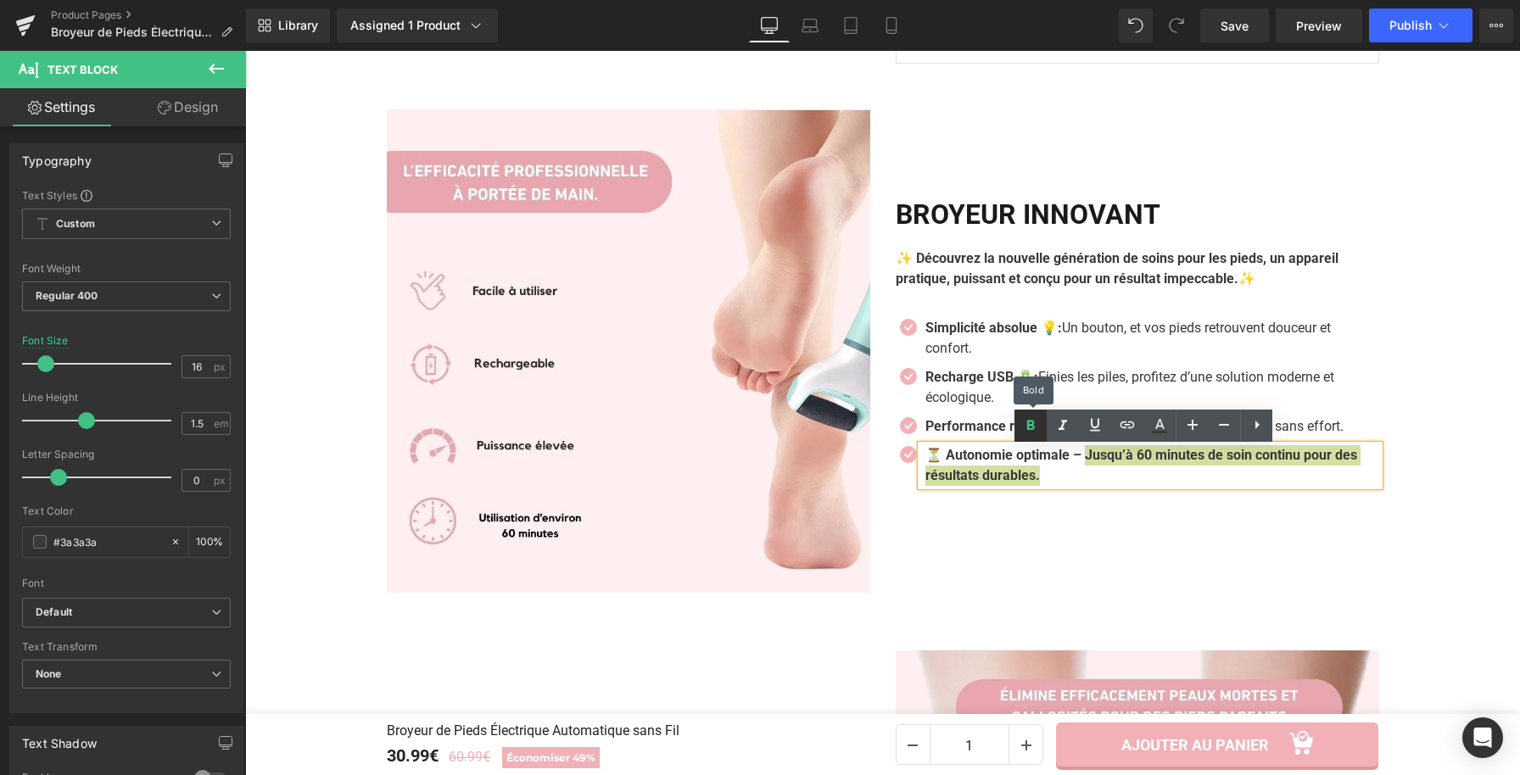
click at [1028, 420] on icon at bounding box center [1031, 425] width 8 height 10
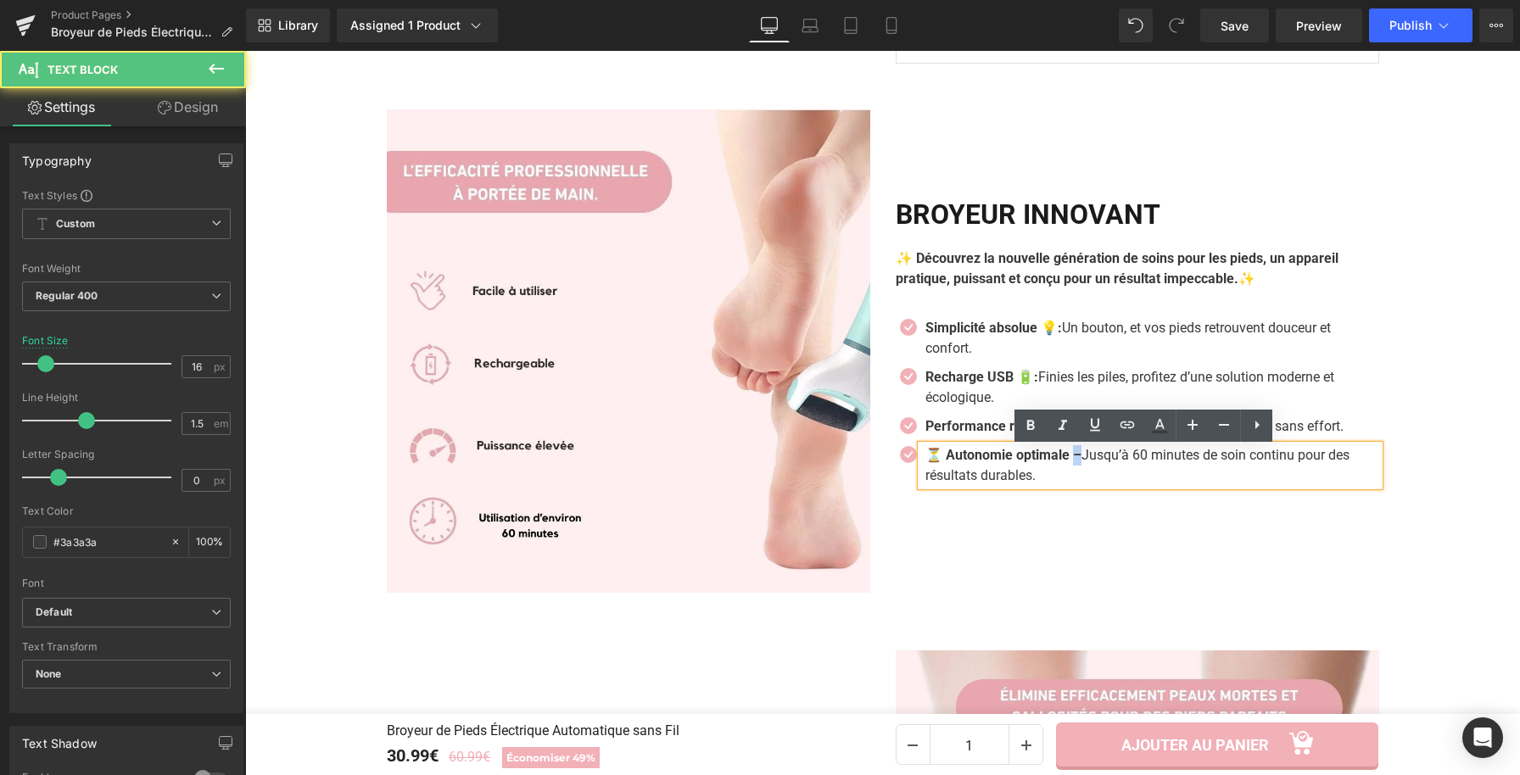
click at [1076, 463] on strong "⏳ Autonomie optimale –" at bounding box center [1003, 455] width 156 height 16
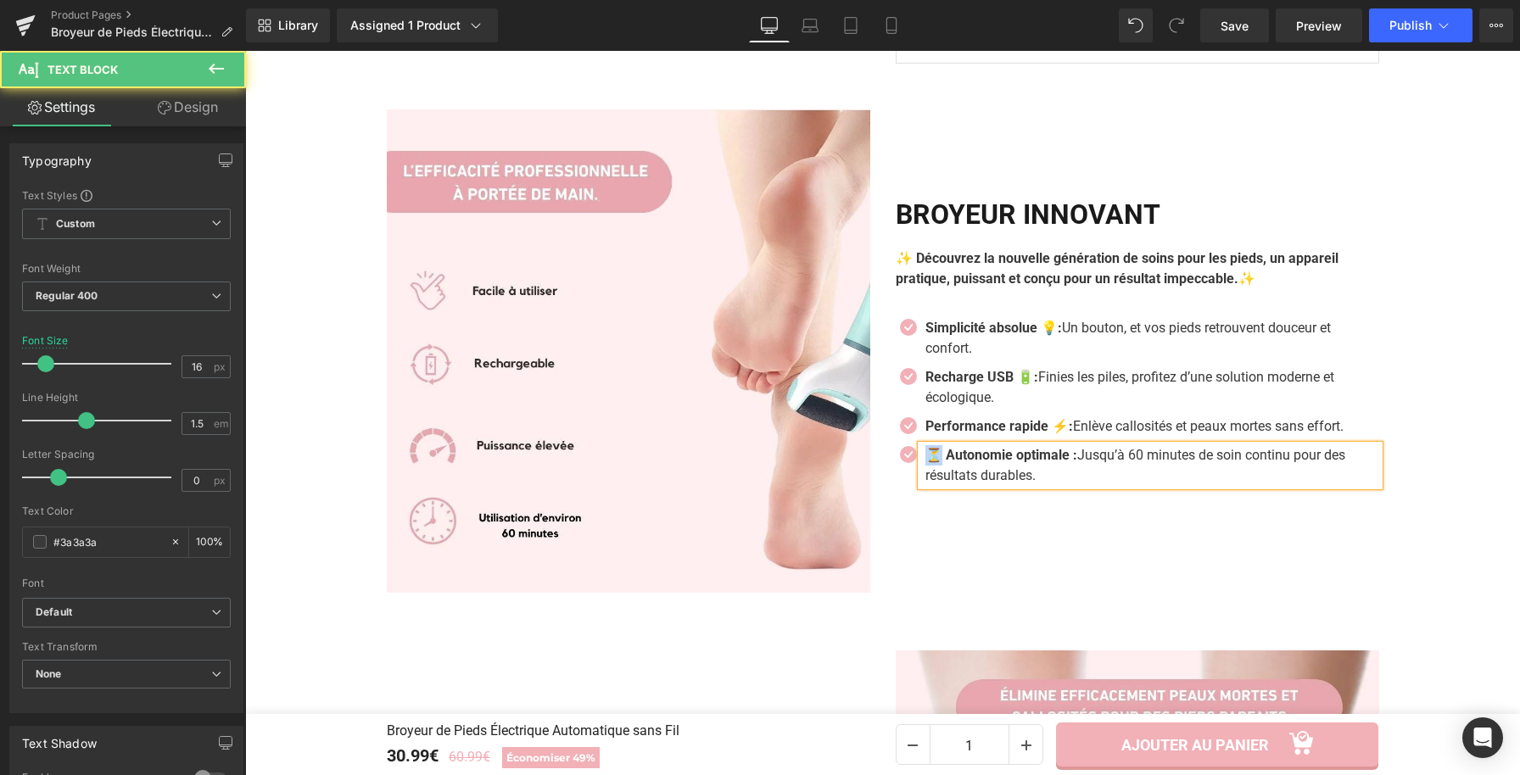
drag, startPoint x: 933, startPoint y: 465, endPoint x: 915, endPoint y: 458, distance: 19.1
click at [921, 458] on div "⏳ Autonomie optimale : Jusqu’à 60 minutes de soin continu pour des résultats du…" at bounding box center [1150, 465] width 458 height 41
click at [928, 459] on strong "Autonomie optimale :" at bounding box center [990, 455] width 131 height 16
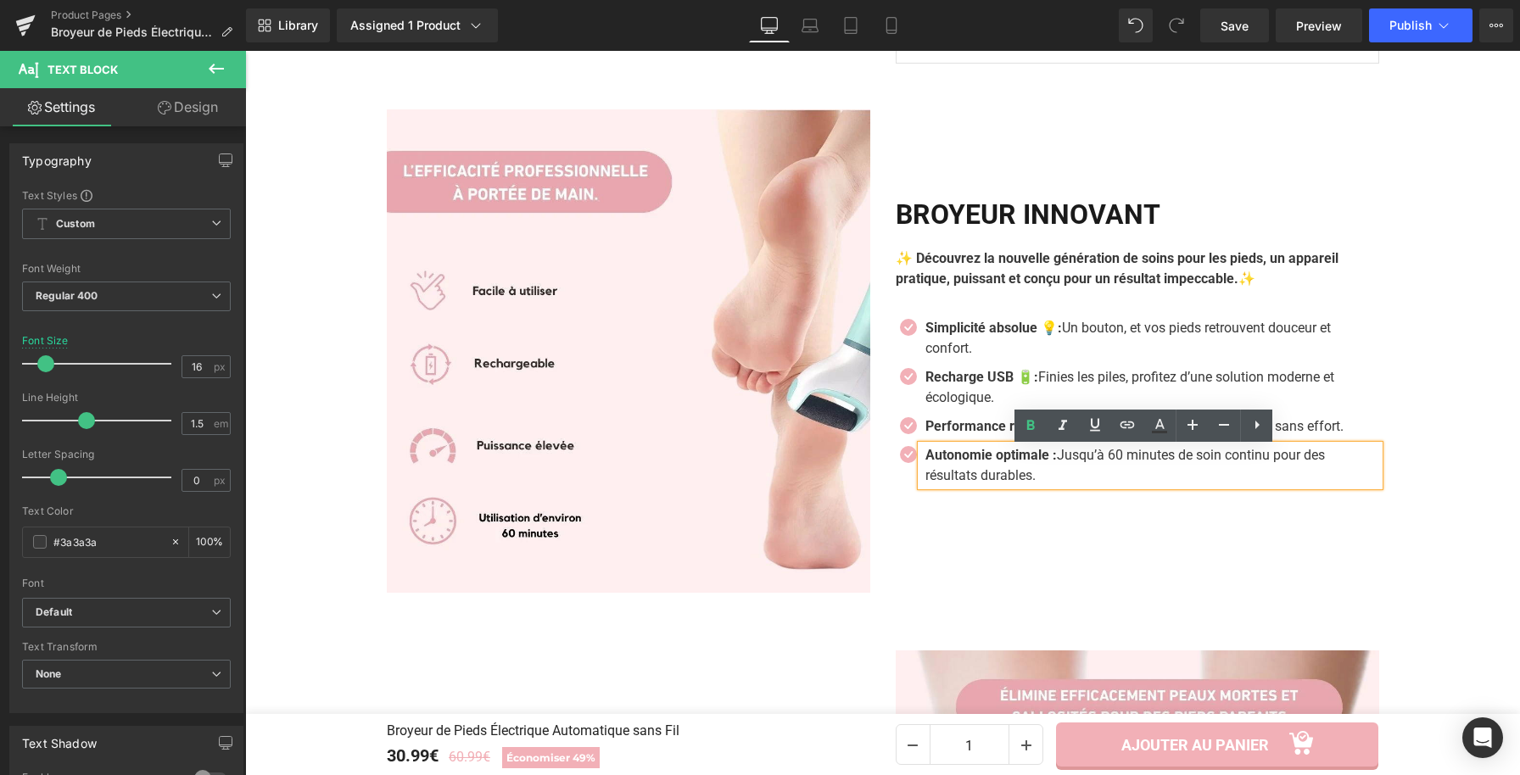
click at [925, 457] on strong "Autonomie optimale :" at bounding box center [990, 455] width 131 height 16
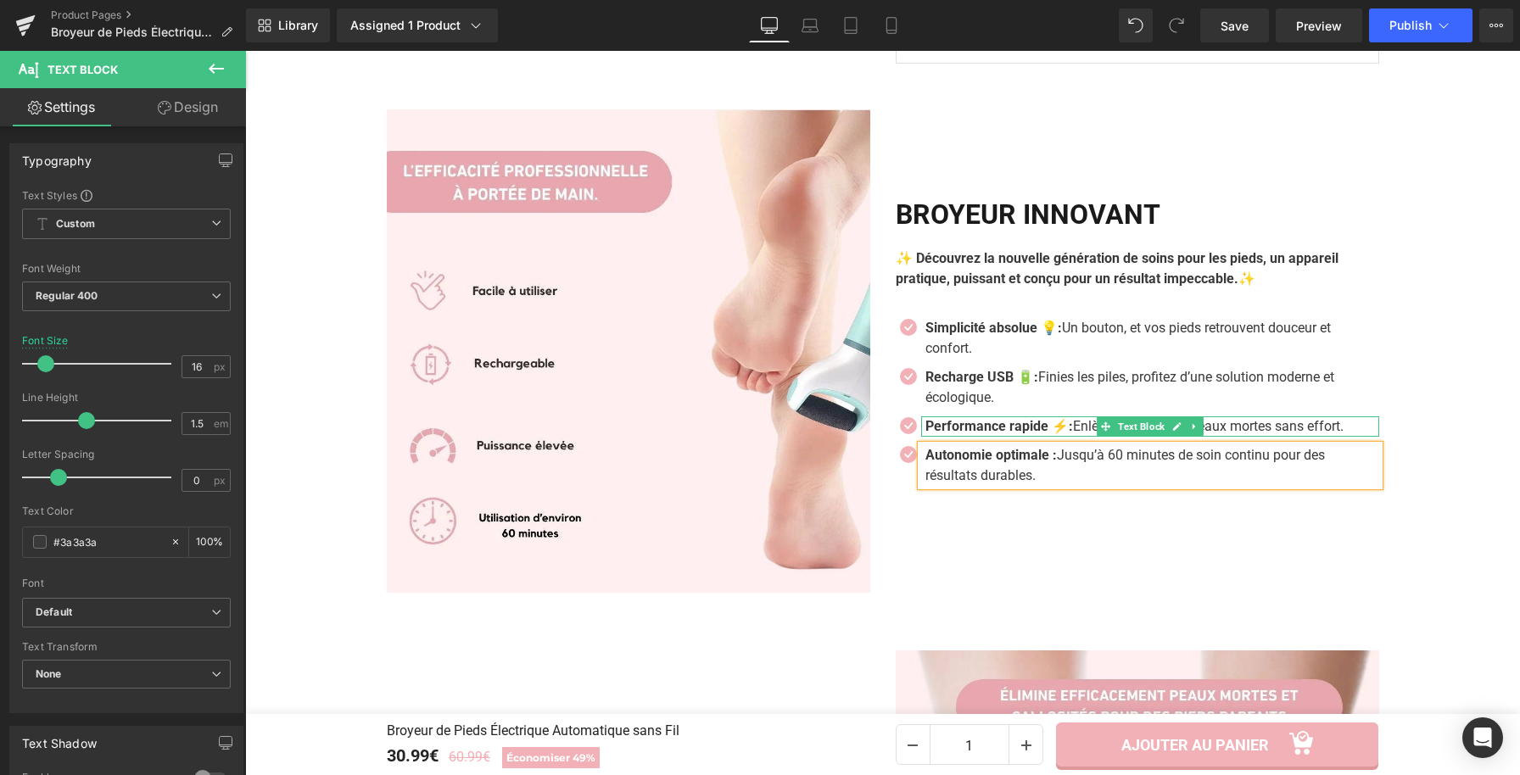
click at [925, 429] on strong "Performance rapide ⚡:" at bounding box center [999, 426] width 148 height 16
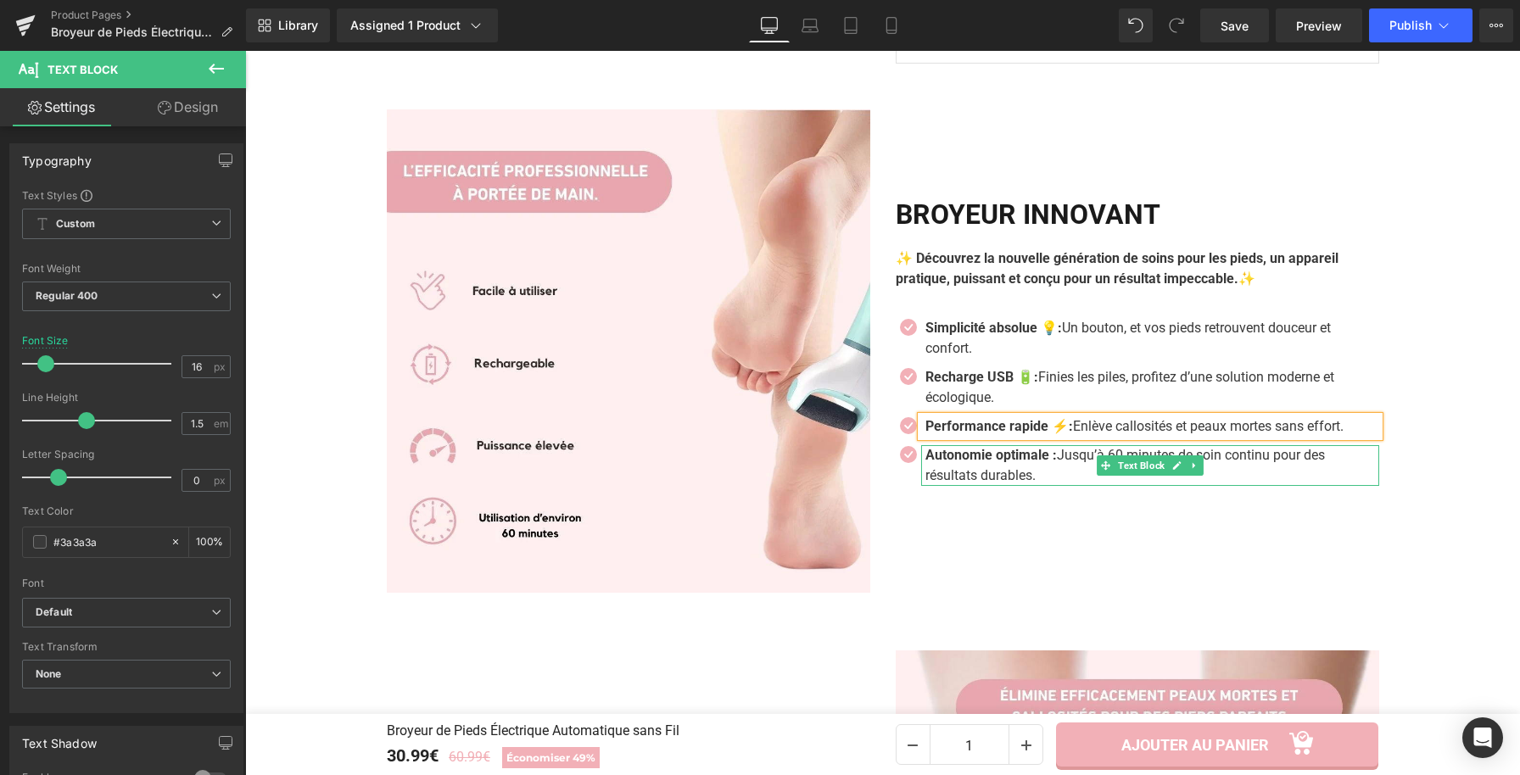
click at [1054, 462] on strong "Autonomie optimale :" at bounding box center [990, 455] width 131 height 16
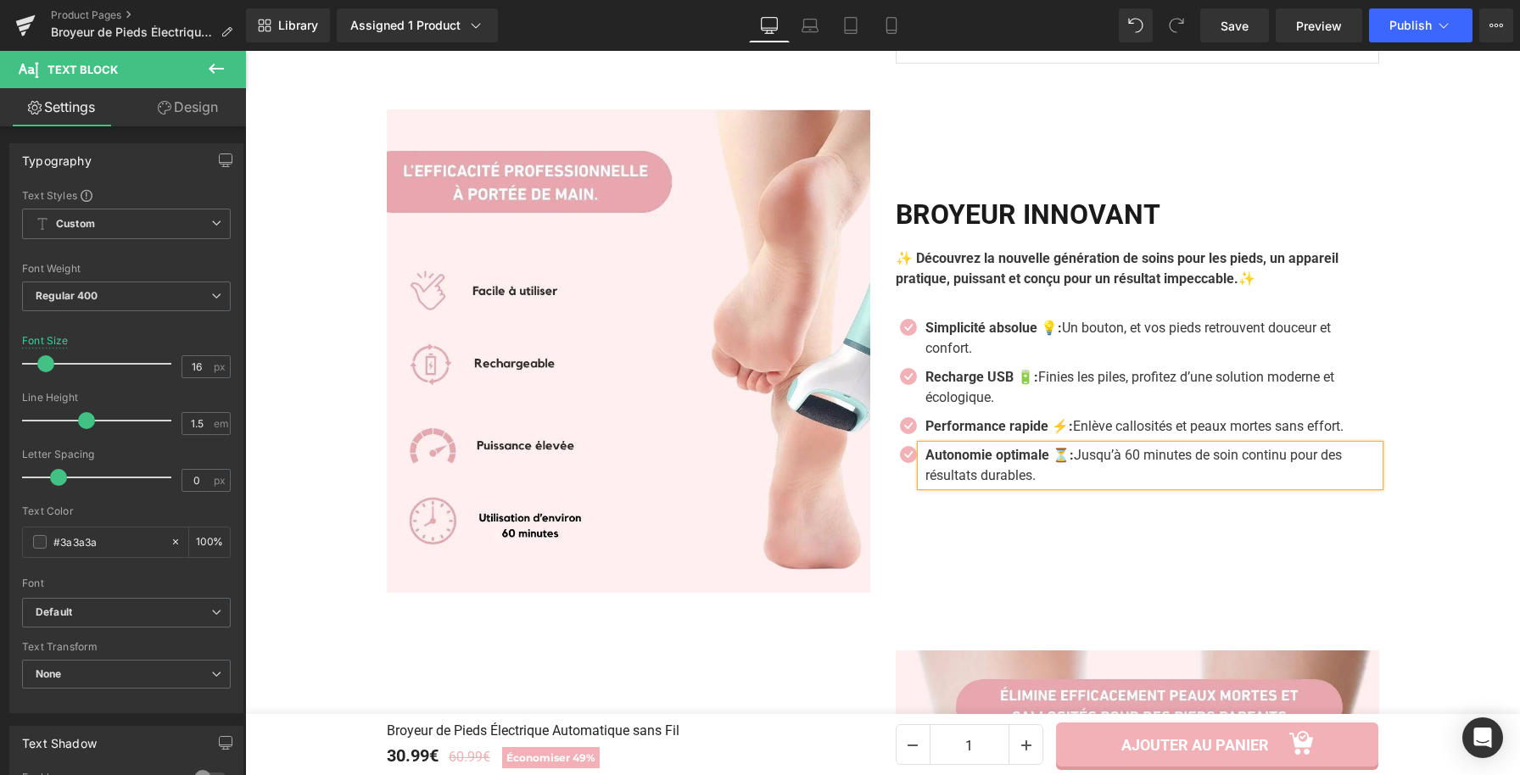
click at [1071, 520] on div "BROYEUR INNOVANT Heading ✨ Découvrez la nouvelle génération de soins pour les p…" at bounding box center [1137, 350] width 509 height 483
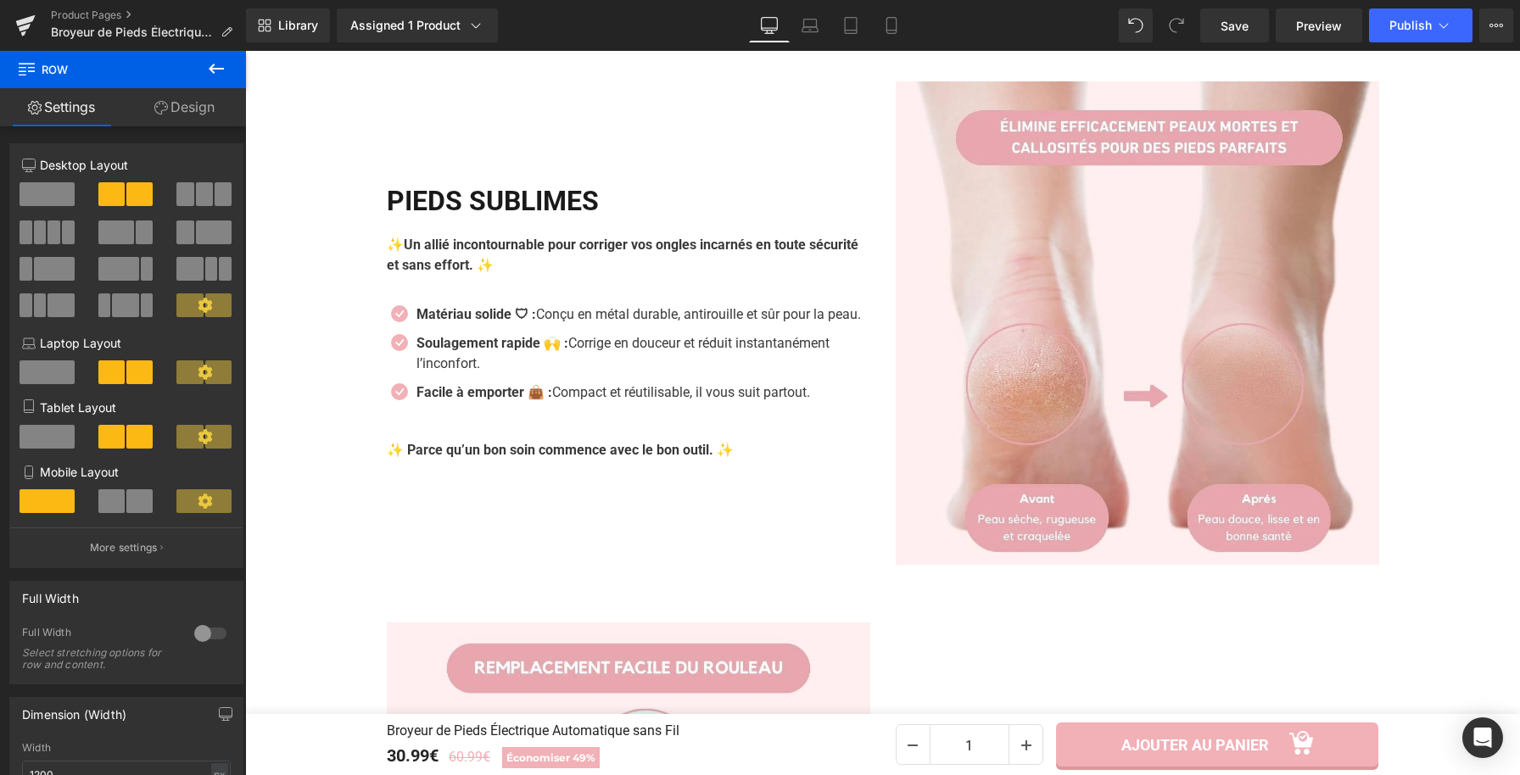
scroll to position [2028, 0]
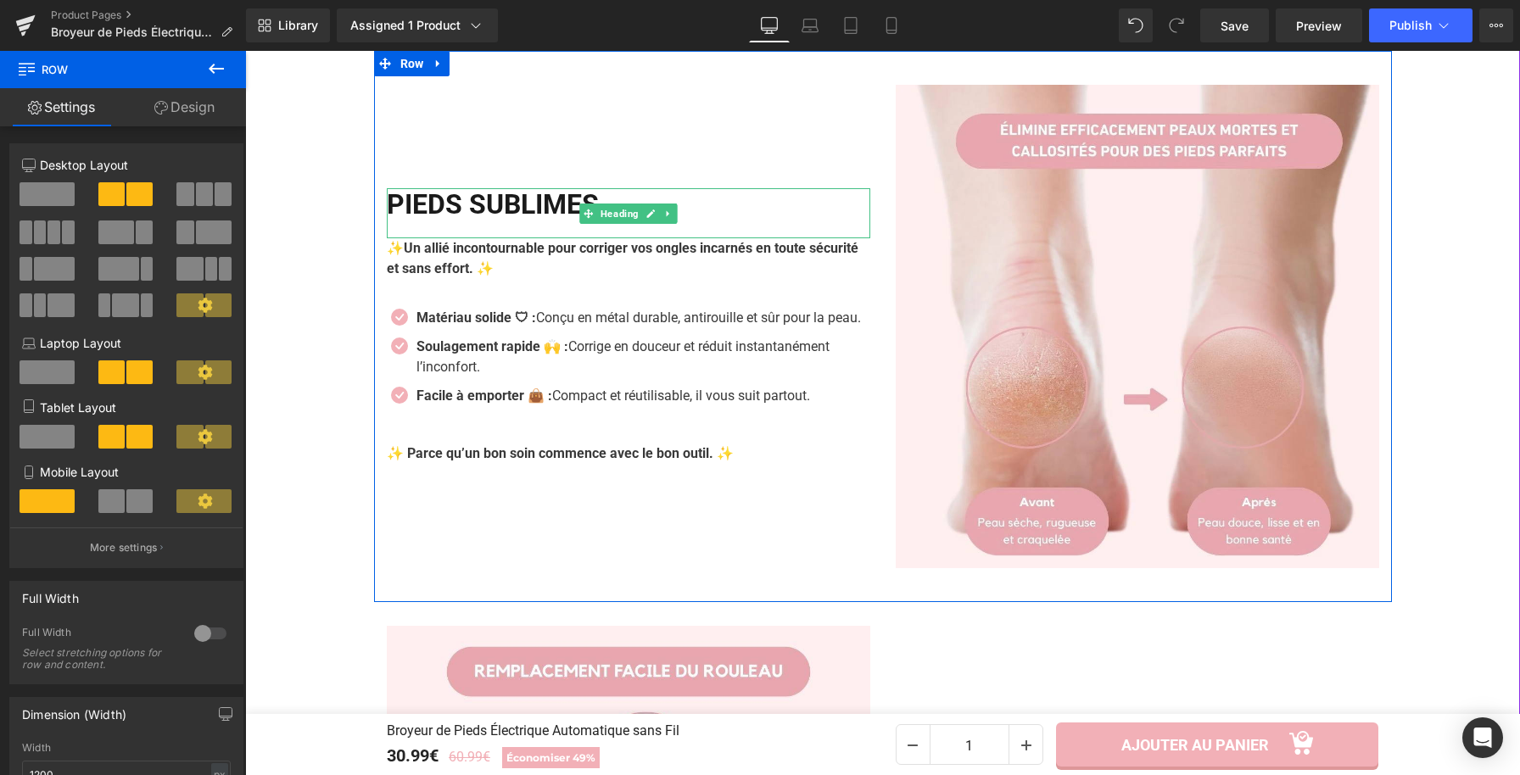
click at [550, 192] on h2 "PIEDS SUBLIMES" at bounding box center [628, 204] width 483 height 32
click at [552, 192] on h2 "PIEDS SUBLIMES" at bounding box center [628, 204] width 483 height 32
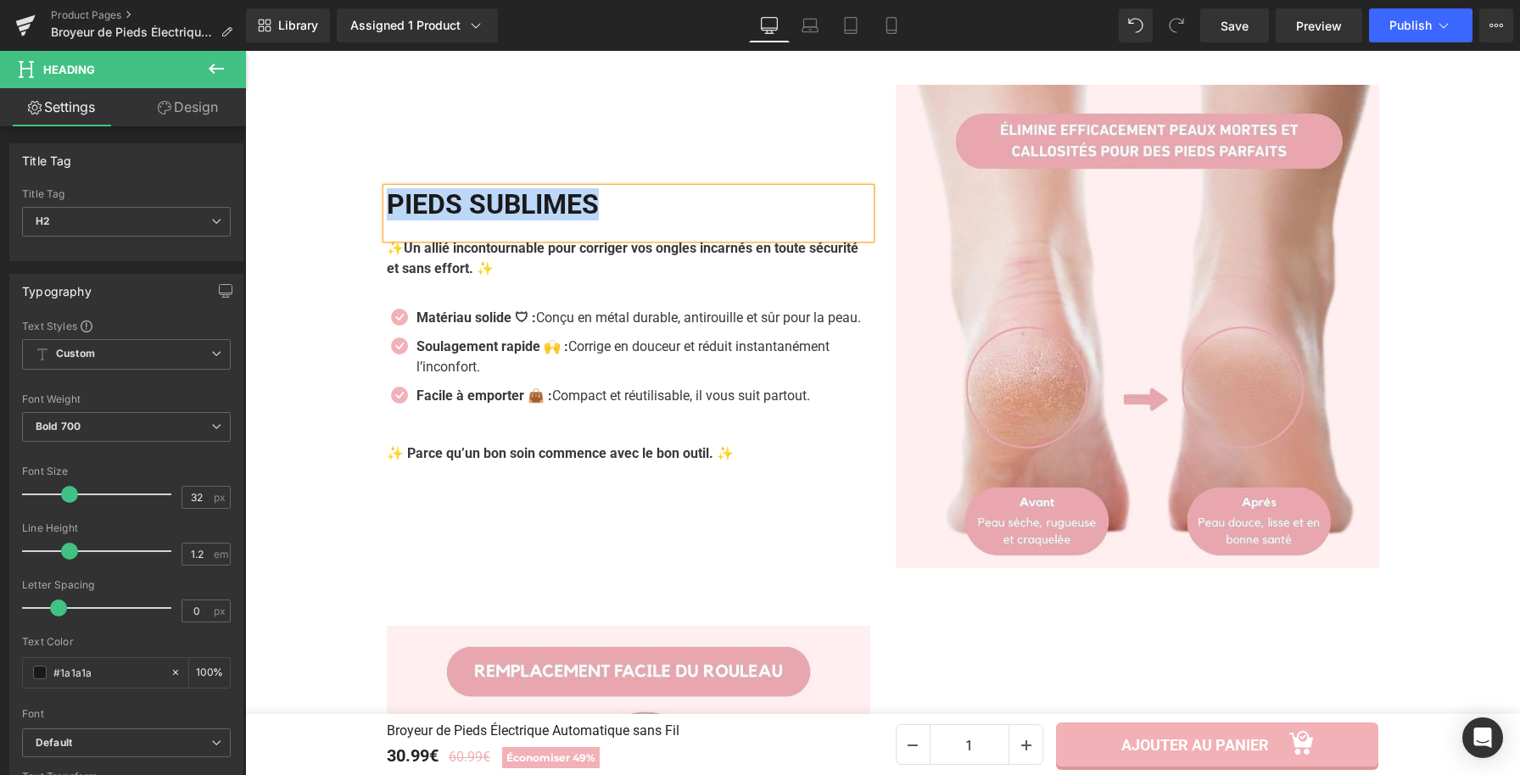
copy h2 "PIEDS SUBLIMES"
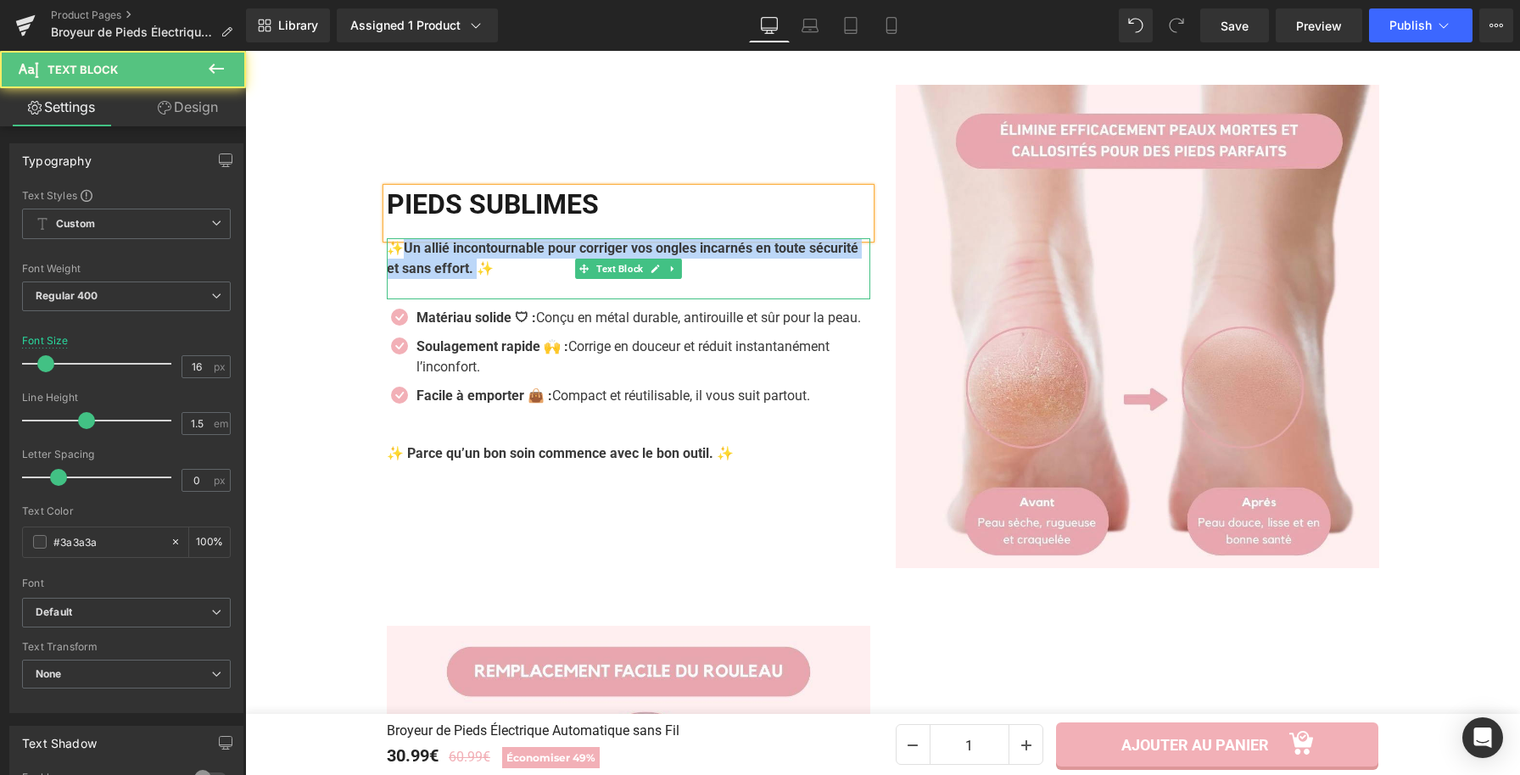
drag, startPoint x: 528, startPoint y: 266, endPoint x: 400, endPoint y: 248, distance: 129.4
click at [400, 248] on p "✨ Un allié incontournable pour corriger vos ongles incarnés en toute sécurité e…" at bounding box center [628, 258] width 483 height 41
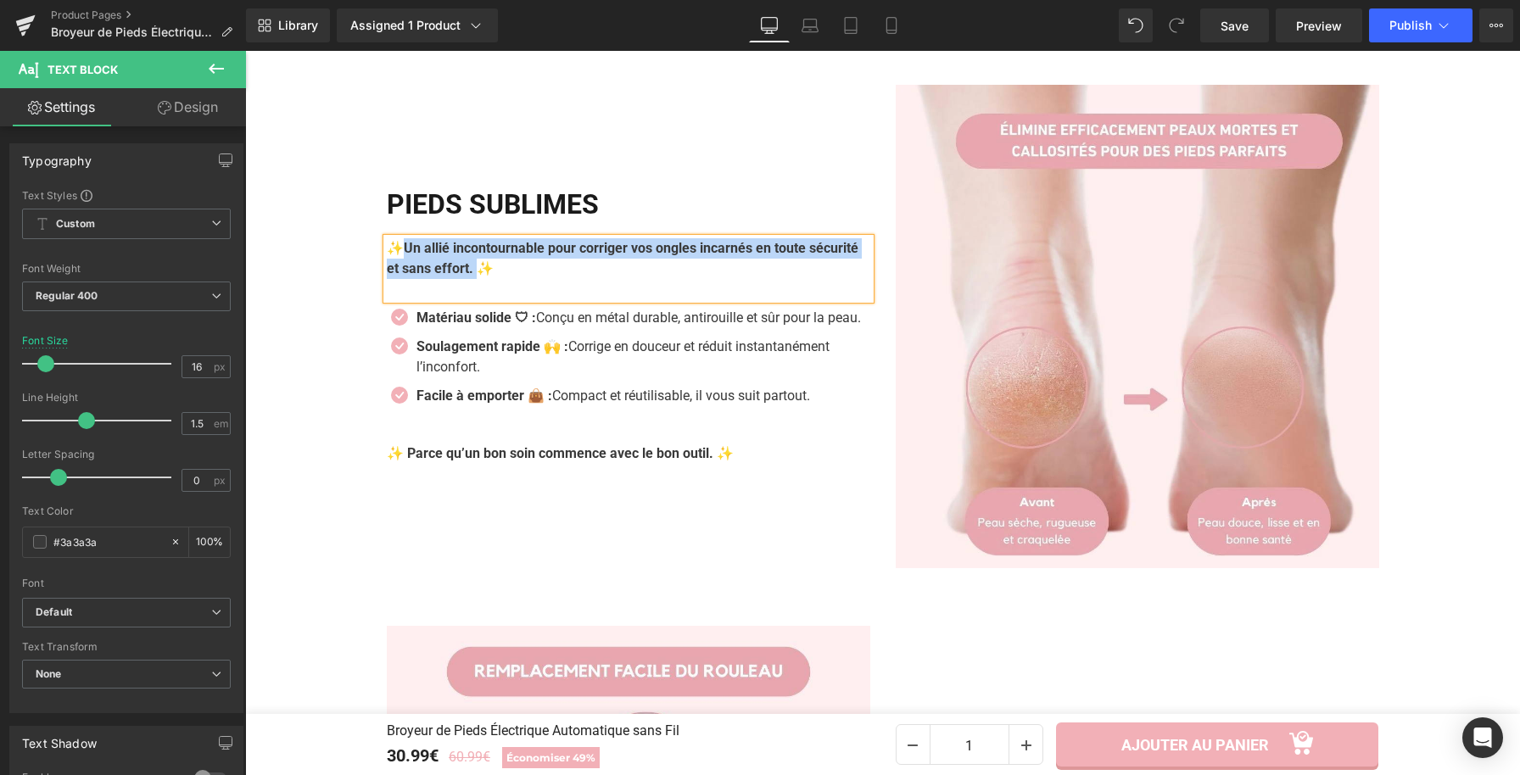
paste div
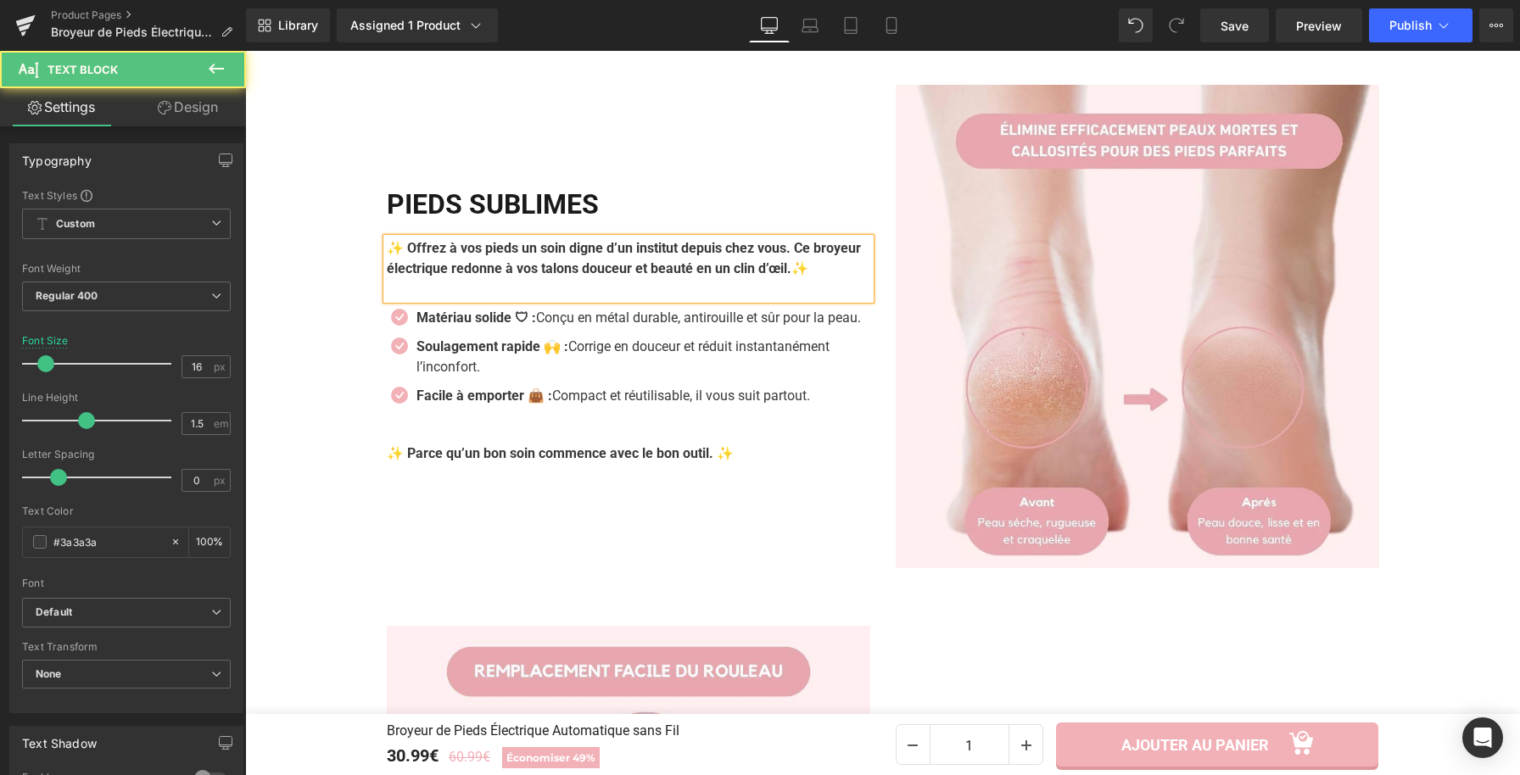
click at [814, 240] on strong "✨ Offrez à vos pieds un soin digne d’un institut depuis chez vous. Ce broyeur é…" at bounding box center [624, 258] width 474 height 36
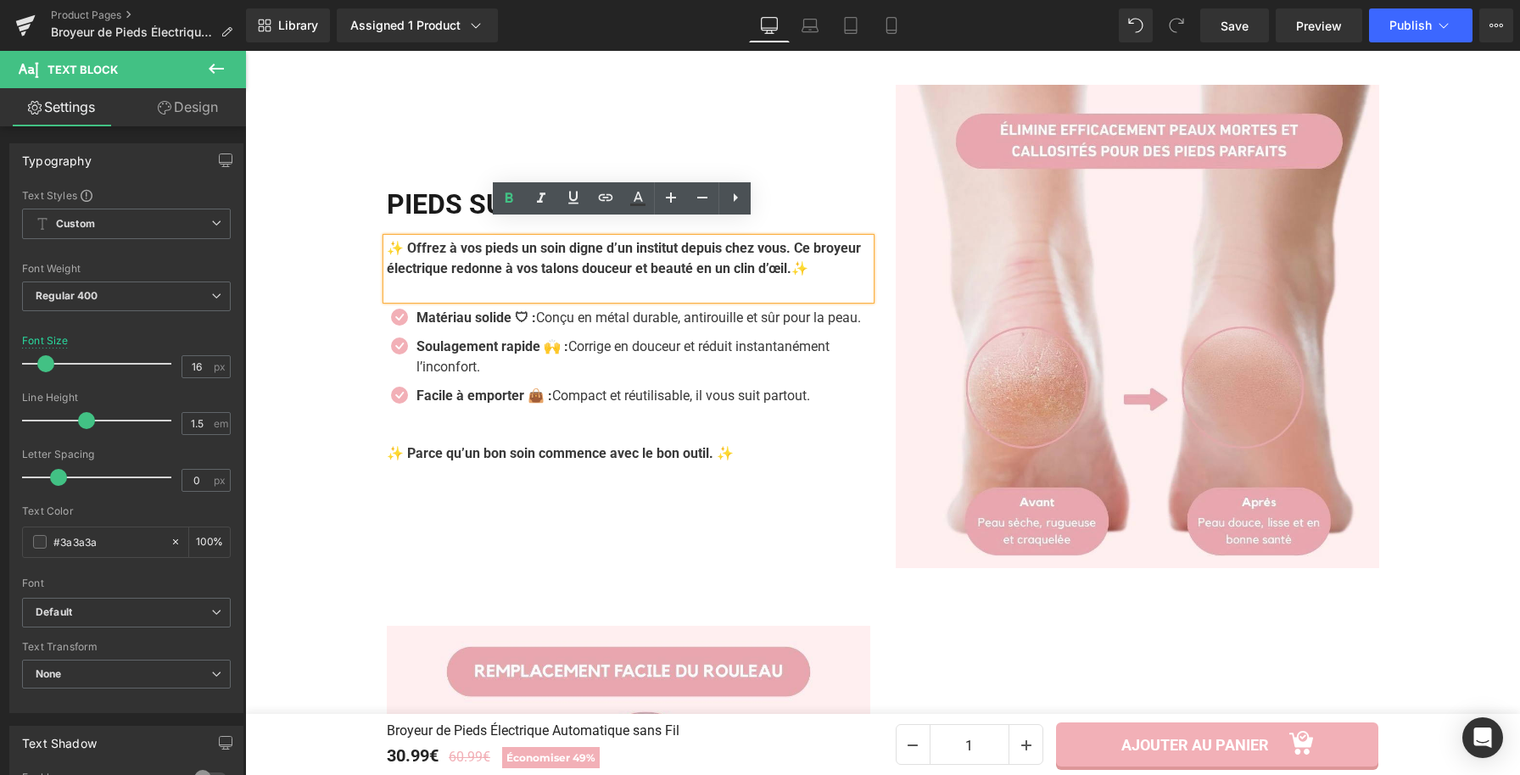
click at [476, 276] on p "✨ Offrez à vos pieds un soin digne d’un institut depuis chez vous. Ce broyeur é…" at bounding box center [628, 258] width 483 height 41
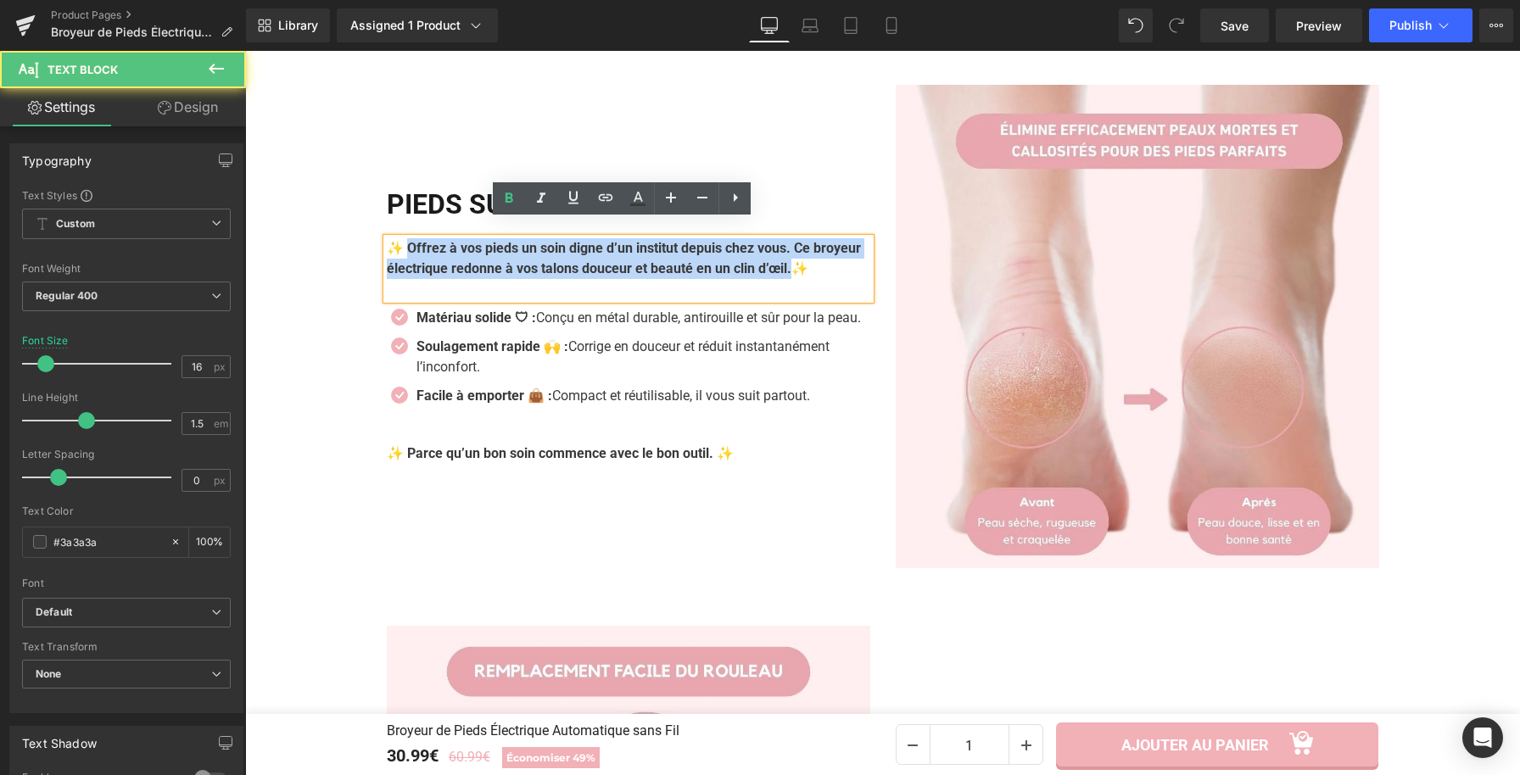
drag, startPoint x: 412, startPoint y: 271, endPoint x: 405, endPoint y: 229, distance: 42.1
click at [405, 238] on p "✨ Offrez à vos pieds un soin digne d’un institut depuis chez vous. Ce broyeur é…" at bounding box center [628, 258] width 483 height 41
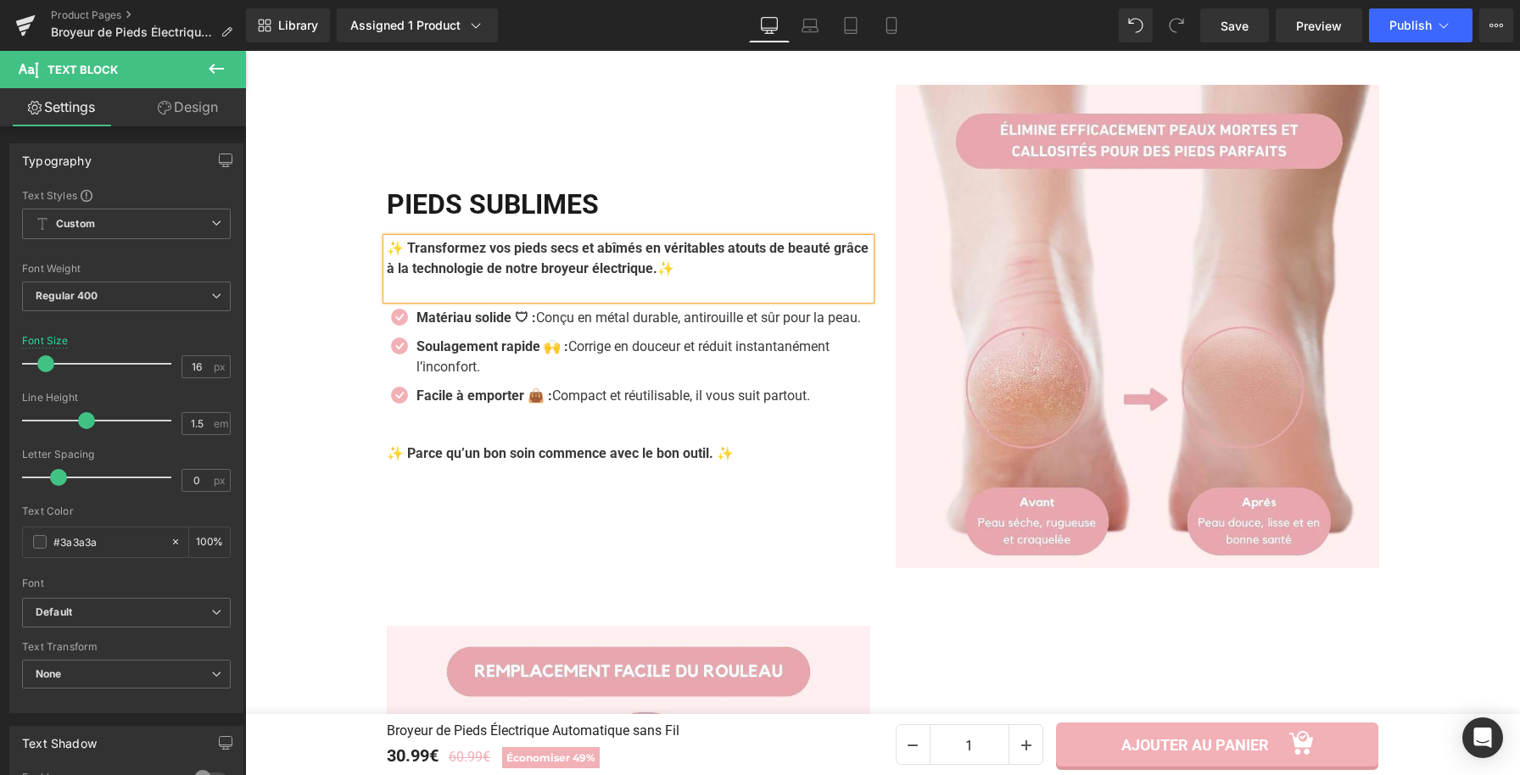
scroll to position [2038, 0]
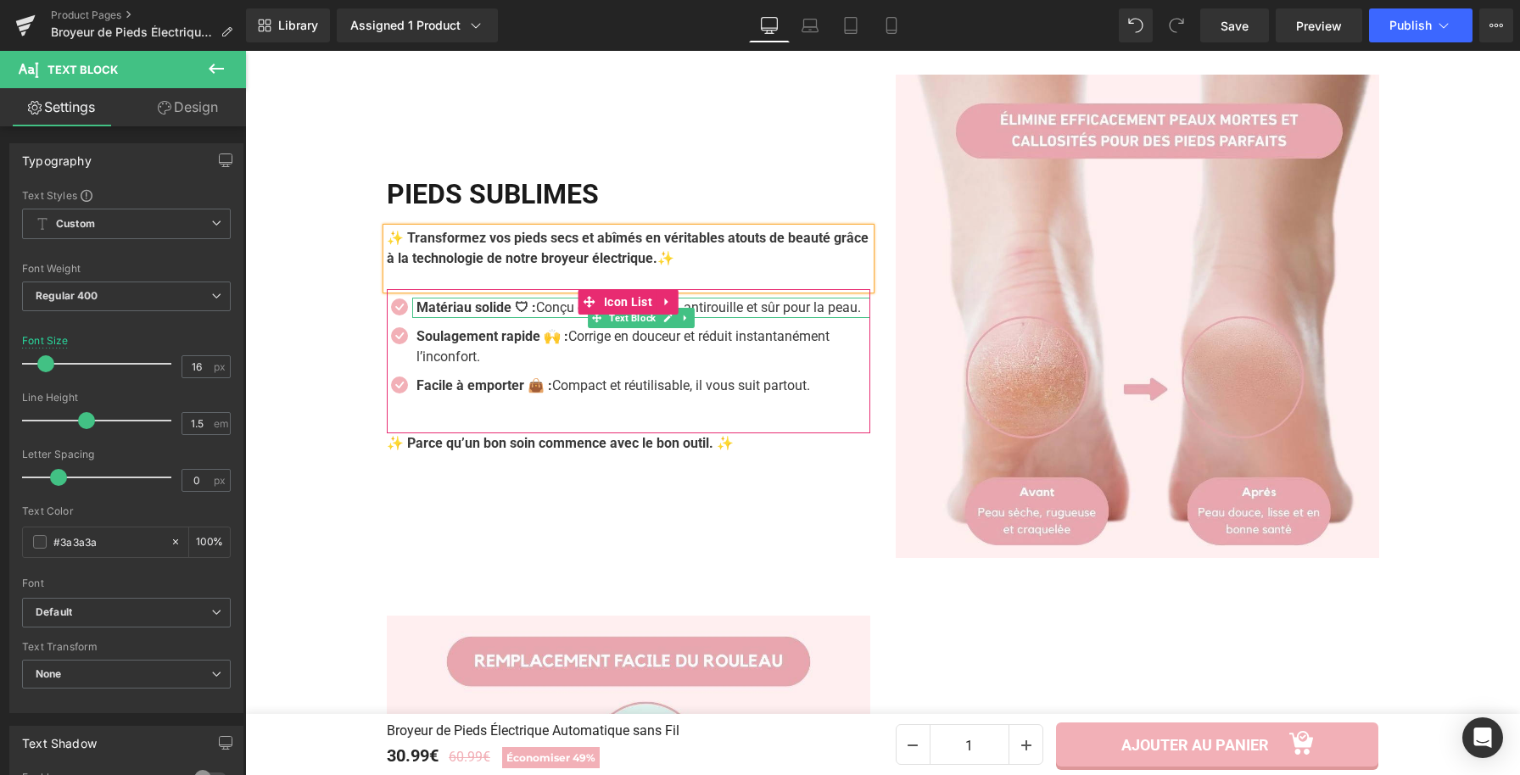
click at [536, 304] on strong "Matériau solide 🛡 :" at bounding box center [476, 307] width 120 height 16
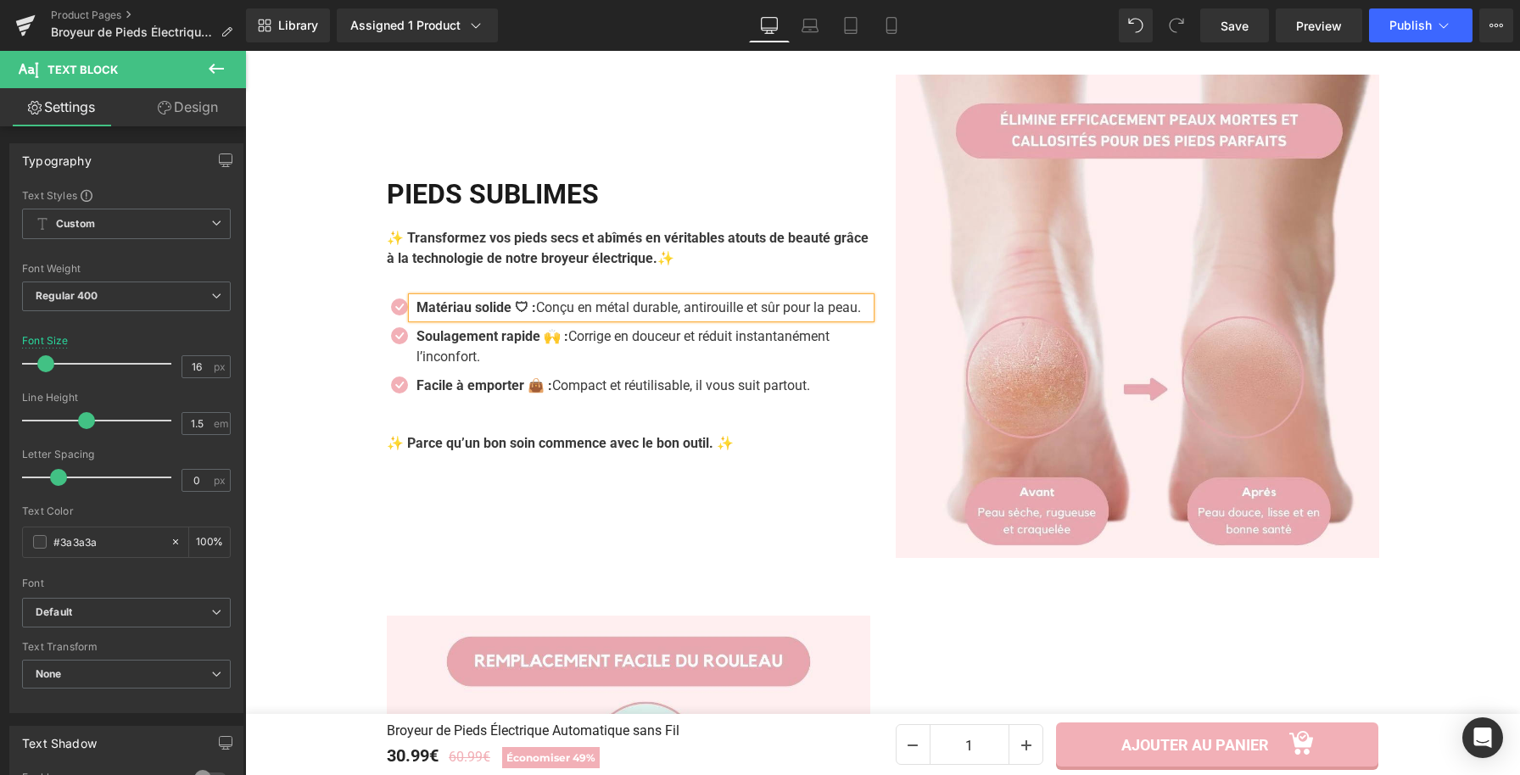
click at [536, 304] on strong "Matériau solide 🛡 :" at bounding box center [476, 307] width 120 height 16
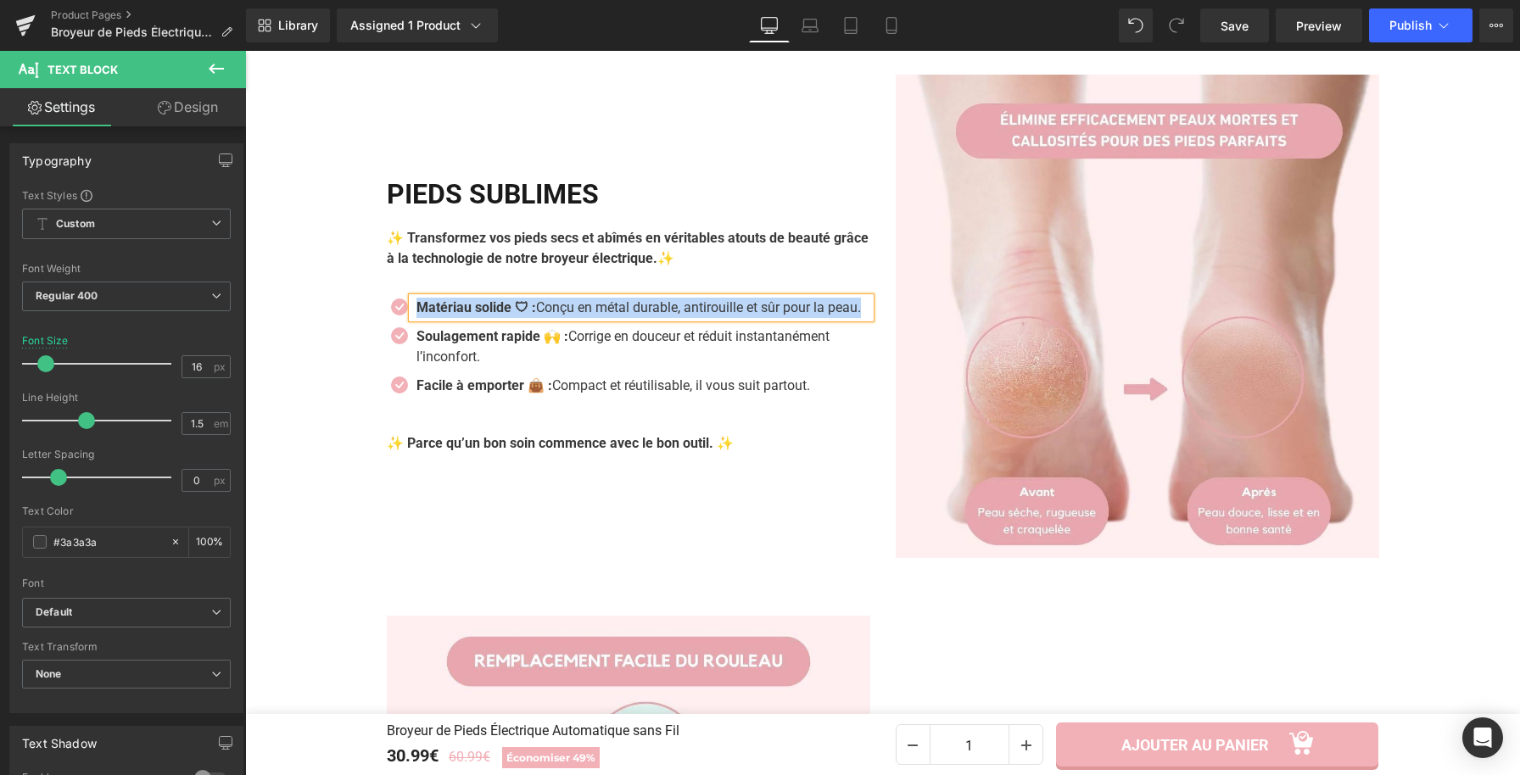
paste div
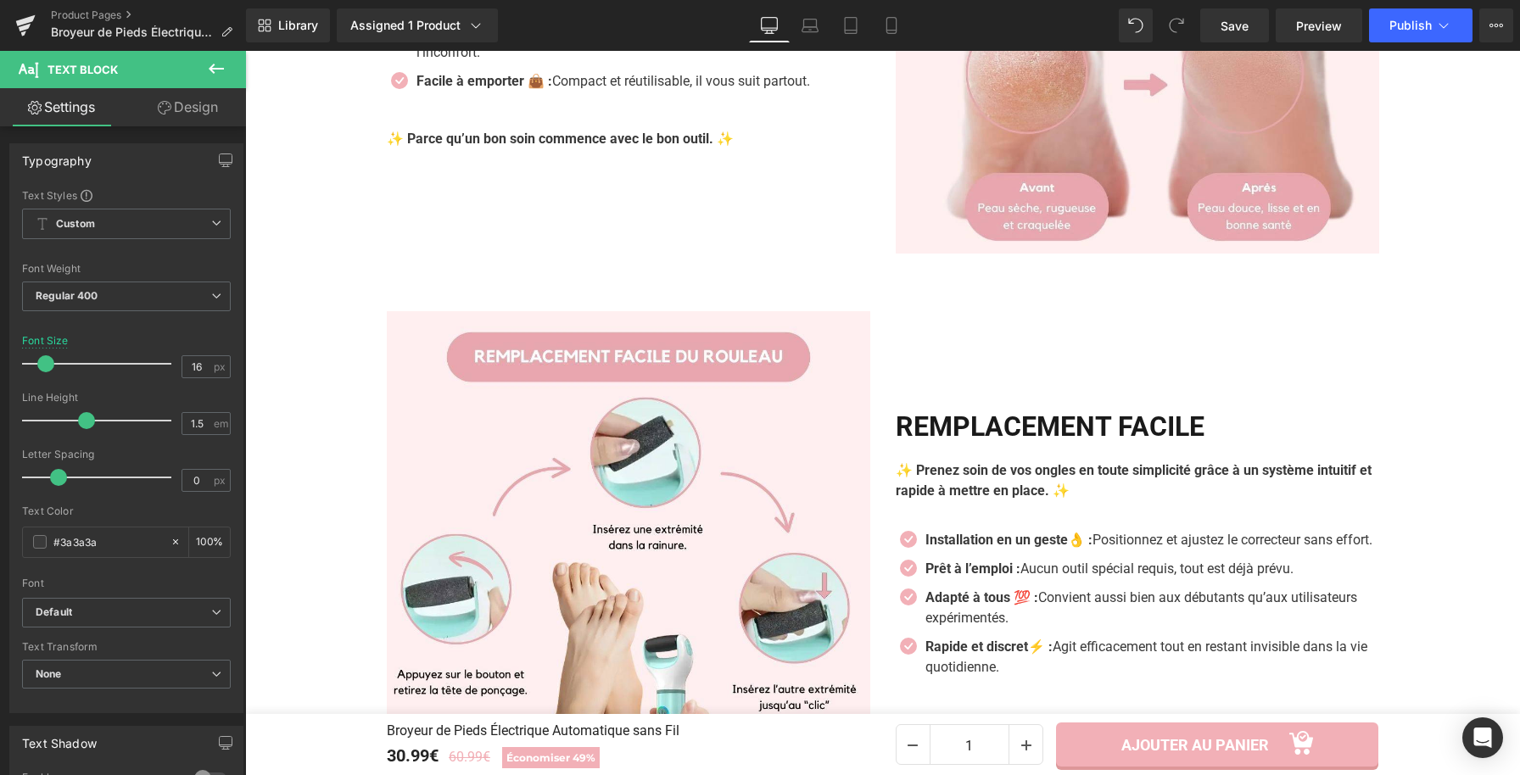
scroll to position [2523, 0]
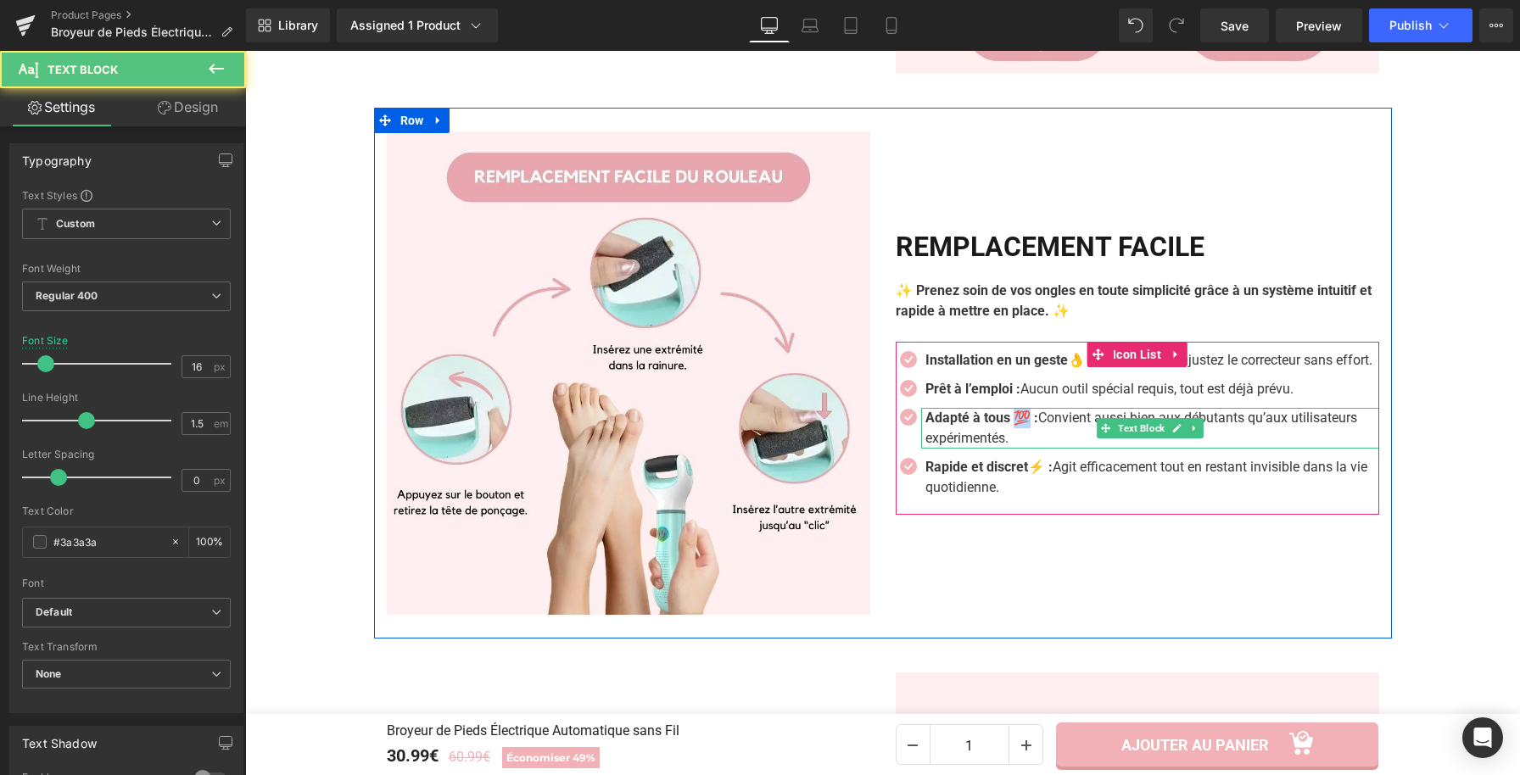
drag, startPoint x: 1030, startPoint y: 427, endPoint x: 1014, endPoint y: 429, distance: 16.3
click at [1014, 426] on strong "Adapté à tous 💯 :" at bounding box center [981, 418] width 113 height 16
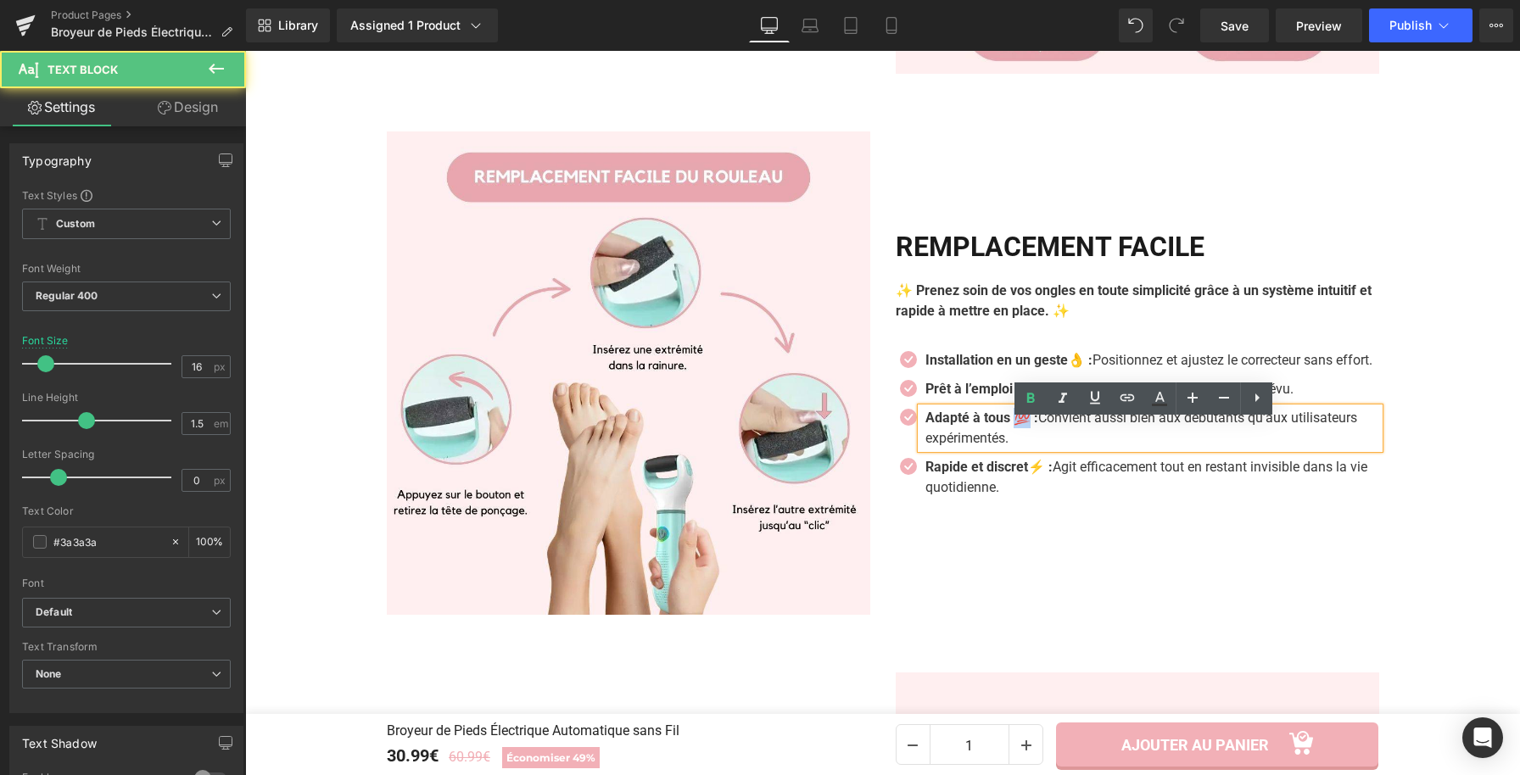
copy strong "💯"
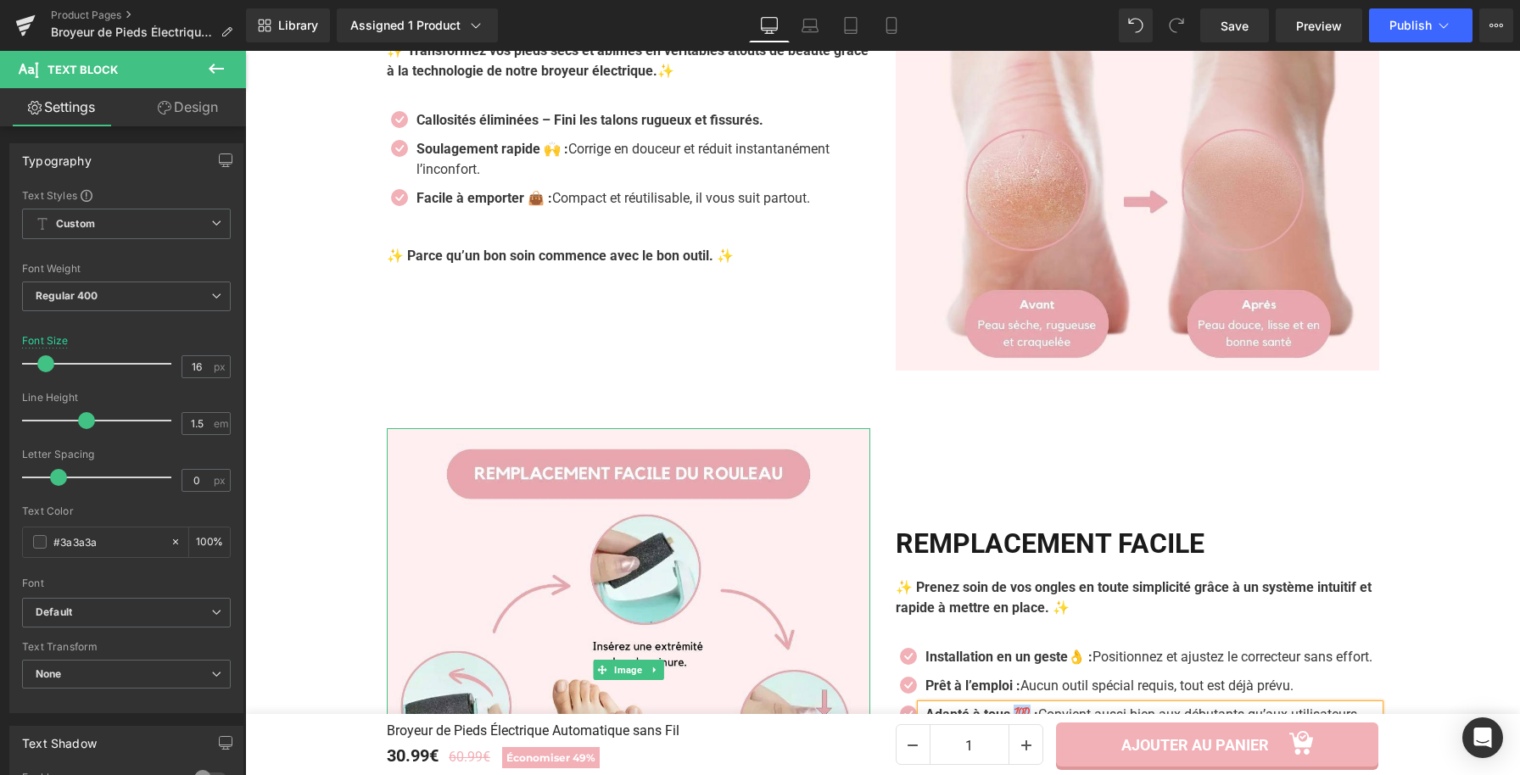
scroll to position [2197, 0]
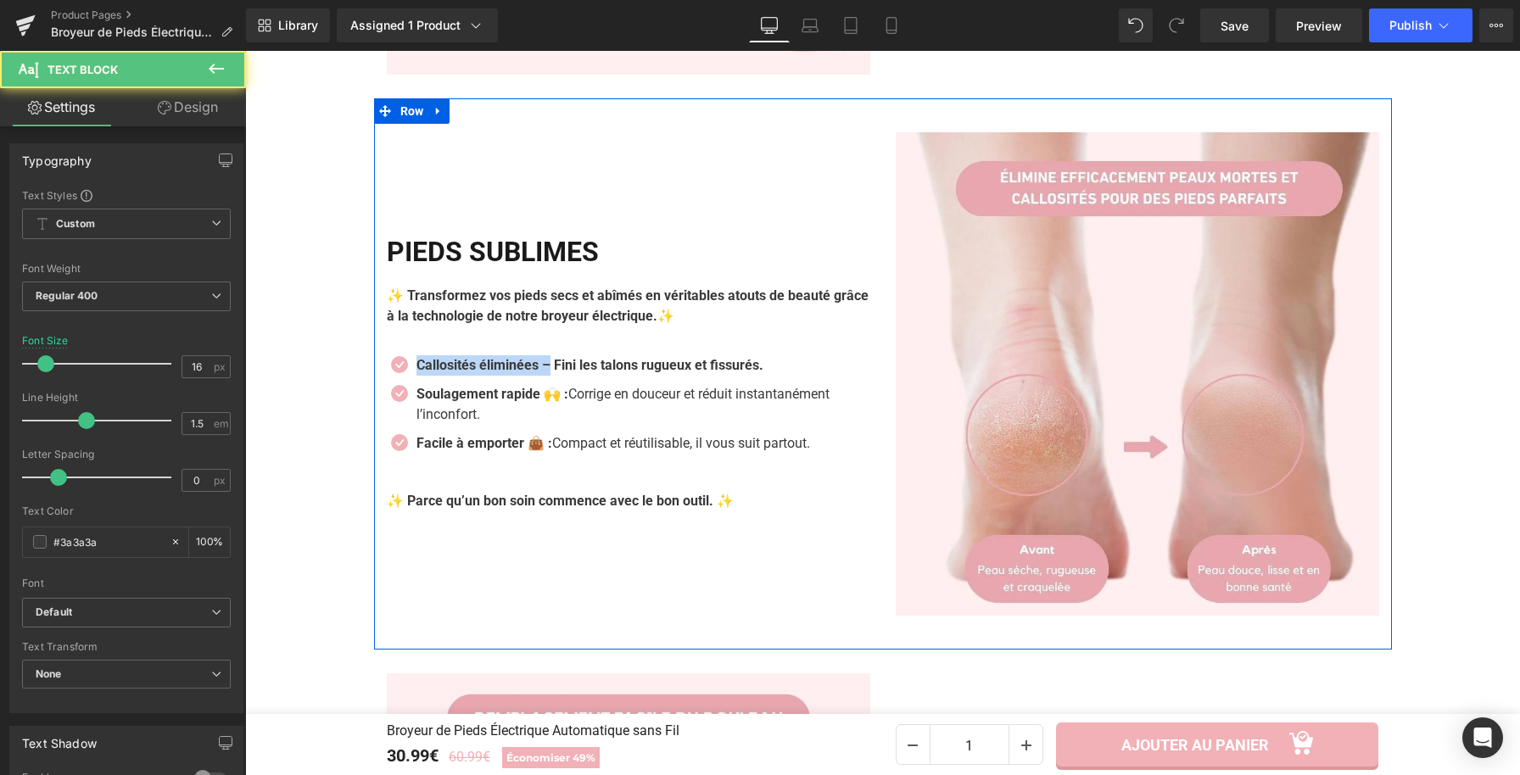
click at [545, 153] on div "PIEDS SUBLIMES Heading ✨ Transformez vos pieds secs et abîmés en véritables ato…" at bounding box center [628, 373] width 509 height 483
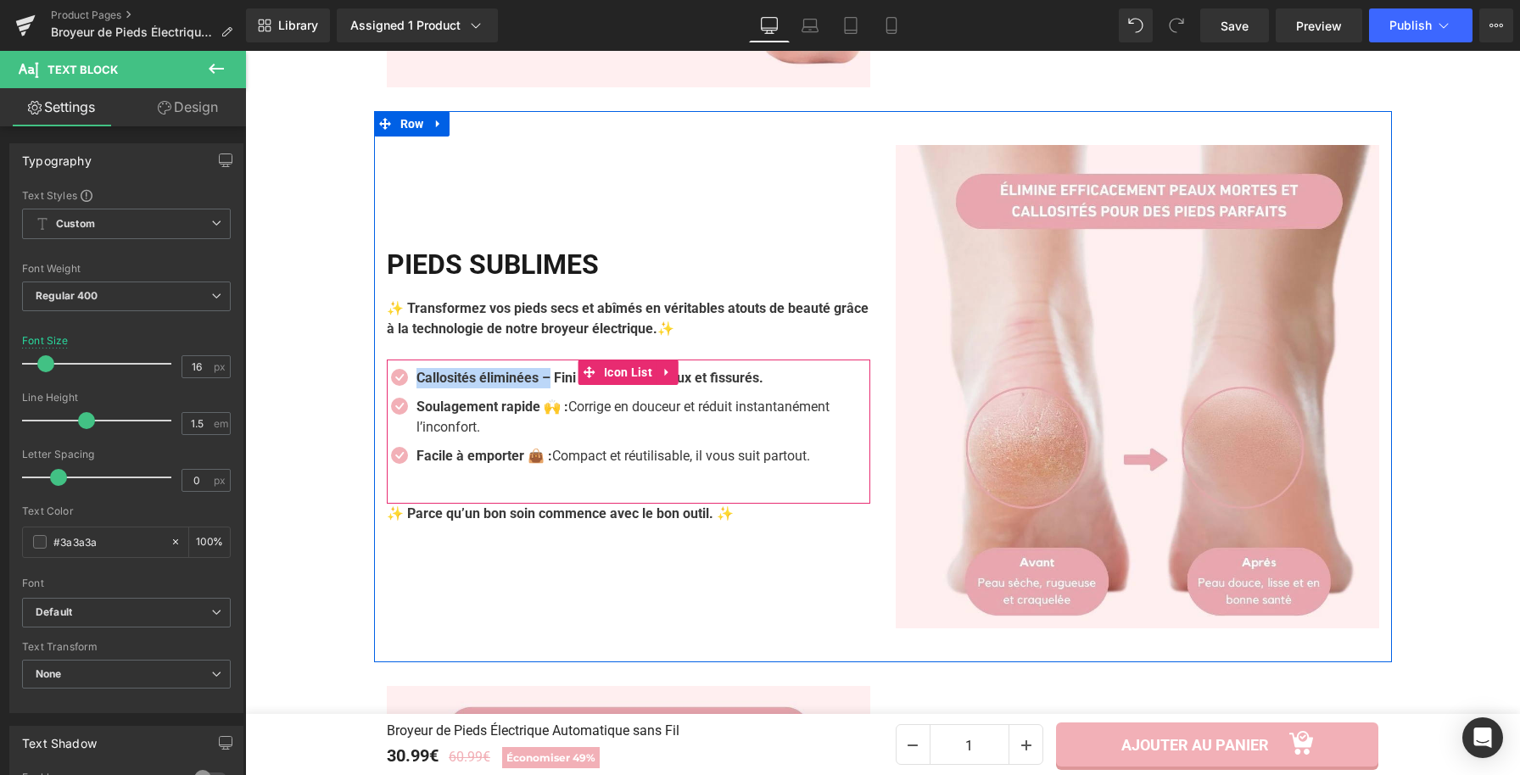
click at [537, 388] on div "Callosités éliminées – Fini les talons rugueux et fissurés. Text Block" at bounding box center [641, 378] width 458 height 20
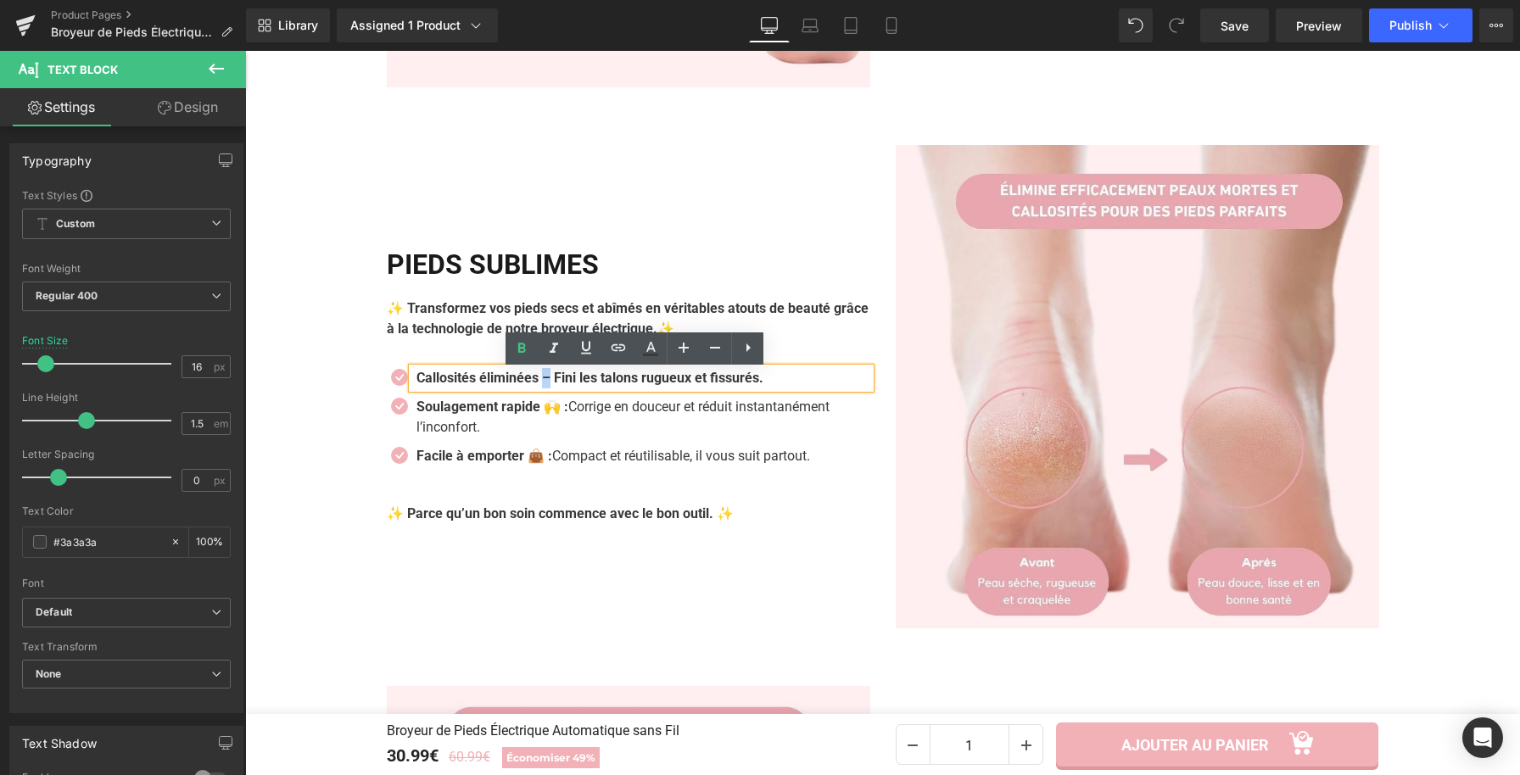
click at [545, 383] on b "Callosités éliminées – Fini les talons rugueux et fissurés." at bounding box center [589, 378] width 347 height 16
click at [546, 381] on b "Callosités éliminées : Fini les talons rugueux et fissurés." at bounding box center [587, 378] width 343 height 16
click at [544, 382] on b "Callosités éliminées : Fini les talons rugueux et fissurés." at bounding box center [587, 378] width 343 height 16
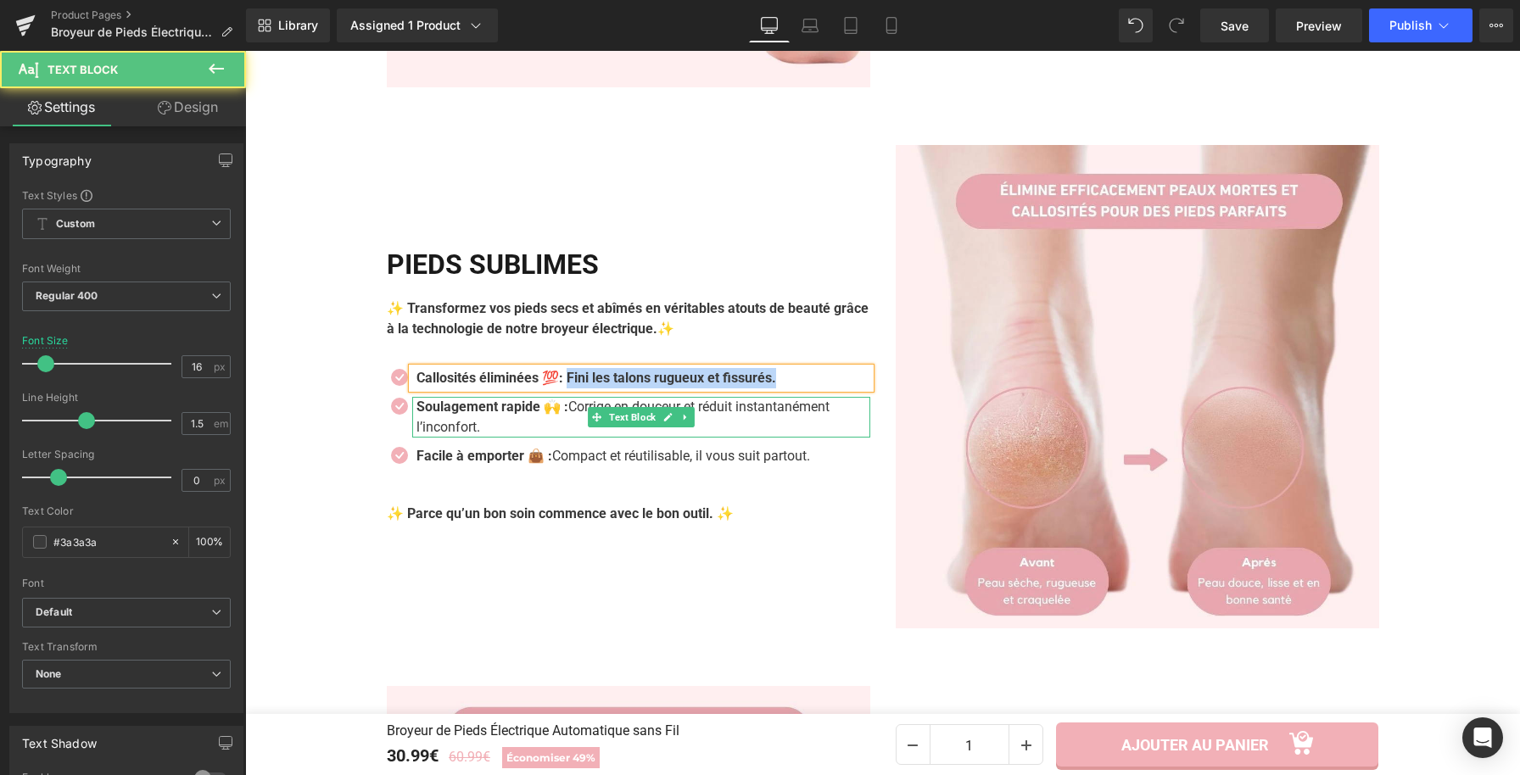
drag, startPoint x: 570, startPoint y: 383, endPoint x: 817, endPoint y: 411, distance: 248.3
click at [817, 411] on ul "Icon Callosités éliminées 💯: [PERSON_NAME] les talons rugueux et fissurés. Text…" at bounding box center [628, 431] width 483 height 127
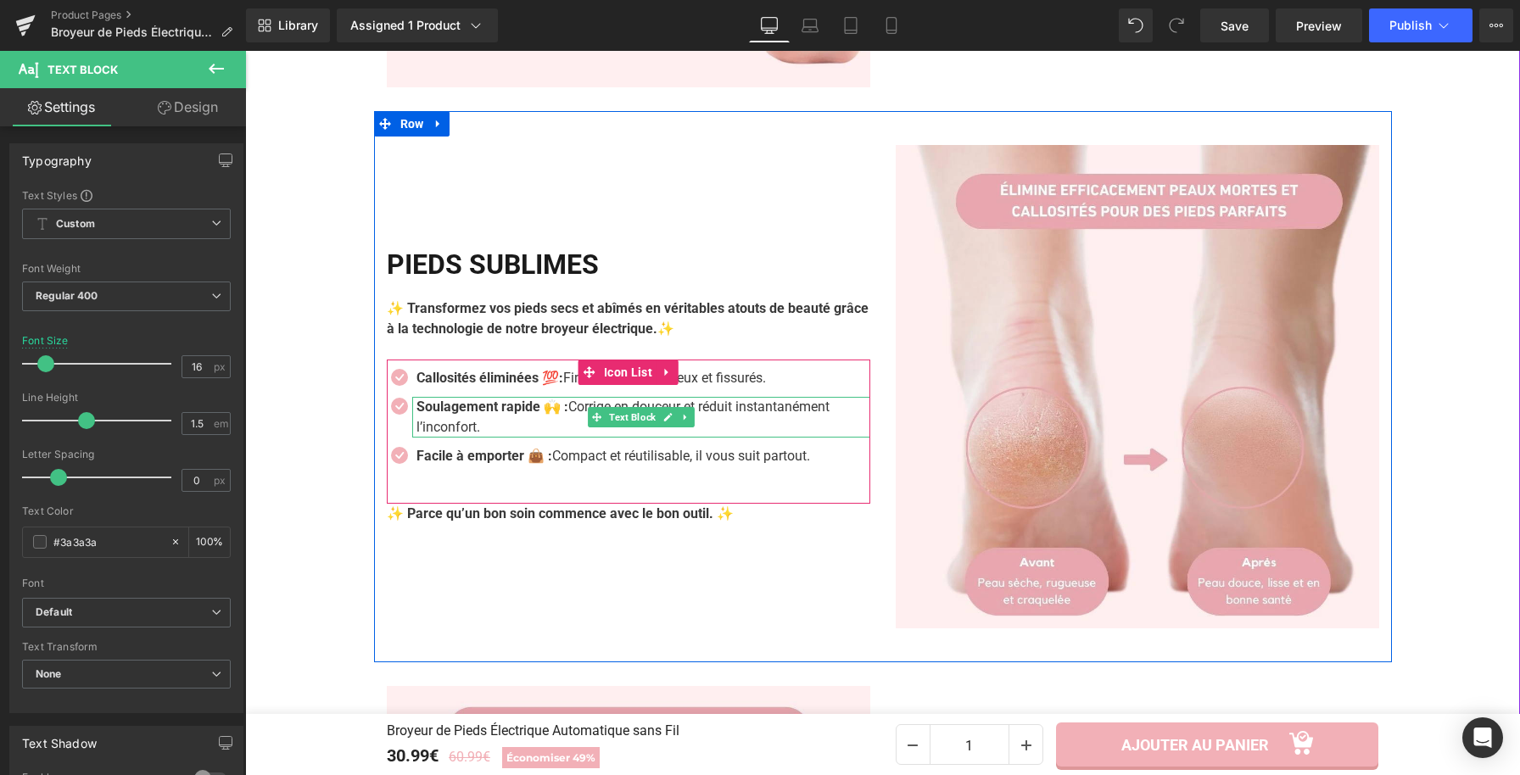
click at [561, 413] on strong "Soulagement rapide 🙌 :" at bounding box center [492, 407] width 152 height 16
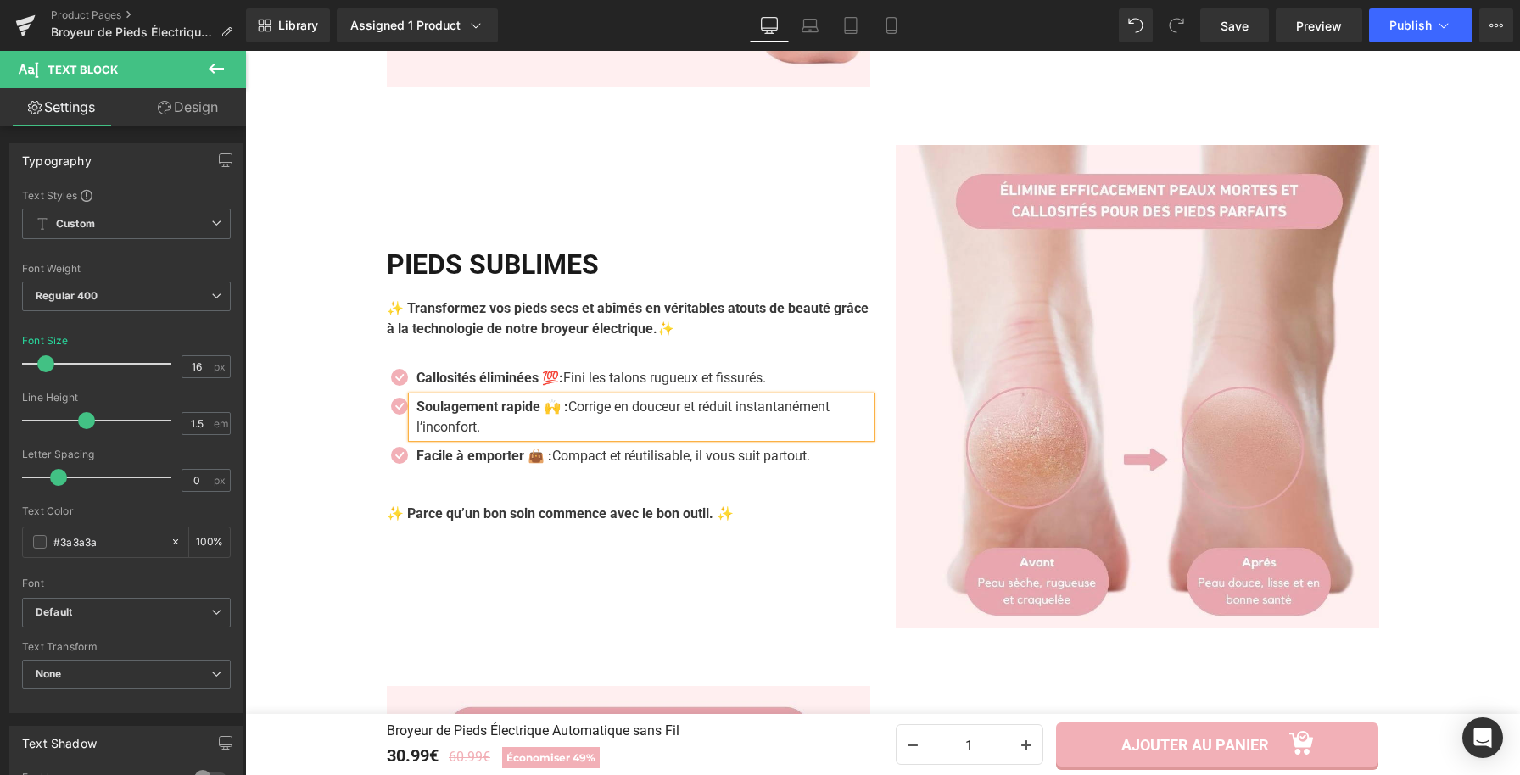
click at [500, 427] on p "Soulagement rapide 🙌 : Corrige en douceur et réduit instantanément l’inconfort." at bounding box center [643, 417] width 454 height 41
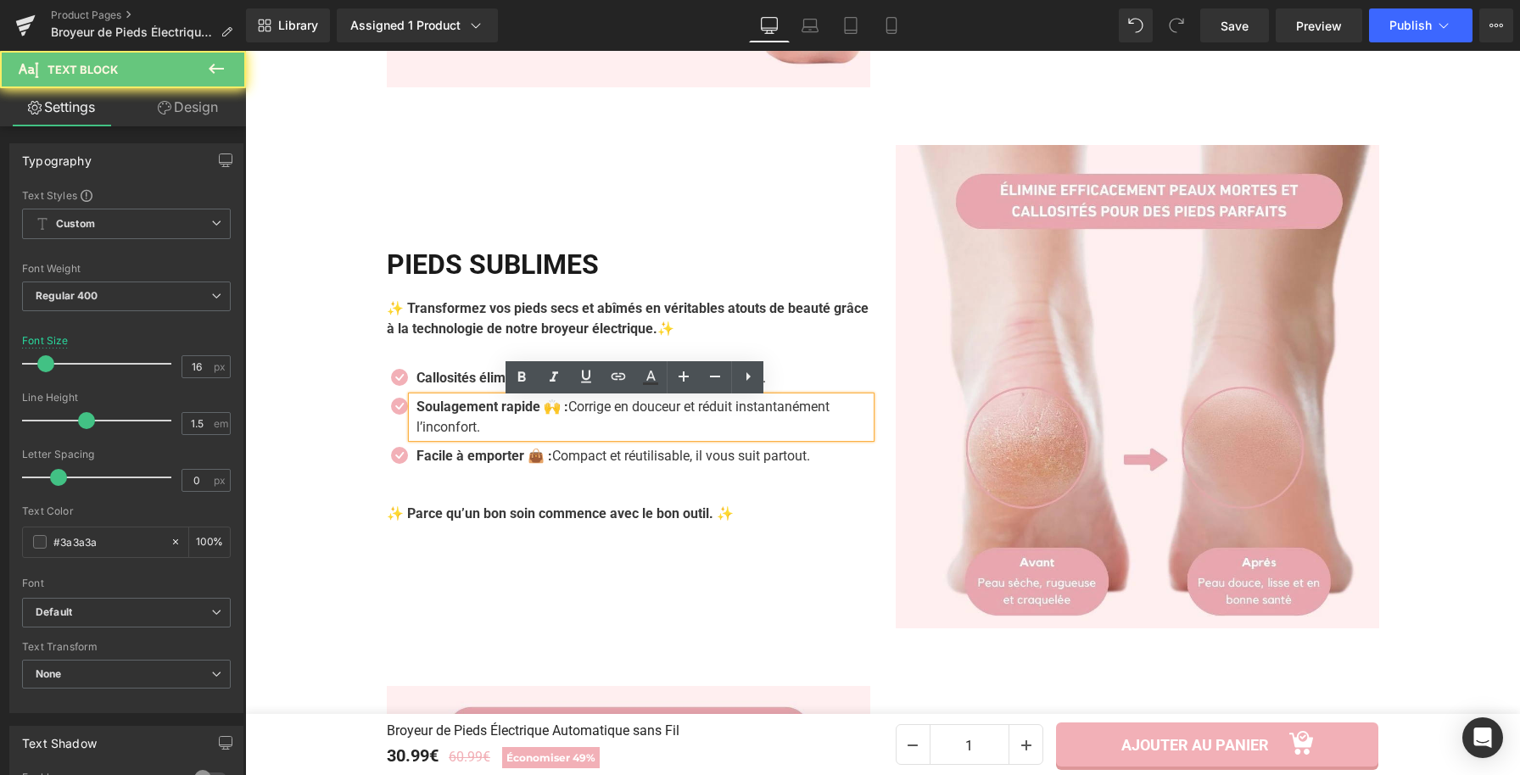
click at [500, 427] on p "Soulagement rapide 🙌 : Corrige en douceur et réduit instantanément l’inconfort." at bounding box center [643, 417] width 454 height 41
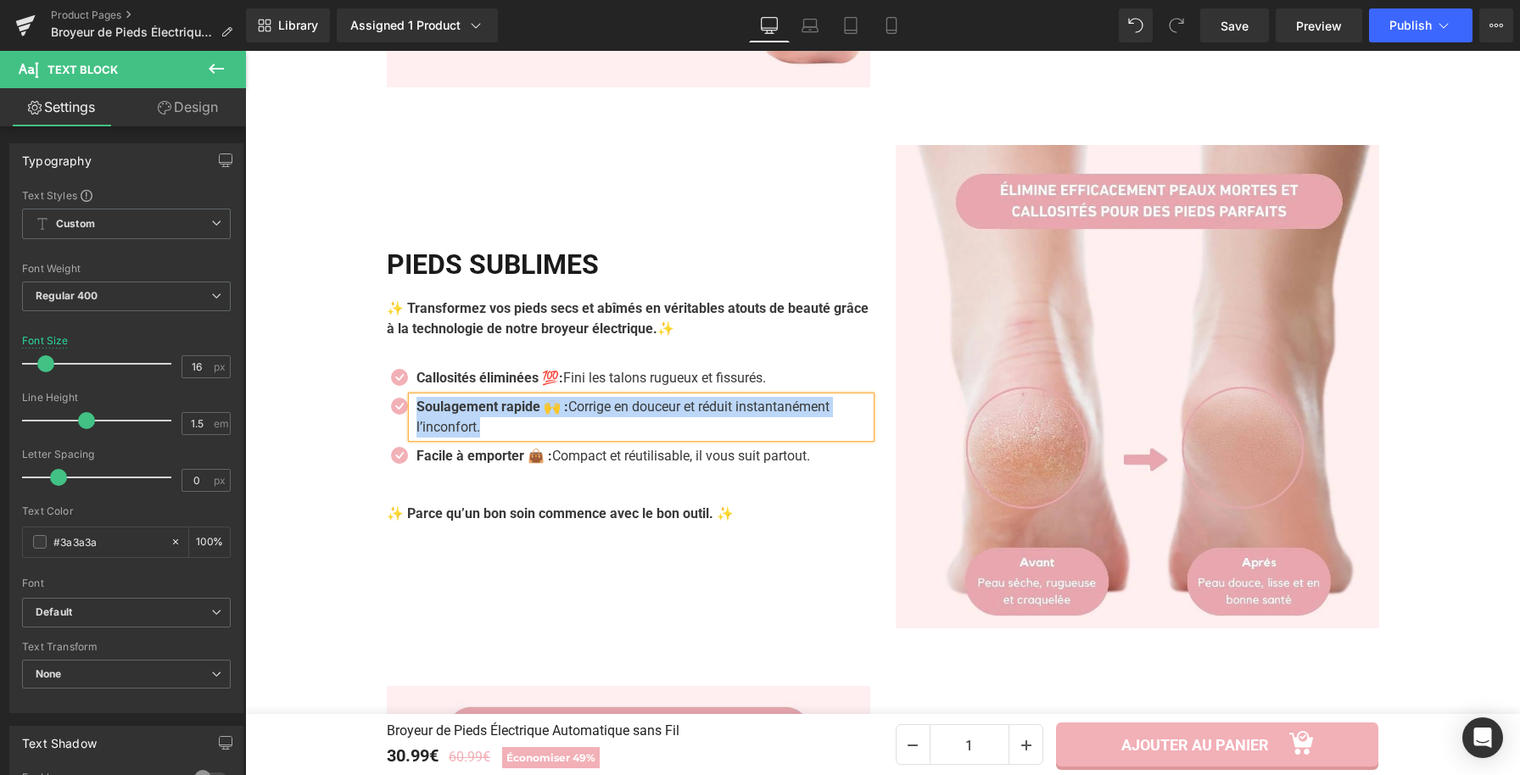
paste div
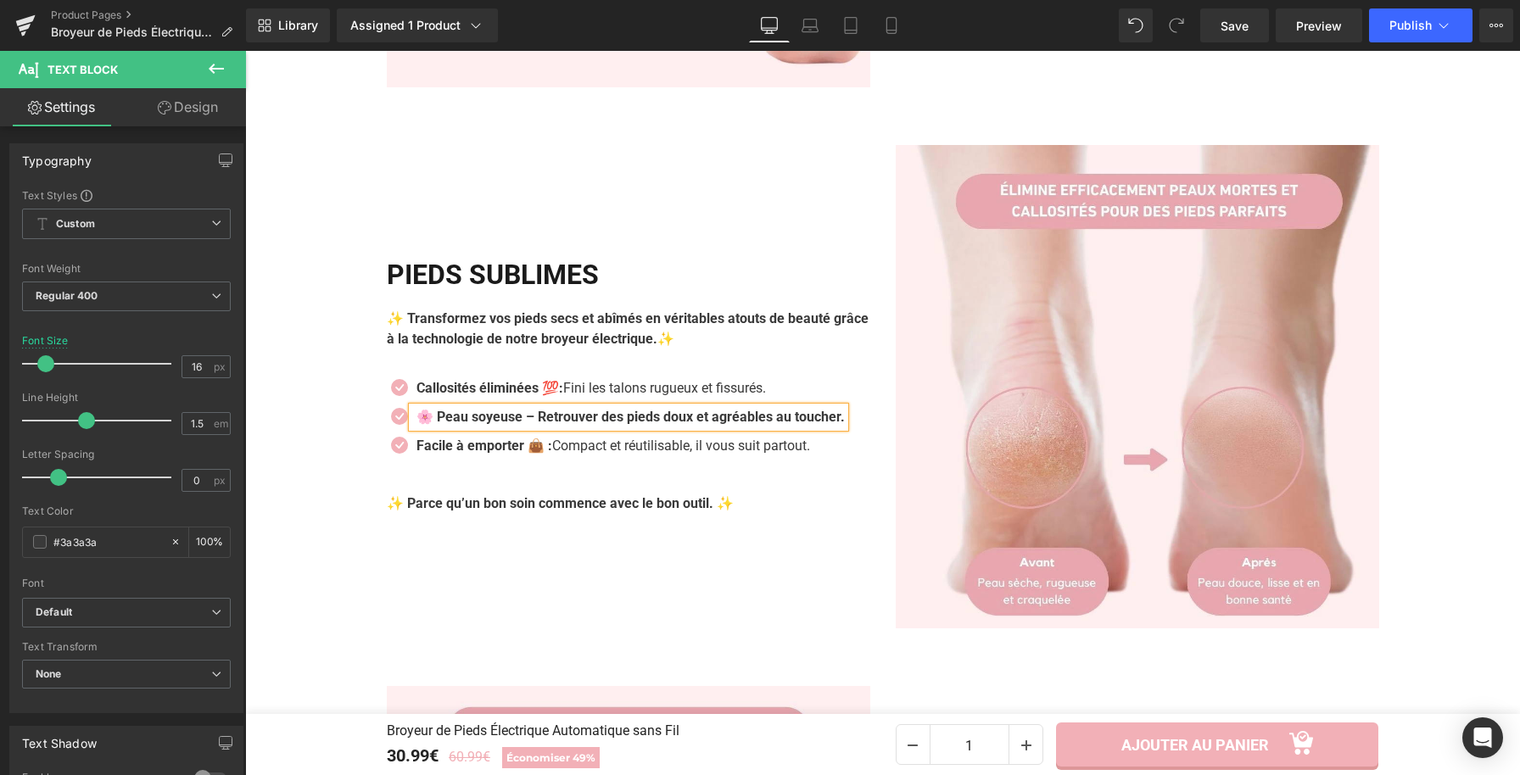
scroll to position [1978, 0]
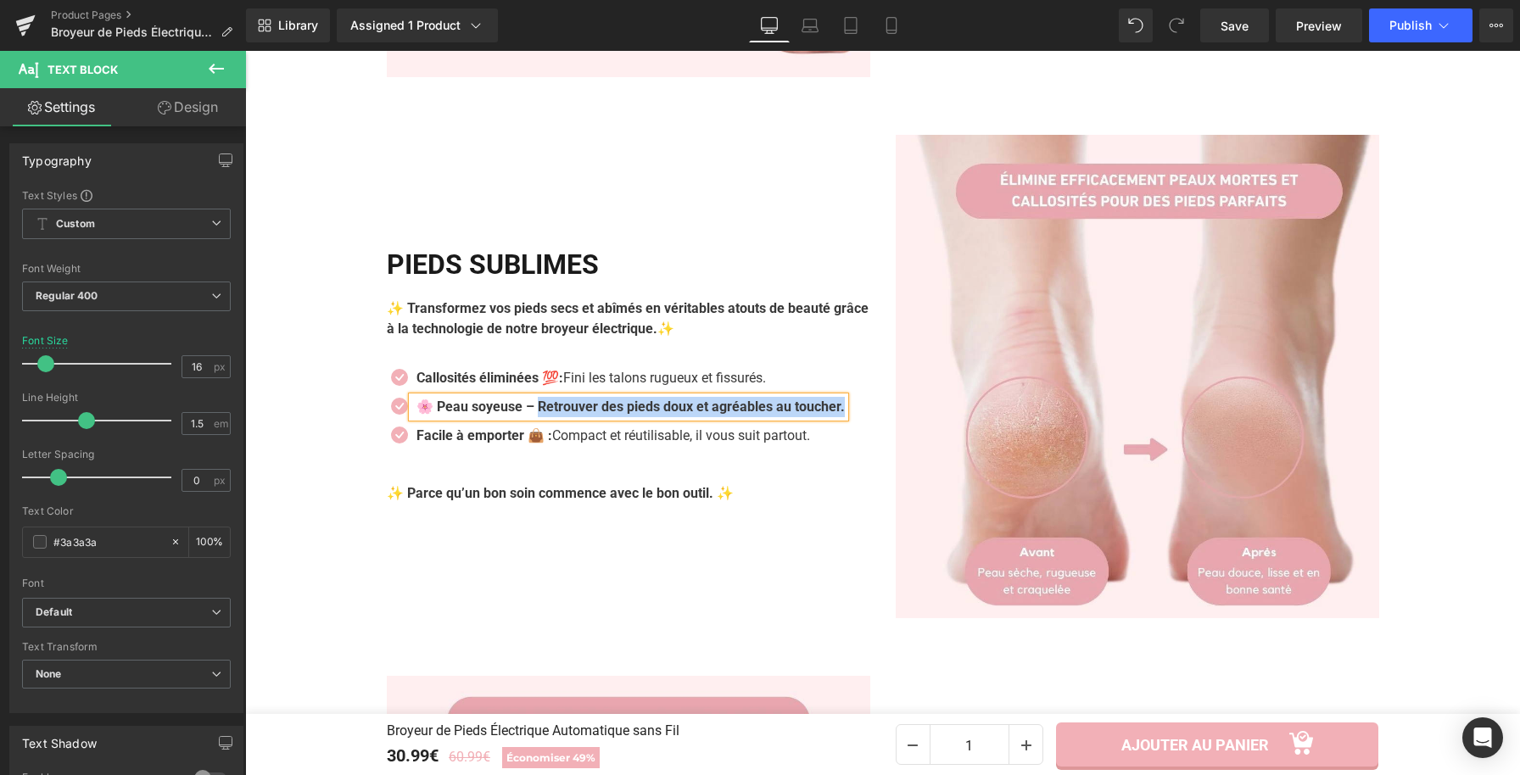
drag, startPoint x: 576, startPoint y: 422, endPoint x: 875, endPoint y: 408, distance: 299.8
click at [875, 408] on div "Image PIEDS SUBLIMES Heading ✨ Transformez vos pieds secs et abîmés en véritabl…" at bounding box center [883, 376] width 1018 height 551
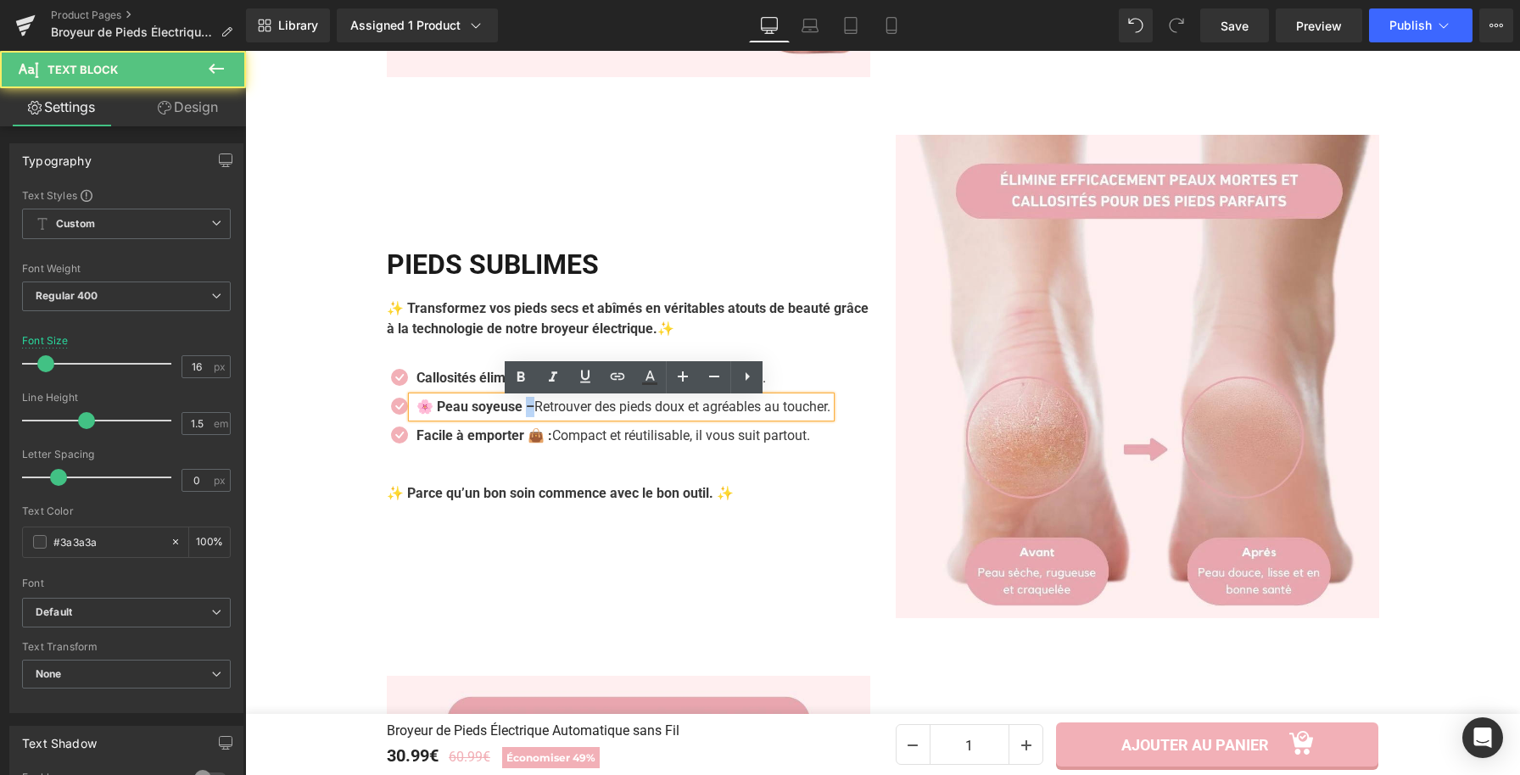
click at [527, 410] on strong "🌸 Peau soyeuse –" at bounding box center [475, 407] width 118 height 16
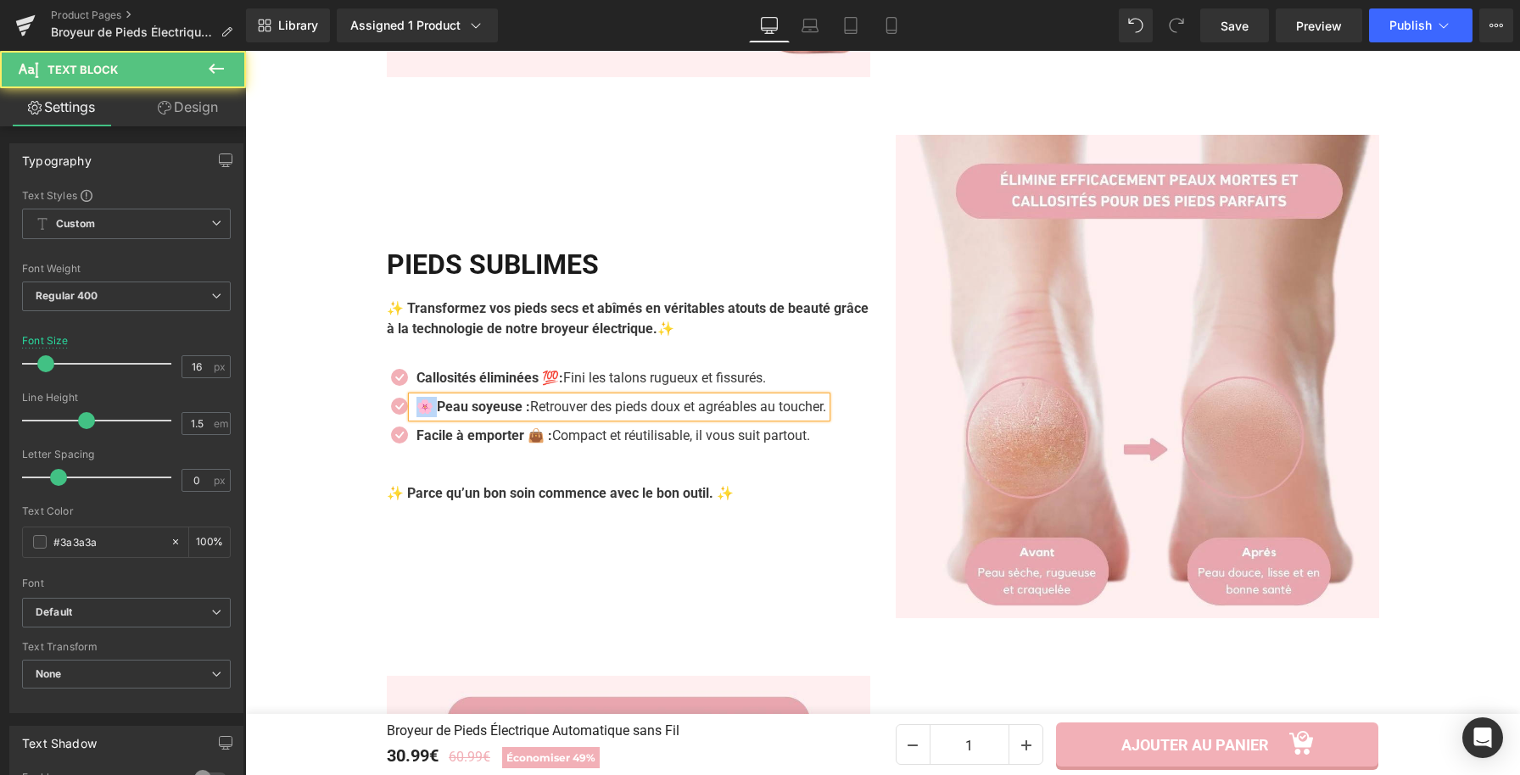
drag, startPoint x: 434, startPoint y: 412, endPoint x: 358, endPoint y: 395, distance: 78.2
click at [358, 395] on div "Image BROYEUR INNOVANT Heading ✨ Découvrez la nouvelle génération de soins pour…" at bounding box center [882, 652] width 1275 height 2165
click at [504, 412] on strong "Peau soyeuse :" at bounding box center [462, 407] width 93 height 16
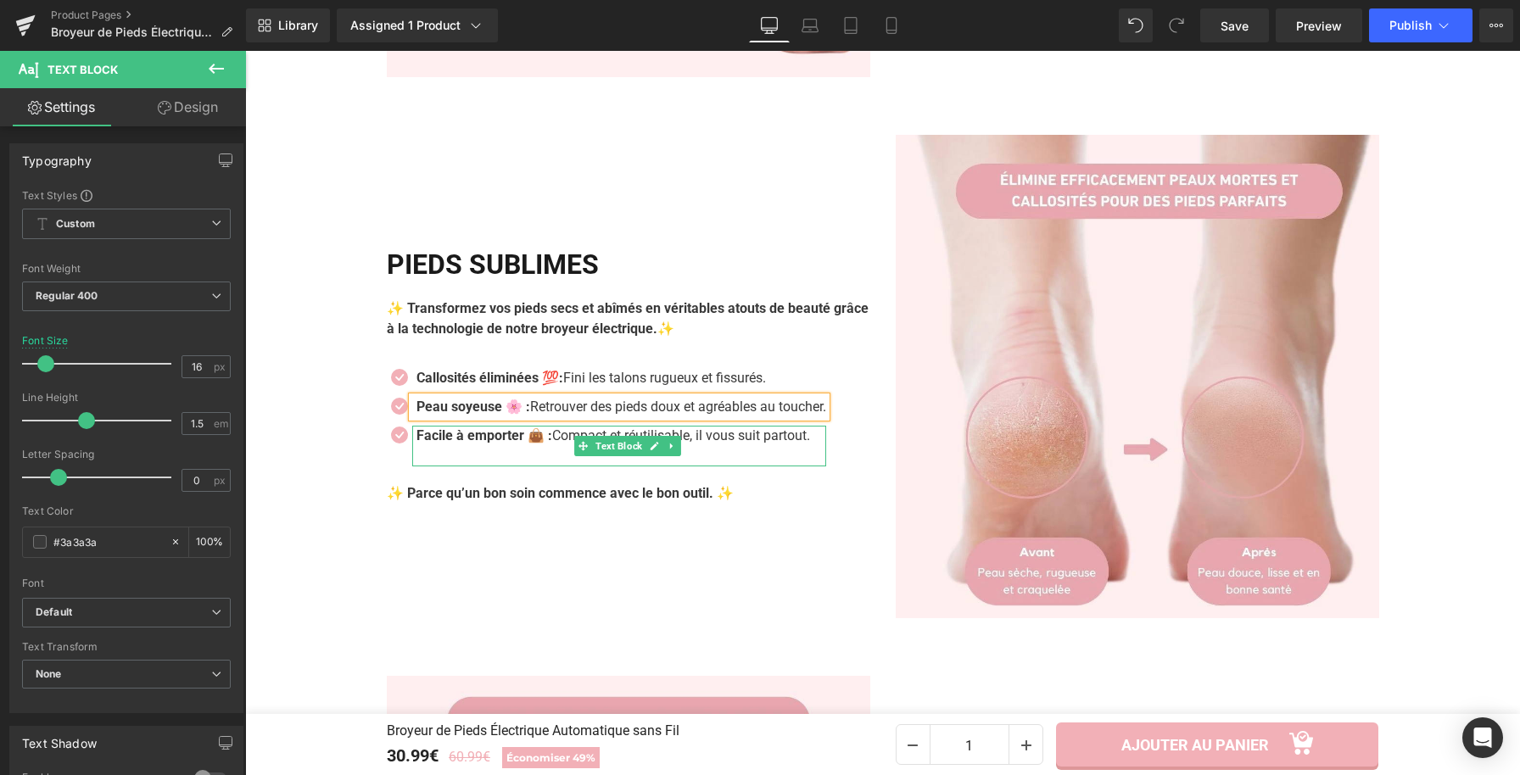
click at [565, 437] on p "Facile à emporter 👜 : Compact et réutilisable, il vous suit partout." at bounding box center [621, 436] width 410 height 20
click at [562, 439] on p "Facile à emporter 👜 : Compact et réutilisable, il vous suit partout." at bounding box center [621, 436] width 410 height 20
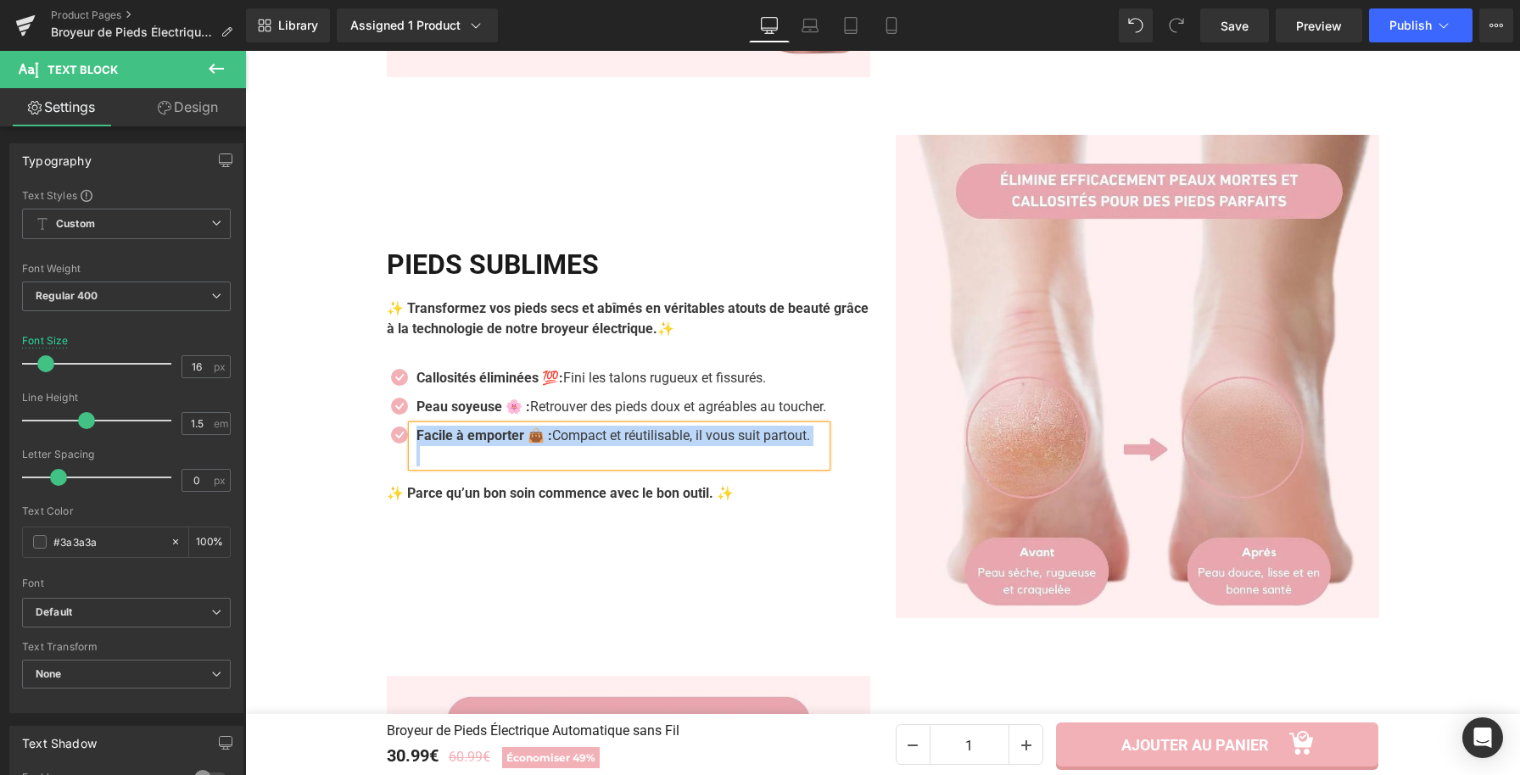
paste div
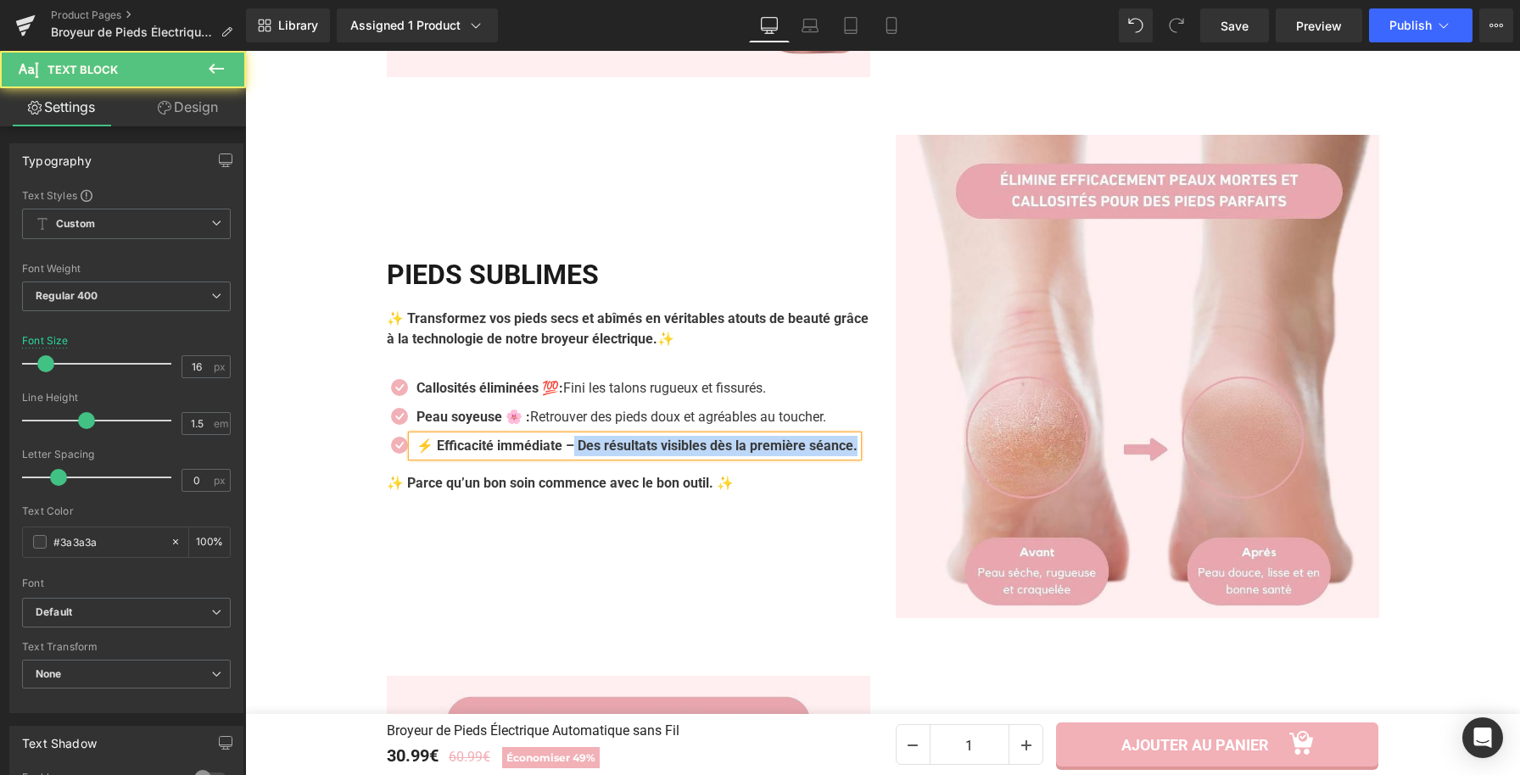
drag, startPoint x: 578, startPoint y: 441, endPoint x: 585, endPoint y: 455, distance: 16.3
click at [585, 455] on p "⚡ Efficacité immédiate – Des résultats visibles dès la première séance." at bounding box center [636, 446] width 441 height 20
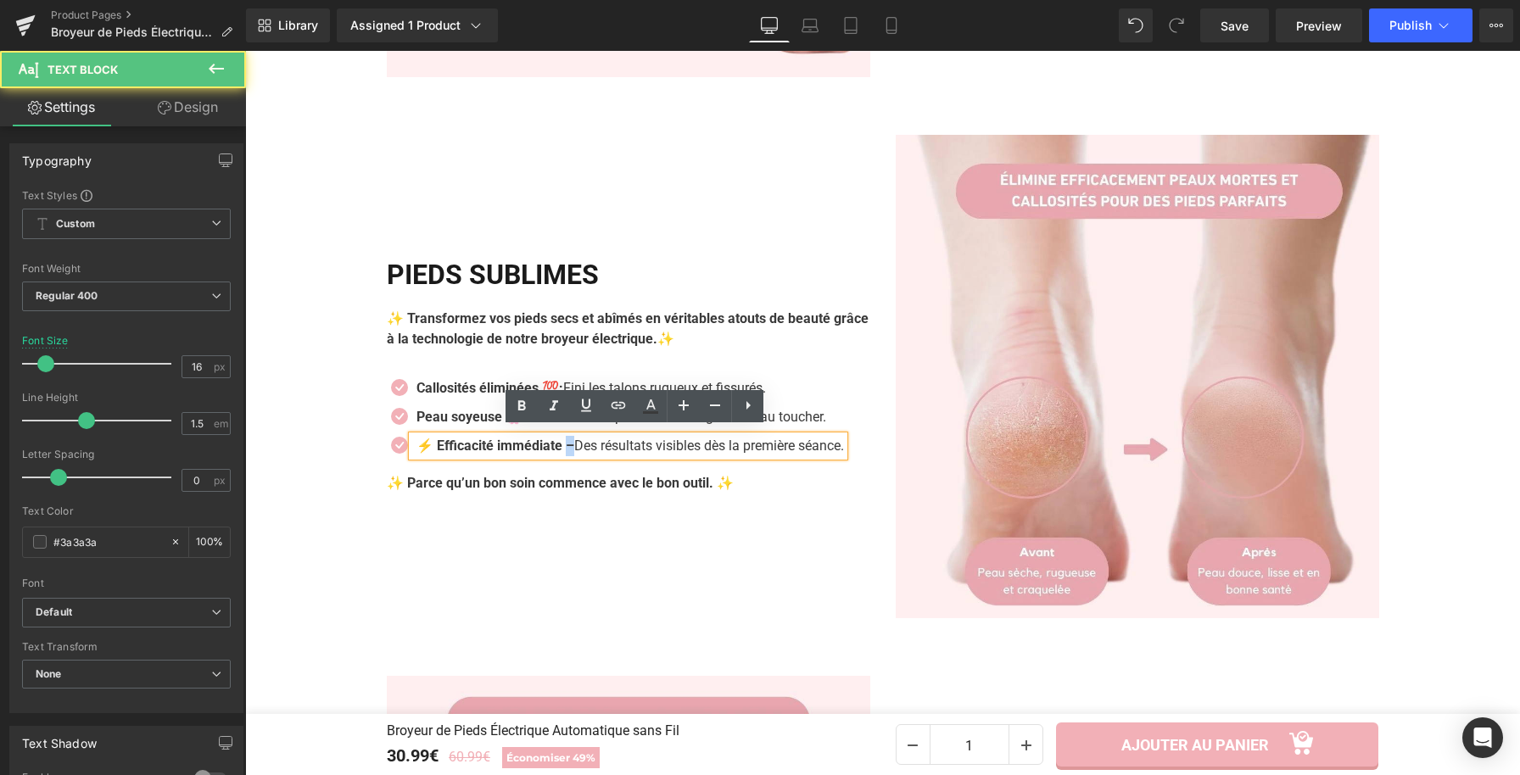
click at [567, 455] on p "⚡ Efficacité immédiate – Des résultats visibles dès la première séance." at bounding box center [629, 446] width 427 height 20
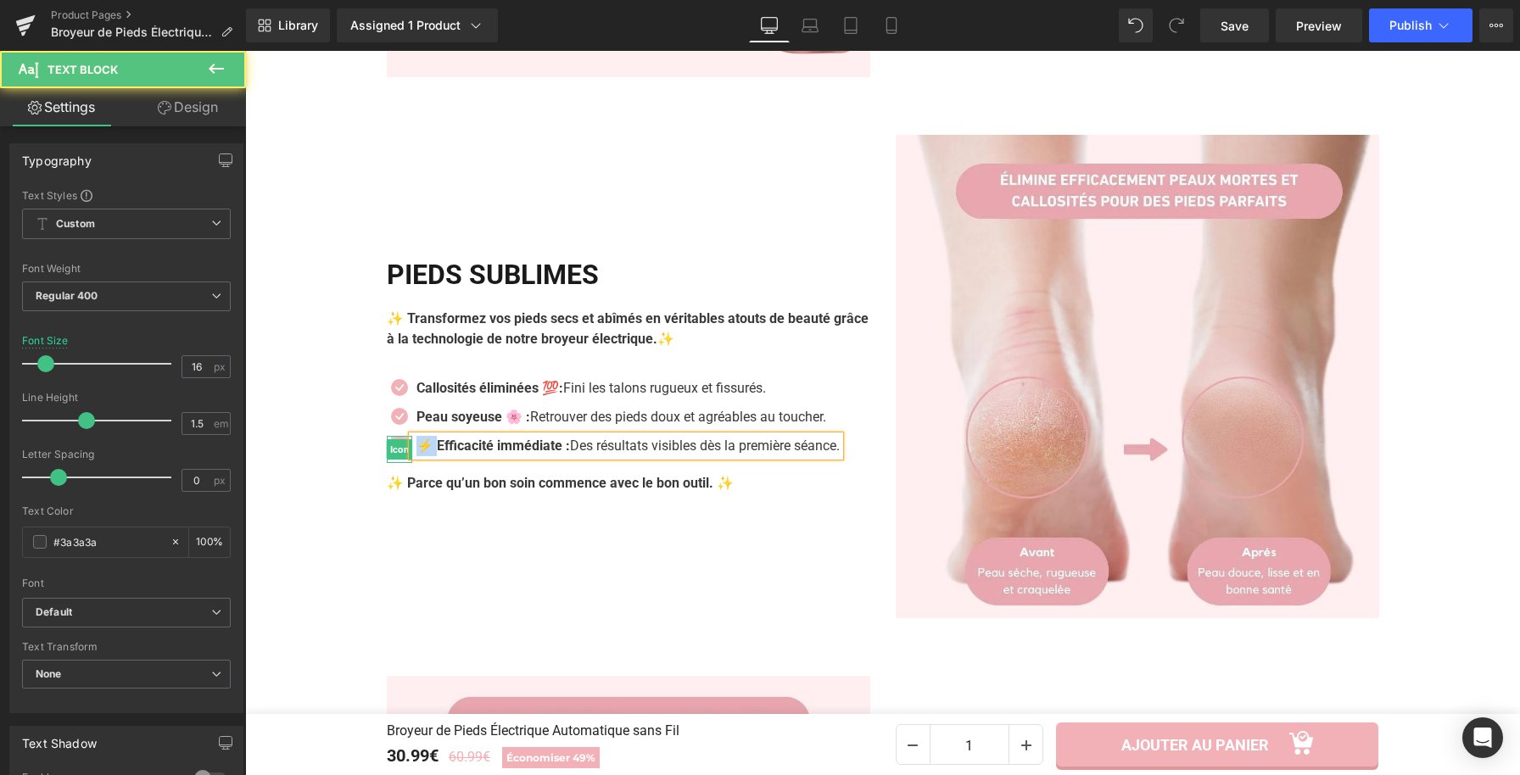
drag, startPoint x: 429, startPoint y: 446, endPoint x: 398, endPoint y: 447, distance: 31.4
click at [398, 447] on li "Icon ⚡ Efficacité immédiate : Des résultats visibles dès la première séance. Te…" at bounding box center [613, 446] width 453 height 20
click at [546, 450] on strong "Efficacité immédiate :" at bounding box center [482, 446] width 133 height 16
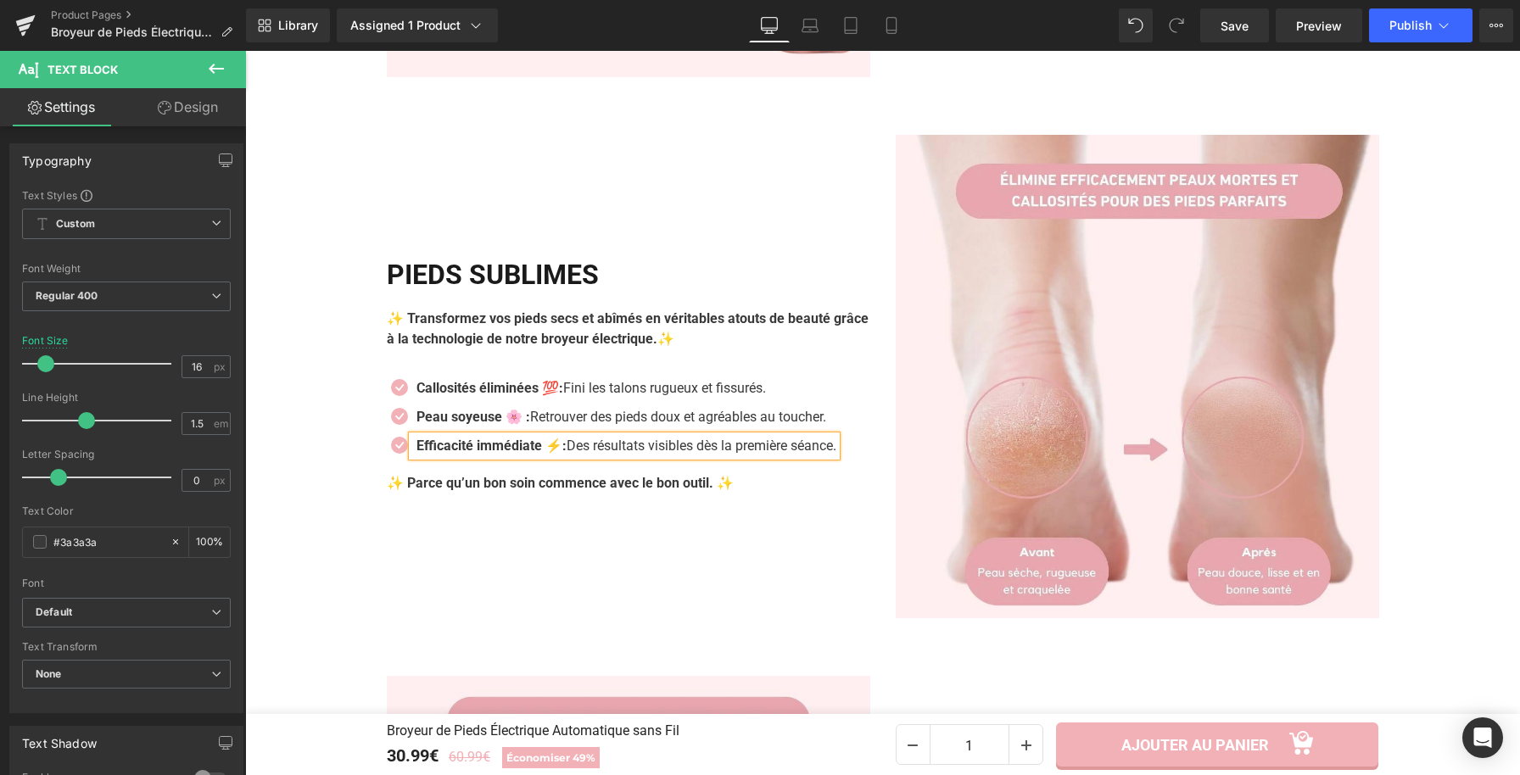
click at [583, 373] on div "Icon Callosités éliminées 💯: [PERSON_NAME] les talons rugueux et fissurés. Text…" at bounding box center [628, 421] width 483 height 103
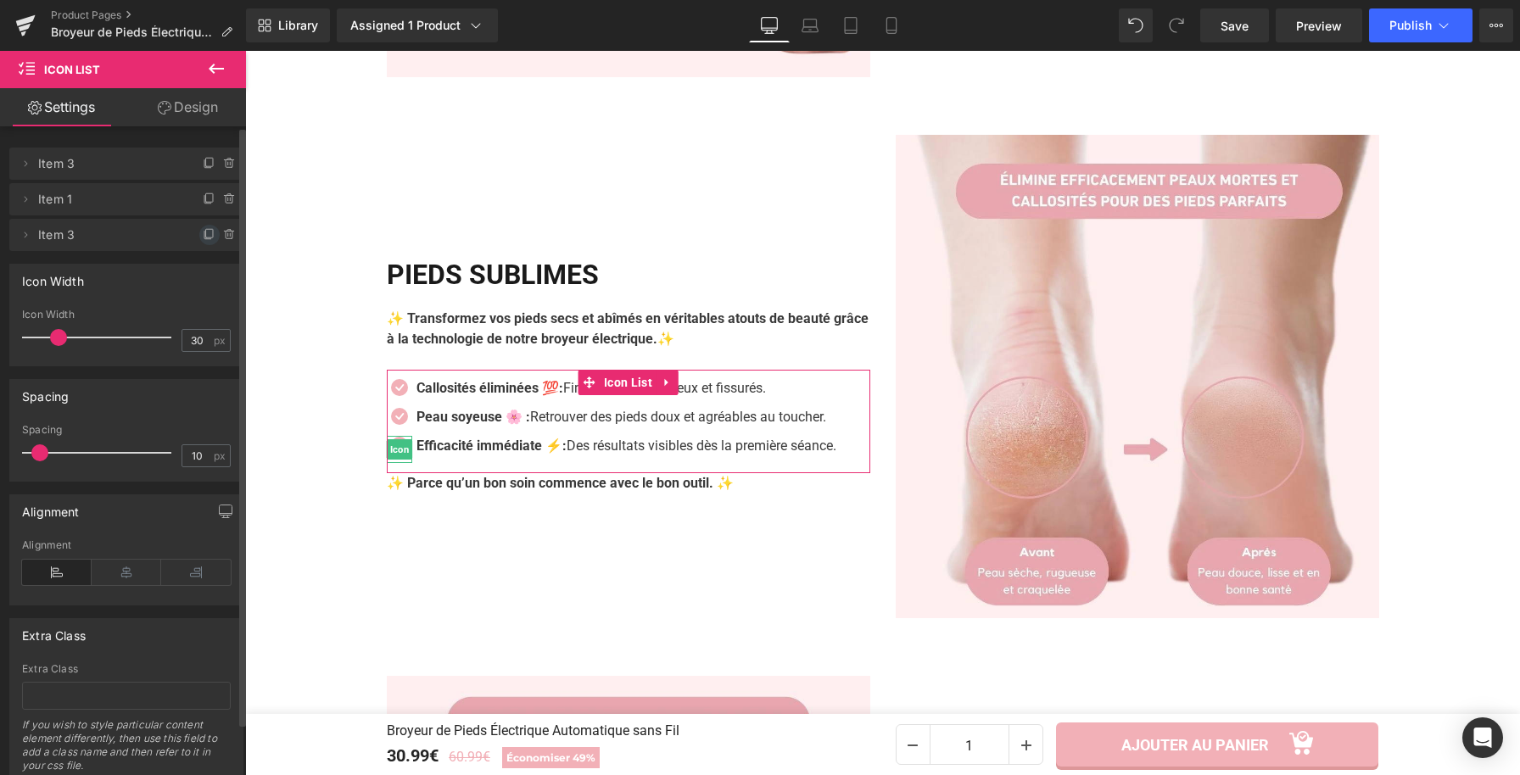
click at [207, 233] on icon at bounding box center [210, 235] width 14 height 14
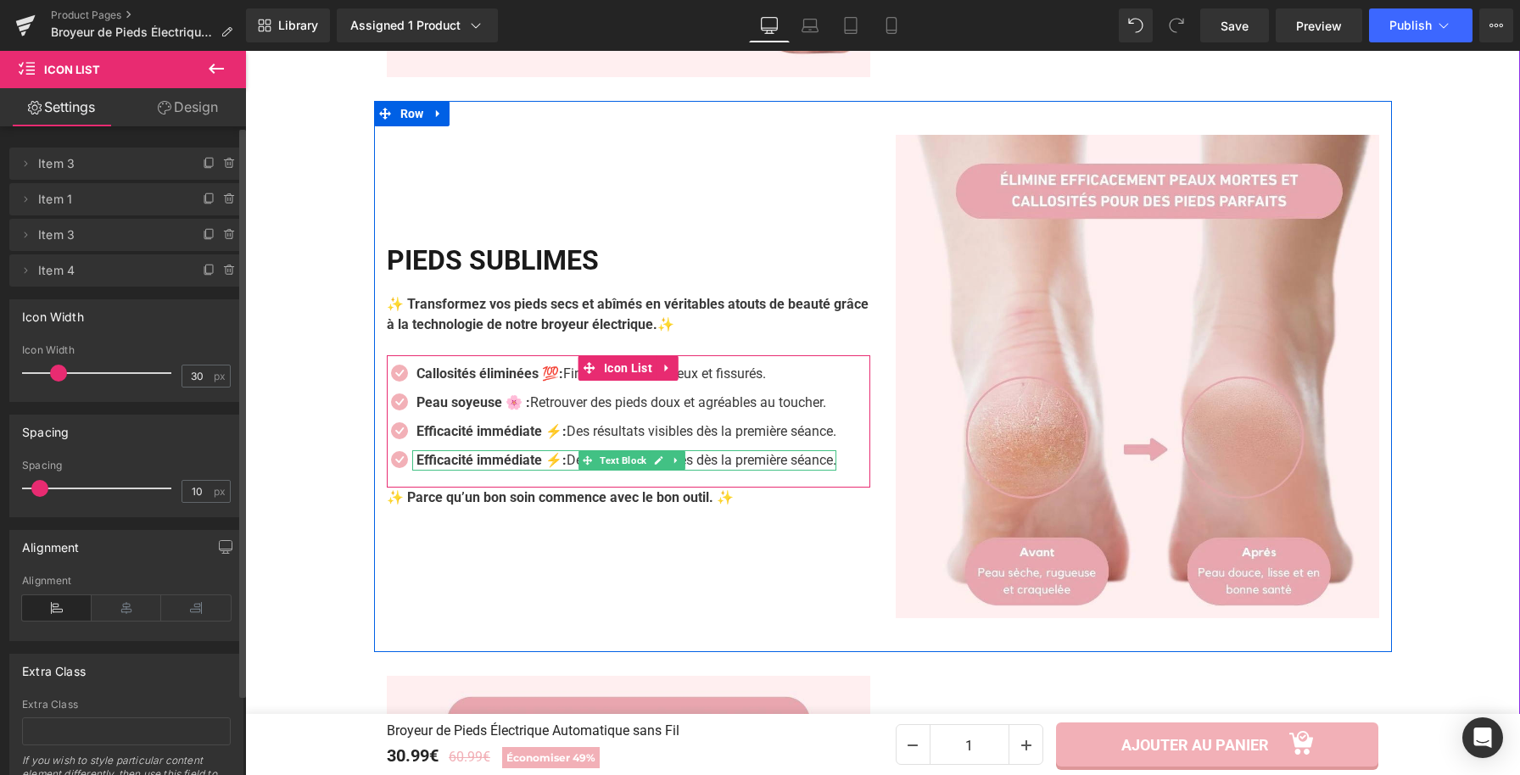
click at [565, 468] on strong "Efficacité immédiate ⚡:" at bounding box center [491, 460] width 150 height 16
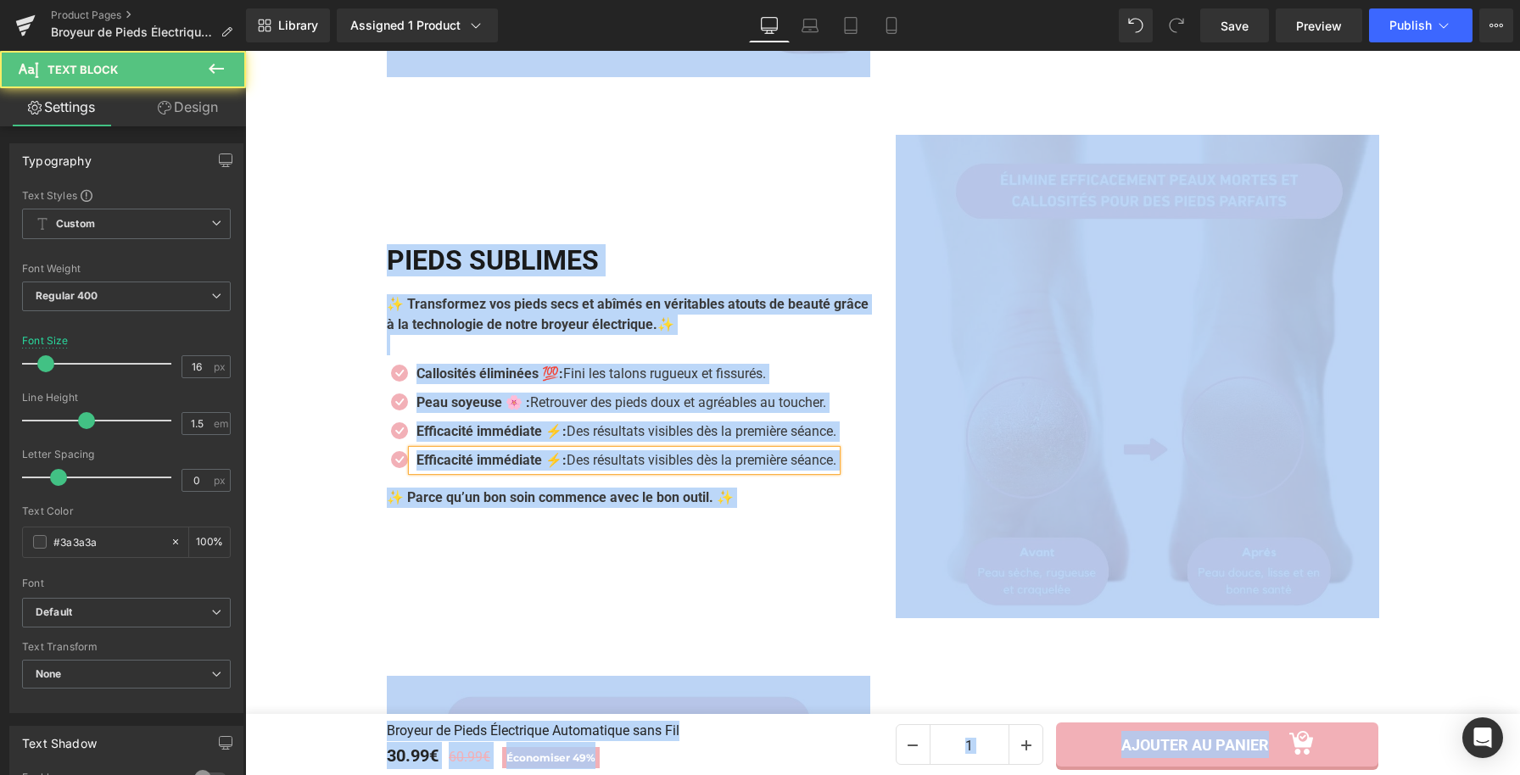
click at [567, 468] on p "Efficacité immédiate ⚡: Des résultats visibles dès la première séance." at bounding box center [626, 460] width 420 height 20
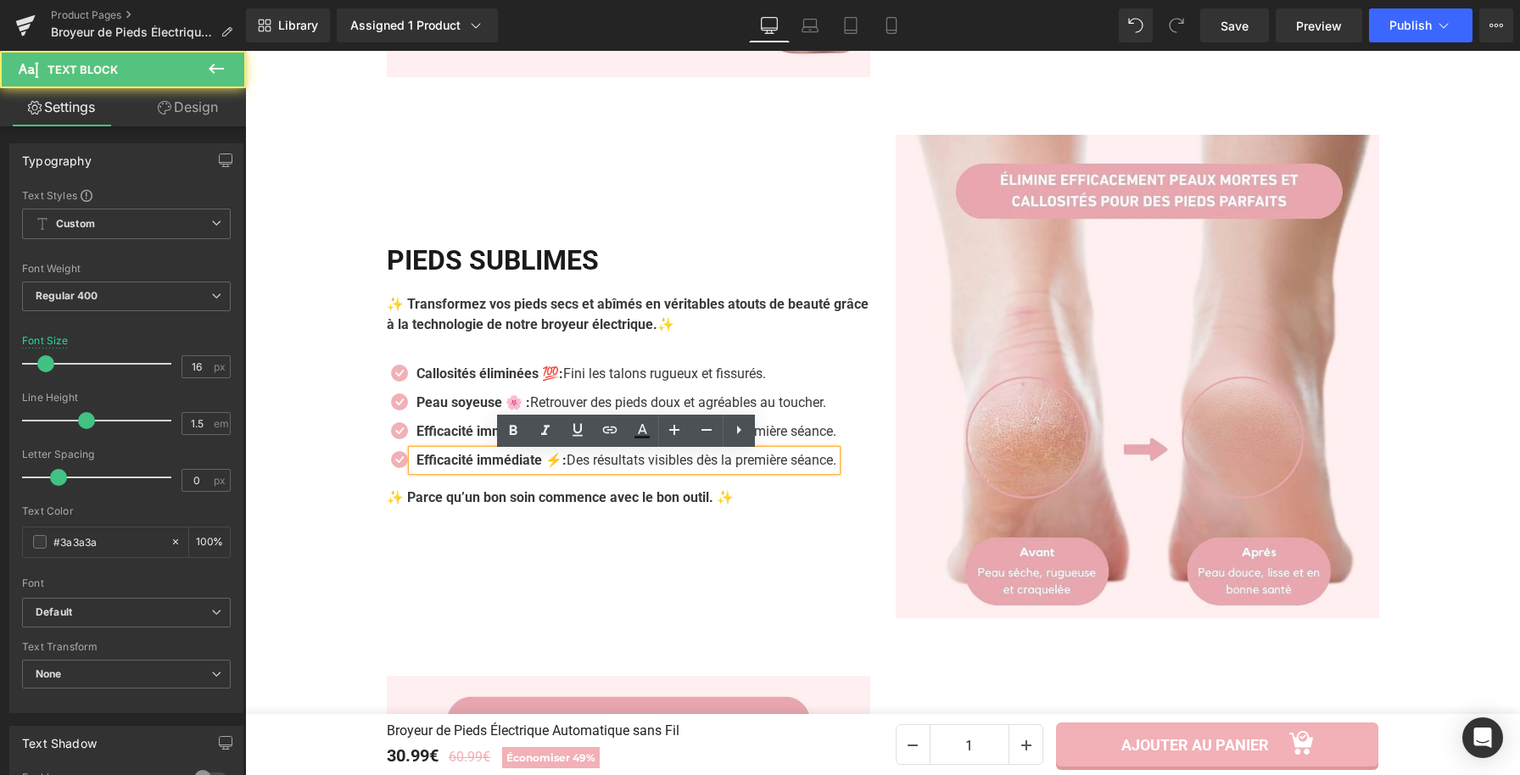
click at [567, 468] on p "Efficacité immédiate ⚡: Des résultats visibles dès la première séance." at bounding box center [626, 460] width 420 height 20
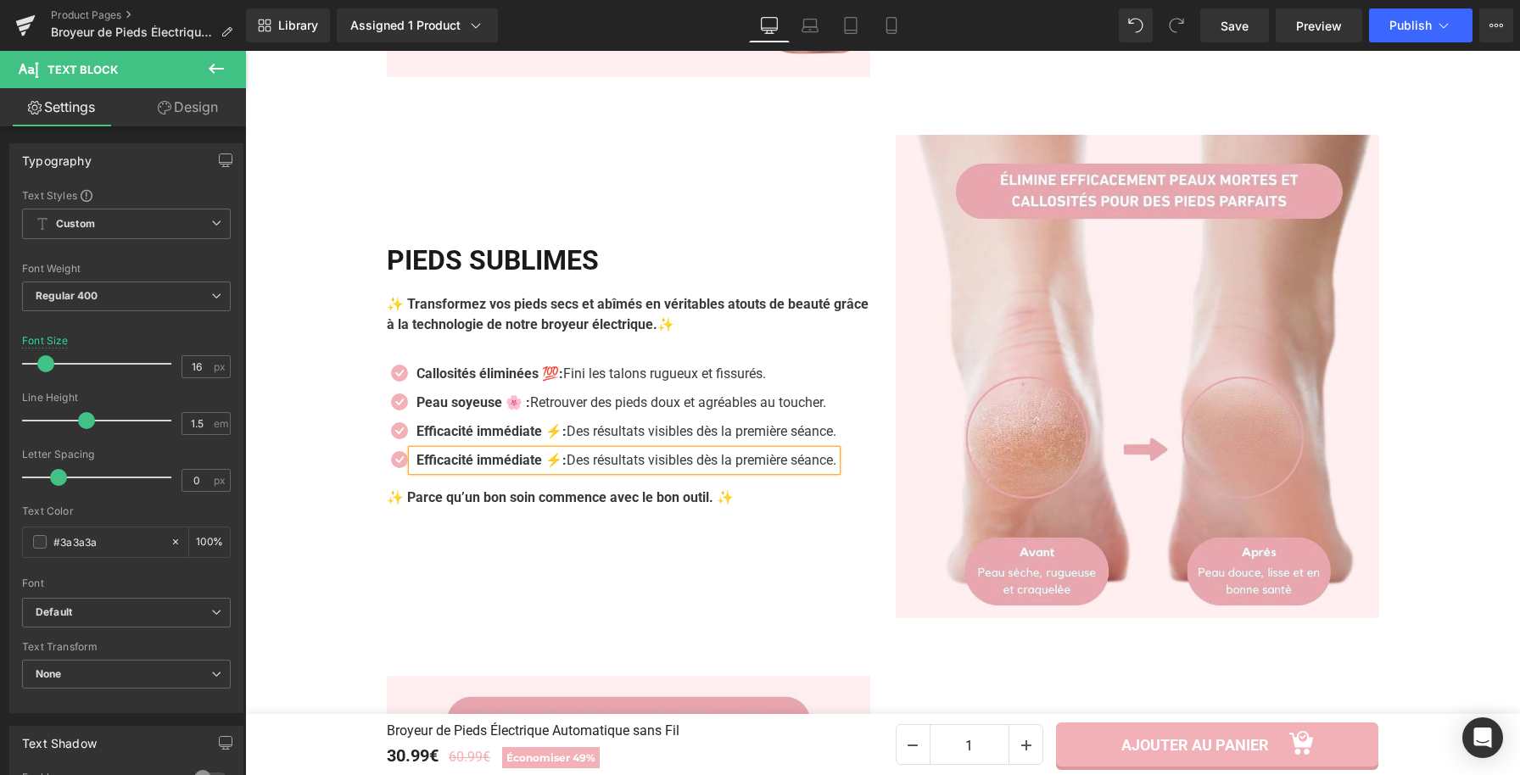
paste div
drag, startPoint x: 571, startPoint y: 472, endPoint x: 841, endPoint y: 469, distance: 270.6
click at [836, 469] on p "👠 Pieds parfaits – Sublimez vos pieds pour toutes vos occasions." at bounding box center [626, 460] width 420 height 20
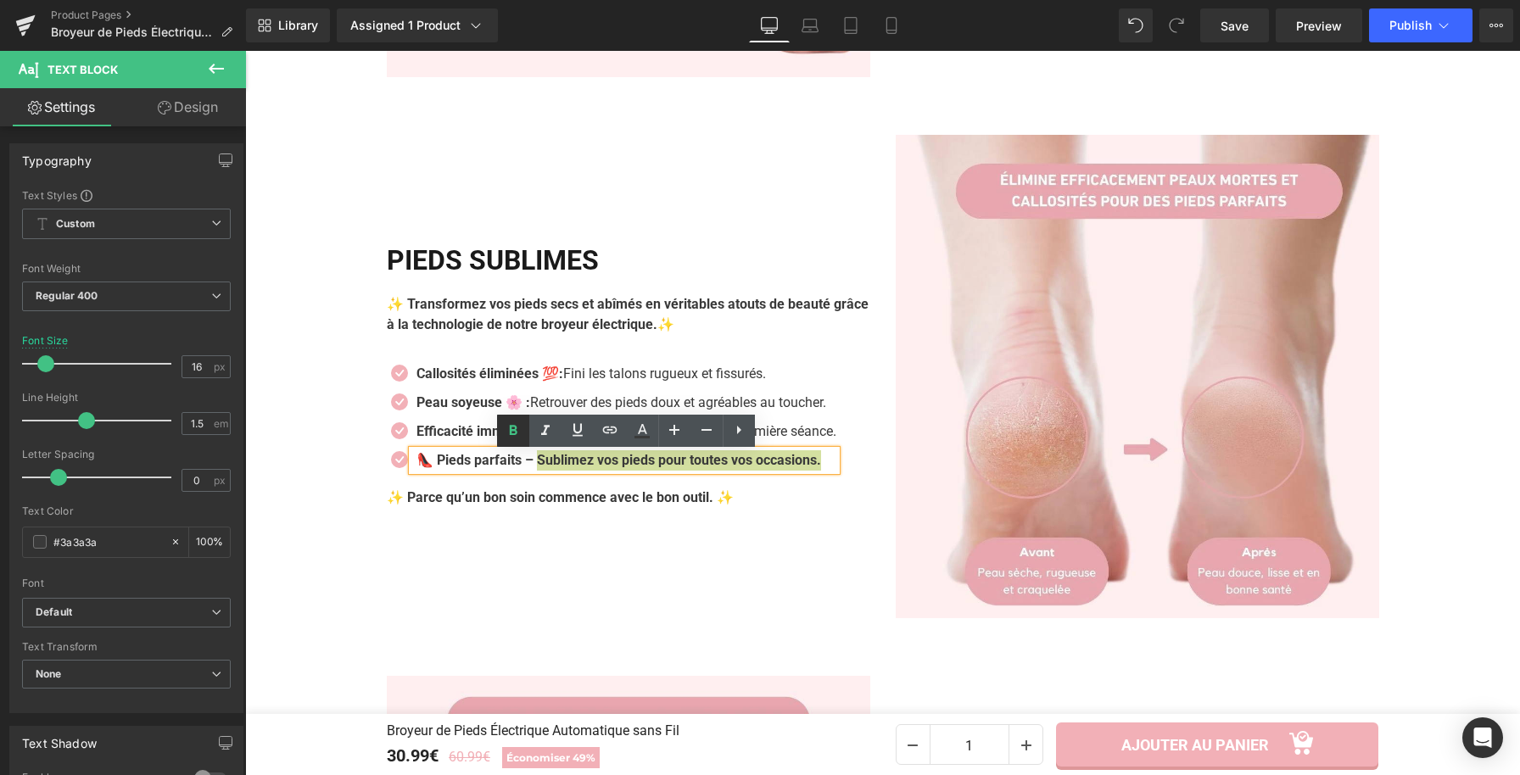
click at [514, 423] on icon at bounding box center [513, 431] width 20 height 20
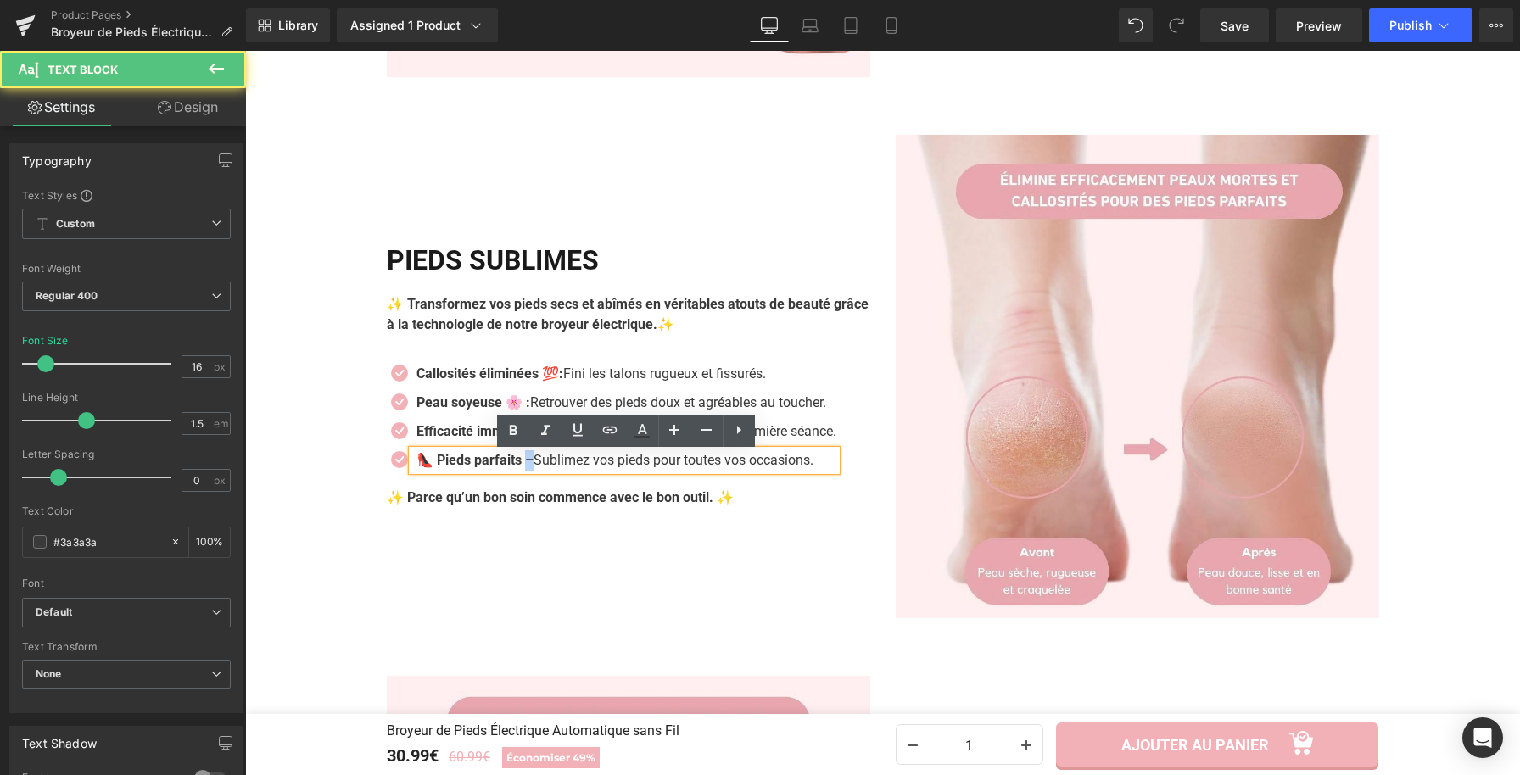
click at [526, 461] on strong "👠 Pieds parfaits –" at bounding box center [474, 460] width 117 height 16
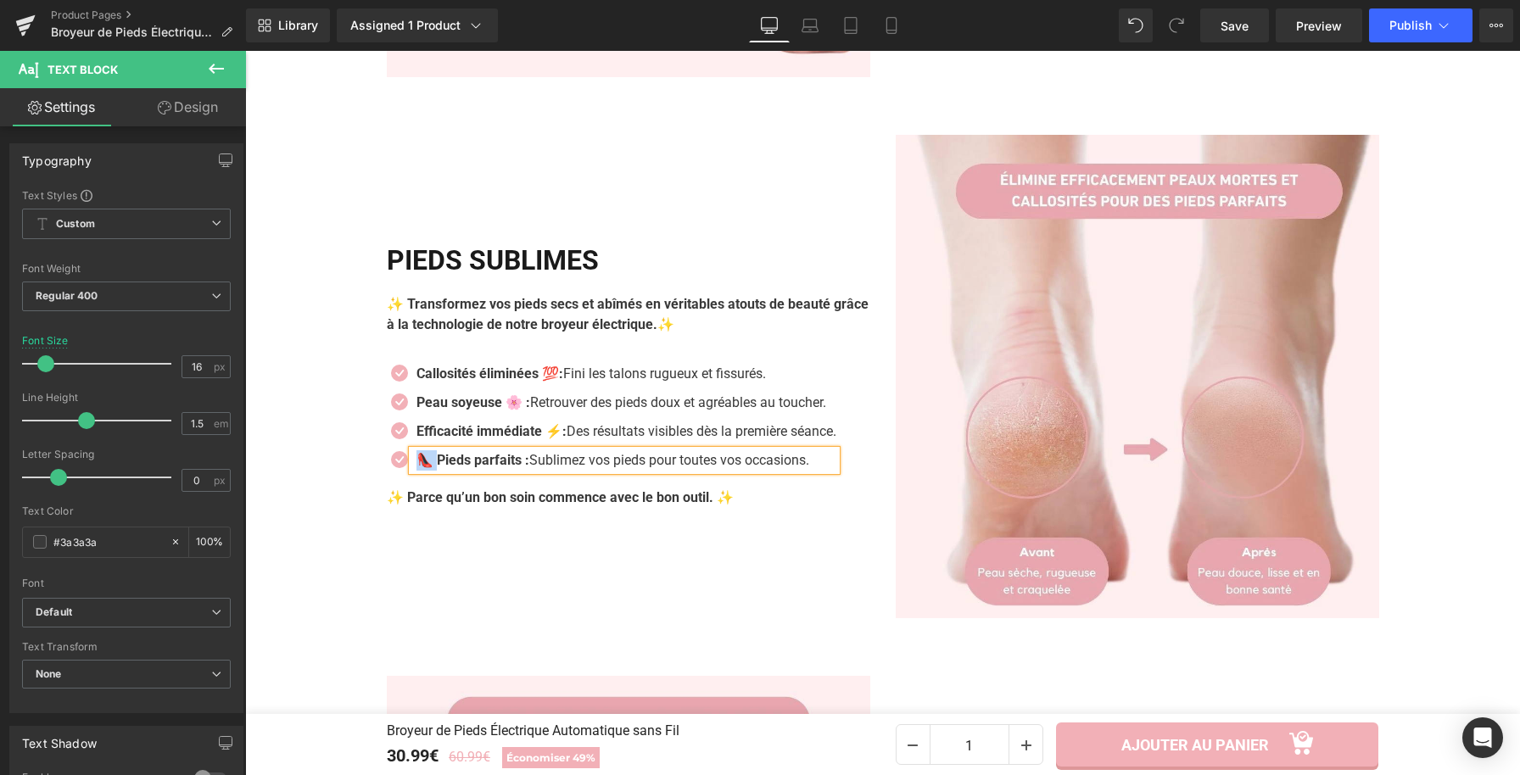
drag, startPoint x: 431, startPoint y: 467, endPoint x: 408, endPoint y: 465, distance: 23.0
click at [412, 465] on div "👠 Pieds parfaits : Sublimez vos pieds pour toutes vos occasions." at bounding box center [624, 460] width 424 height 20
click at [503, 468] on strong "Pieds parfaits :" at bounding box center [462, 460] width 92 height 16
drag, startPoint x: 518, startPoint y: 467, endPoint x: 508, endPoint y: 466, distance: 10.2
click at [508, 466] on strong "Pieds parfaits 👠 :" at bounding box center [472, 460] width 113 height 16
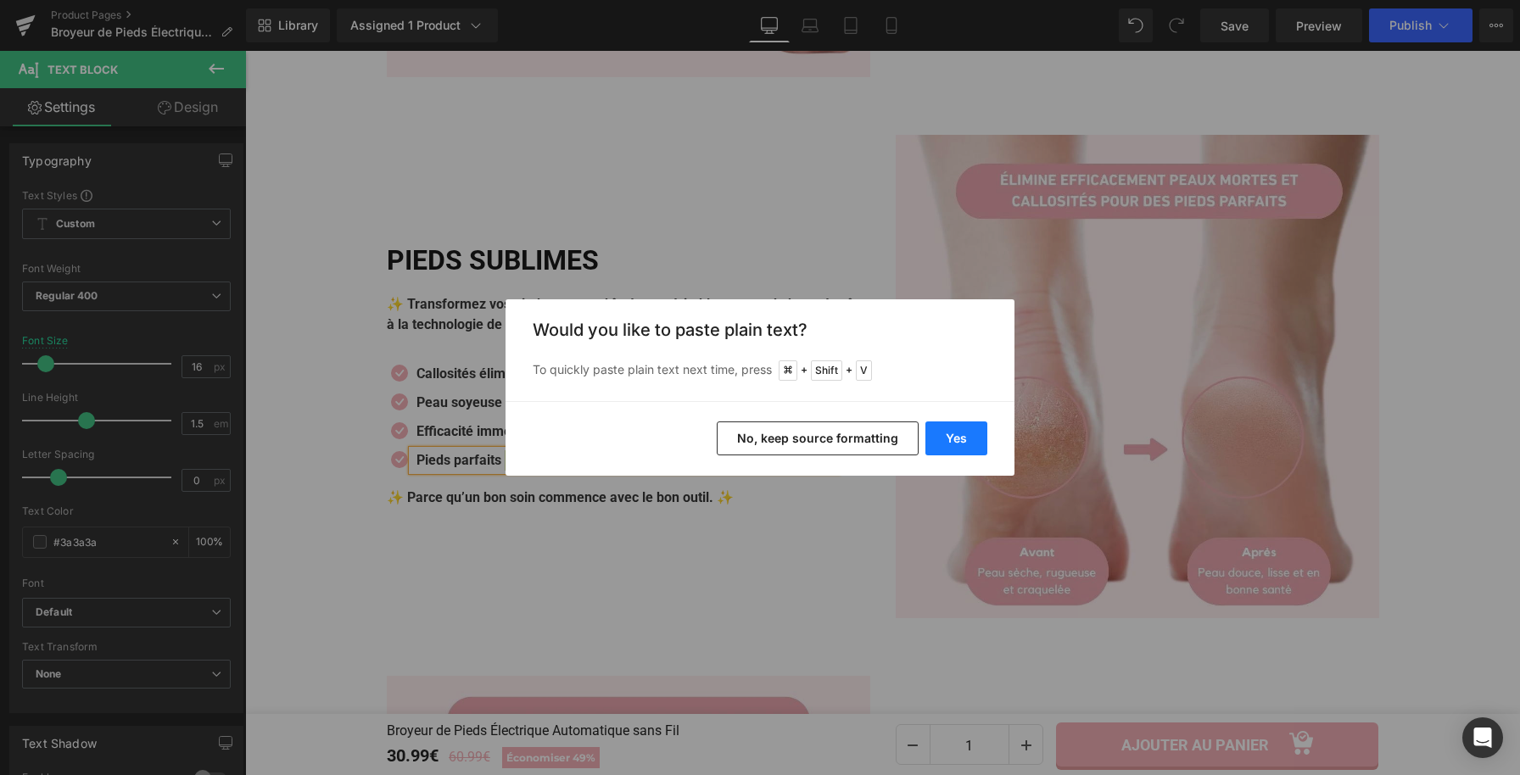
click at [979, 441] on button "Yes" at bounding box center [956, 439] width 62 height 34
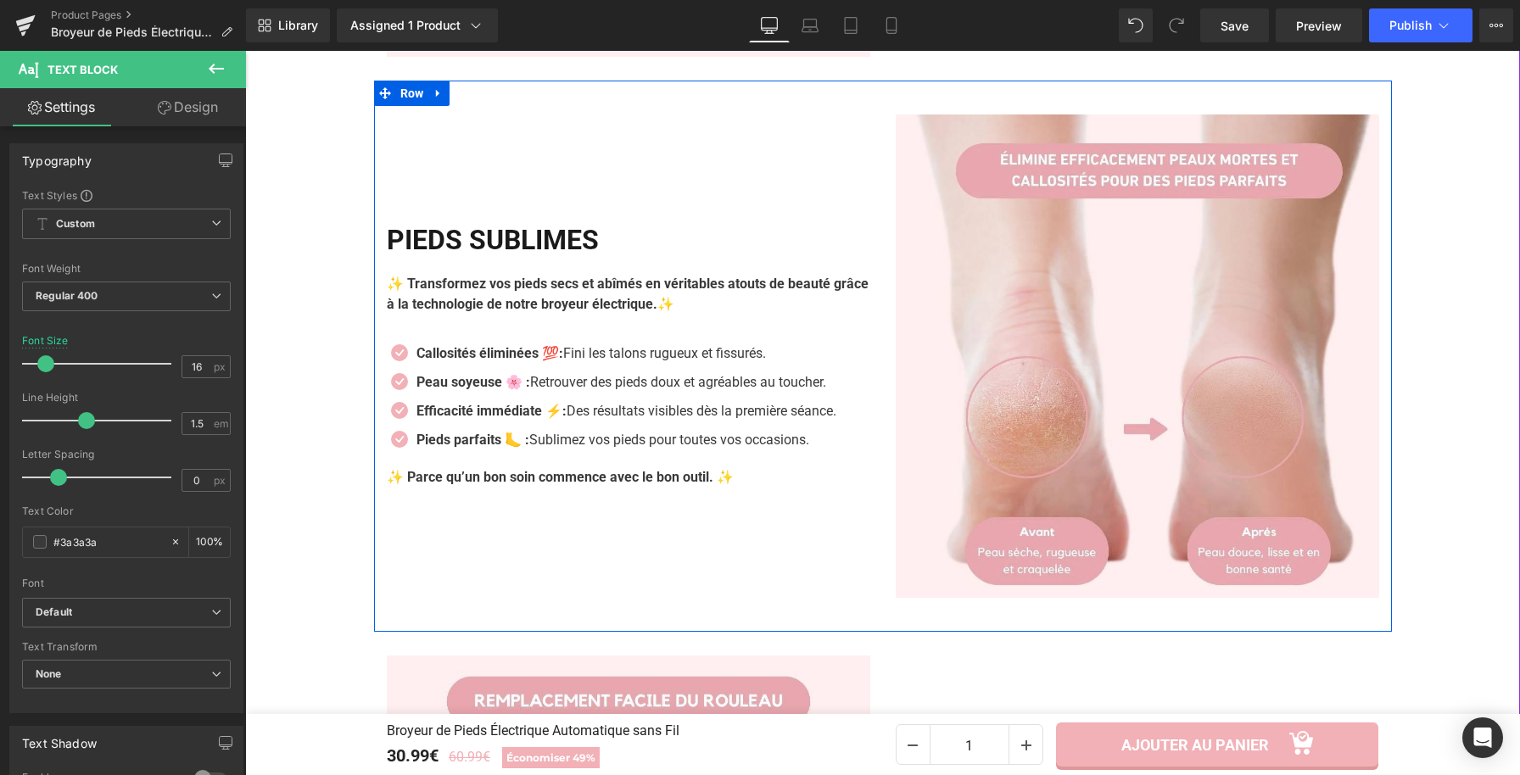
scroll to position [2021, 0]
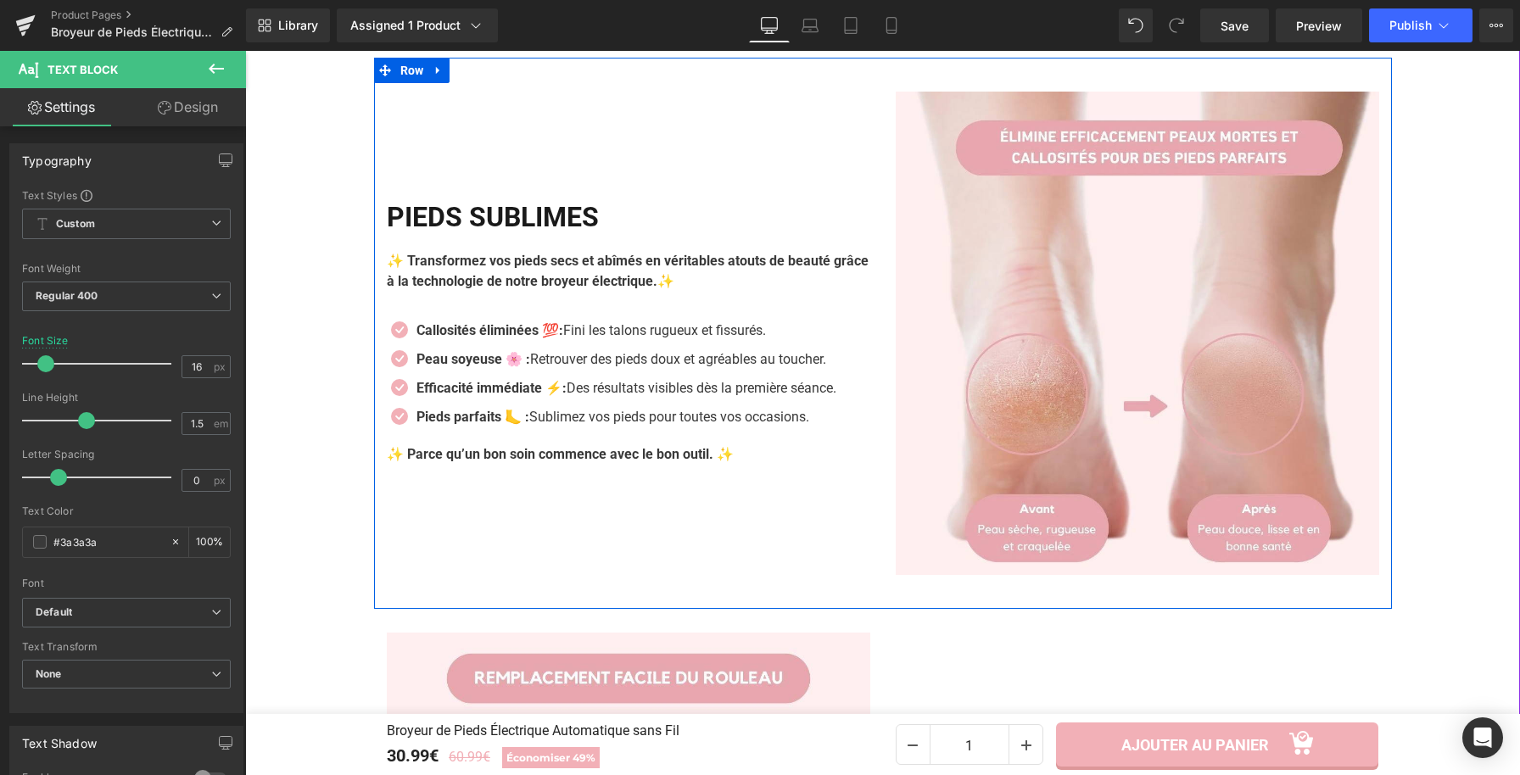
click at [524, 421] on strong "Pieds parfaits 🦶 :" at bounding box center [472, 417] width 113 height 16
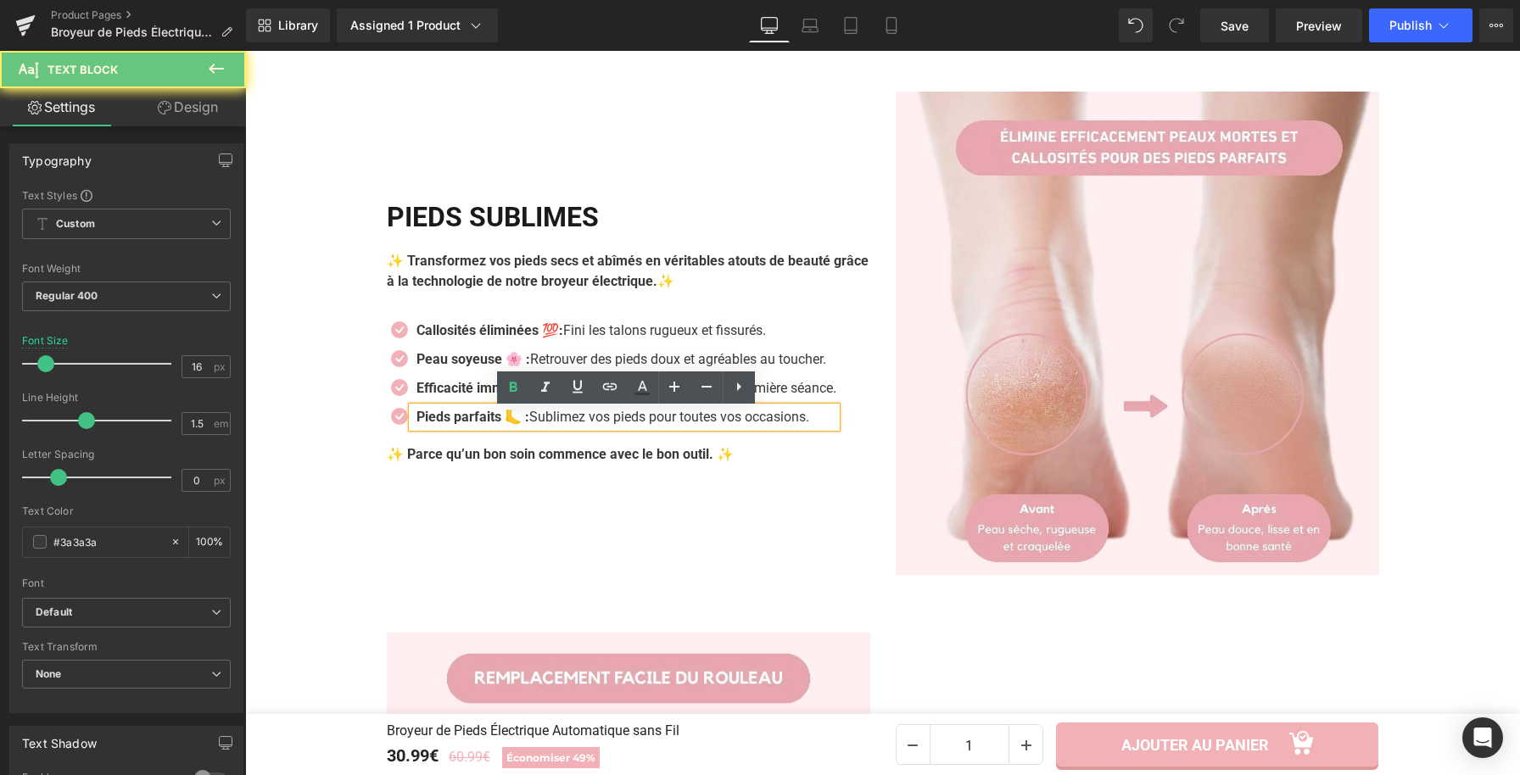
click at [524, 421] on strong "Pieds parfaits 🦶 :" at bounding box center [472, 417] width 113 height 16
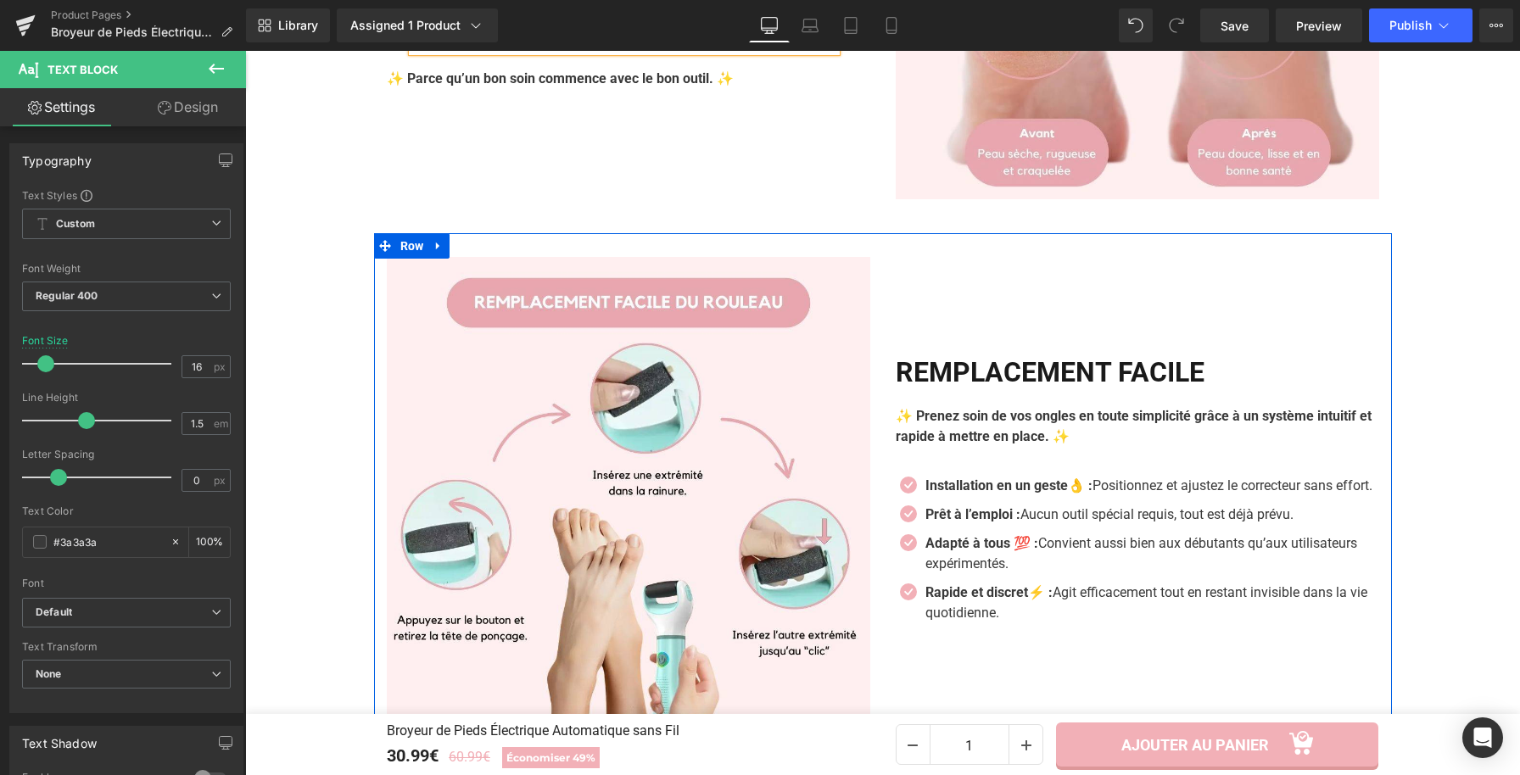
scroll to position [2548, 0]
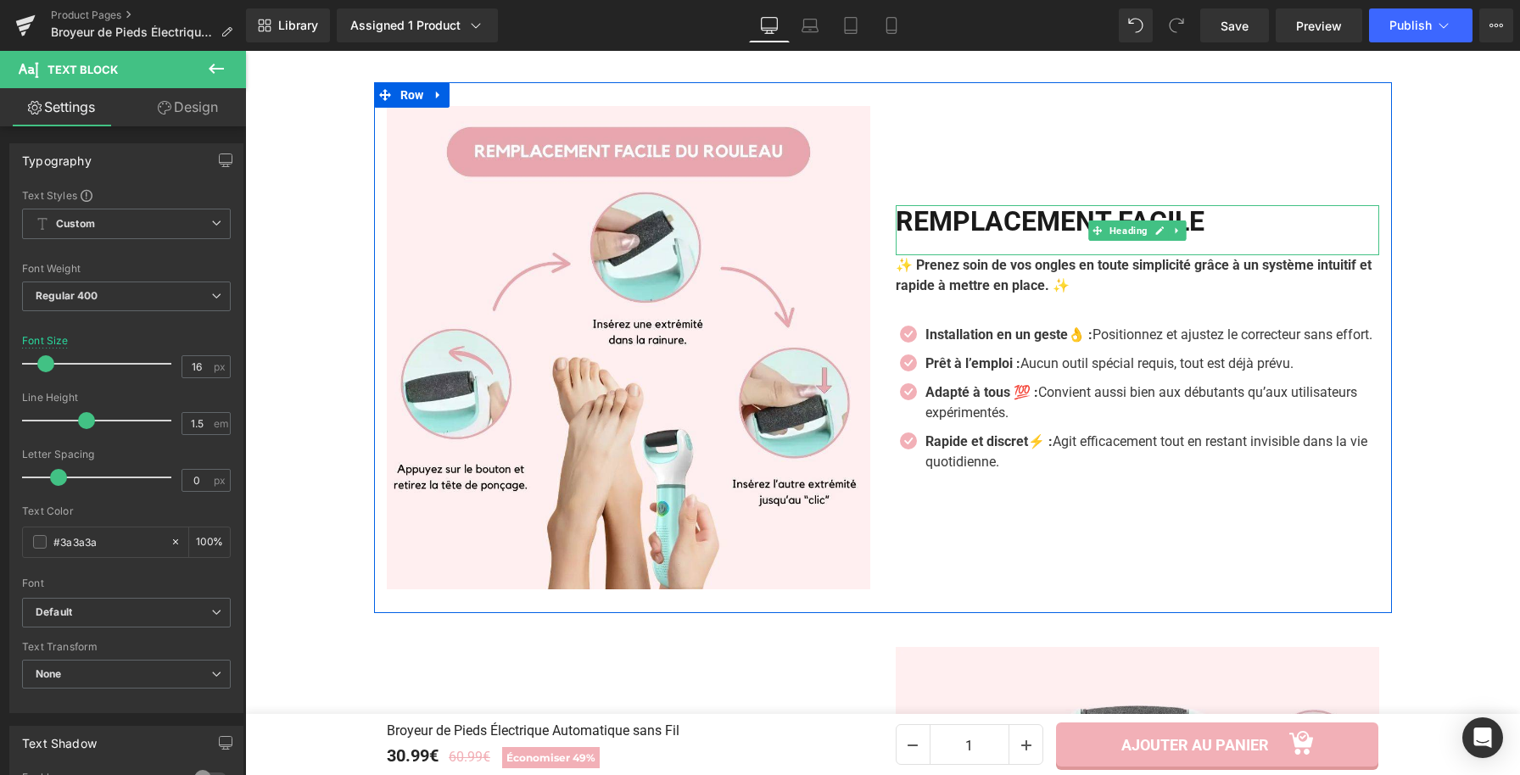
click at [1230, 215] on h2 "Remplacement Facile" at bounding box center [1137, 221] width 483 height 32
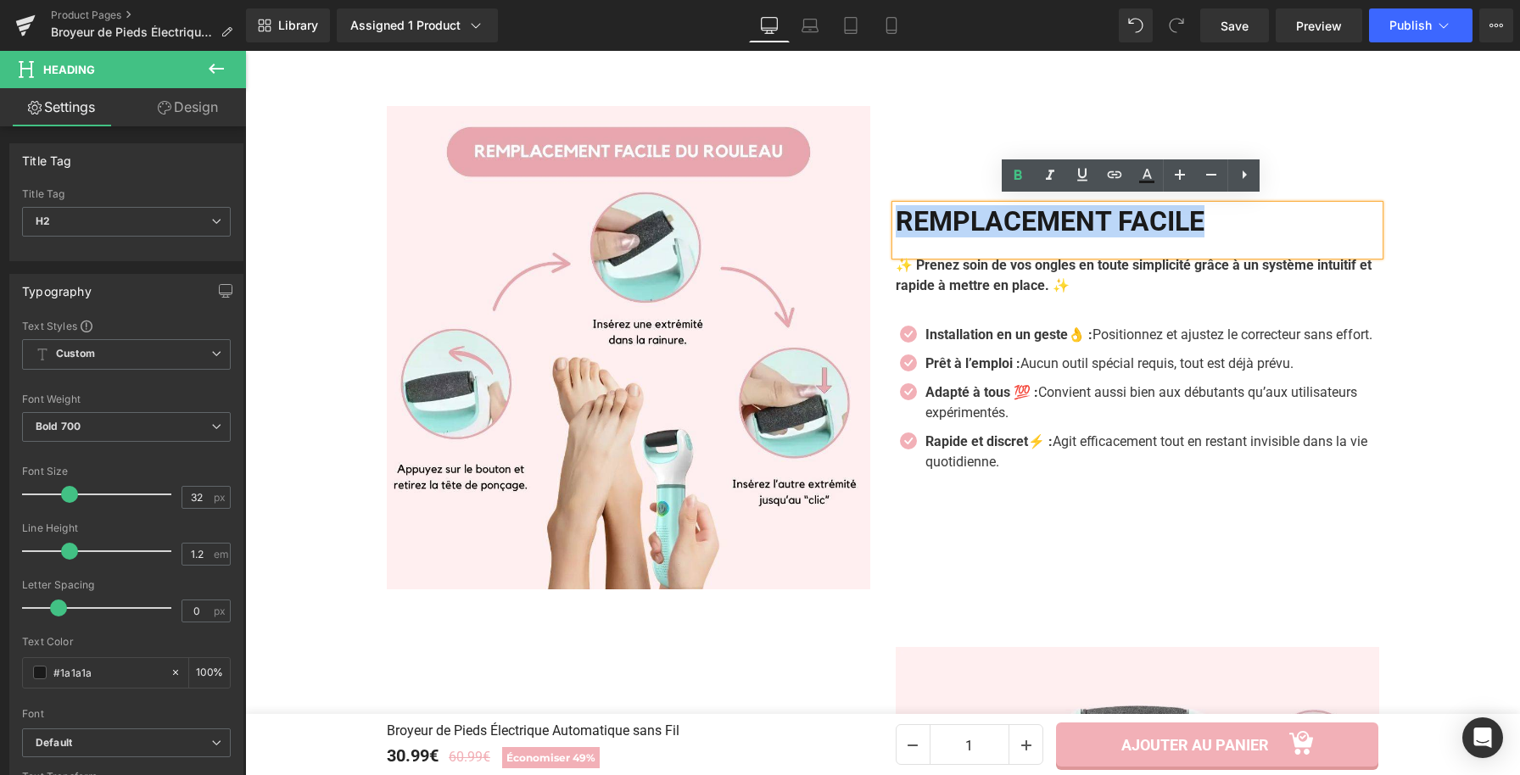
drag, startPoint x: 1210, startPoint y: 218, endPoint x: 870, endPoint y: 204, distance: 340.4
click at [870, 204] on div "Image Remplacement Facile Heading ✨ Prenez soin de vos ongles en toute simplici…" at bounding box center [883, 347] width 1018 height 531
copy h2 "Remplacement Facile"
paste div
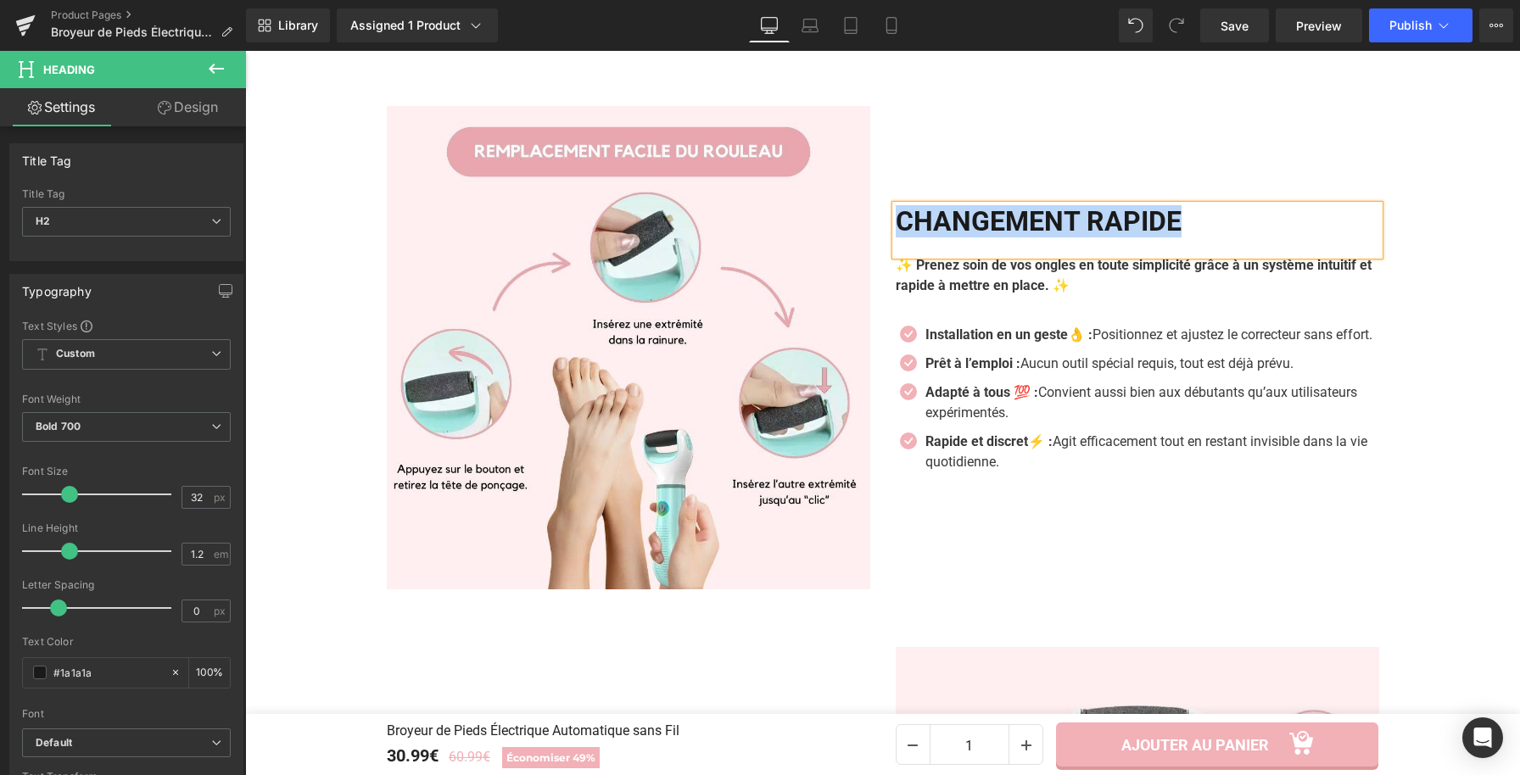
drag, startPoint x: 1178, startPoint y: 219, endPoint x: 750, endPoint y: 56, distance: 458.3
click at [896, 207] on h2 "Changement Rapide" at bounding box center [1137, 221] width 483 height 32
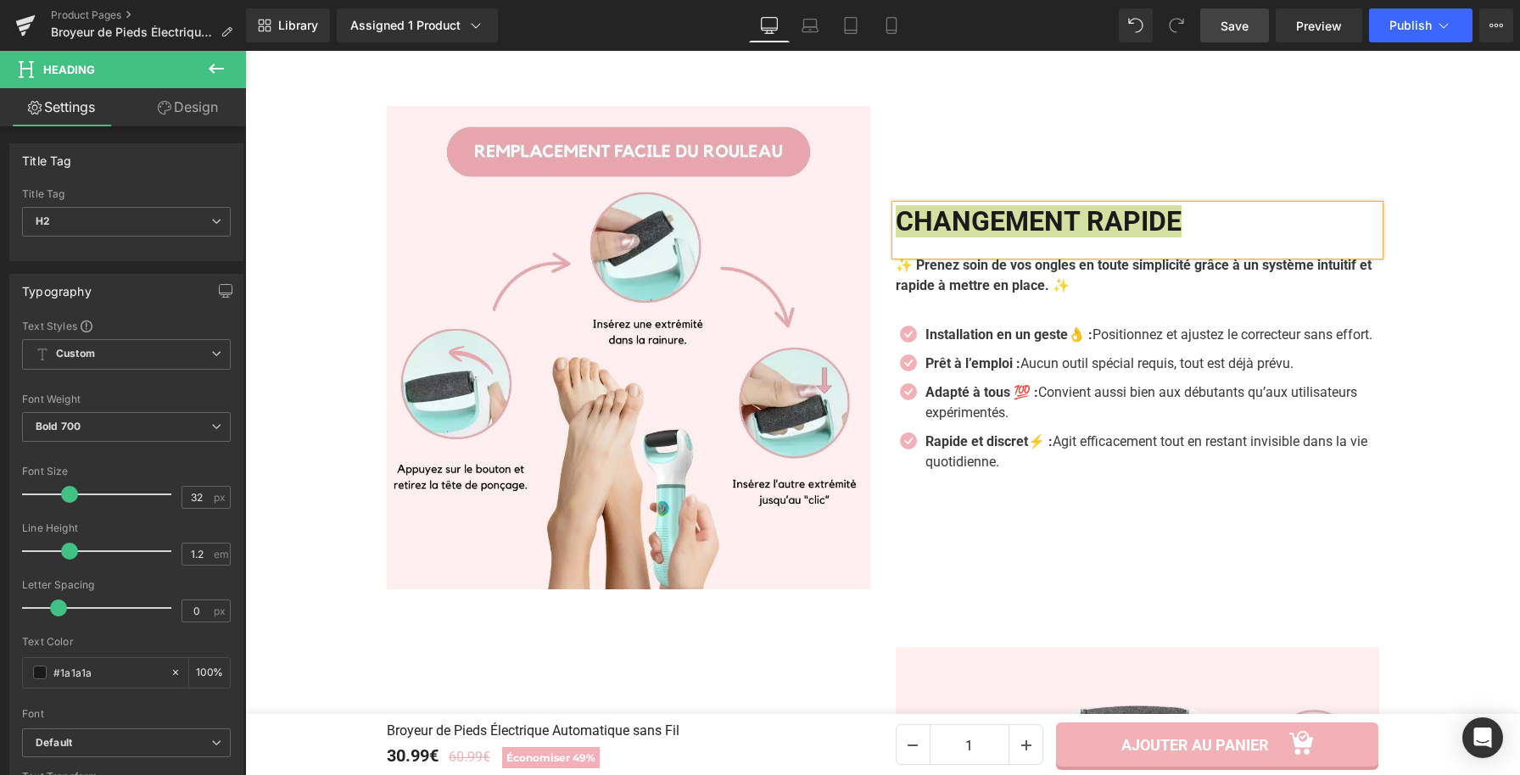
click at [1210, 25] on link "Save" at bounding box center [1234, 25] width 69 height 34
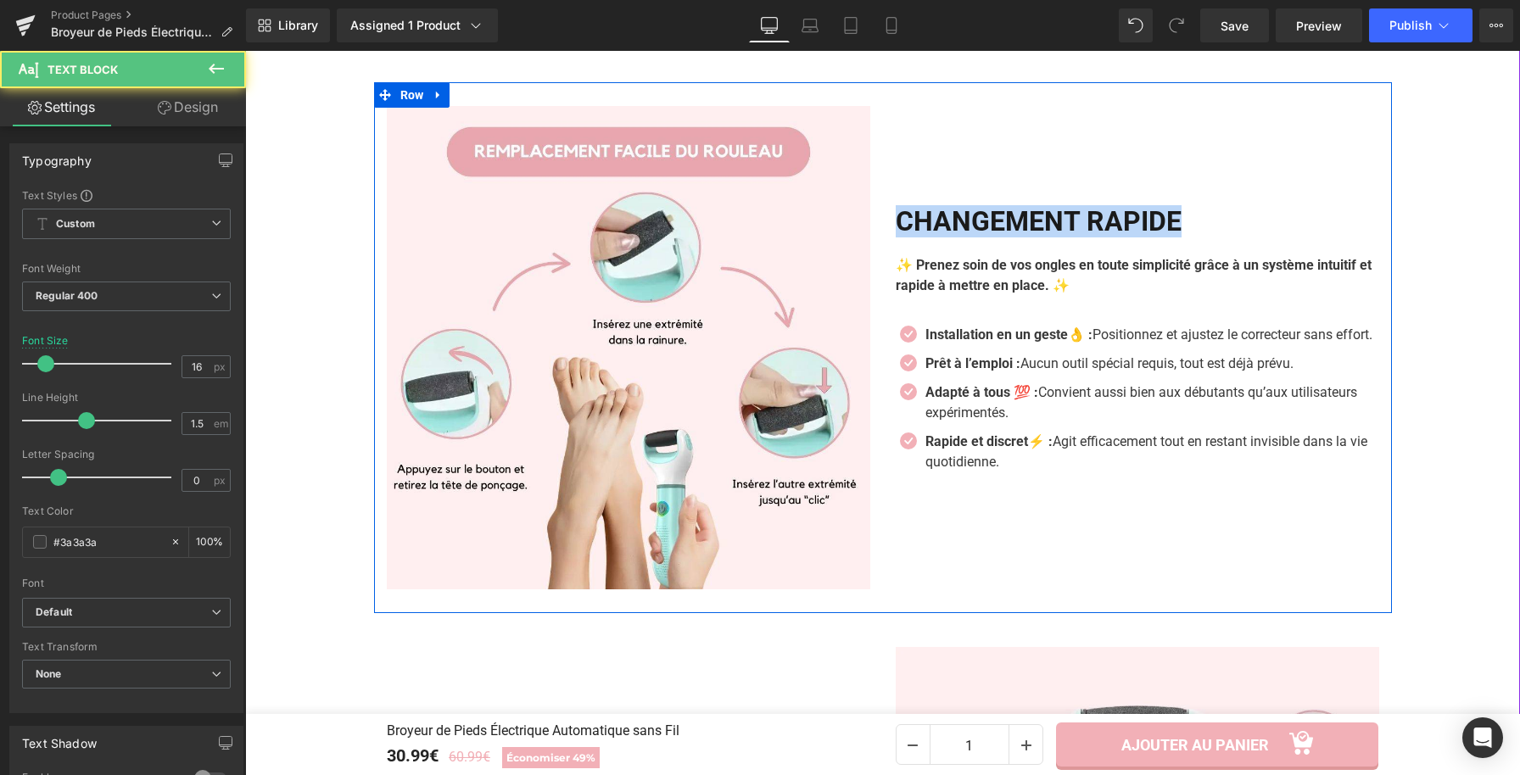
click at [995, 266] on p "✨ Prenez soin de vos ongles en toute simplicité grâce à un système intuitif et …" at bounding box center [1137, 275] width 483 height 41
click at [997, 266] on p "✨ Prenez soin de vos ongles en toute simplicité grâce à un système intuitif et …" at bounding box center [1137, 275] width 483 height 41
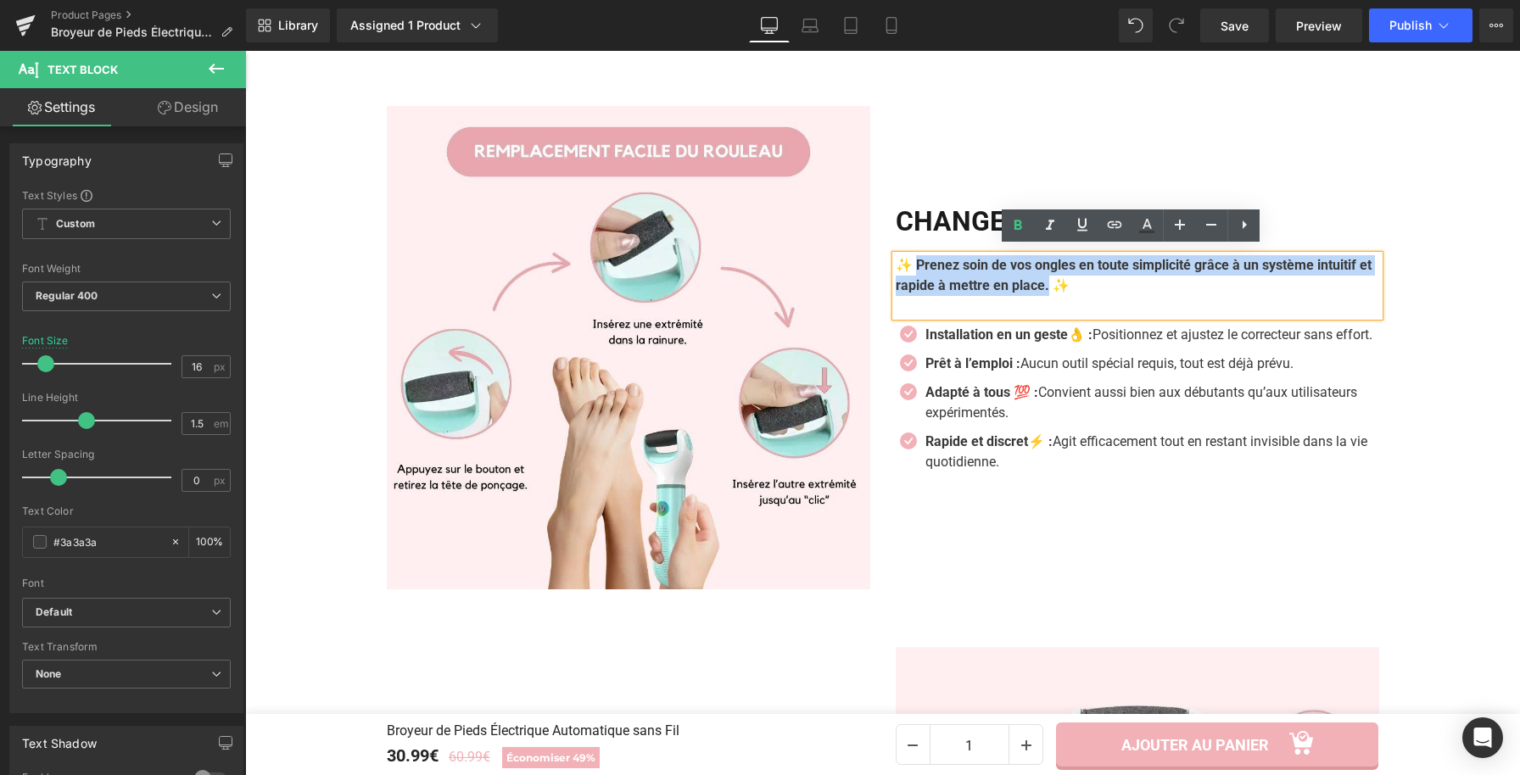
drag, startPoint x: 926, startPoint y: 264, endPoint x: 1108, endPoint y: 285, distance: 182.8
click at [1108, 285] on b "✨ Prenez soin de vos ongles en toute simplicité grâce à un système intuitif et …" at bounding box center [1134, 275] width 476 height 36
paste div
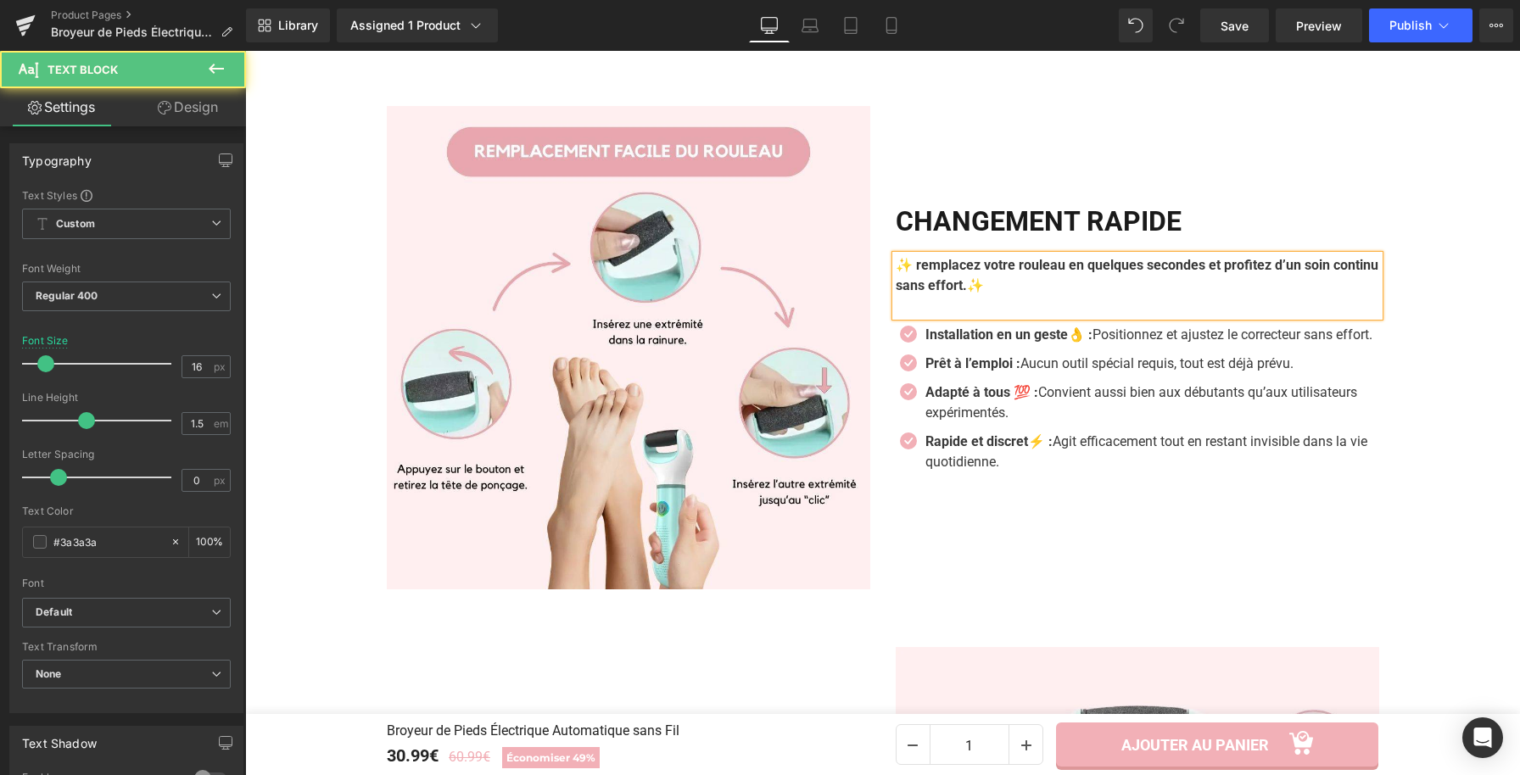
click at [917, 257] on b "✨ remplacez votre rouleau en quelques secondes et profitez d’un soin continu sa…" at bounding box center [1137, 275] width 483 height 36
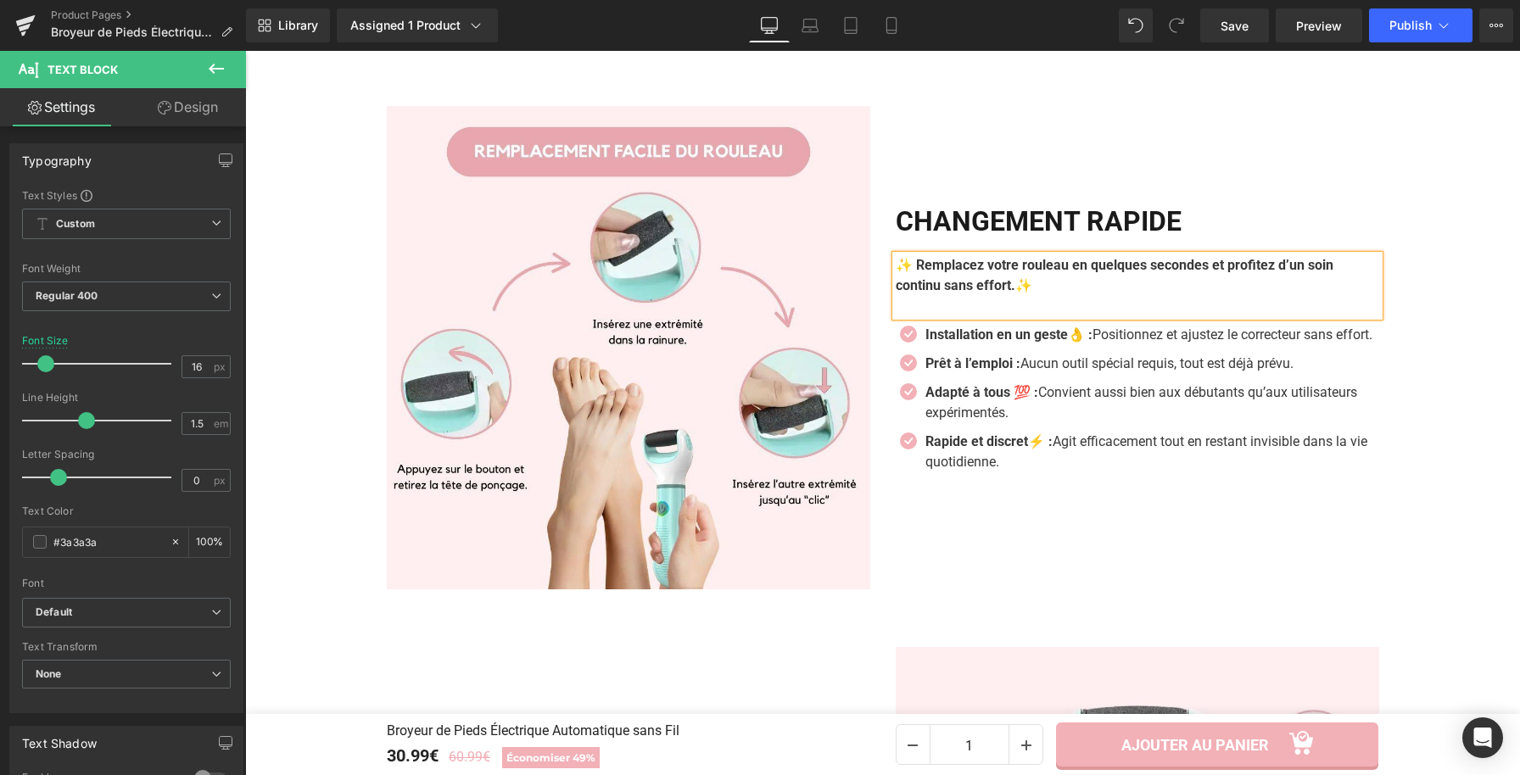
click at [988, 328] on strong "Installation en un geste👌 :" at bounding box center [1008, 335] width 167 height 16
click at [982, 340] on p "Installation en un geste👌 : Positionnez et ajustez le correcteur sans effort." at bounding box center [1152, 335] width 454 height 20
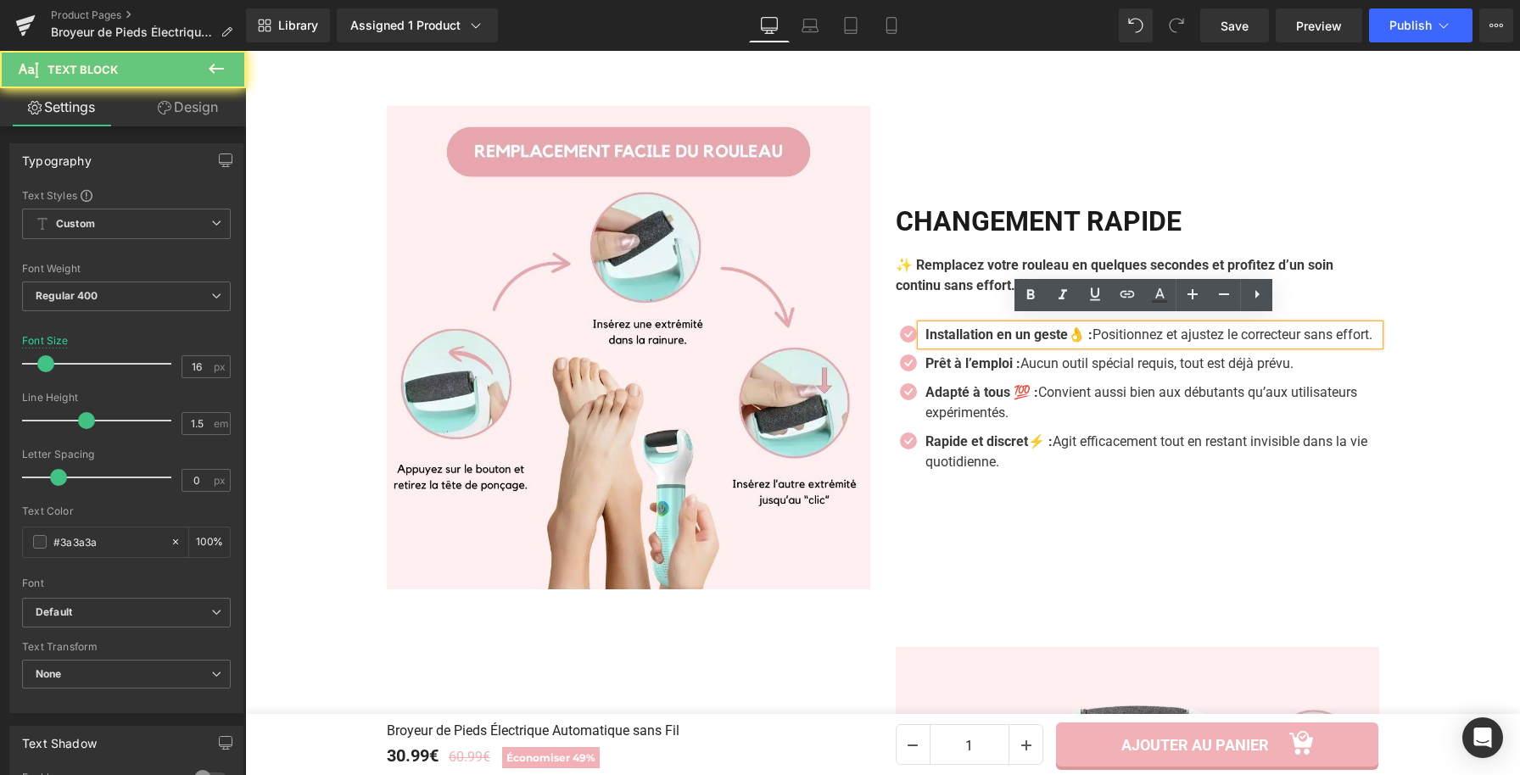
click at [972, 345] on p "Installation en un geste👌 : Positionnez et ajustez le correcteur sans effort." at bounding box center [1152, 335] width 454 height 20
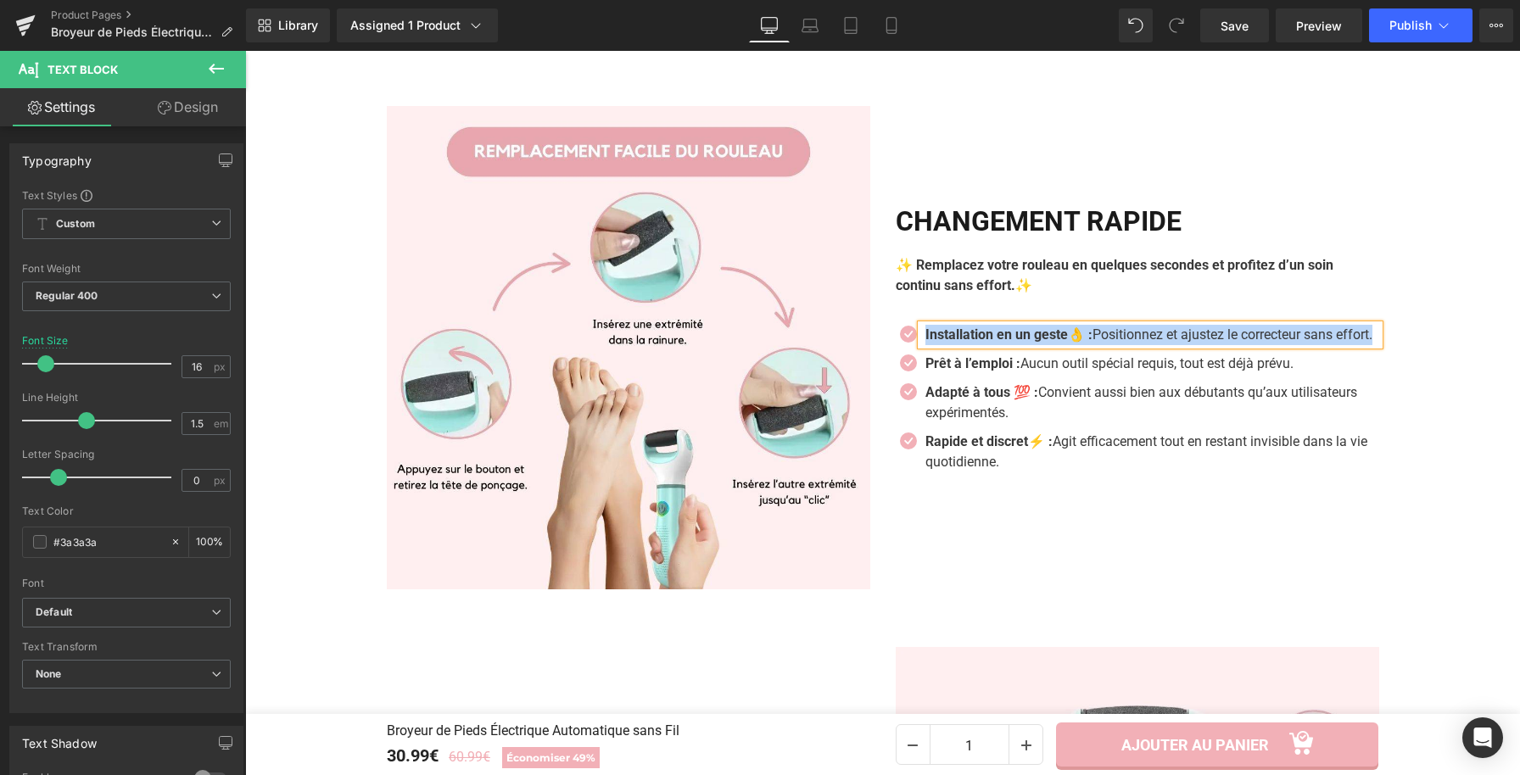
paste div
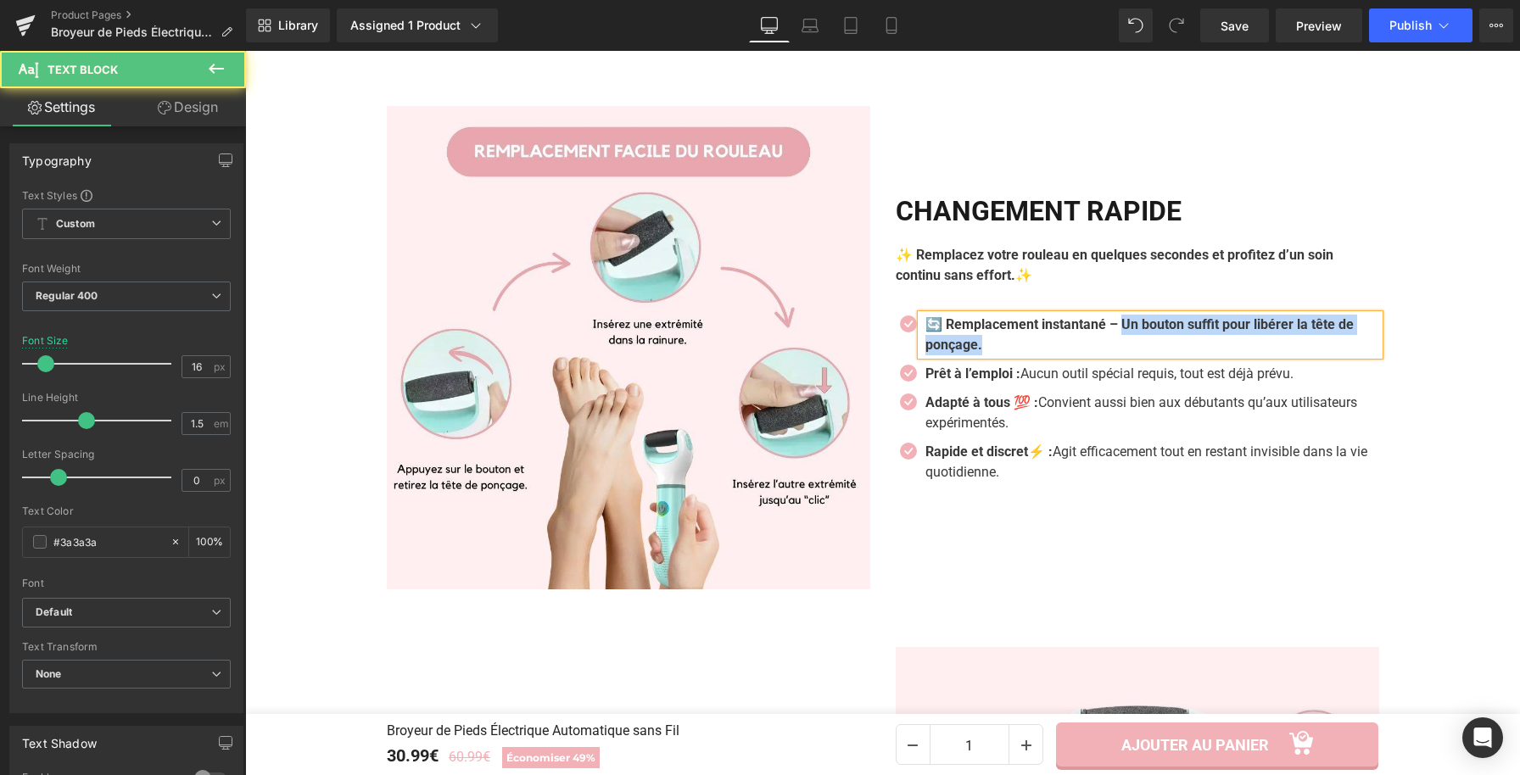
drag, startPoint x: 1124, startPoint y: 326, endPoint x: 1130, endPoint y: 340, distance: 15.6
click at [1130, 340] on p "🔄 Remplacement instantané – Un bouton suffit pour libérer la tête de ponçage." at bounding box center [1152, 335] width 454 height 41
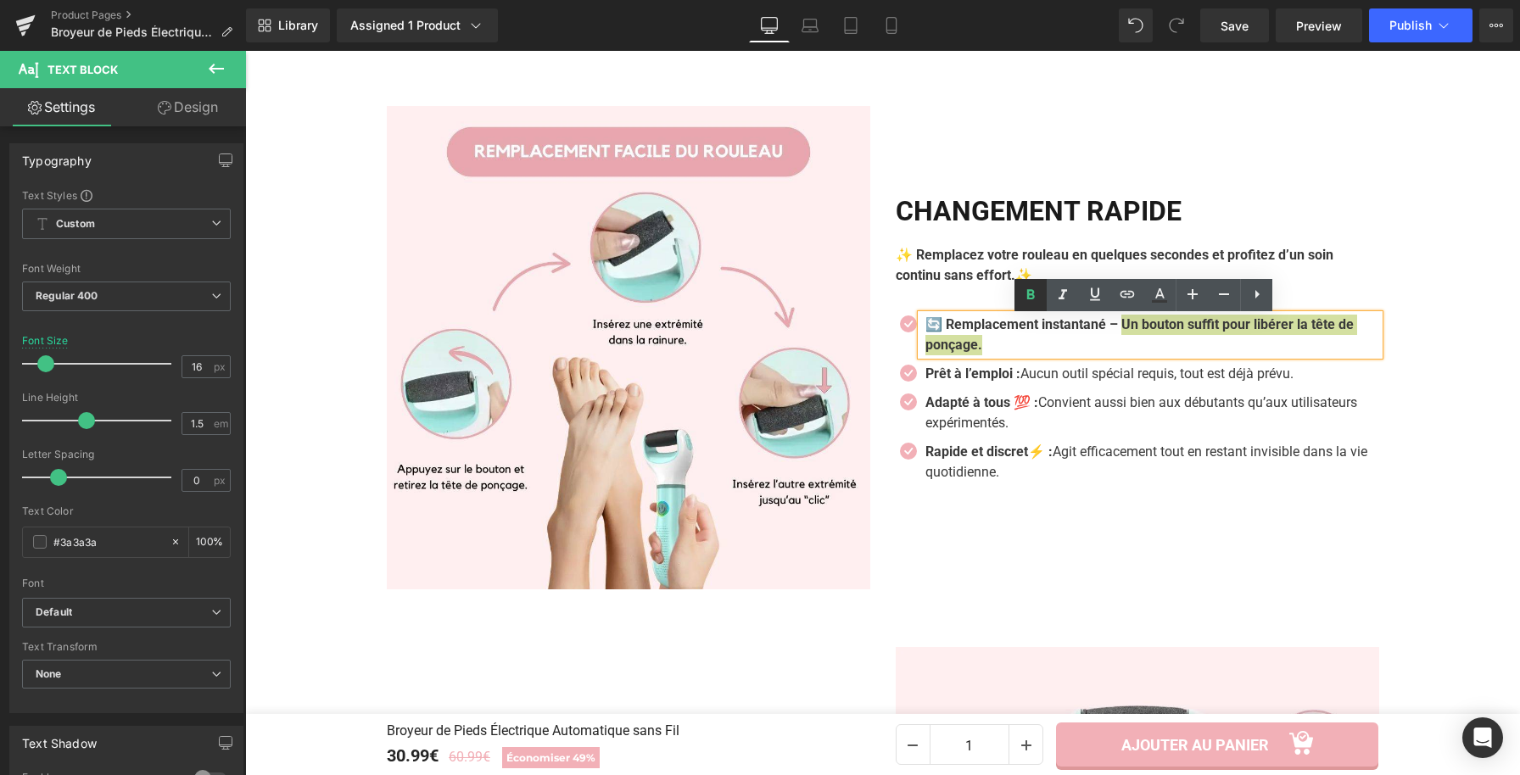
click at [1020, 294] on icon at bounding box center [1030, 295] width 20 height 20
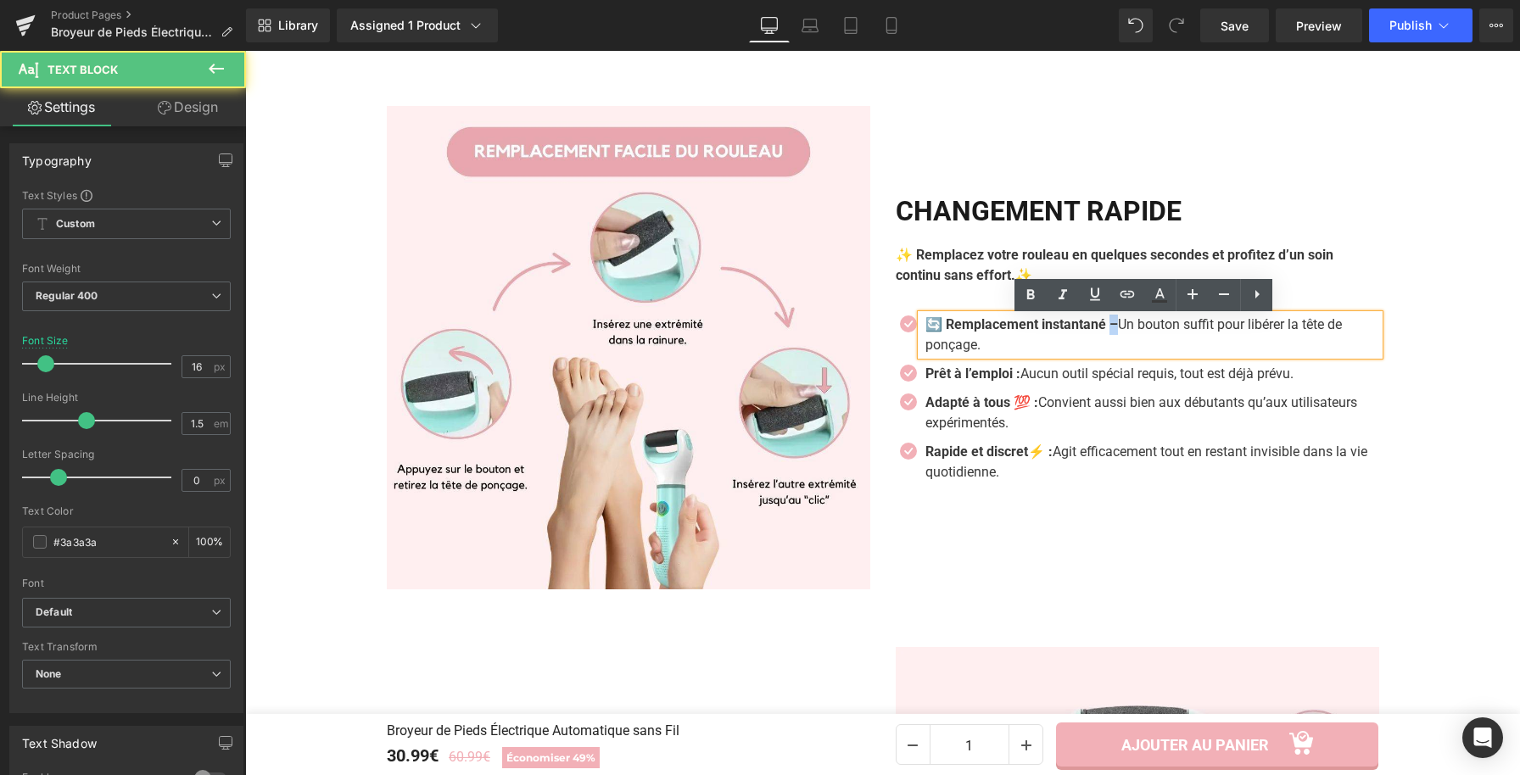
click at [1114, 329] on strong "🔄 Remplacement instantané –" at bounding box center [1021, 324] width 193 height 16
drag, startPoint x: 937, startPoint y: 329, endPoint x: 919, endPoint y: 329, distance: 18.7
click at [925, 329] on strong "🔄 Remplacement instantané :" at bounding box center [1019, 324] width 188 height 16
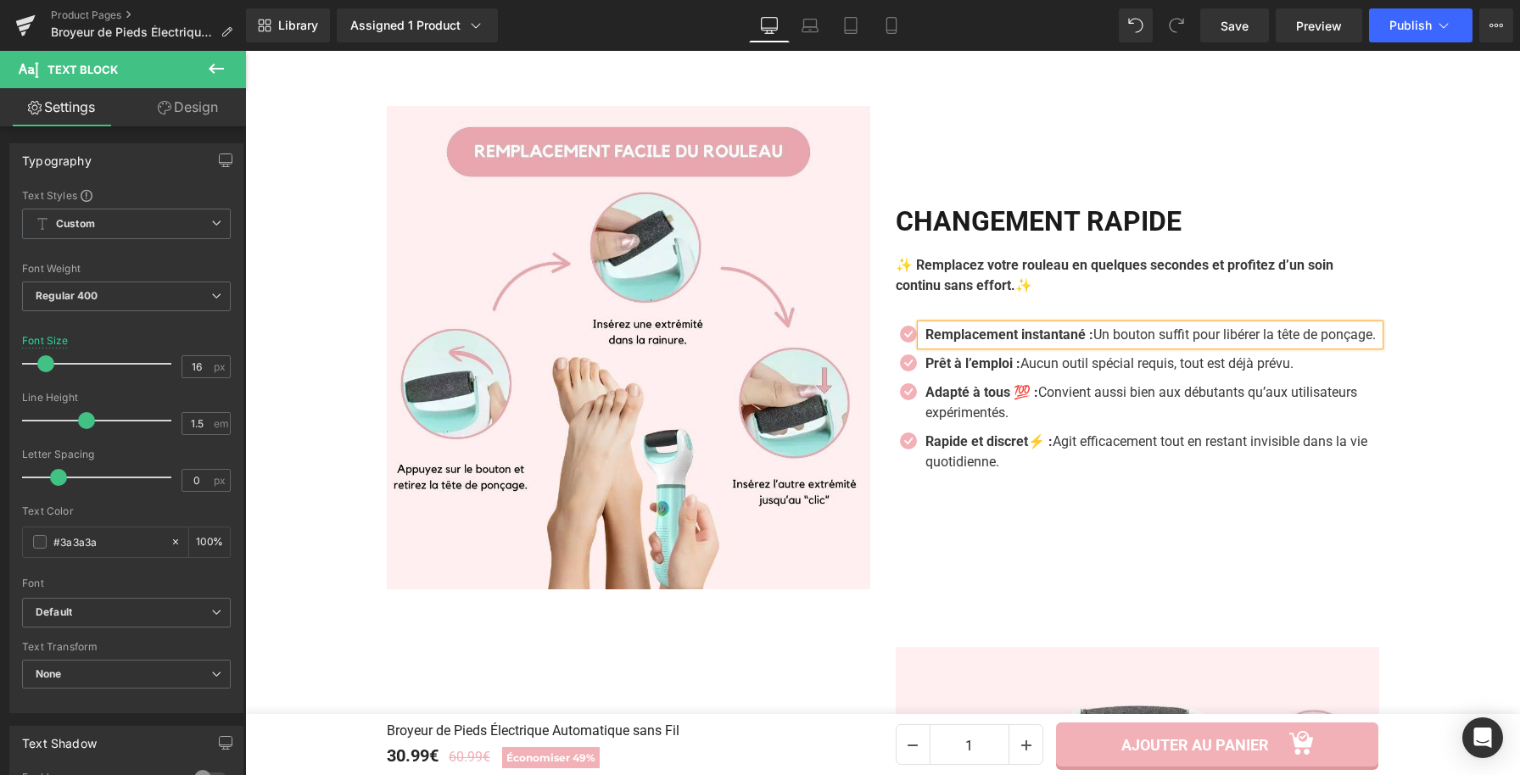
click at [1093, 327] on strong "Remplacement instantané :" at bounding box center [1009, 335] width 168 height 16
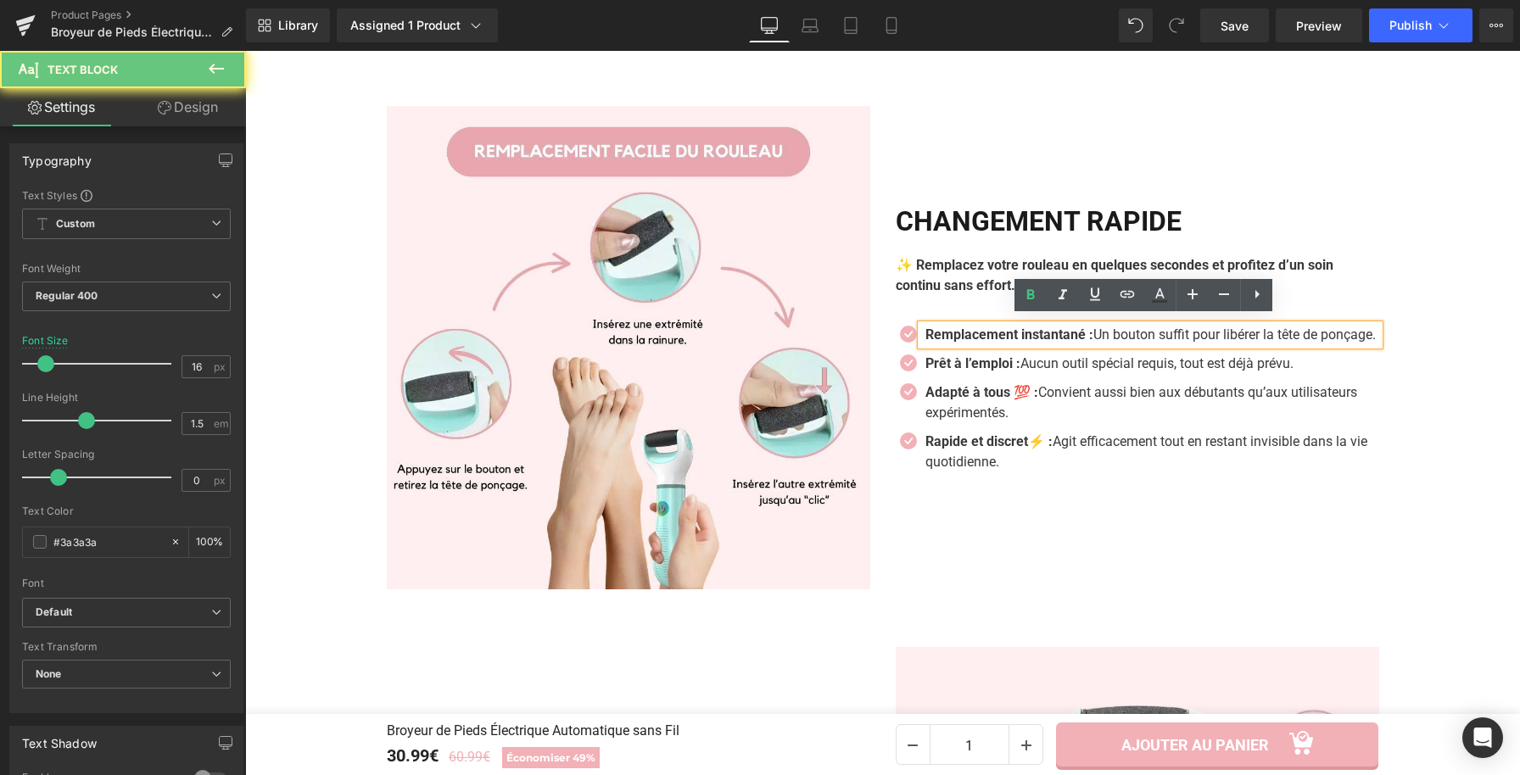
click at [1091, 329] on strong "Remplacement instantané :" at bounding box center [1009, 335] width 168 height 16
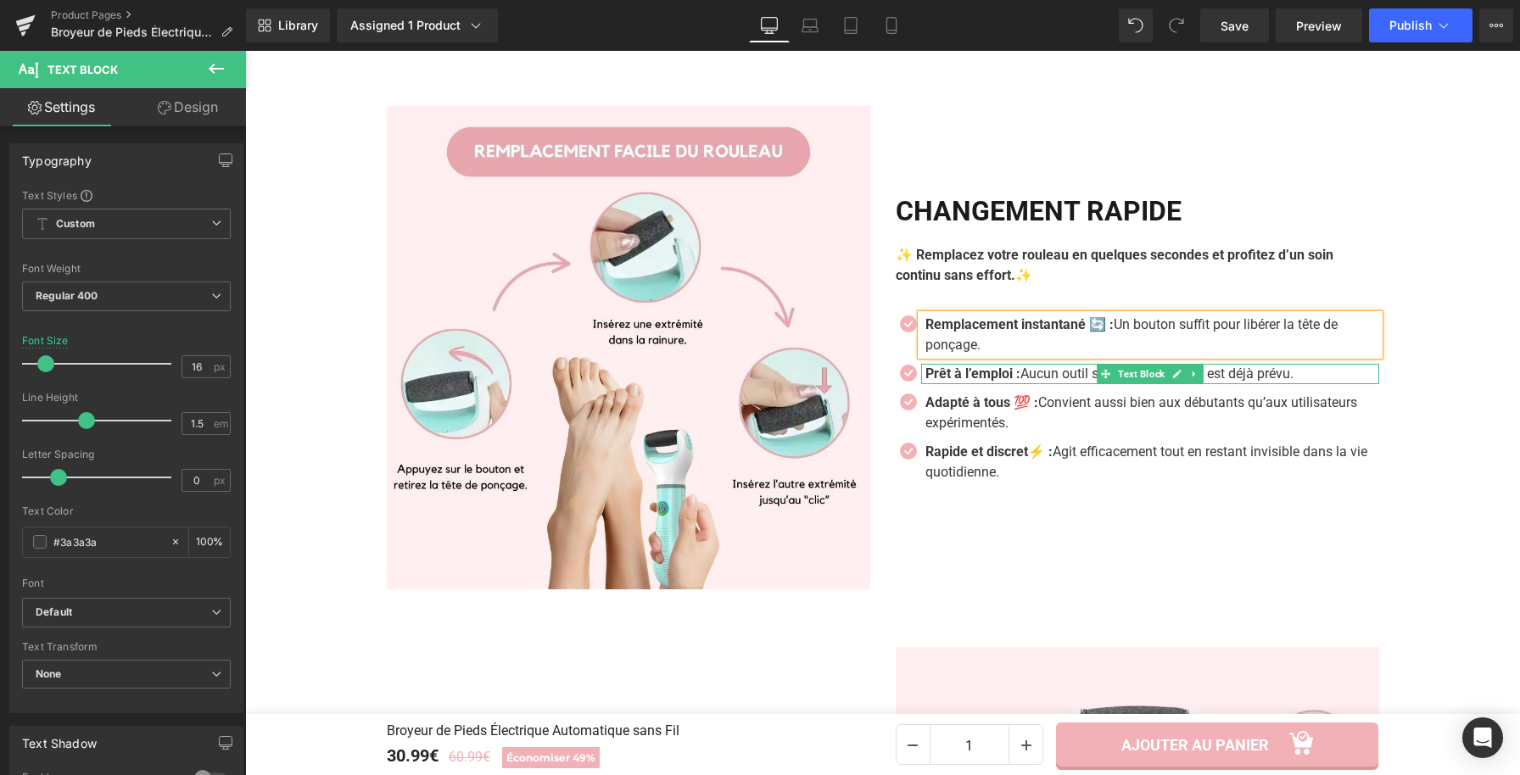
click at [1020, 382] on p "Prêt à l’emploi : Aucun outil spécial requis, tout est déjà prévu." at bounding box center [1152, 374] width 454 height 20
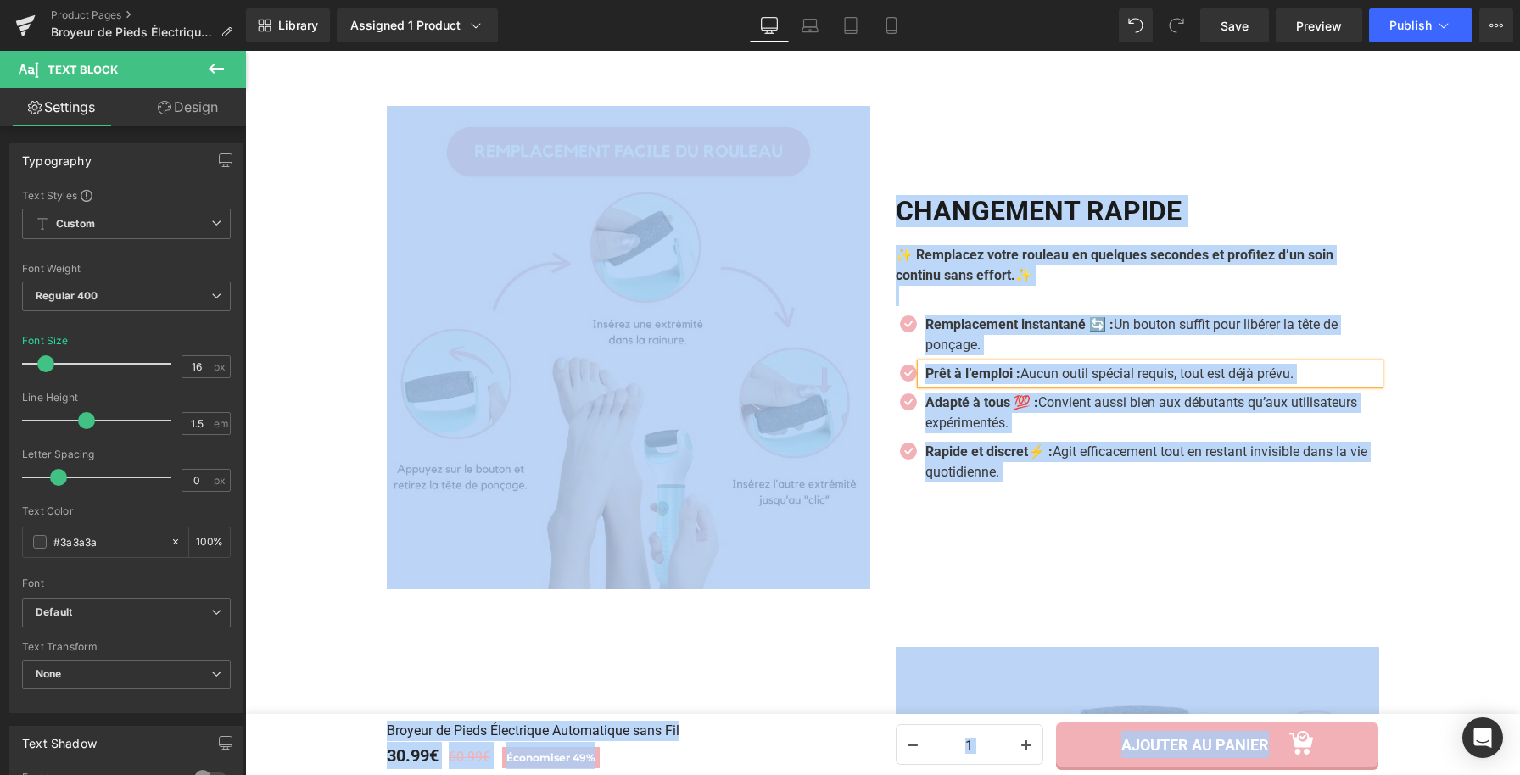
click at [1020, 380] on p "Prêt à l’emploi : Aucun outil spécial requis, tout est déjà prévu." at bounding box center [1152, 374] width 454 height 20
paste div
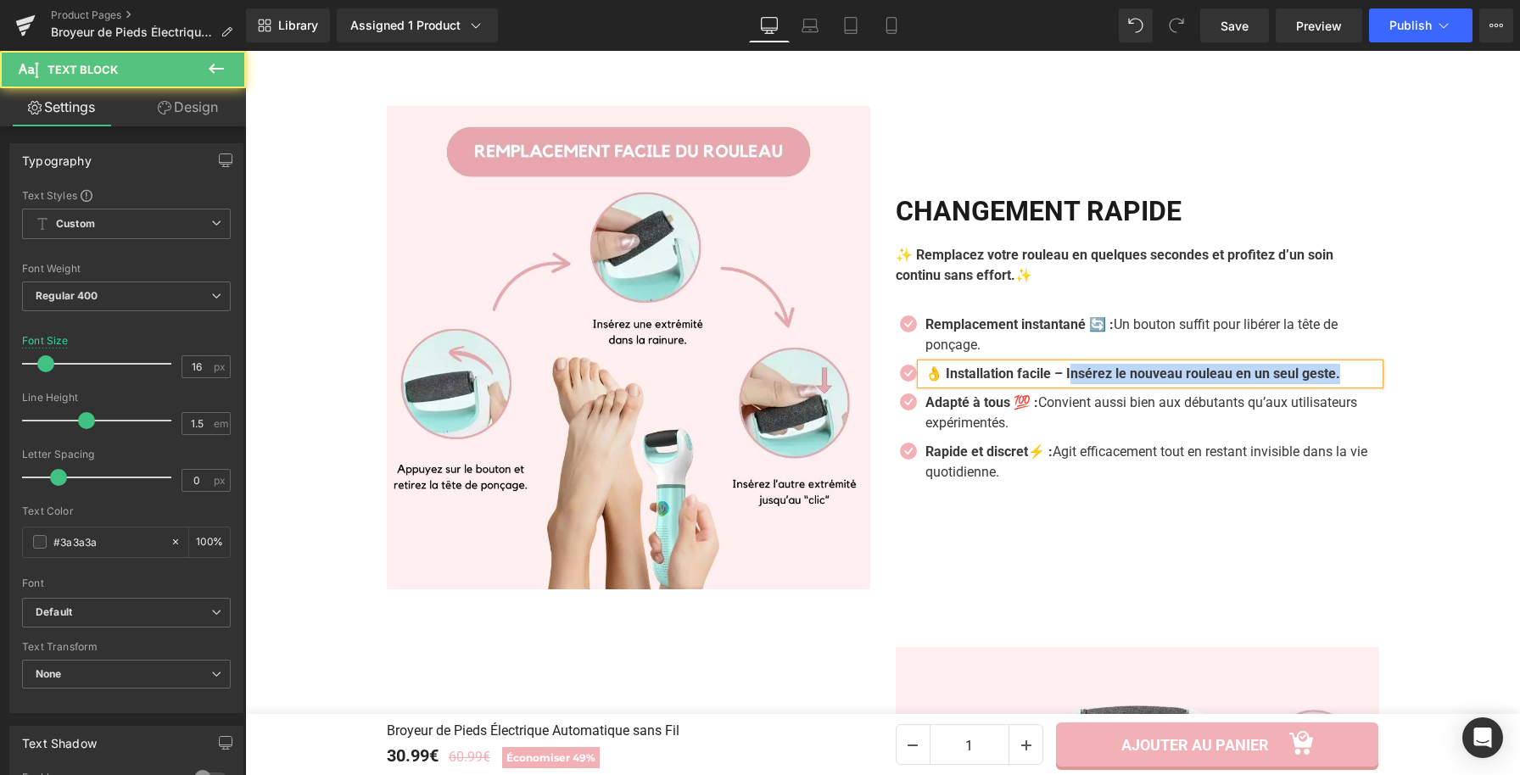
drag, startPoint x: 1090, startPoint y: 375, endPoint x: 1366, endPoint y: 381, distance: 275.7
click at [1366, 381] on p "👌 Installation facile – Insérez le nouveau rouleau en un seul geste." at bounding box center [1152, 374] width 454 height 20
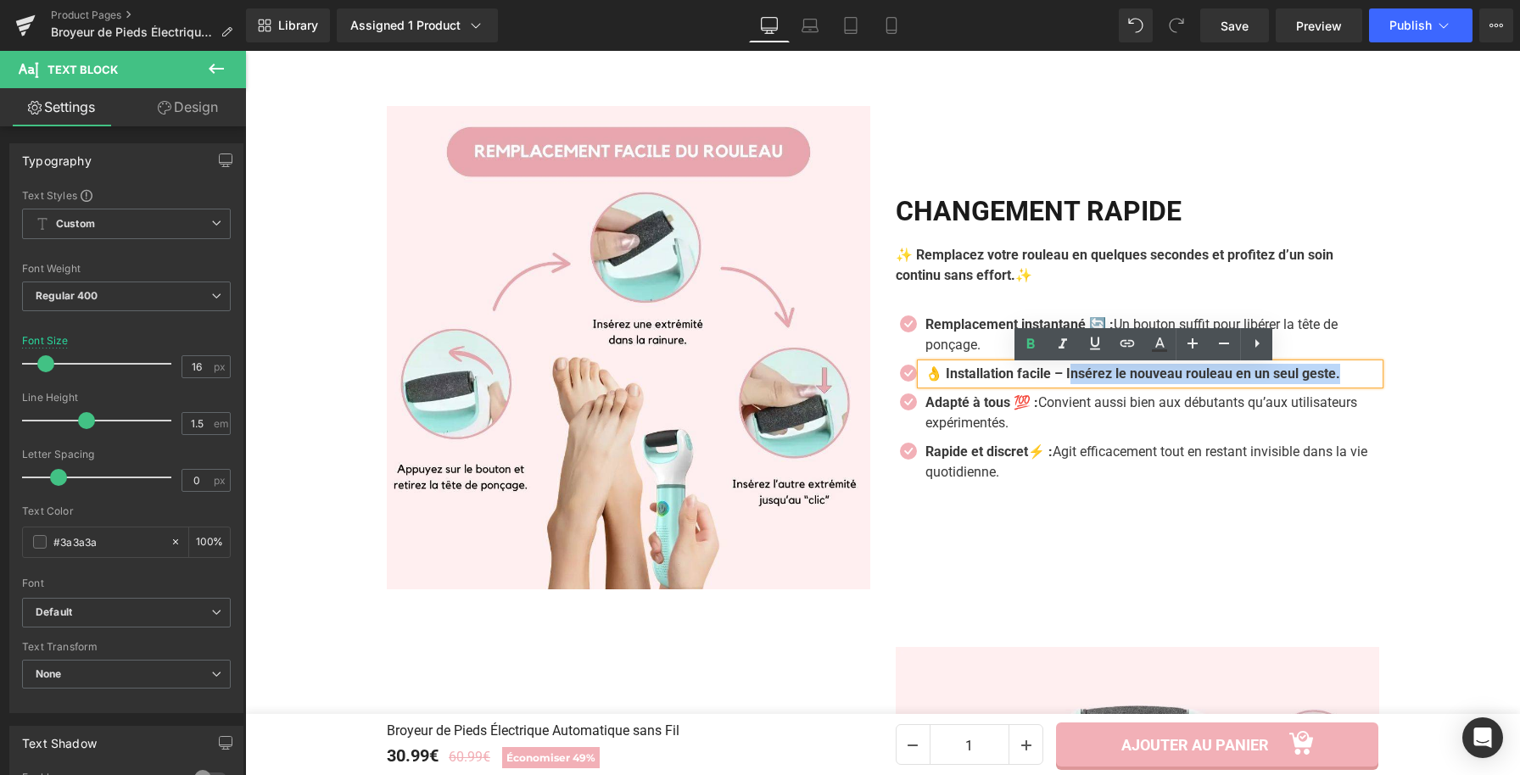
click at [1108, 366] on p "👌 Installation facile – Insérez le nouveau rouleau en un seul geste." at bounding box center [1152, 374] width 454 height 20
drag, startPoint x: 1361, startPoint y: 379, endPoint x: 1063, endPoint y: 384, distance: 298.6
click at [1063, 384] on p "👌 Installation facile – Insérez le nouveau rouleau en un seul geste." at bounding box center [1152, 374] width 454 height 20
click at [1037, 349] on icon at bounding box center [1030, 344] width 20 height 20
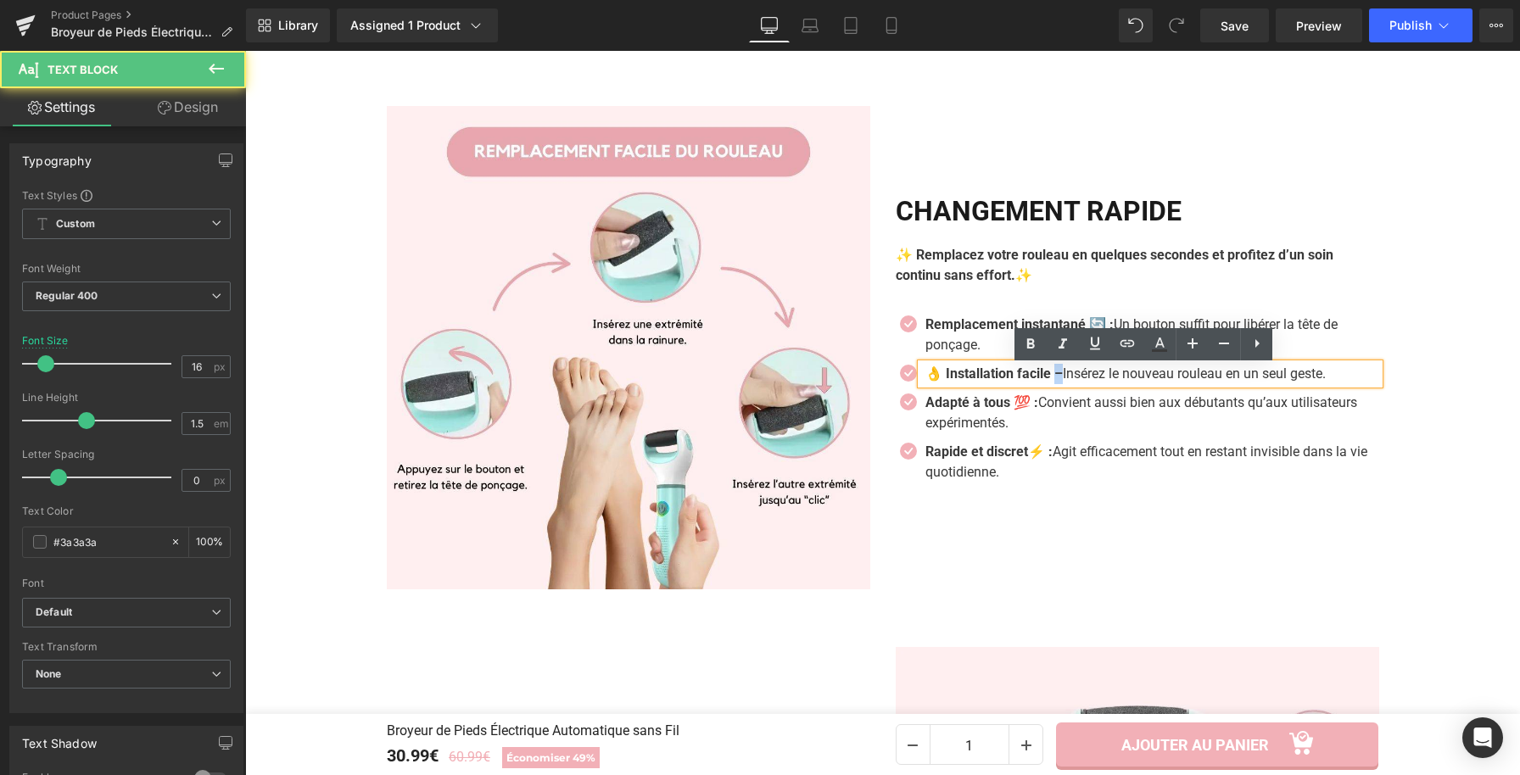
click at [1054, 377] on strong "👌 Installation facile –" at bounding box center [993, 374] width 137 height 16
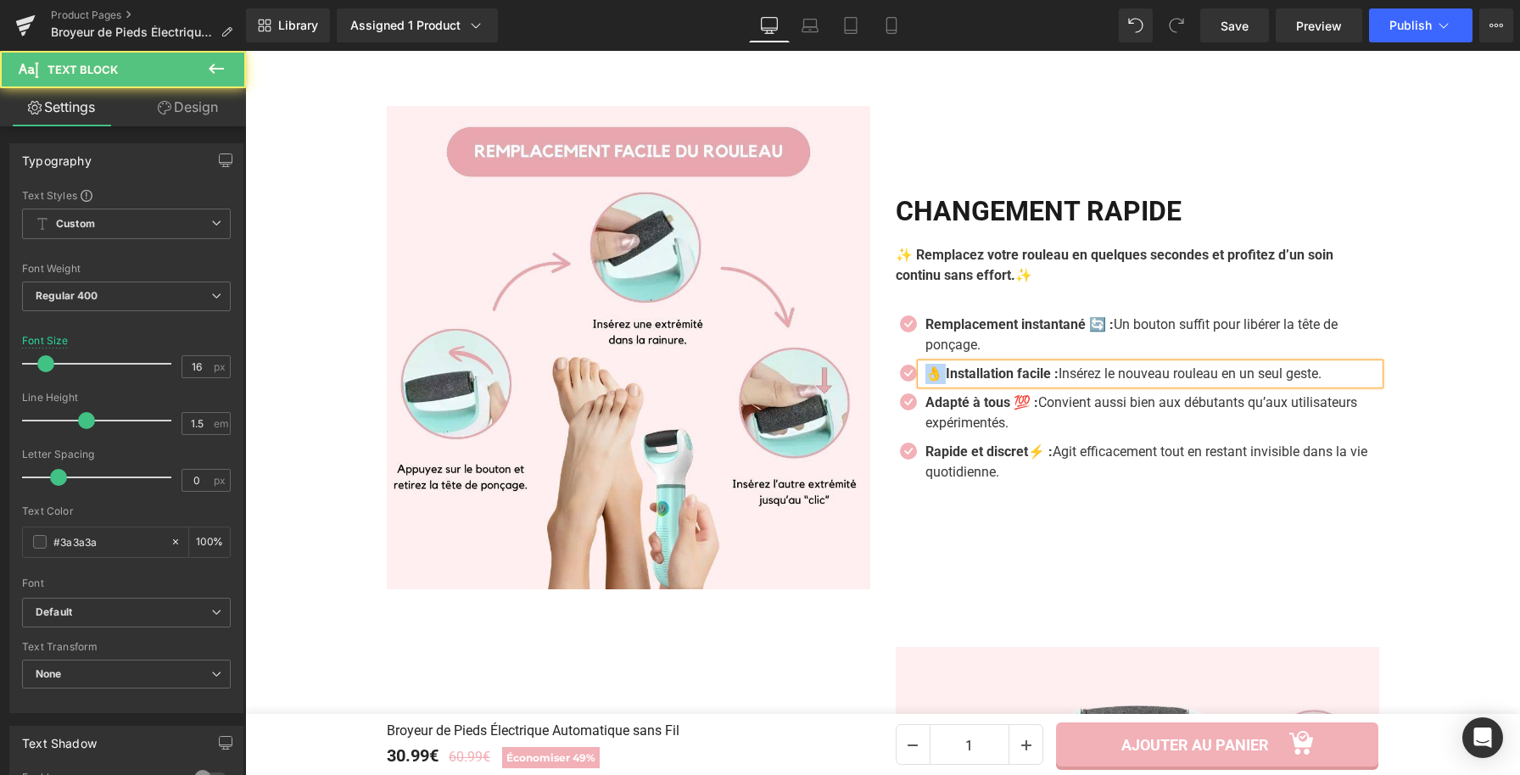
drag, startPoint x: 940, startPoint y: 375, endPoint x: 898, endPoint y: 372, distance: 41.6
click at [898, 372] on li "Icon 👌 Installation facile : Insérez le nouveau rouleau en un seul geste. Text …" at bounding box center [1137, 374] width 483 height 20
click at [1033, 379] on strong "Installation facile :" at bounding box center [981, 374] width 113 height 16
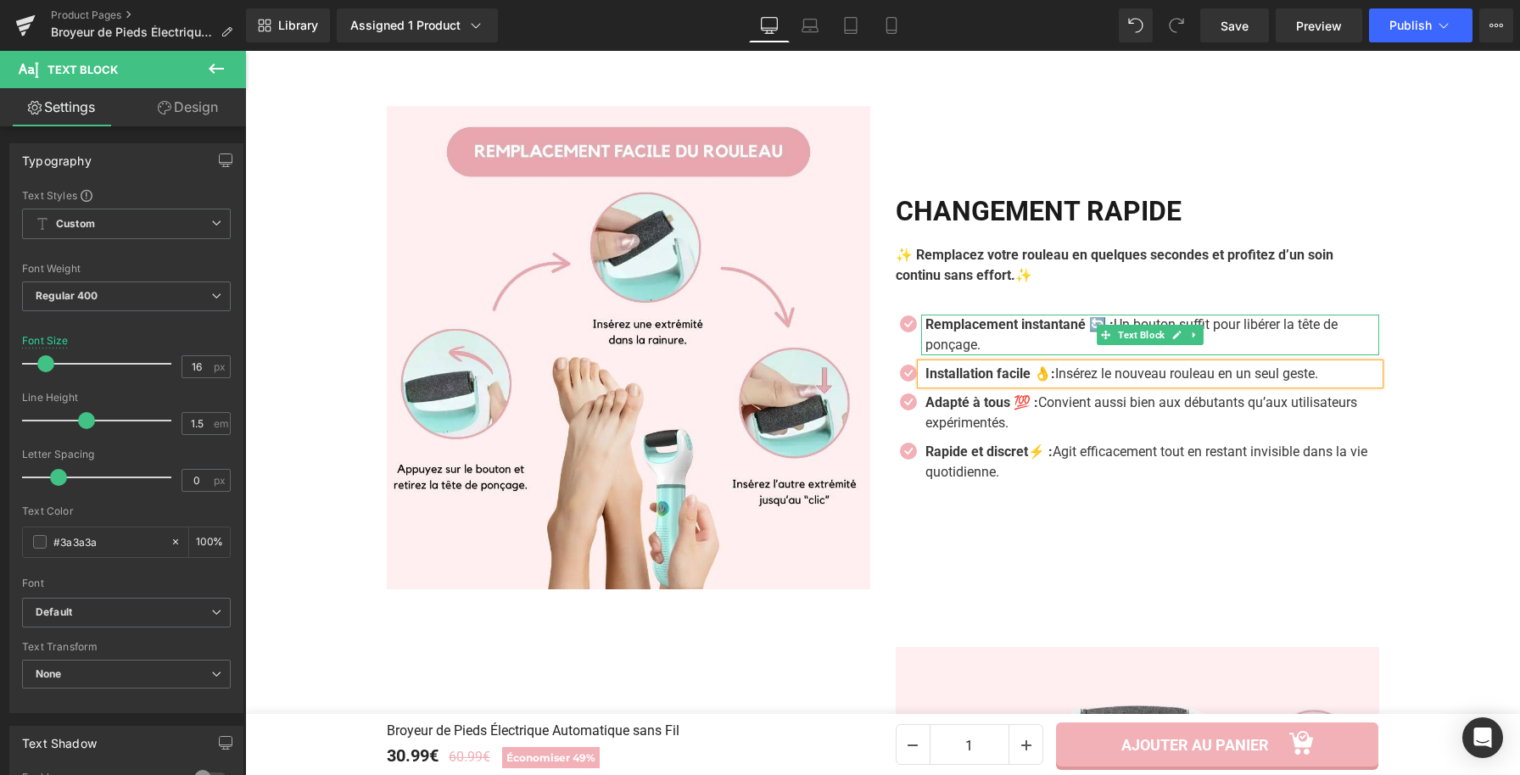
click at [1113, 319] on div at bounding box center [1150, 317] width 458 height 4
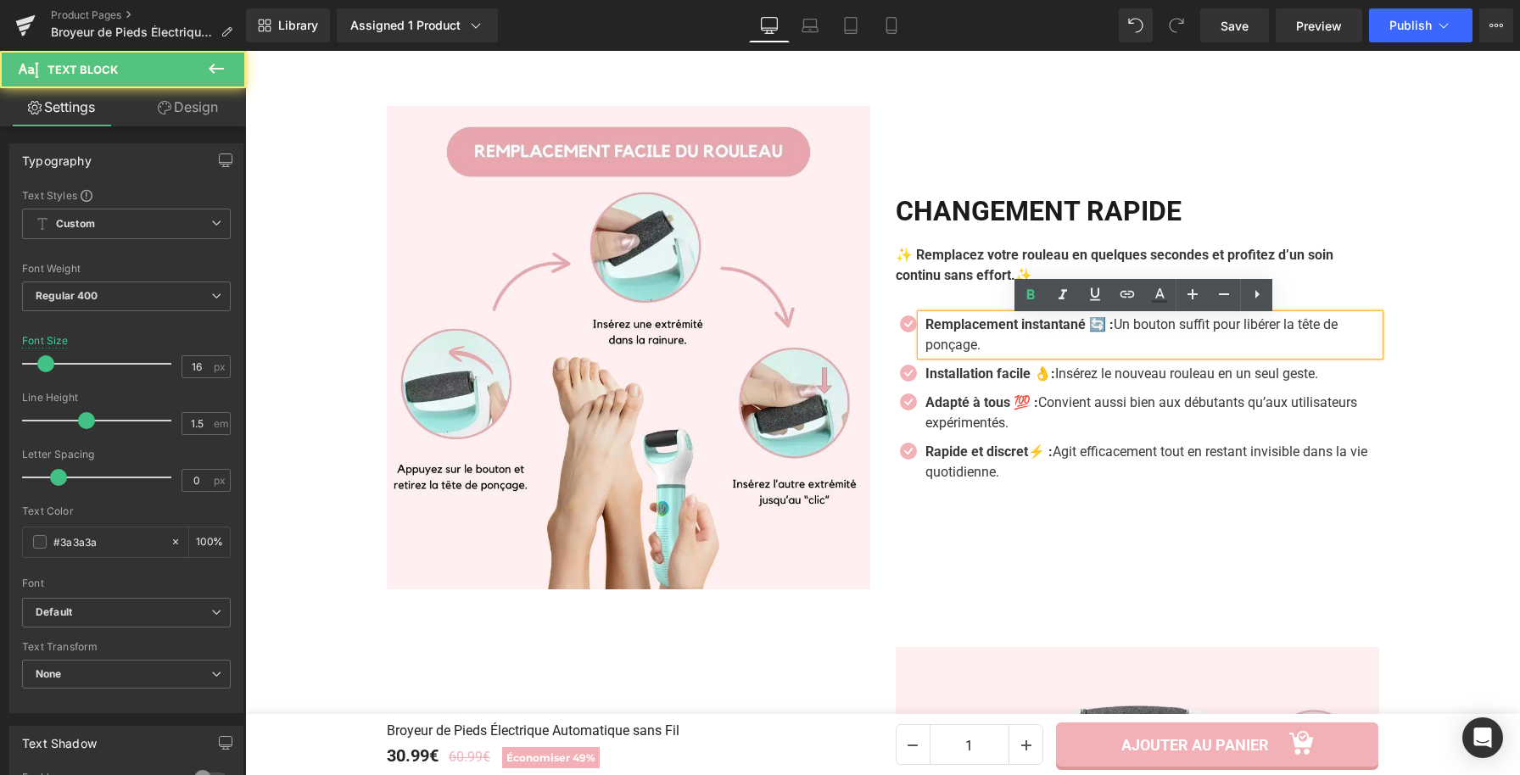
click at [1078, 330] on strong "Remplacement instantané 🔄 :" at bounding box center [1019, 324] width 188 height 16
click at [1113, 331] on strong "Remplacement instantané 🔄 :" at bounding box center [1019, 324] width 188 height 16
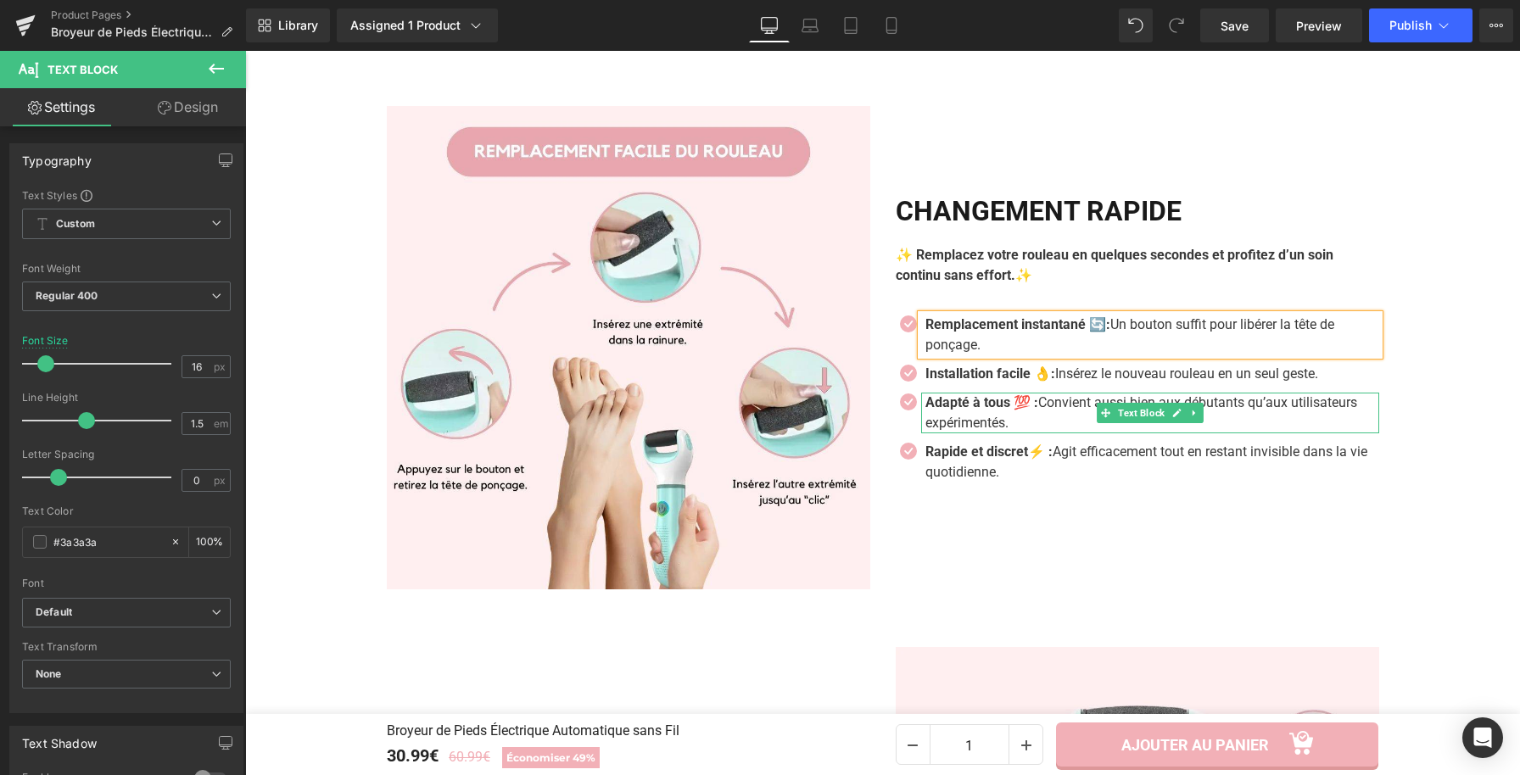
click at [946, 411] on strong "Adapté à tous 💯 :" at bounding box center [981, 402] width 113 height 16
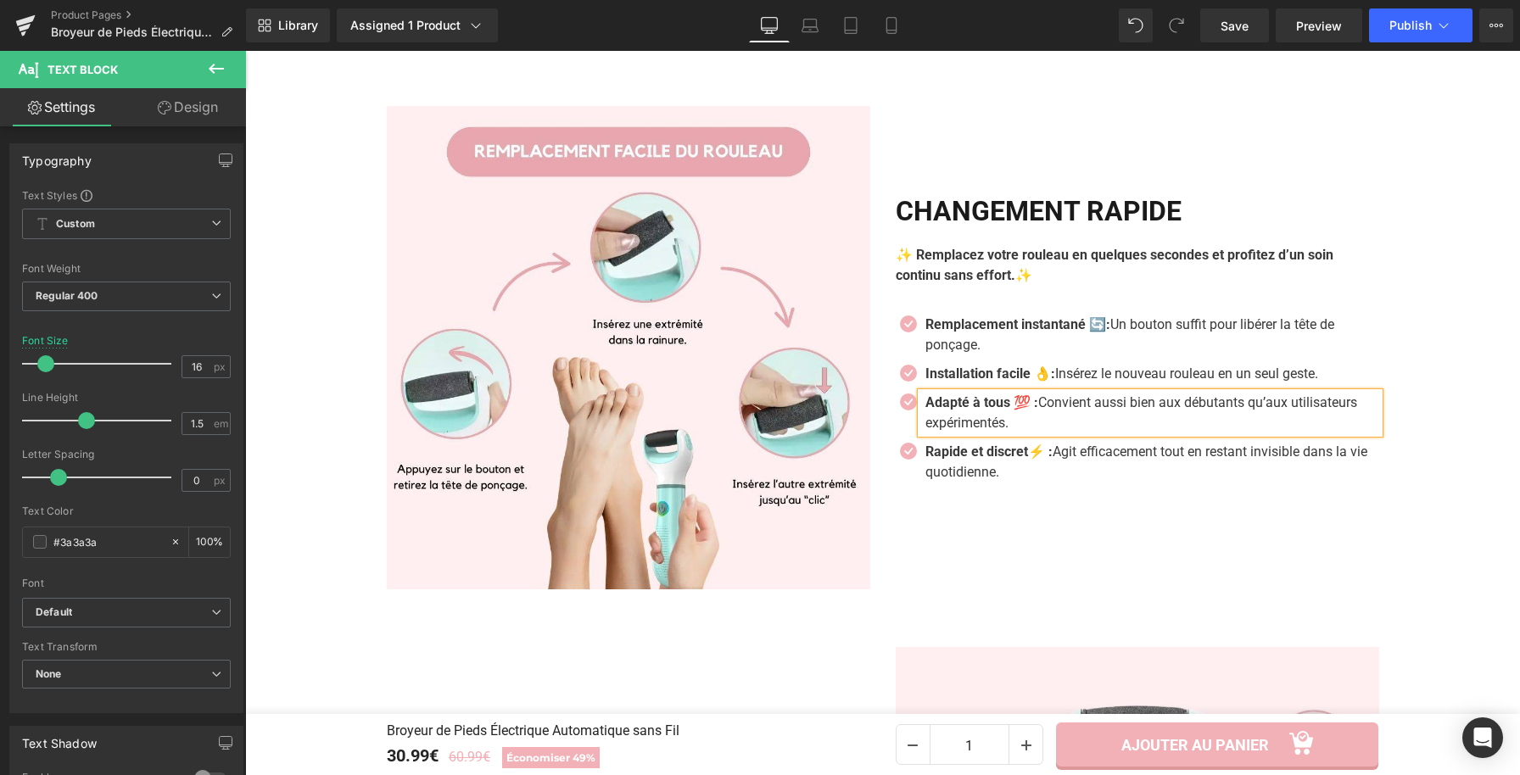
paste div
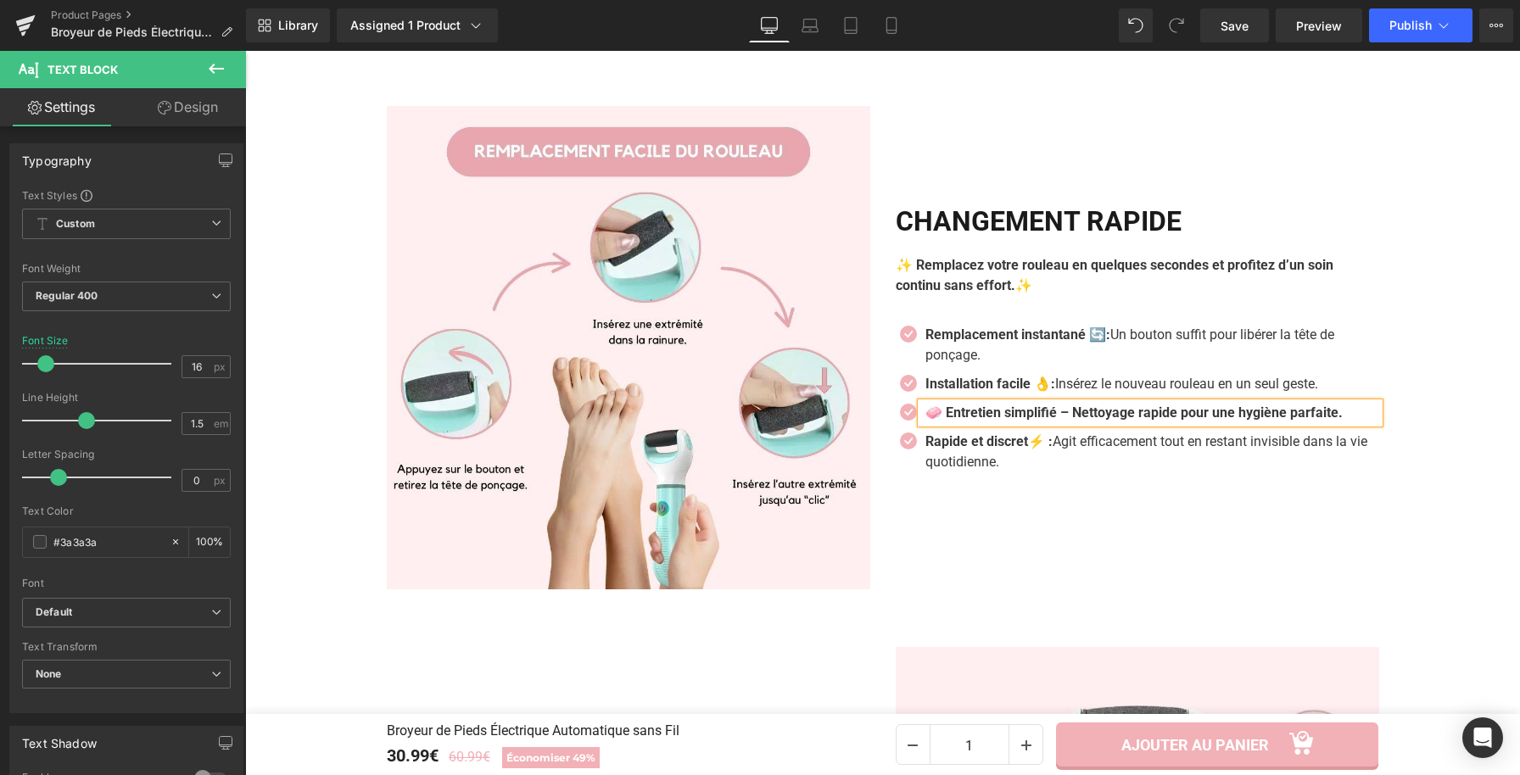
scroll to position [2558, 0]
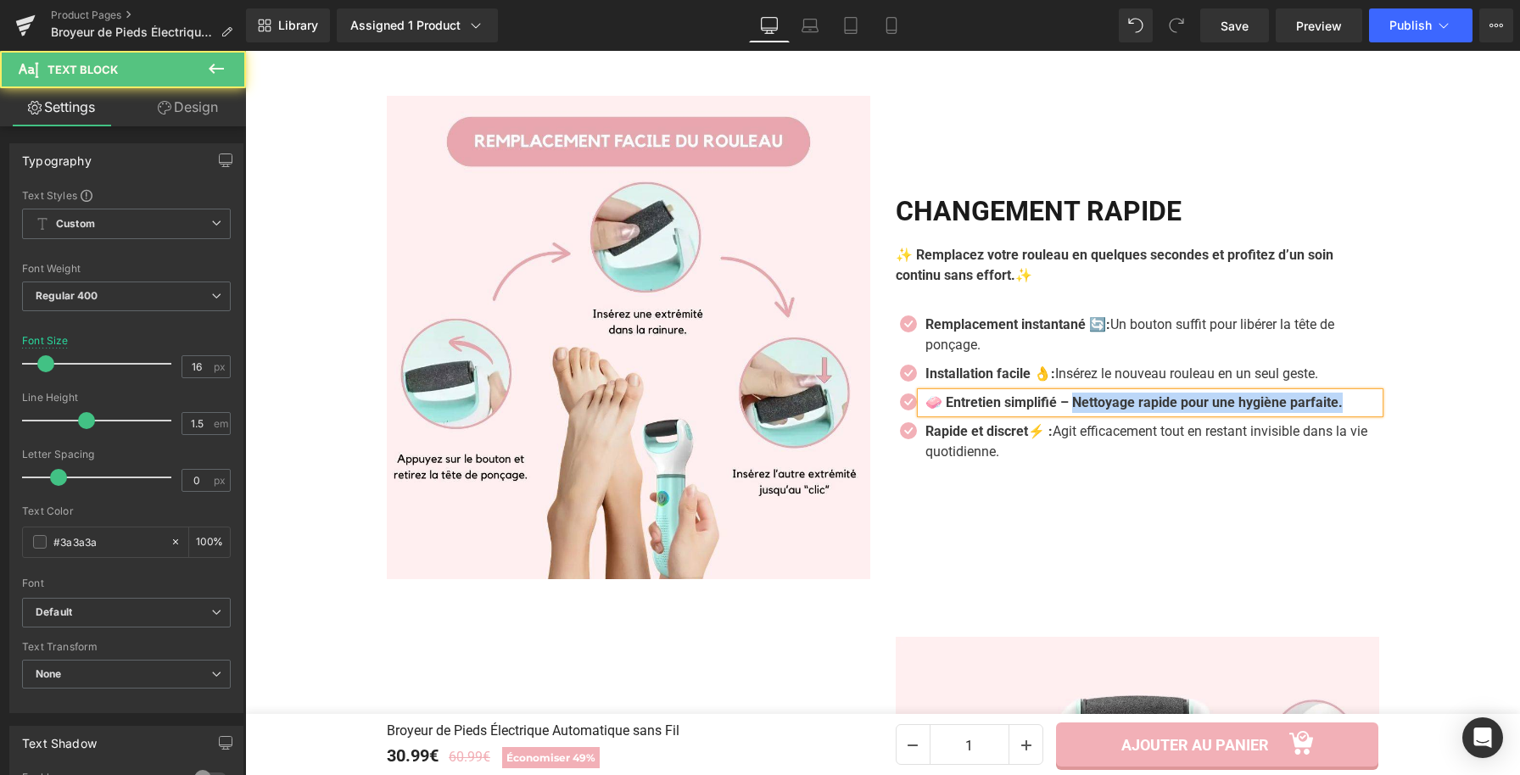
drag, startPoint x: 1080, startPoint y: 405, endPoint x: 1382, endPoint y: 408, distance: 302.0
click at [1382, 408] on div "Changement Rapide Heading ✨ Remplacez votre rouleau en quelques secondes et pro…" at bounding box center [1137, 337] width 509 height 483
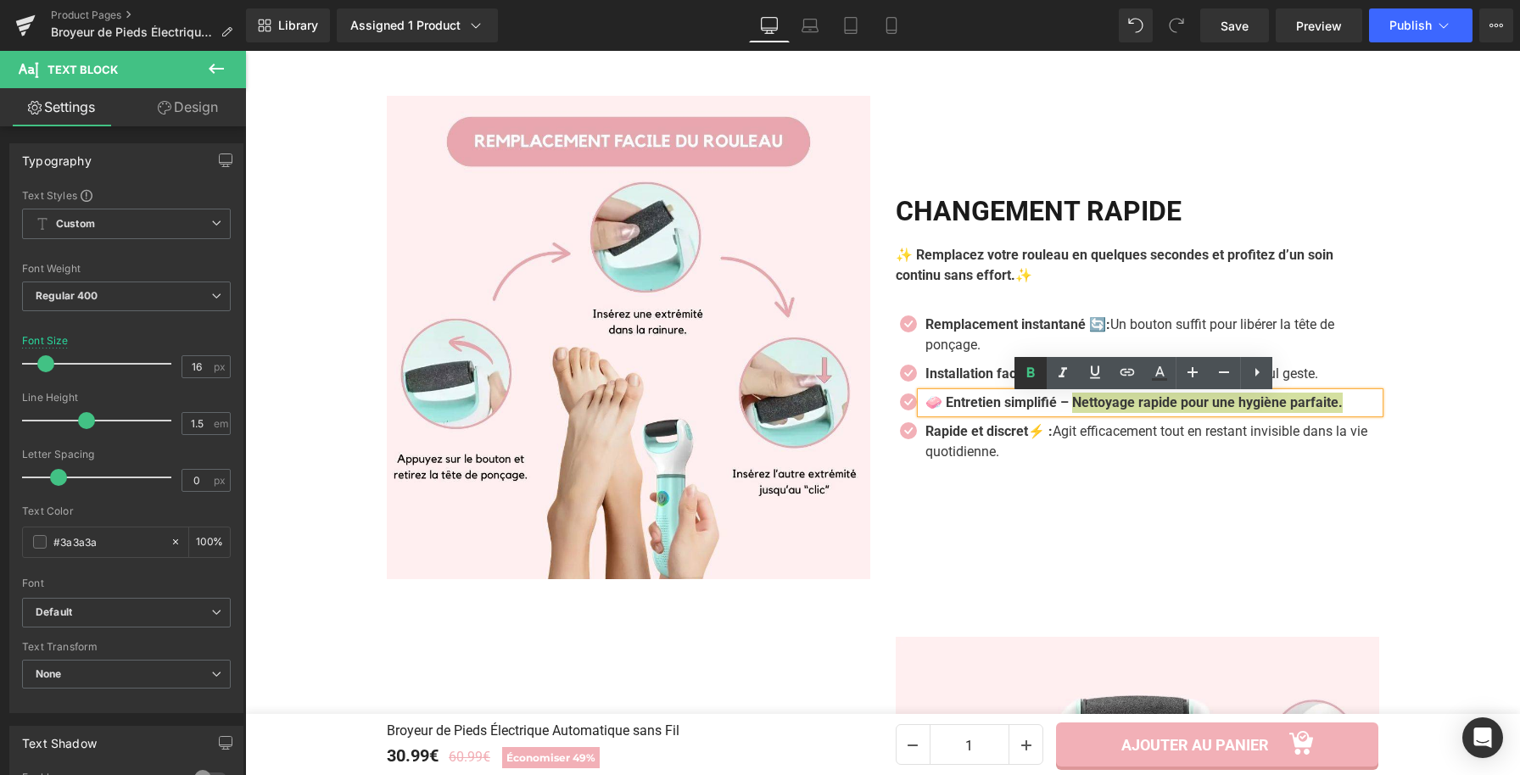
click at [1037, 372] on icon at bounding box center [1030, 373] width 20 height 20
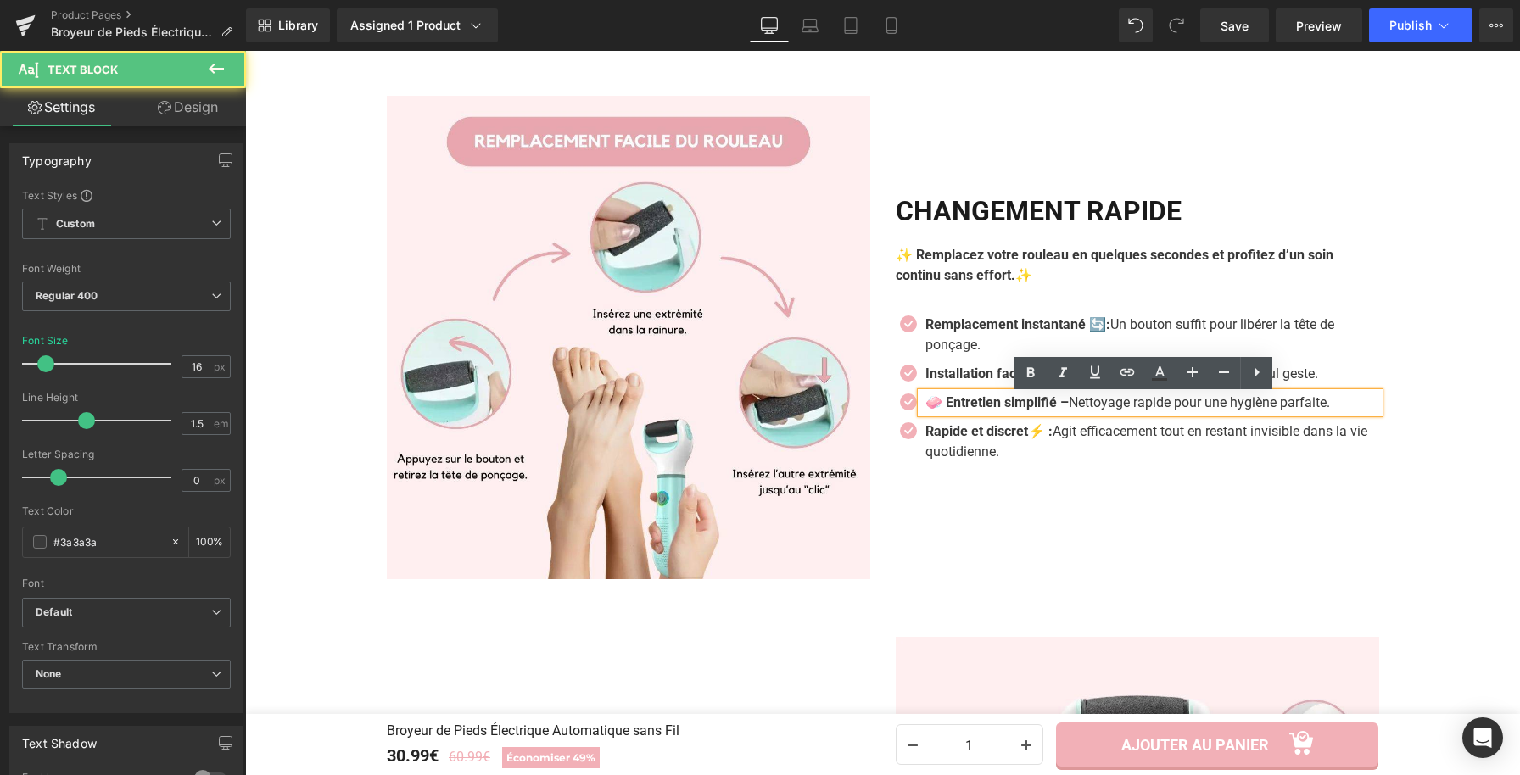
click at [1060, 403] on p "🧼 Entretien simplifié – Nettoyage rapide pour une hygiène parfaite." at bounding box center [1152, 403] width 454 height 20
drag, startPoint x: 938, startPoint y: 407, endPoint x: 923, endPoint y: 406, distance: 15.3
click at [925, 406] on strong "🧼 Entretien simplifié :" at bounding box center [994, 402] width 139 height 16
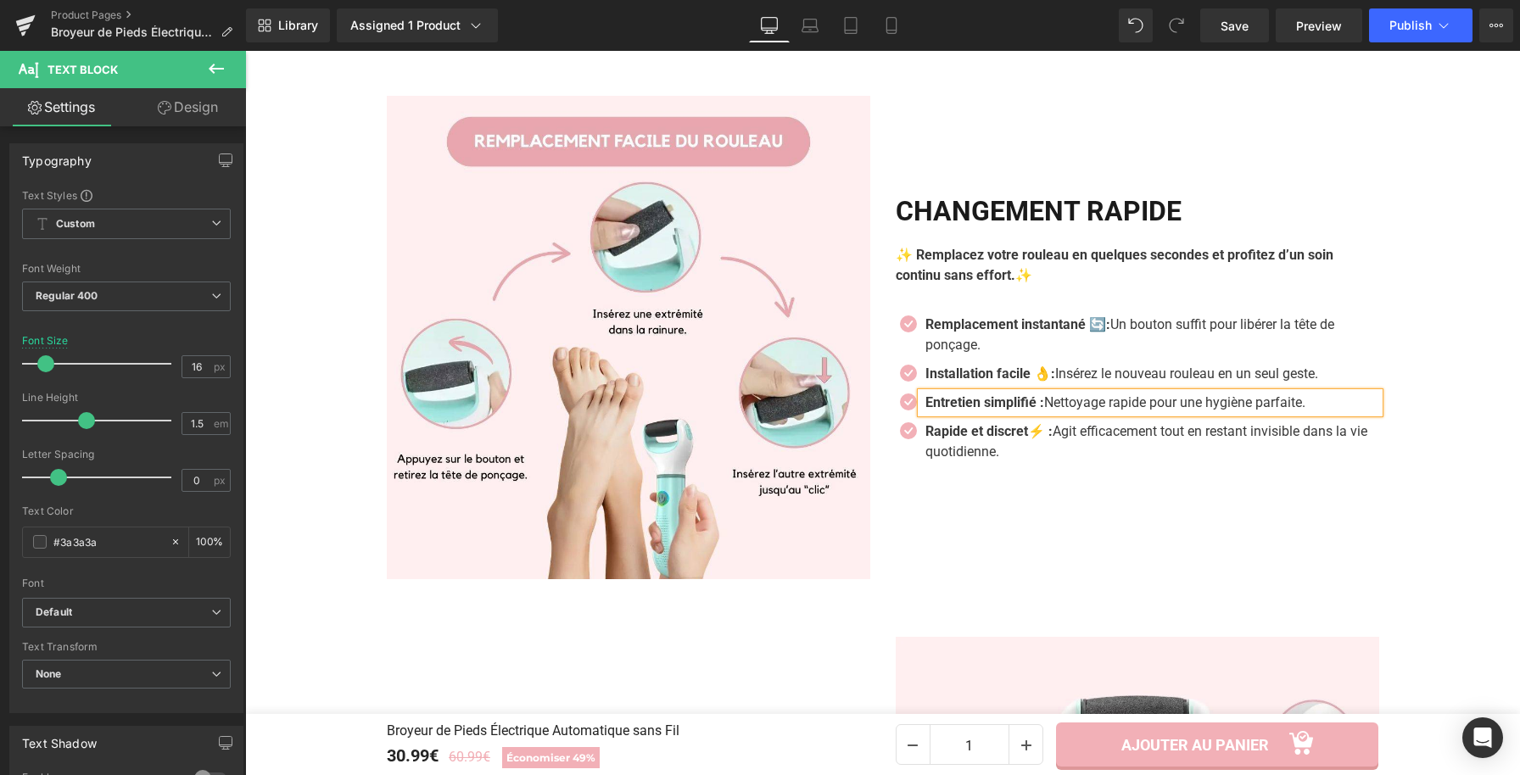
click at [1042, 408] on strong "Entretien simplifié :" at bounding box center [984, 402] width 119 height 16
click at [1051, 437] on strong "Rapide et discret⚡️ :" at bounding box center [988, 431] width 127 height 16
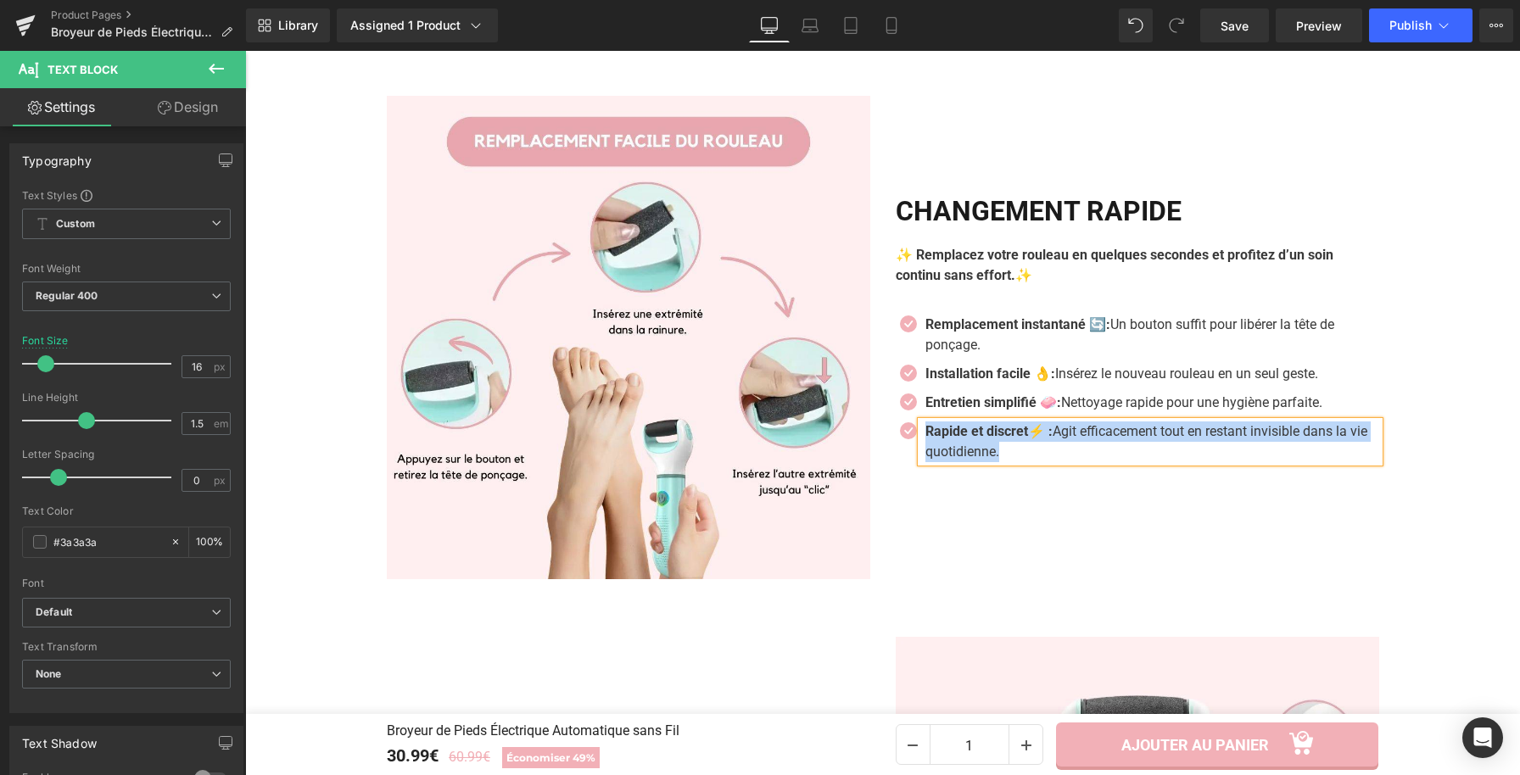
paste div
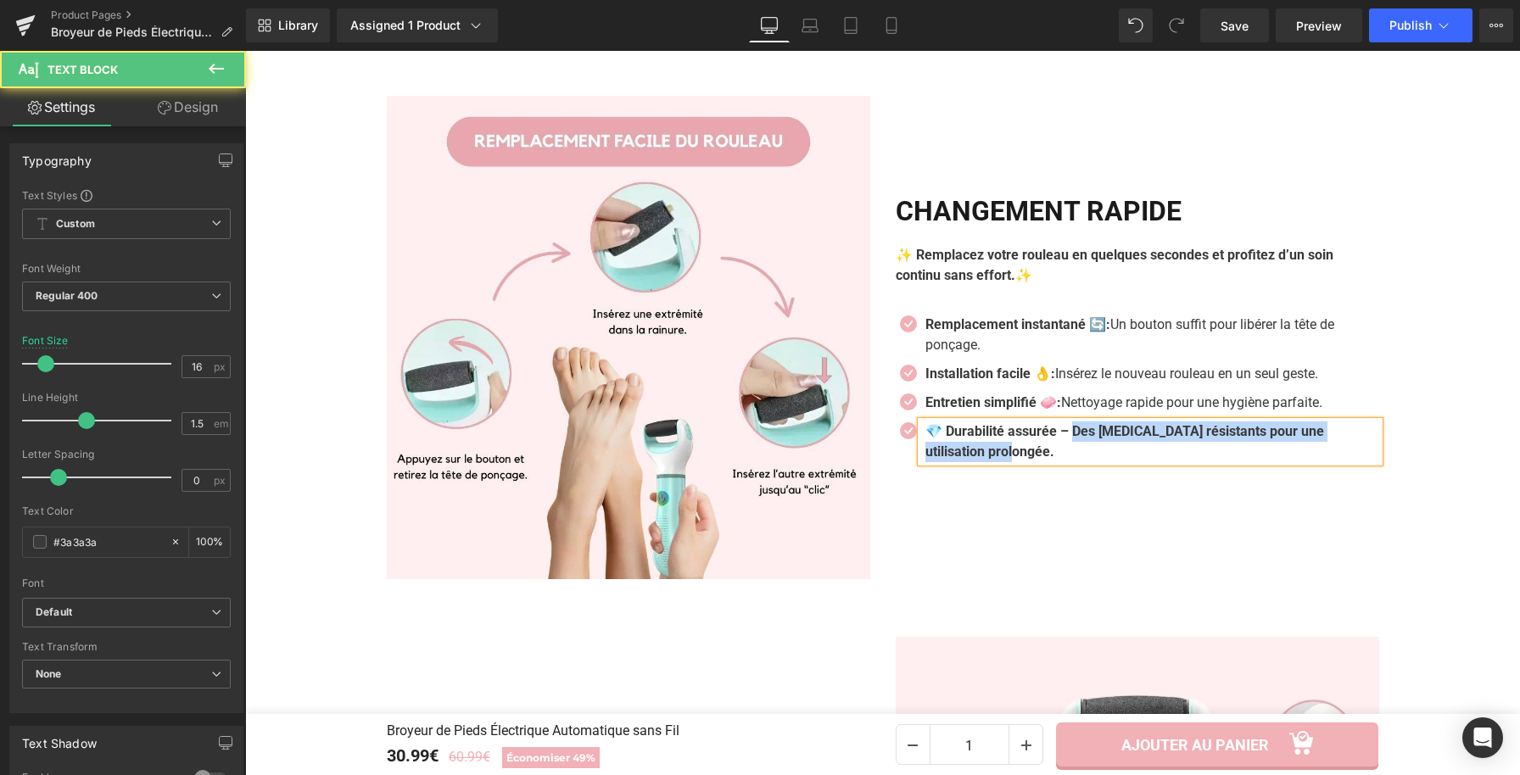
drag, startPoint x: 1070, startPoint y: 435, endPoint x: 1091, endPoint y: 457, distance: 30.0
click at [1091, 457] on p "💎 Durabilité assurée – Des [MEDICAL_DATA] résistants pour une utilisation prolo…" at bounding box center [1152, 442] width 454 height 41
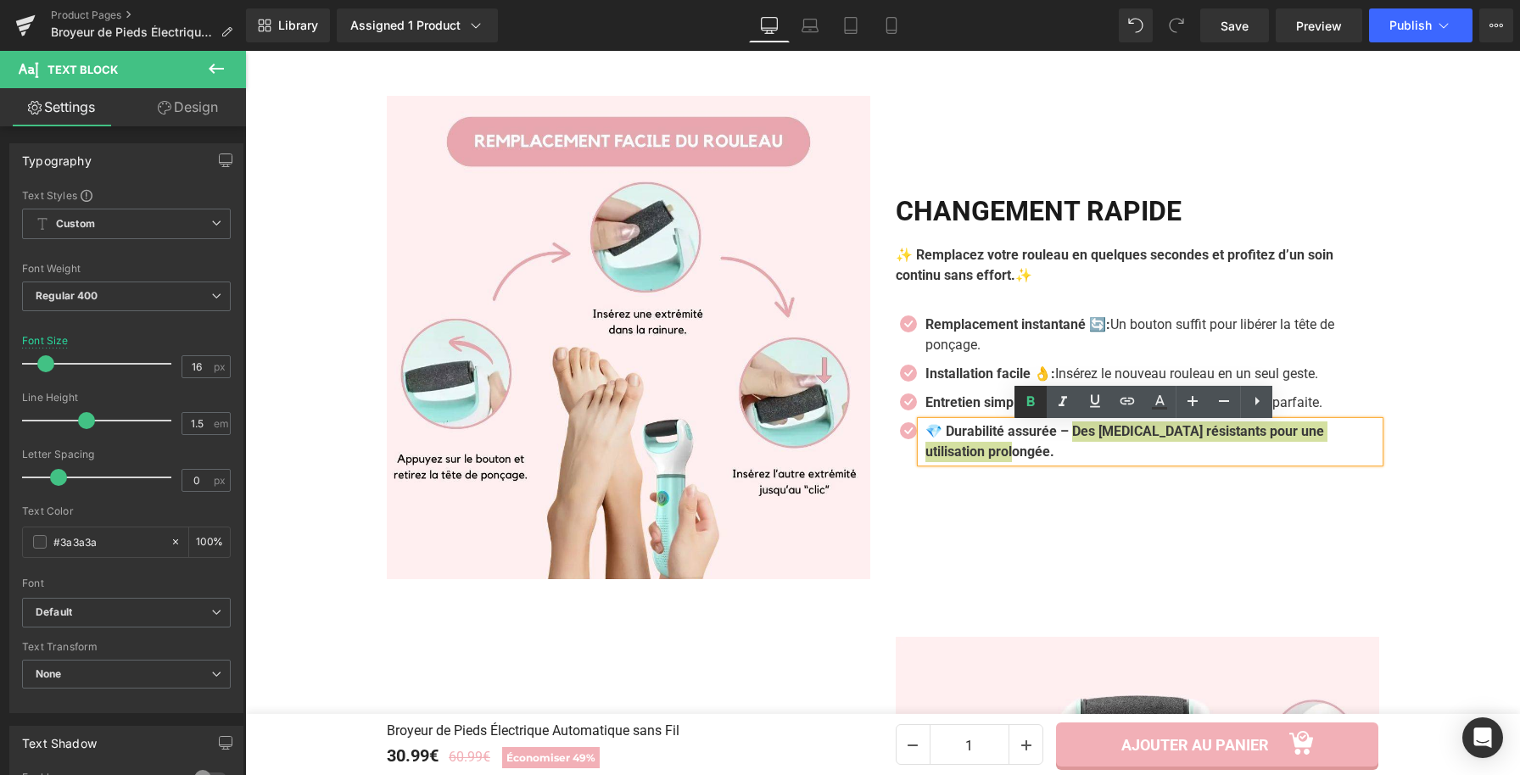
click at [1031, 405] on icon at bounding box center [1031, 401] width 8 height 10
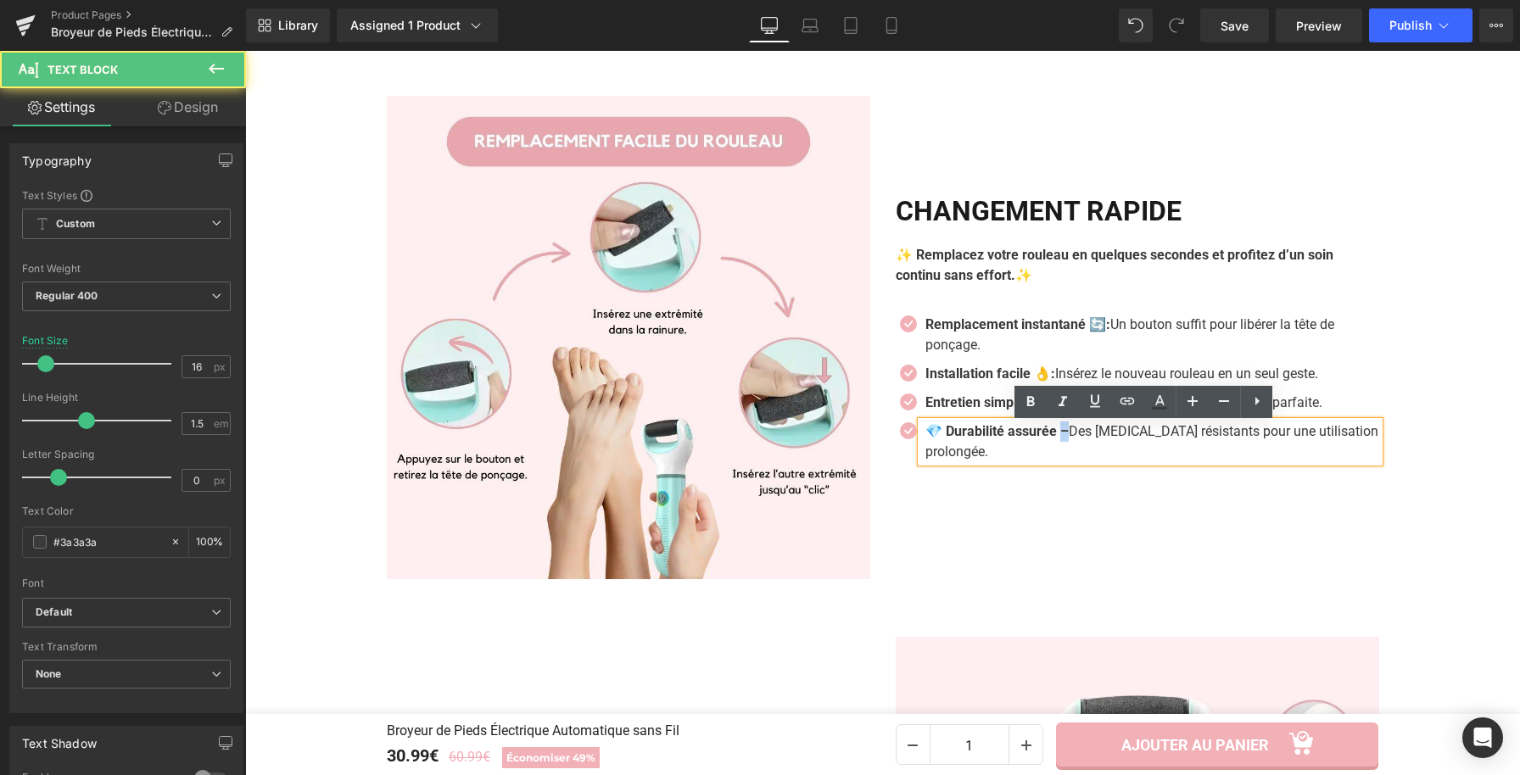
click at [1061, 435] on strong "💎 Durabilité assurée –" at bounding box center [996, 431] width 143 height 16
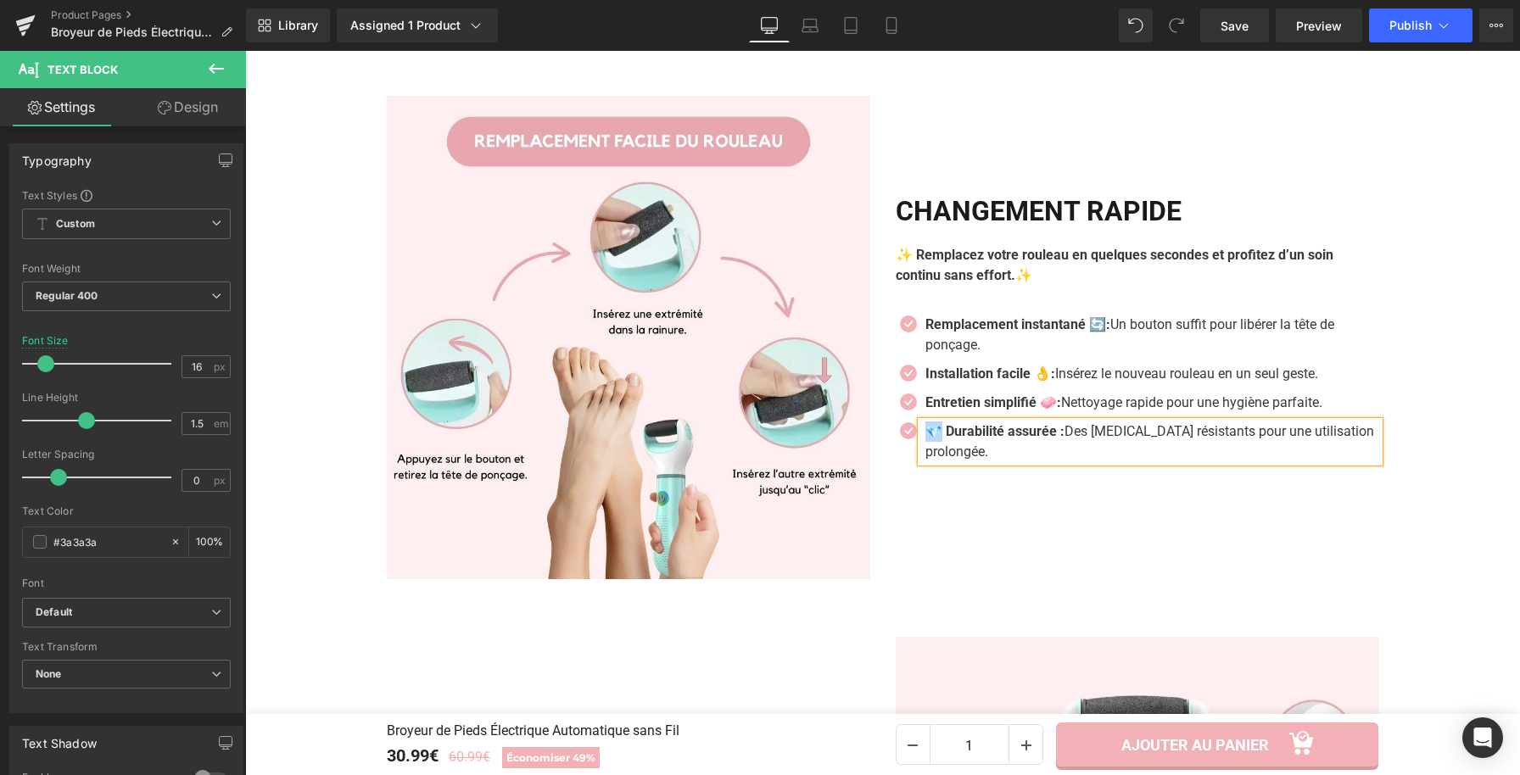
drag, startPoint x: 936, startPoint y: 433, endPoint x: 917, endPoint y: 433, distance: 19.5
click at [921, 433] on div "💎 Durabilité assurée : Des [MEDICAL_DATA] résistants pour une utilisation prolo…" at bounding box center [1150, 442] width 458 height 41
click at [1039, 436] on strong "Durabilité assurée :" at bounding box center [984, 431] width 119 height 16
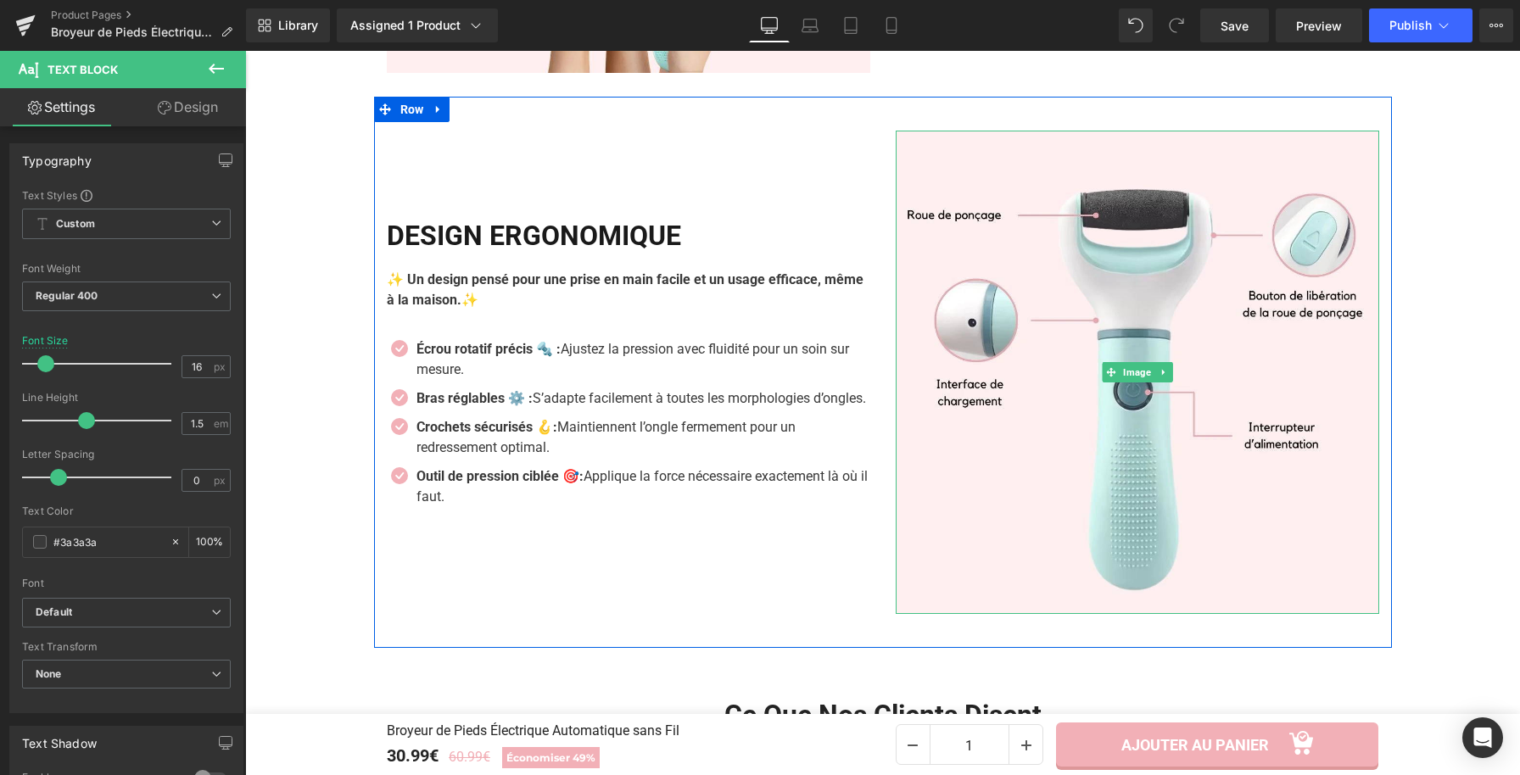
scroll to position [3089, 0]
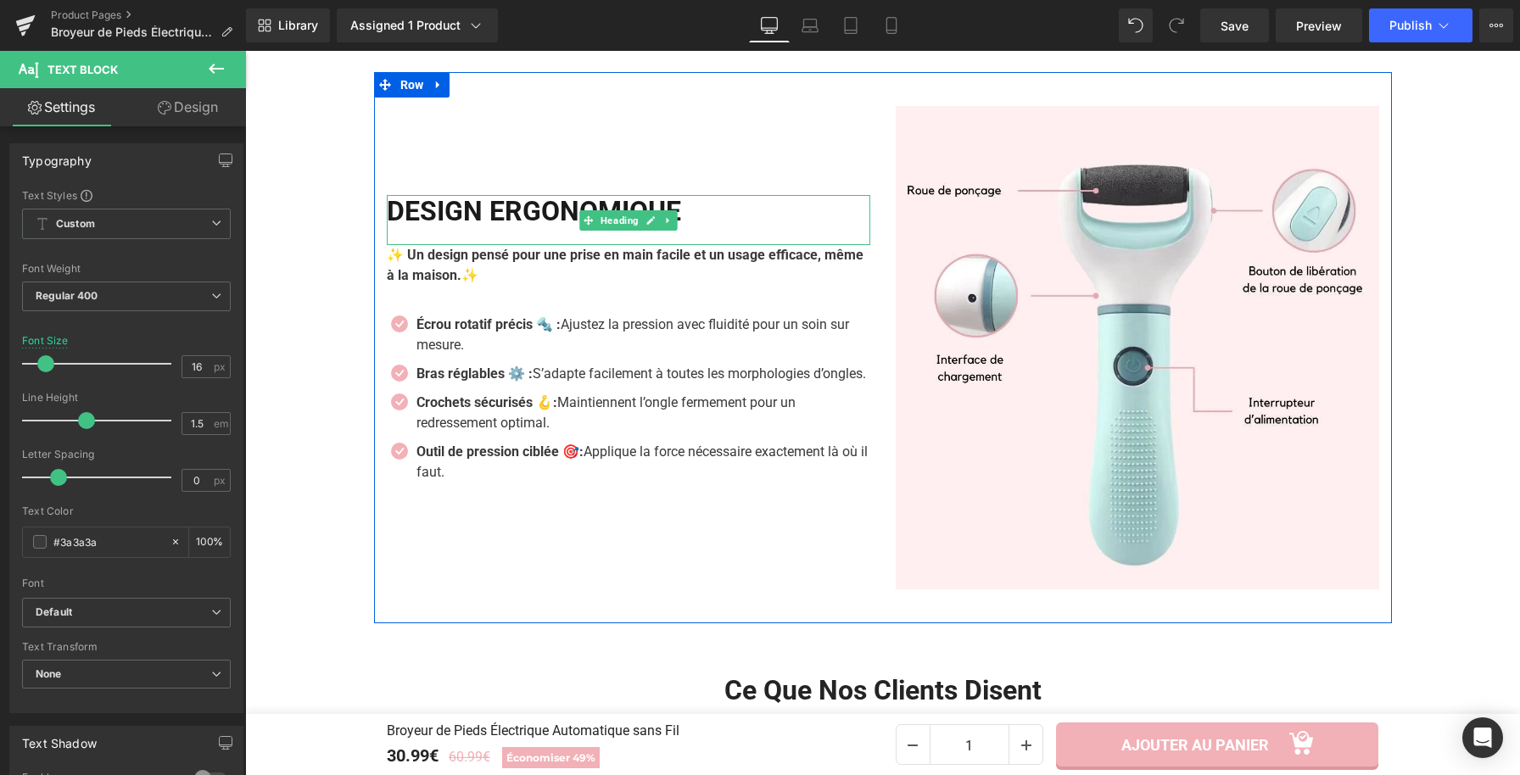
click at [707, 203] on h2 "Design Ergonomique" at bounding box center [628, 211] width 483 height 32
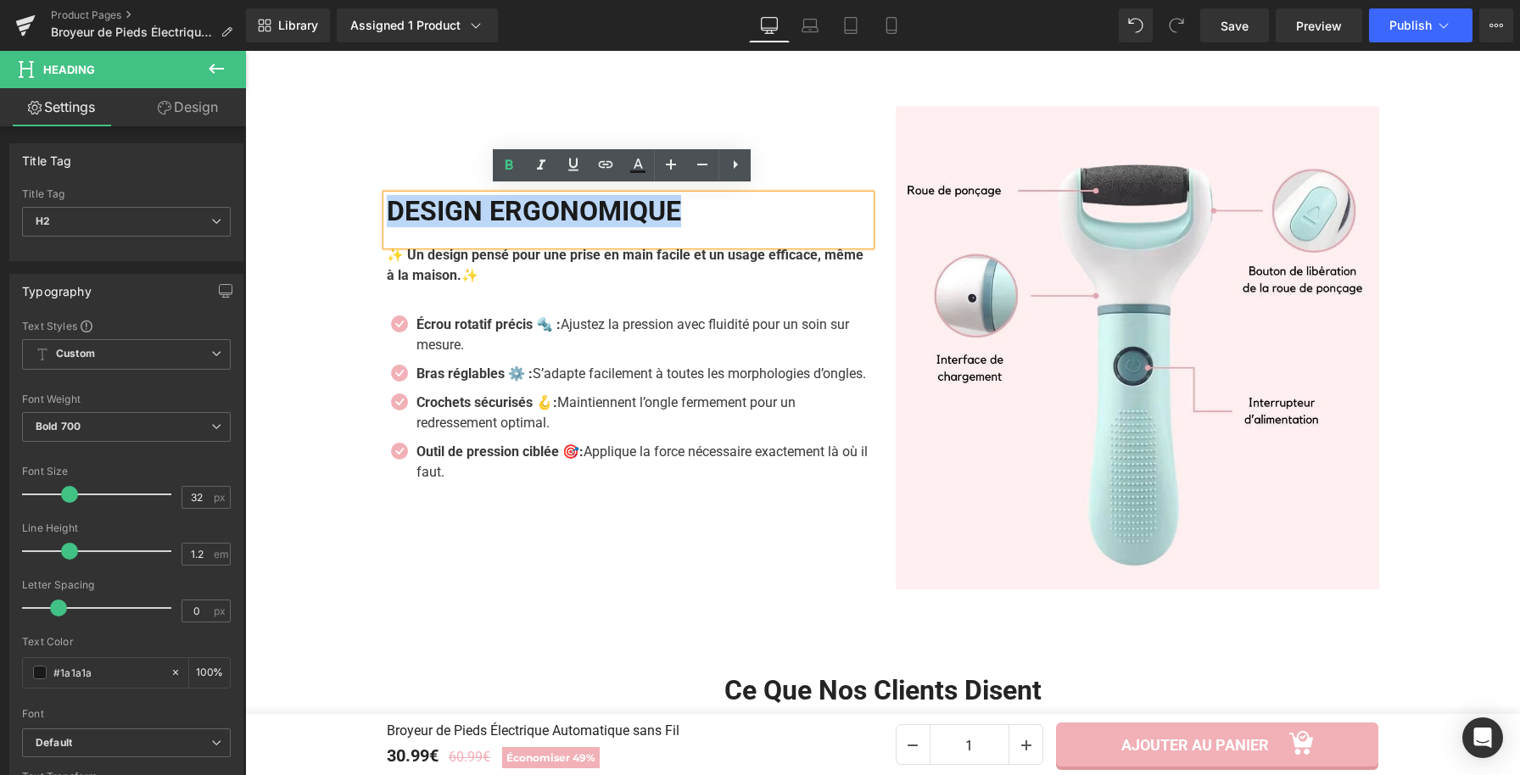
drag, startPoint x: 536, startPoint y: 204, endPoint x: 384, endPoint y: 211, distance: 152.0
click at [387, 211] on h2 "Design Ergonomique" at bounding box center [628, 211] width 483 height 32
copy h2 "Design Ergonomique"
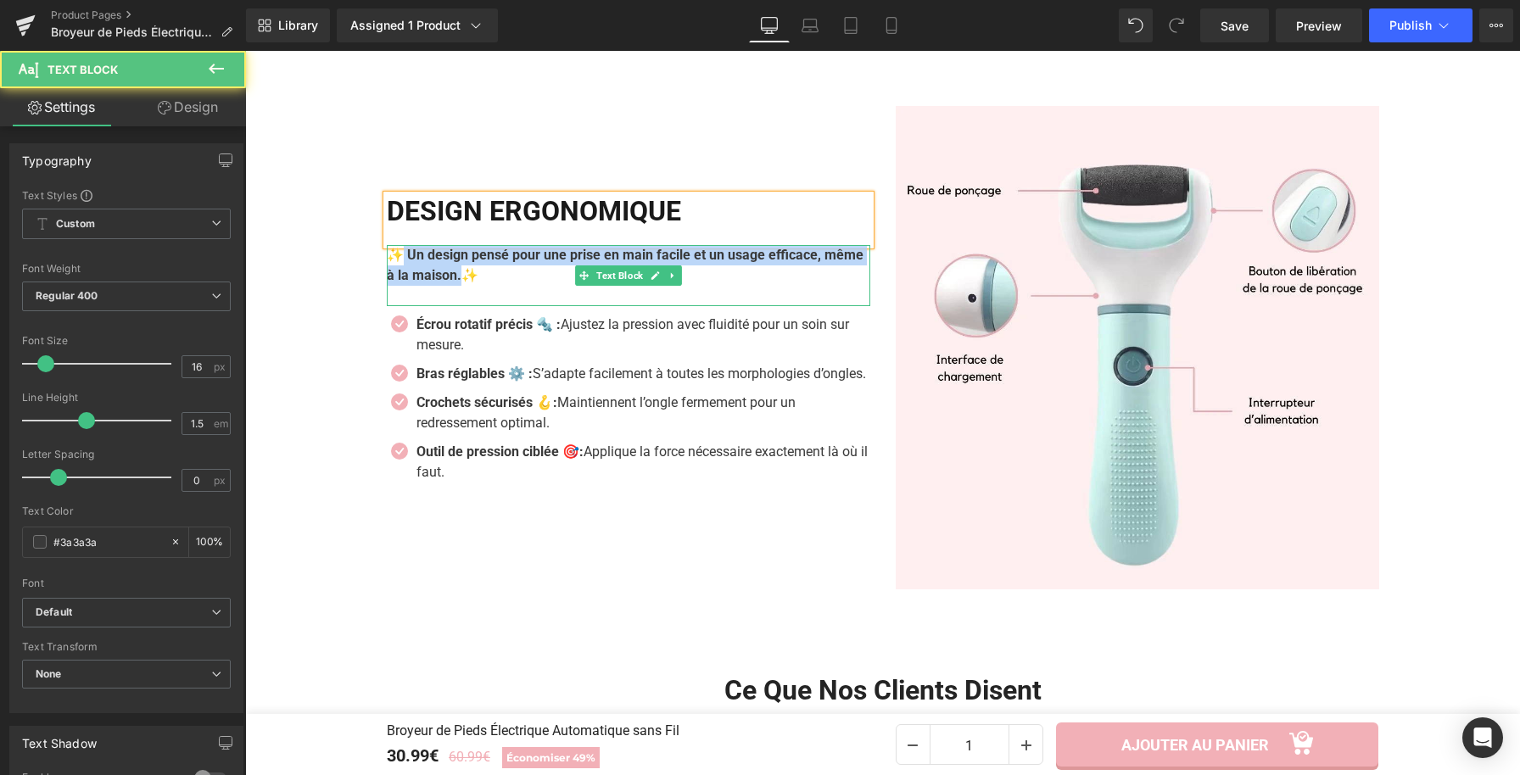
drag, startPoint x: 405, startPoint y: 256, endPoint x: 397, endPoint y: 252, distance: 8.7
click at [397, 252] on p "✨ Un design pensé pour une prise en main facile et un usage efficace, même à la…" at bounding box center [628, 265] width 483 height 41
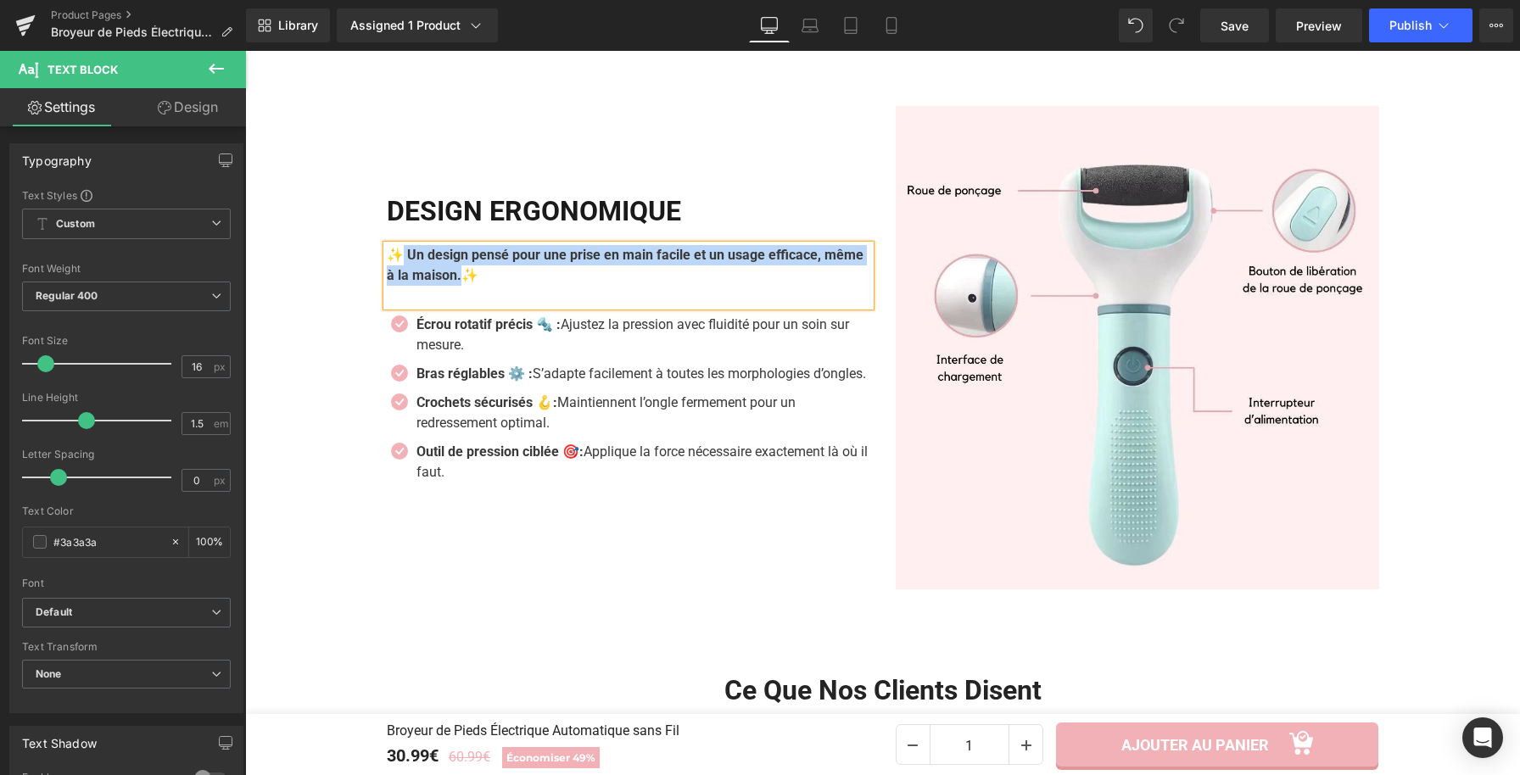
paste div
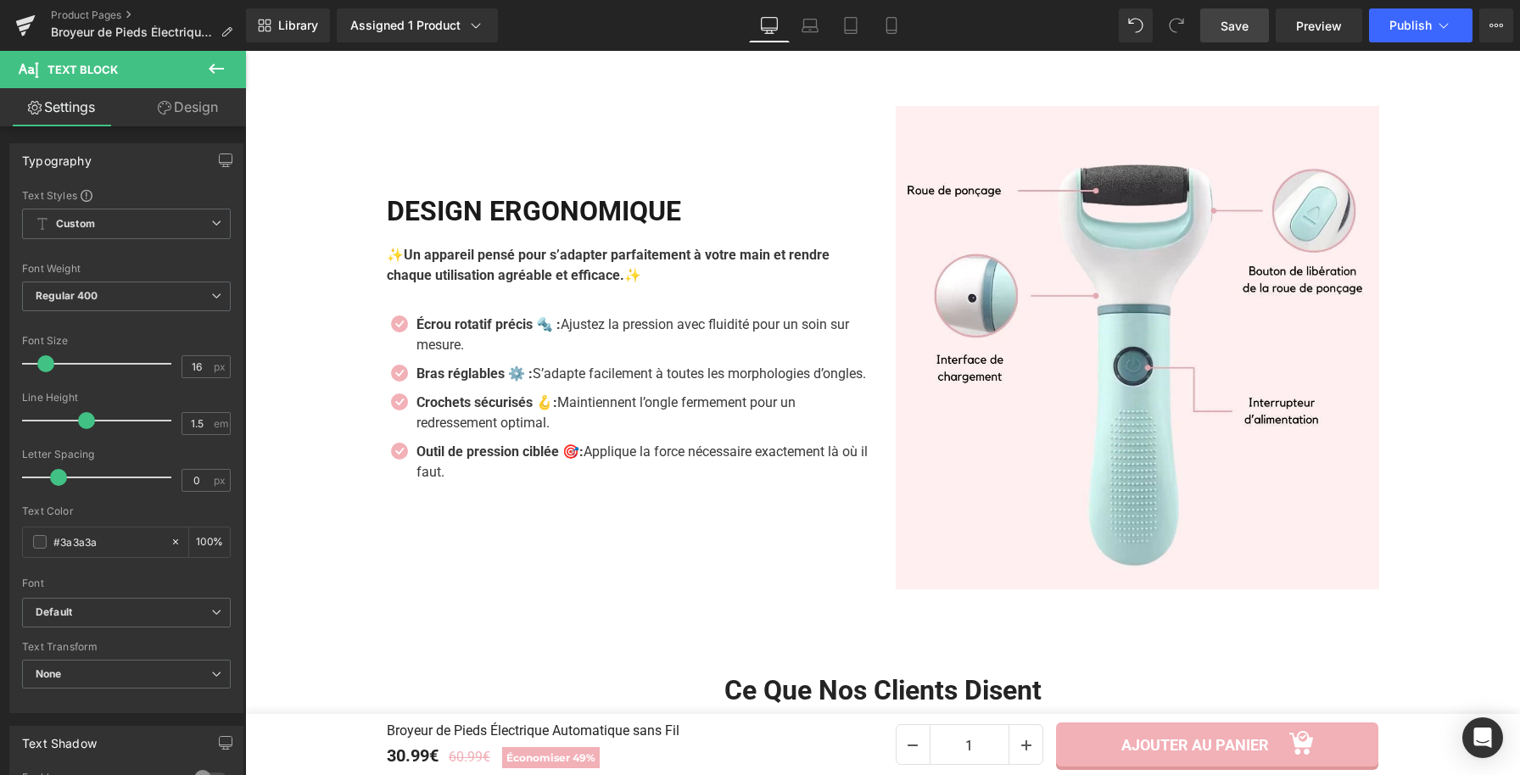
click at [1249, 34] on span "Save" at bounding box center [1235, 26] width 28 height 18
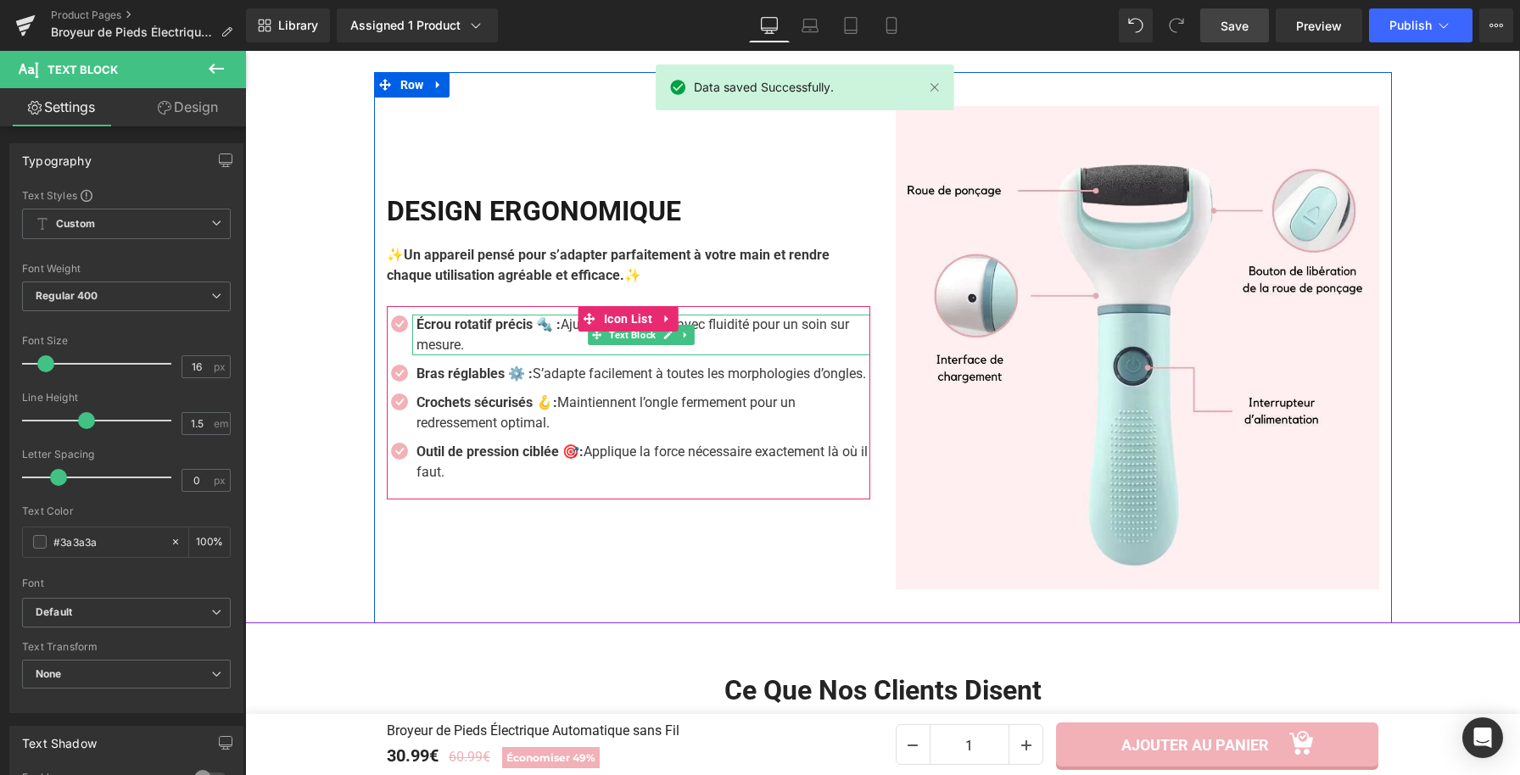
click at [498, 334] on p "Écrou rotatif précis 🔩 : Ajustez la pression avec fluidité pour un soin sur mes…" at bounding box center [643, 335] width 454 height 41
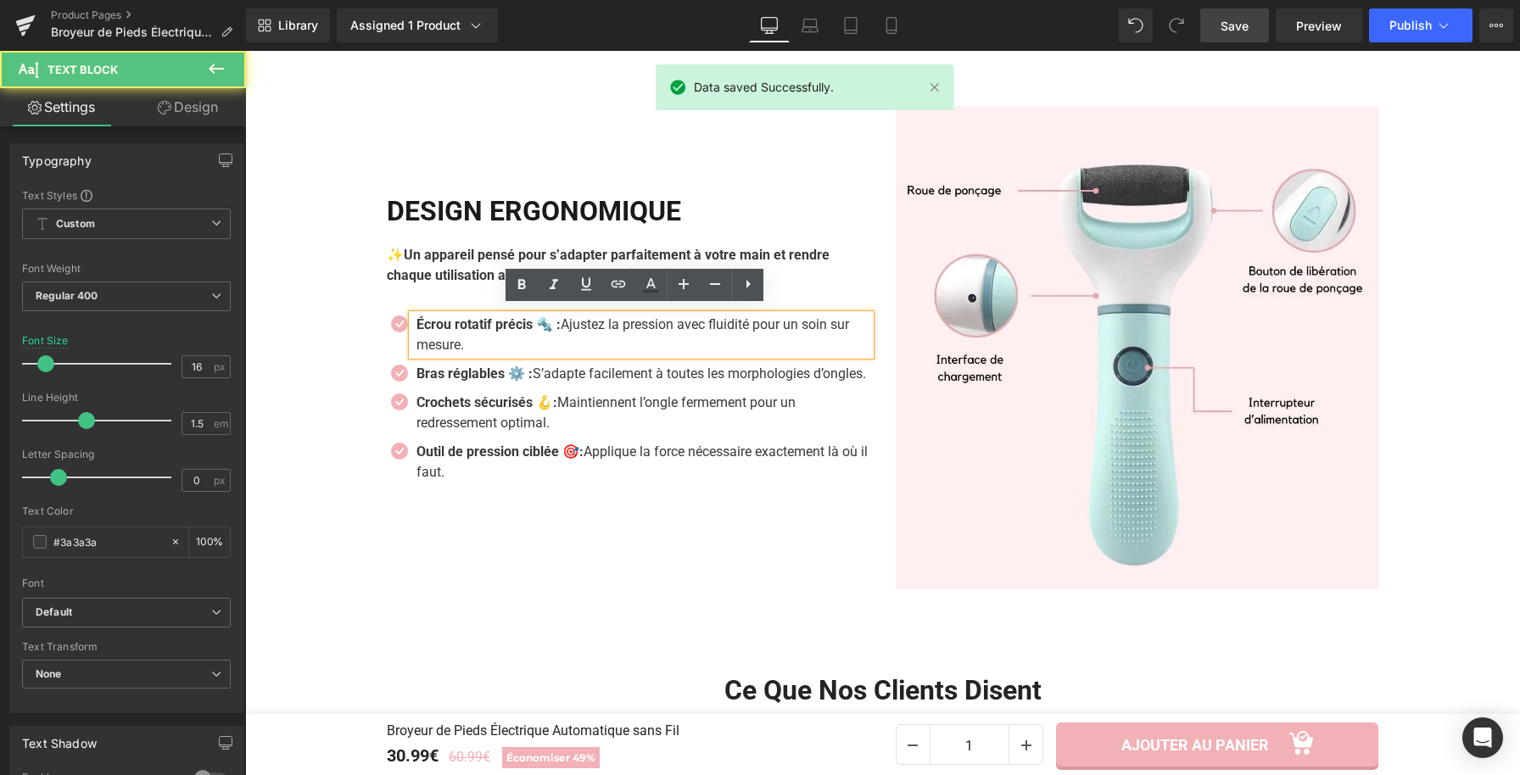
click at [472, 337] on p "Écrou rotatif précis 🔩 : Ajustez la pression avec fluidité pour un soin sur mes…" at bounding box center [643, 335] width 454 height 41
click at [466, 338] on p "Écrou rotatif précis 🔩 : Ajustez la pression avec fluidité pour un soin sur mes…" at bounding box center [643, 335] width 454 height 41
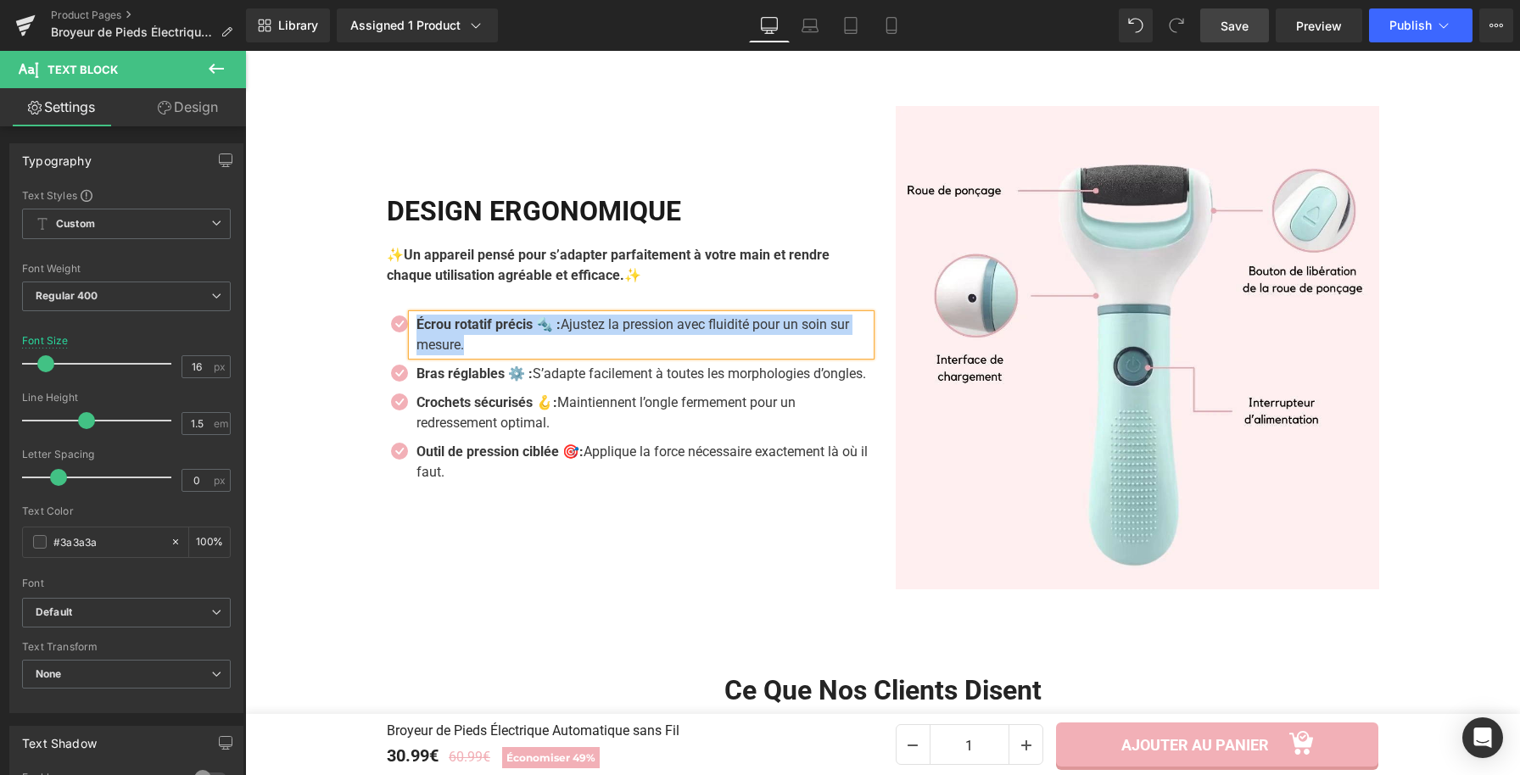
paste div
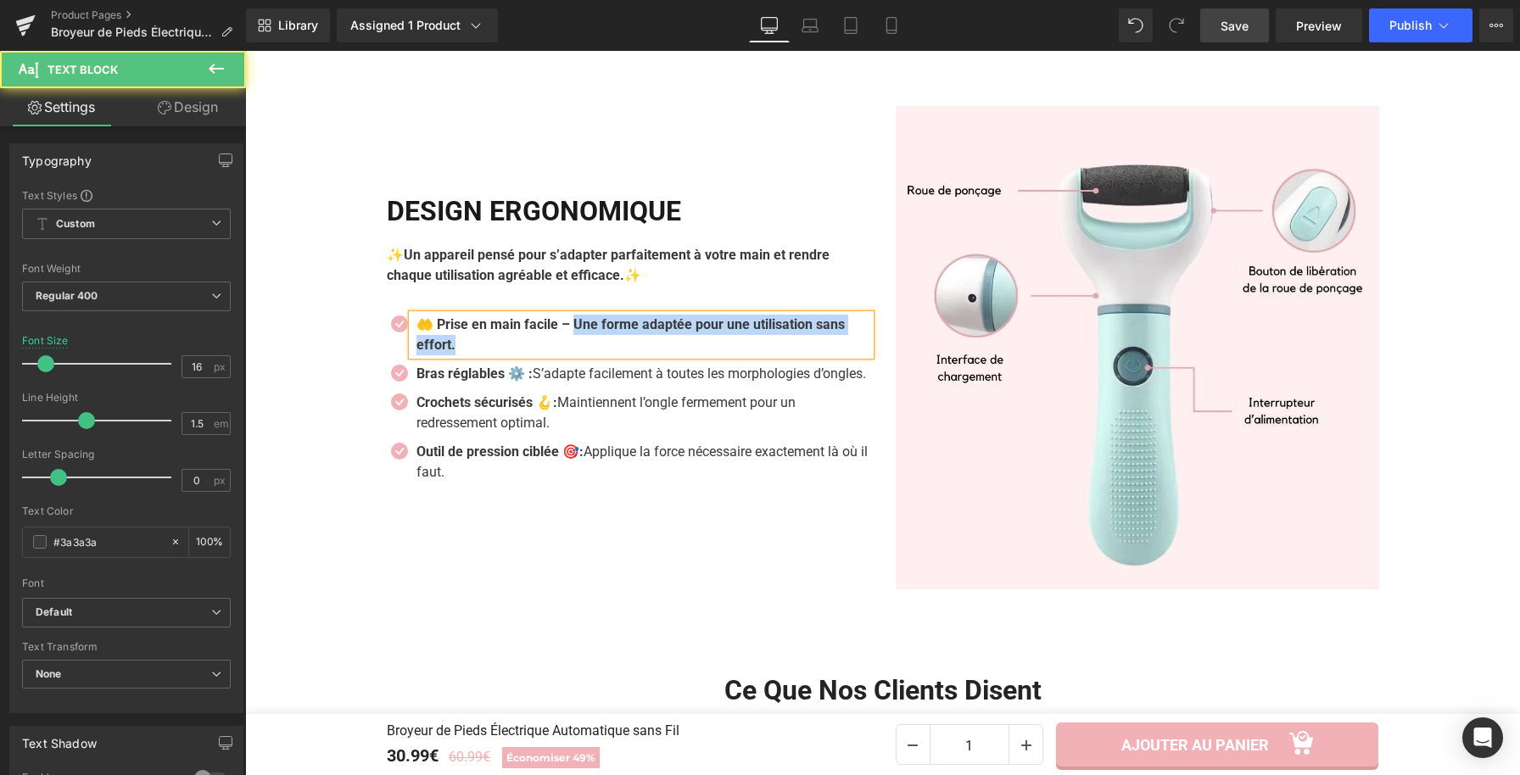
drag, startPoint x: 573, startPoint y: 320, endPoint x: 584, endPoint y: 332, distance: 16.2
click at [584, 332] on p "🤲 Prise en main facile – Une forme adaptée pour une utilisation sans effort." at bounding box center [643, 335] width 454 height 41
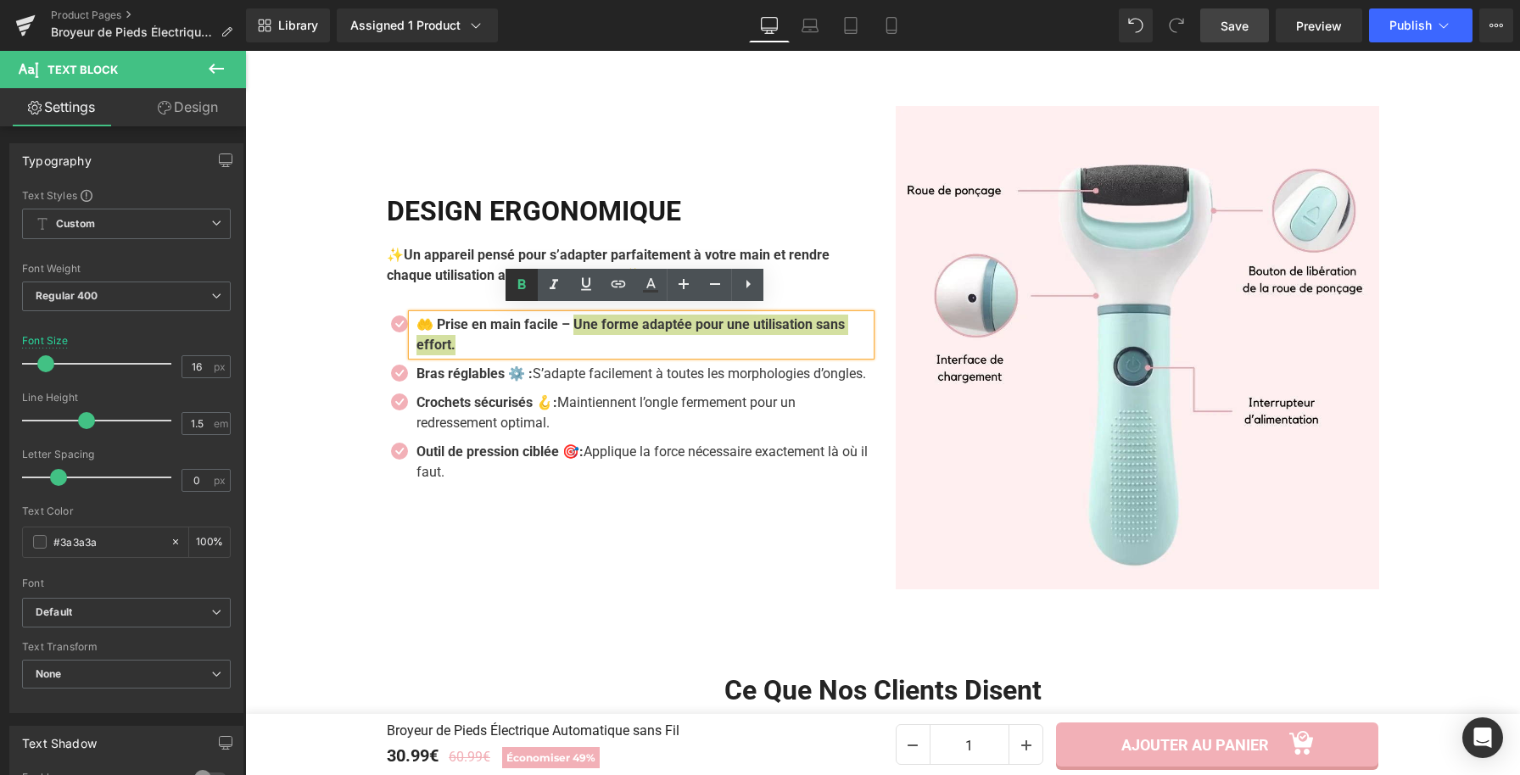
click at [528, 297] on link at bounding box center [522, 285] width 32 height 32
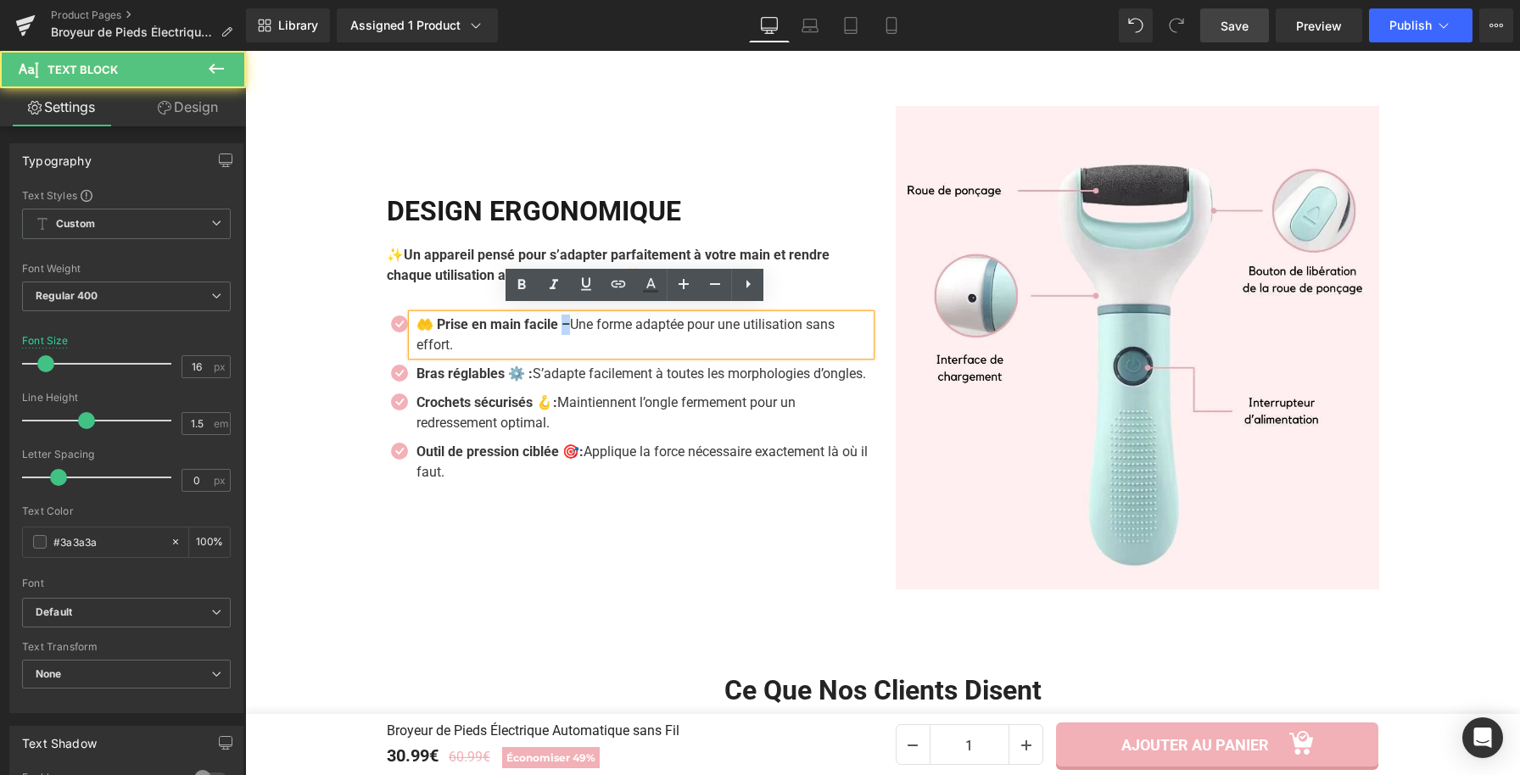
click at [564, 323] on strong "🤲 Prise en main facile –" at bounding box center [493, 324] width 154 height 16
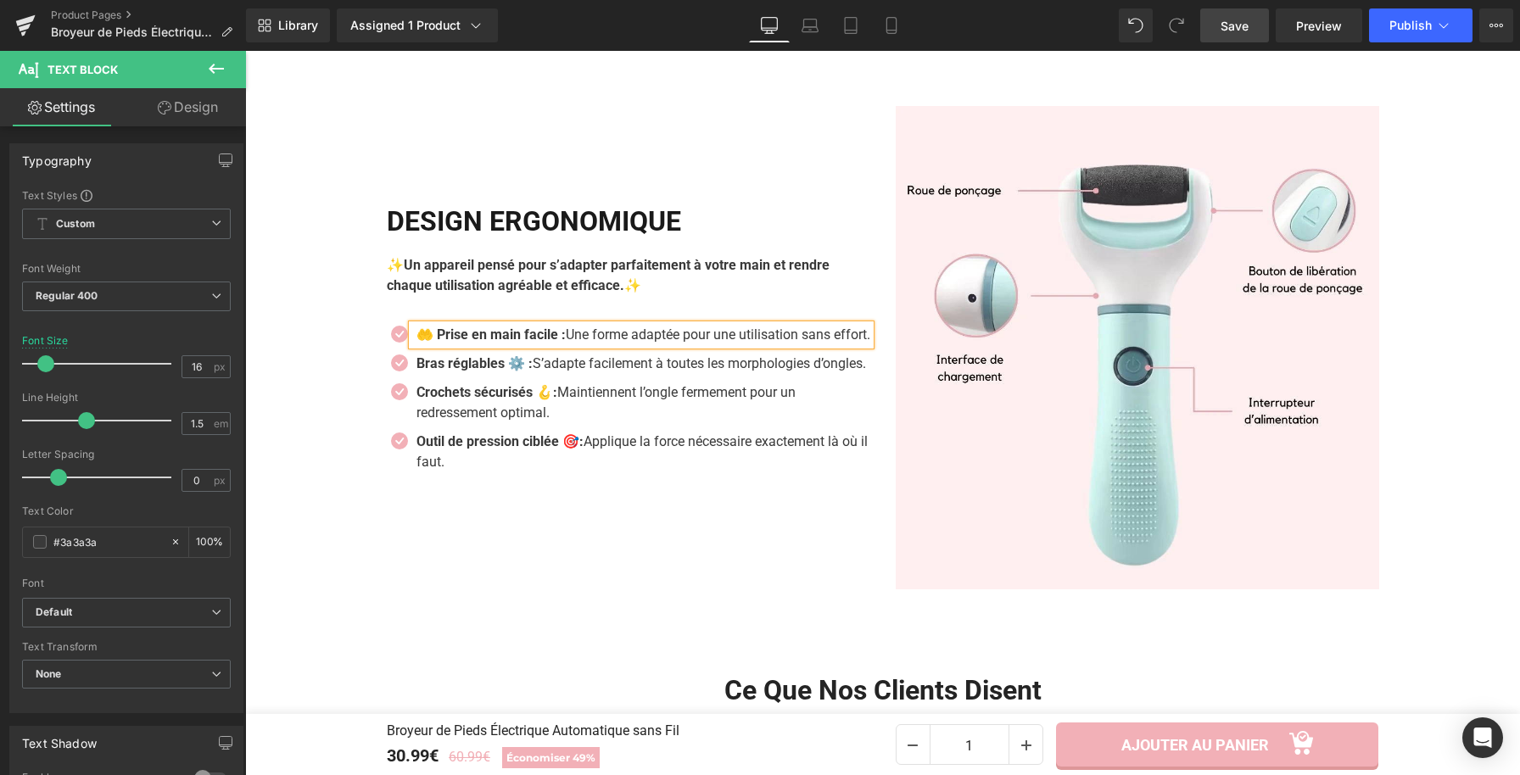
click at [420, 327] on strong "🤲 Prise en main facile :" at bounding box center [490, 335] width 149 height 16
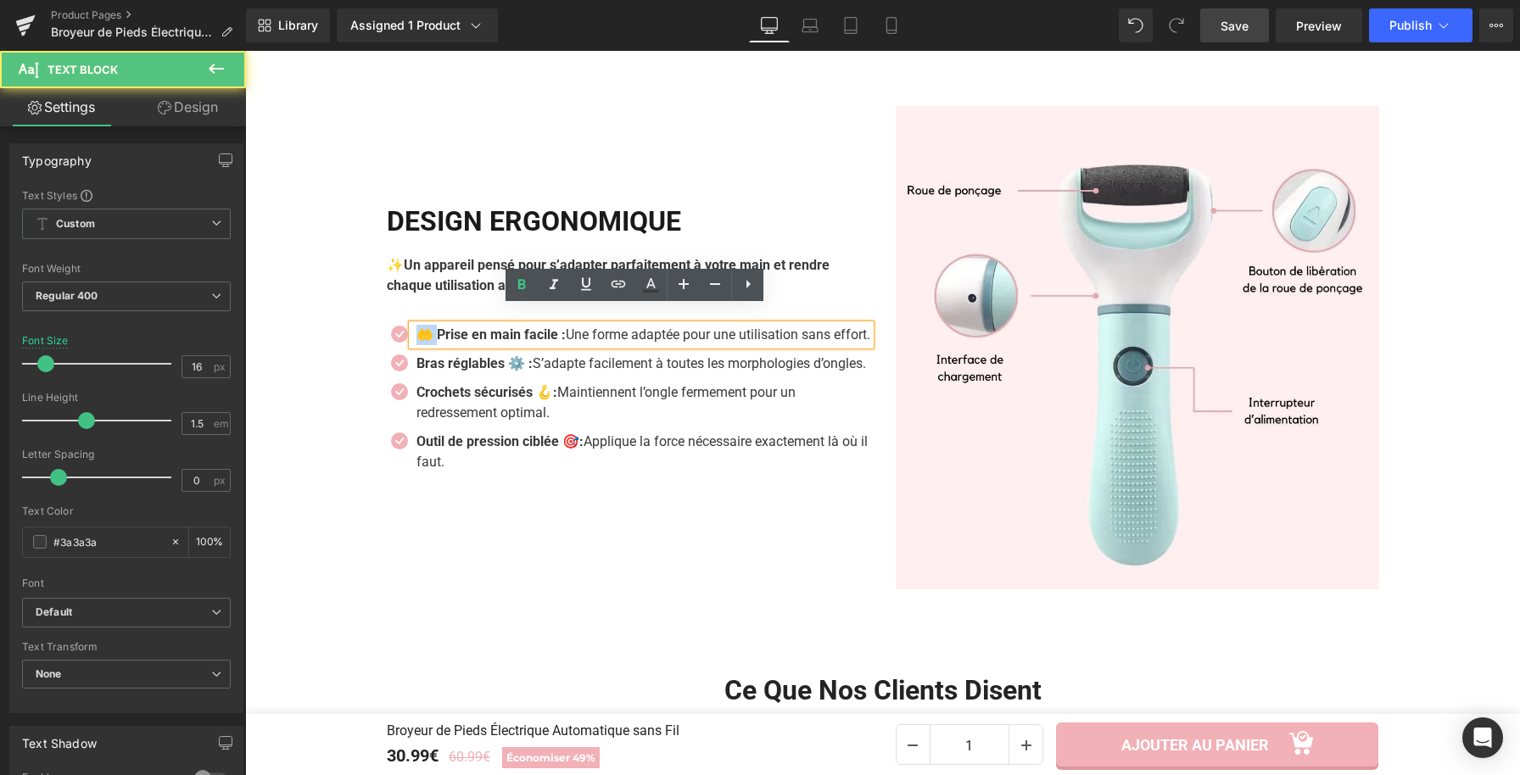
drag, startPoint x: 429, startPoint y: 318, endPoint x: 416, endPoint y: 317, distance: 13.6
click at [416, 327] on strong "🤲 Prise en main facile :" at bounding box center [490, 335] width 149 height 16
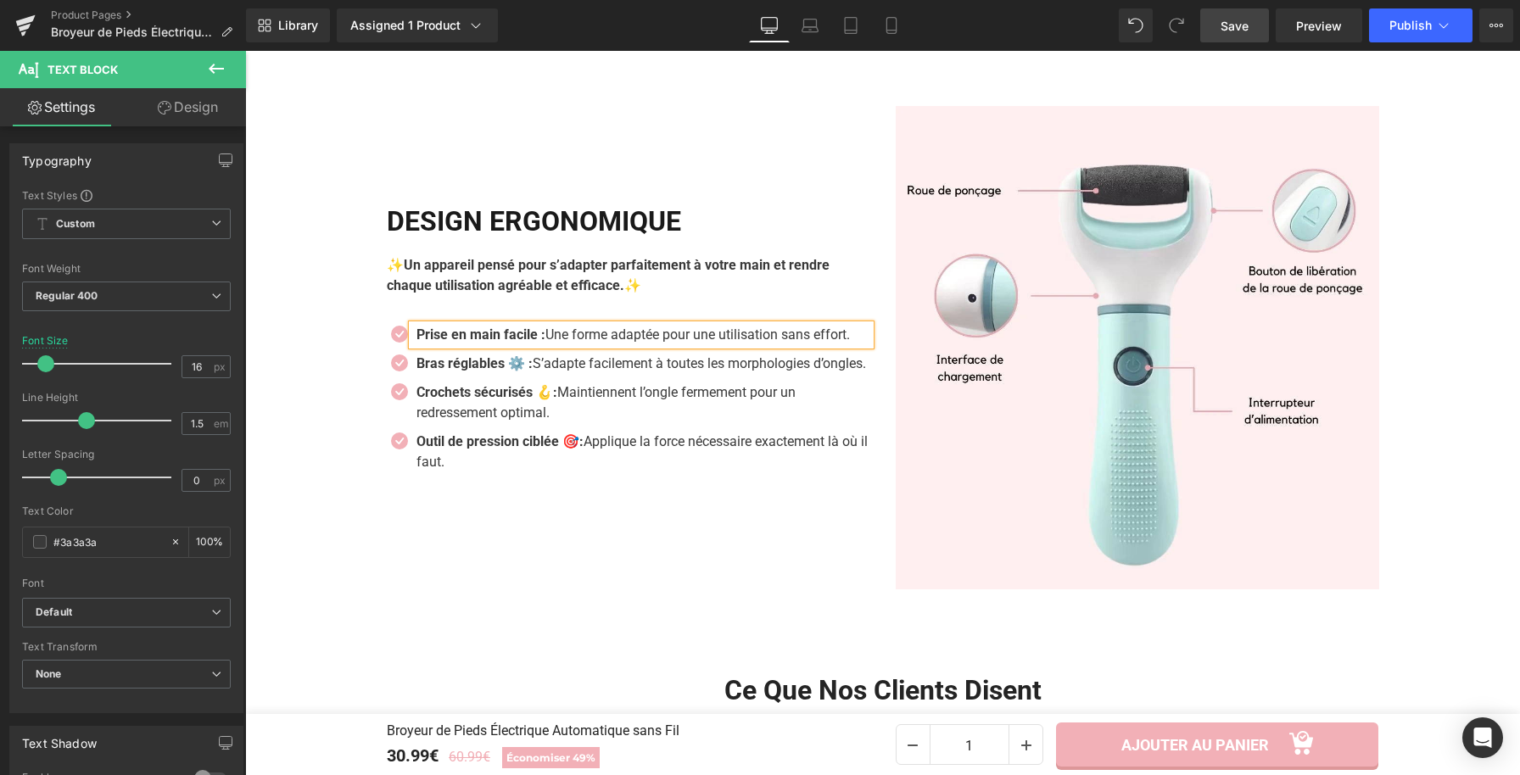
scroll to position [3099, 0]
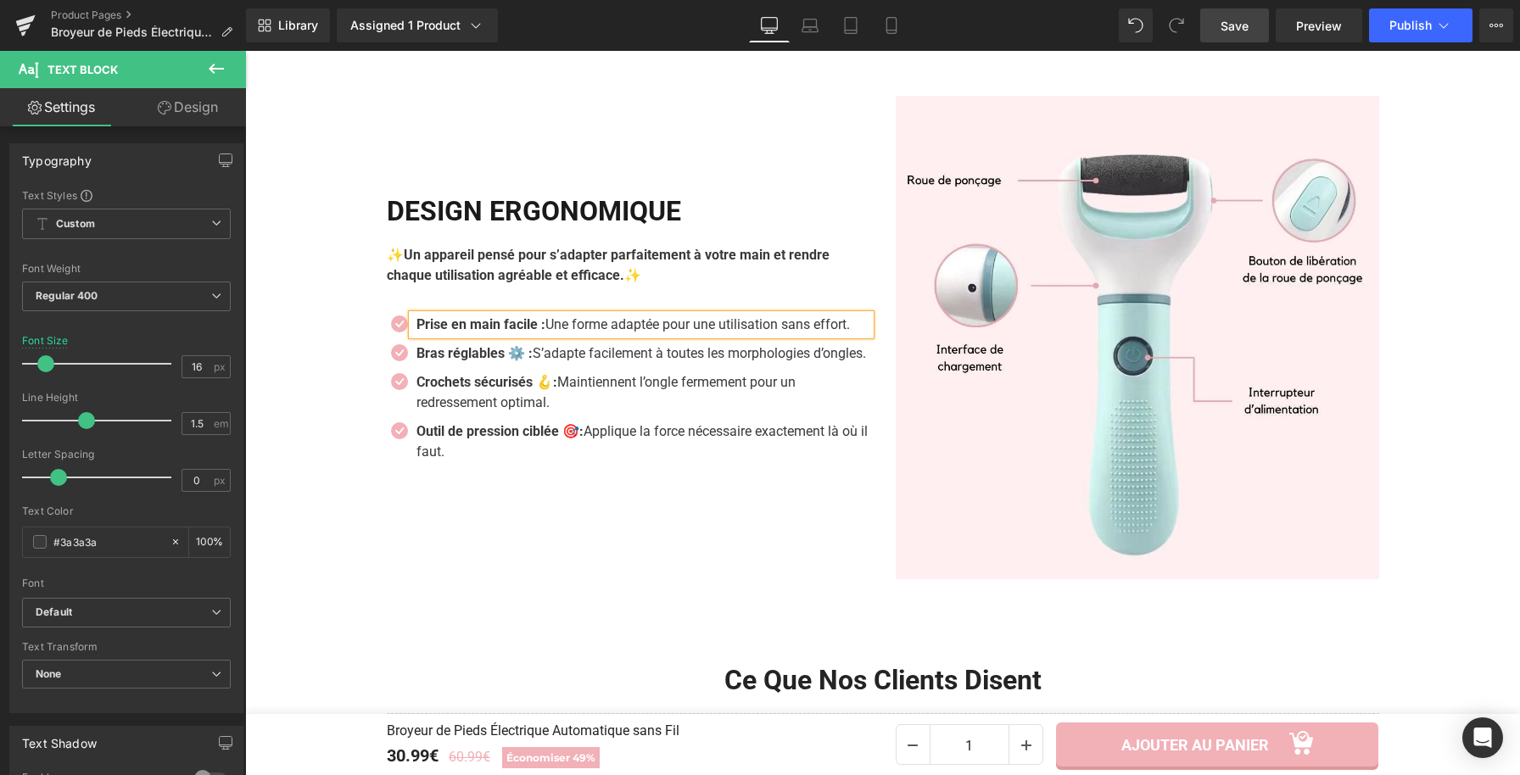
click at [539, 322] on strong "Prise en main facile :" at bounding box center [480, 324] width 129 height 16
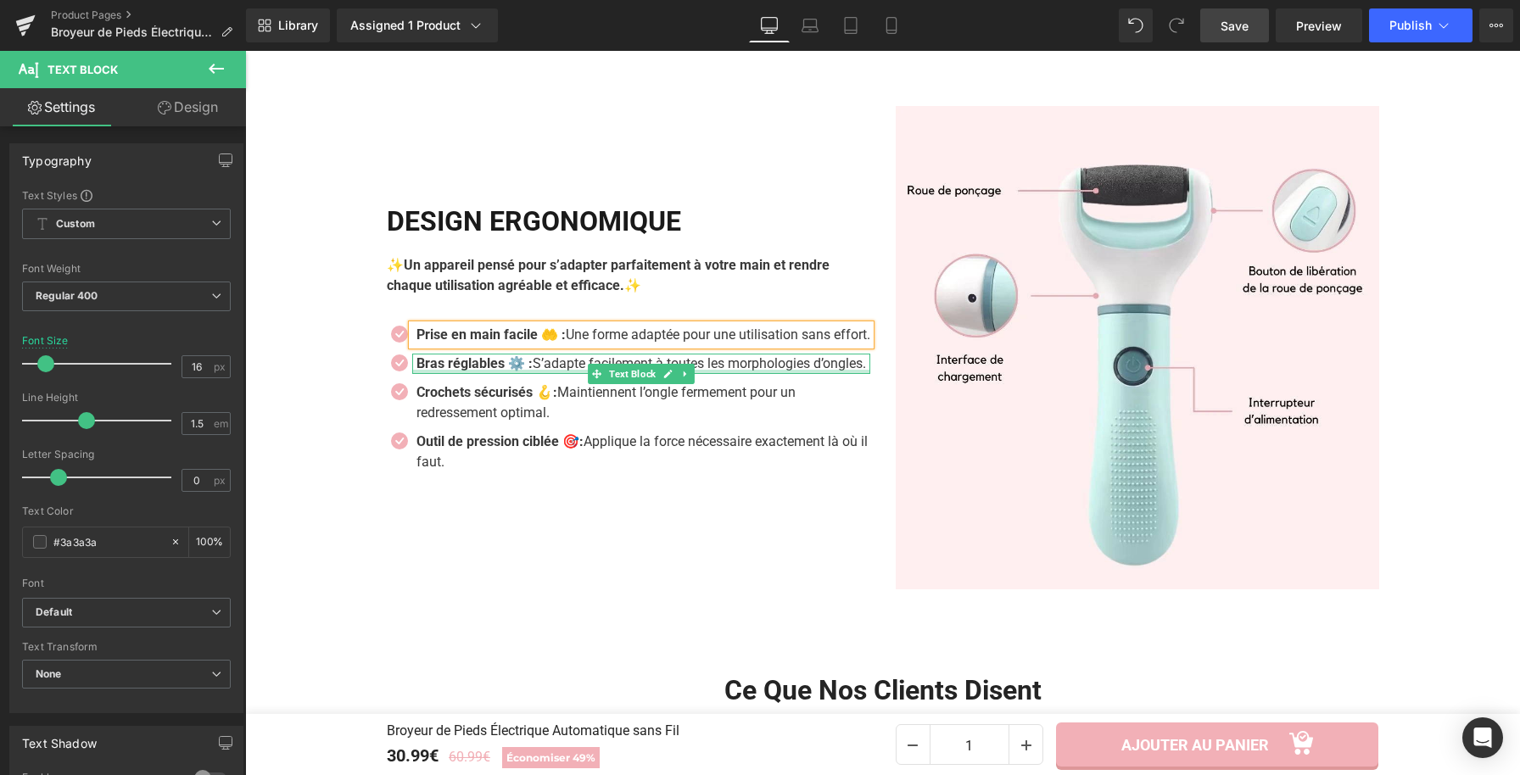
click at [508, 374] on div at bounding box center [641, 372] width 458 height 4
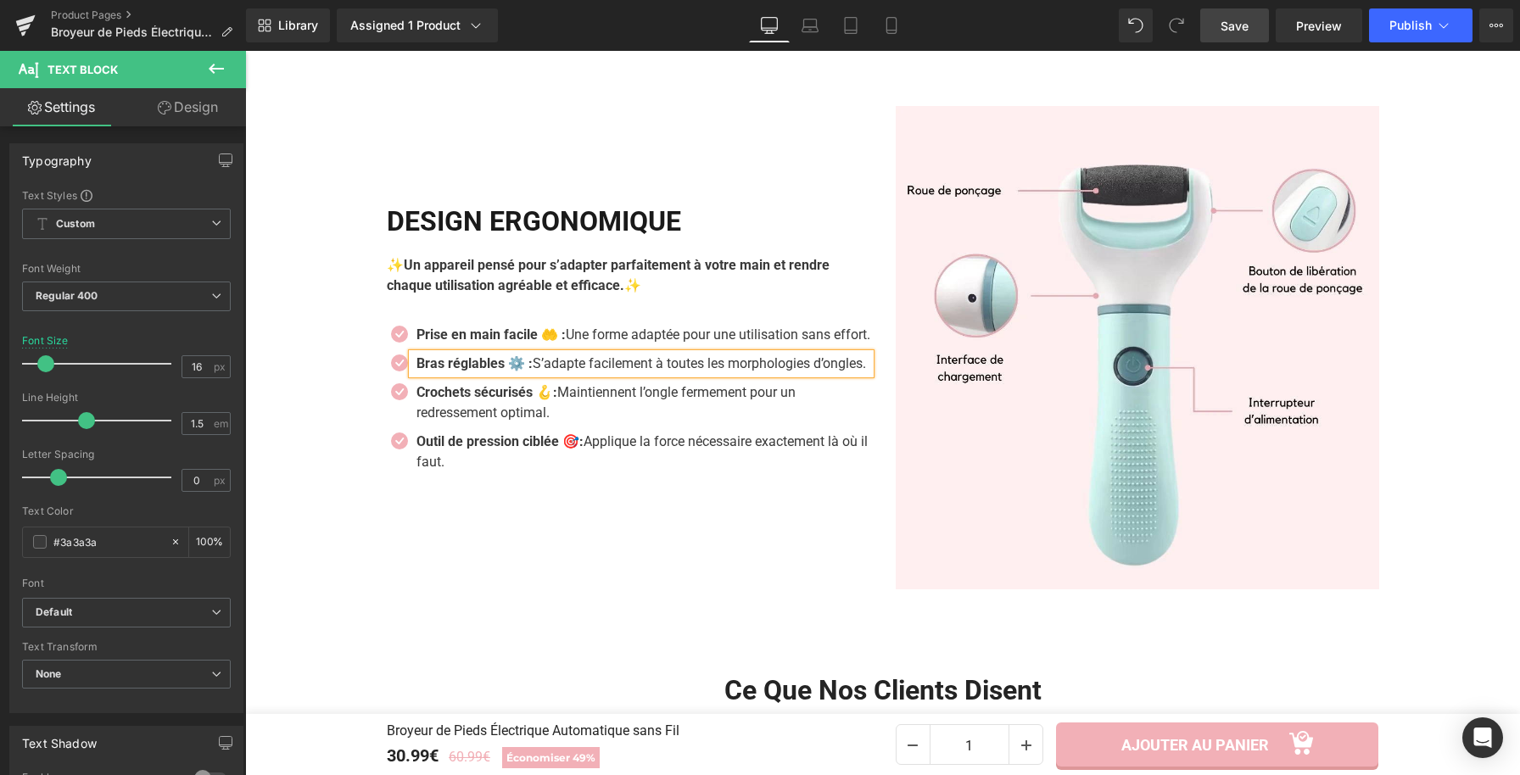
click at [463, 374] on p "Bras réglables ⚙️ : S’adapte facilement à toutes les morphologies d’ongles." at bounding box center [643, 364] width 454 height 20
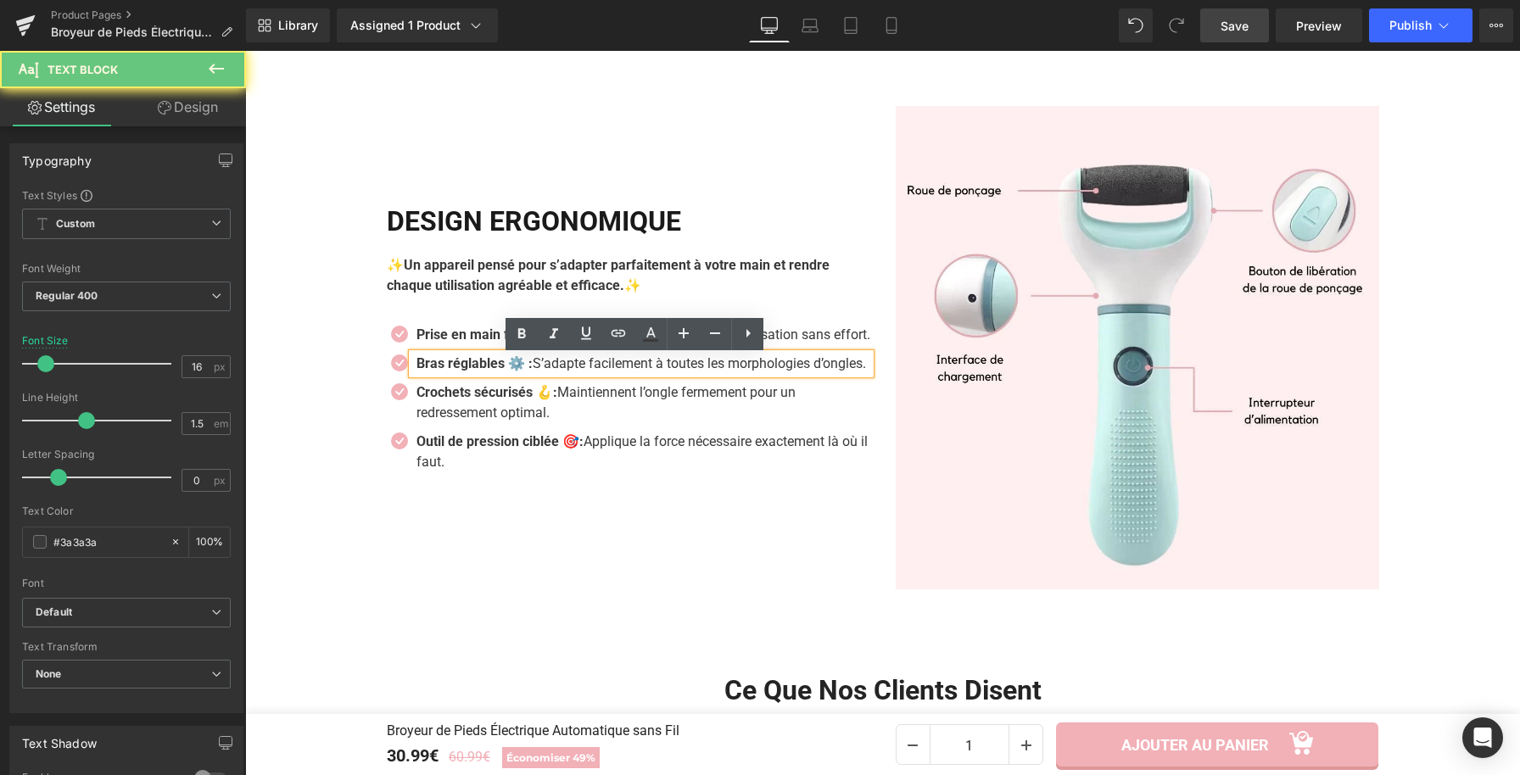
click at [476, 374] on p "Bras réglables ⚙️ : S’adapte facilement à toutes les morphologies d’ongles." at bounding box center [643, 364] width 454 height 20
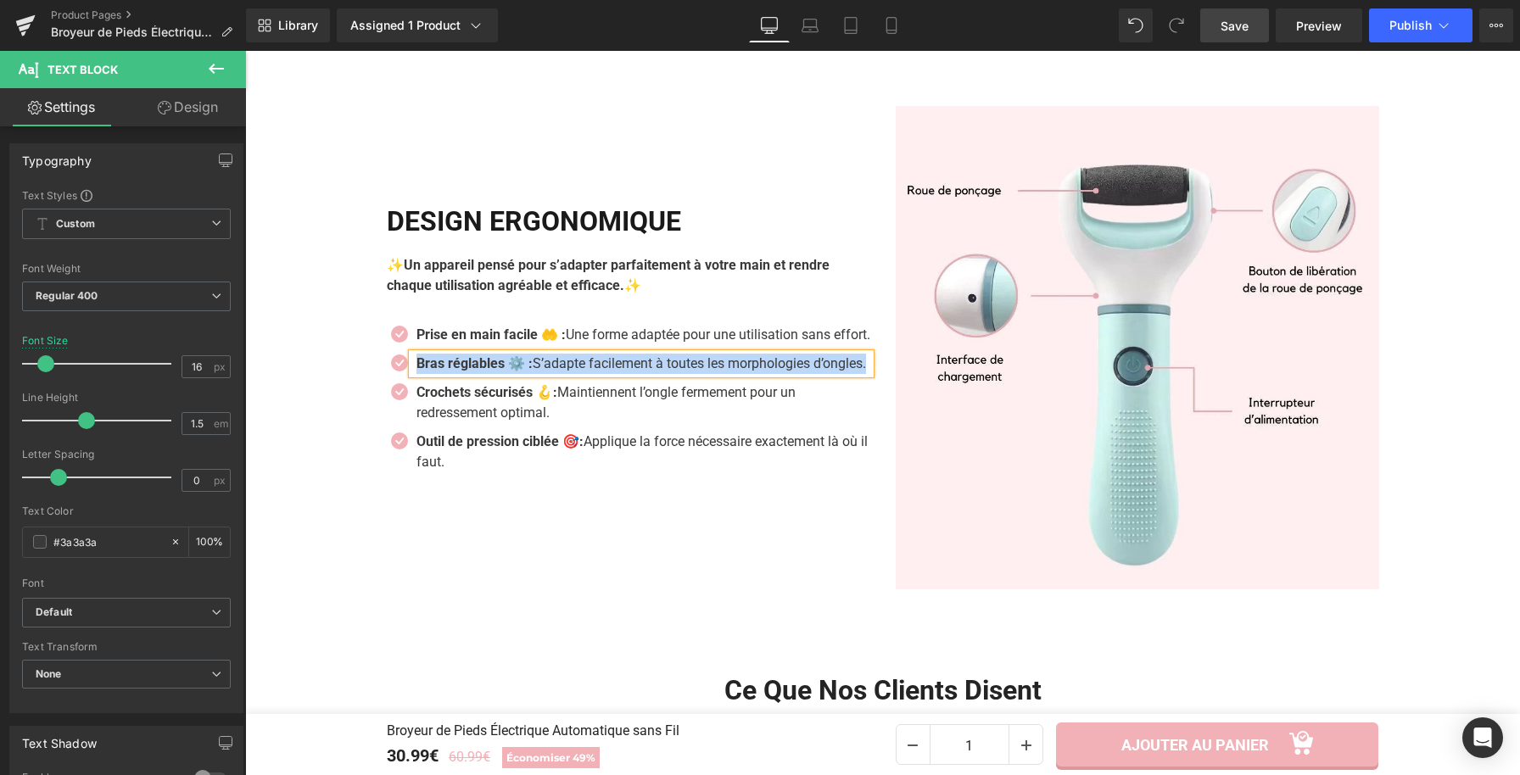
paste div
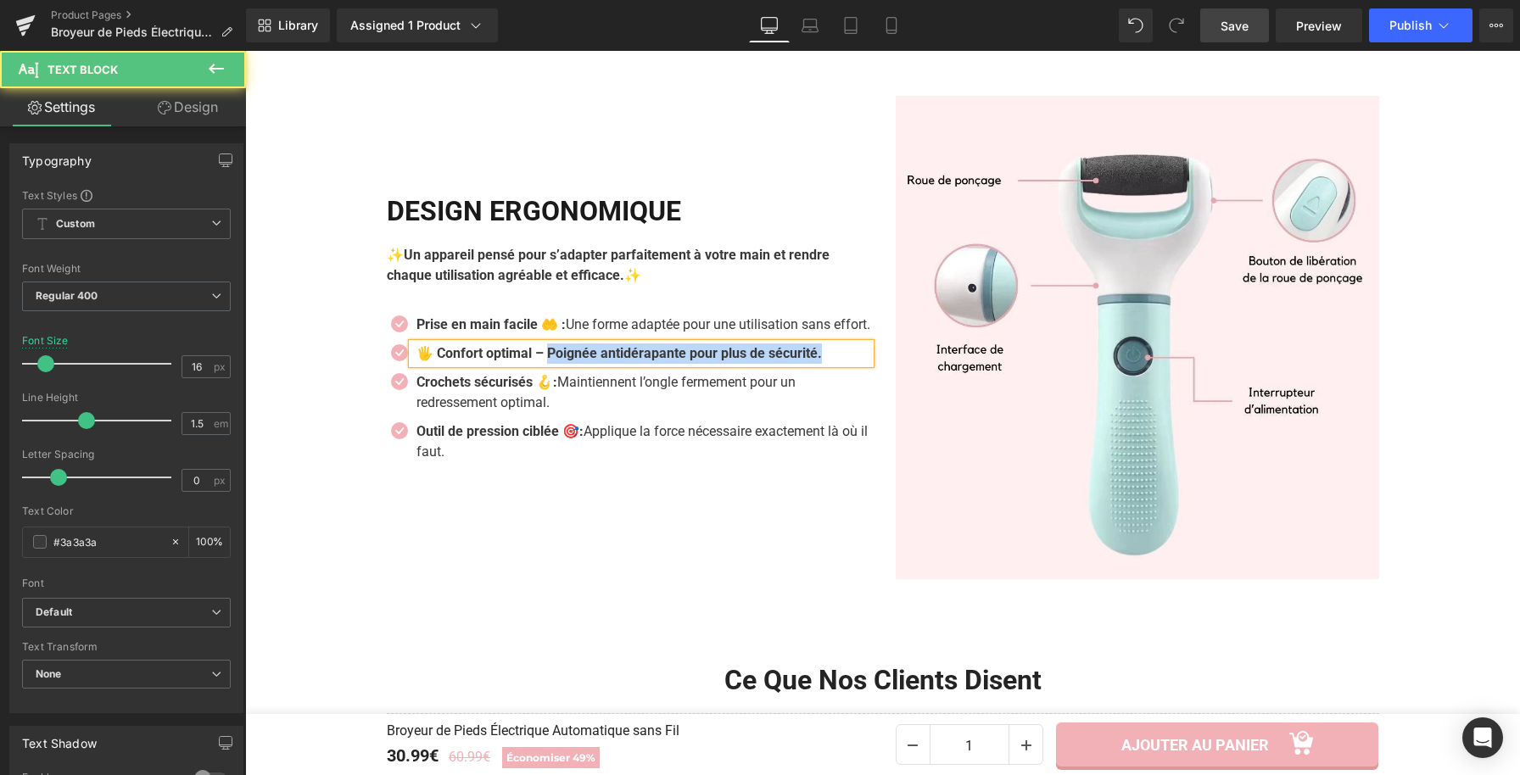
drag, startPoint x: 590, startPoint y: 370, endPoint x: 884, endPoint y: 366, distance: 294.3
click at [884, 366] on div "Image Design Ergonomique Heading ✨Un appareil pensé pour s’adapter parfaitement…" at bounding box center [883, 337] width 1018 height 551
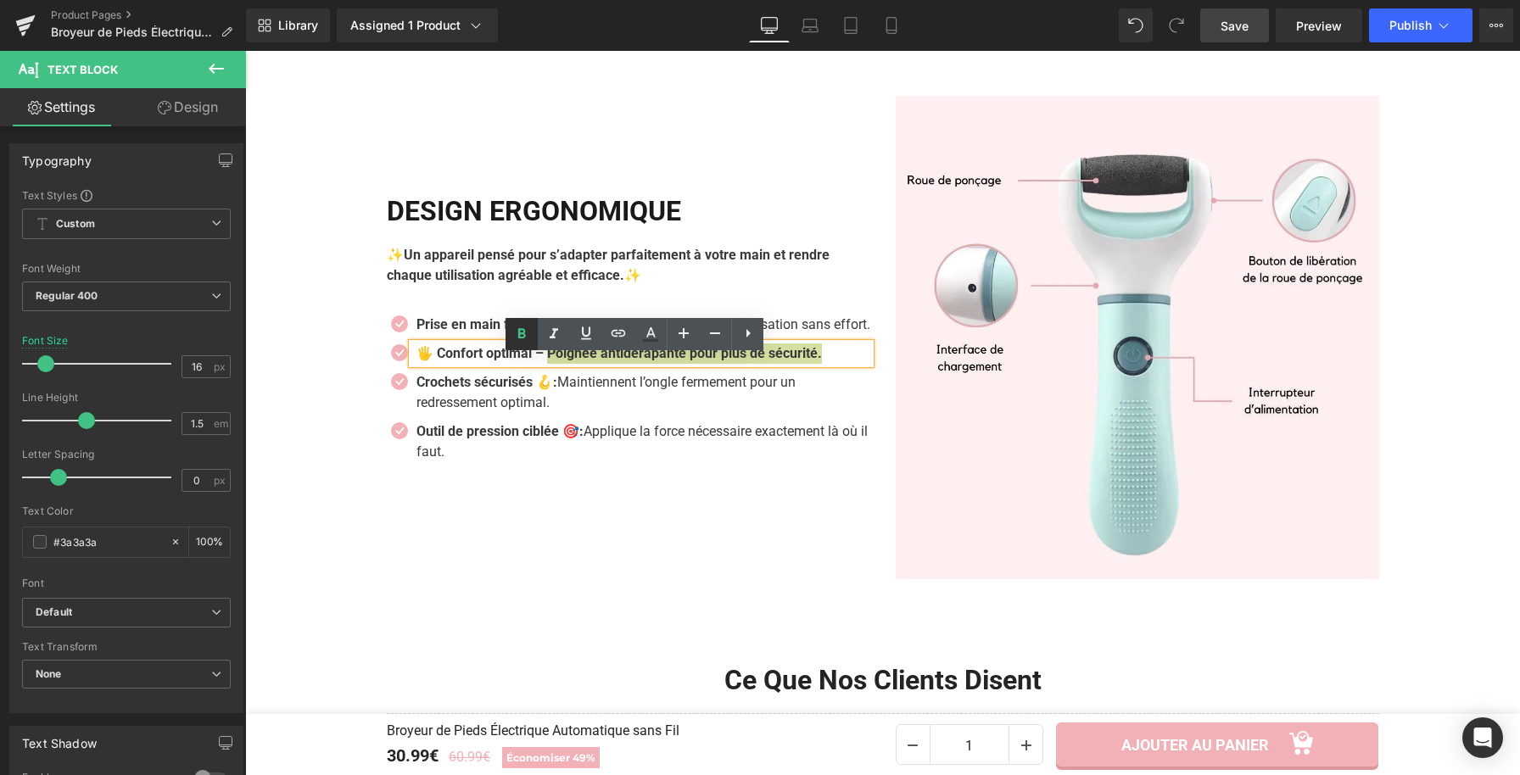
click at [522, 331] on icon at bounding box center [521, 334] width 20 height 20
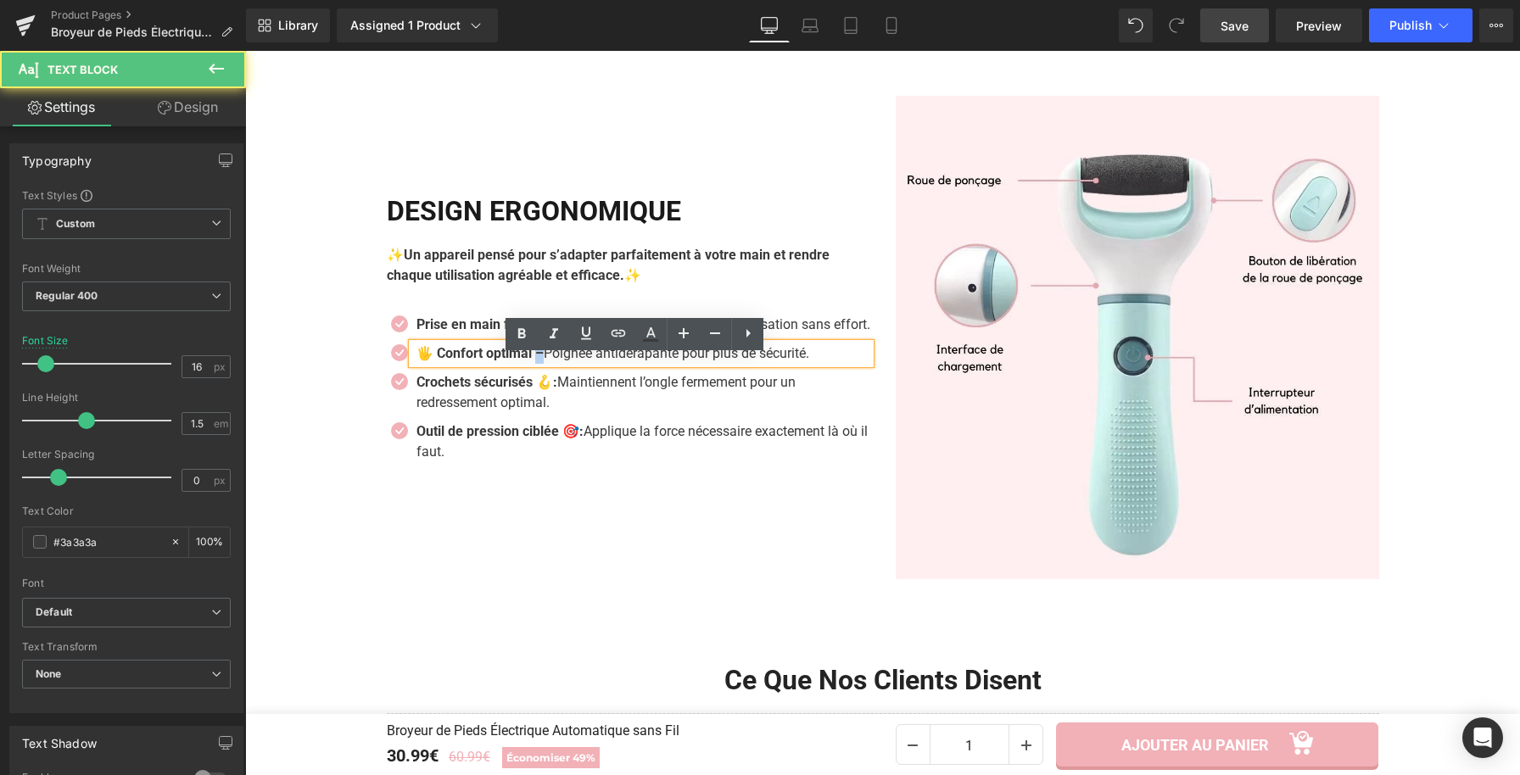
click at [538, 361] on strong "🖐️ Confort optimal –" at bounding box center [479, 353] width 127 height 16
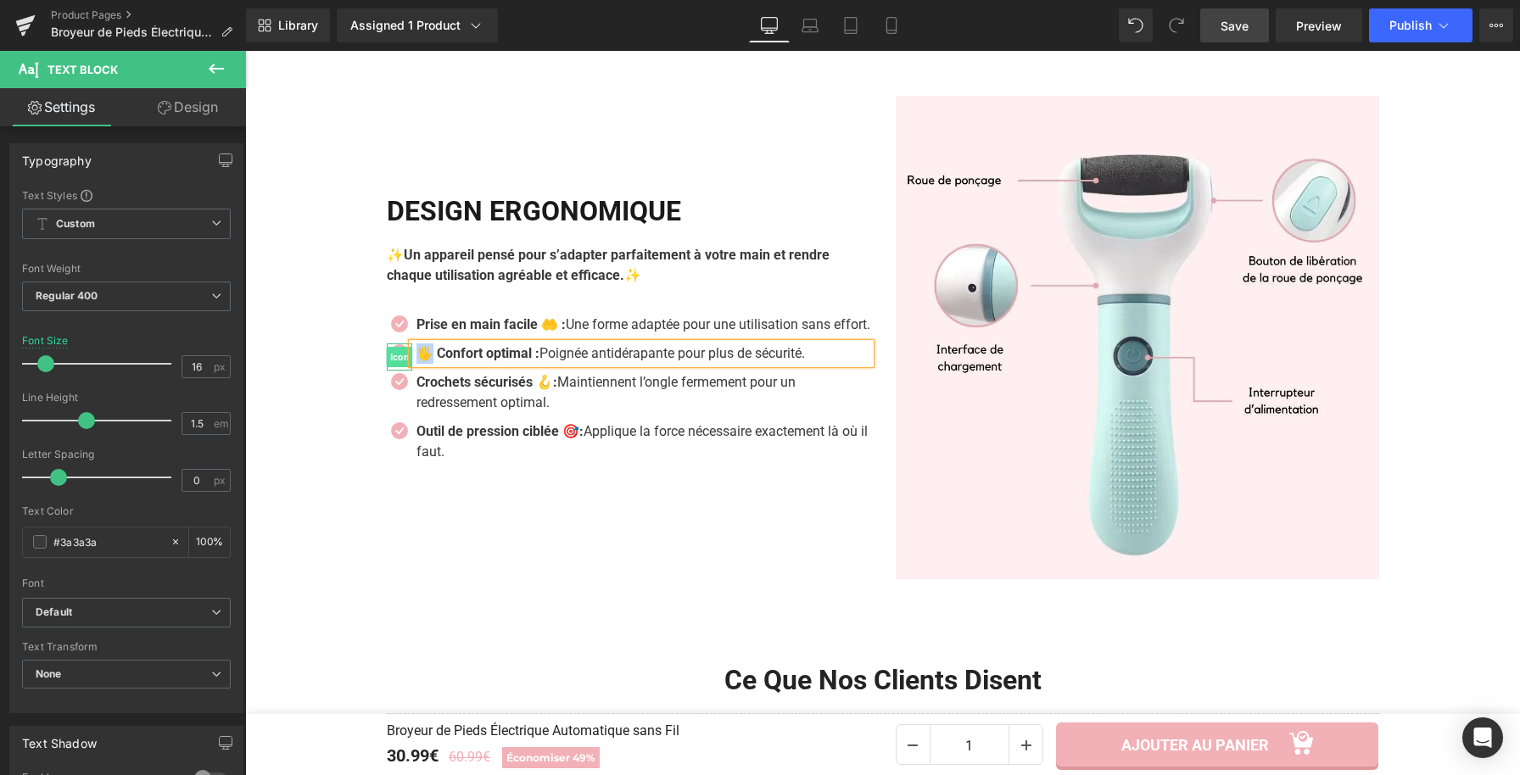
drag, startPoint x: 427, startPoint y: 366, endPoint x: 395, endPoint y: 364, distance: 31.5
click at [395, 364] on li "Icon 🖐️ Confort optimal : Poignée antidérapante pour plus de sécurité. Text Blo…" at bounding box center [628, 354] width 483 height 20
click at [517, 361] on strong "Confort optimal :" at bounding box center [467, 353] width 103 height 16
click at [521, 390] on strong "Crochets sécurisés 🪝:" at bounding box center [486, 382] width 141 height 16
click at [523, 405] on p "Crochets sécurisés 🪝: Maintiennent l’ongle fermement pour un redressement optim…" at bounding box center [643, 392] width 454 height 41
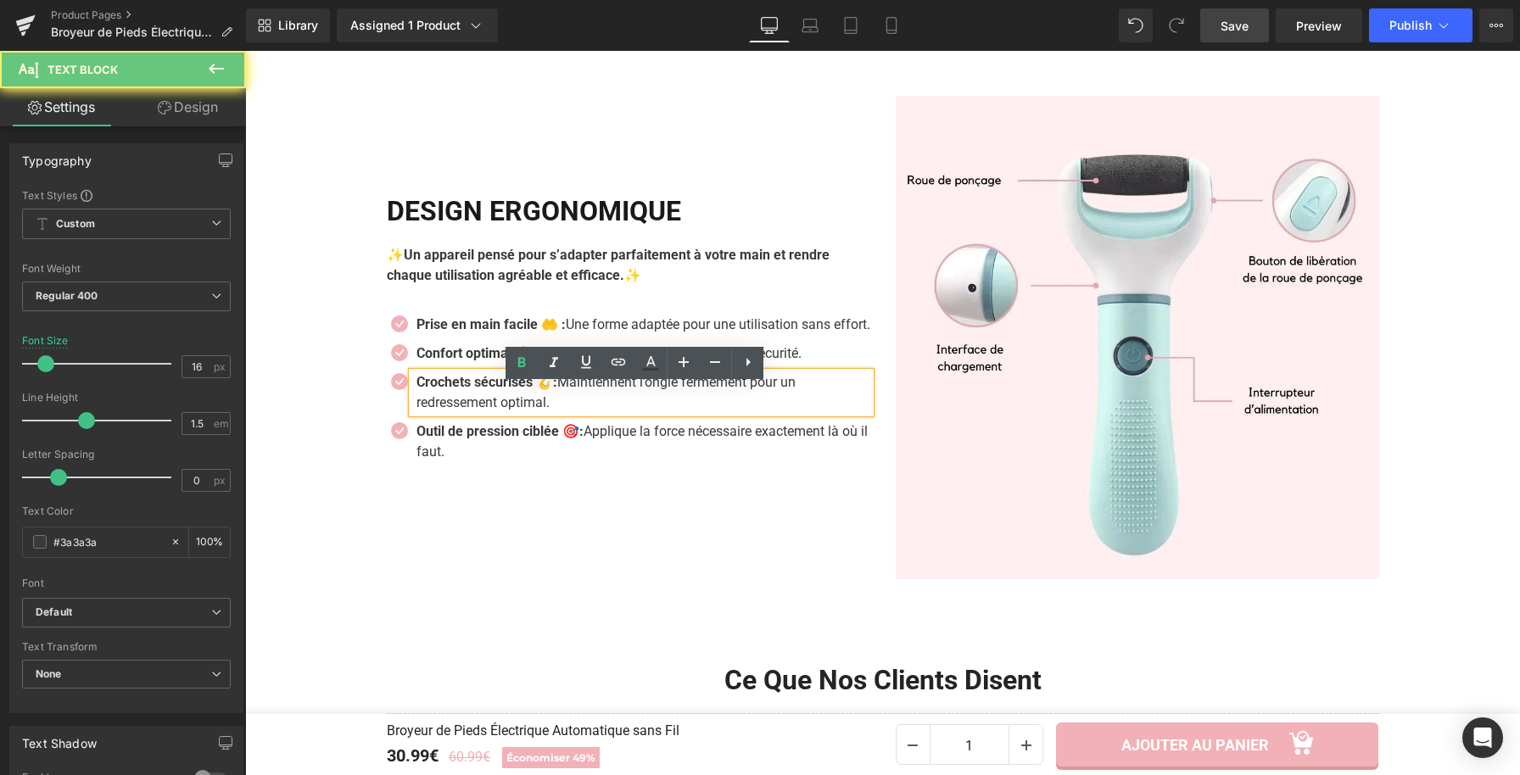
click at [555, 413] on p "Crochets sécurisés 🪝: Maintiennent l’ongle fermement pour un redressement optim…" at bounding box center [643, 392] width 454 height 41
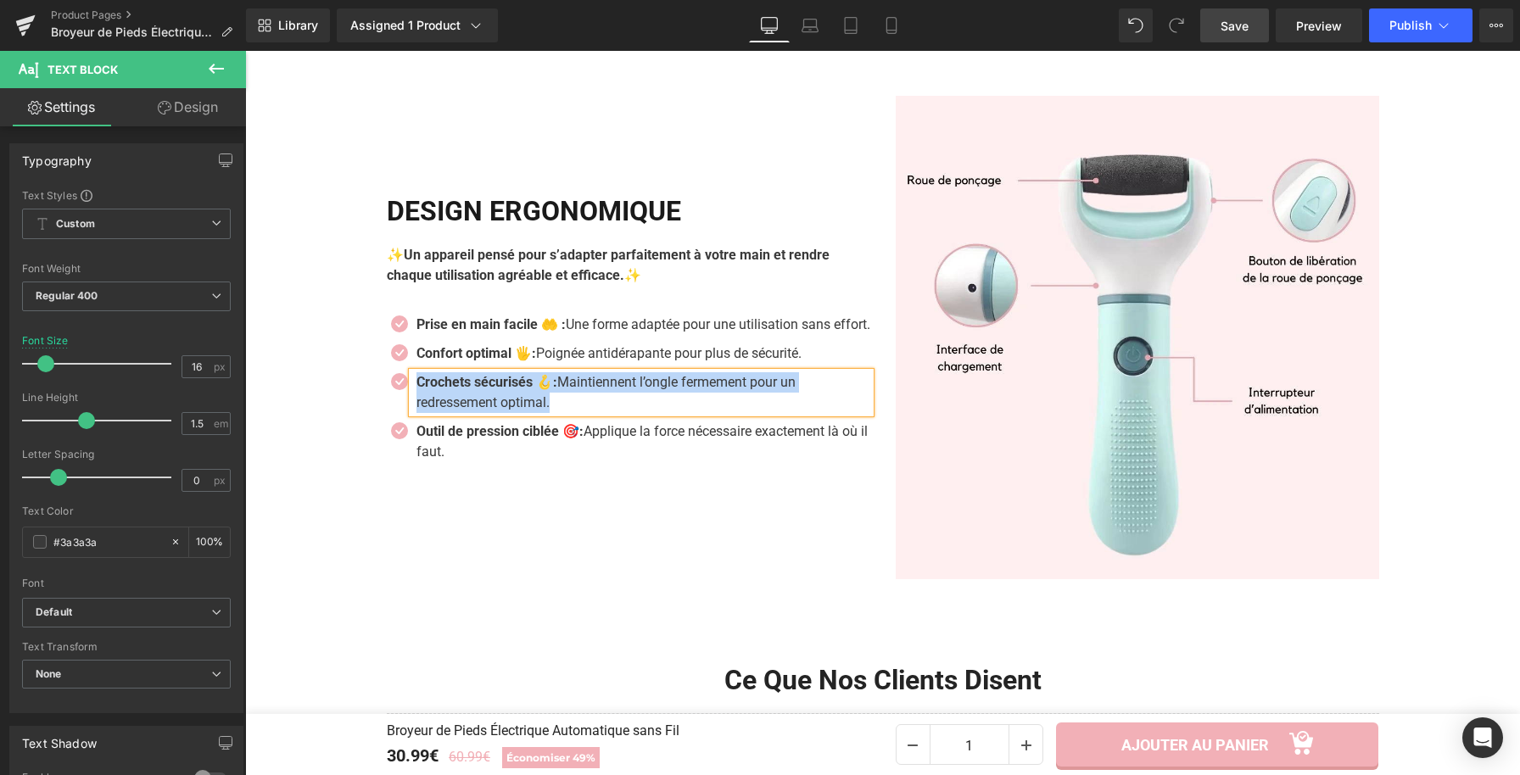
paste div
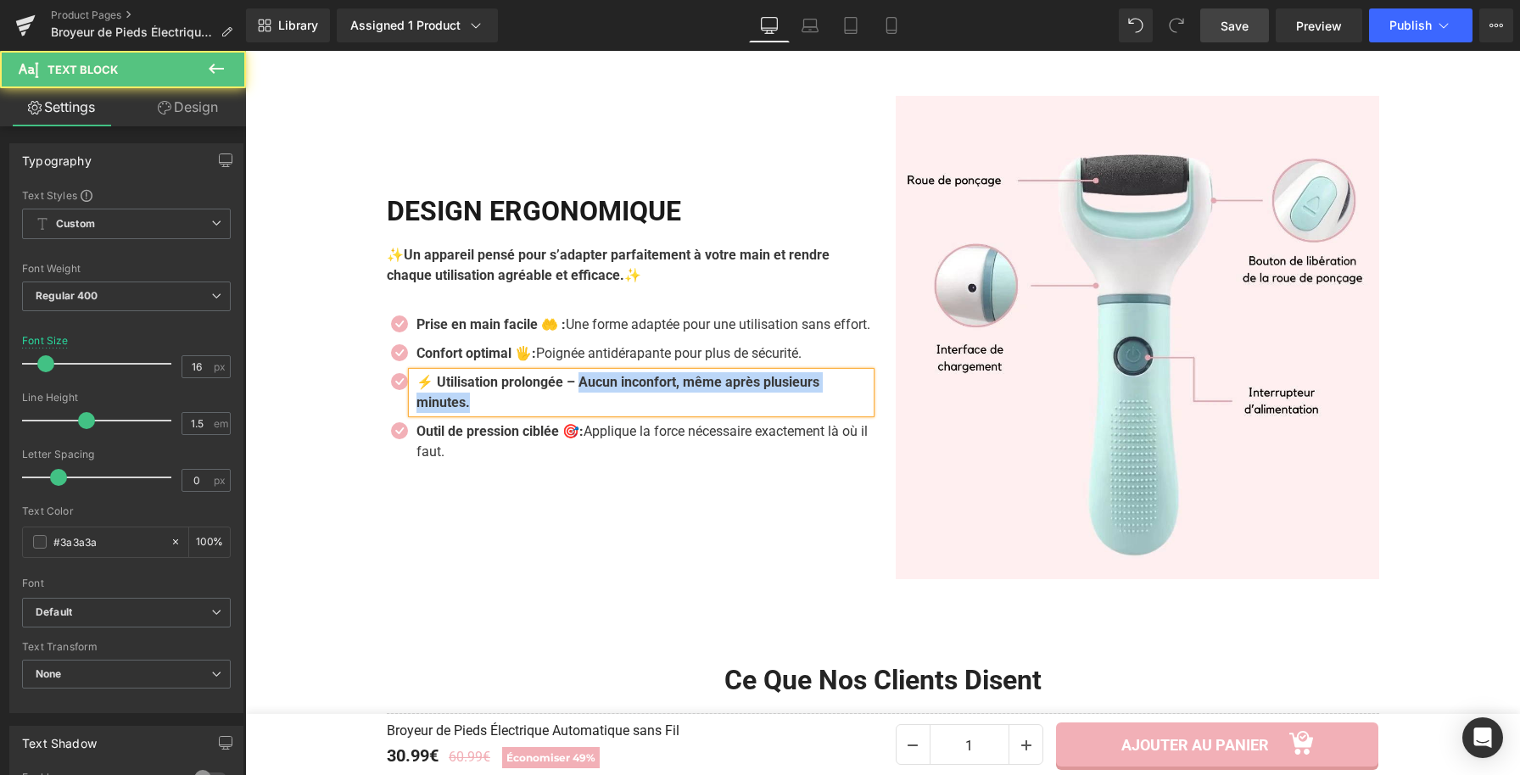
drag, startPoint x: 581, startPoint y: 394, endPoint x: 599, endPoint y: 416, distance: 27.7
click at [599, 413] on p "⚡ Utilisation prolongée – Aucun inconfort, même après plusieurs minutes." at bounding box center [643, 392] width 454 height 41
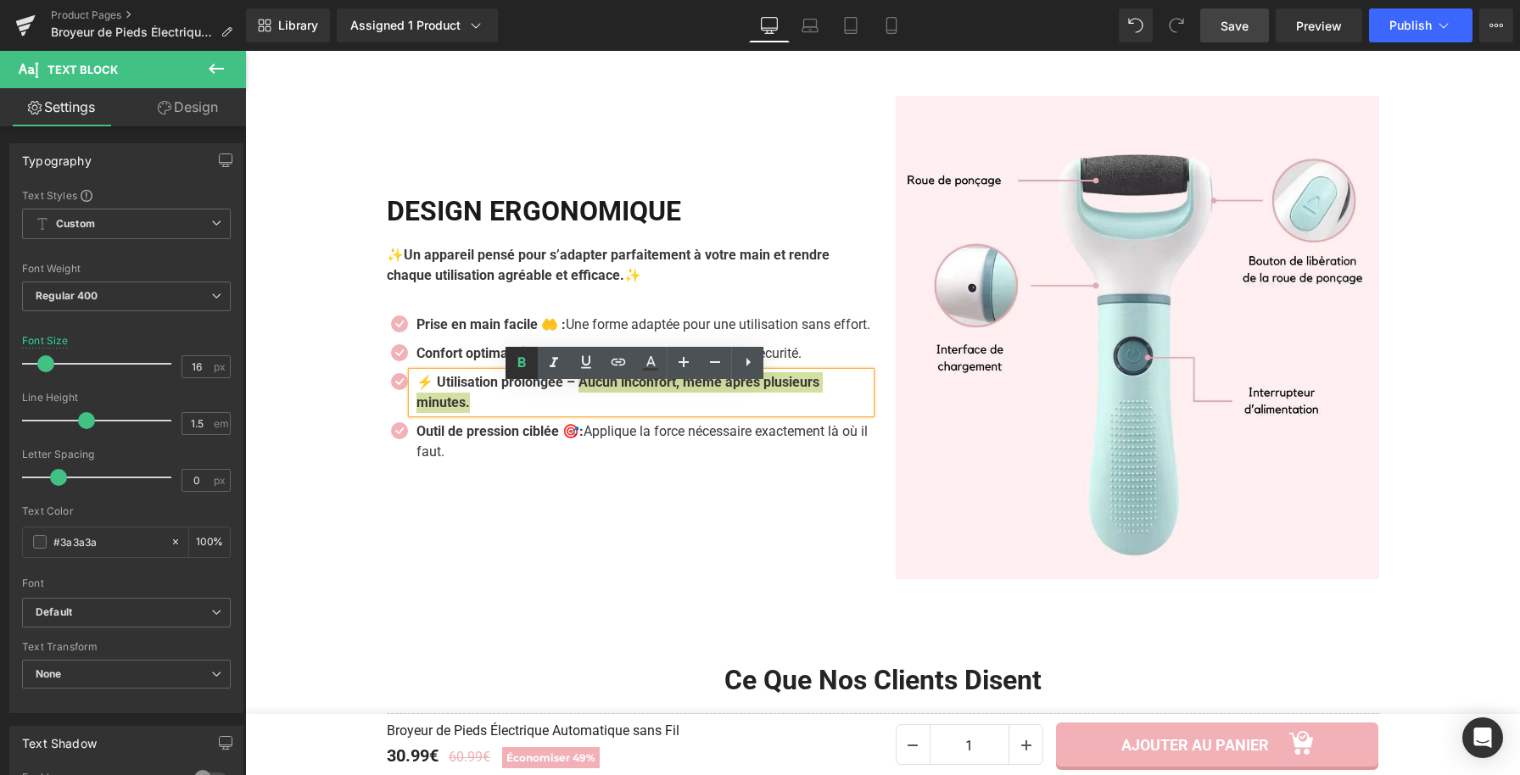
click at [530, 366] on icon at bounding box center [521, 363] width 20 height 20
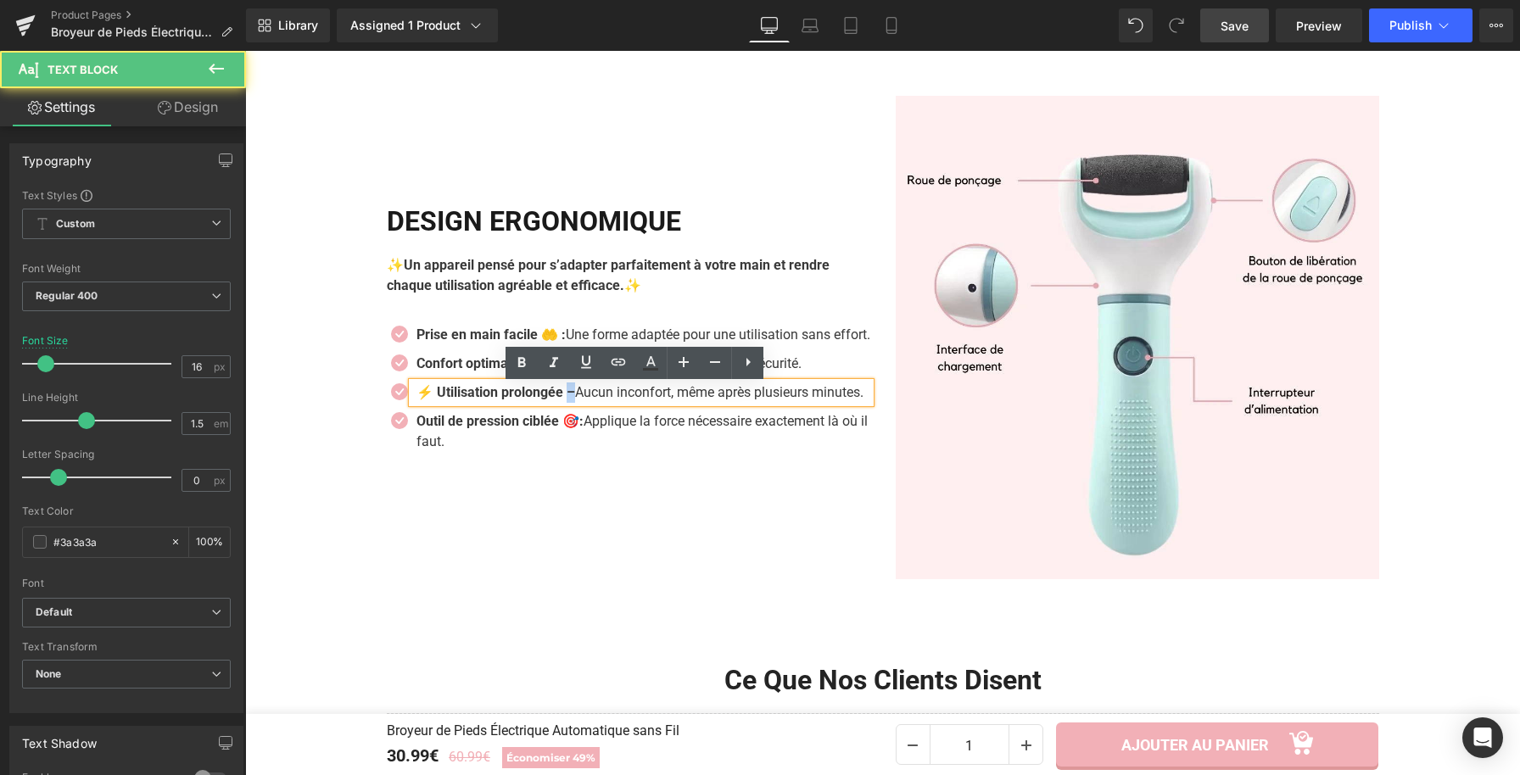
click at [569, 400] on strong "⚡ Utilisation prolongée –" at bounding box center [495, 392] width 159 height 16
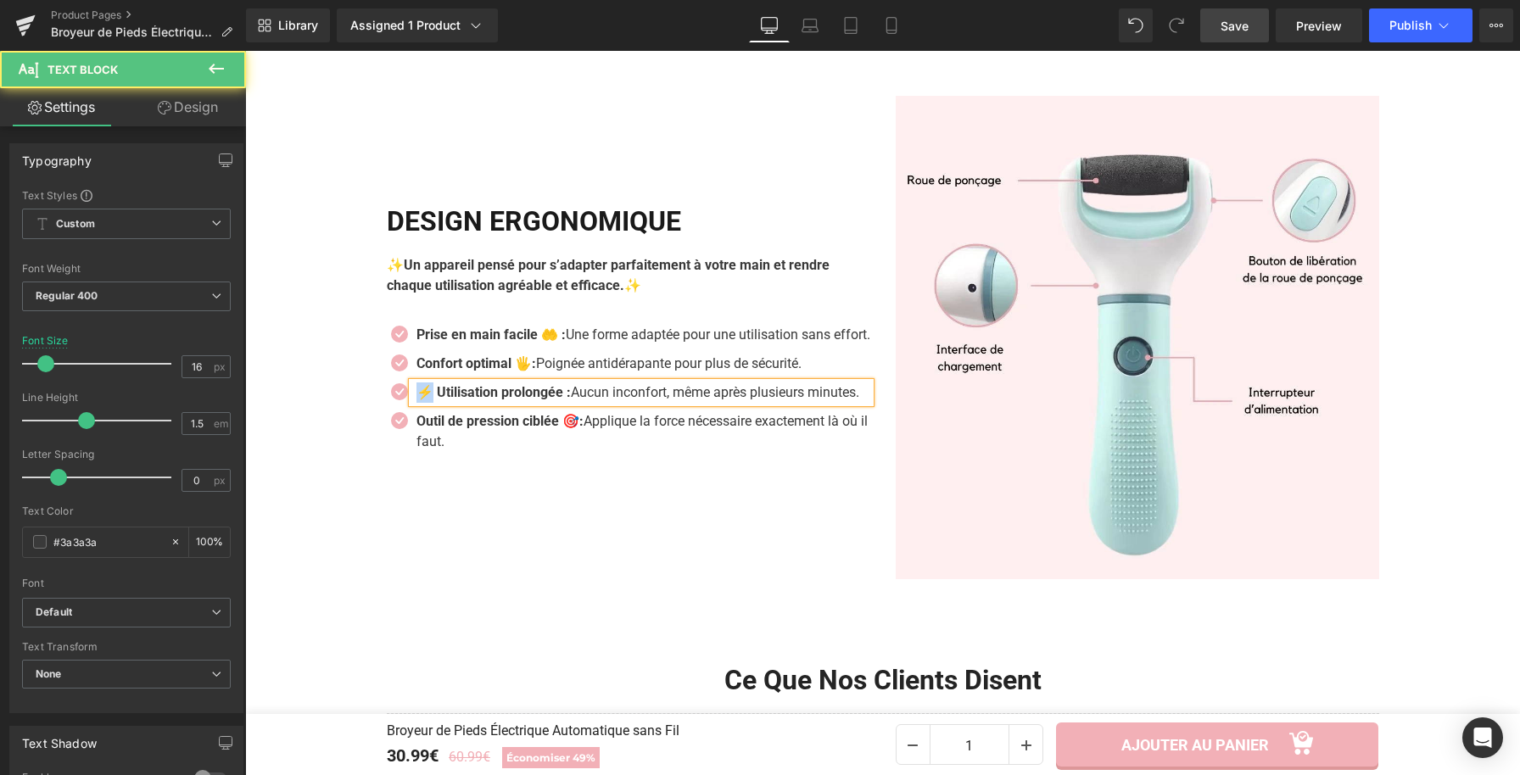
drag, startPoint x: 428, startPoint y: 393, endPoint x: 415, endPoint y: 394, distance: 13.7
click at [416, 394] on strong "⚡ Utilisation prolongée :" at bounding box center [493, 392] width 154 height 16
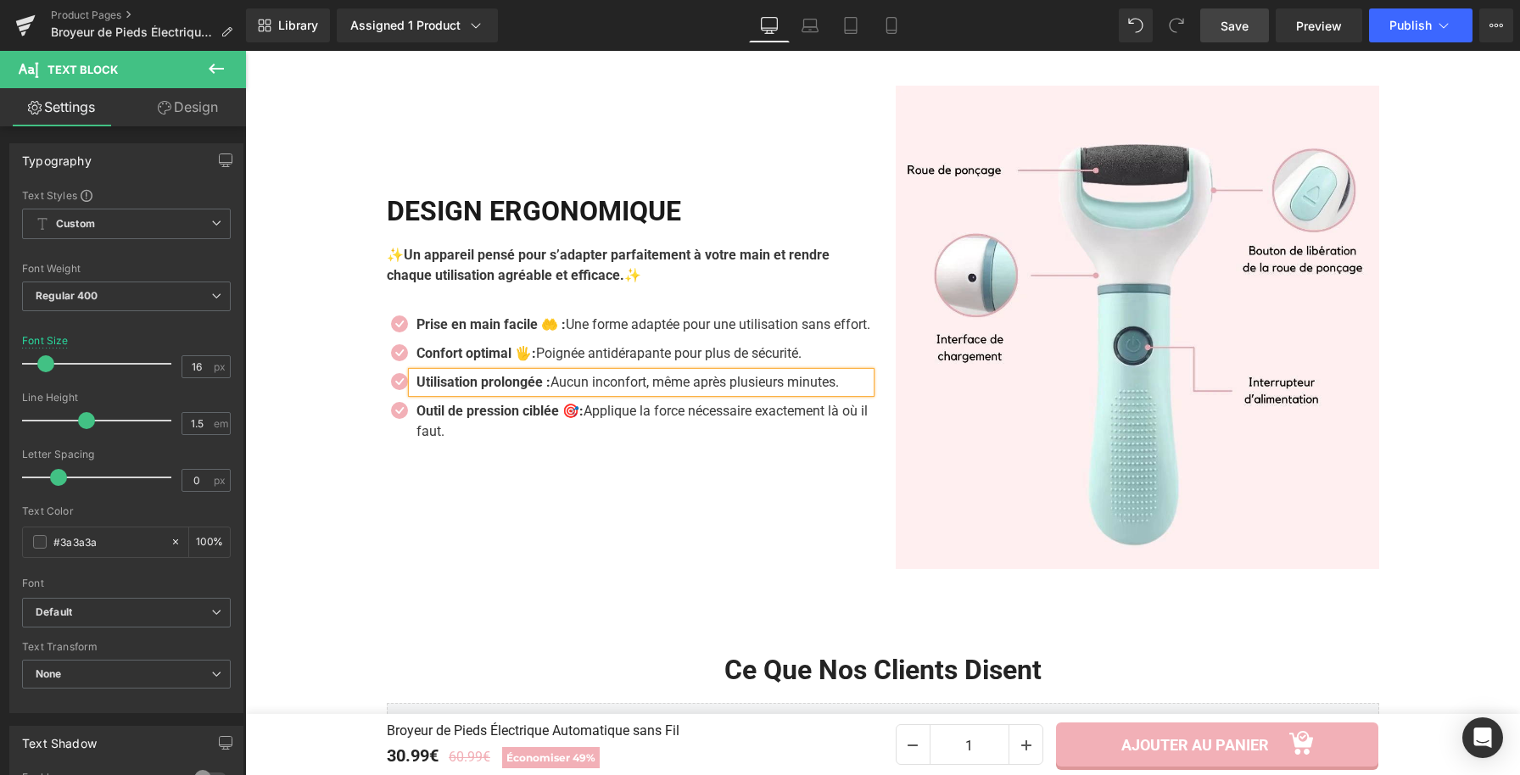
click at [550, 390] on strong "Utilisation prolongée :" at bounding box center [483, 382] width 134 height 16
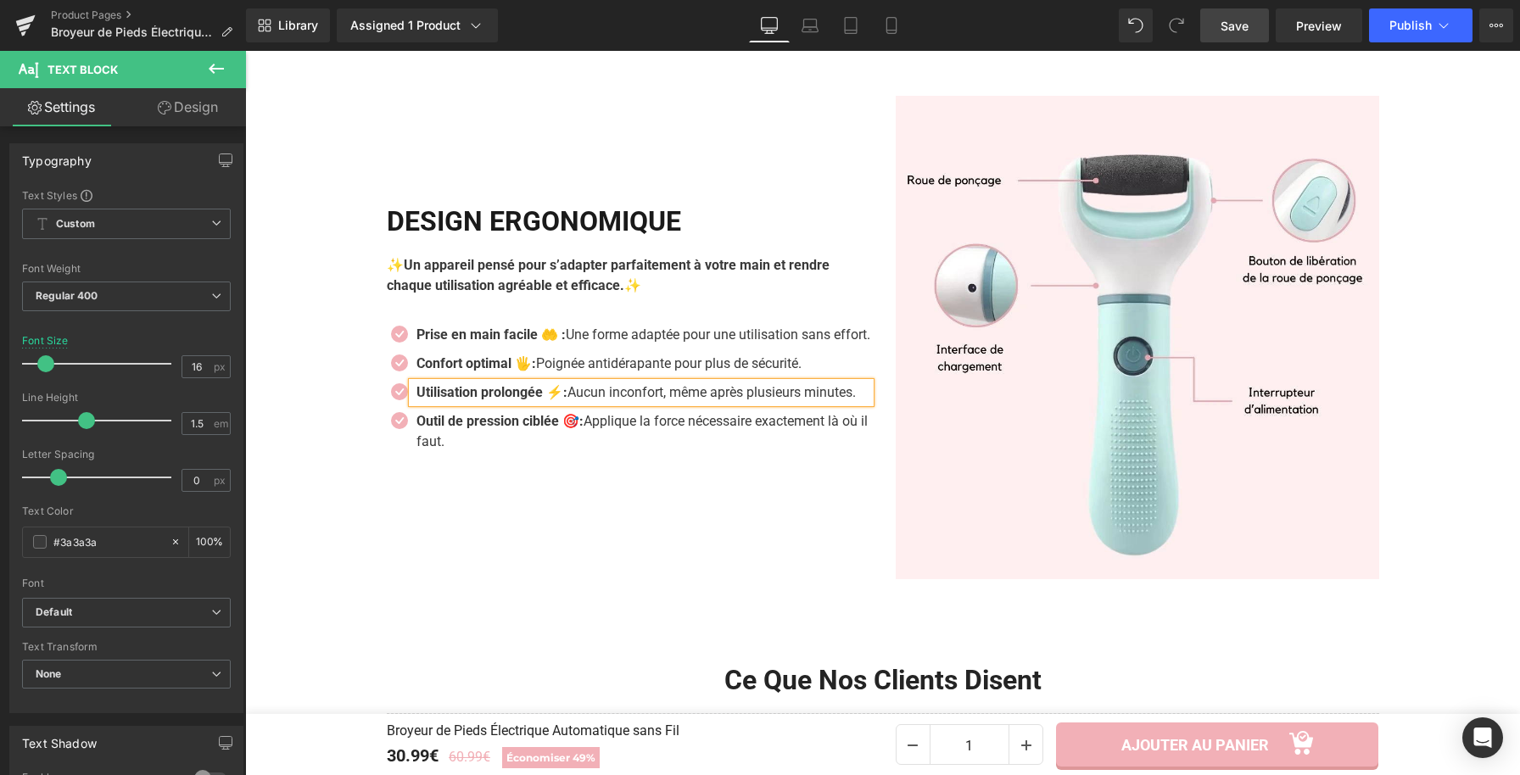
click at [416, 394] on strong "Utilisation prolongée ⚡:" at bounding box center [491, 392] width 151 height 16
click at [461, 452] on p "Outil de pression ciblée 🎯: Applique la force nécessaire exactement là où il fa…" at bounding box center [643, 431] width 454 height 41
click at [492, 452] on p "Outil de pression ciblée 🎯: Applique la force nécessaire exactement là où il fa…" at bounding box center [643, 431] width 454 height 41
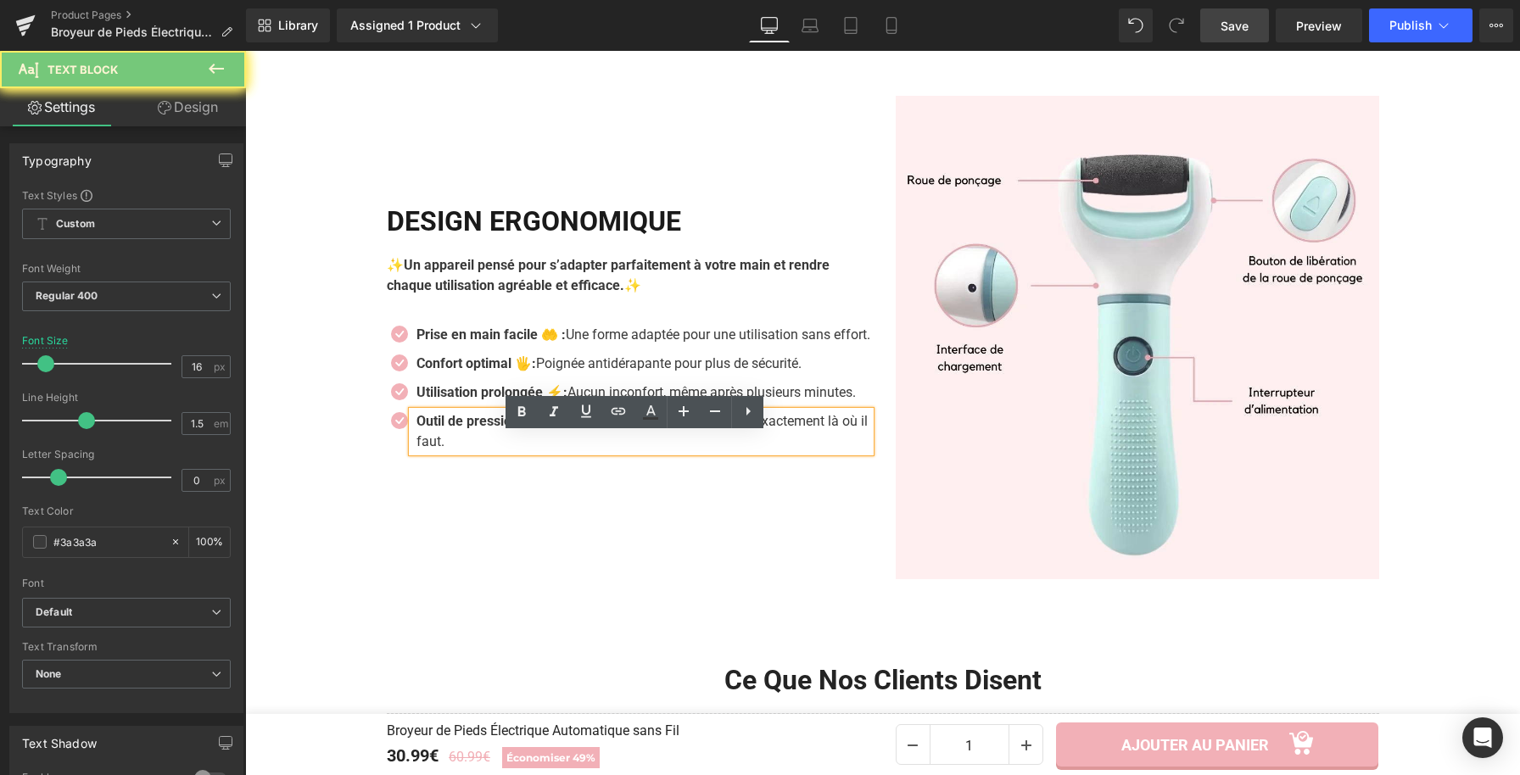
click at [492, 452] on p "Outil de pression ciblée 🎯: Applique la force nécessaire exactement là où il fa…" at bounding box center [643, 431] width 454 height 41
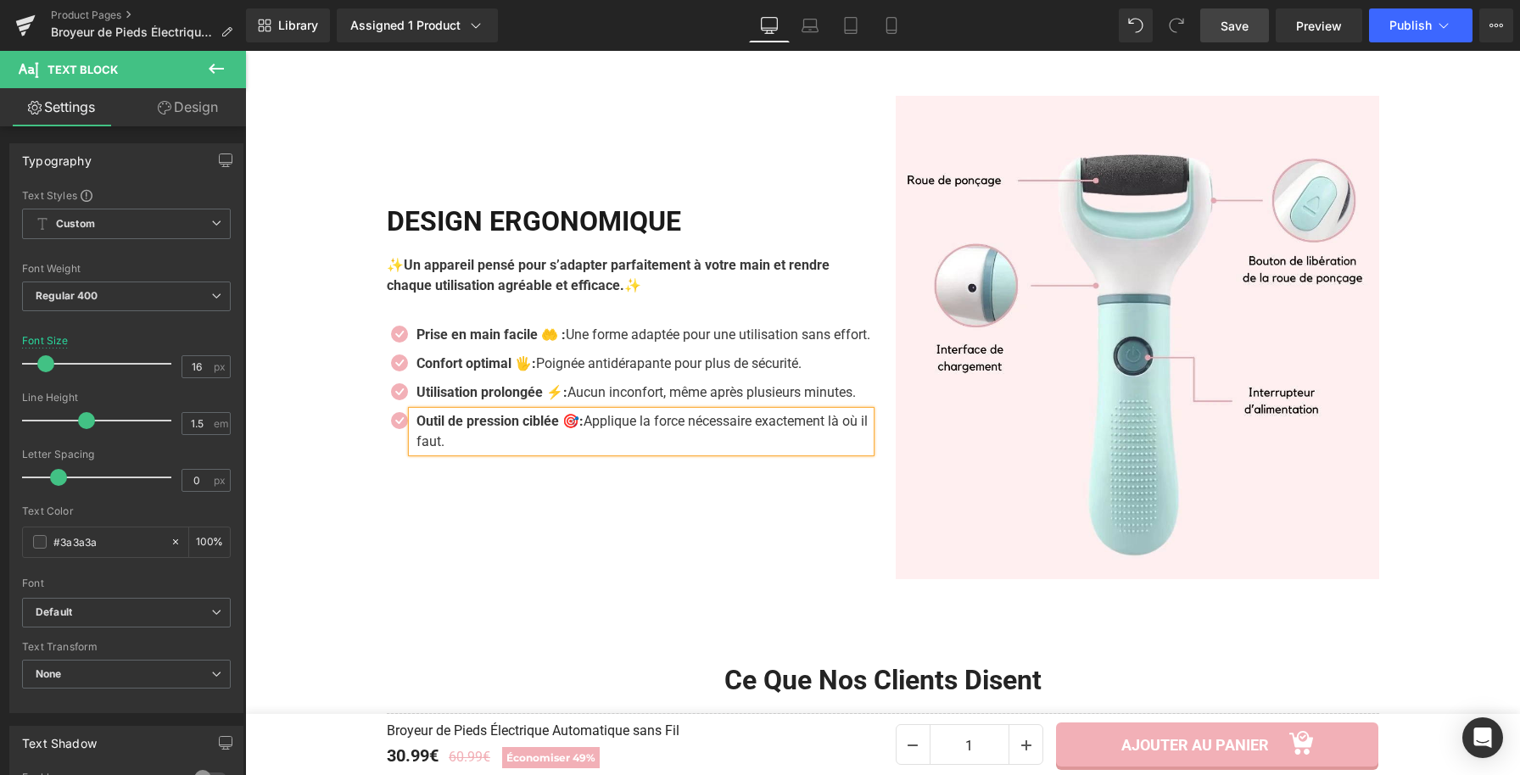
paste div
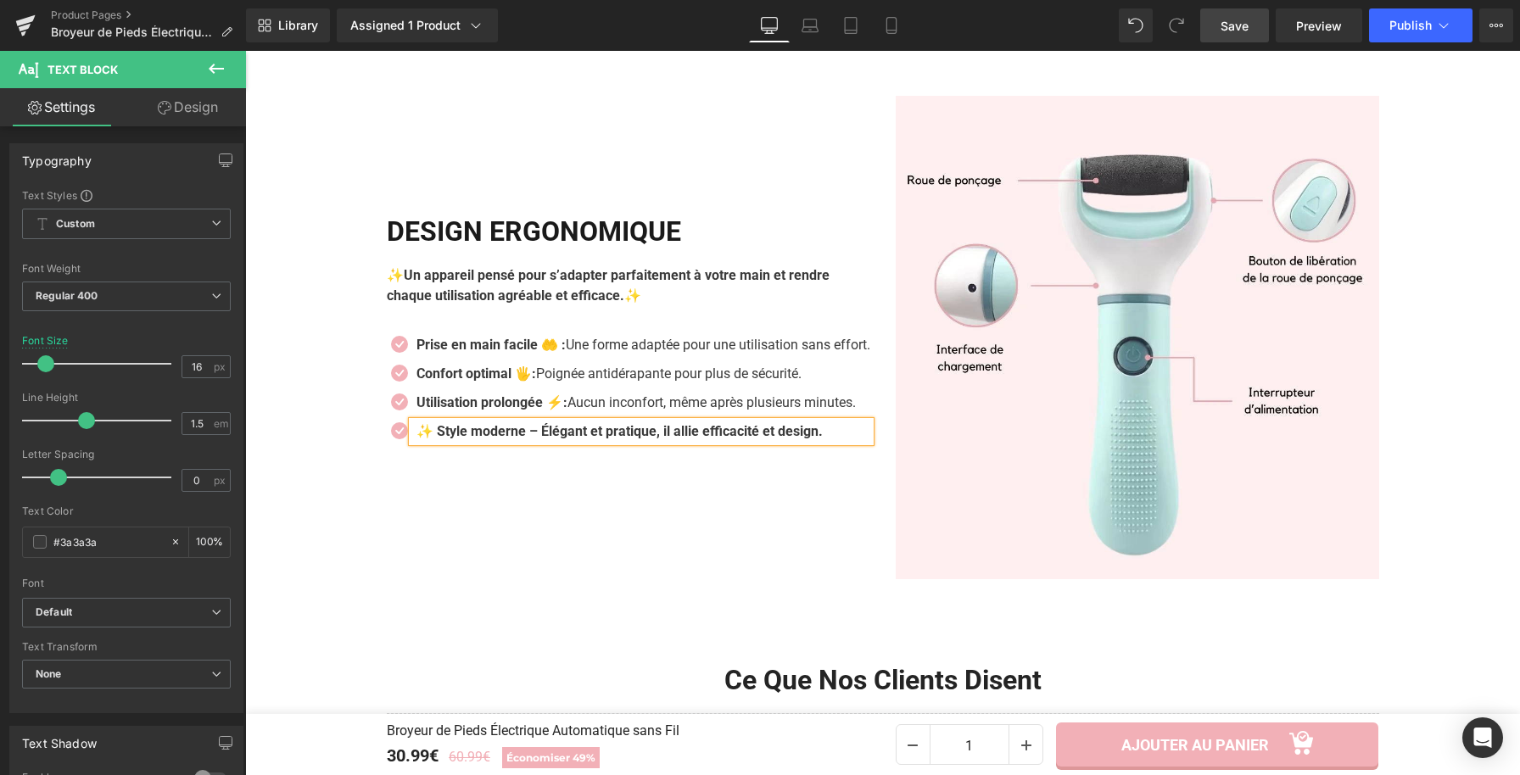
scroll to position [3110, 0]
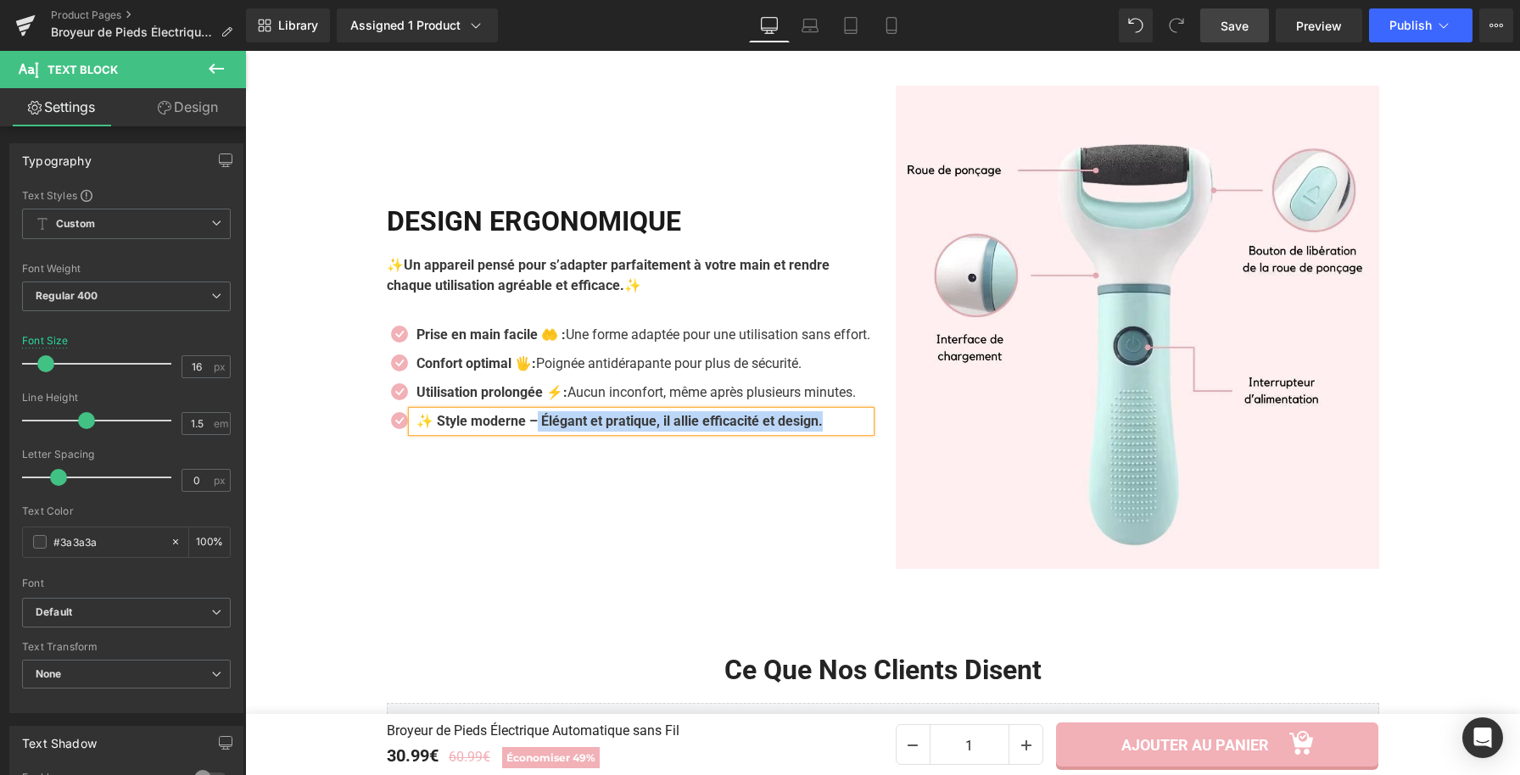
drag, startPoint x: 551, startPoint y: 444, endPoint x: 855, endPoint y: 449, distance: 303.7
click at [838, 432] on p "✨ Style moderne – Élégant et pratique, il allie efficacité et design." at bounding box center [643, 421] width 454 height 20
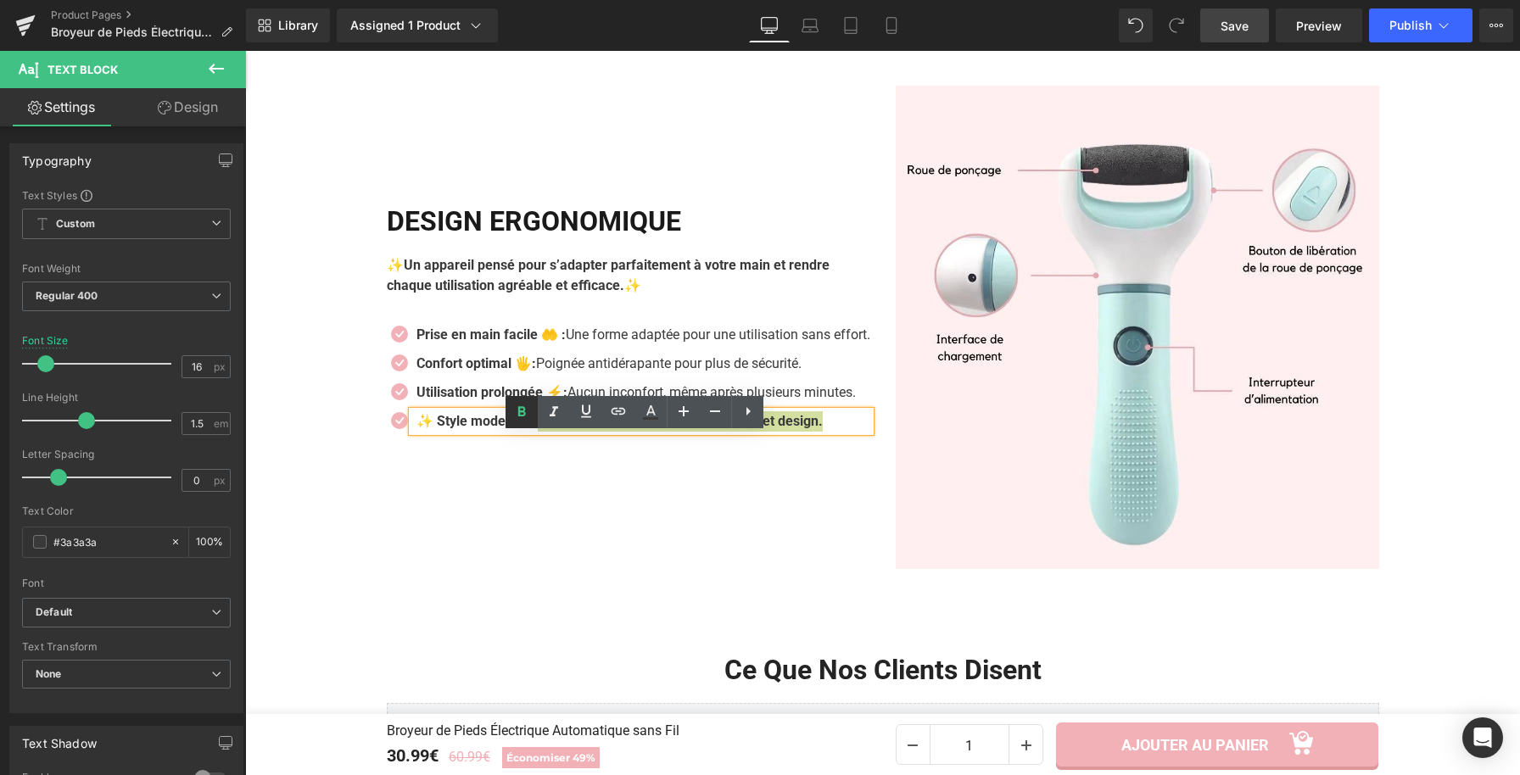
click at [528, 407] on icon at bounding box center [521, 412] width 20 height 20
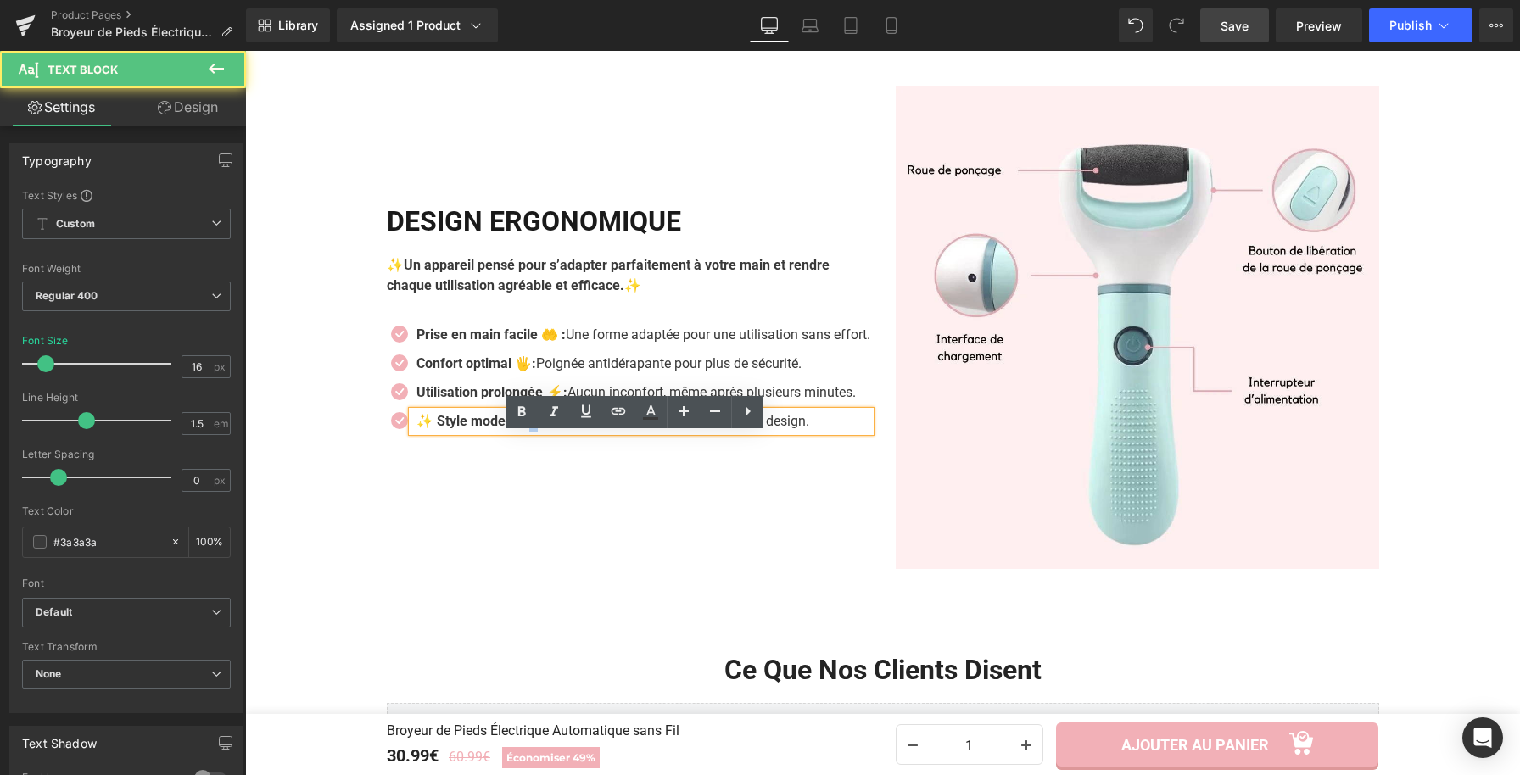
click at [530, 432] on p "✨ Style moderne – Élégant et pratique, il allie efficacité et design." at bounding box center [643, 421] width 454 height 20
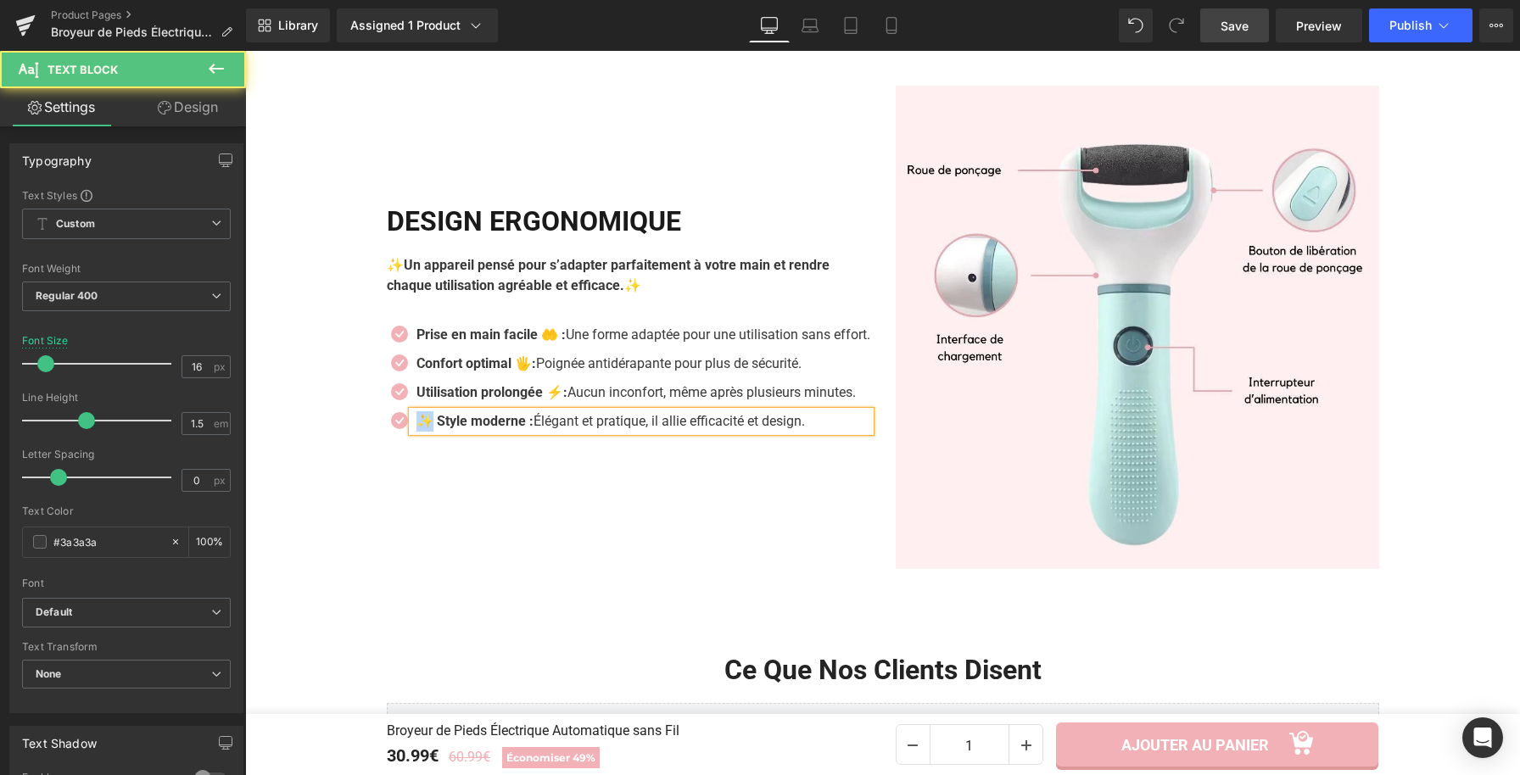
drag, startPoint x: 427, startPoint y: 439, endPoint x: 413, endPoint y: 442, distance: 14.8
click at [416, 429] on strong "✨ Style moderne :" at bounding box center [474, 421] width 117 height 16
click at [506, 429] on strong "Style moderne :" at bounding box center [464, 421] width 97 height 16
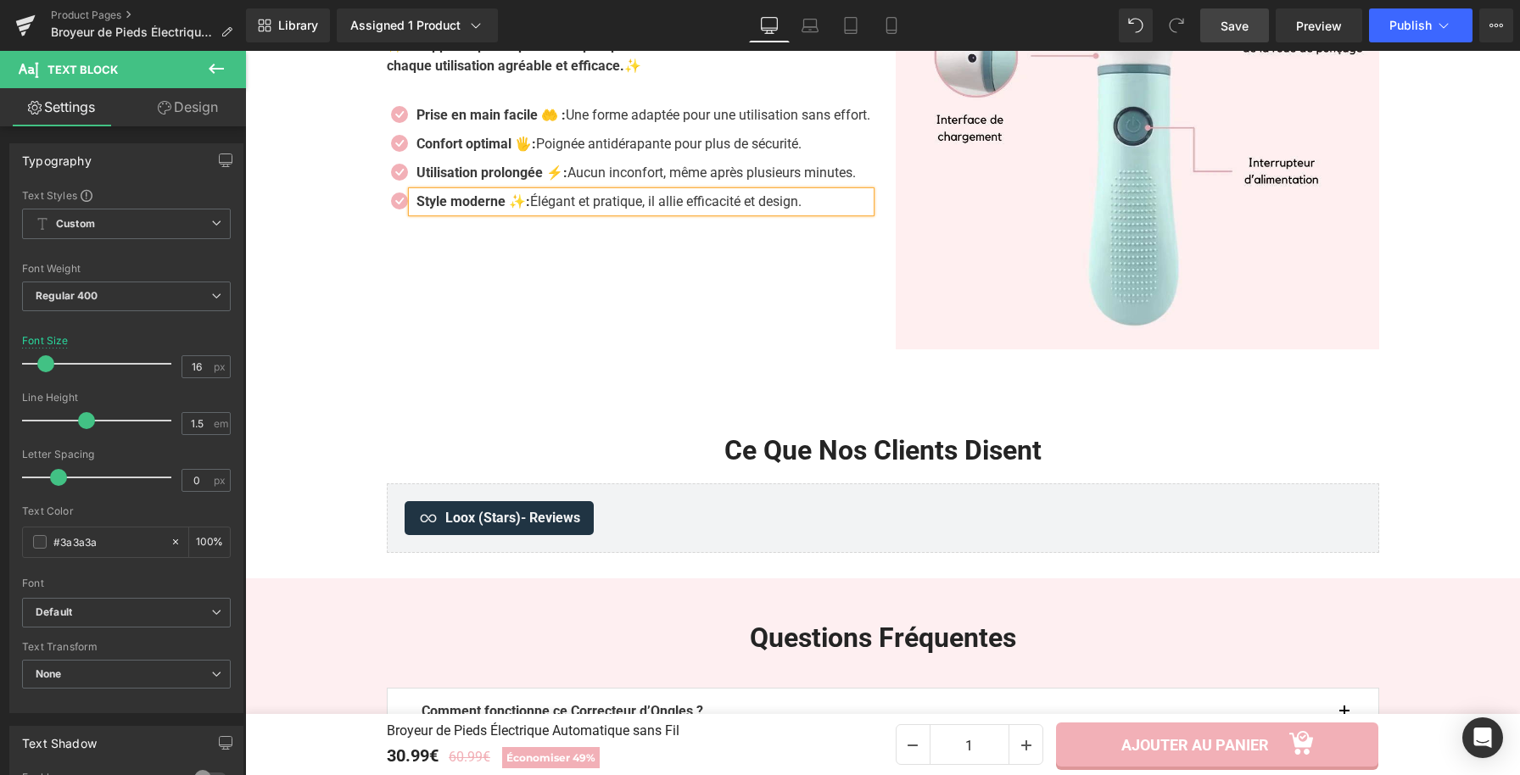
scroll to position [3328, 0]
click at [1249, 28] on span "Save" at bounding box center [1235, 26] width 28 height 18
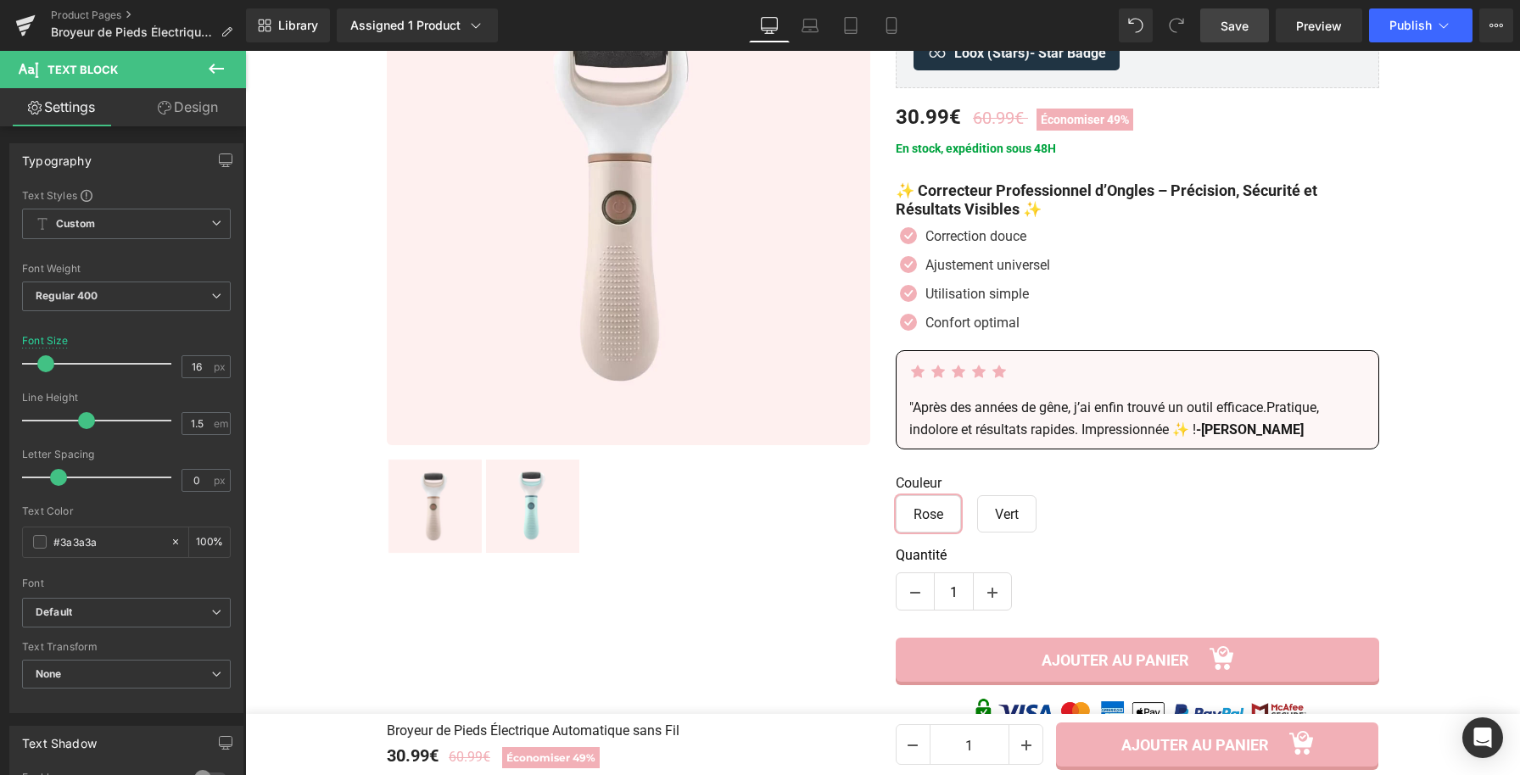
scroll to position [247, 0]
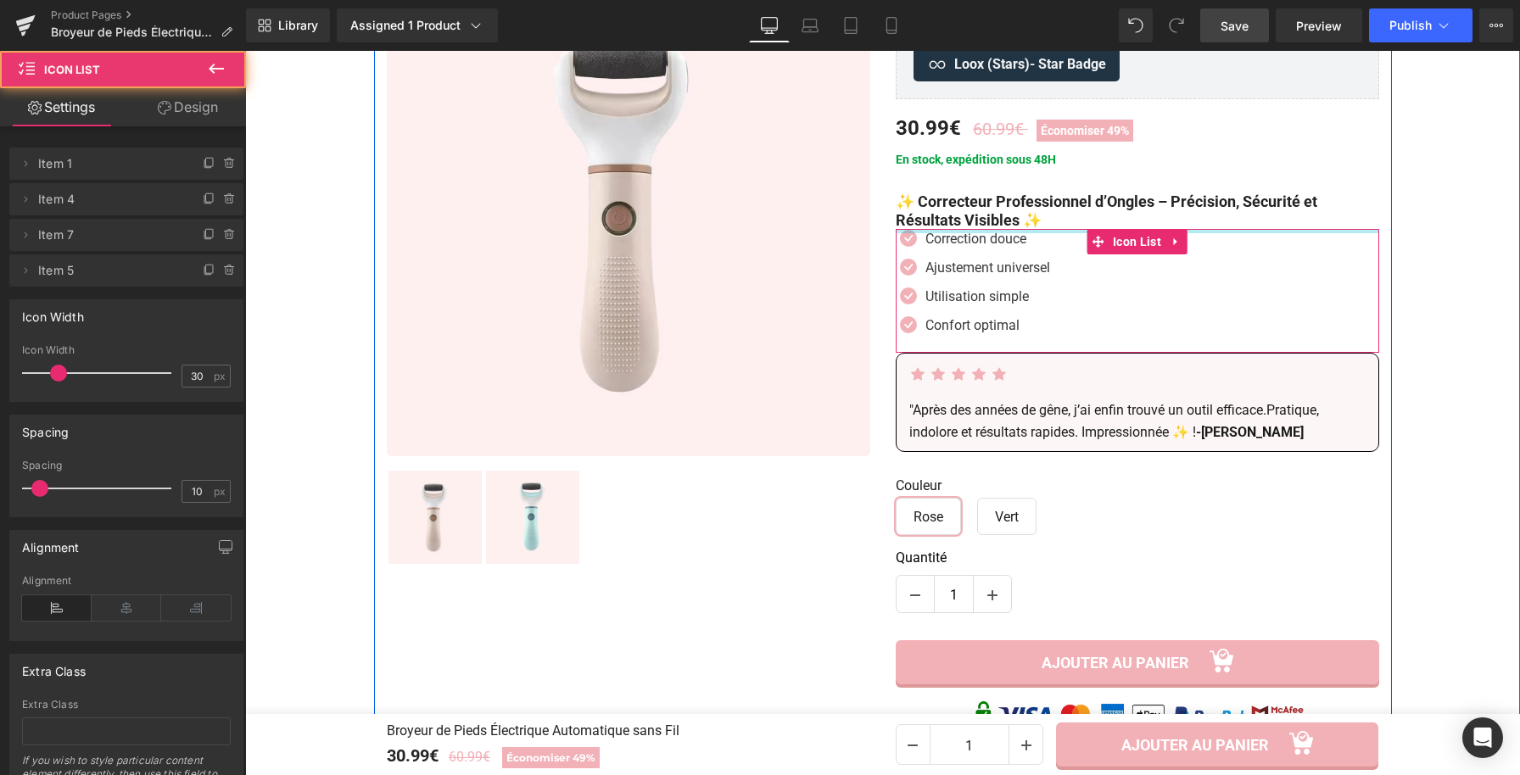
drag, startPoint x: 1073, startPoint y: 231, endPoint x: 898, endPoint y: 205, distance: 176.6
click at [898, 205] on div "Broyeur de Pieds Électrique Automatique sans Fil (P) Title Loox (Stars) - Star …" at bounding box center [1137, 628] width 509 height 1311
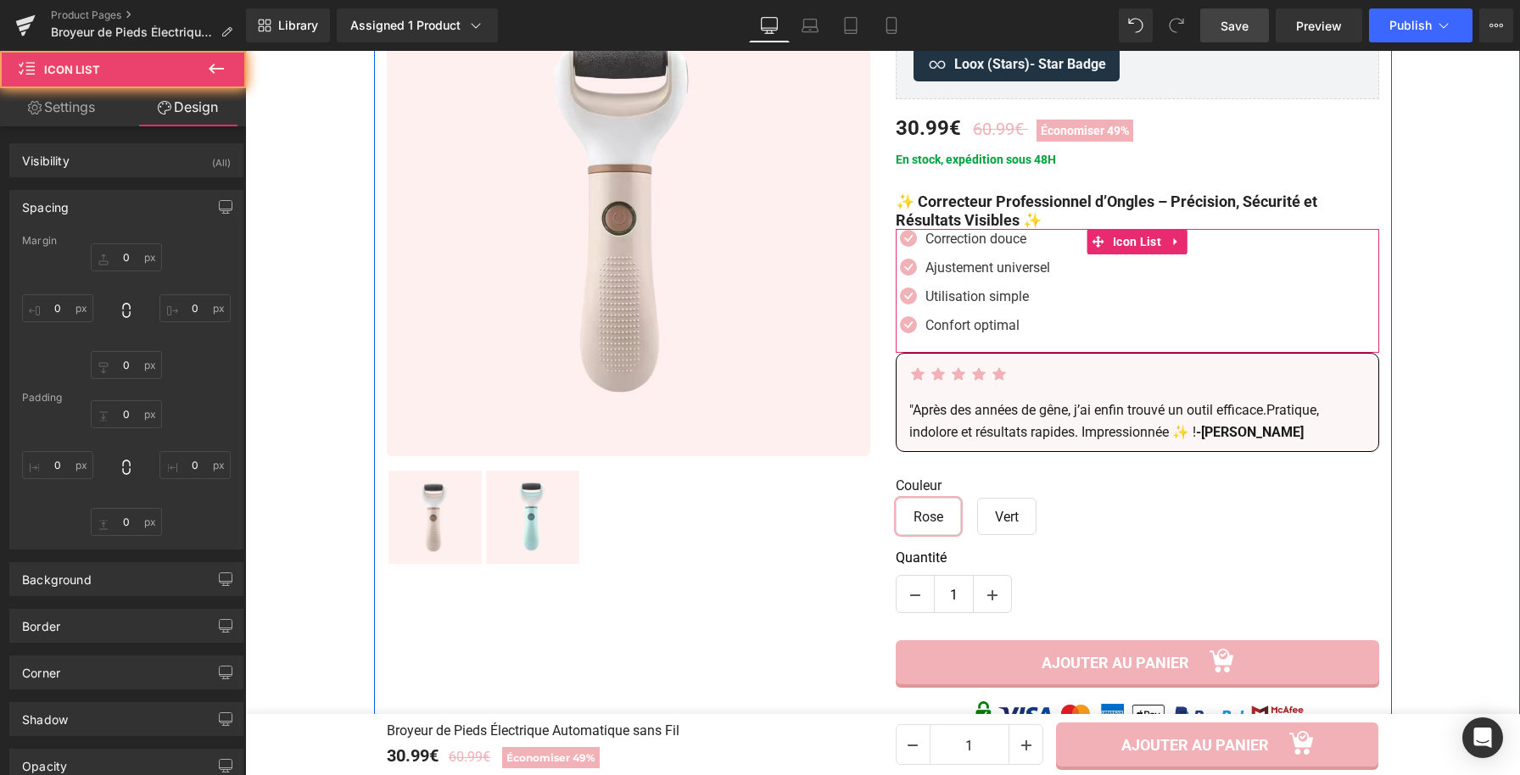
click at [1060, 220] on h1 "✨ Correcteur Professionnel d’Ongles – Précision, Sécurité et Résultats Visibles…" at bounding box center [1137, 211] width 483 height 36
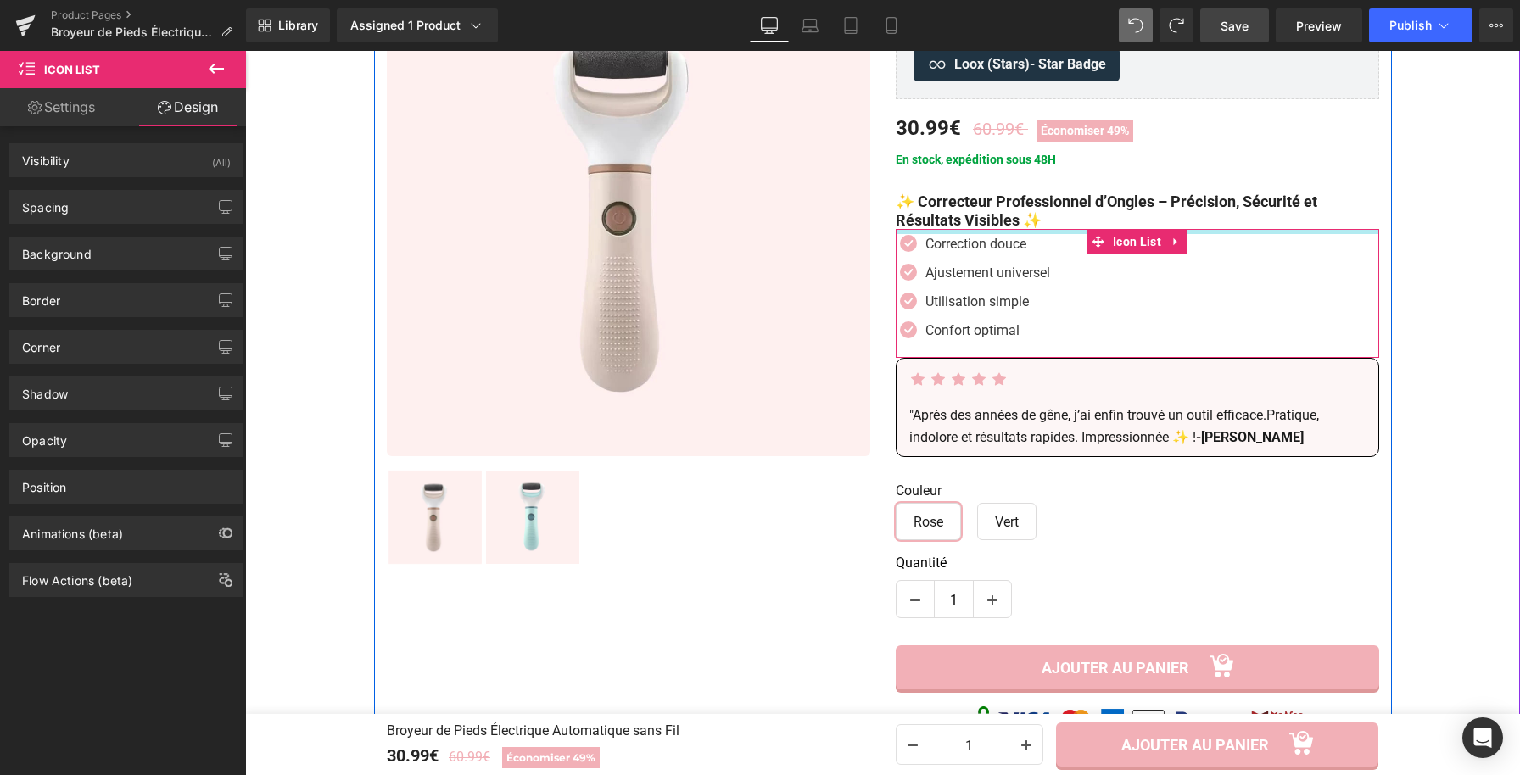
click at [1042, 237] on div "Icon Correction douce Text Block Icon Ajustement universel Text Block Icon Util…" at bounding box center [1137, 293] width 483 height 129
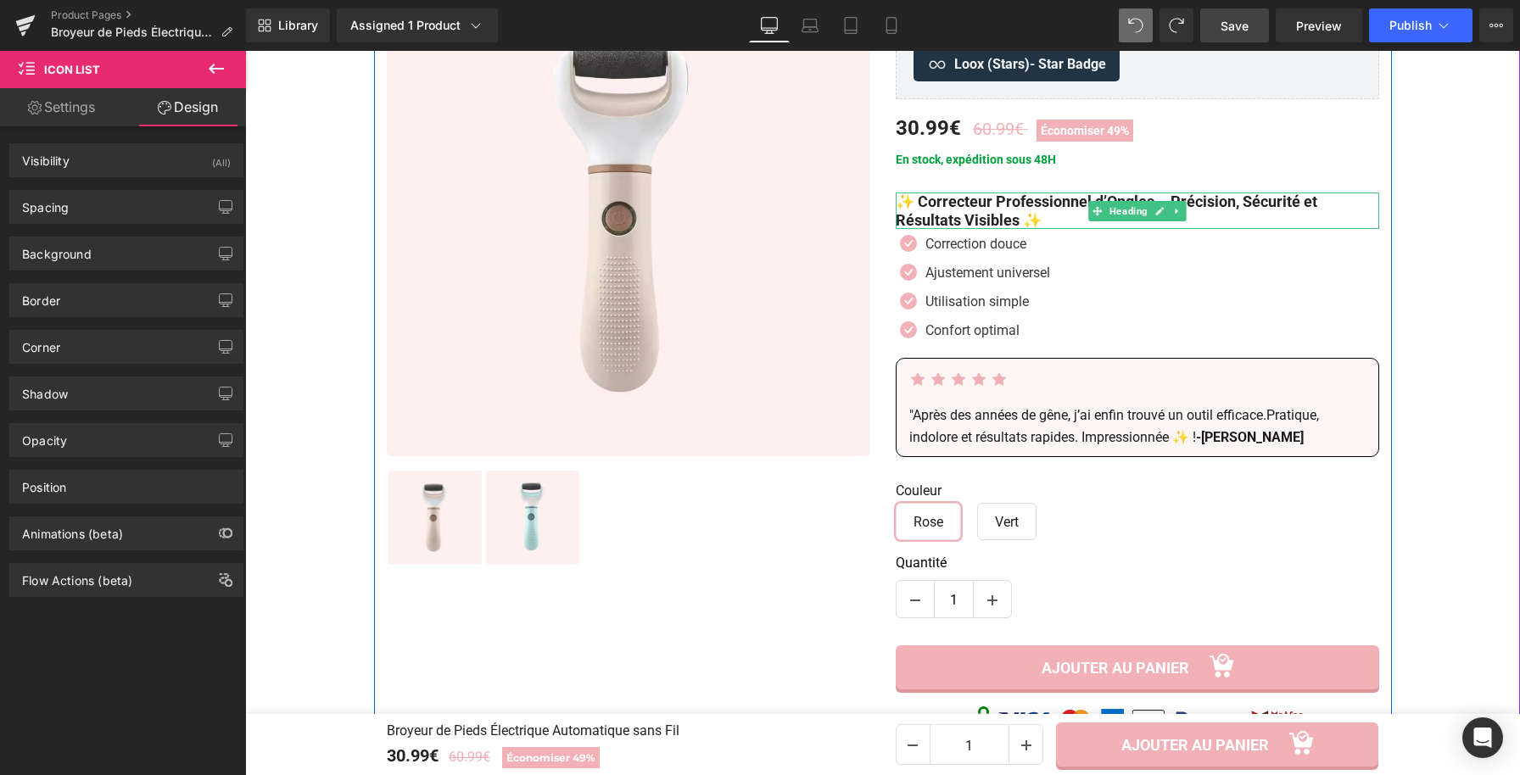
click at [1068, 207] on h1 "✨ Correcteur Professionnel d’Ongles – Précision, Sécurité et Résultats Visibles…" at bounding box center [1137, 211] width 483 height 36
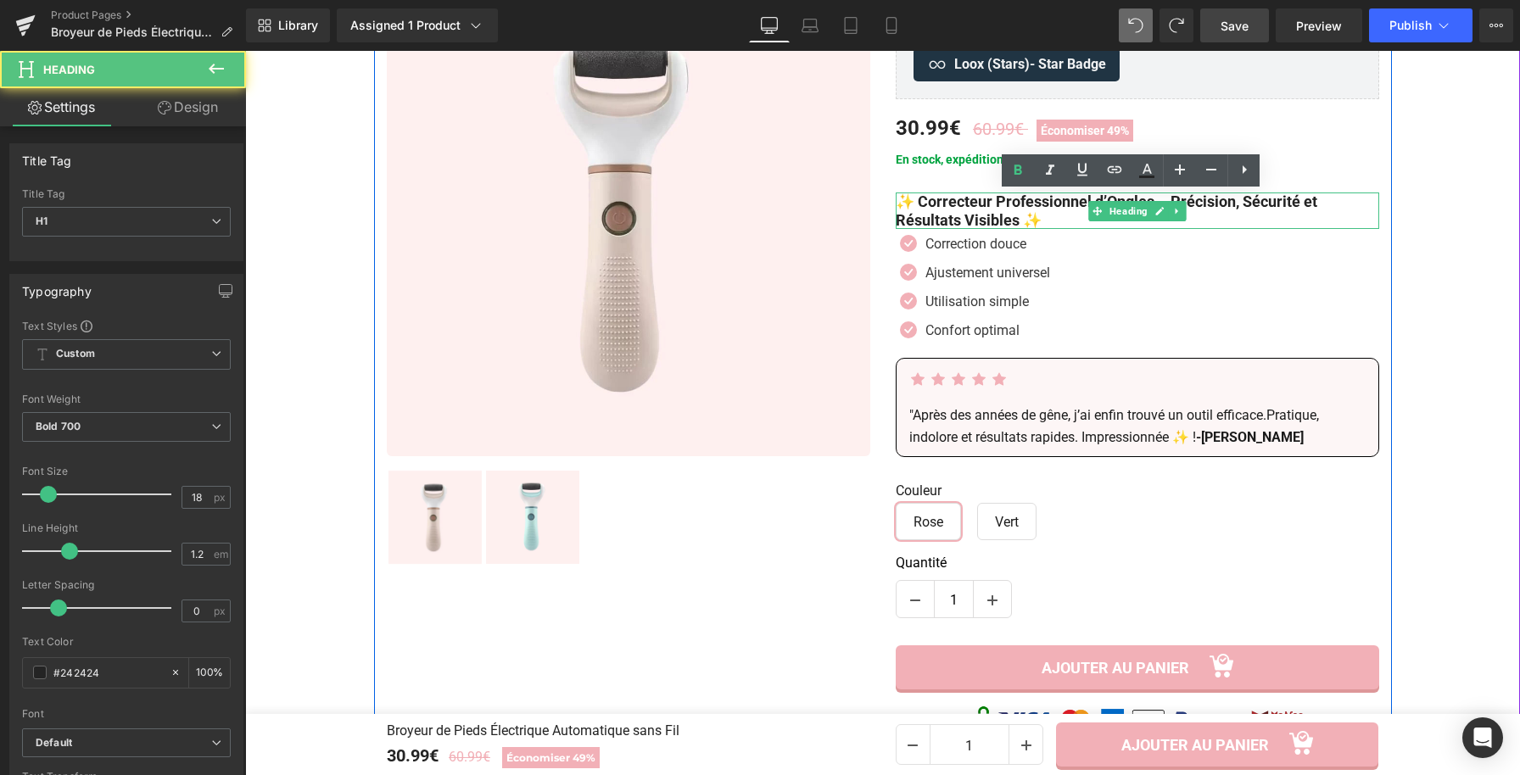
click at [1053, 214] on h1 "✨ Correcteur Professionnel d’Ongles – Précision, Sécurité et Résultats Visibles…" at bounding box center [1137, 211] width 483 height 36
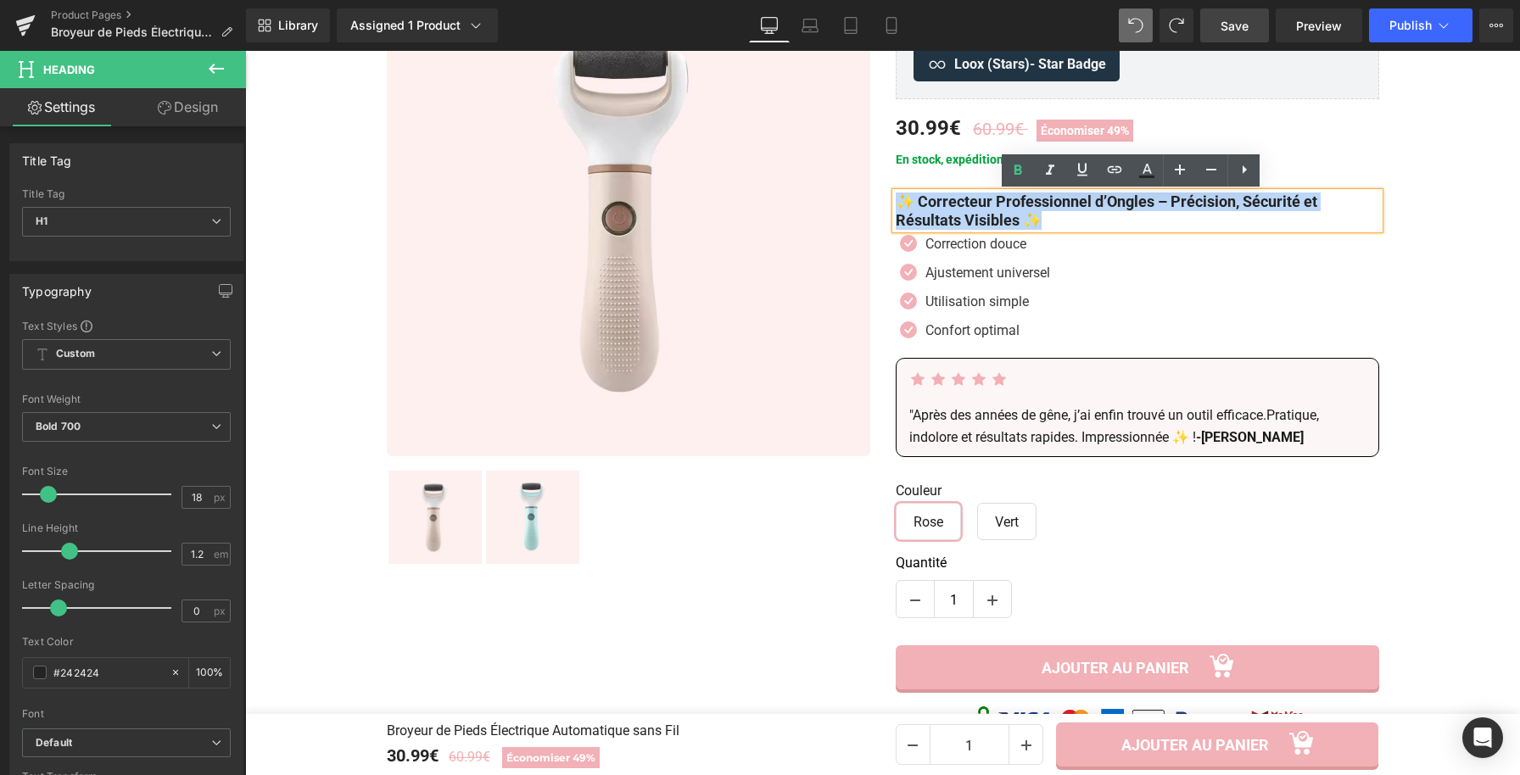
click at [1051, 226] on h1 "✨ Correcteur Professionnel d’Ongles – Précision, Sécurité et Résultats Visibles…" at bounding box center [1137, 211] width 483 height 36
copy h1 "✨ Correcteur Professionnel d’Ongles – Précision, Sécurité et Résultats Visibles…"
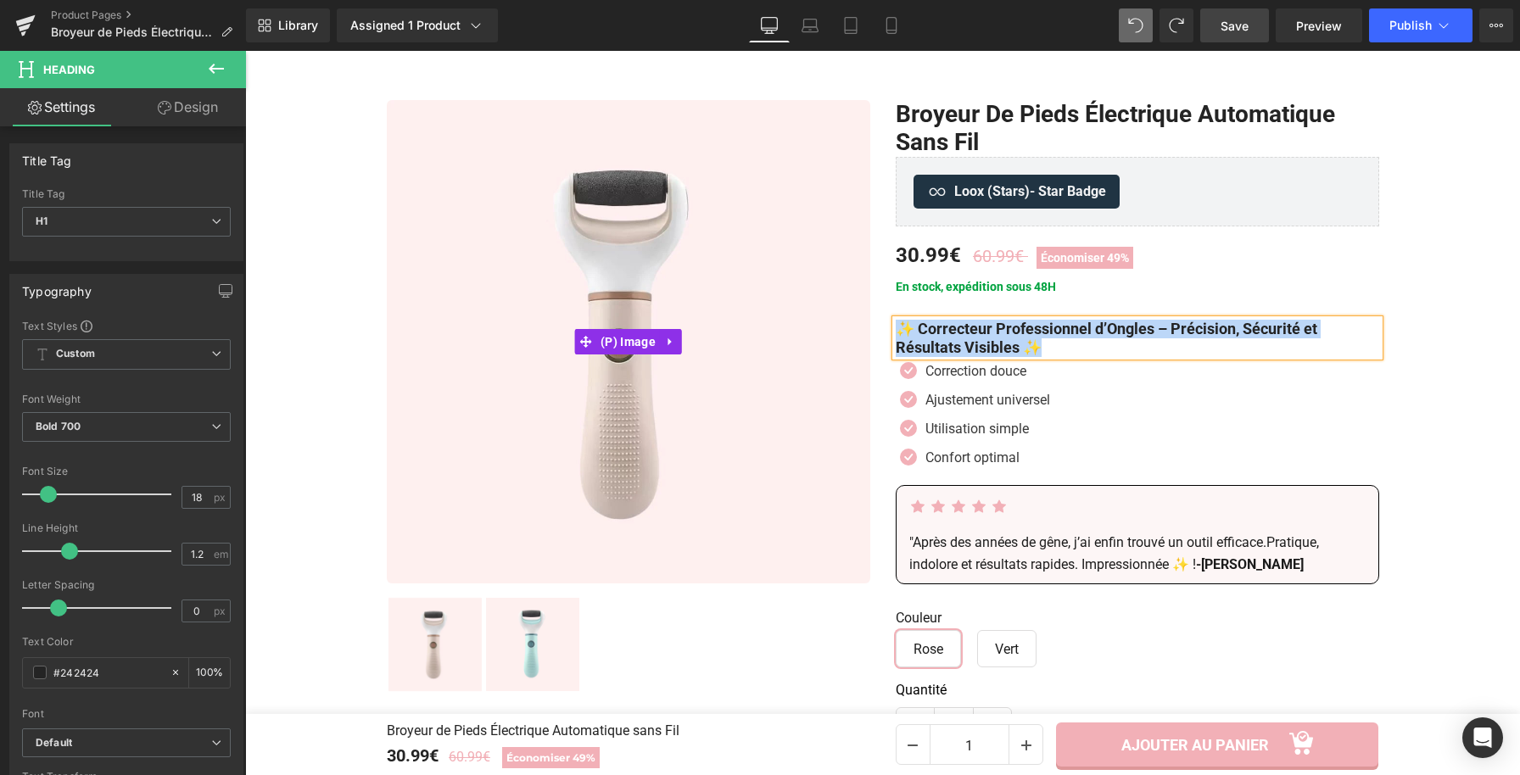
scroll to position [33, 0]
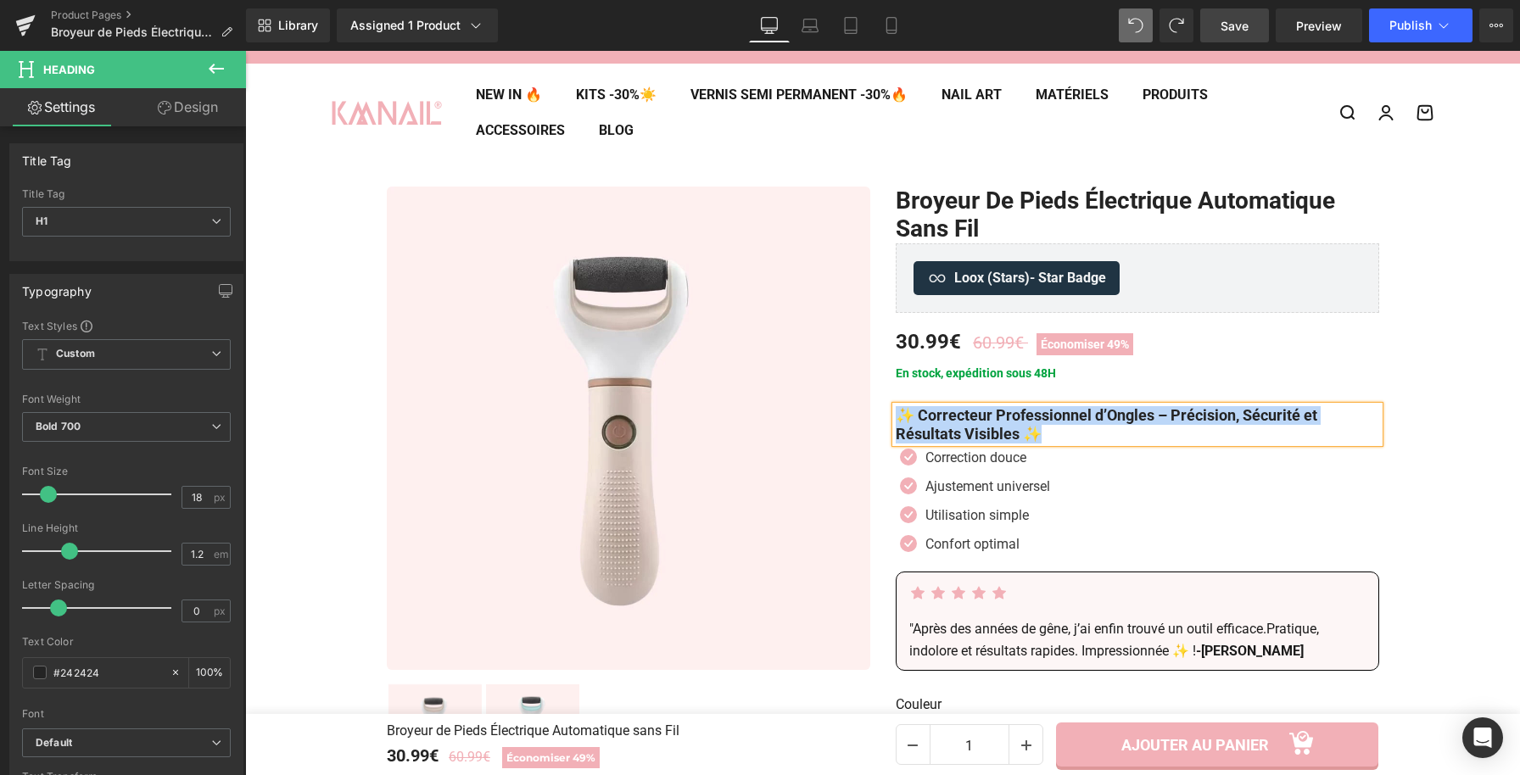
paste div
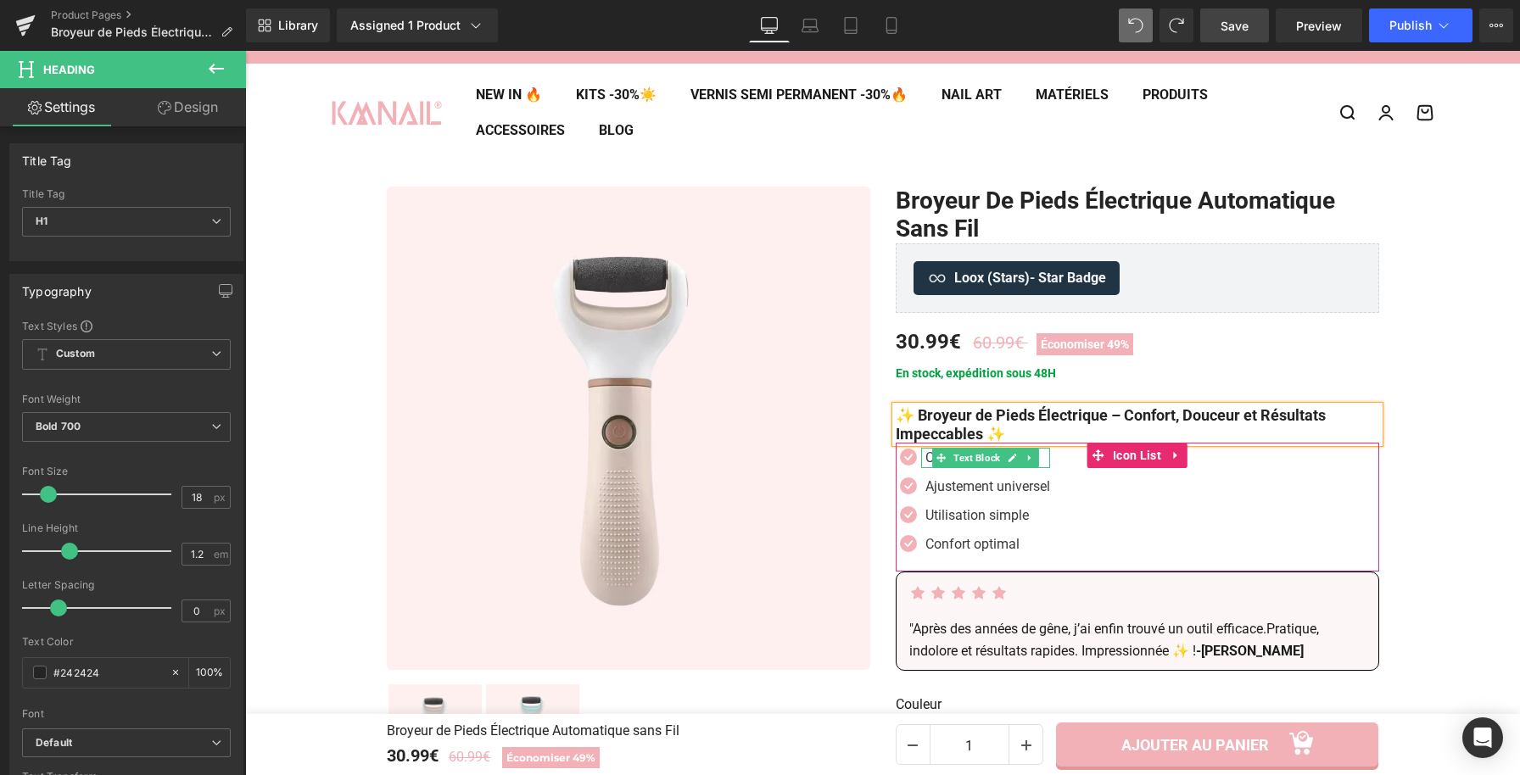
click at [1014, 462] on link at bounding box center [1012, 458] width 18 height 20
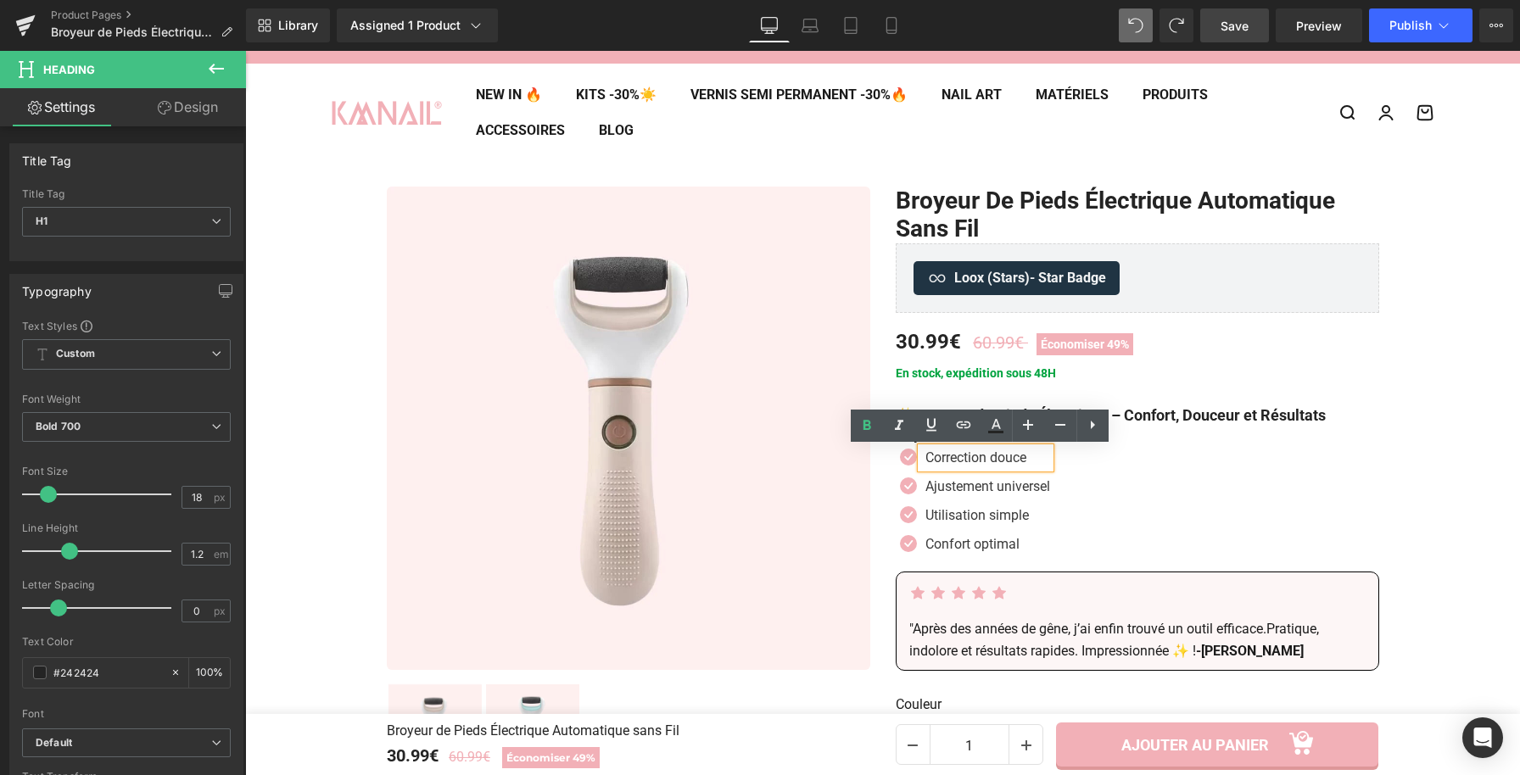
click at [1034, 463] on p "Correction douce" at bounding box center [987, 458] width 125 height 20
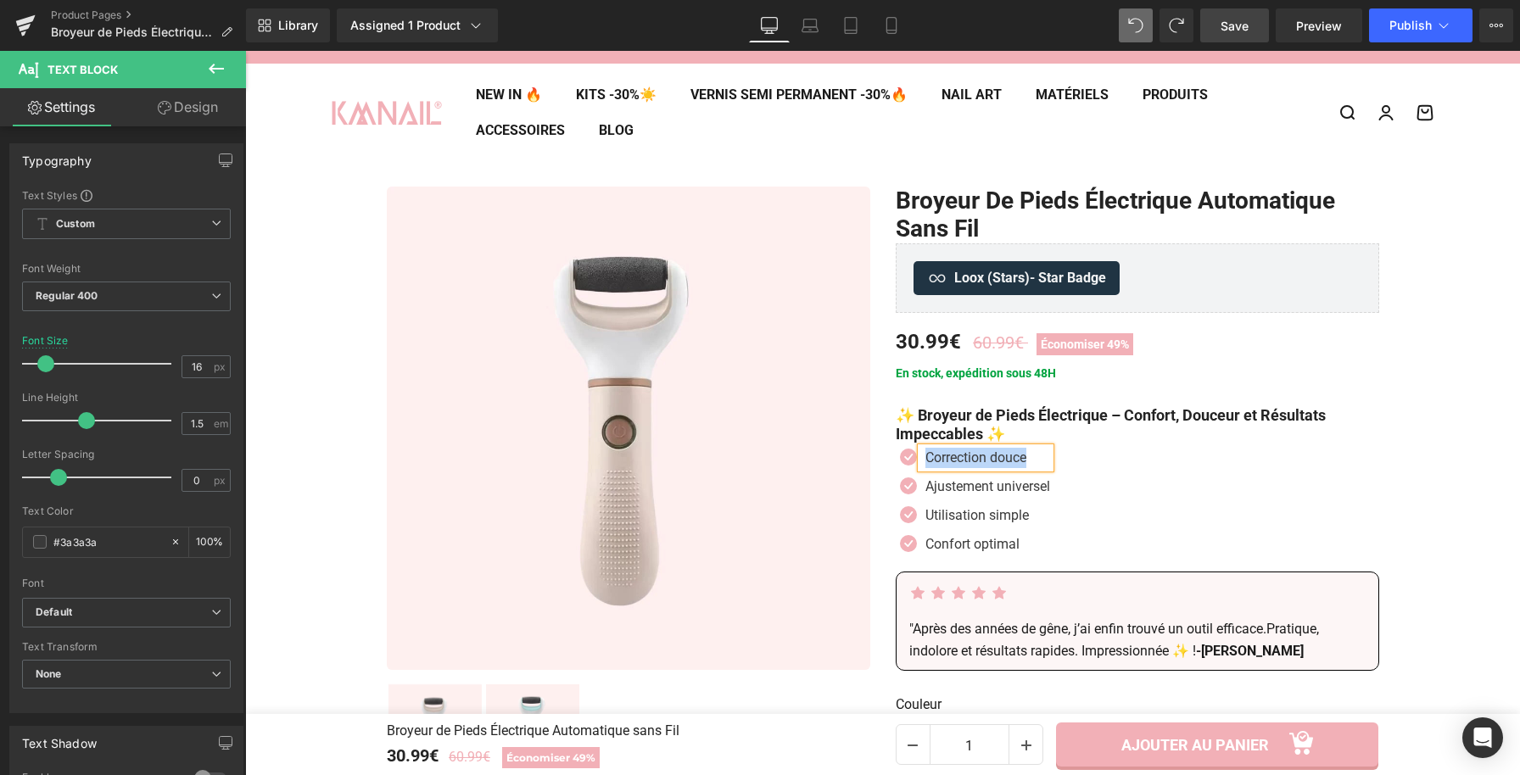
paste div
click at [974, 540] on span "Text Block" at bounding box center [976, 544] width 53 height 20
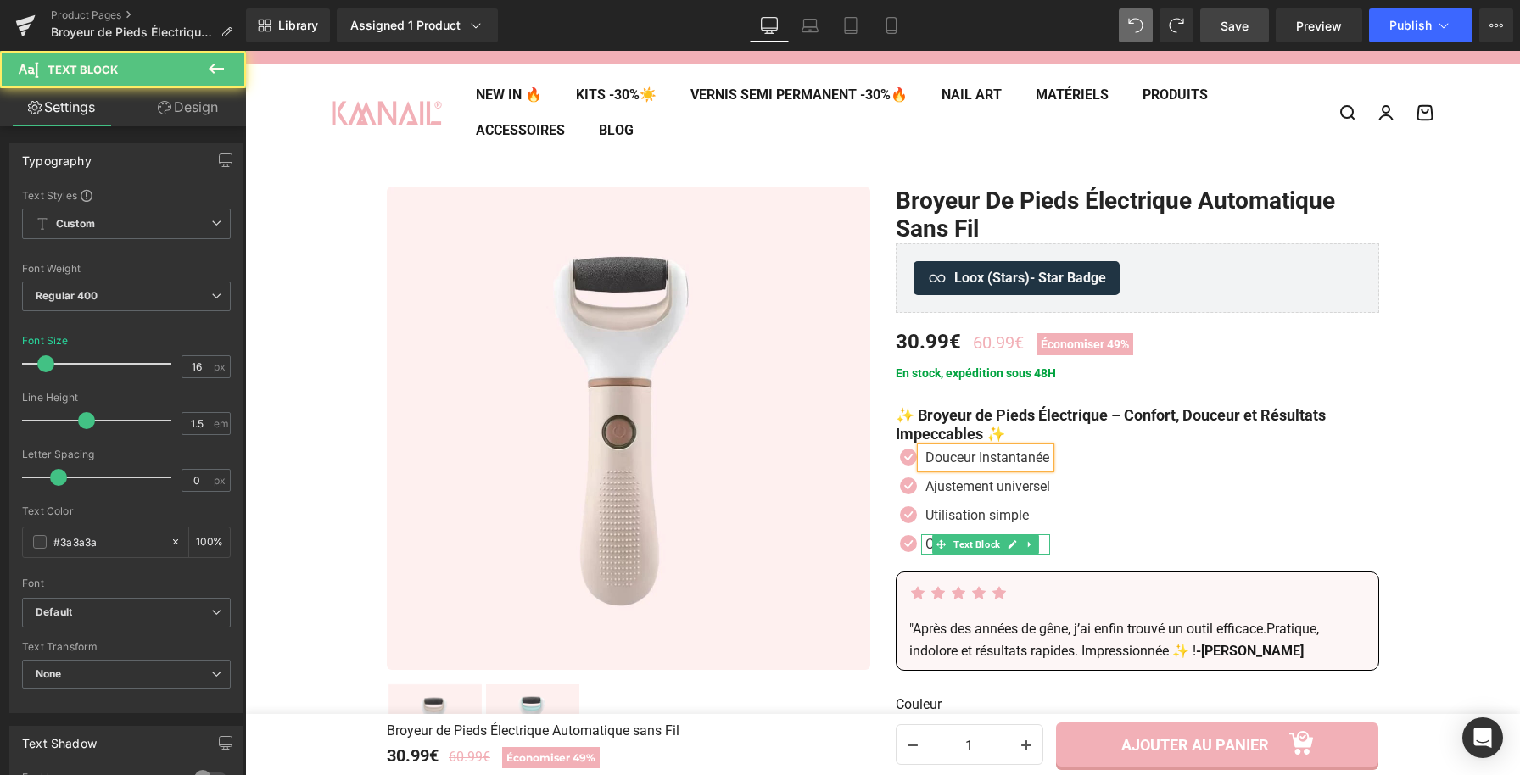
click at [1037, 543] on p "Confort optimal" at bounding box center [987, 544] width 125 height 20
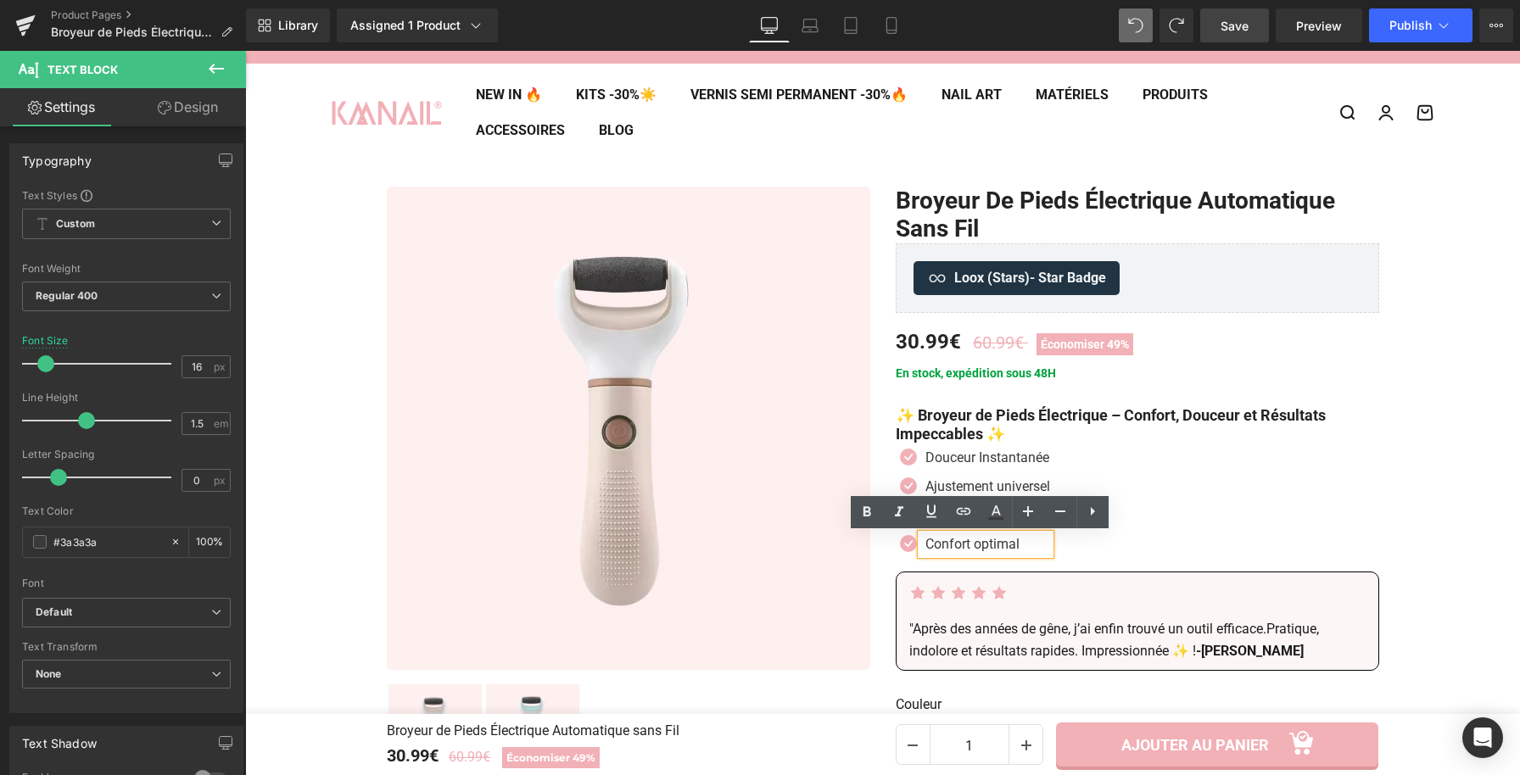
click at [1038, 545] on p "Confort optimal" at bounding box center [987, 544] width 125 height 20
paste div
click at [974, 515] on span "Text Block" at bounding box center [977, 516] width 53 height 20
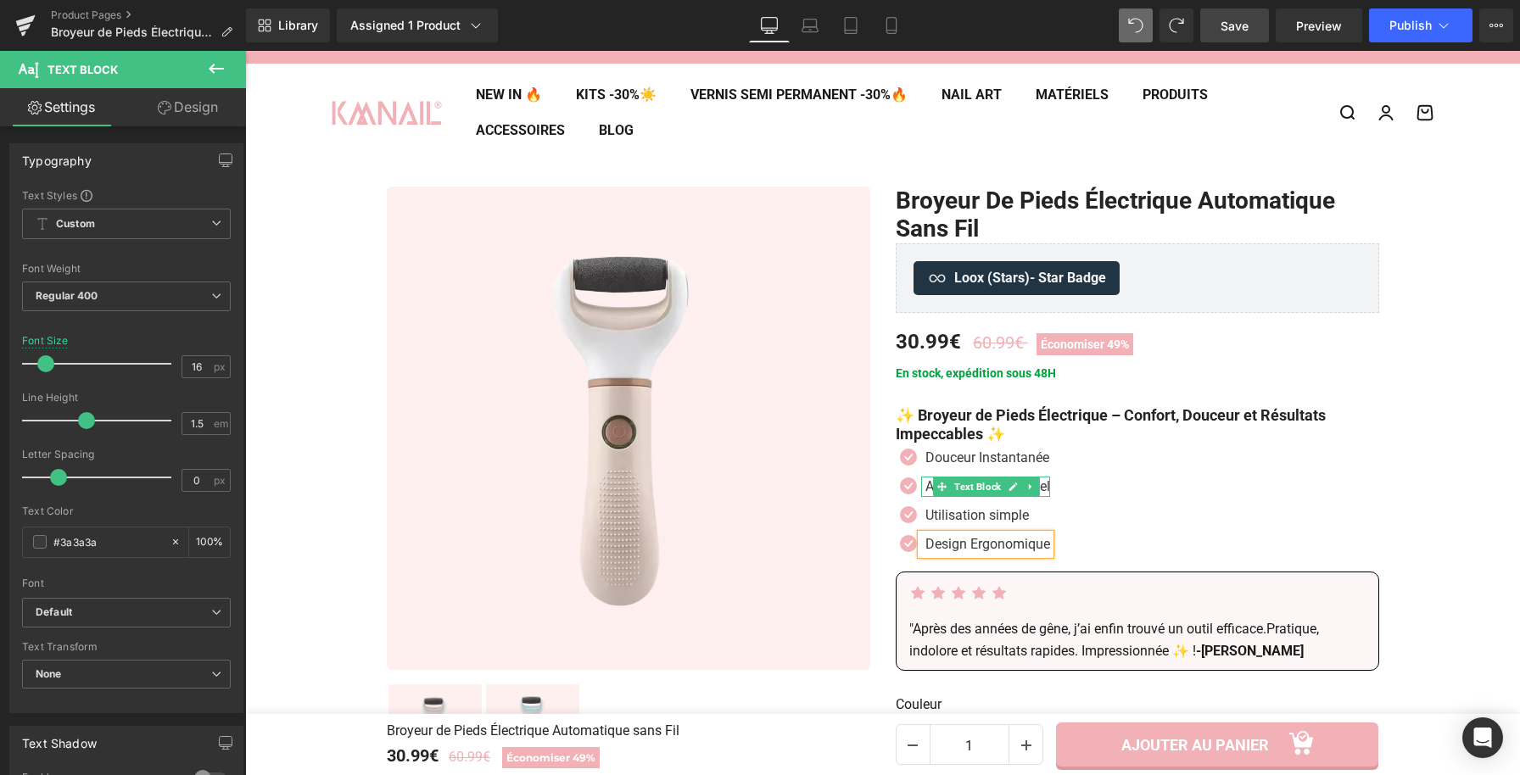
click at [925, 489] on p "Ajustement universel" at bounding box center [987, 487] width 125 height 20
paste div
click at [1039, 457] on p "Douceur Instantanée" at bounding box center [987, 458] width 125 height 20
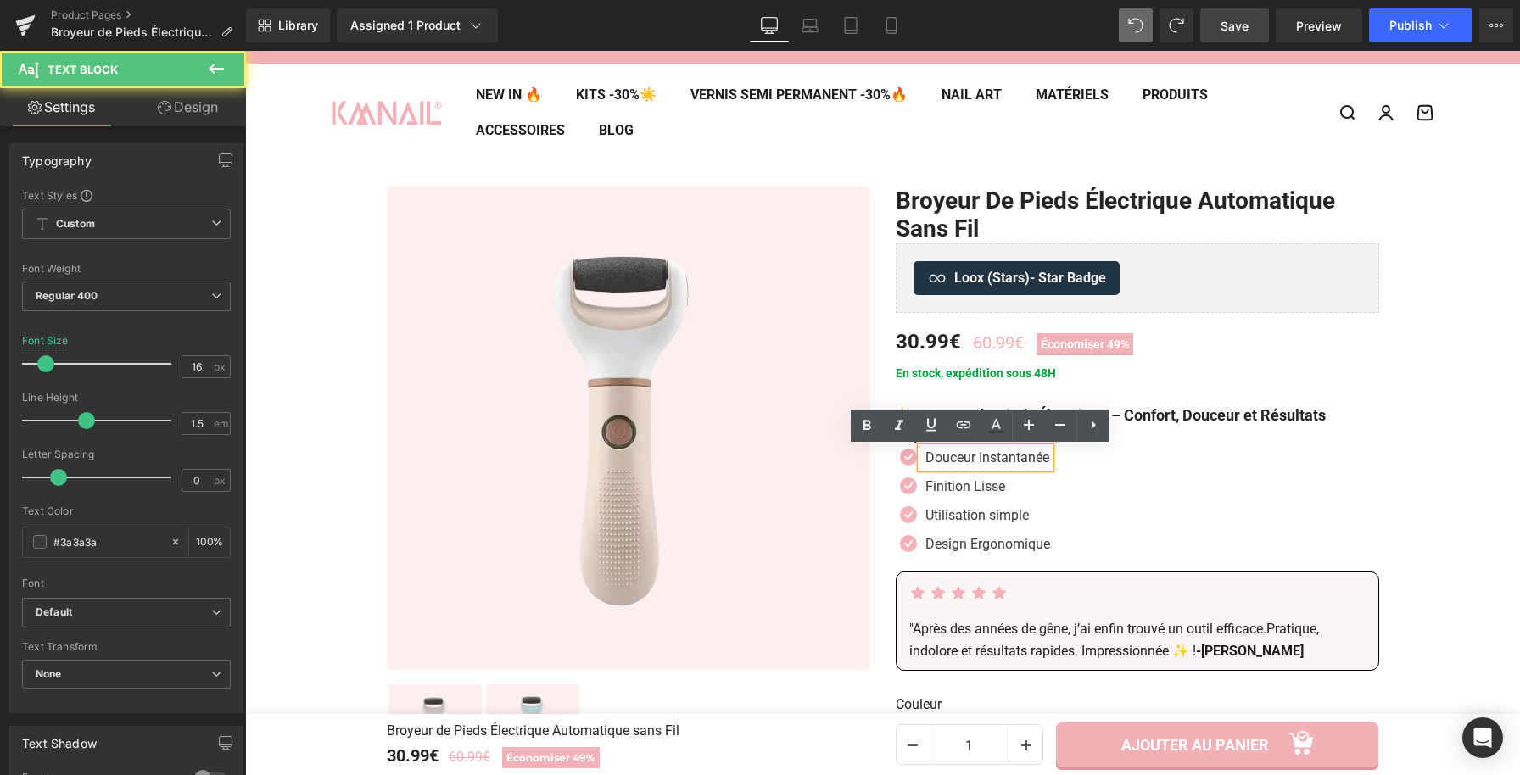
click at [1039, 457] on p "Douceur Instantanée" at bounding box center [987, 458] width 125 height 20
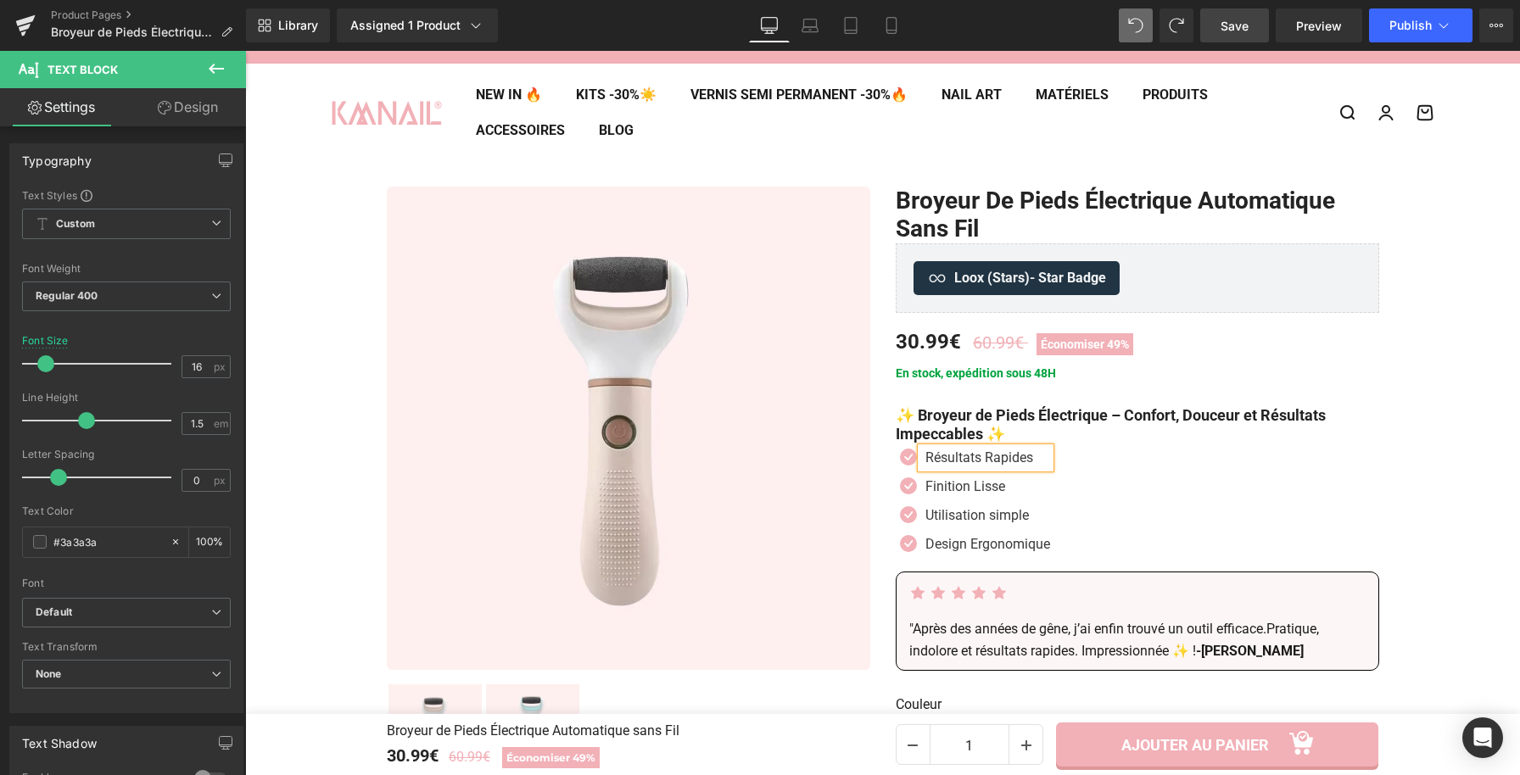
click at [1127, 474] on div "Icon Résultats Rapides Text Block Icon Finition Lisse Text Block Icon Utilisati…" at bounding box center [1137, 505] width 483 height 115
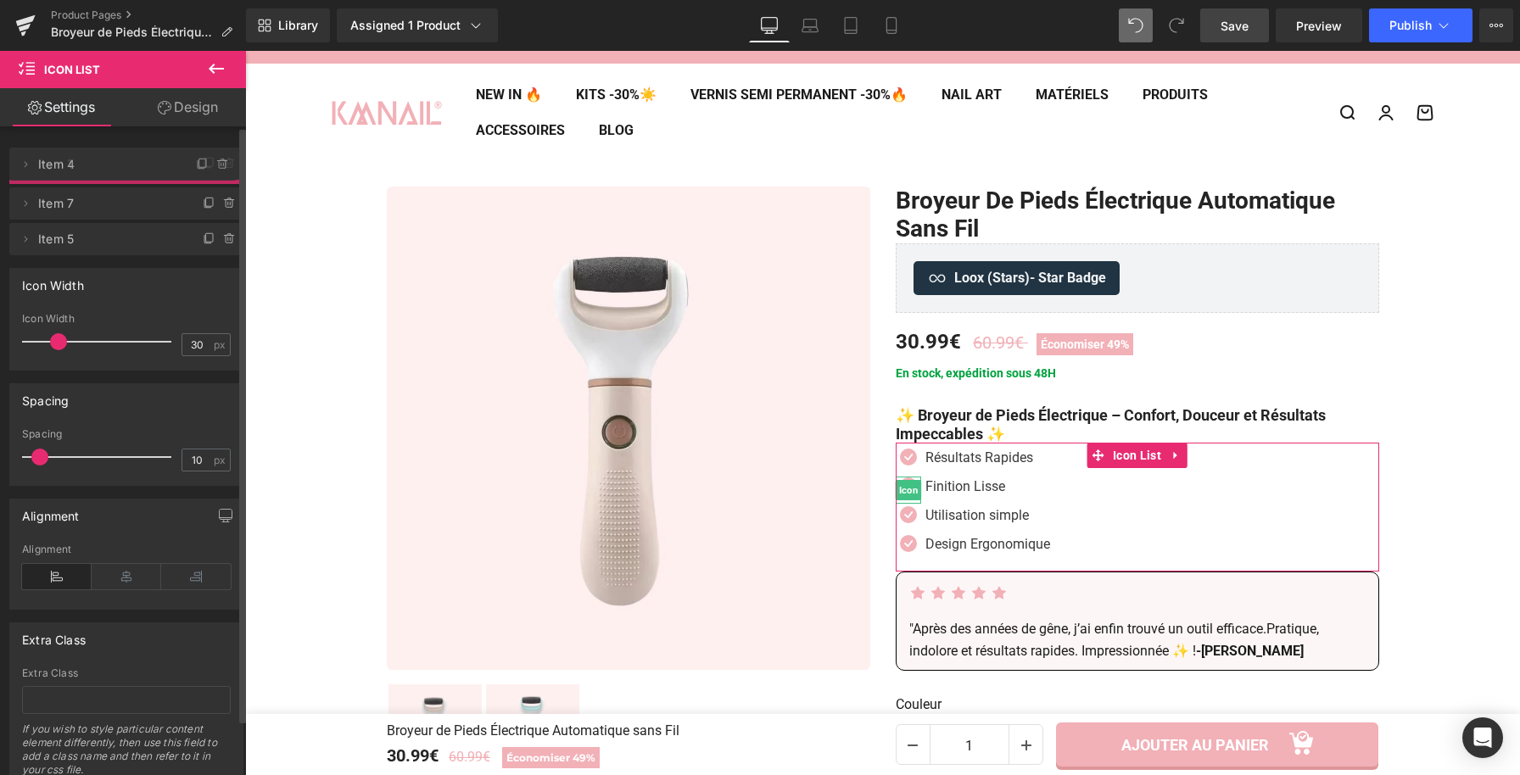
drag, startPoint x: 42, startPoint y: 203, endPoint x: 47, endPoint y: 187, distance: 16.1
drag, startPoint x: 52, startPoint y: 228, endPoint x: 56, endPoint y: 196, distance: 32.5
drag, startPoint x: 70, startPoint y: 206, endPoint x: 71, endPoint y: 196, distance: 10.3
drag, startPoint x: 97, startPoint y: 198, endPoint x: 93, endPoint y: 165, distance: 34.1
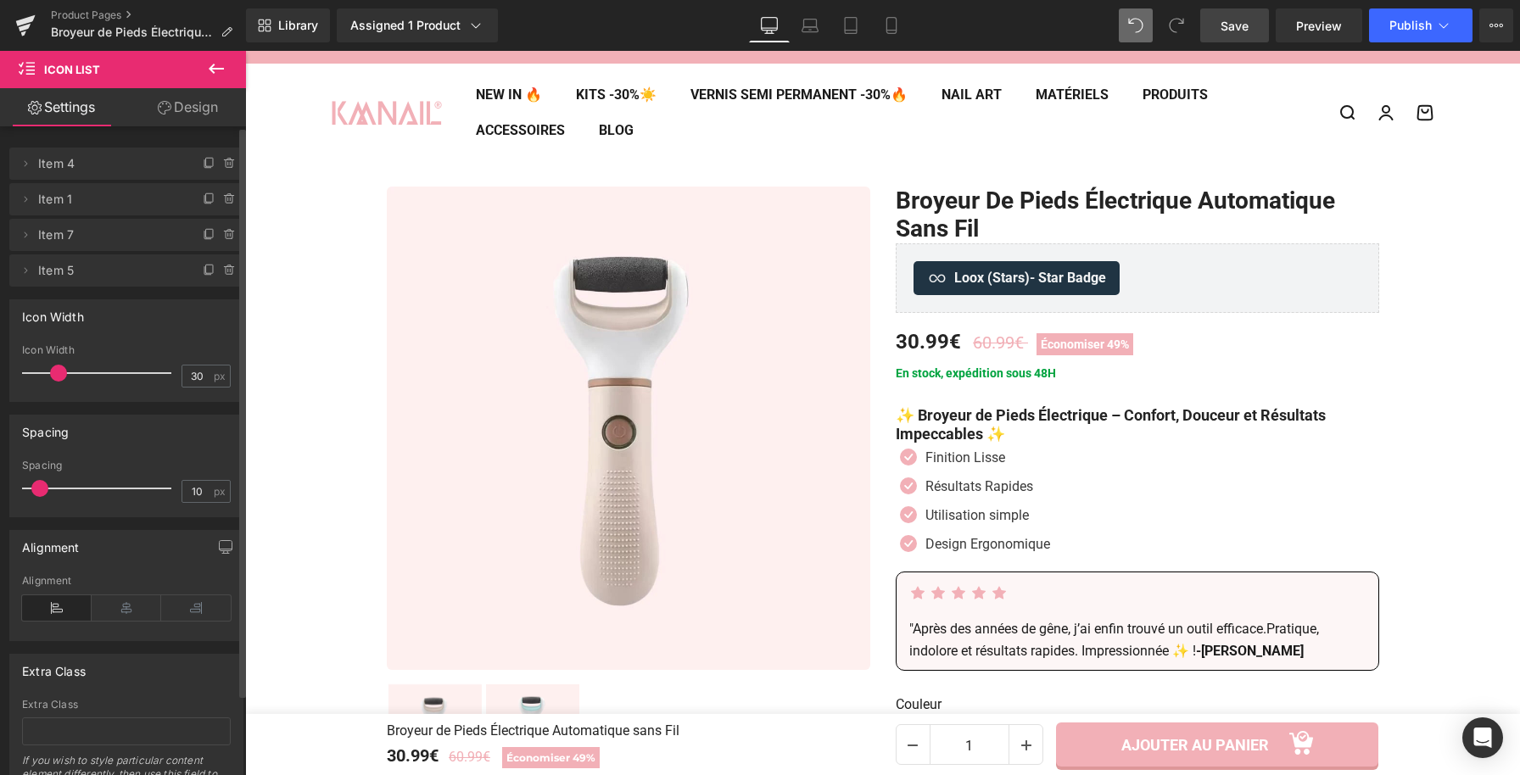
click at [1248, 25] on span "Save" at bounding box center [1235, 26] width 28 height 18
